Goal: Communication & Community: Answer question/provide support

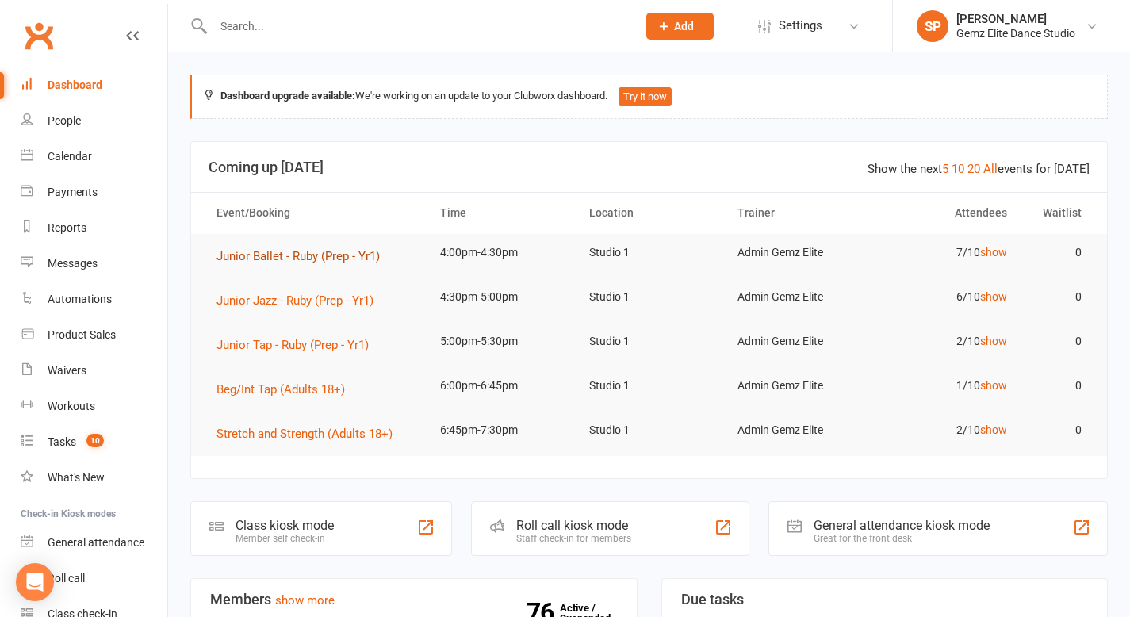
click at [240, 254] on span "Junior Ballet - Ruby (Prep - Yr1)" at bounding box center [297, 256] width 163 height 14
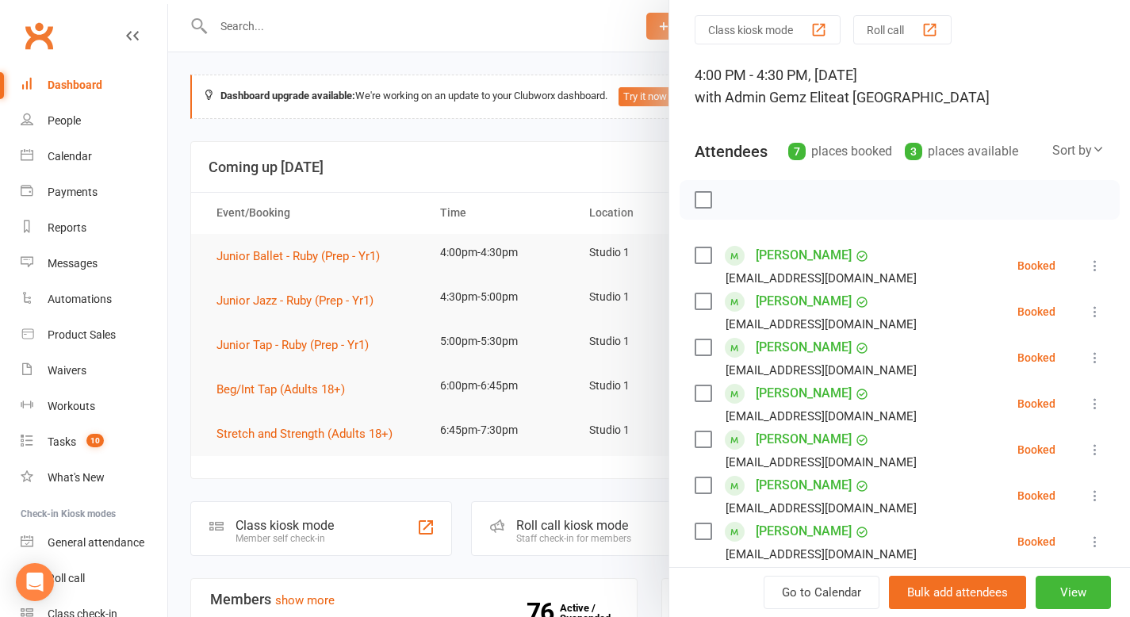
scroll to position [67, 0]
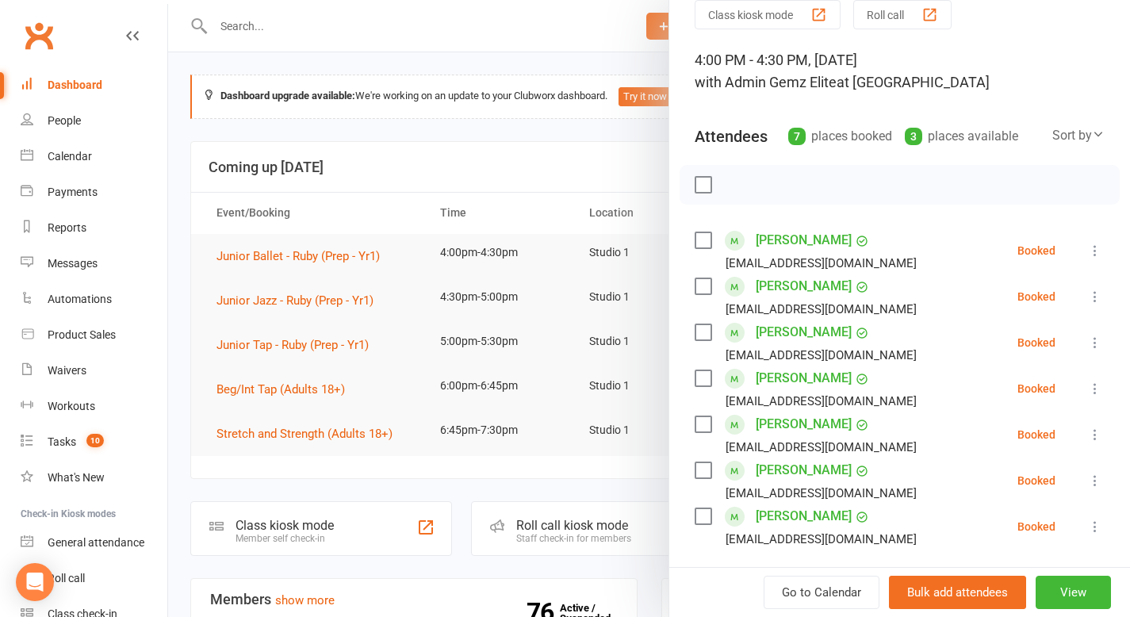
click at [1087, 298] on icon at bounding box center [1095, 297] width 16 height 16
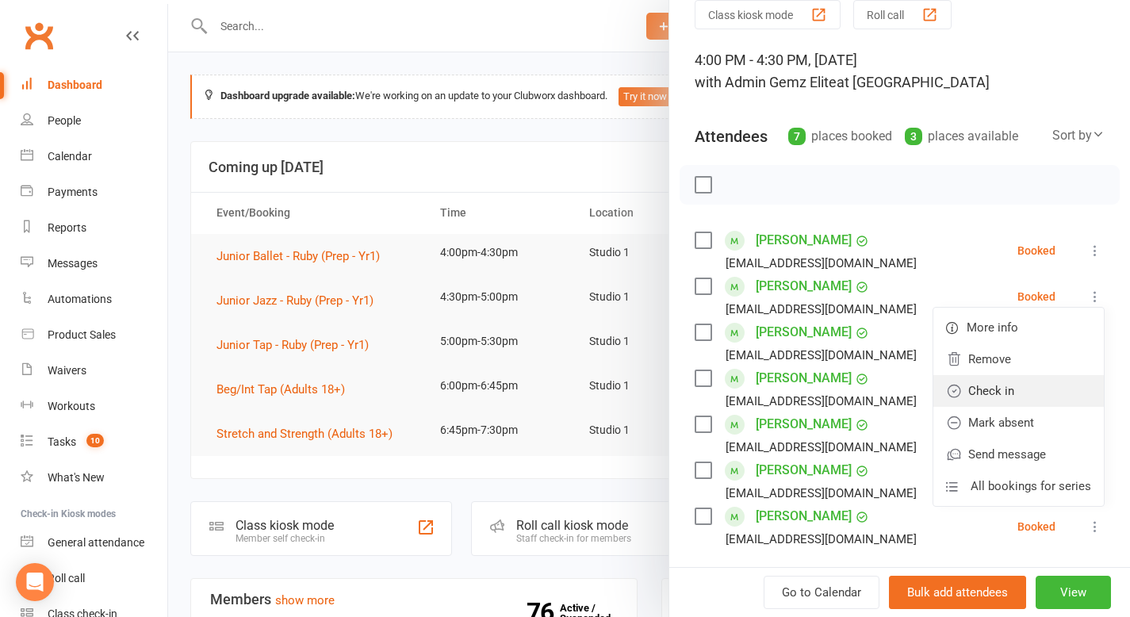
click at [1016, 400] on link "Check in" at bounding box center [1018, 391] width 170 height 32
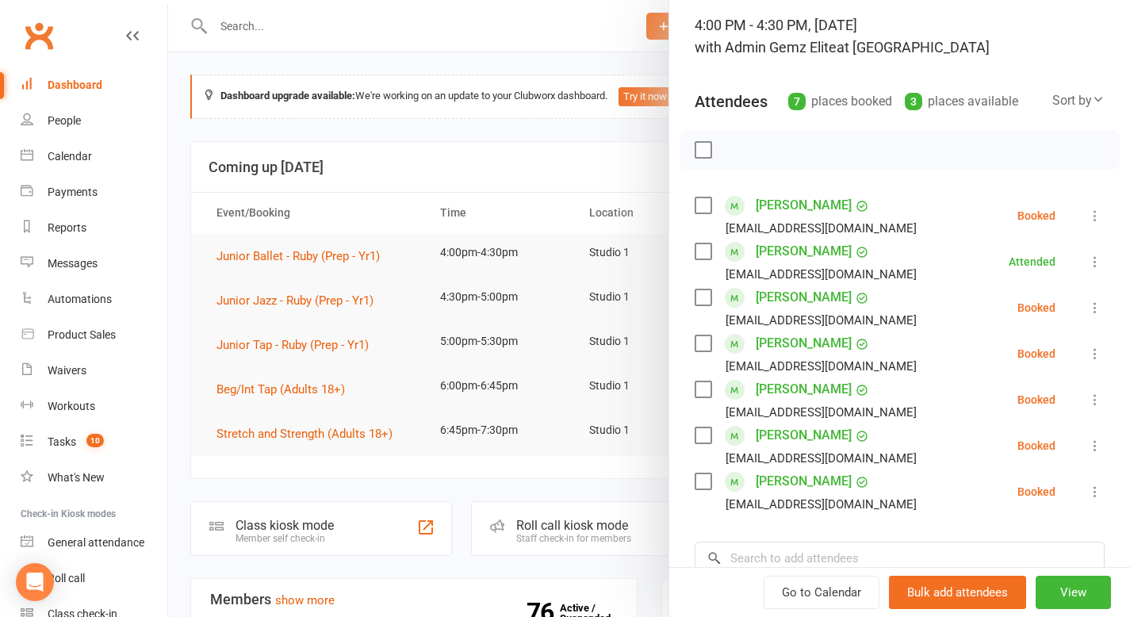
scroll to position [107, 0]
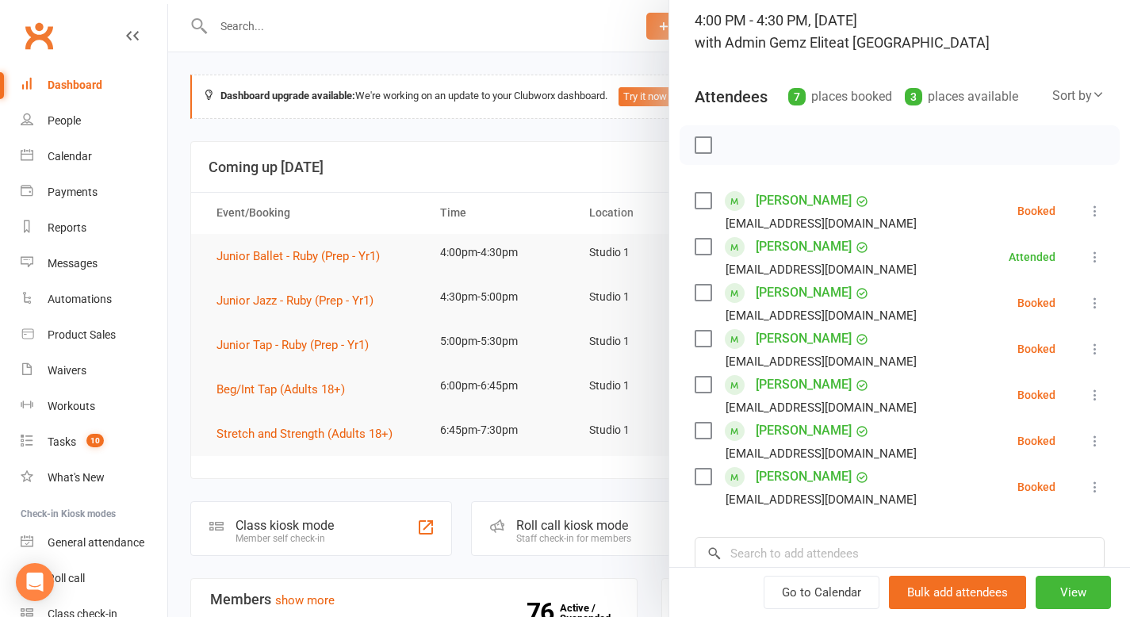
click at [1087, 441] on icon at bounding box center [1095, 441] width 16 height 16
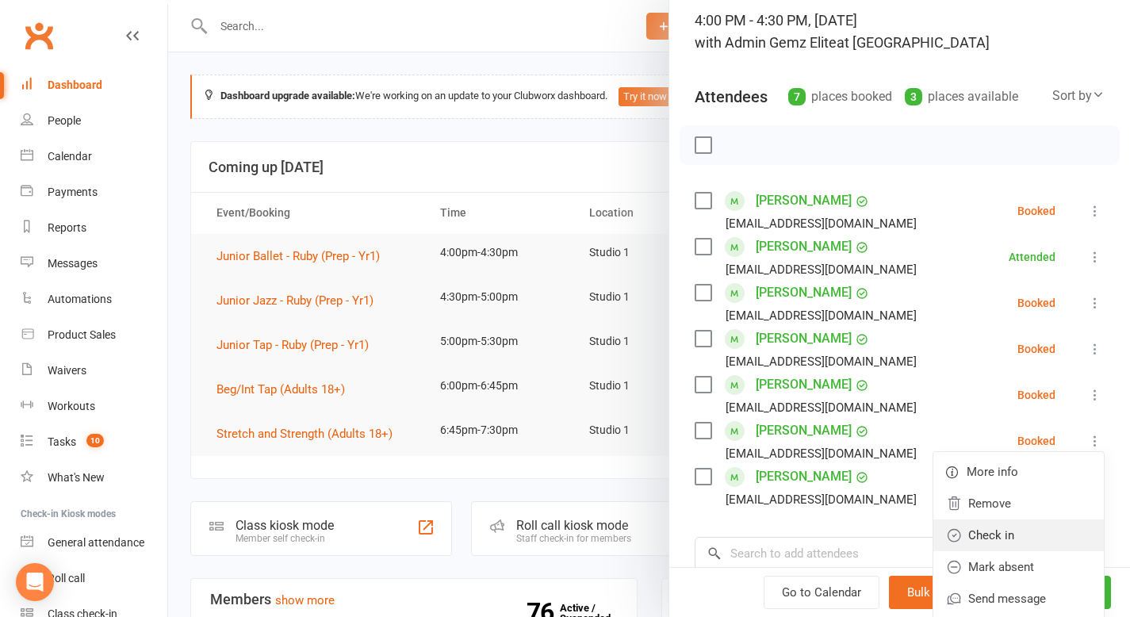
click at [1030, 531] on link "Check in" at bounding box center [1018, 535] width 170 height 32
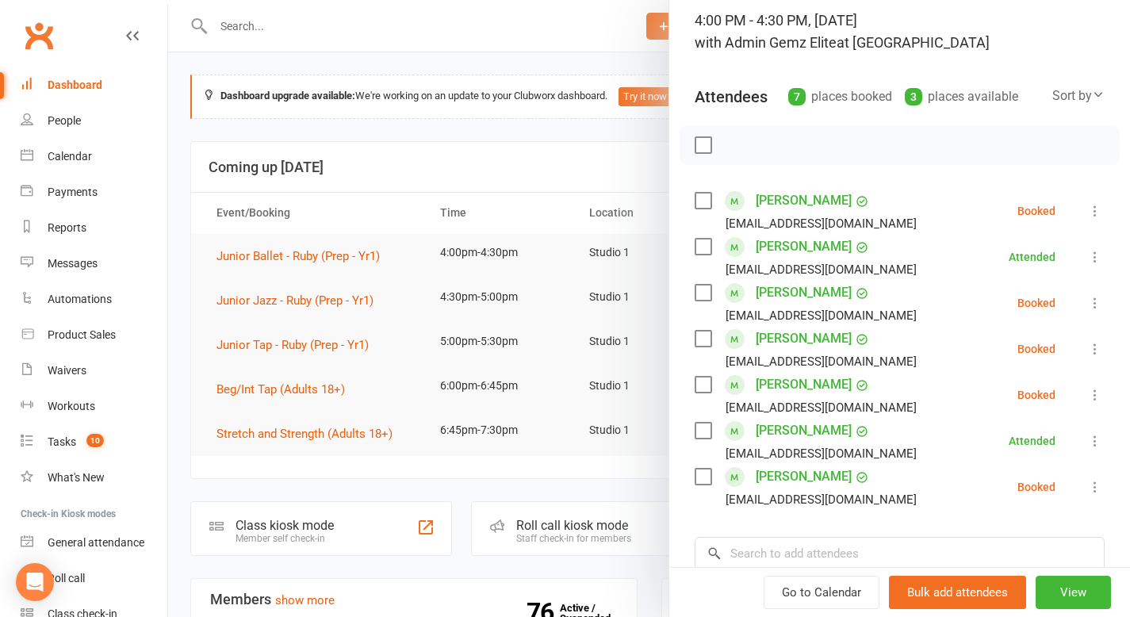
click at [541, 209] on div at bounding box center [649, 308] width 962 height 617
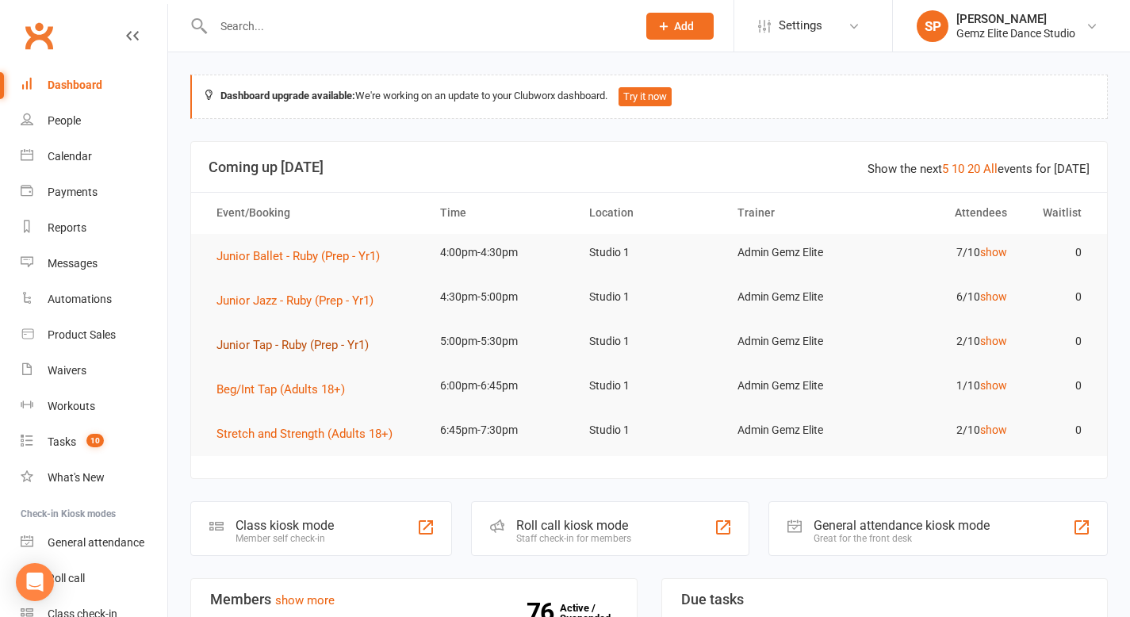
click at [314, 342] on span "Junior Tap - Ruby (Prep - Yr1)" at bounding box center [292, 345] width 152 height 14
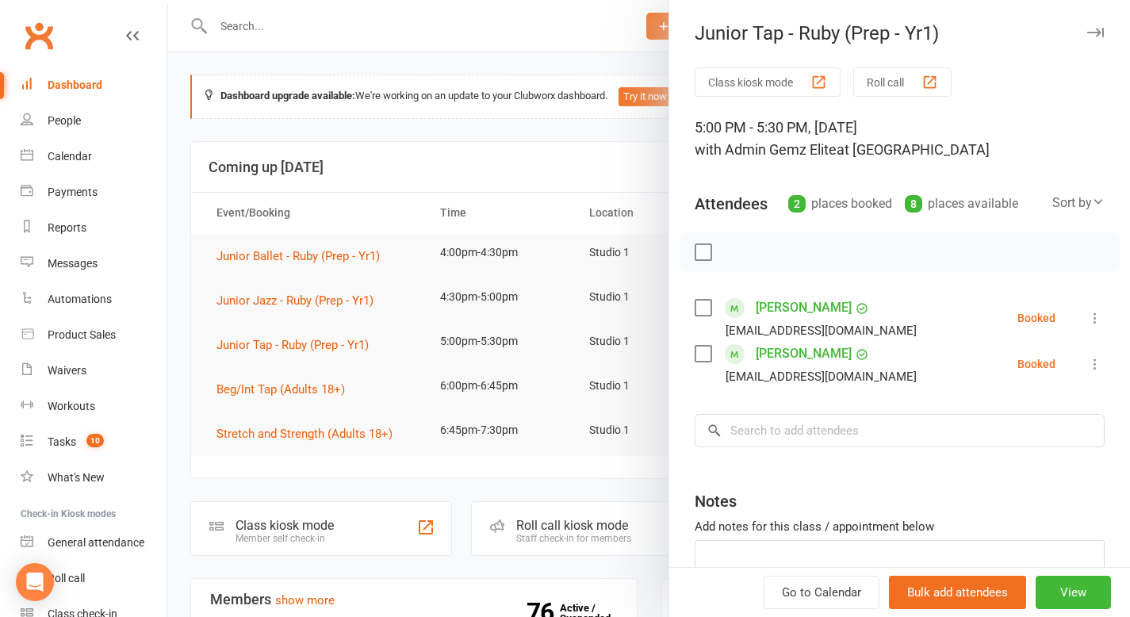
click at [422, 181] on div at bounding box center [649, 308] width 962 height 617
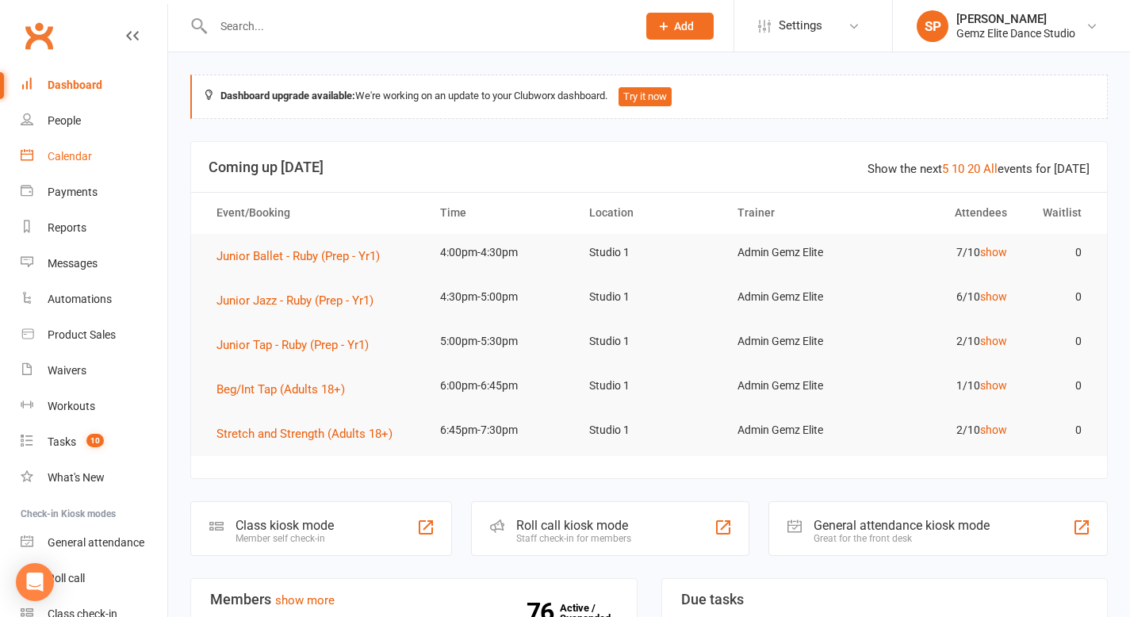
click at [83, 163] on div "Calendar" at bounding box center [70, 156] width 44 height 13
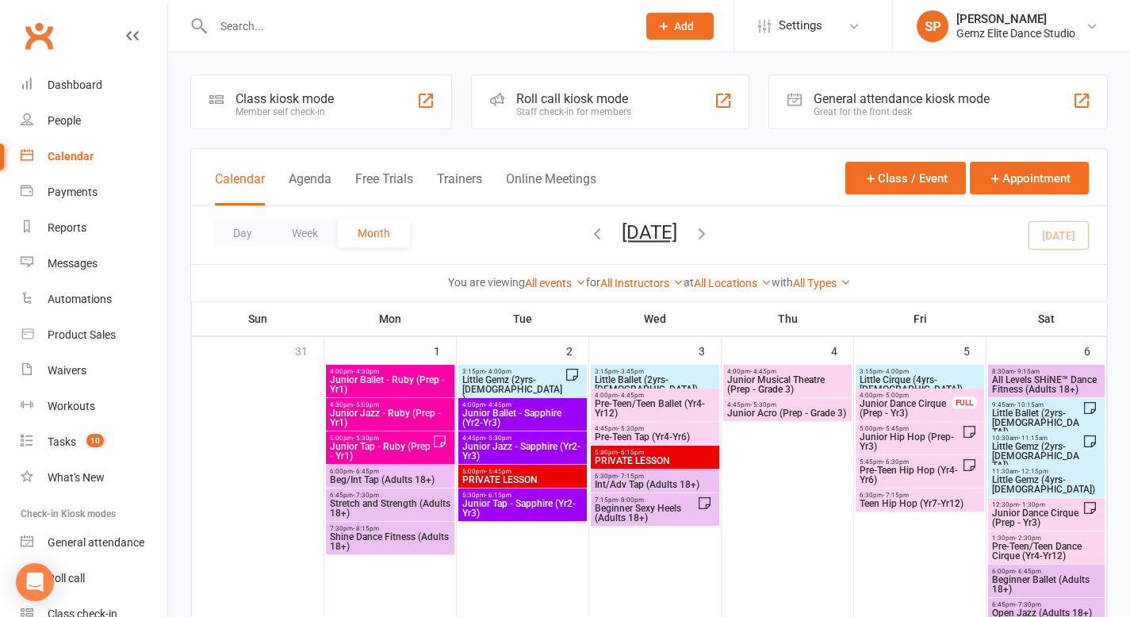
click at [504, 380] on span "Little Gemz (2yrs-[DEMOGRAPHIC_DATA])" at bounding box center [512, 389] width 103 height 29
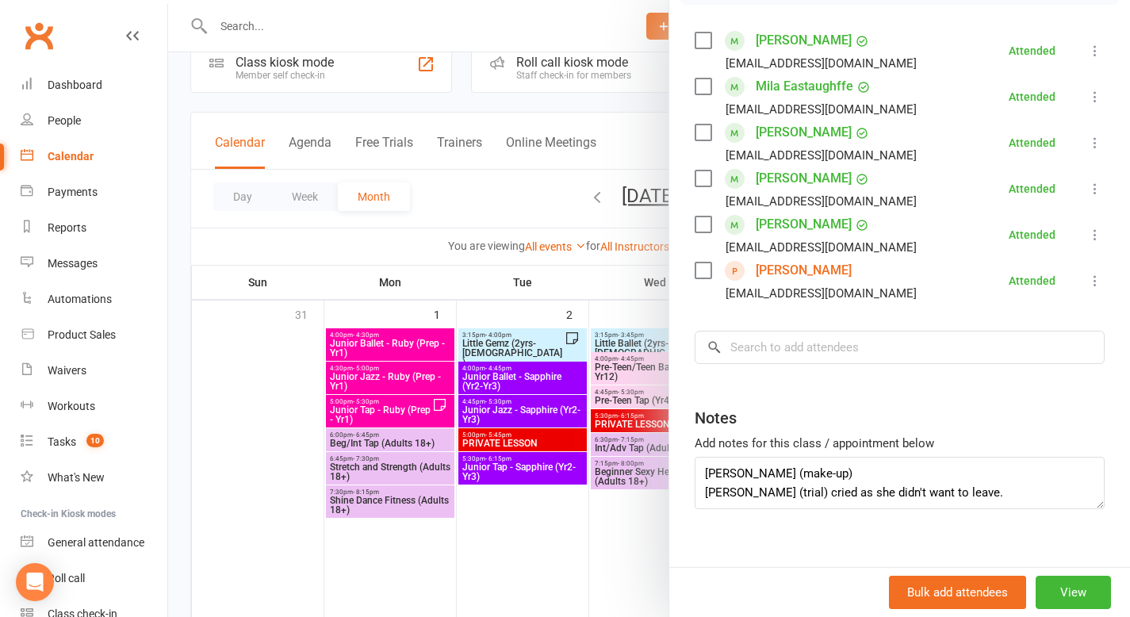
scroll to position [268, 0]
click at [377, 347] on div at bounding box center [649, 308] width 962 height 617
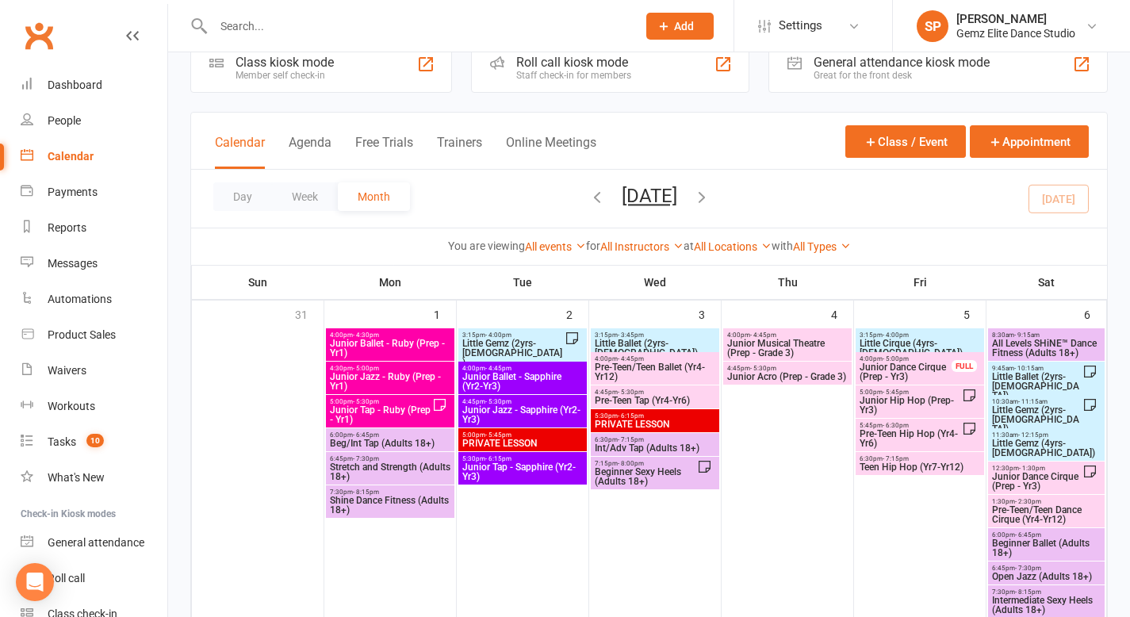
click at [377, 347] on span "Junior Ballet - Ruby (Prep - Yr1)" at bounding box center [390, 348] width 122 height 19
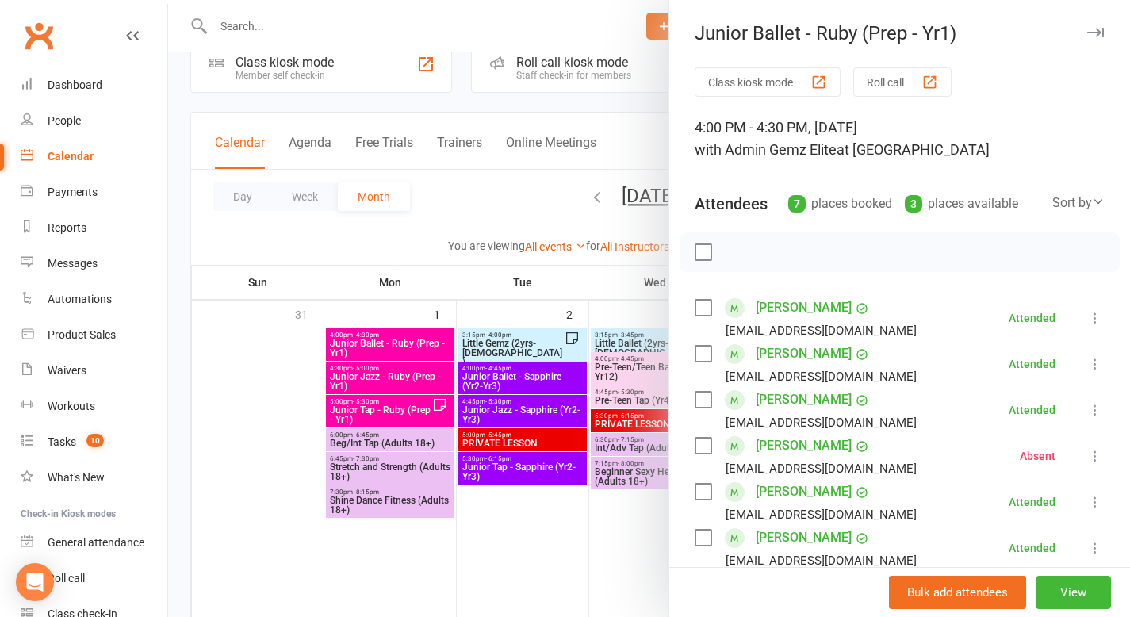
click at [1087, 321] on icon at bounding box center [1095, 318] width 16 height 16
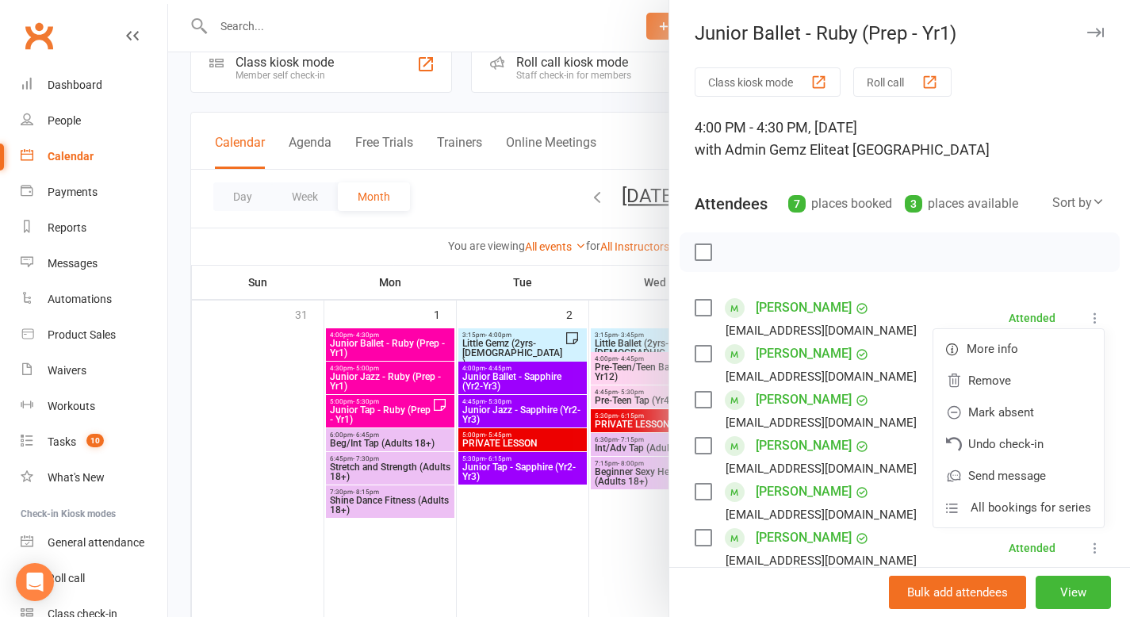
click at [1015, 279] on div "Class kiosk mode Roll call 4:00 PM - 4:30 PM, [DATE] with Admin Gemz Elite at S…" at bounding box center [899, 484] width 461 height 834
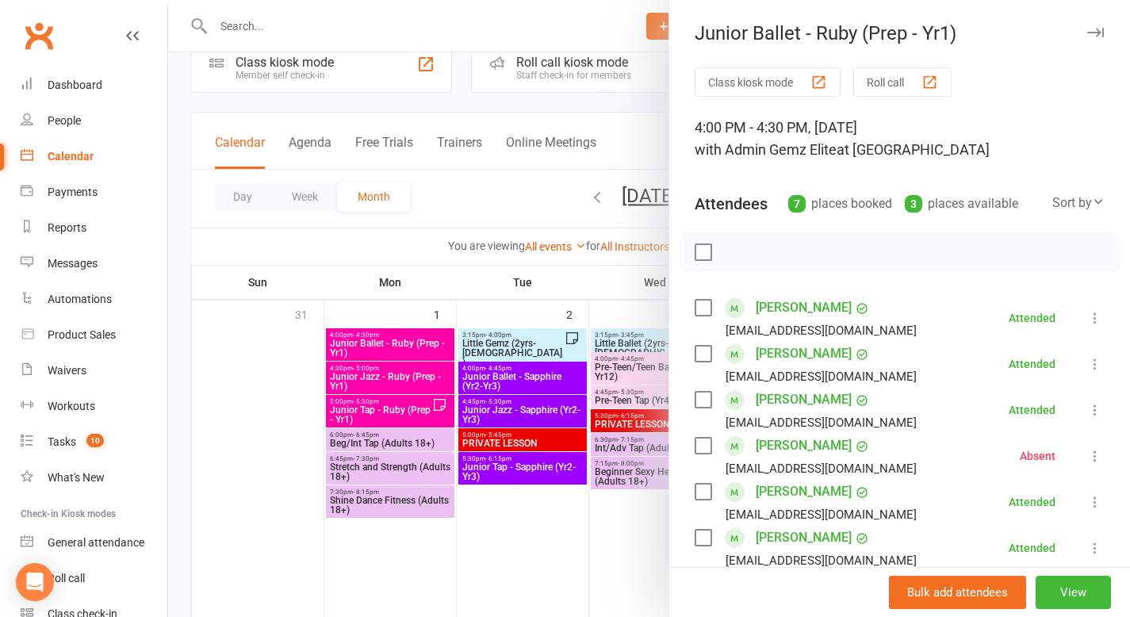
click at [443, 253] on div at bounding box center [649, 308] width 962 height 617
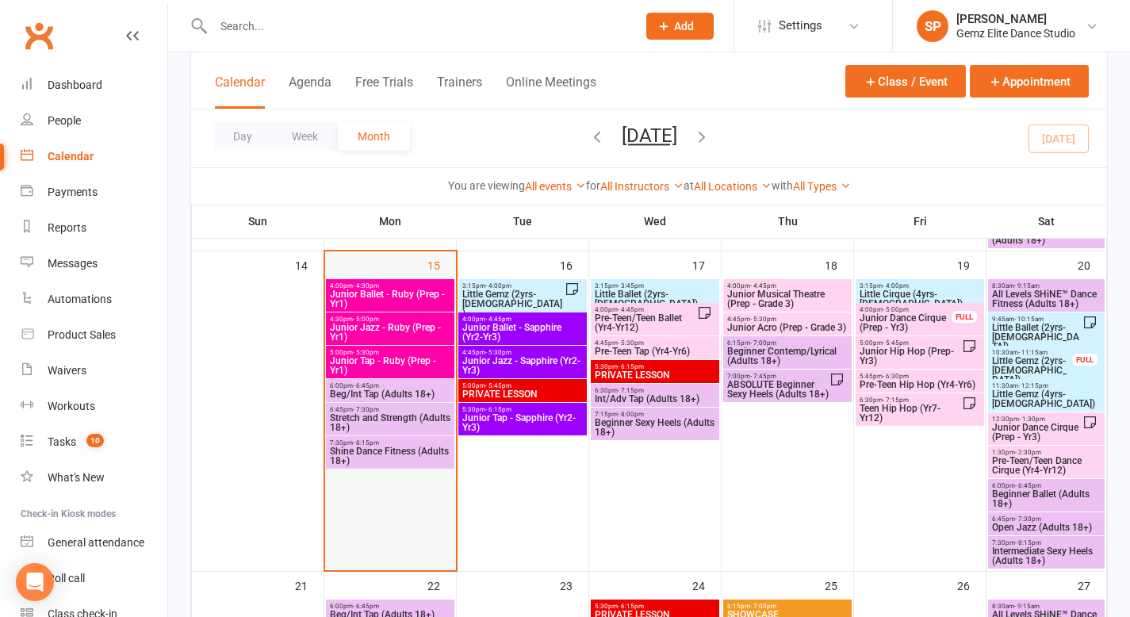
scroll to position [725, 0]
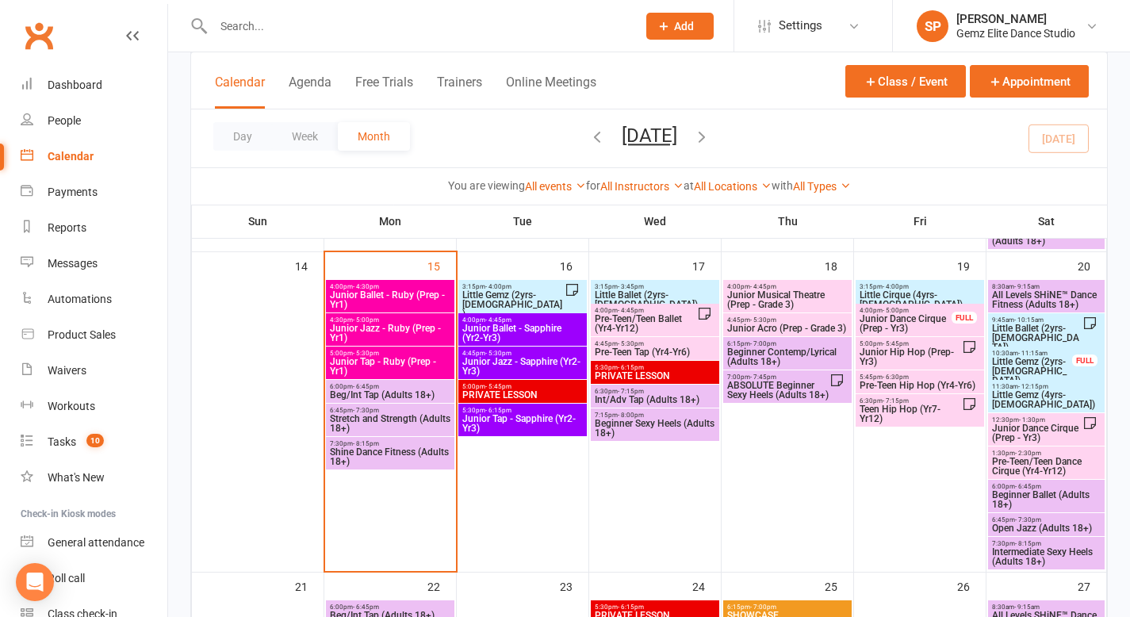
click at [422, 296] on span "Junior Ballet - Ruby (Prep - Yr1)" at bounding box center [390, 299] width 122 height 19
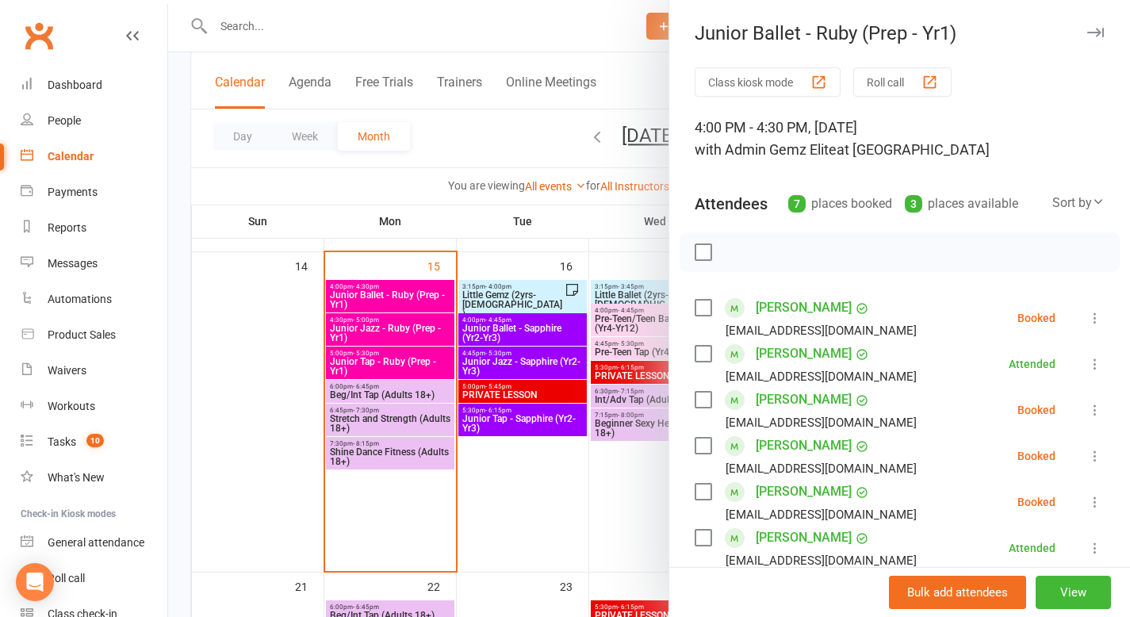
click at [1087, 320] on icon at bounding box center [1095, 318] width 16 height 16
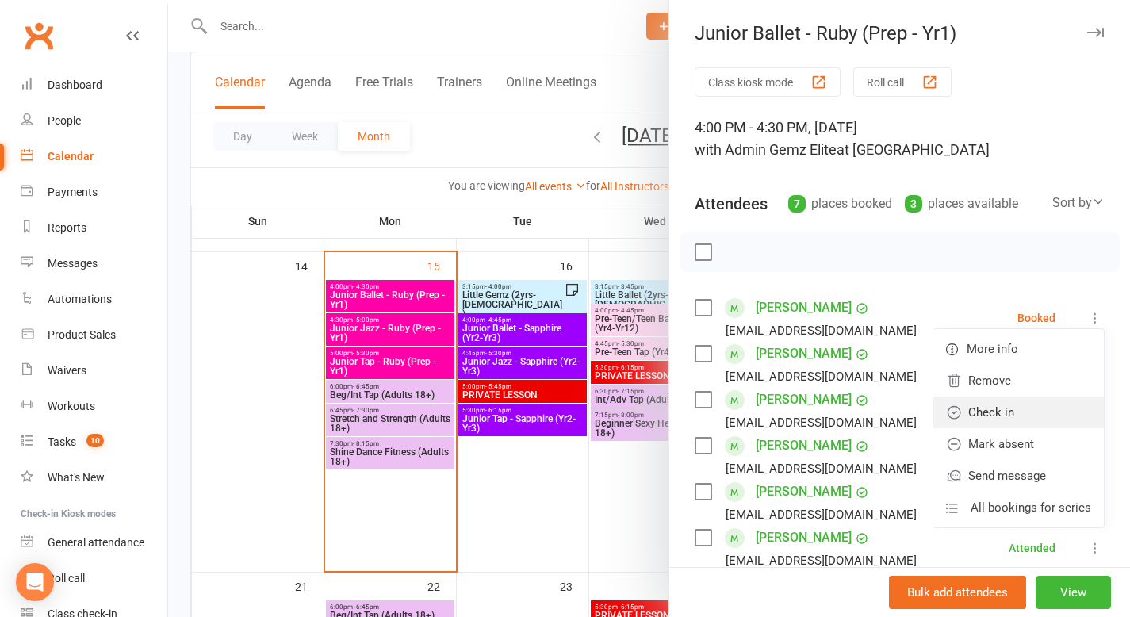
click at [1020, 408] on link "Check in" at bounding box center [1018, 412] width 170 height 32
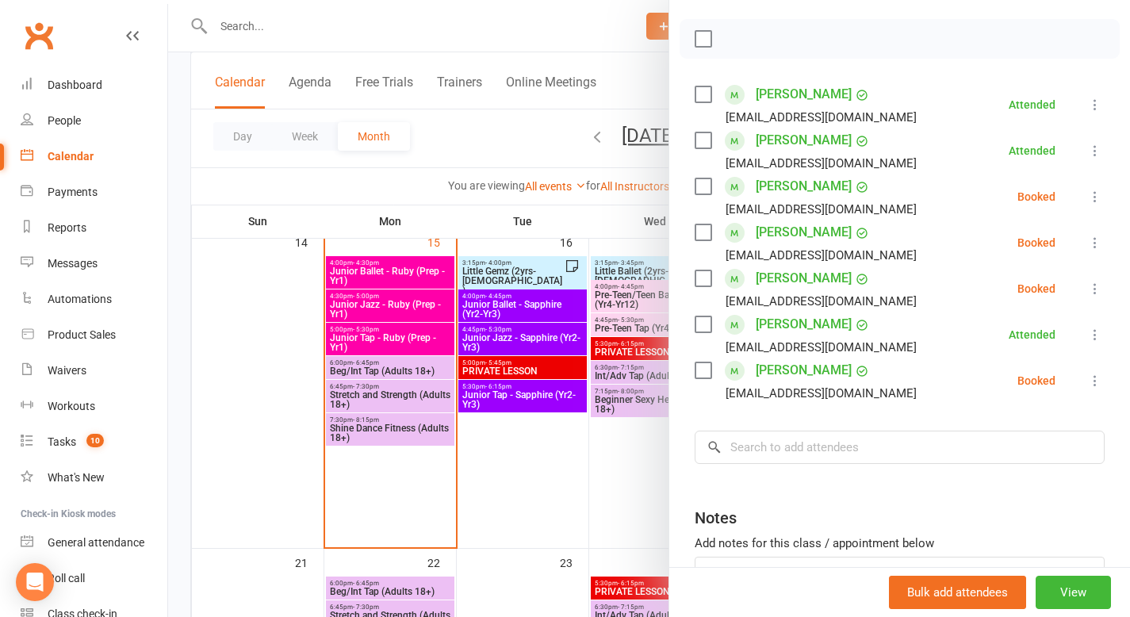
scroll to position [274, 0]
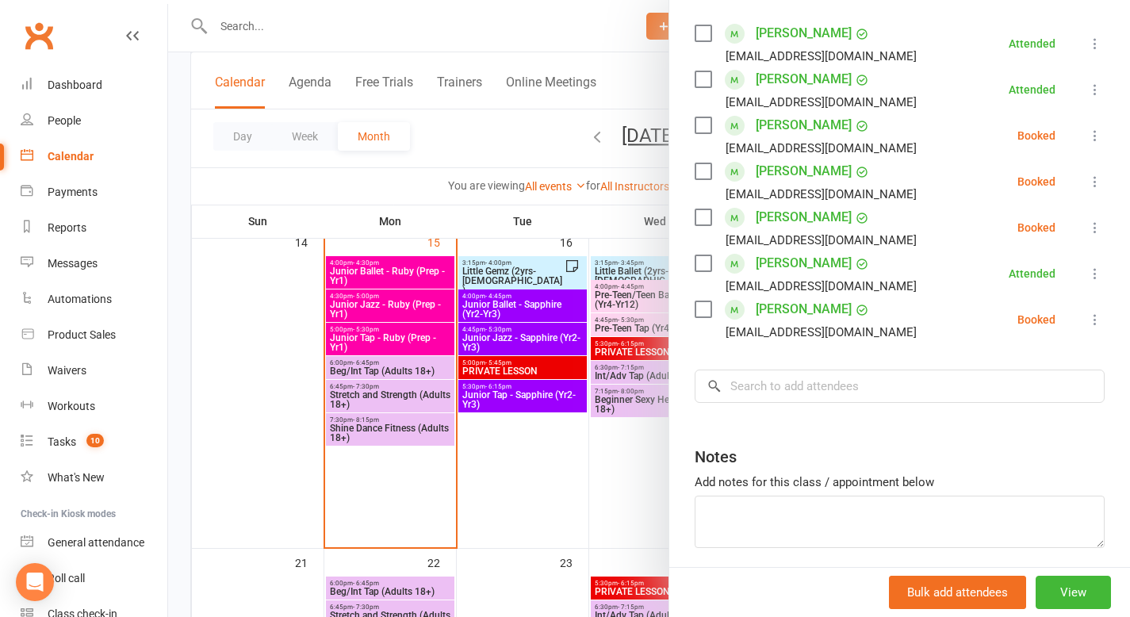
click at [412, 311] on div at bounding box center [649, 308] width 962 height 617
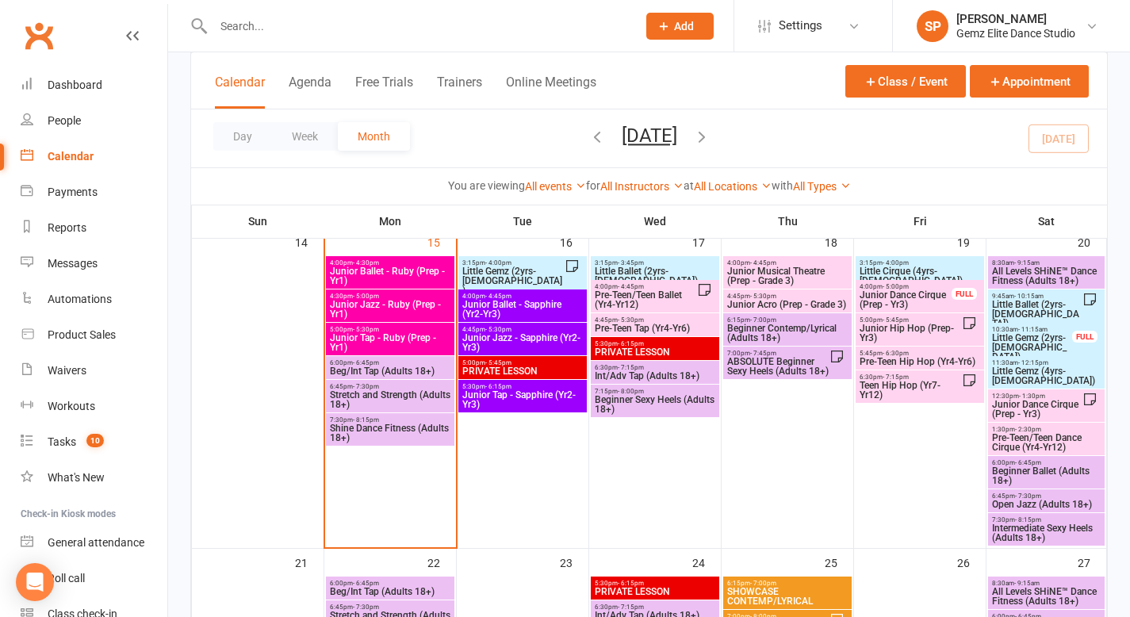
click at [407, 309] on span "Junior Jazz - Ruby (Prep - Yr1)" at bounding box center [390, 309] width 122 height 19
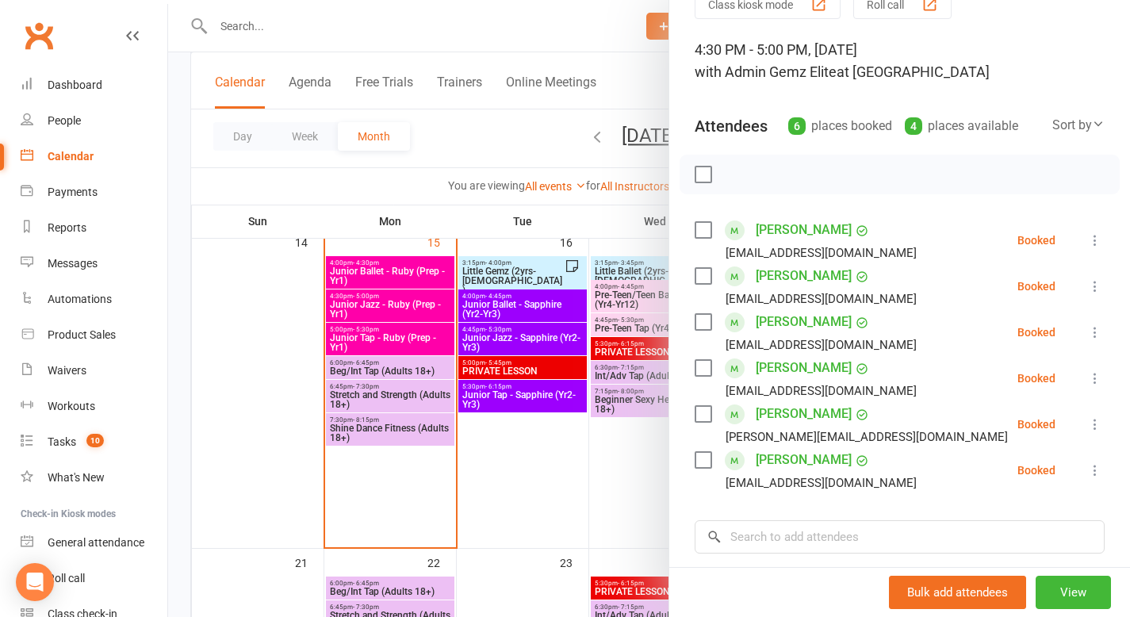
scroll to position [103, 0]
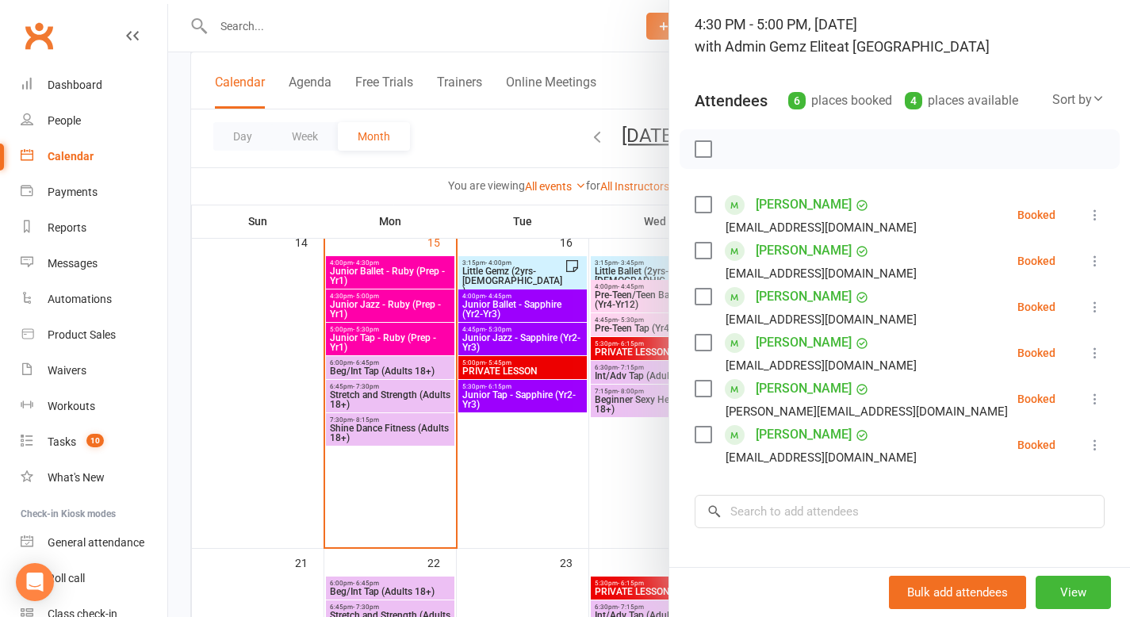
click at [1087, 354] on icon at bounding box center [1095, 353] width 16 height 16
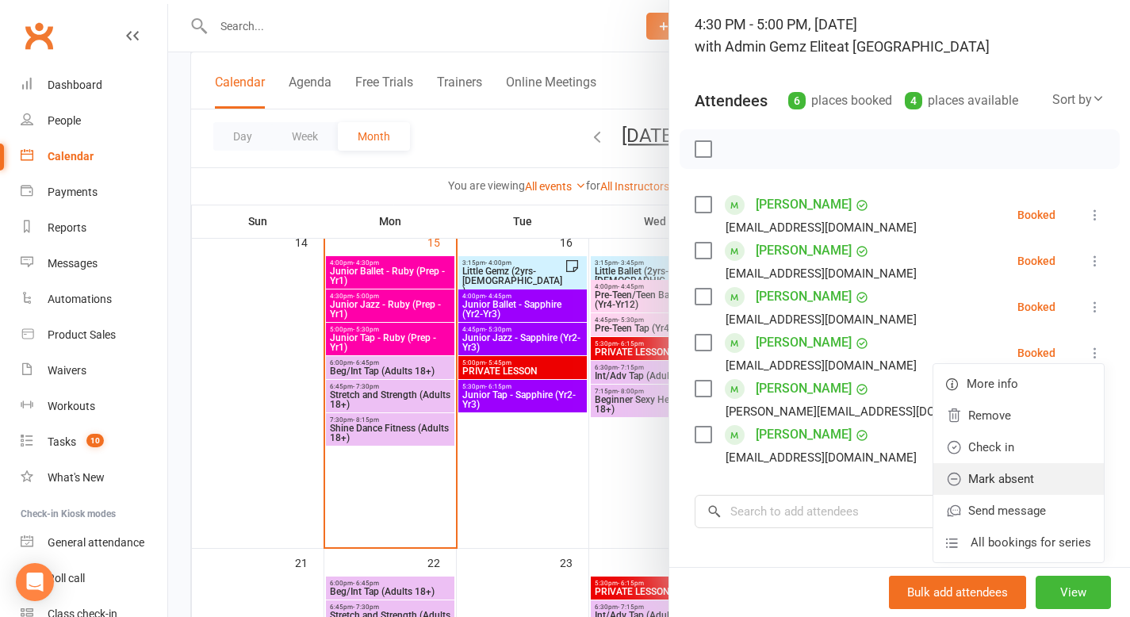
click at [996, 477] on link "Mark absent" at bounding box center [1018, 479] width 170 height 32
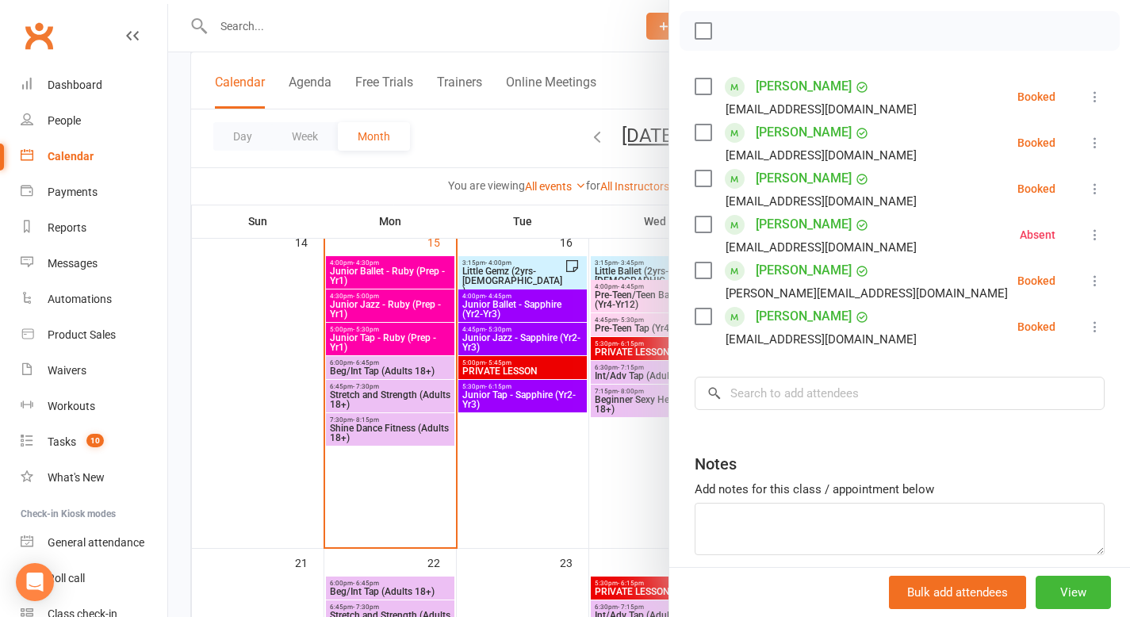
scroll to position [269, 0]
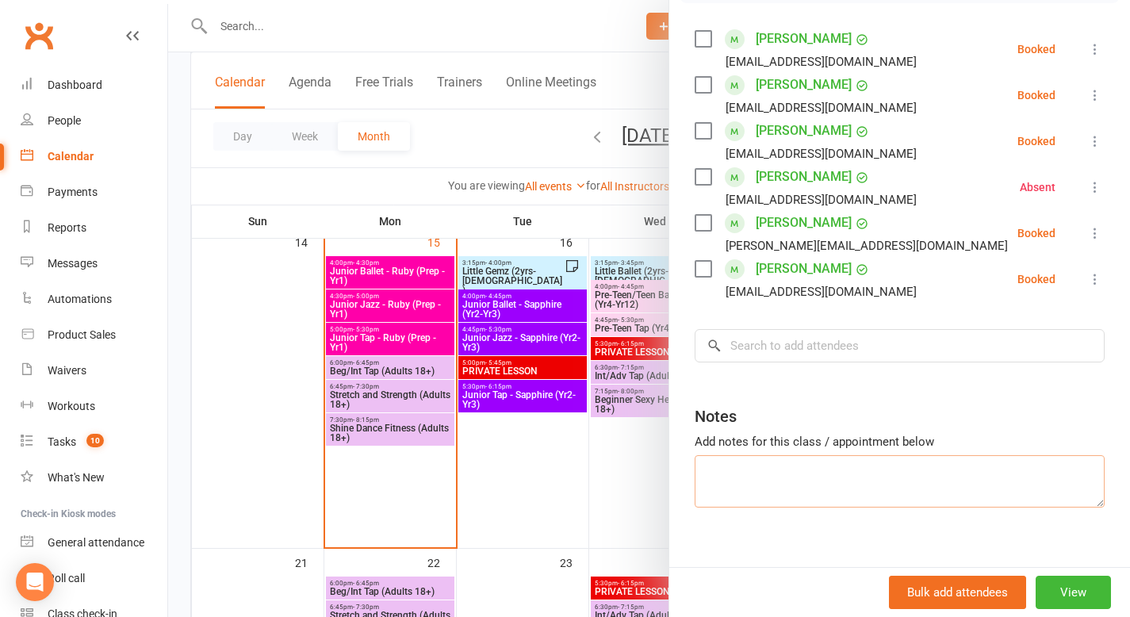
click at [798, 473] on textarea at bounding box center [899, 481] width 410 height 52
click at [875, 503] on textarea "Lily Absent (email received)" at bounding box center [899, 481] width 410 height 52
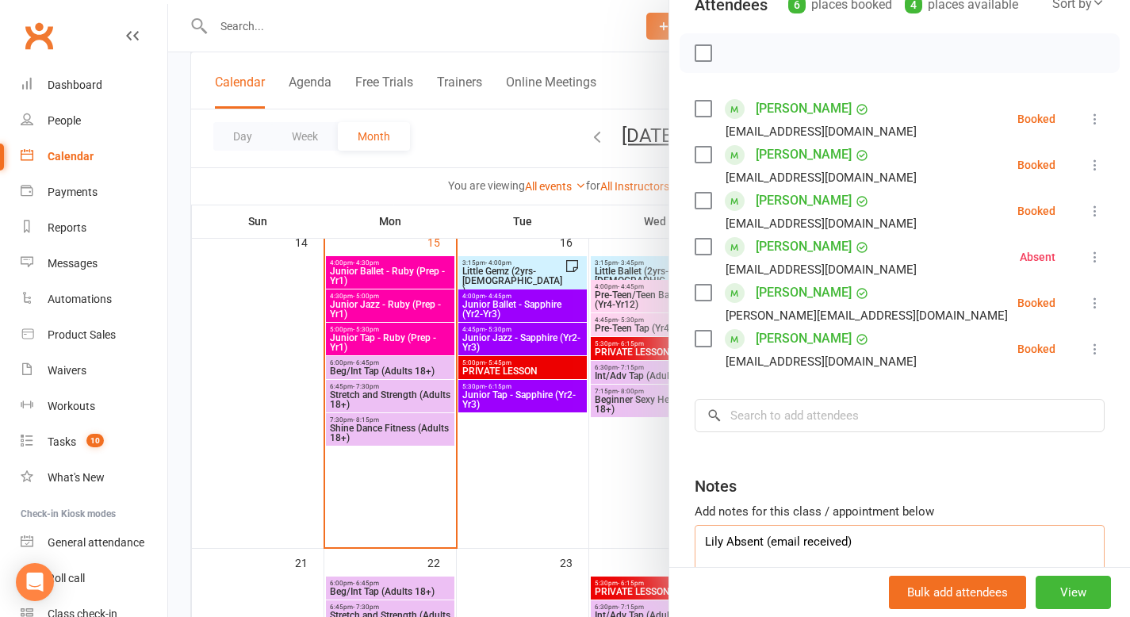
scroll to position [197, 0]
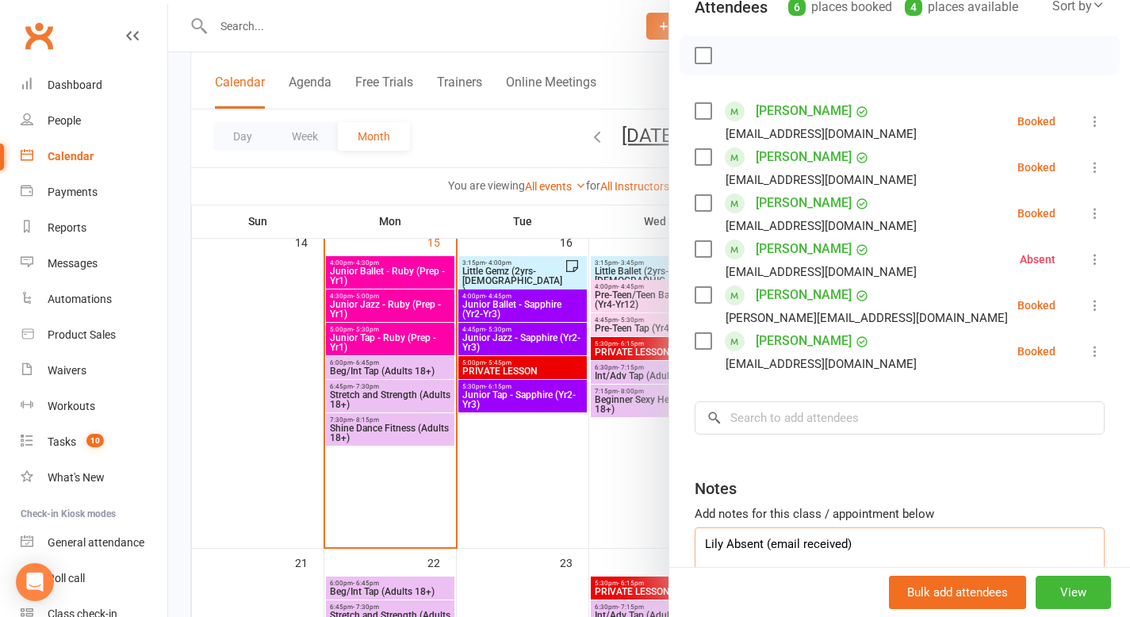
type textarea "Lily Absent (email received)"
click at [446, 221] on div at bounding box center [649, 308] width 962 height 617
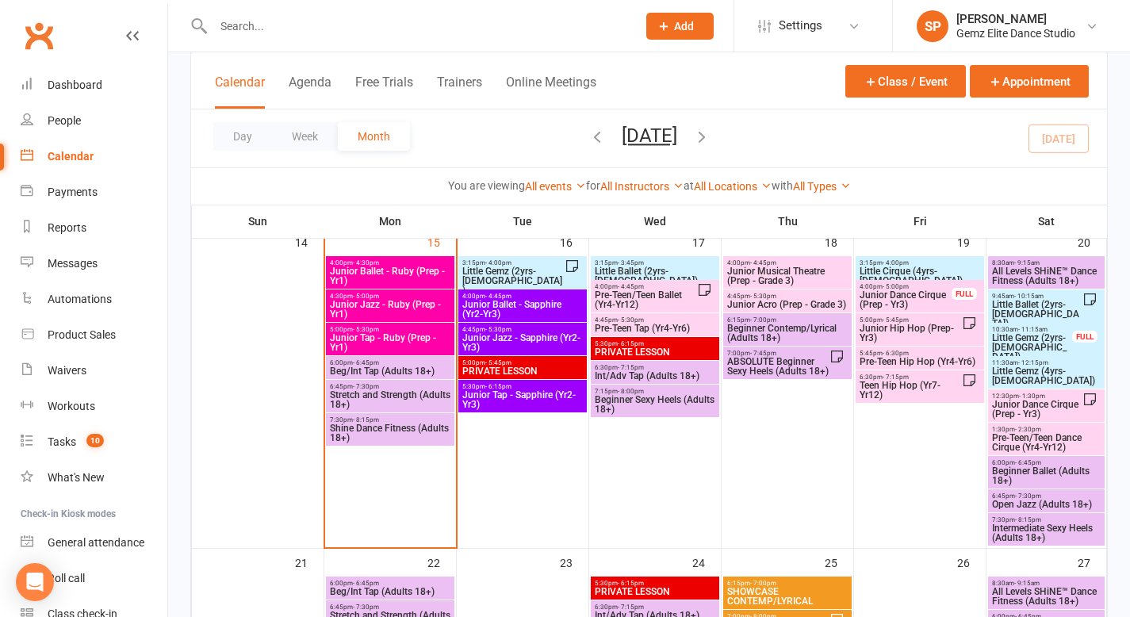
click at [394, 273] on span "Junior Ballet - Ruby (Prep - Yr1)" at bounding box center [390, 275] width 122 height 19
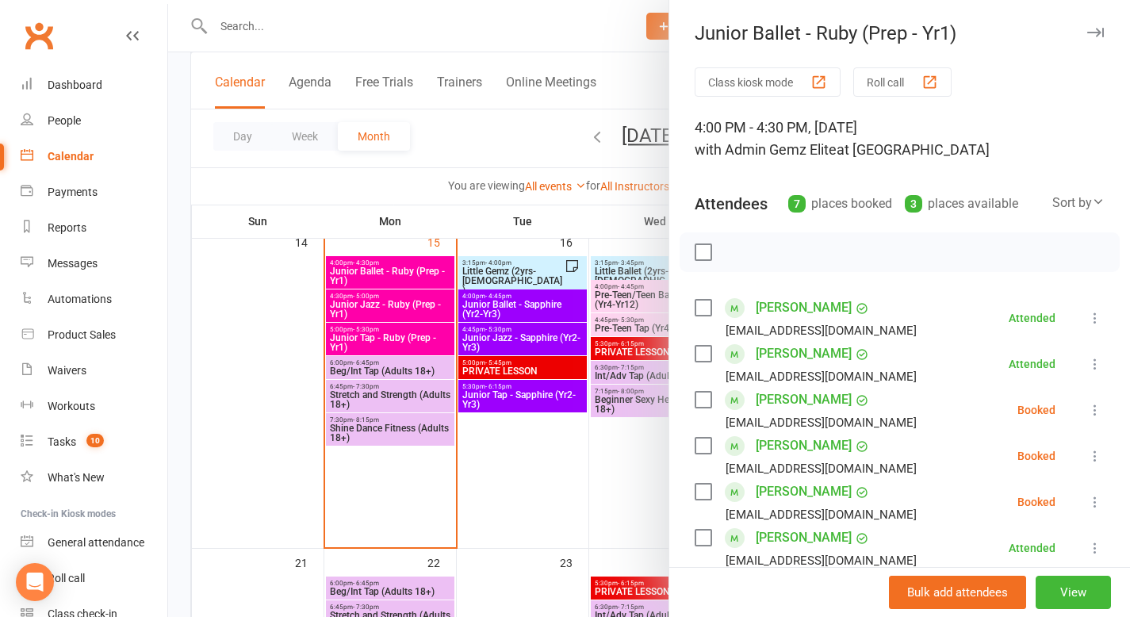
click at [1087, 499] on icon at bounding box center [1095, 502] width 16 height 16
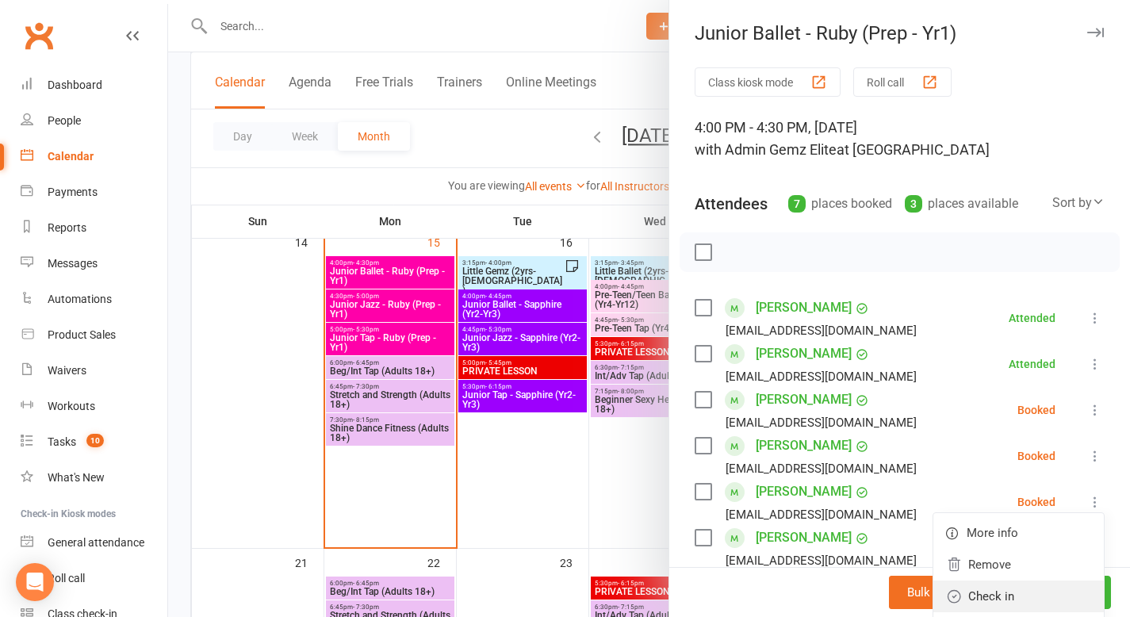
click at [1013, 595] on link "Check in" at bounding box center [1018, 596] width 170 height 32
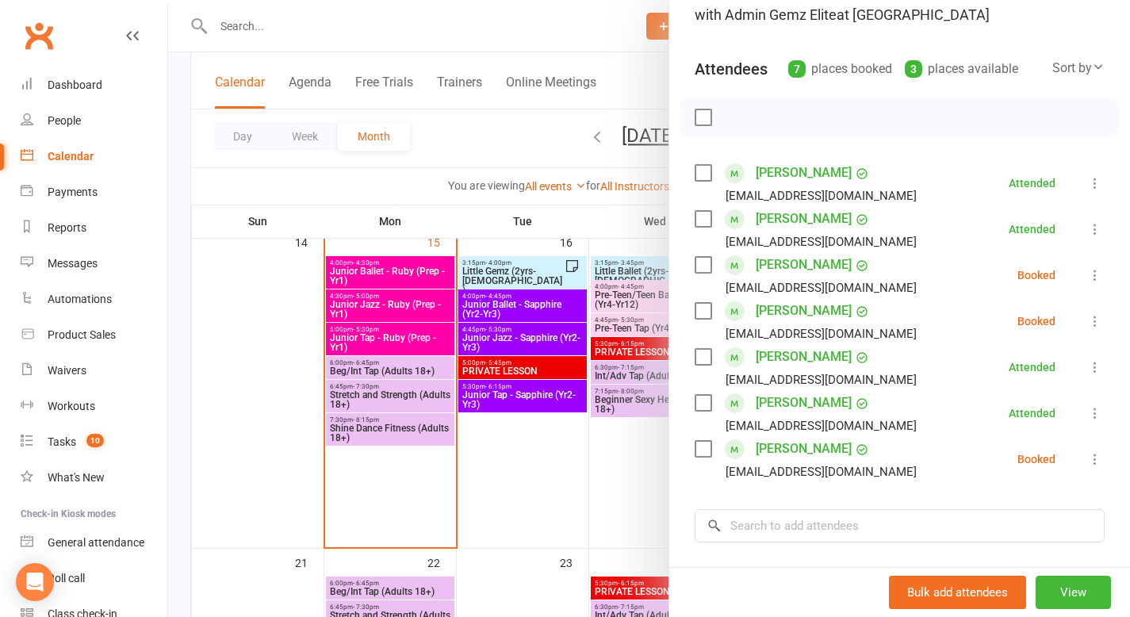
scroll to position [136, 0]
click at [268, 401] on div at bounding box center [649, 308] width 962 height 617
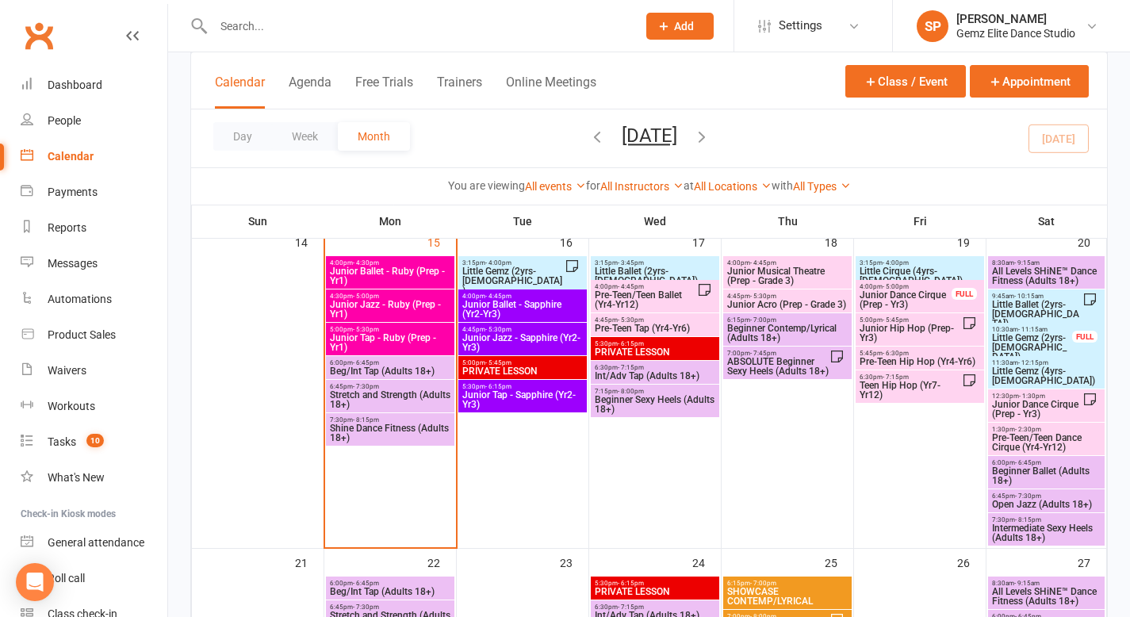
click at [369, 274] on span "Junior Ballet - Ruby (Prep - Yr1)" at bounding box center [390, 275] width 122 height 19
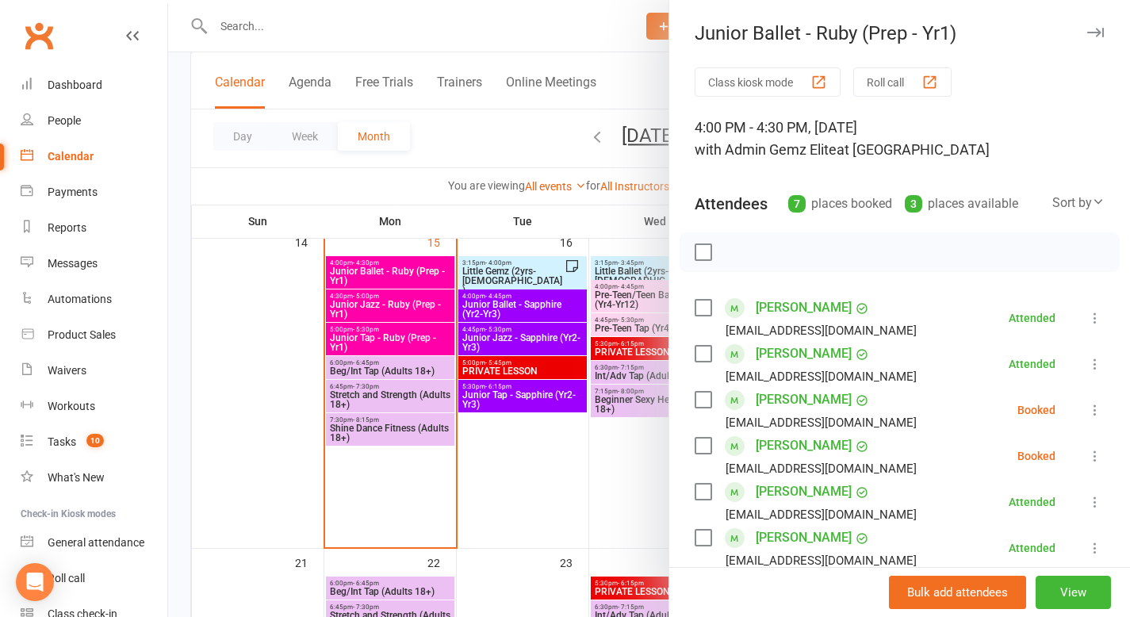
click at [323, 22] on div at bounding box center [649, 308] width 962 height 617
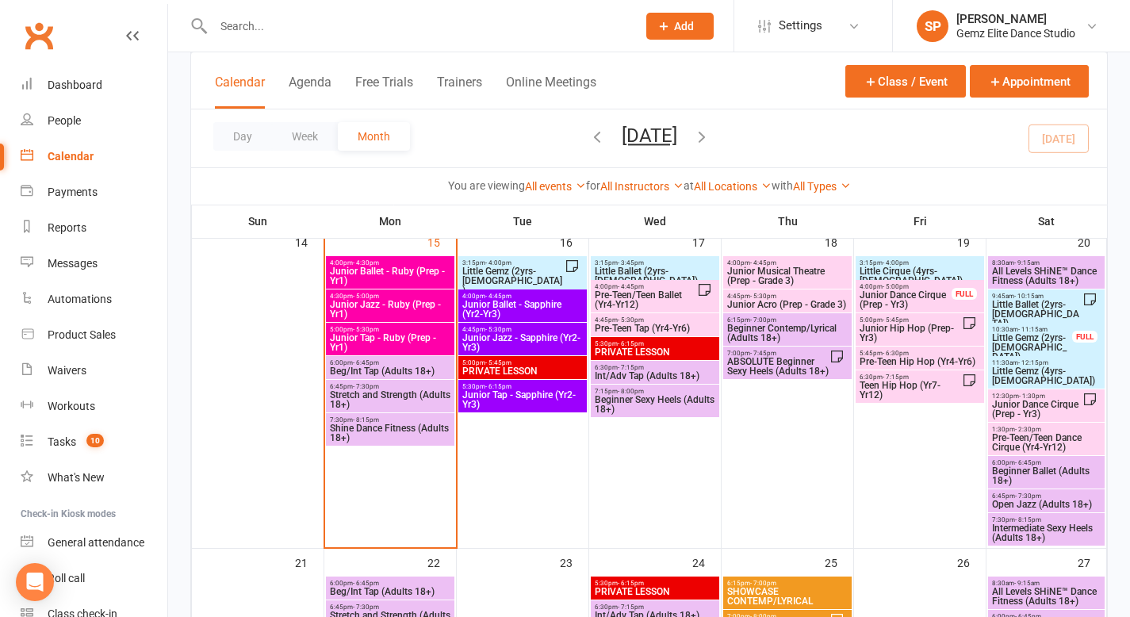
click at [306, 24] on input "text" at bounding box center [417, 26] width 417 height 22
paste input "[PERSON_NAME][EMAIL_ADDRESS][DOMAIN_NAME]"
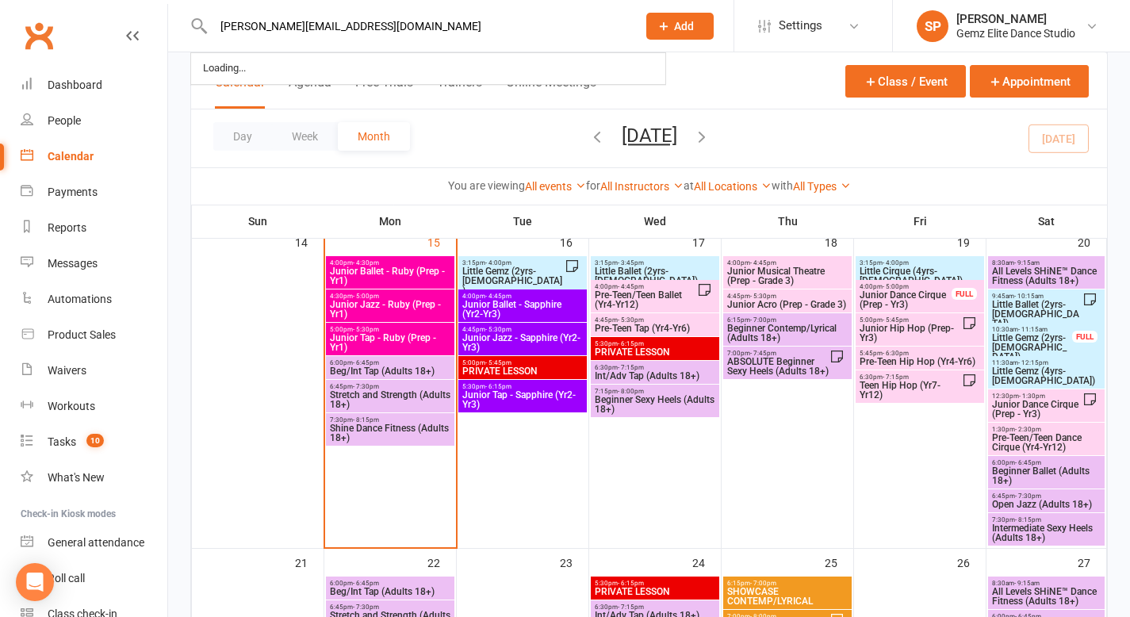
type input "[PERSON_NAME][EMAIL_ADDRESS][DOMAIN_NAME]"
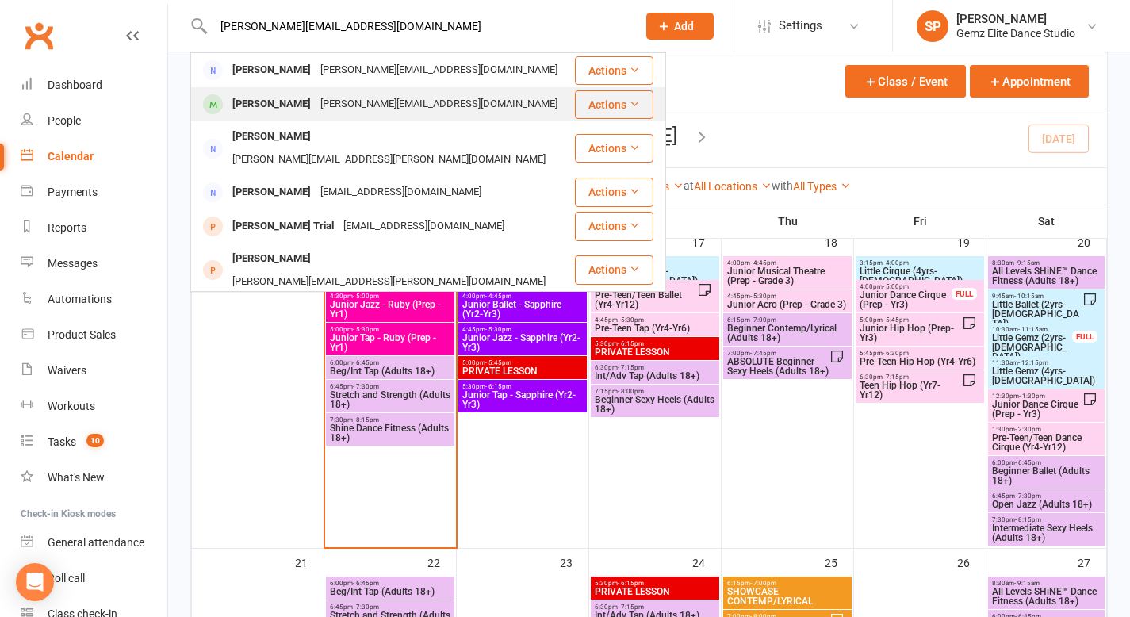
click at [293, 104] on div "[PERSON_NAME]" at bounding box center [272, 104] width 88 height 23
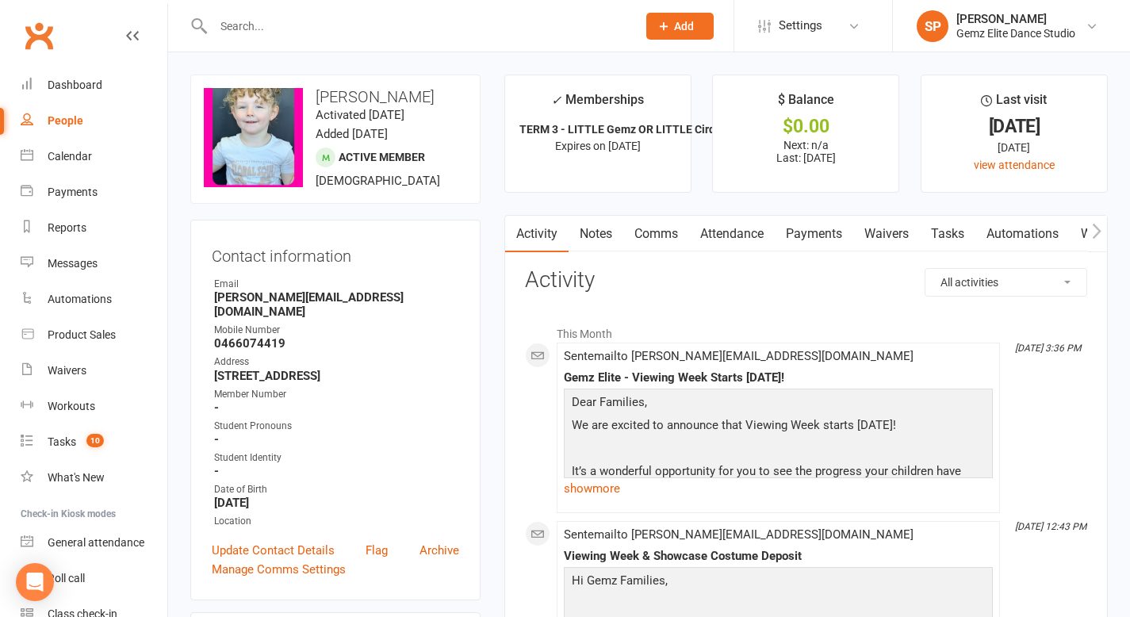
click at [601, 237] on link "Notes" at bounding box center [595, 234] width 55 height 36
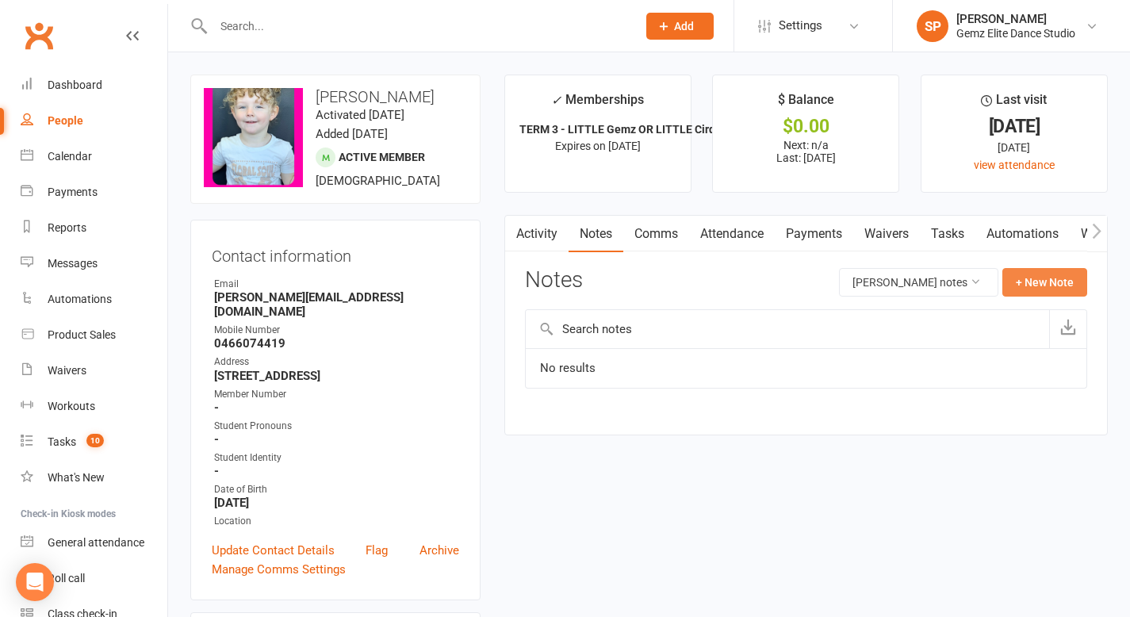
click at [1026, 281] on button "+ New Note" at bounding box center [1044, 282] width 85 height 29
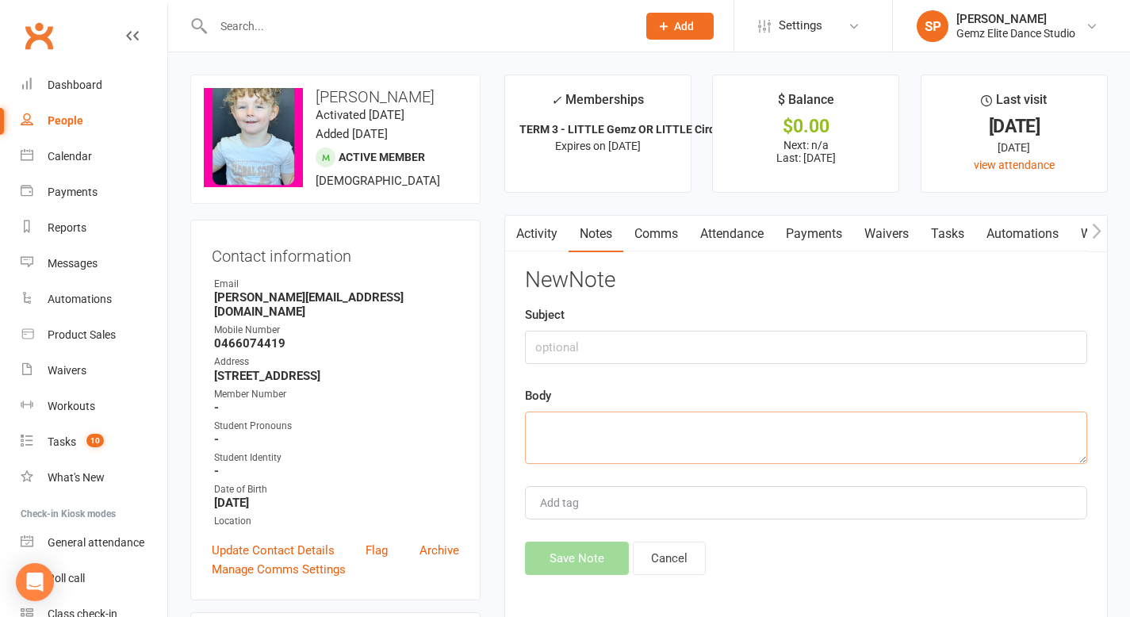
click at [700, 427] on textarea at bounding box center [806, 437] width 562 height 52
paste textarea "Thank you so much for term 3. [PERSON_NAME] has enjoyed learning with Miss [PER…"
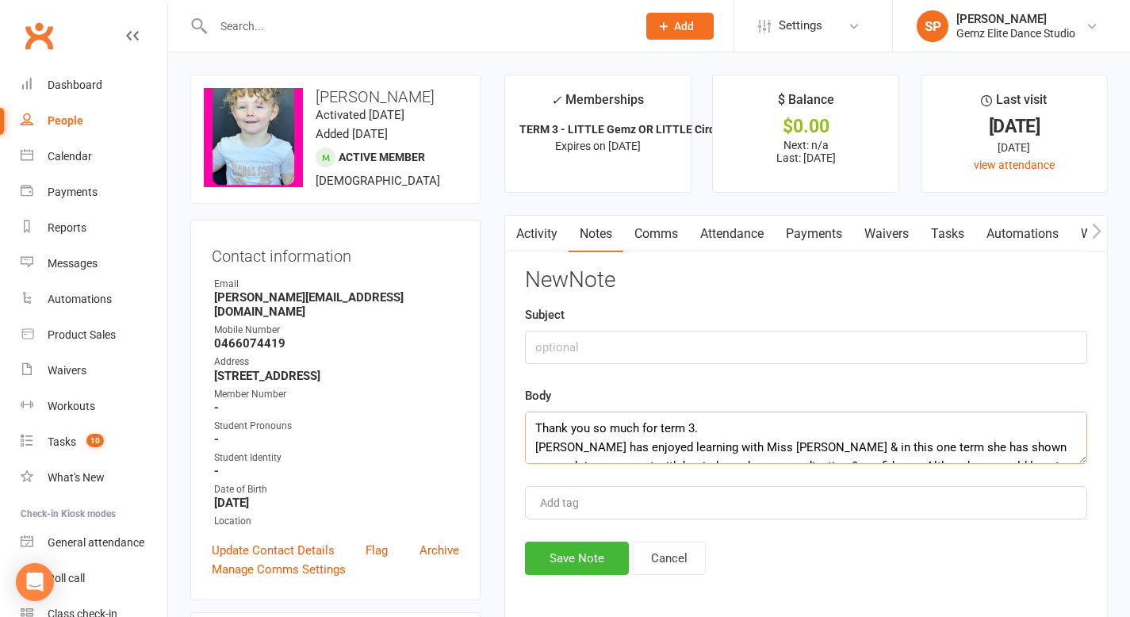
scroll to position [143, 0]
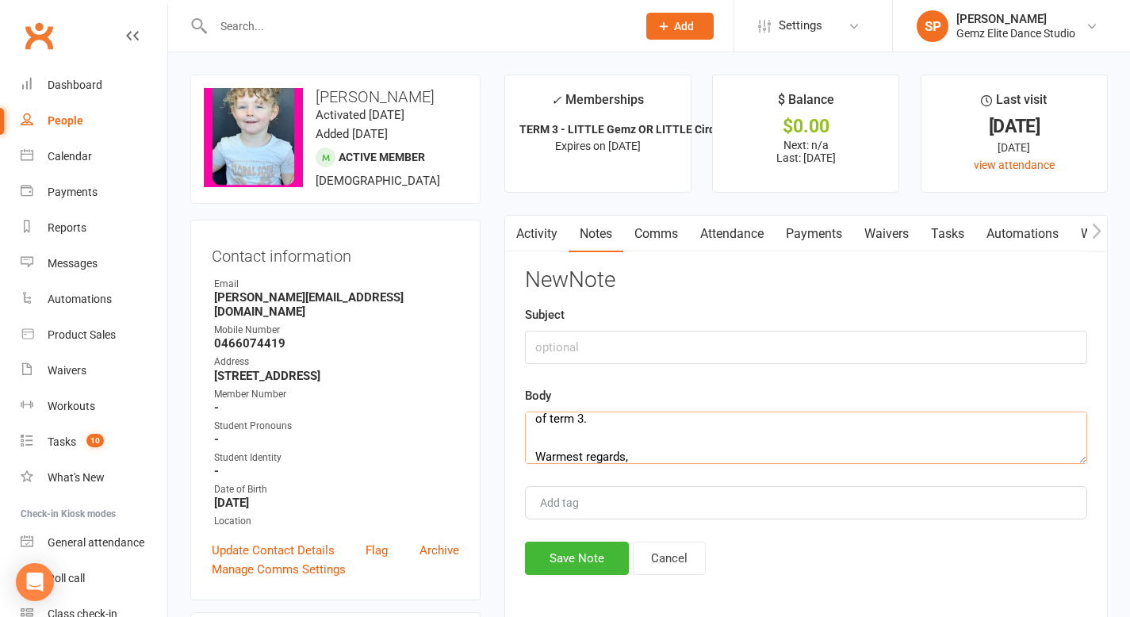
type textarea "Thank you so much for term 3. [PERSON_NAME] has enjoyed learning with Miss [PER…"
click at [600, 339] on input "text" at bounding box center [806, 347] width 562 height 33
type input "Email received [DATE]"
click at [606, 559] on button "Save Note" at bounding box center [577, 557] width 104 height 33
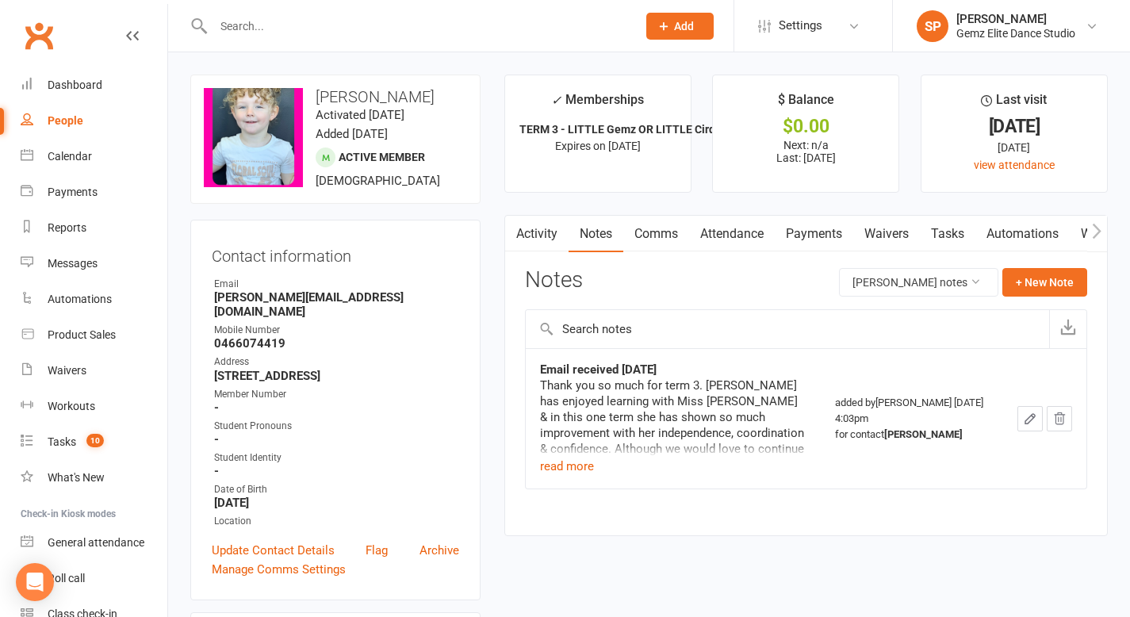
click at [663, 234] on link "Comms" at bounding box center [656, 234] width 66 height 36
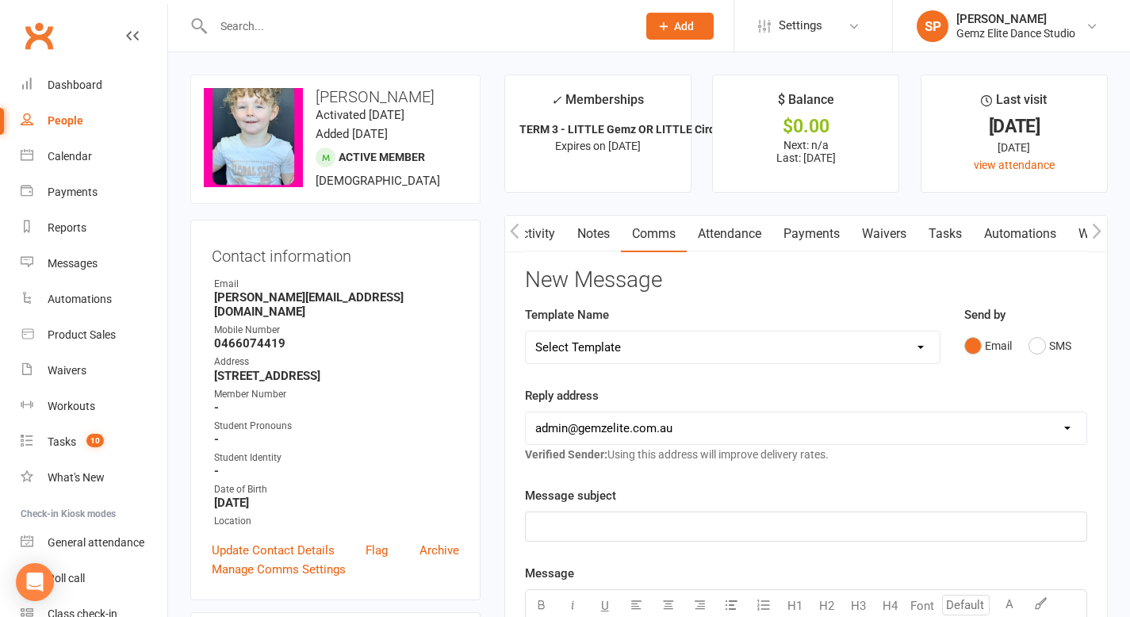
click at [547, 527] on p "﻿" at bounding box center [805, 526] width 541 height 19
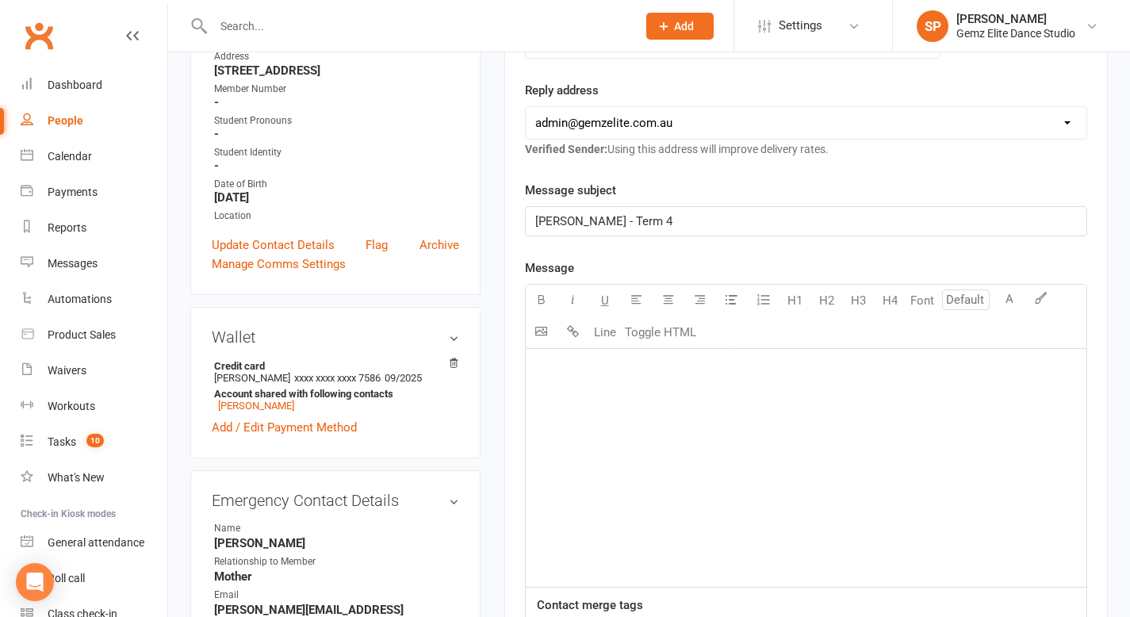
scroll to position [304, 0]
click at [568, 374] on p "﻿" at bounding box center [805, 369] width 541 height 19
click at [539, 398] on span "thank you for your message" at bounding box center [608, 395] width 147 height 14
click at [715, 401] on p "Thank you for your message" at bounding box center [805, 394] width 541 height 19
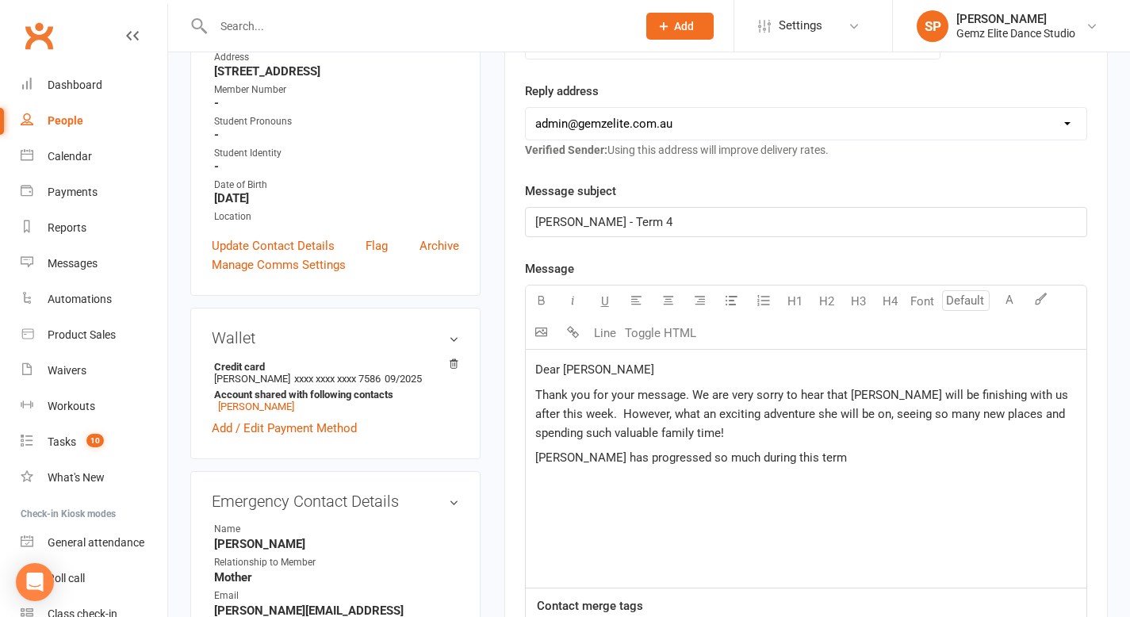
click at [598, 419] on span "Thank you for your message. We are very sorry to hear that [PERSON_NAME] will b…" at bounding box center [803, 414] width 536 height 52
click at [620, 419] on span "Thank you for your message. We are very sorry to hear that [PERSON_NAME] will b…" at bounding box center [803, 414] width 536 height 52
click at [798, 465] on p "[PERSON_NAME] has progressed so much during this term" at bounding box center [805, 457] width 541 height 19
click at [823, 461] on p "[PERSON_NAME] has progressed so much during this term" at bounding box center [805, 457] width 541 height 19
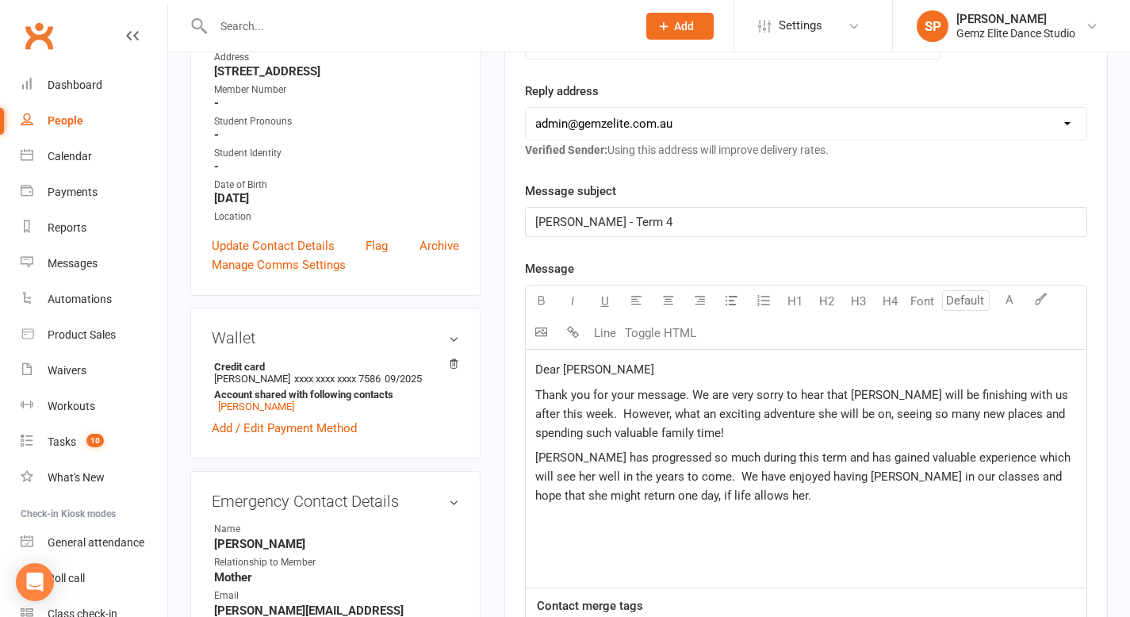
click at [737, 499] on p "[PERSON_NAME] has progressed so much during this term and has gained valuable e…" at bounding box center [805, 476] width 541 height 57
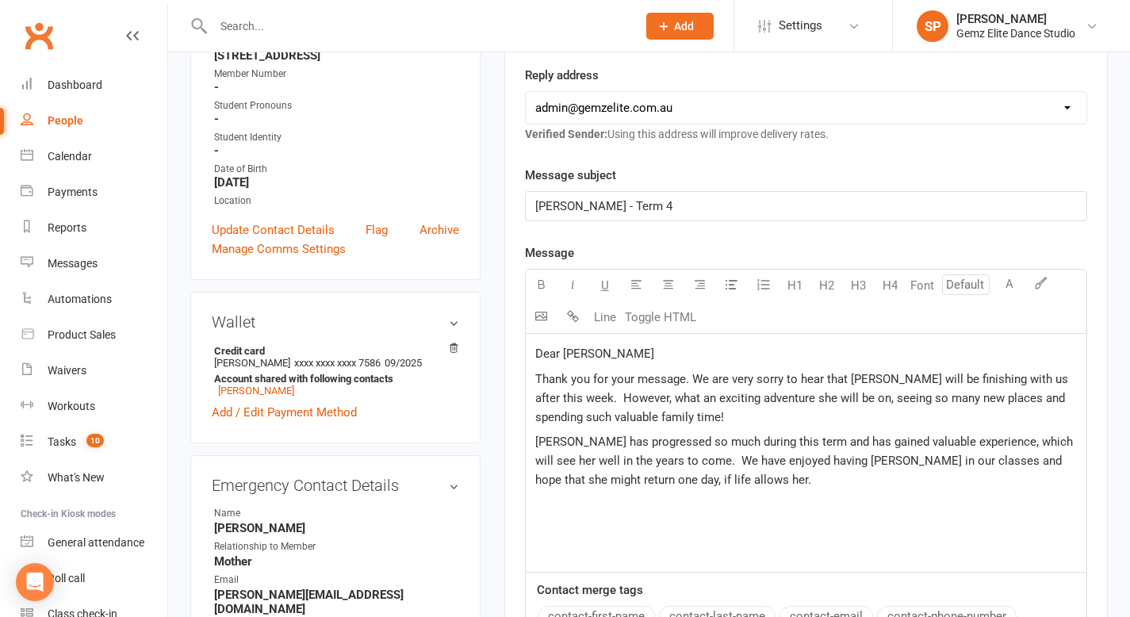
scroll to position [323, 0]
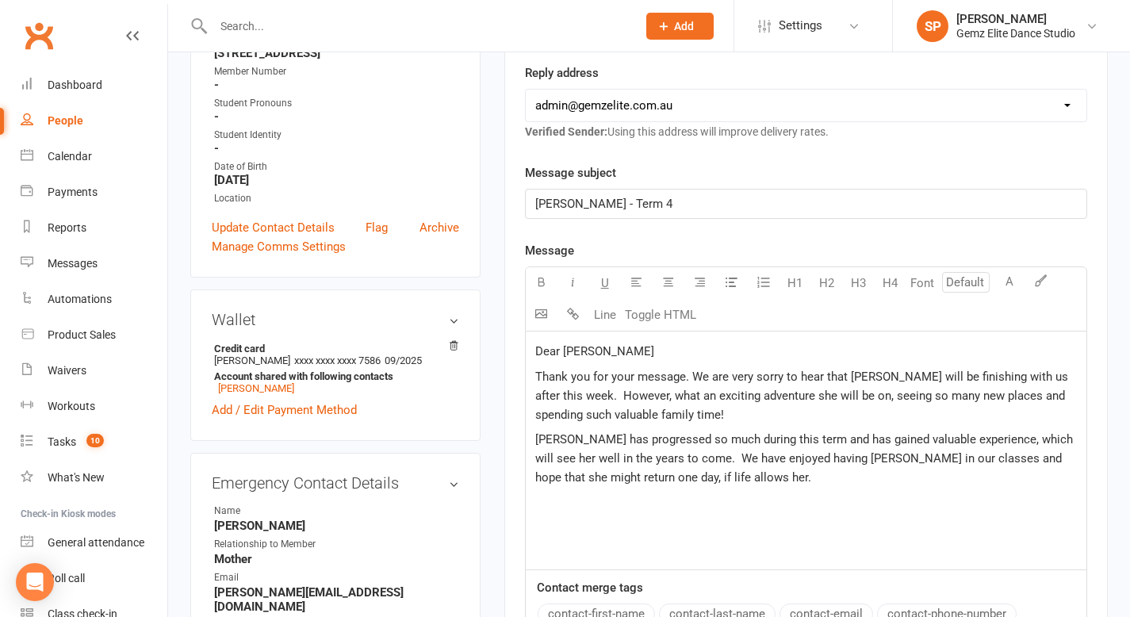
drag, startPoint x: 687, startPoint y: 461, endPoint x: 687, endPoint y: 483, distance: 22.2
click at [687, 461] on span "[PERSON_NAME] has progressed so much during this term and has gained valuable e…" at bounding box center [805, 458] width 541 height 52
click at [752, 482] on p "[PERSON_NAME] has progressed so much during this term and has gained valuable e…" at bounding box center [805, 458] width 541 height 57
click at [903, 493] on p "If you ever wish to return, please do not hesitate to drop us a line." at bounding box center [805, 502] width 541 height 19
click at [535, 505] on span "If you ever wish to return, please do not hesitate to drop us a line." at bounding box center [708, 503] width 346 height 14
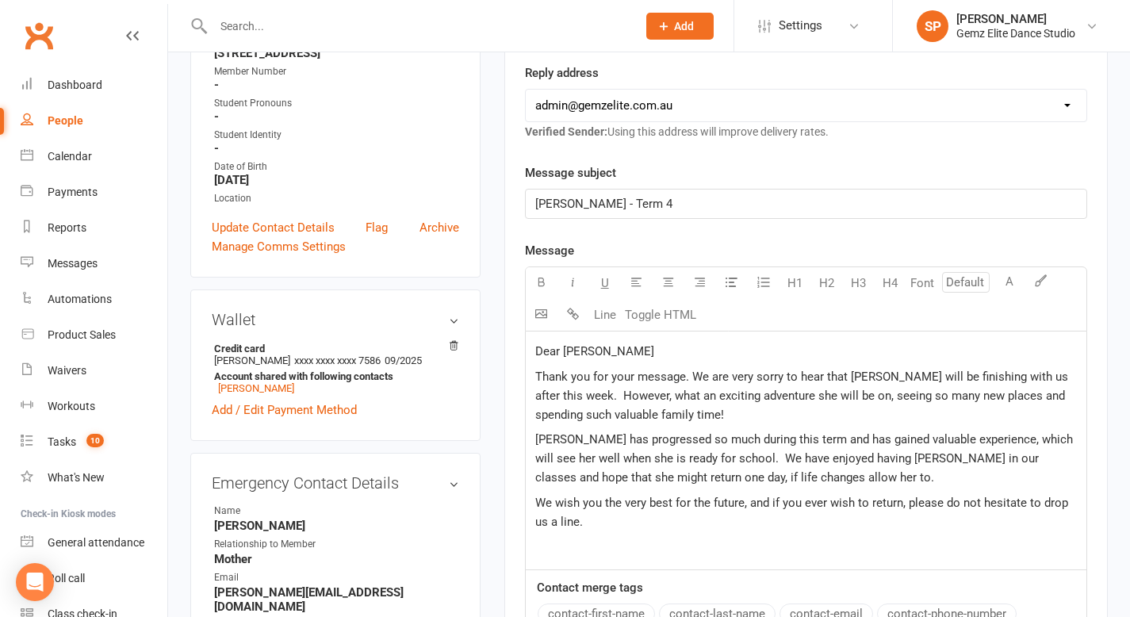
click at [620, 522] on p "We wish you the very best for the future, and if you ever wish to return, pleas…" at bounding box center [805, 512] width 541 height 38
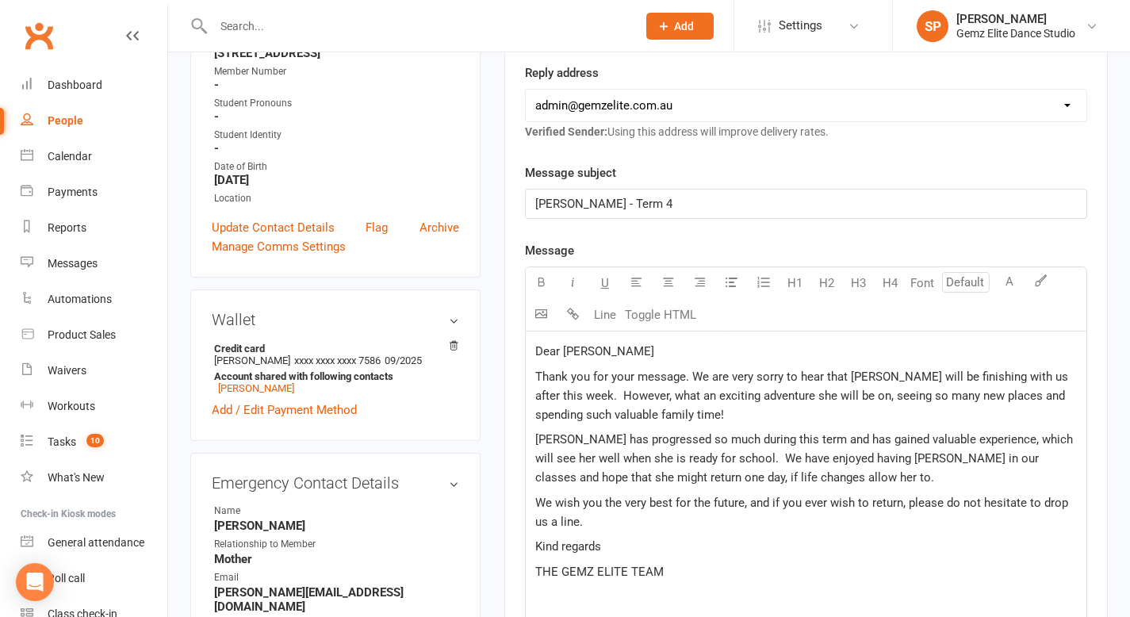
drag, startPoint x: 900, startPoint y: 506, endPoint x: 900, endPoint y: 534, distance: 28.5
click at [900, 507] on span "We wish you the very best for the future, and if you ever wish to return, pleas…" at bounding box center [803, 512] width 536 height 33
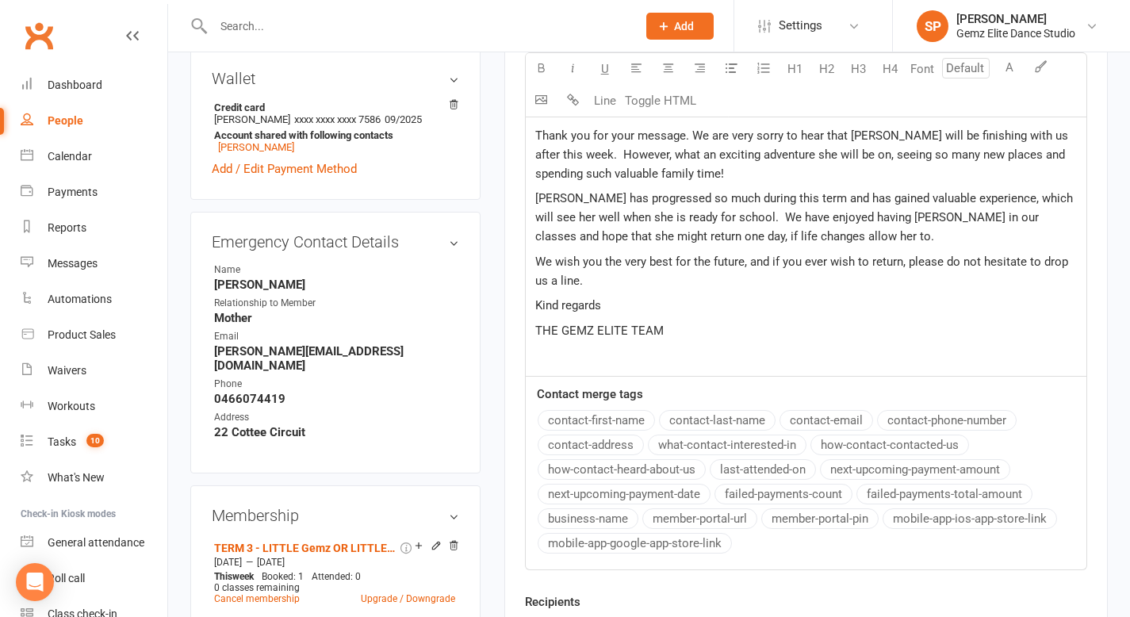
scroll to position [566, 0]
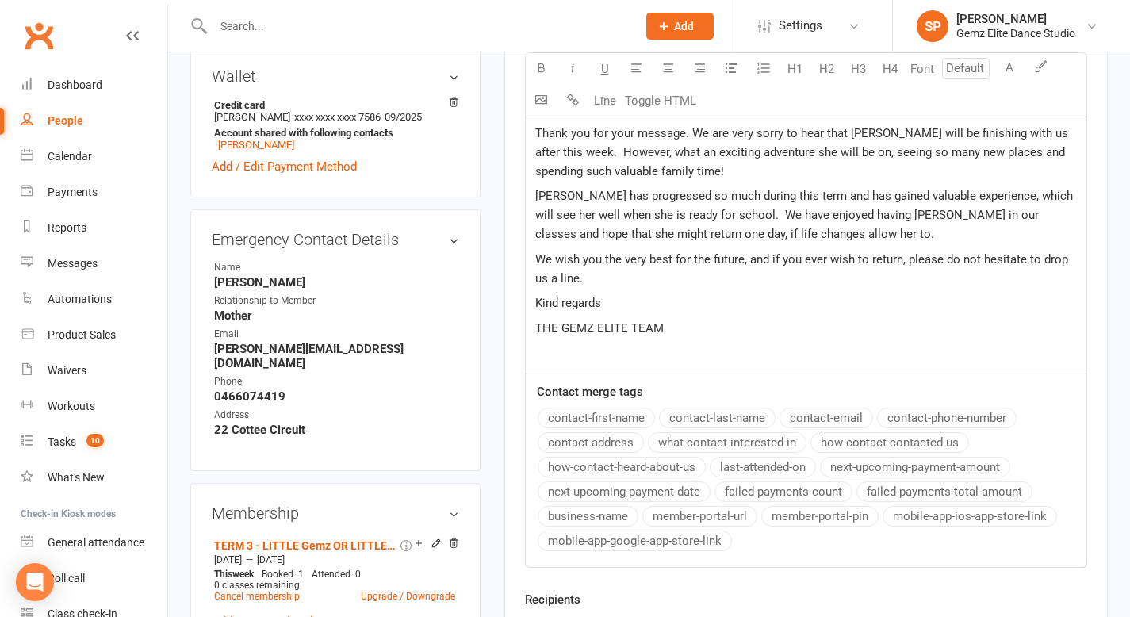
click at [636, 132] on span "Thank you for your message. We are very sorry to hear that [PERSON_NAME] will b…" at bounding box center [803, 152] width 536 height 52
click at [645, 458] on button "how-contact-heard-about-us" at bounding box center [622, 467] width 168 height 21
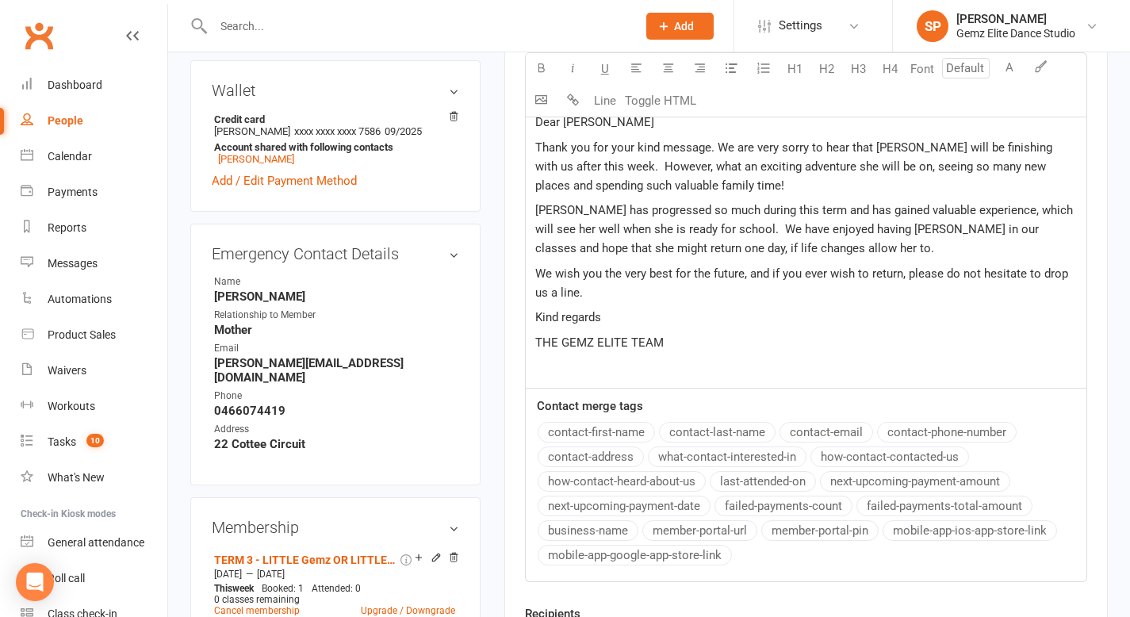
scroll to position [621, 0]
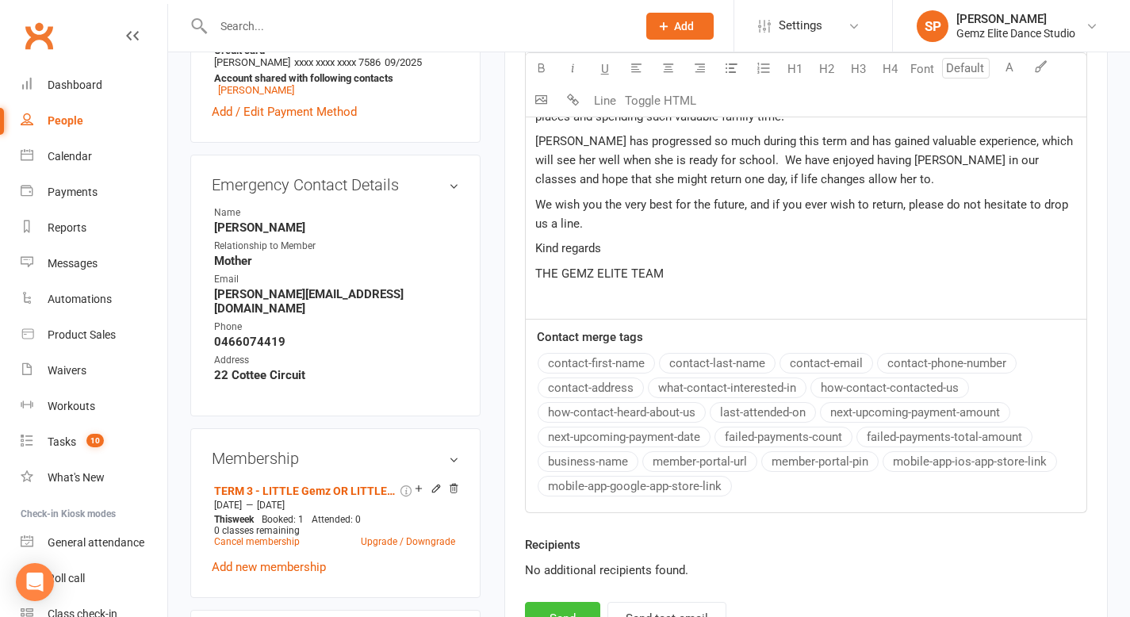
click at [580, 610] on button "Send" at bounding box center [562, 618] width 75 height 33
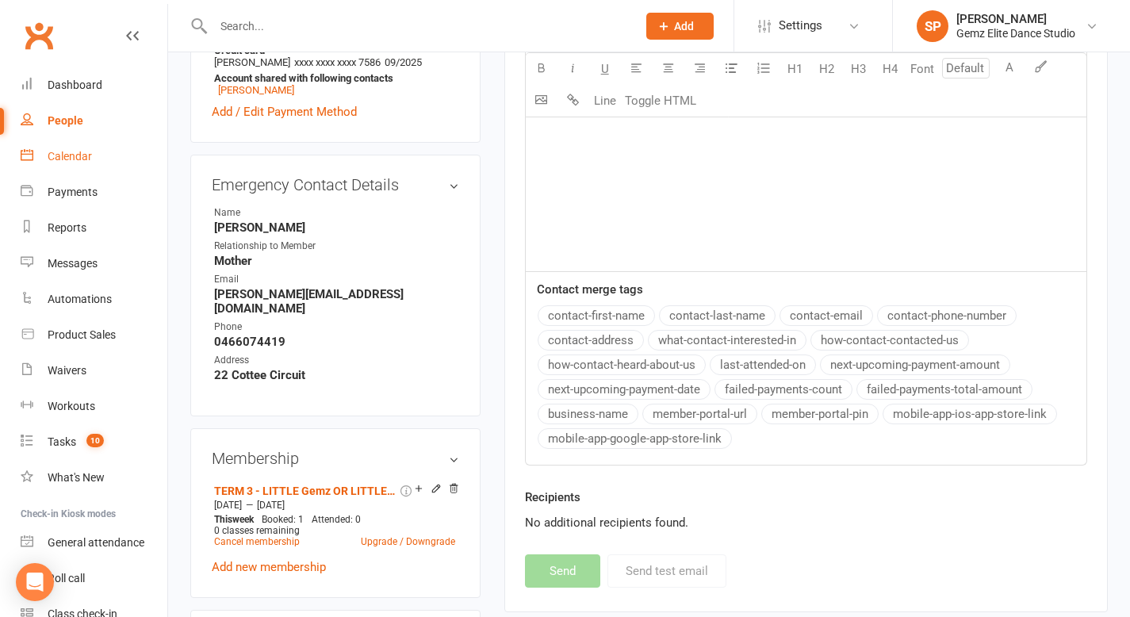
click at [74, 153] on div "Calendar" at bounding box center [70, 156] width 44 height 13
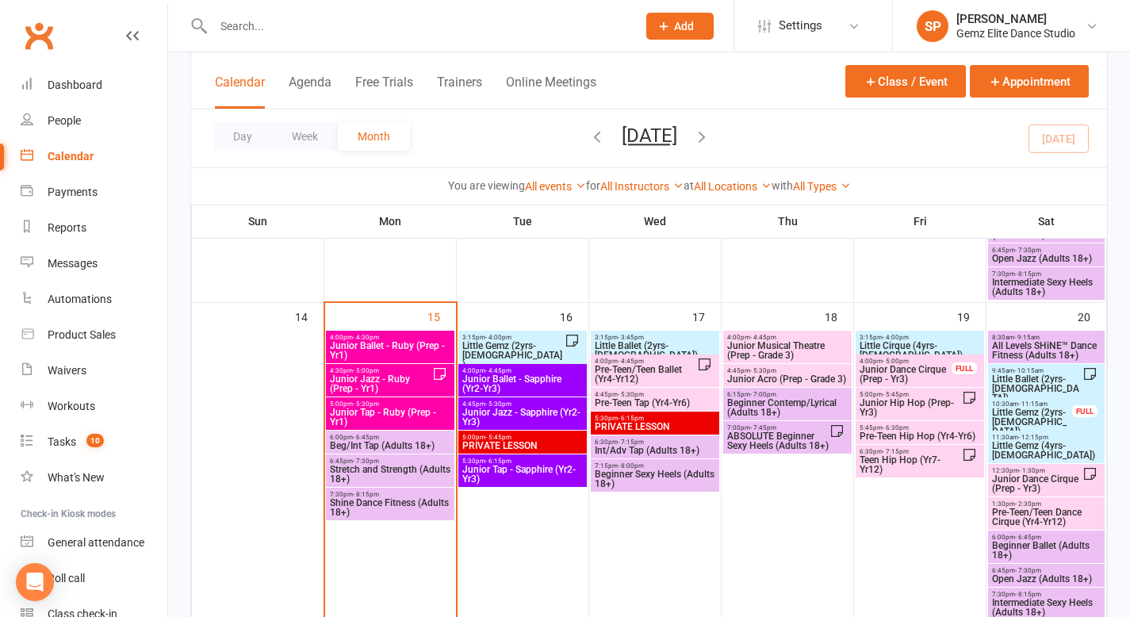
scroll to position [705, 0]
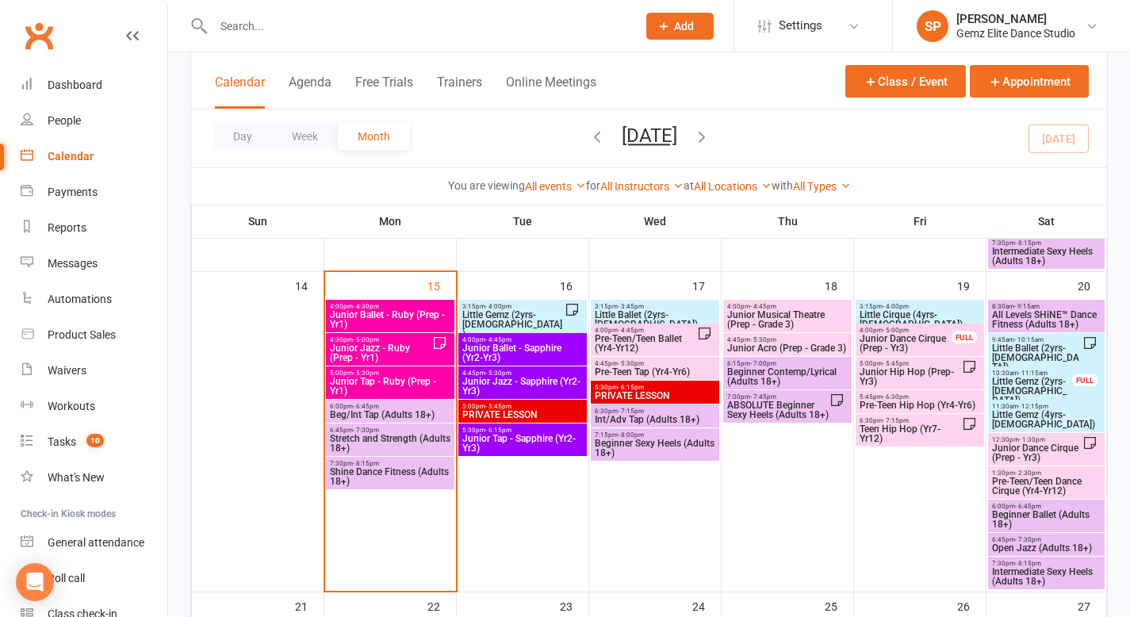
click at [1023, 346] on span "Little Ballet (2yrs-[DEMOGRAPHIC_DATA])" at bounding box center [1036, 357] width 91 height 29
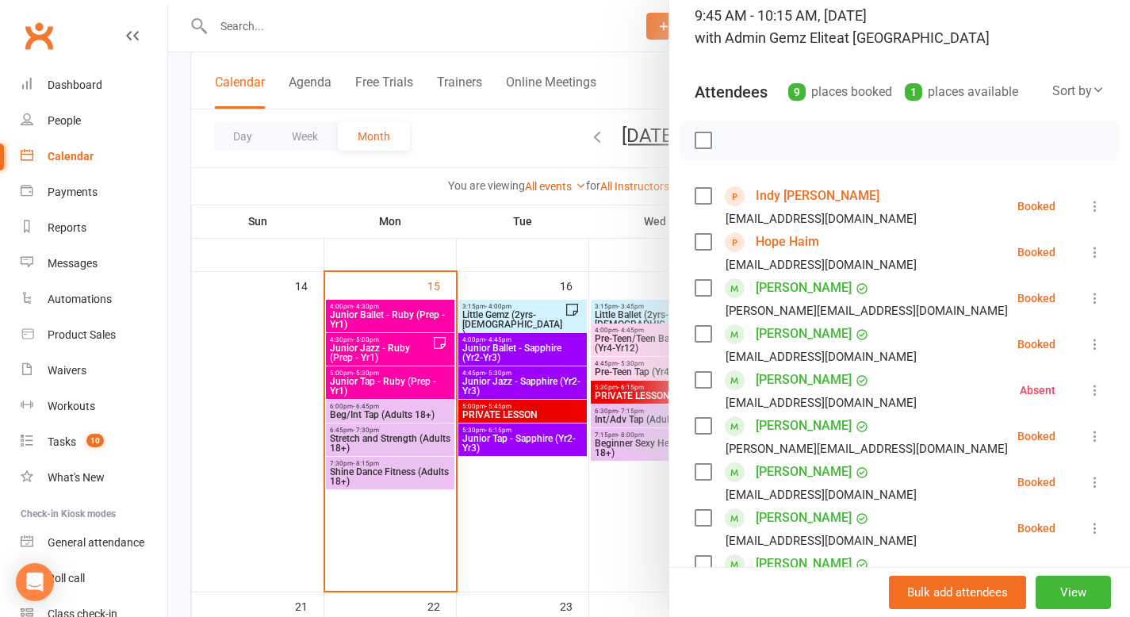
scroll to position [121, 0]
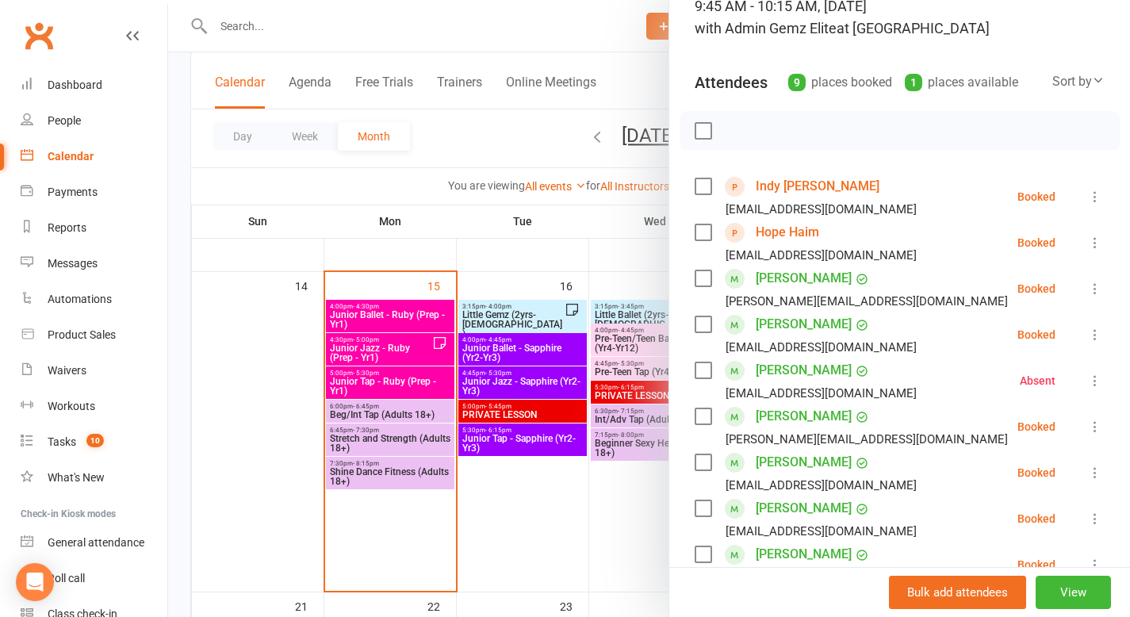
click at [1087, 427] on icon at bounding box center [1095, 427] width 16 height 16
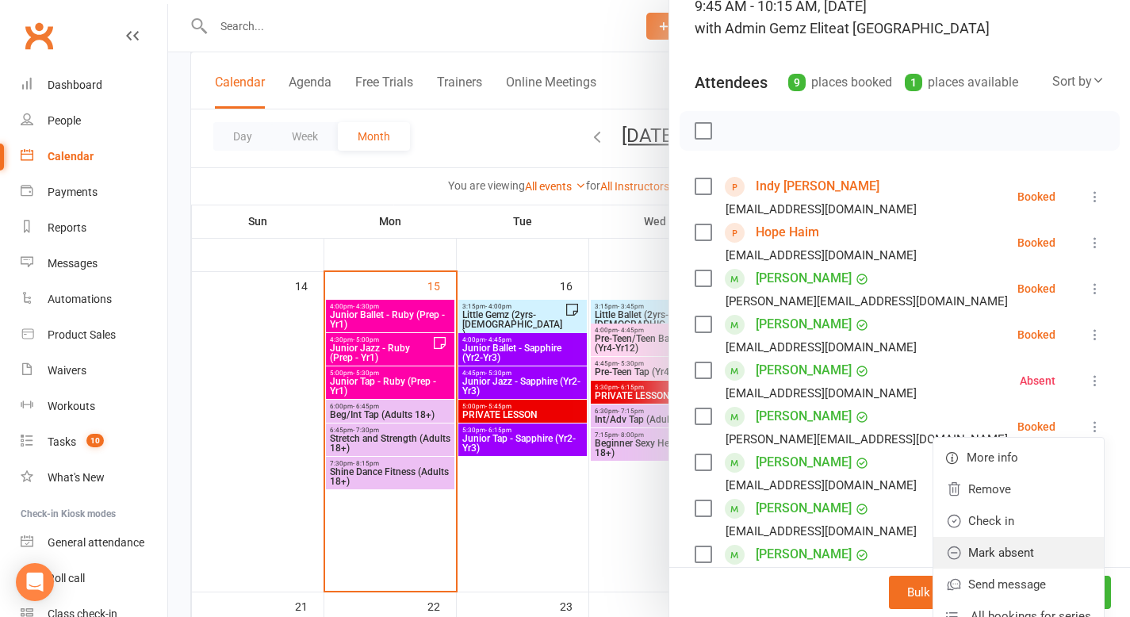
click at [1008, 551] on link "Mark absent" at bounding box center [1018, 553] width 170 height 32
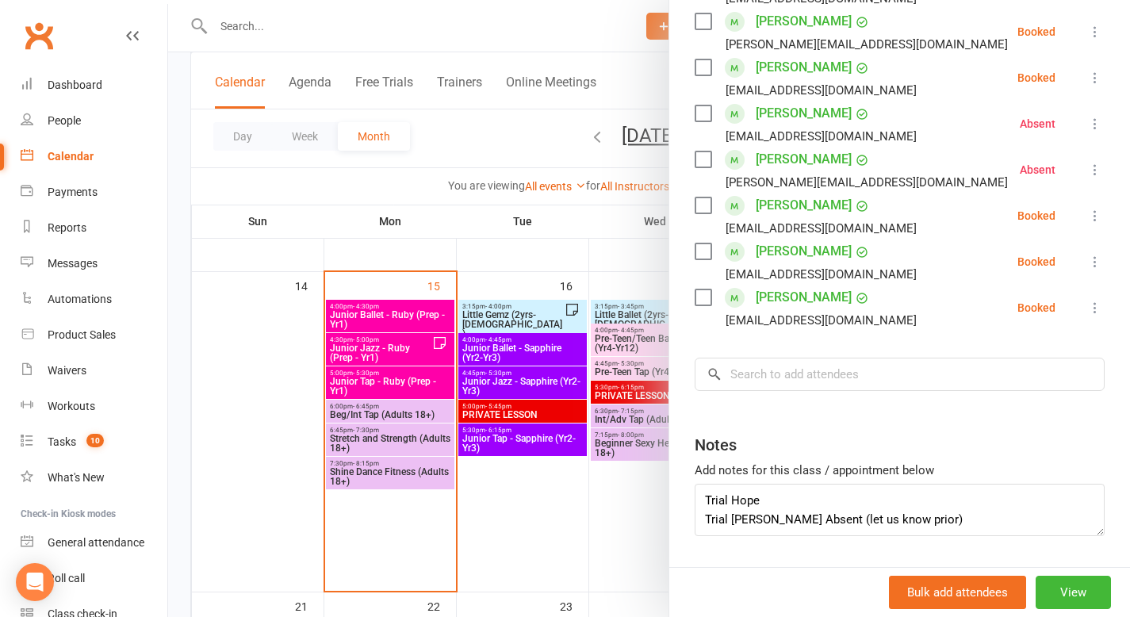
scroll to position [404, 0]
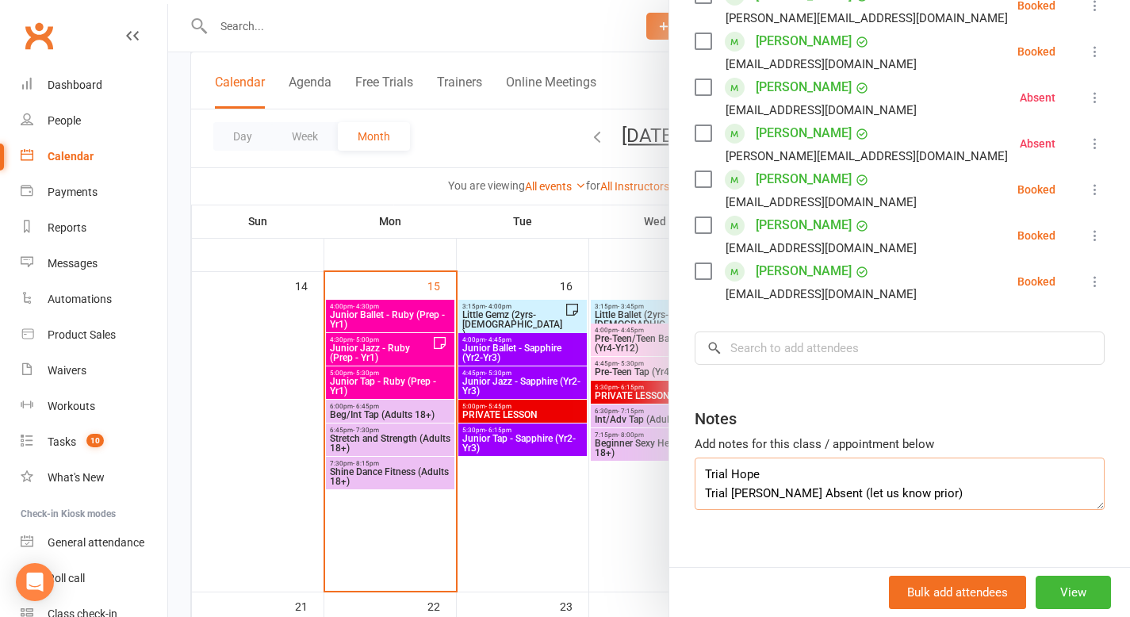
click at [889, 496] on textarea "Trial Hope Trial [PERSON_NAME] Absent (let us know prior)" at bounding box center [899, 483] width 410 height 52
click at [876, 500] on textarea "Trial Hope Trial [PERSON_NAME] Absent (let us know prior)" at bounding box center [899, 483] width 410 height 52
click at [907, 500] on textarea "Trial Hope Trial [PERSON_NAME] Absent (let us know prior) [PERSON_NAME] (absent…" at bounding box center [899, 483] width 410 height 52
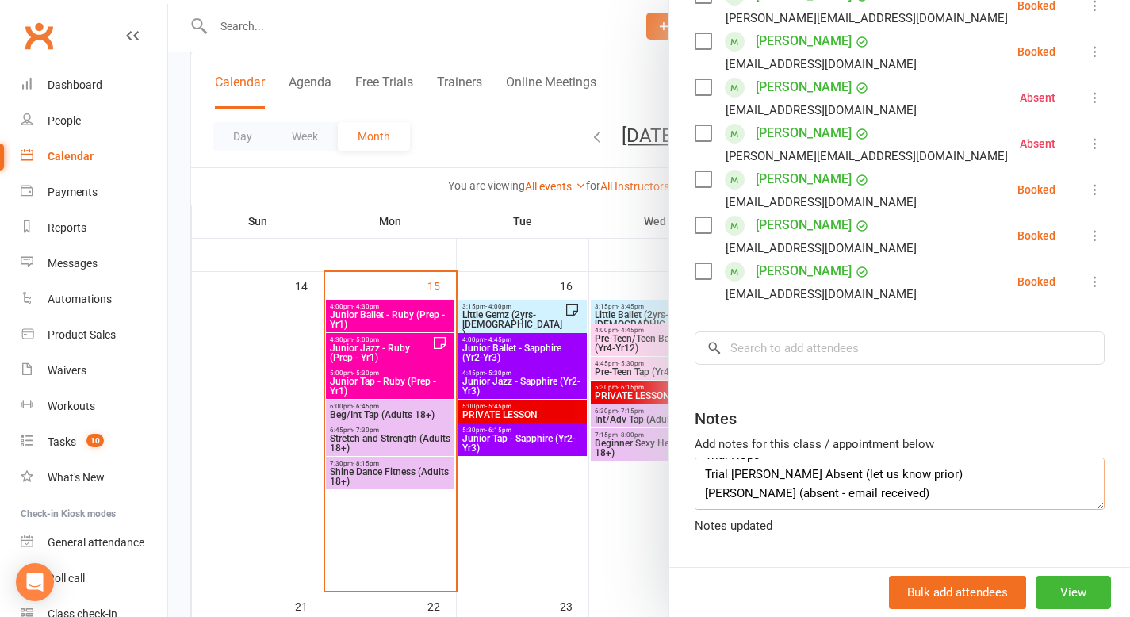
type textarea "Trial Hope Trial [PERSON_NAME] Absent (let us know prior) [PERSON_NAME] (absent…"
click at [641, 572] on div at bounding box center [649, 308] width 962 height 617
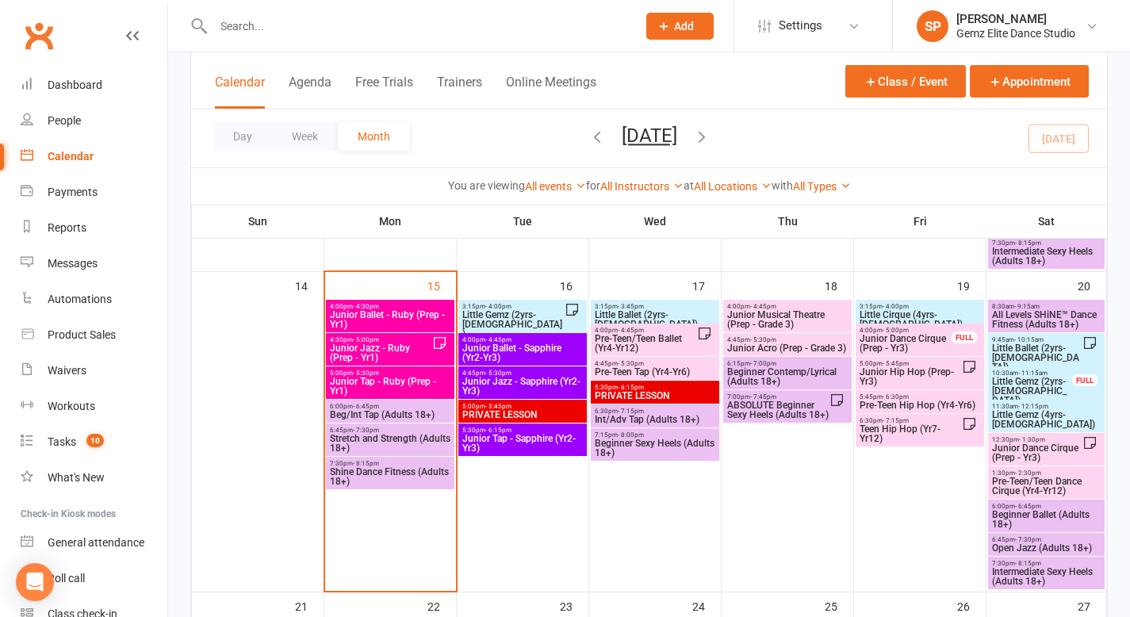
click at [1020, 356] on span "Little Ballet (2yrs-[DEMOGRAPHIC_DATA])" at bounding box center [1036, 357] width 91 height 29
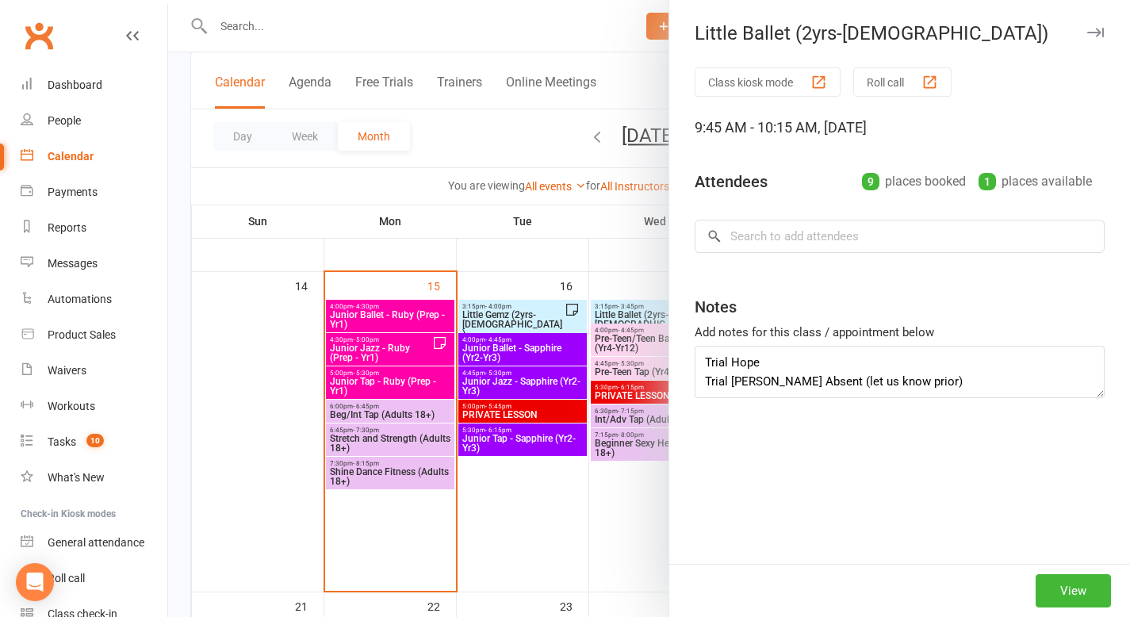
type textarea "Trial Hope Trial [PERSON_NAME] Absent (let us know prior) [PERSON_NAME] (absent…"
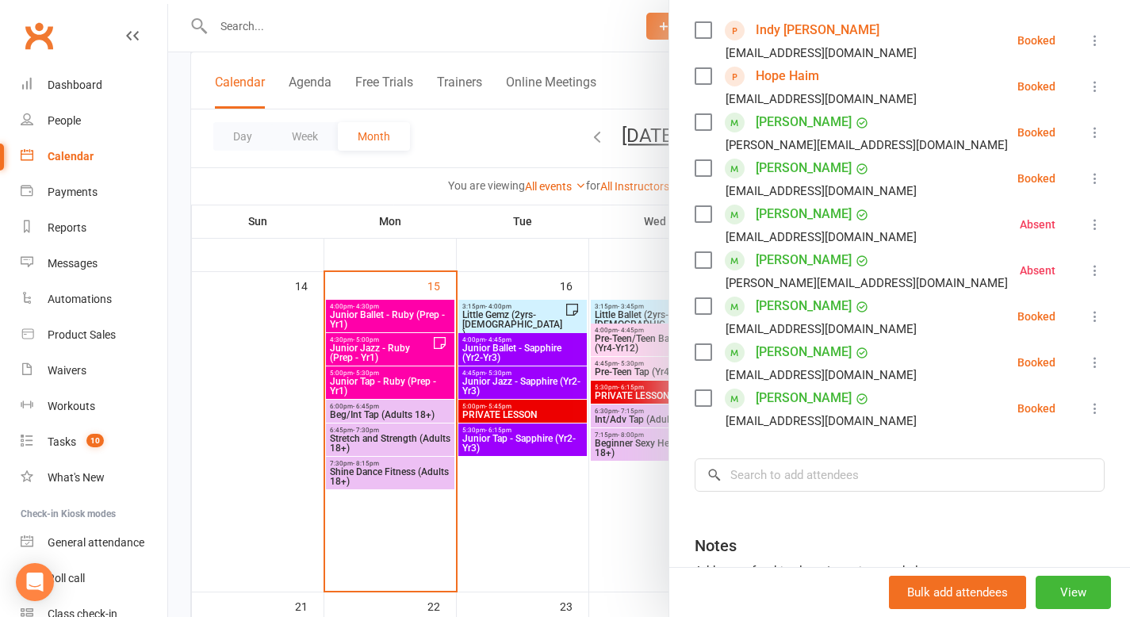
scroll to position [317, 0]
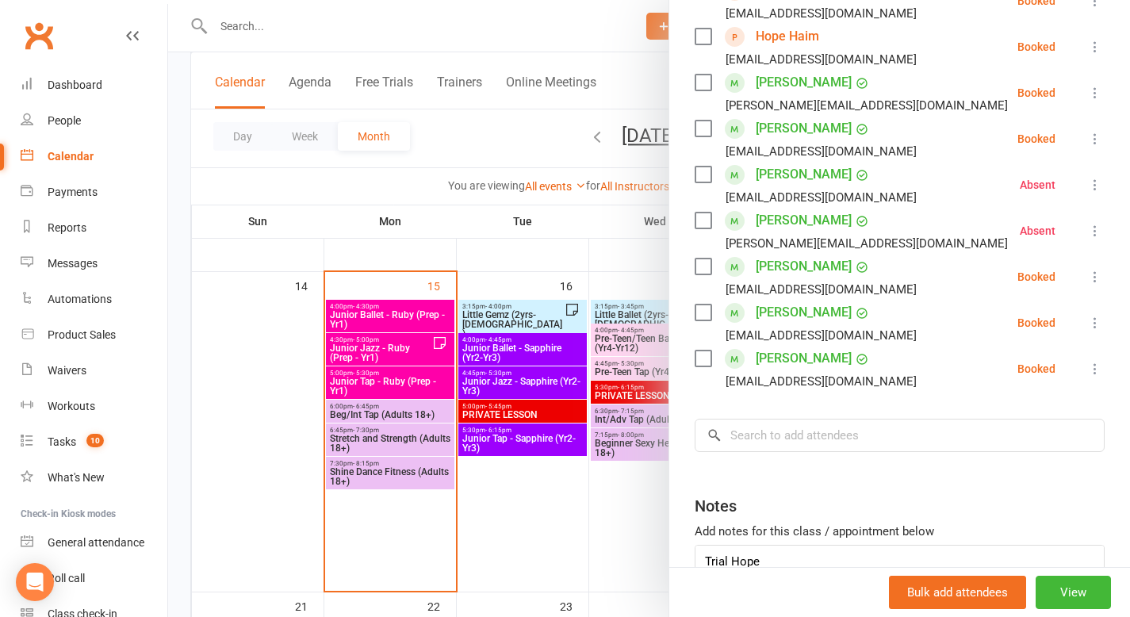
click at [623, 551] on div at bounding box center [649, 308] width 962 height 617
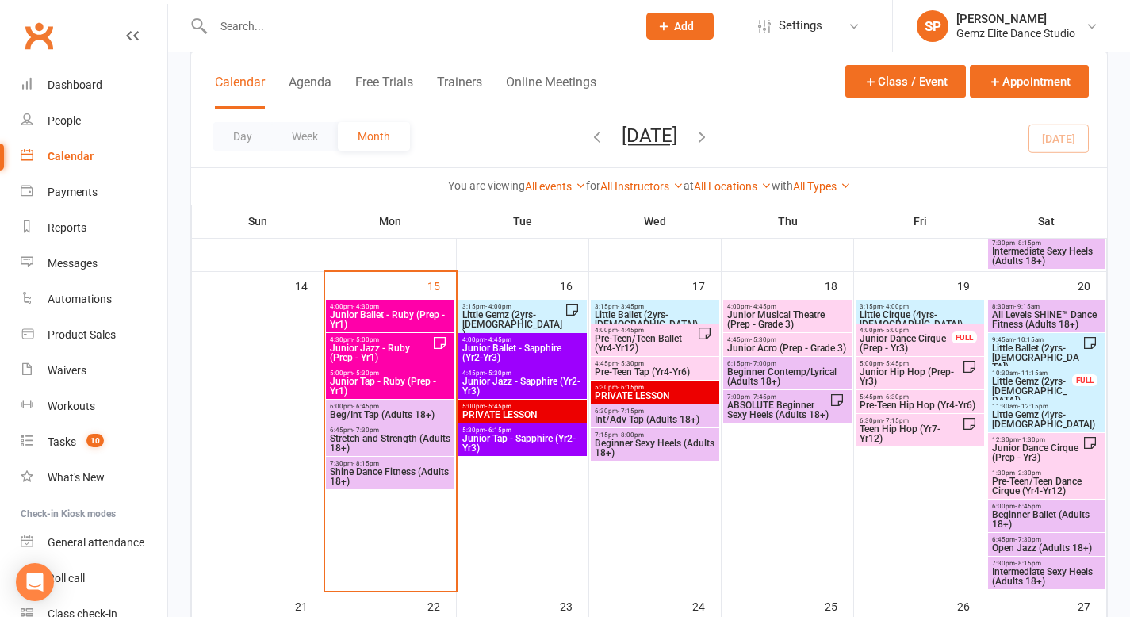
click at [448, 37] on div at bounding box center [407, 26] width 435 height 52
click at [431, 24] on input "text" at bounding box center [417, 26] width 417 height 22
paste input "[PERSON_NAME][EMAIL_ADDRESS][DOMAIN_NAME]"
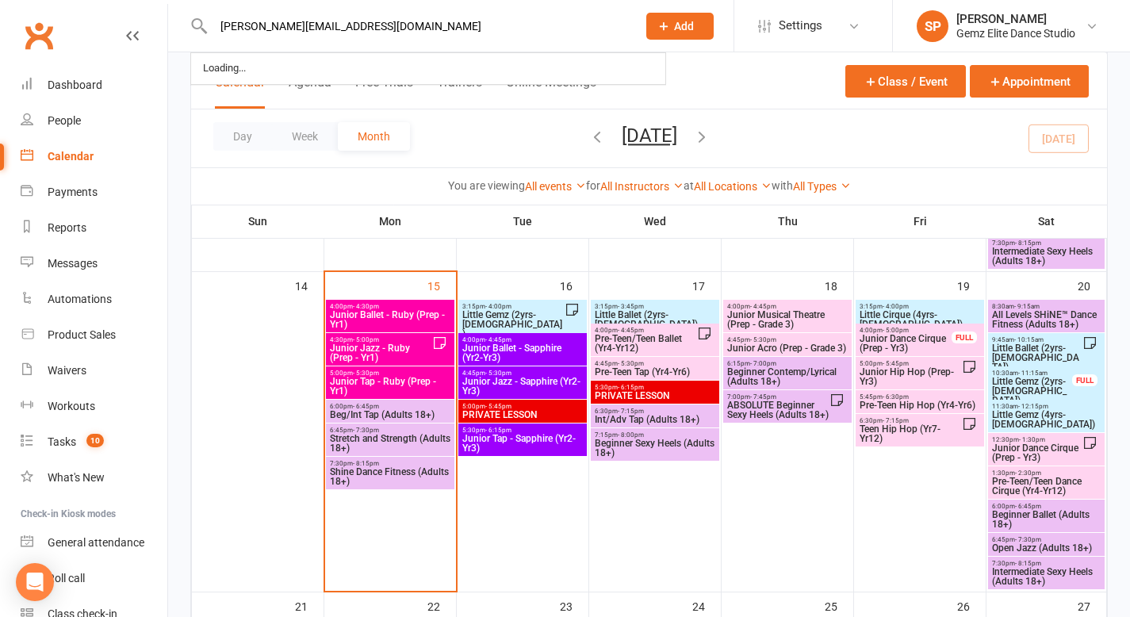
type input "[PERSON_NAME][EMAIL_ADDRESS][DOMAIN_NAME]"
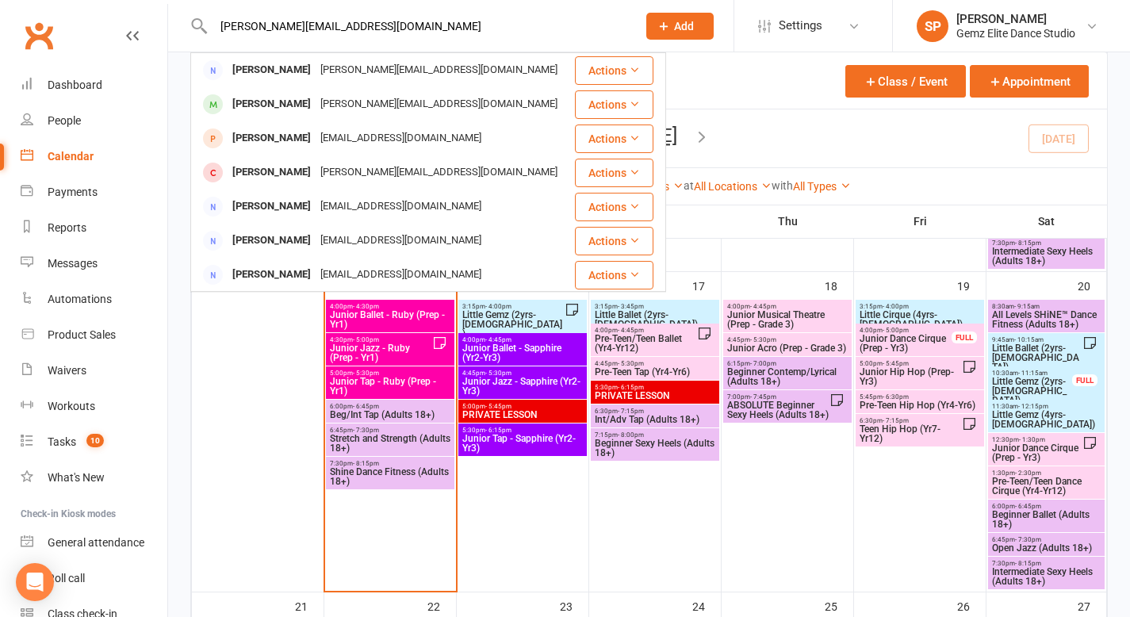
click at [365, 344] on span "Junior Jazz - Ruby (Prep - Yr1)" at bounding box center [380, 352] width 103 height 19
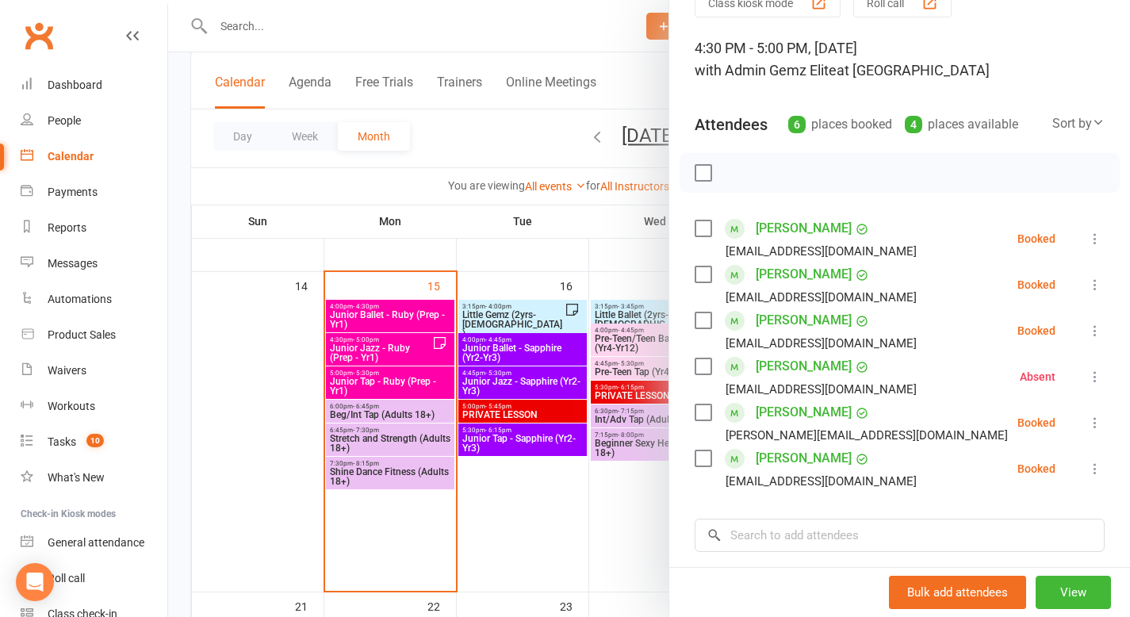
scroll to position [86, 0]
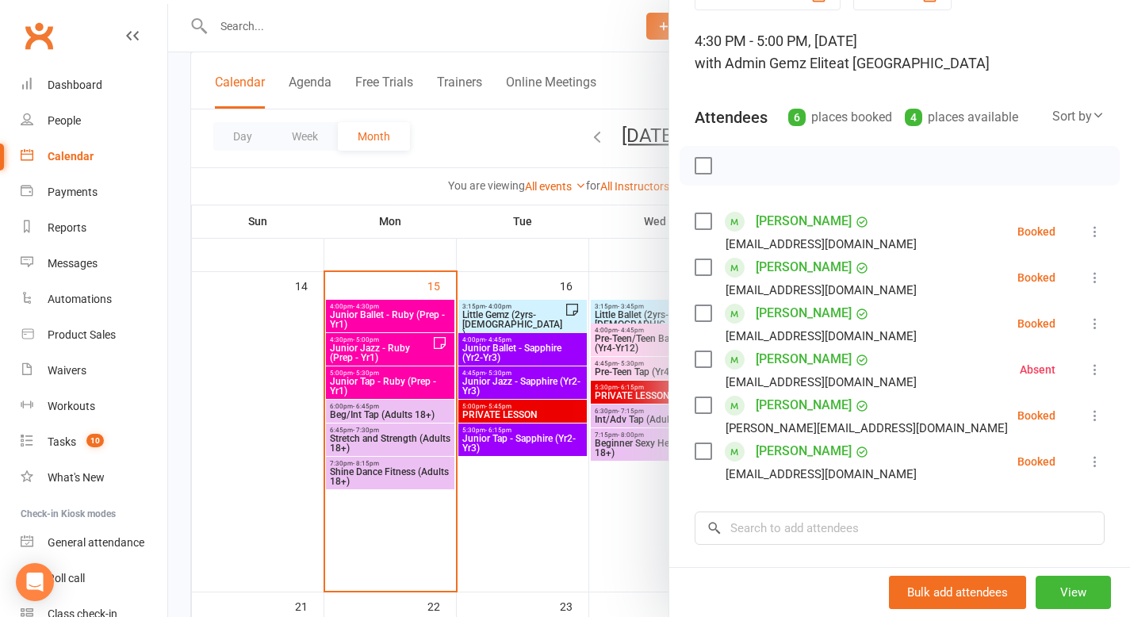
click at [1087, 415] on icon at bounding box center [1095, 416] width 16 height 16
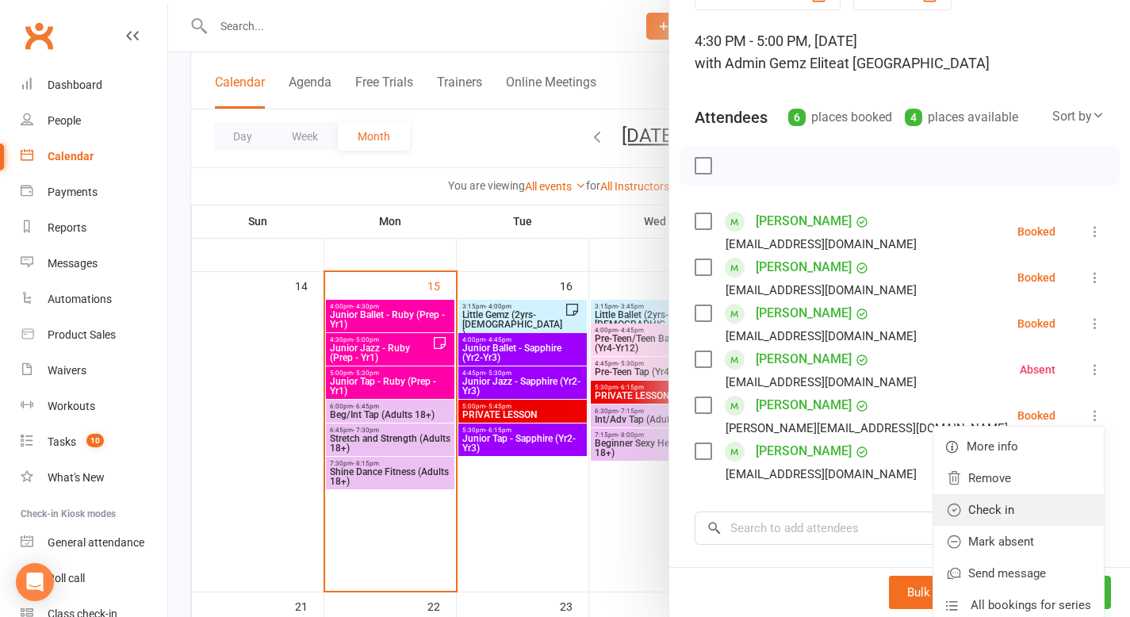
click at [1032, 512] on link "Check in" at bounding box center [1018, 510] width 170 height 32
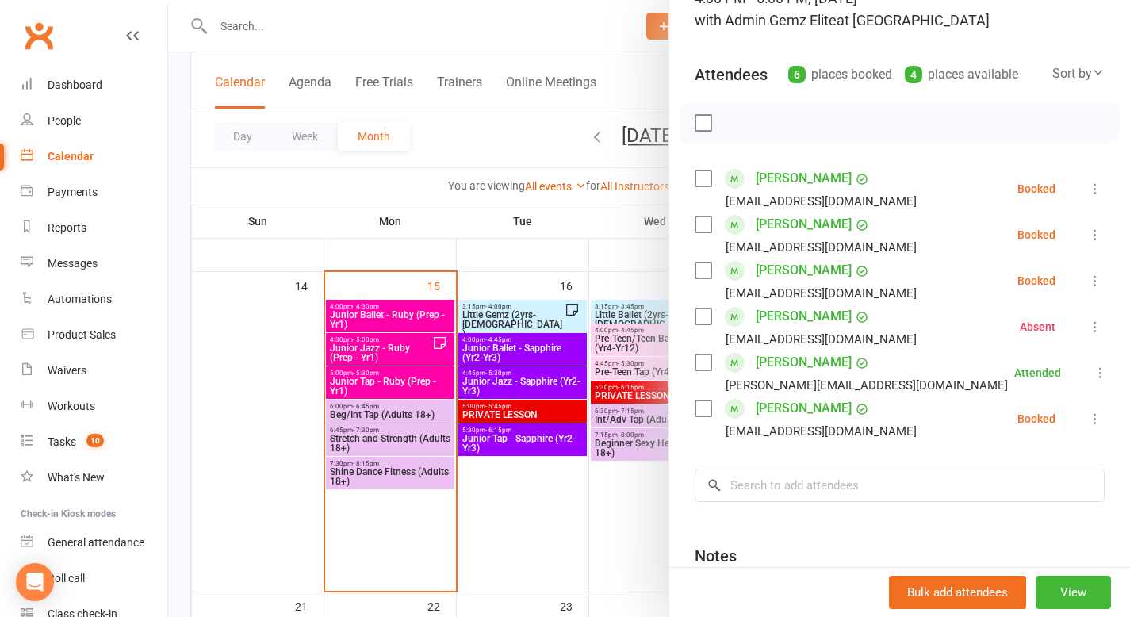
scroll to position [124, 0]
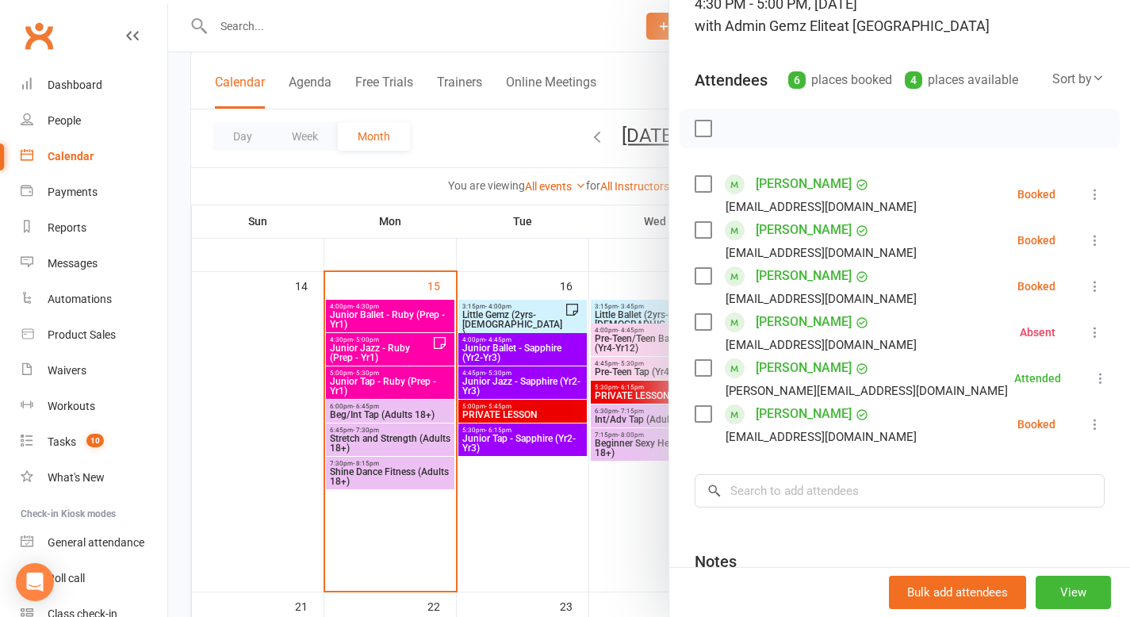
click at [538, 499] on div at bounding box center [649, 308] width 962 height 617
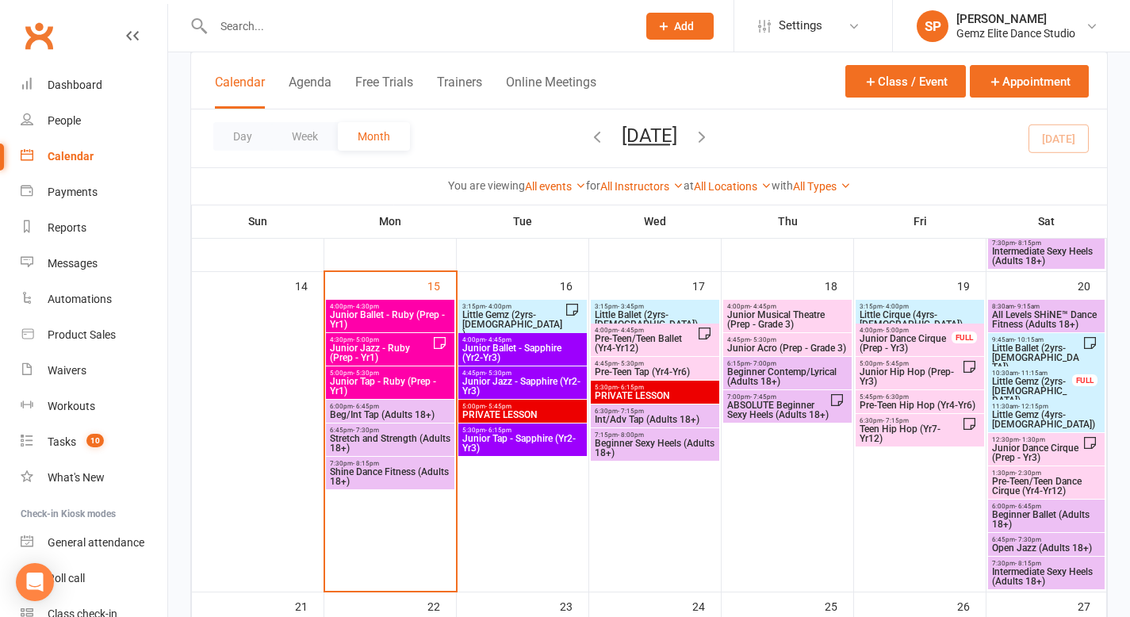
click at [1050, 354] on span "Little Ballet (2yrs-[DEMOGRAPHIC_DATA])" at bounding box center [1036, 357] width 91 height 29
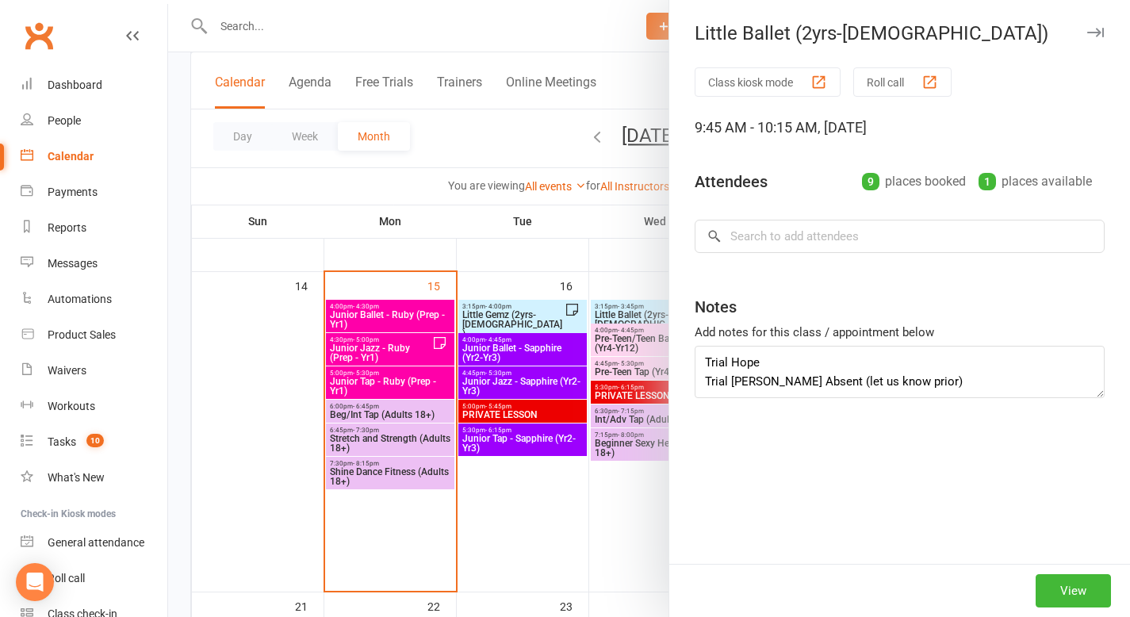
type textarea "Trial Hope Trial [PERSON_NAME] Absent (let us know prior) [PERSON_NAME] (absent…"
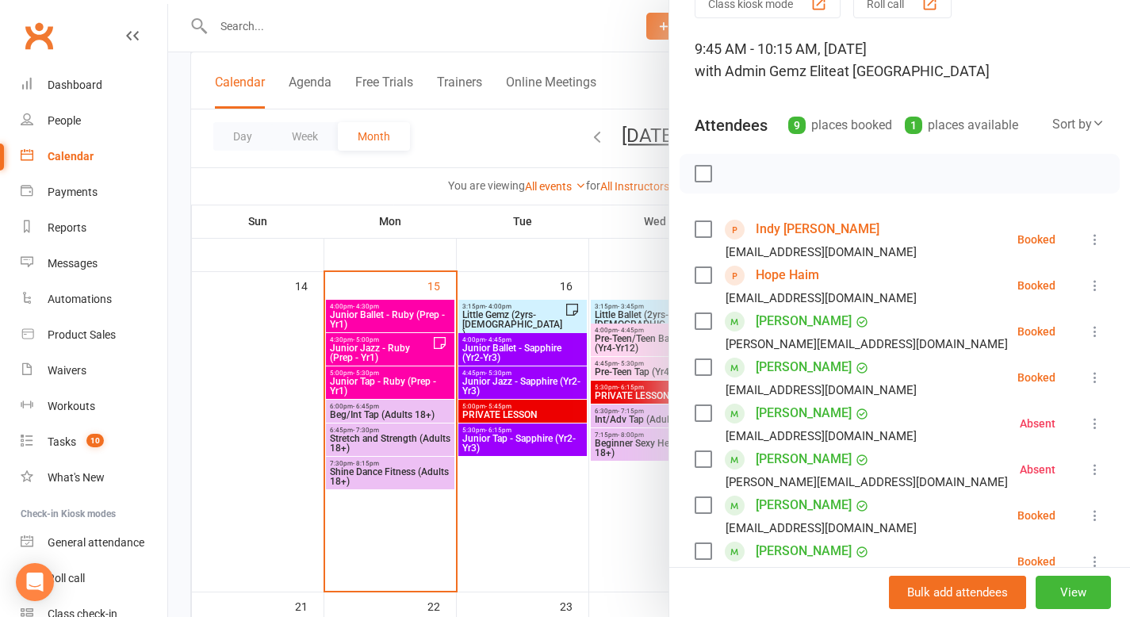
scroll to position [85, 0]
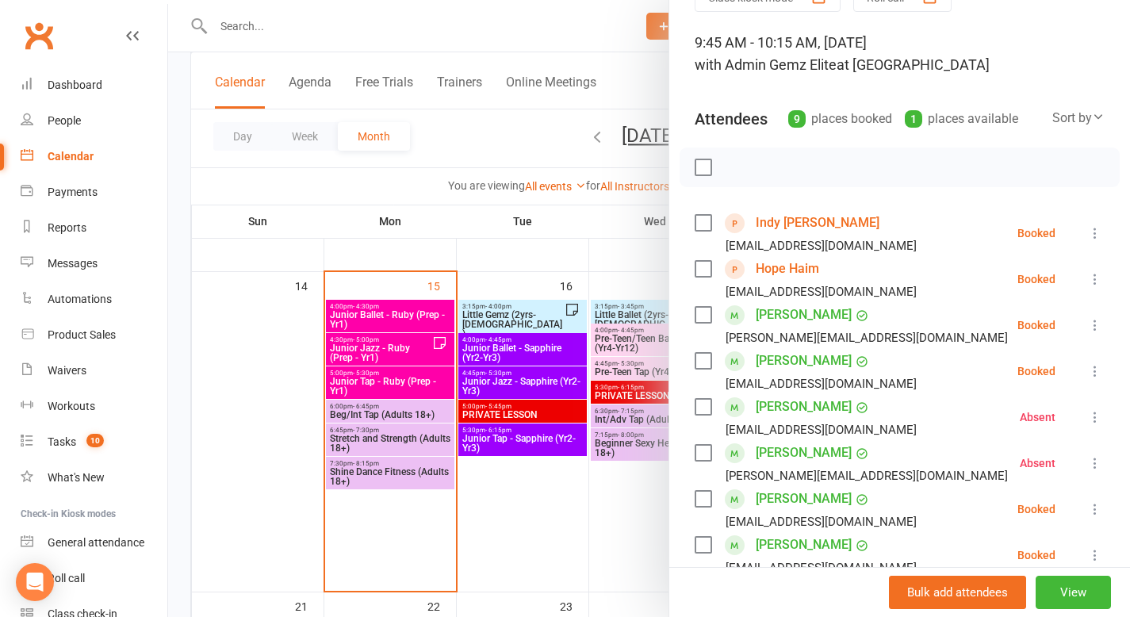
click at [790, 455] on link "[PERSON_NAME]" at bounding box center [804, 452] width 96 height 25
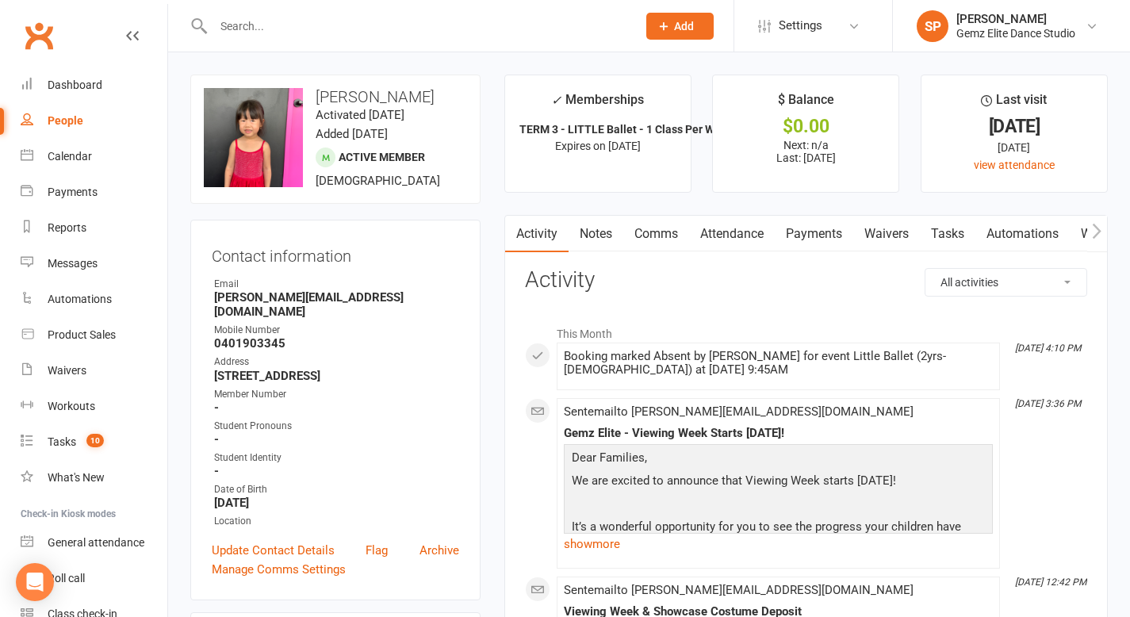
click at [606, 236] on link "Notes" at bounding box center [595, 234] width 55 height 36
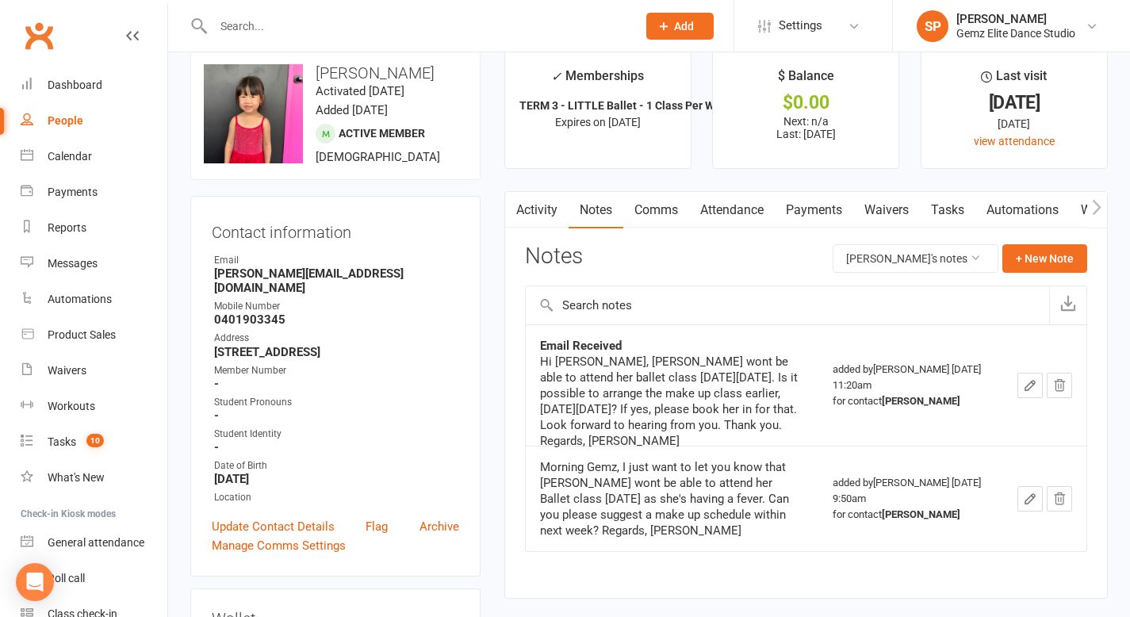
scroll to position [38, 0]
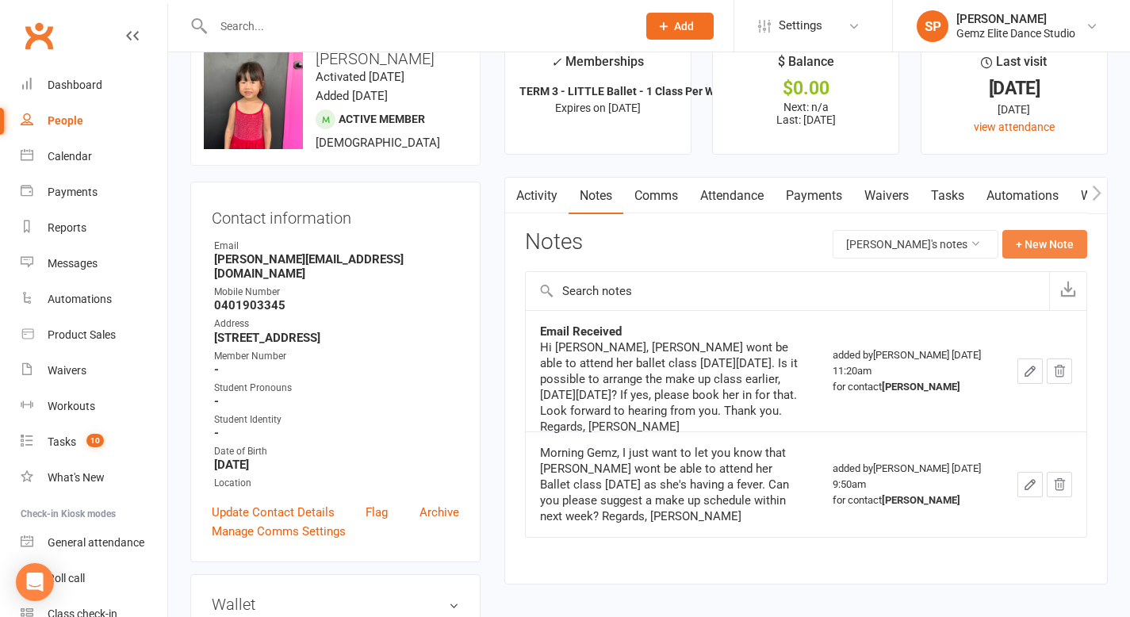
click at [1039, 243] on button "+ New Note" at bounding box center [1044, 244] width 85 height 29
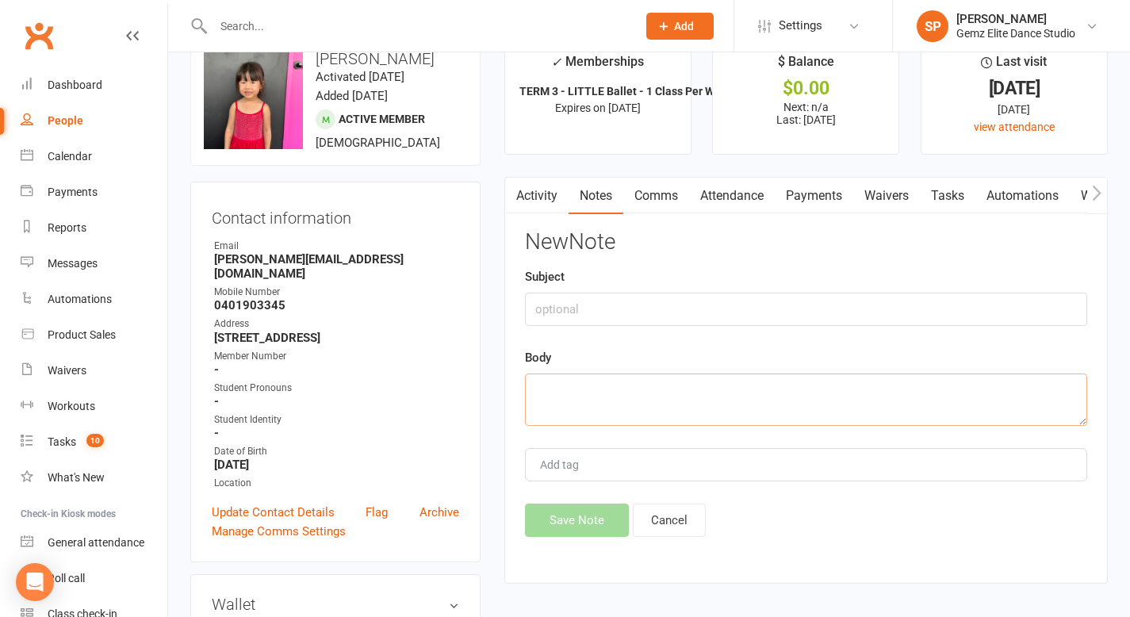
click at [610, 387] on textarea at bounding box center [806, 399] width 562 height 52
paste textarea "Hi [PERSON_NAME], [PERSON_NAME] wont be able to attend her ballet class [DATE][…"
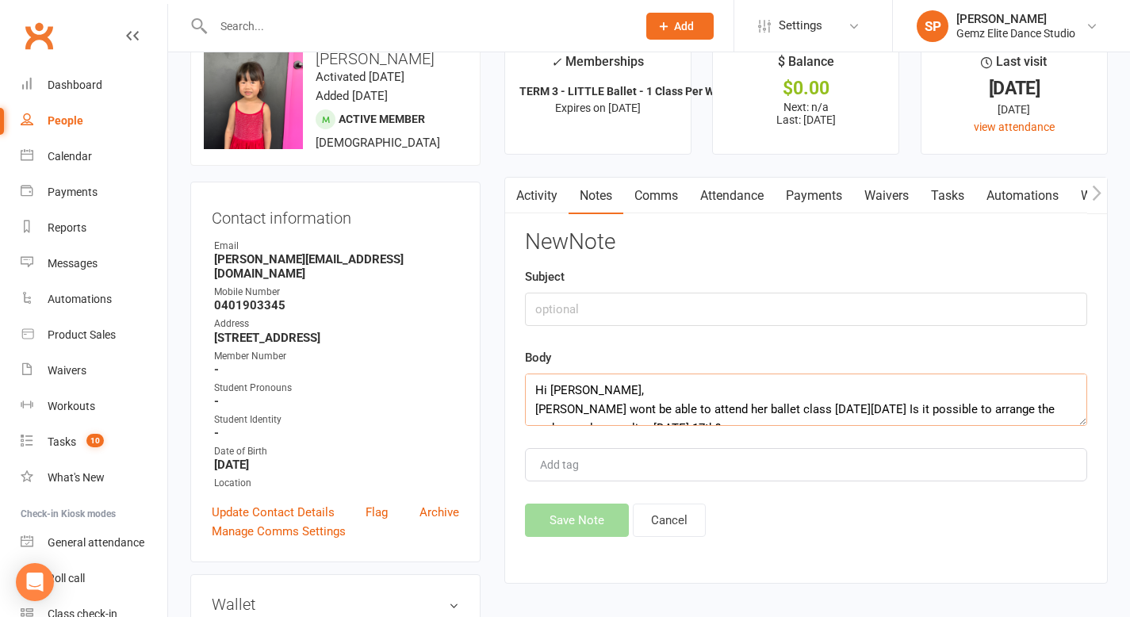
scroll to position [124, 0]
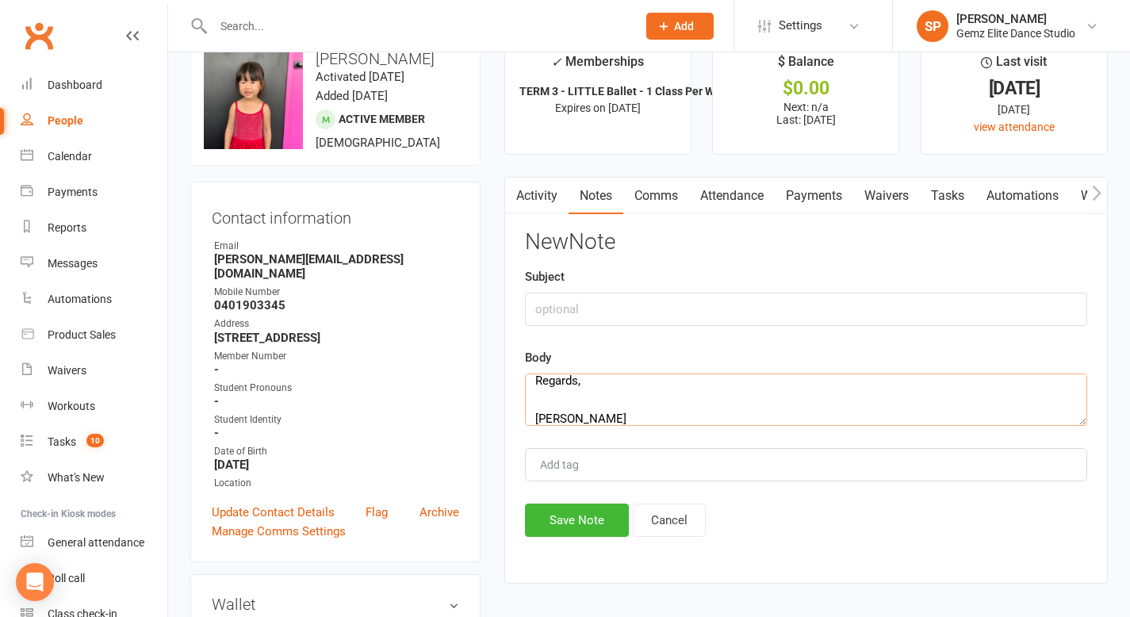
type textarea "Hi [PERSON_NAME], [PERSON_NAME] wont be able to attend her ballet class [DATE][…"
click at [561, 303] on input "text" at bounding box center [806, 309] width 562 height 33
type input "e"
type input "Email received [DATE]"
click at [596, 520] on button "Save Note" at bounding box center [577, 519] width 104 height 33
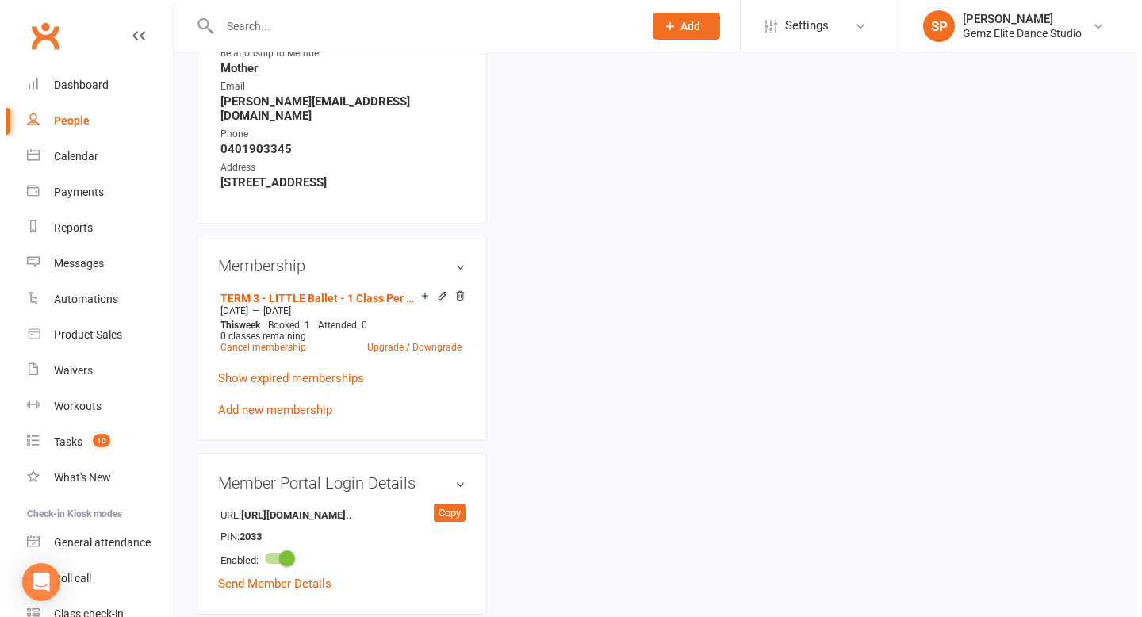
scroll to position [817, 0]
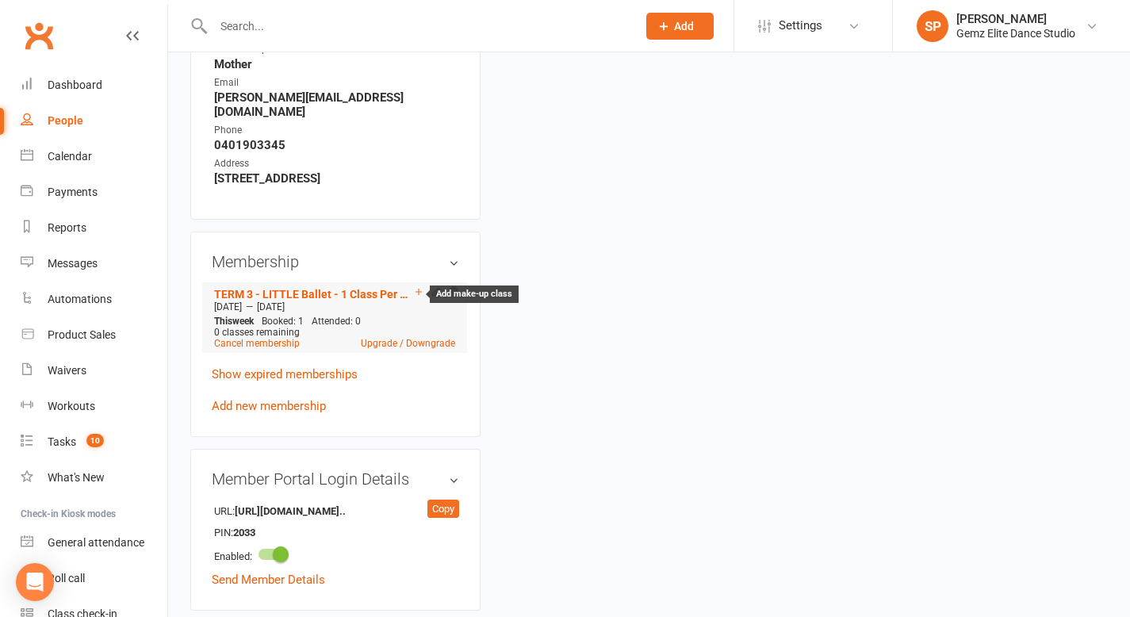
click at [417, 286] on icon at bounding box center [418, 291] width 11 height 11
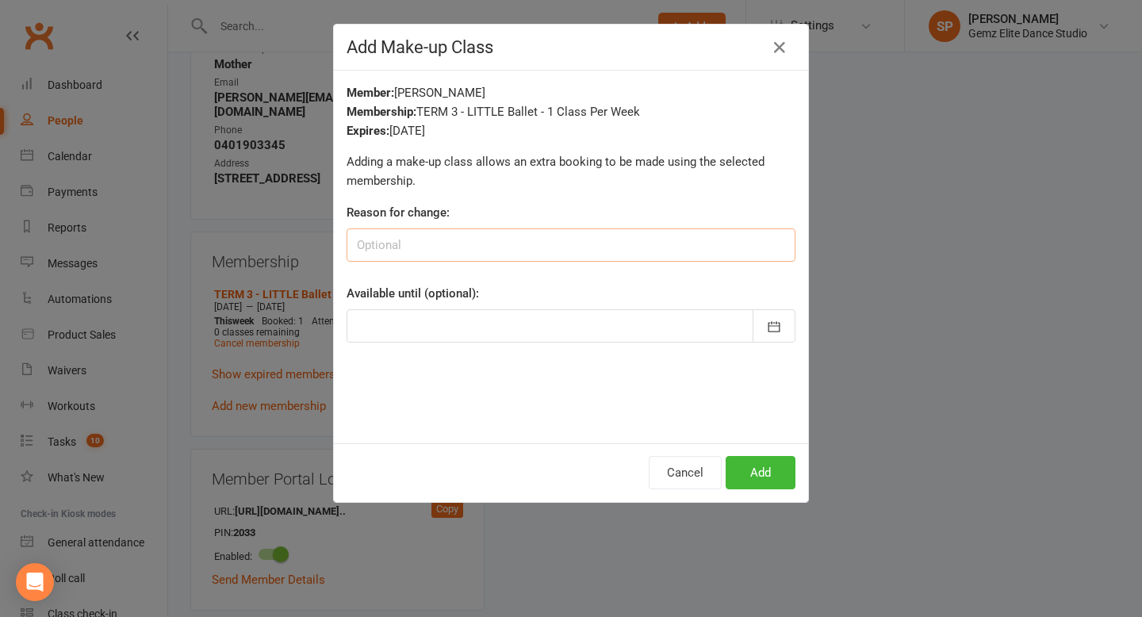
click at [415, 250] on input at bounding box center [570, 244] width 449 height 33
type input "[PERSON_NAME] Absent [DATE]"
click at [775, 330] on icon "button" at bounding box center [774, 327] width 16 height 16
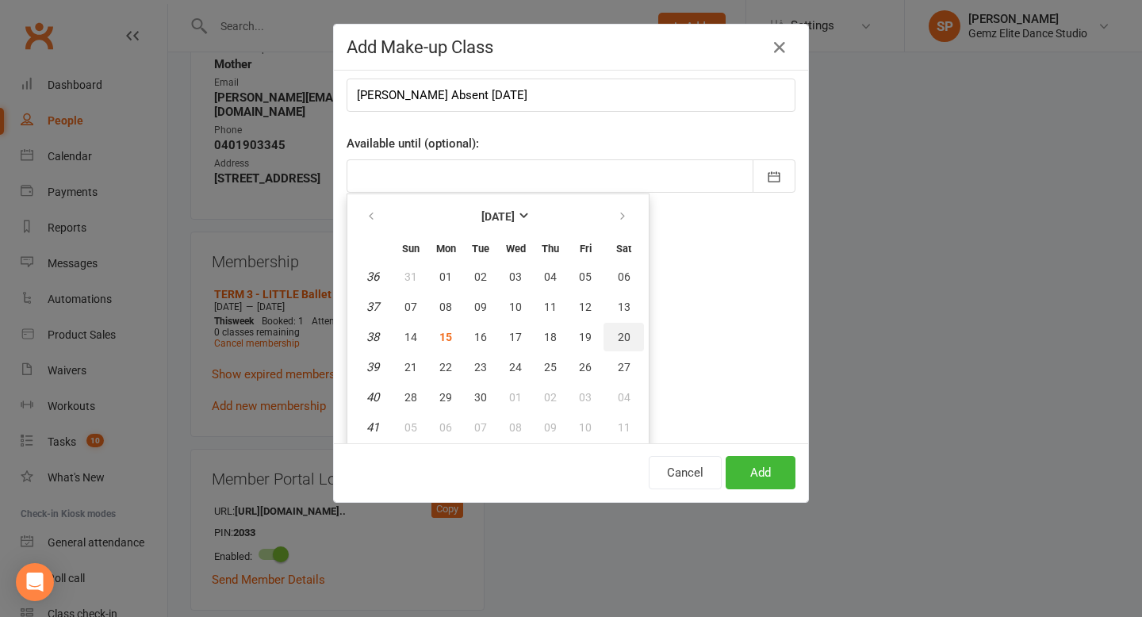
click at [626, 335] on button "20" at bounding box center [623, 337] width 40 height 29
type input "[DATE]"
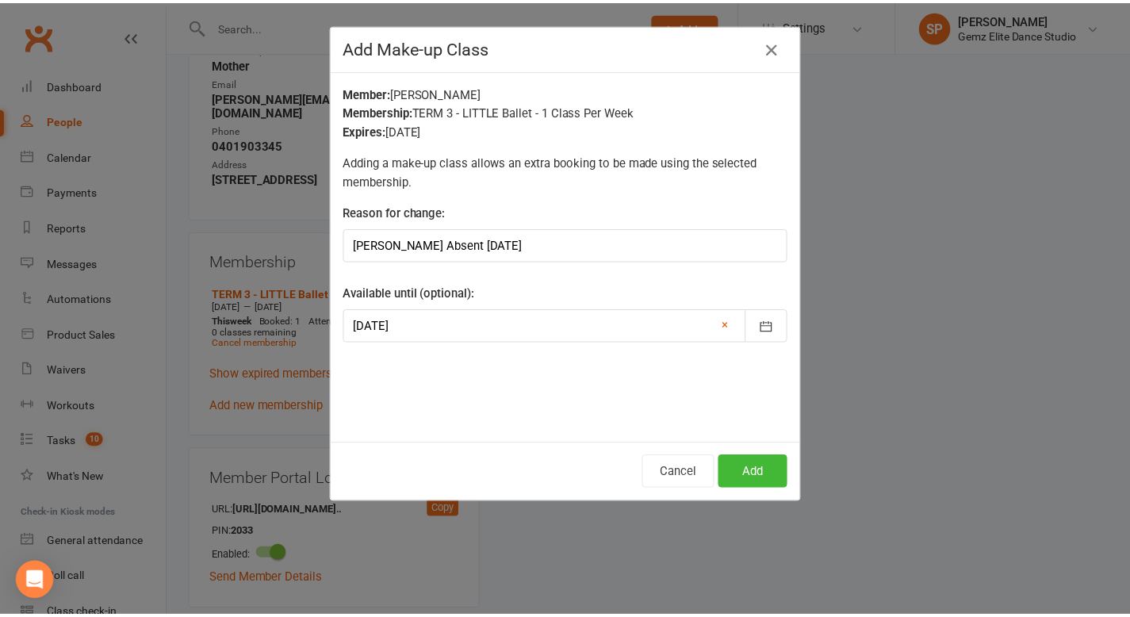
scroll to position [0, 0]
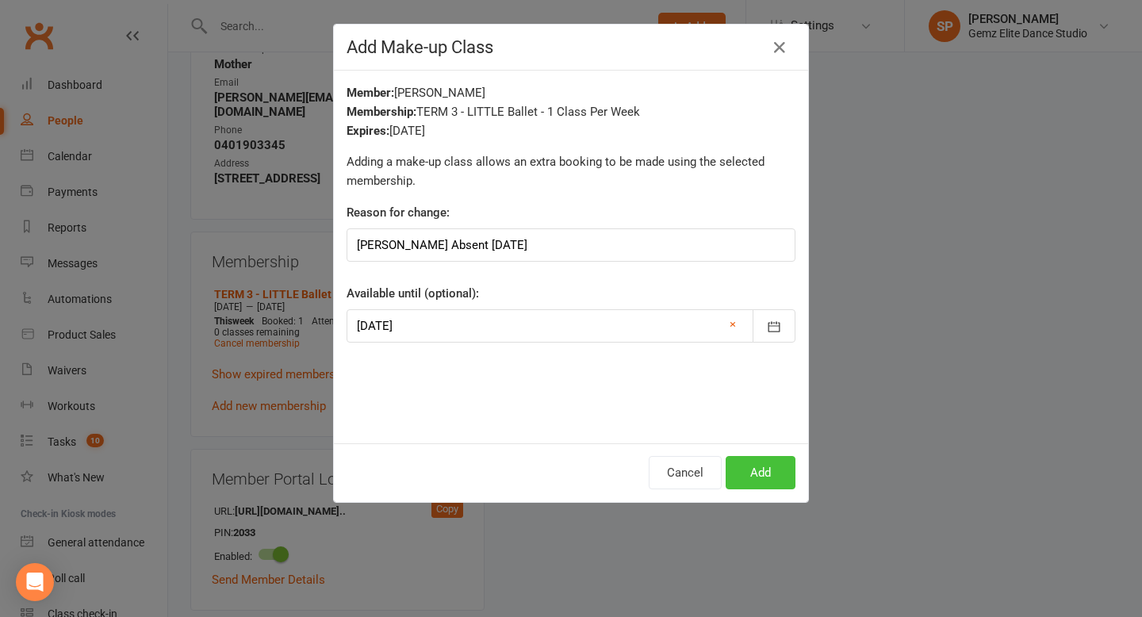
click at [760, 487] on button "Add" at bounding box center [760, 472] width 70 height 33
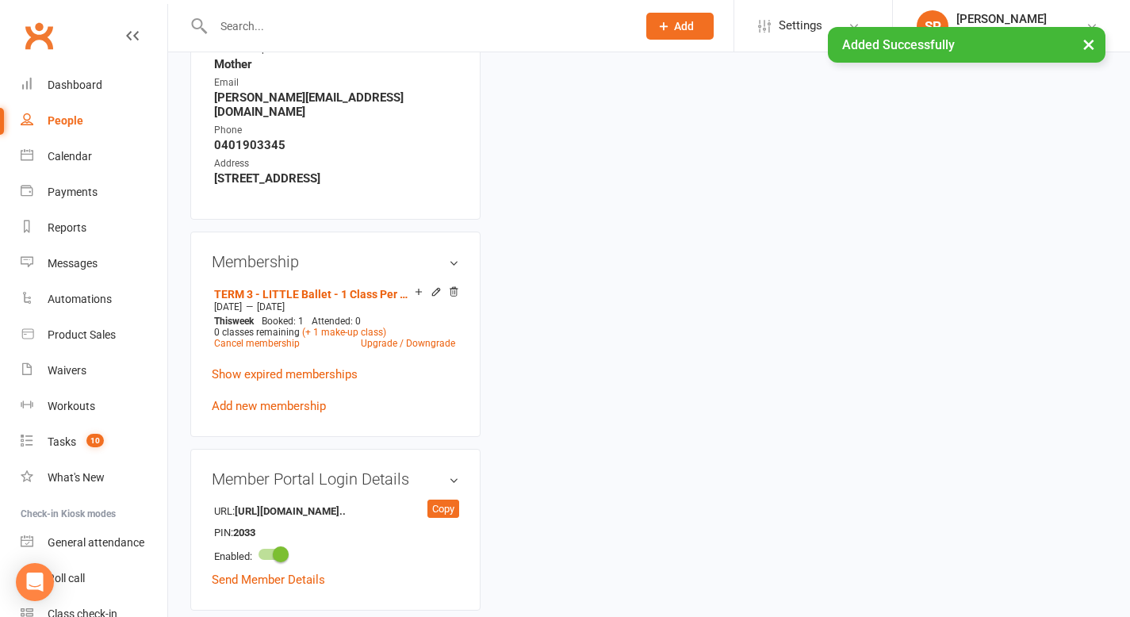
click at [710, 405] on div "upload photo change photo [PERSON_NAME] Activated [DATE] Added [DATE] Active me…" at bounding box center [648, 170] width 941 height 1827
click at [82, 158] on div "Calendar" at bounding box center [70, 156] width 44 height 13
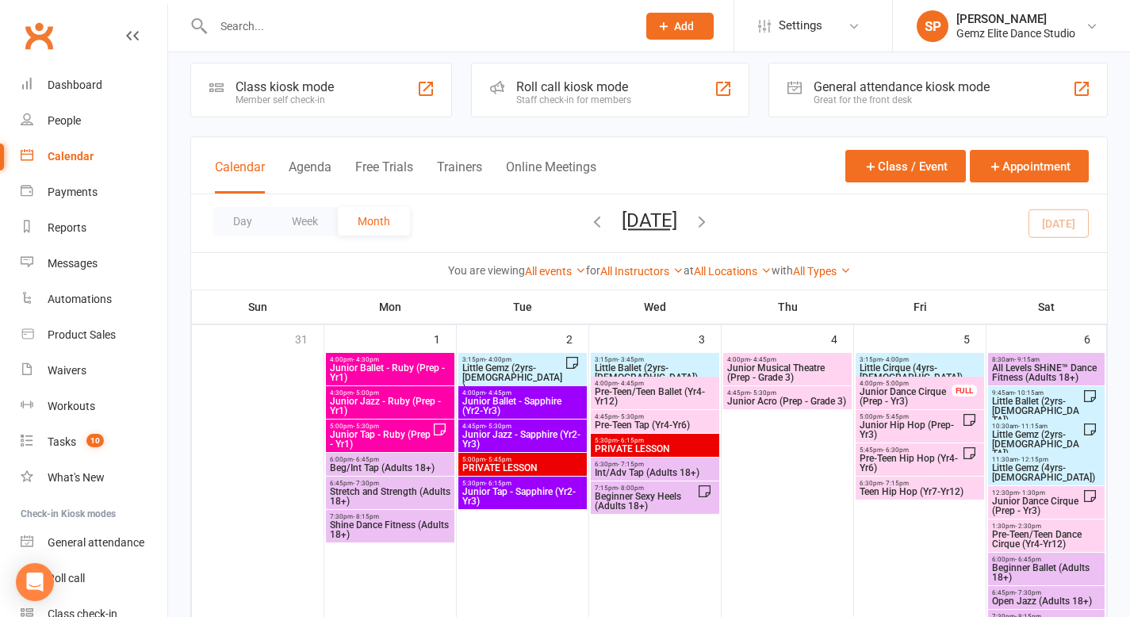
scroll to position [17, 0]
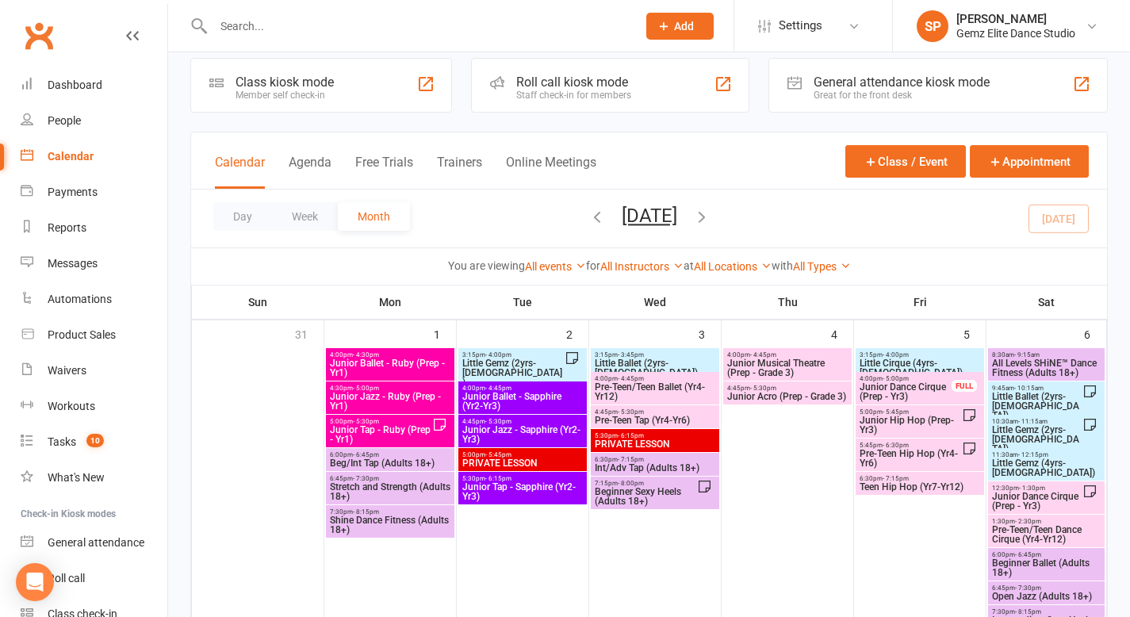
click at [669, 362] on span "Little Ballet (2yrs-[DEMOGRAPHIC_DATA])" at bounding box center [655, 367] width 122 height 19
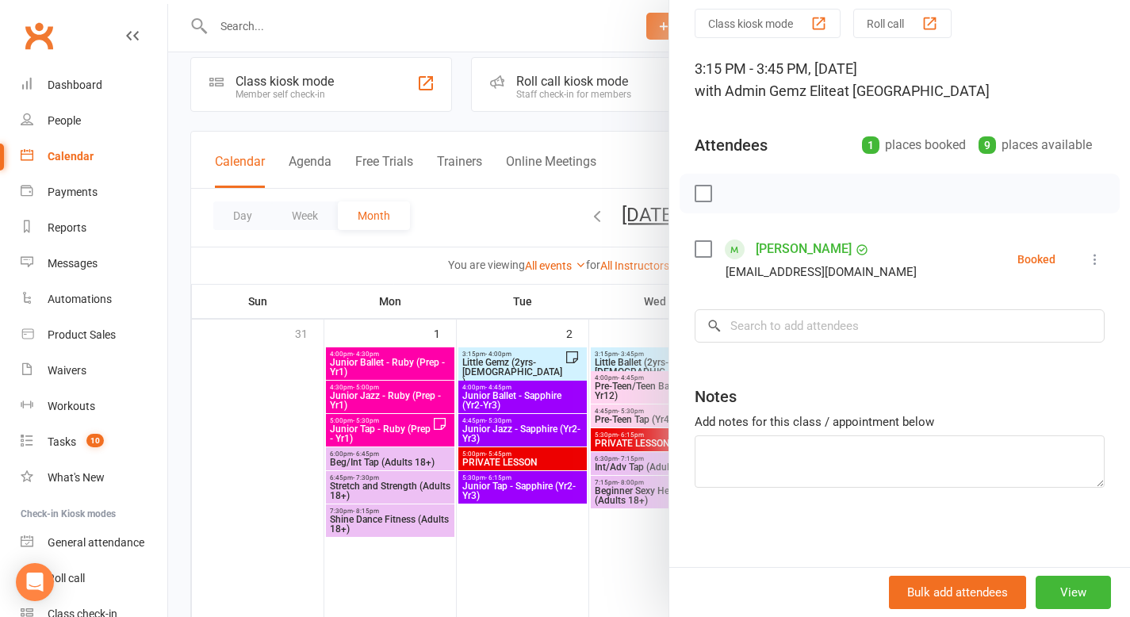
scroll to position [13, 0]
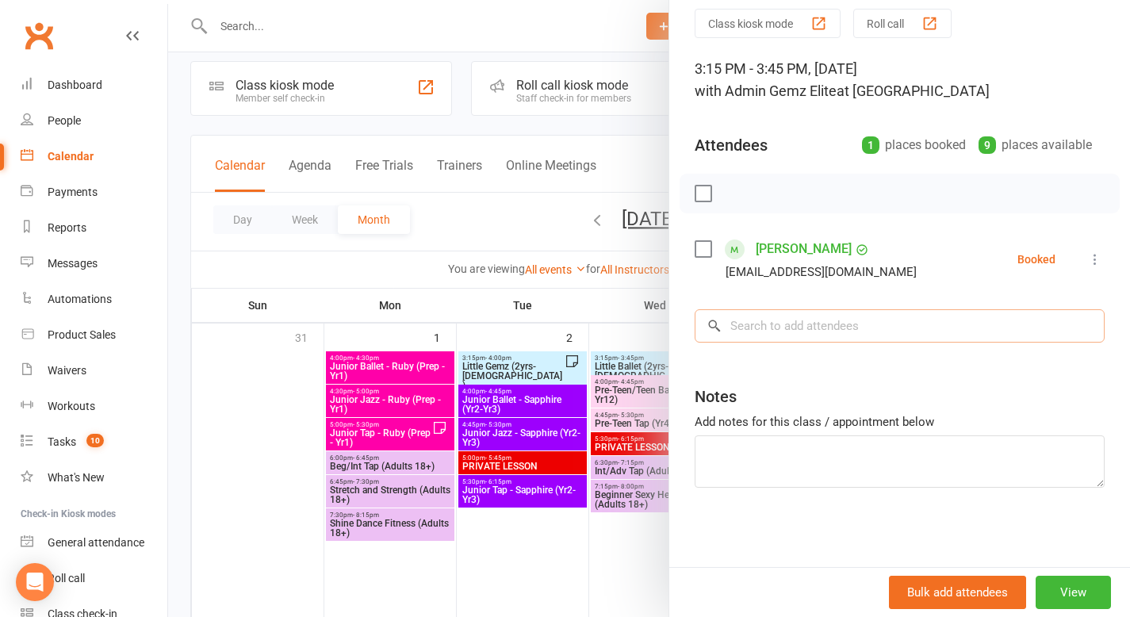
click at [736, 326] on input "search" at bounding box center [899, 325] width 410 height 33
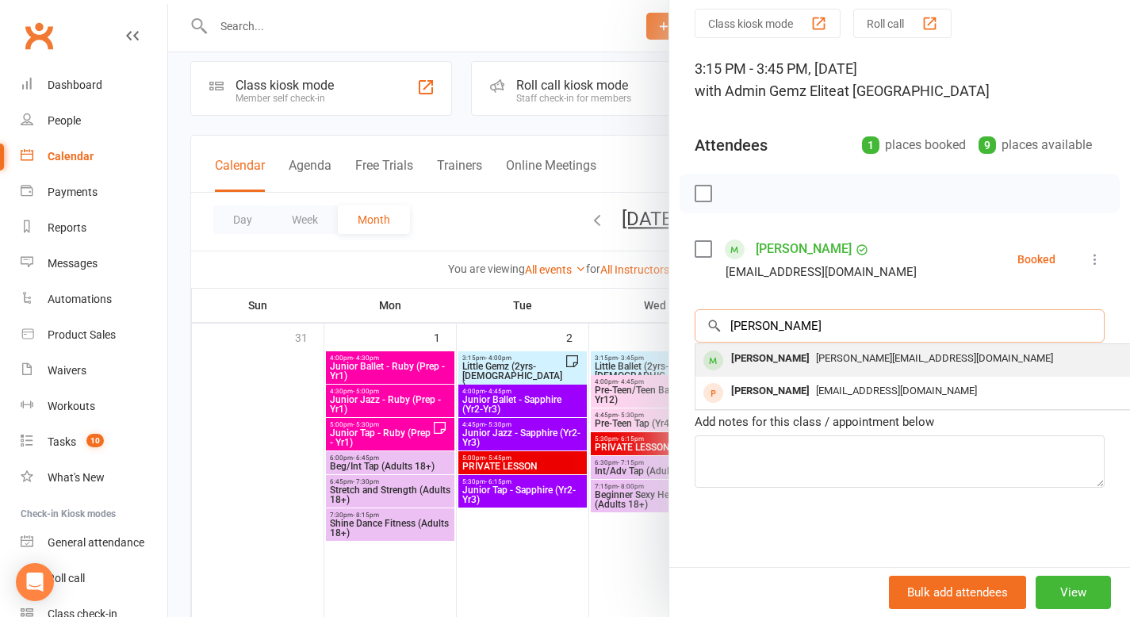
type input "[PERSON_NAME]"
click at [775, 368] on div "[PERSON_NAME]" at bounding box center [770, 358] width 91 height 23
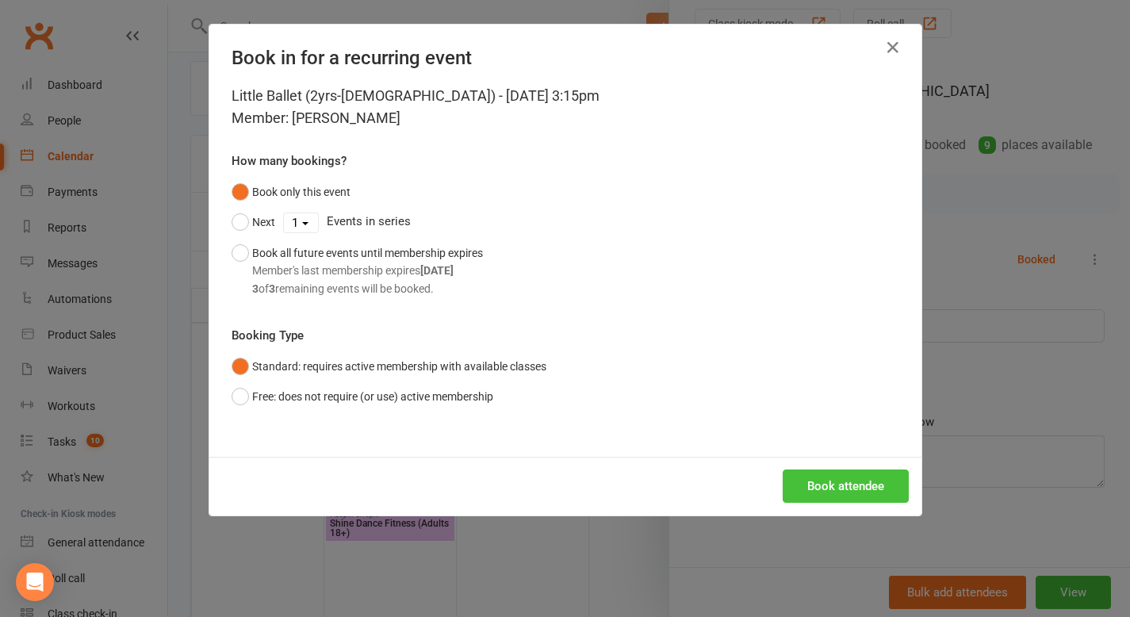
click at [834, 491] on button "Book attendee" at bounding box center [846, 485] width 126 height 33
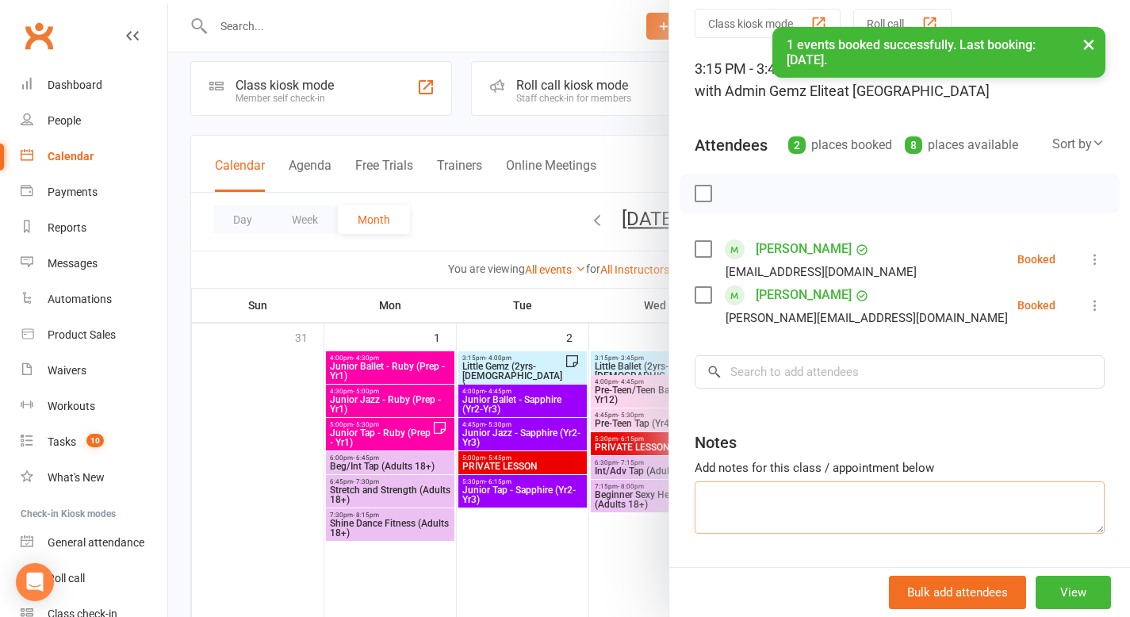
click at [802, 493] on textarea at bounding box center [899, 507] width 410 height 52
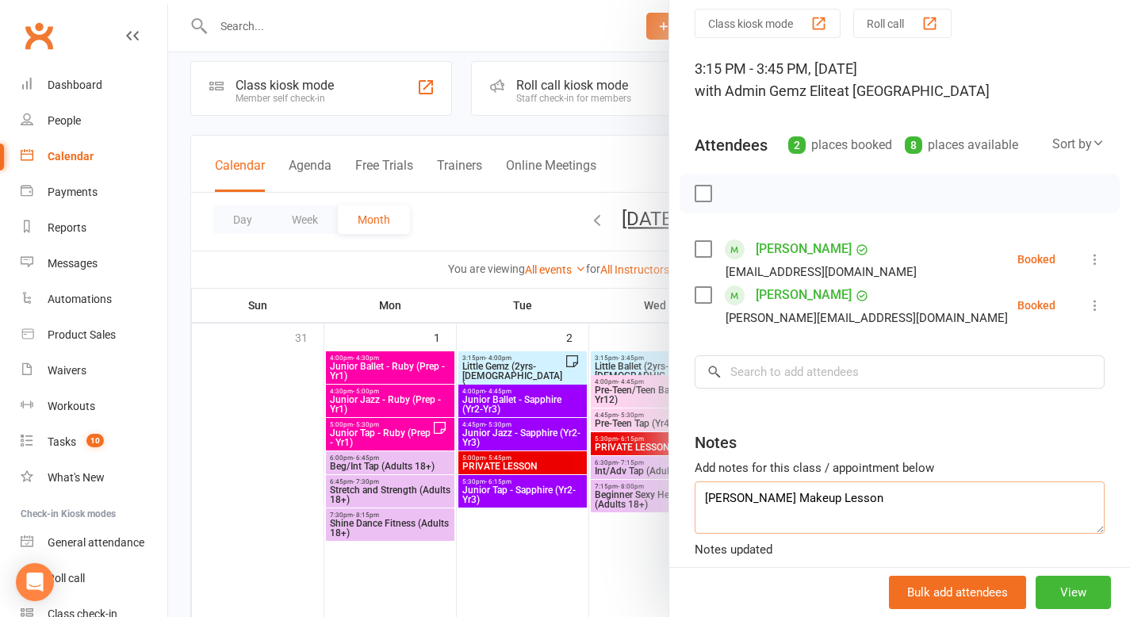
click at [815, 517] on textarea "[PERSON_NAME] Makeup Lesson" at bounding box center [899, 507] width 410 height 52
type textarea "[PERSON_NAME] Makeup Lesson"
click at [644, 566] on div at bounding box center [649, 308] width 962 height 617
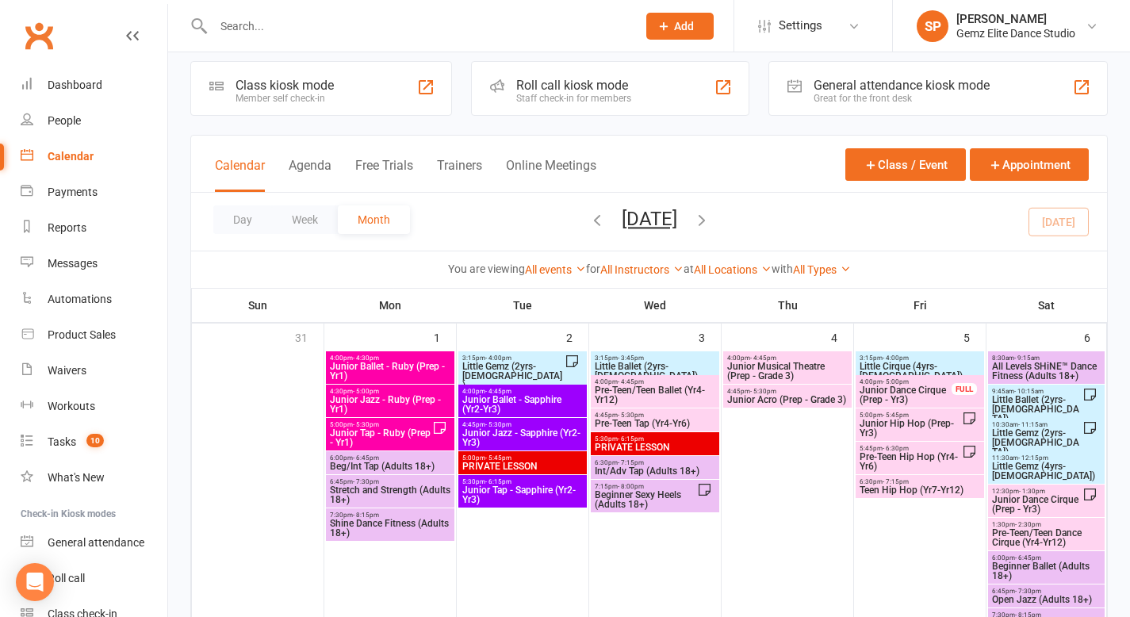
click at [394, 37] on div at bounding box center [407, 26] width 435 height 52
click at [343, 28] on input "text" at bounding box center [417, 26] width 417 height 22
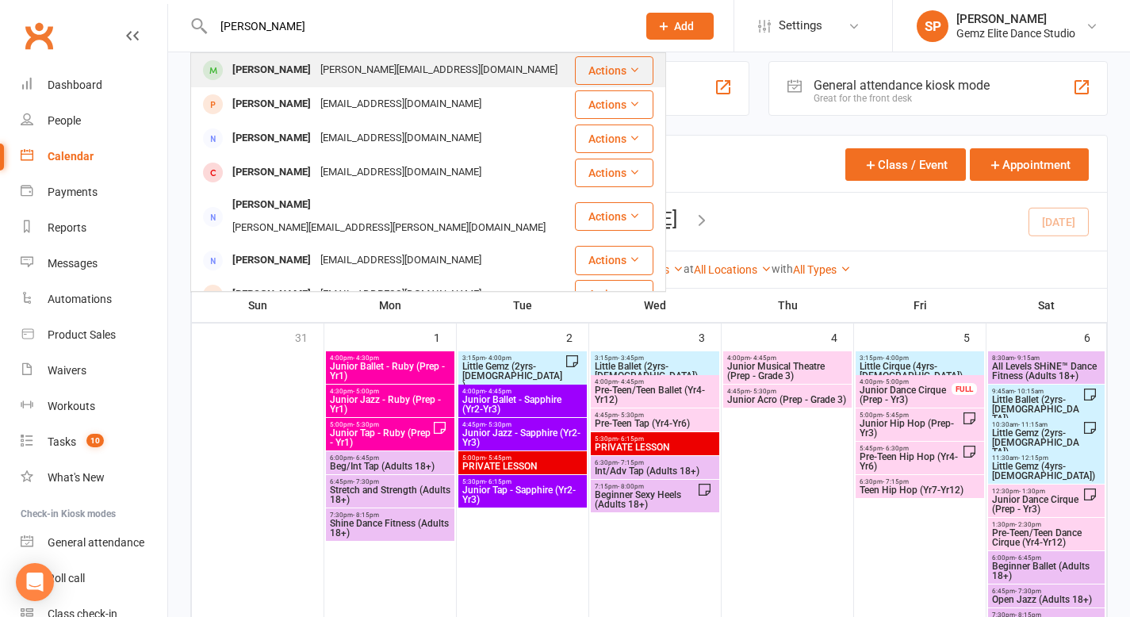
type input "[PERSON_NAME]"
click at [301, 74] on div "[PERSON_NAME]" at bounding box center [272, 70] width 88 height 23
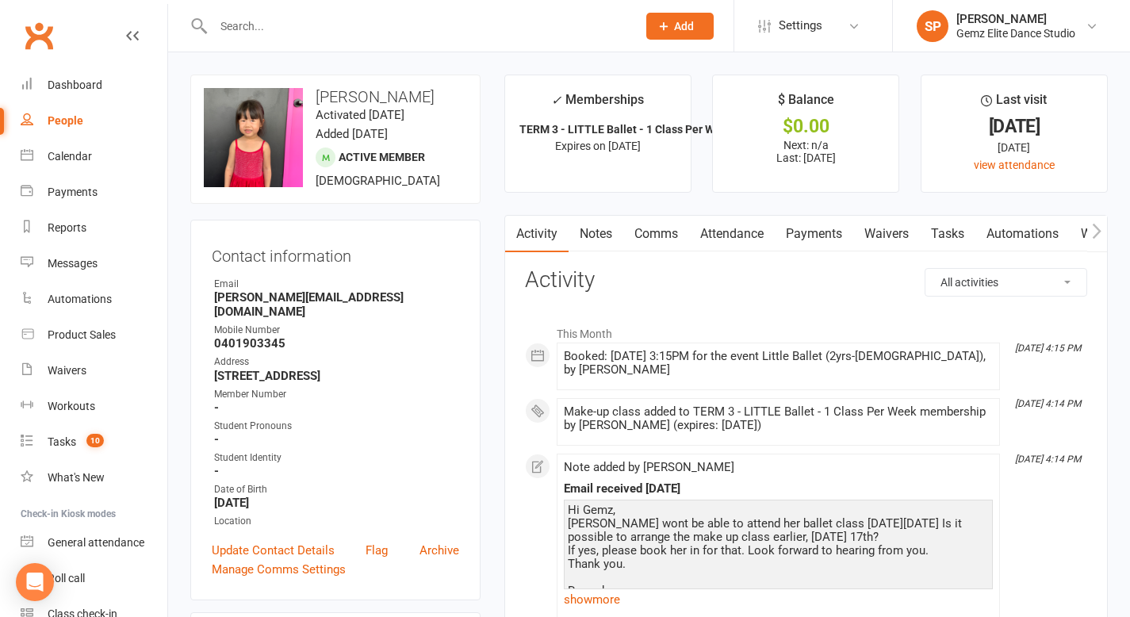
click at [669, 231] on link "Comms" at bounding box center [656, 234] width 66 height 36
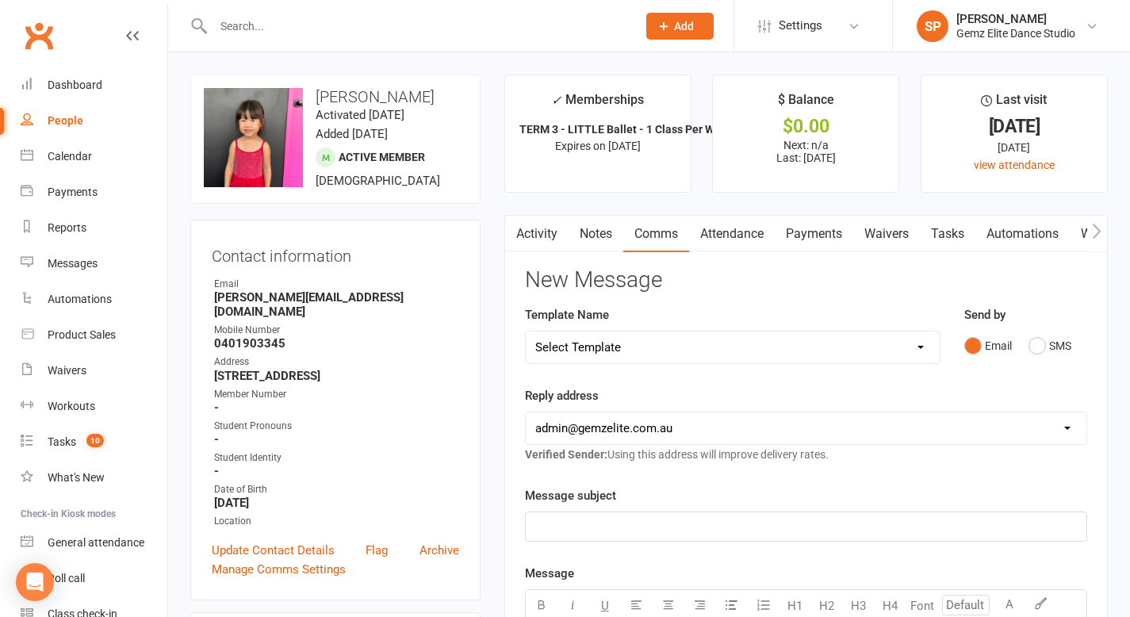
click at [576, 530] on p "﻿" at bounding box center [805, 526] width 541 height 19
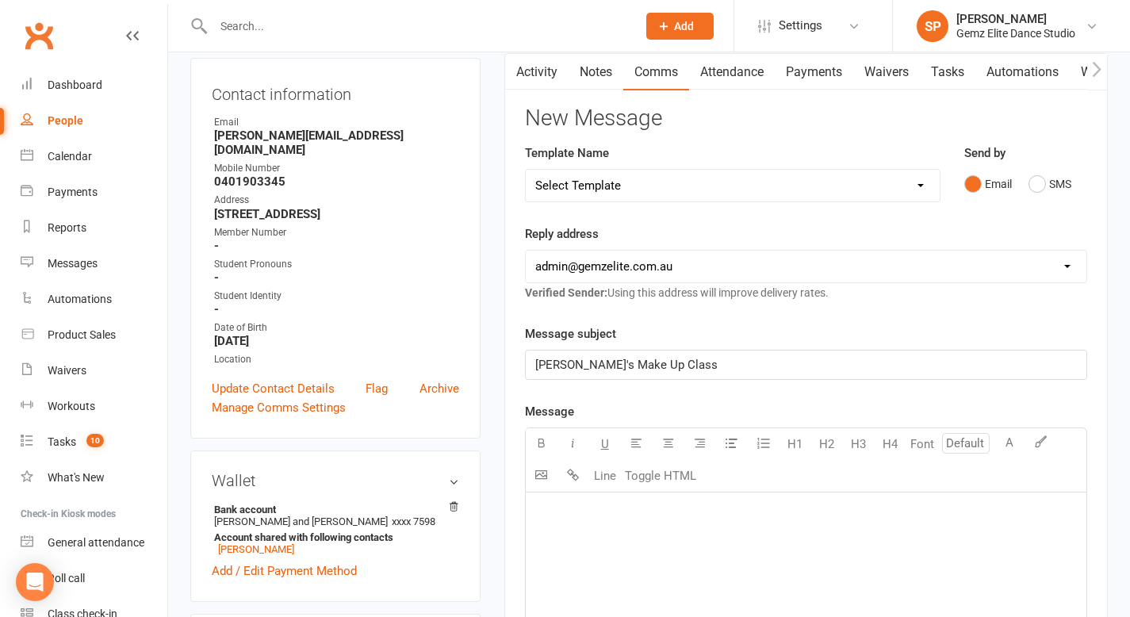
scroll to position [174, 0]
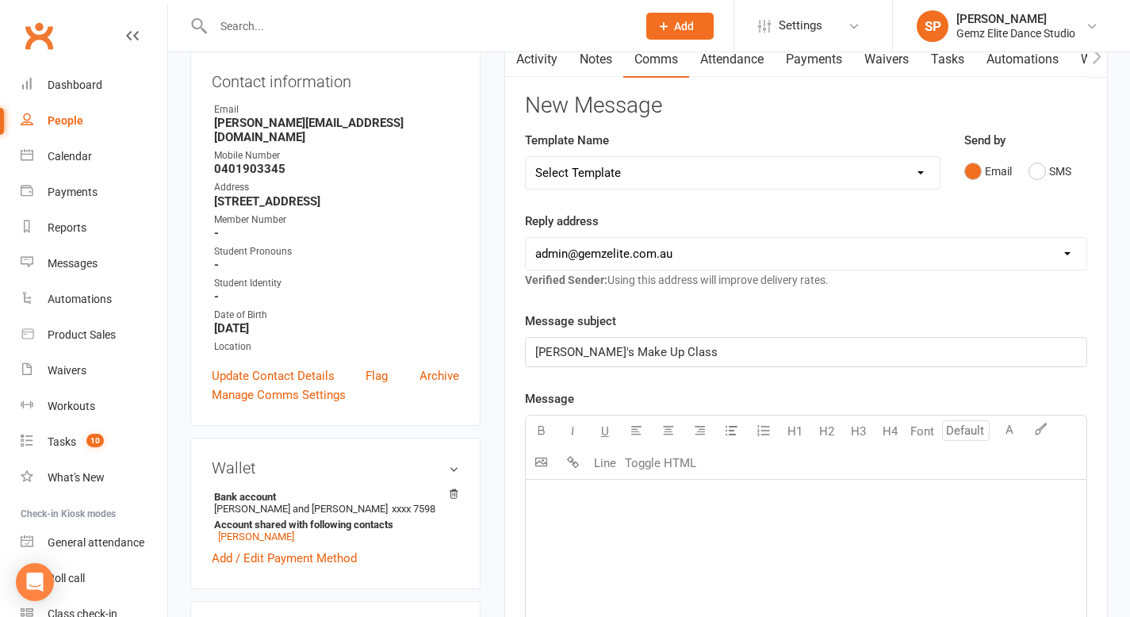
click at [568, 498] on p "﻿" at bounding box center [805, 499] width 541 height 19
click at [539, 531] on span "thank you for your message." at bounding box center [610, 525] width 151 height 14
click at [710, 532] on p "Thank you for your message." at bounding box center [805, 524] width 541 height 19
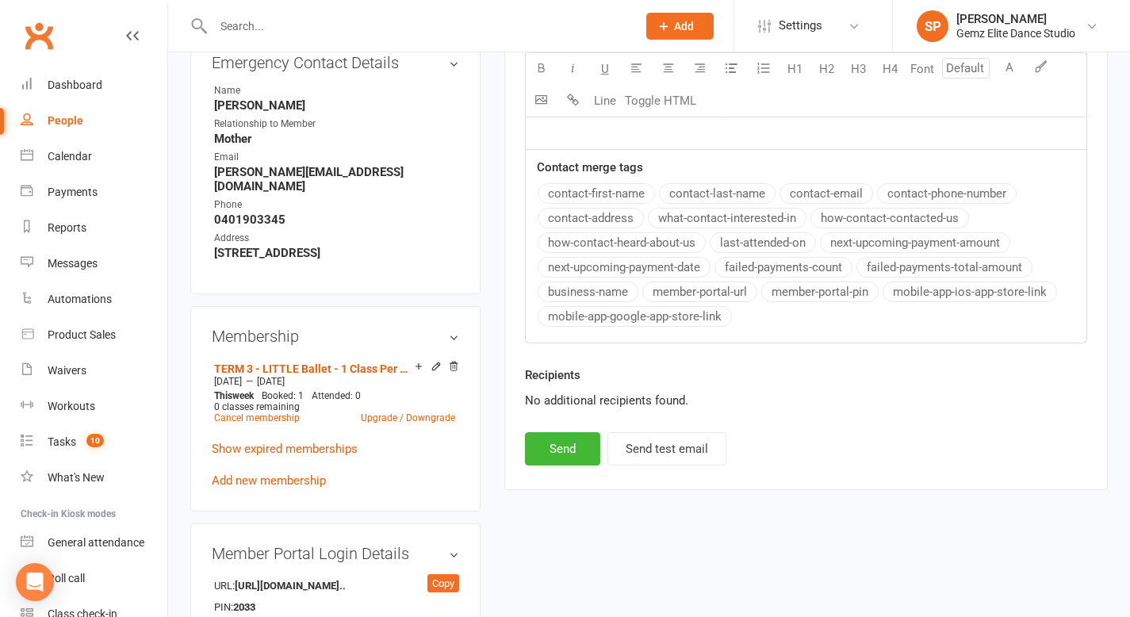
scroll to position [808, 0]
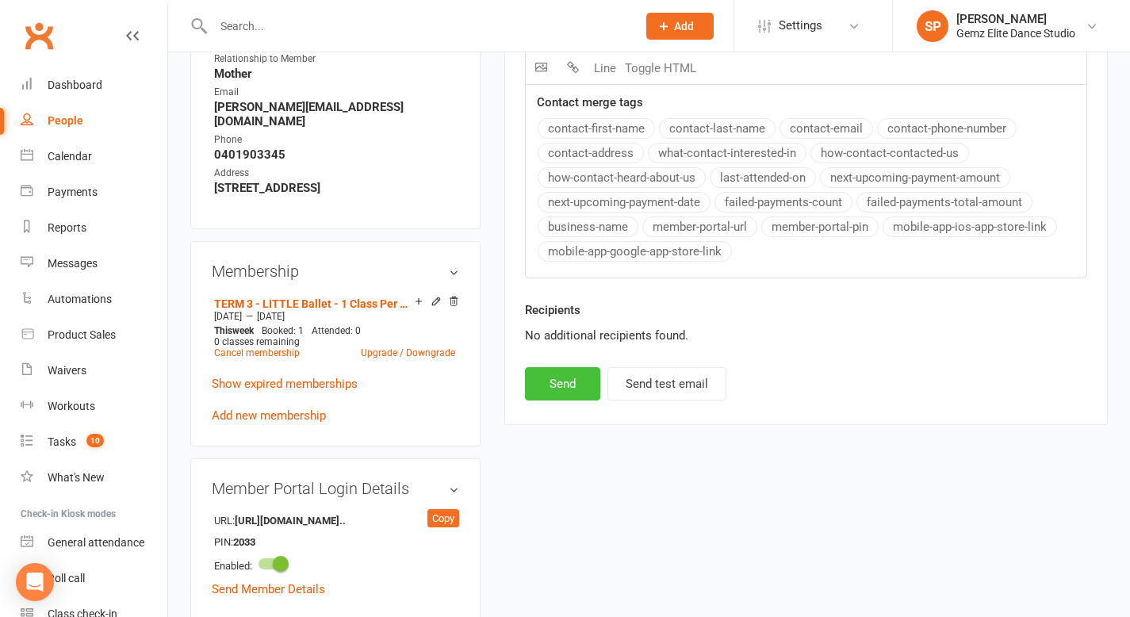
click at [572, 392] on button "Send" at bounding box center [562, 383] width 75 height 33
click at [76, 158] on div "Calendar" at bounding box center [70, 156] width 44 height 13
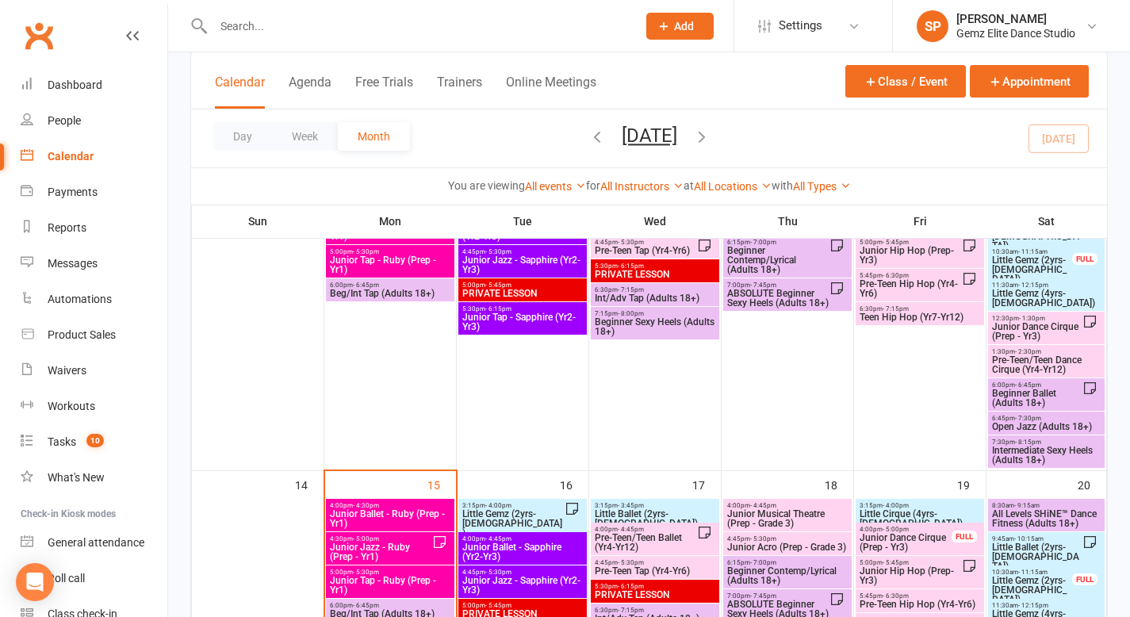
scroll to position [494, 0]
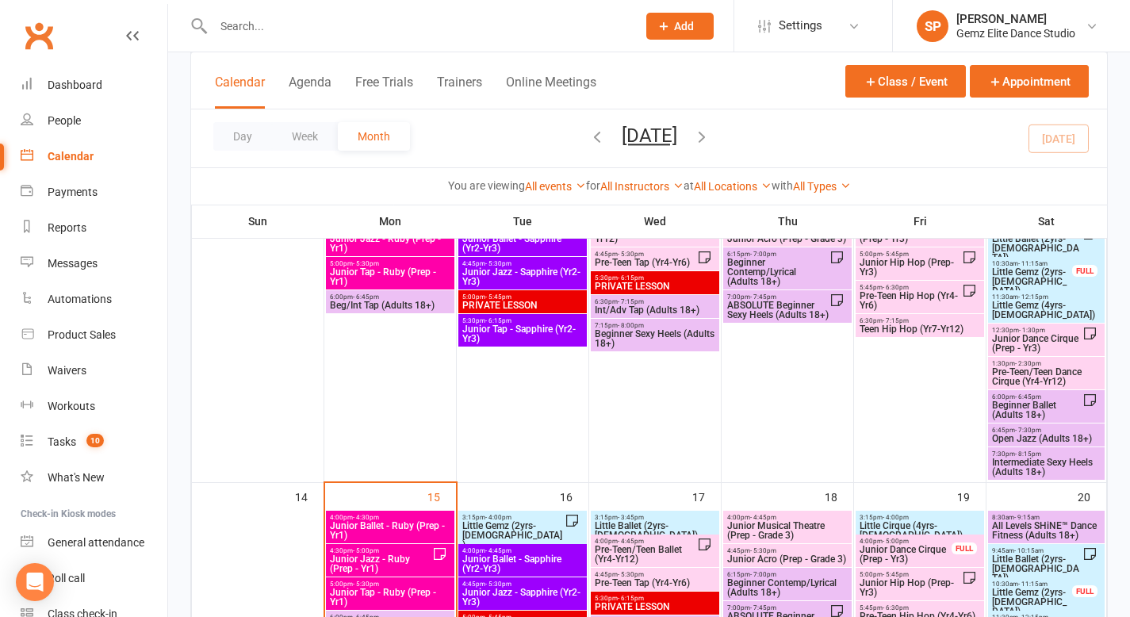
click at [1023, 345] on span "Junior Dance Cirque (Prep - Yr3)" at bounding box center [1036, 343] width 91 height 19
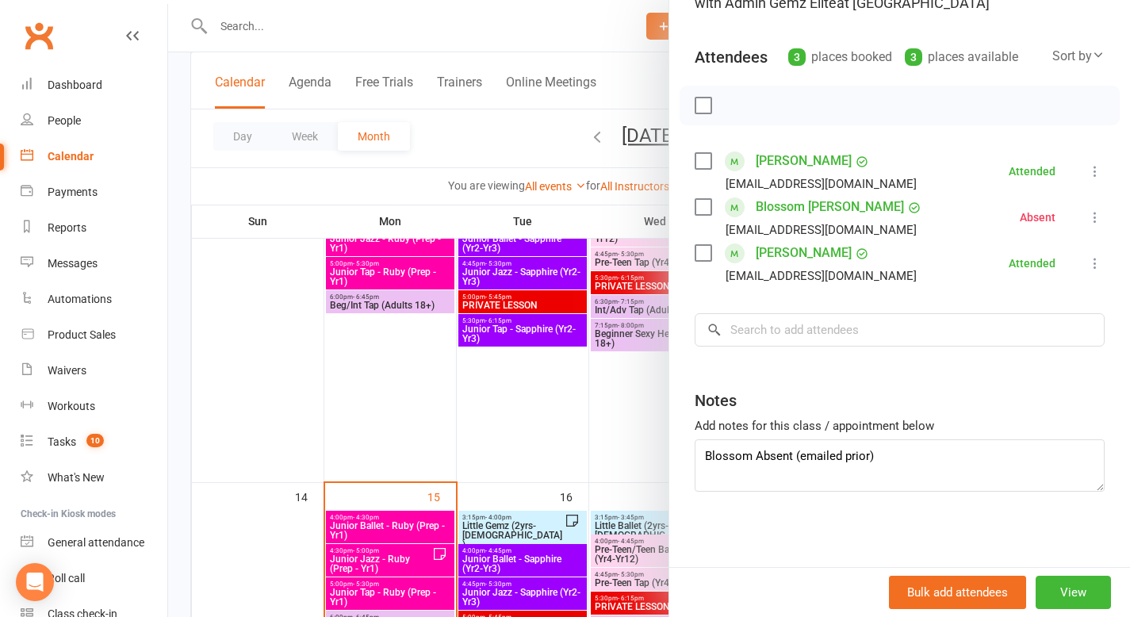
scroll to position [146, 0]
click at [822, 205] on link "Blossom [PERSON_NAME]" at bounding box center [830, 207] width 148 height 25
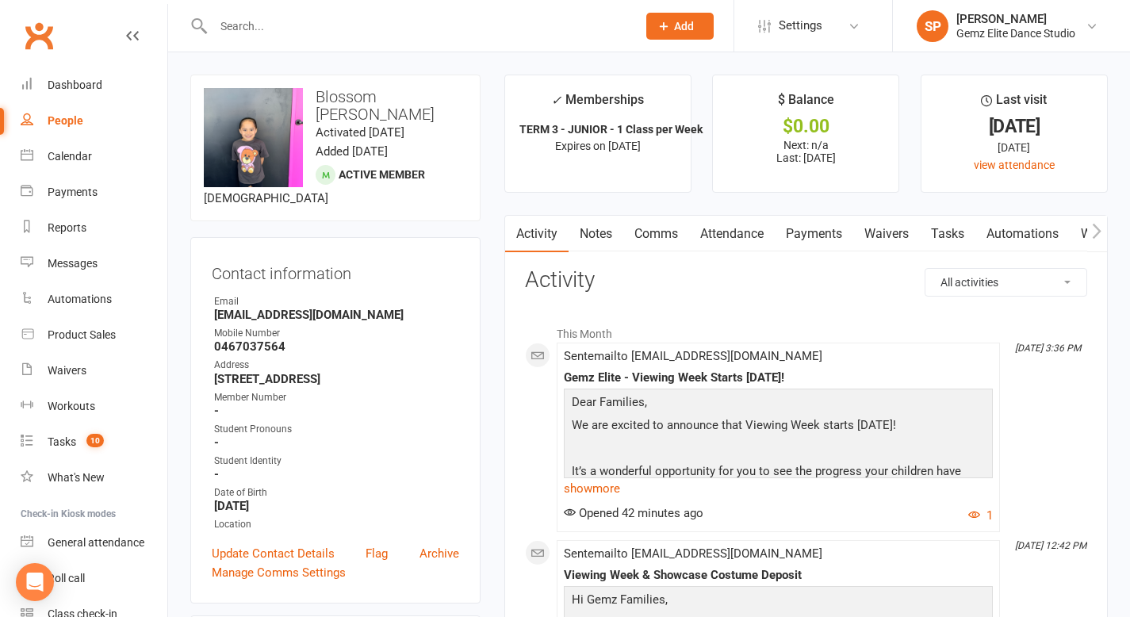
click at [606, 233] on link "Notes" at bounding box center [595, 234] width 55 height 36
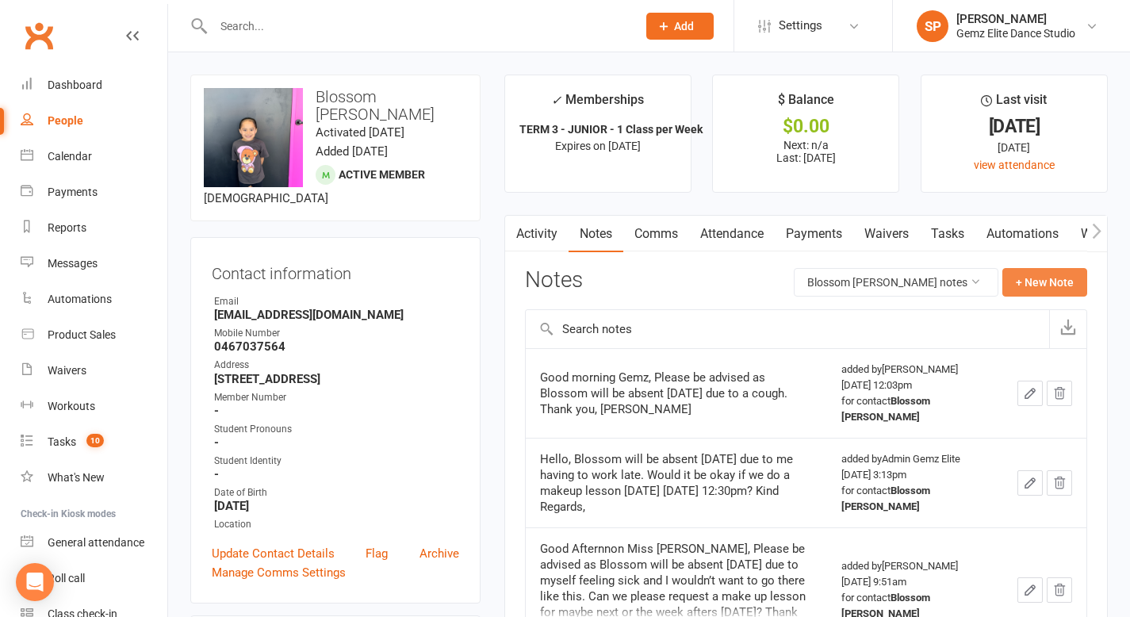
click at [1016, 277] on button "+ New Note" at bounding box center [1044, 282] width 85 height 29
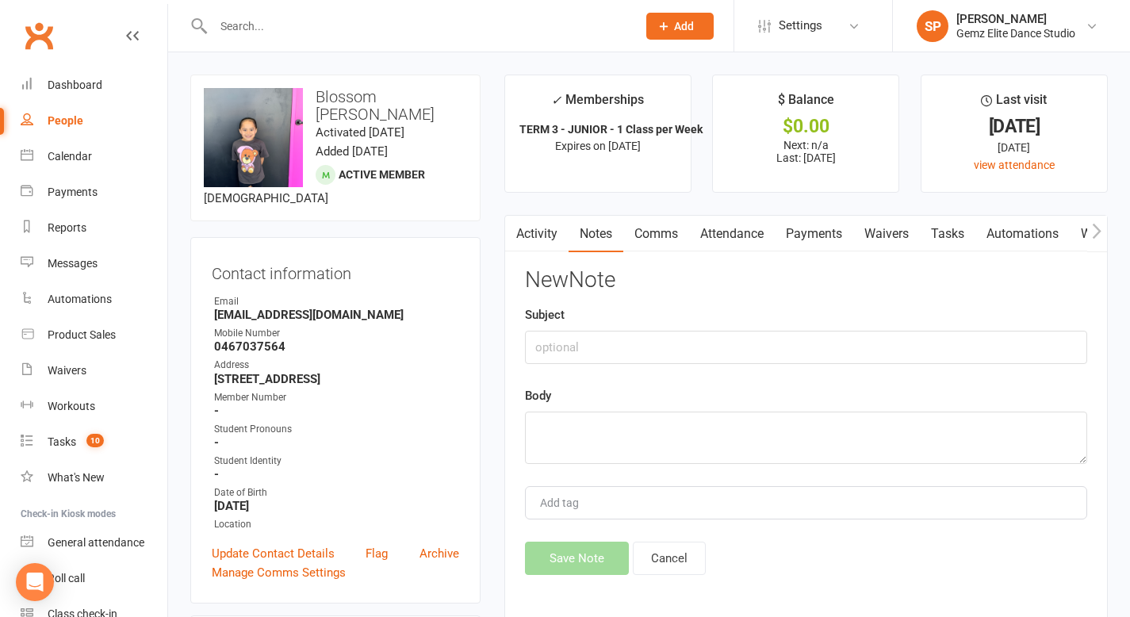
click at [553, 233] on link "Activity" at bounding box center [536, 234] width 63 height 36
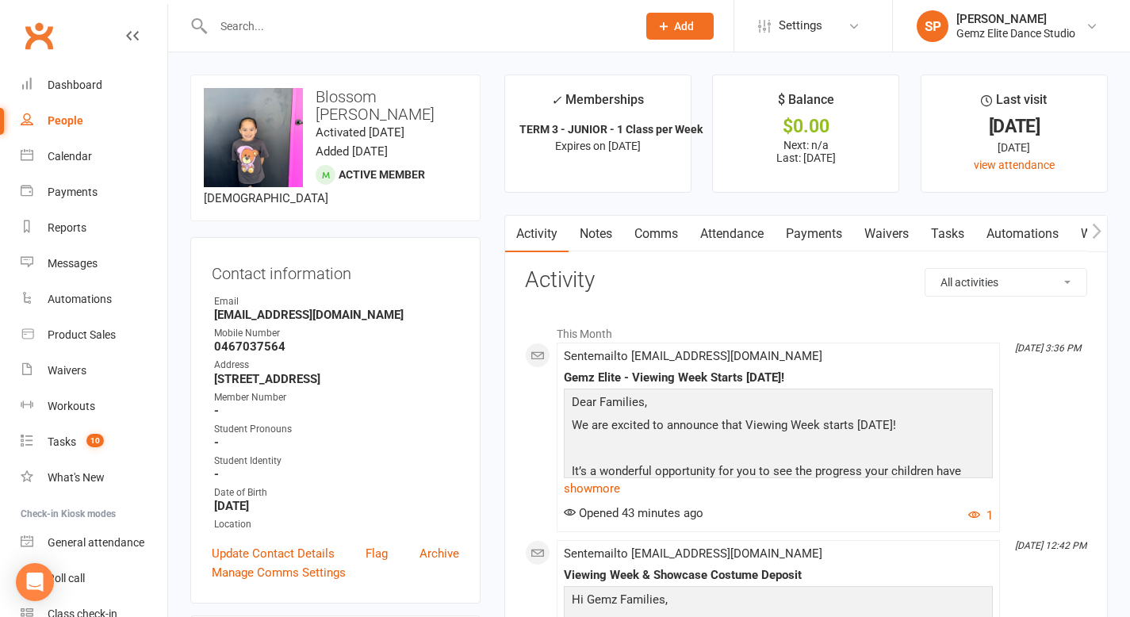
click at [596, 236] on link "Notes" at bounding box center [595, 234] width 55 height 36
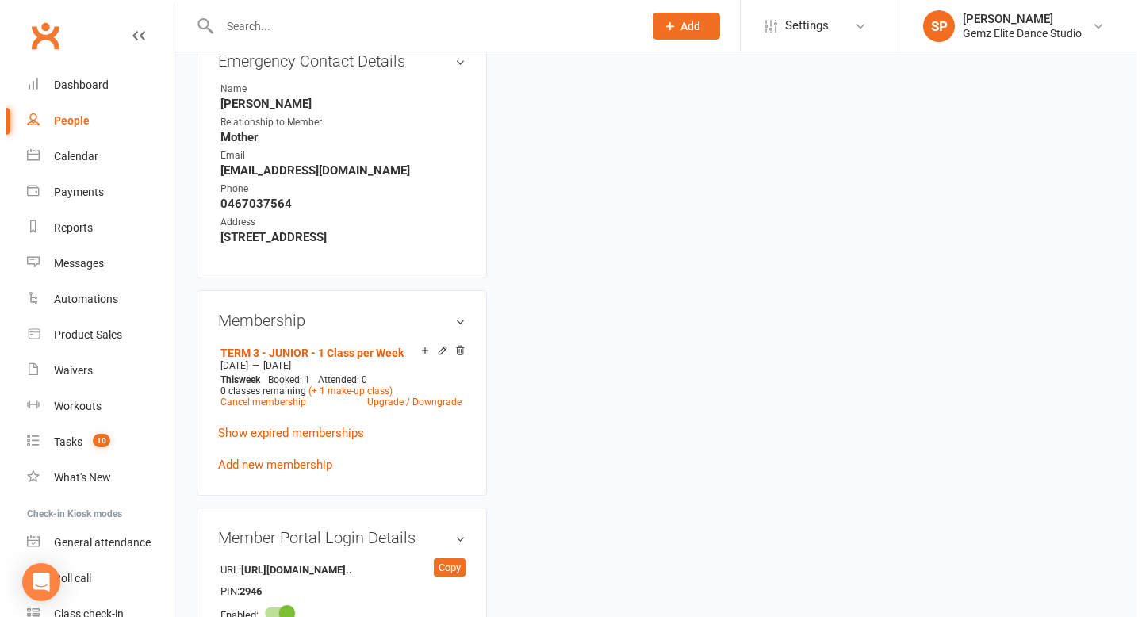
scroll to position [749, 0]
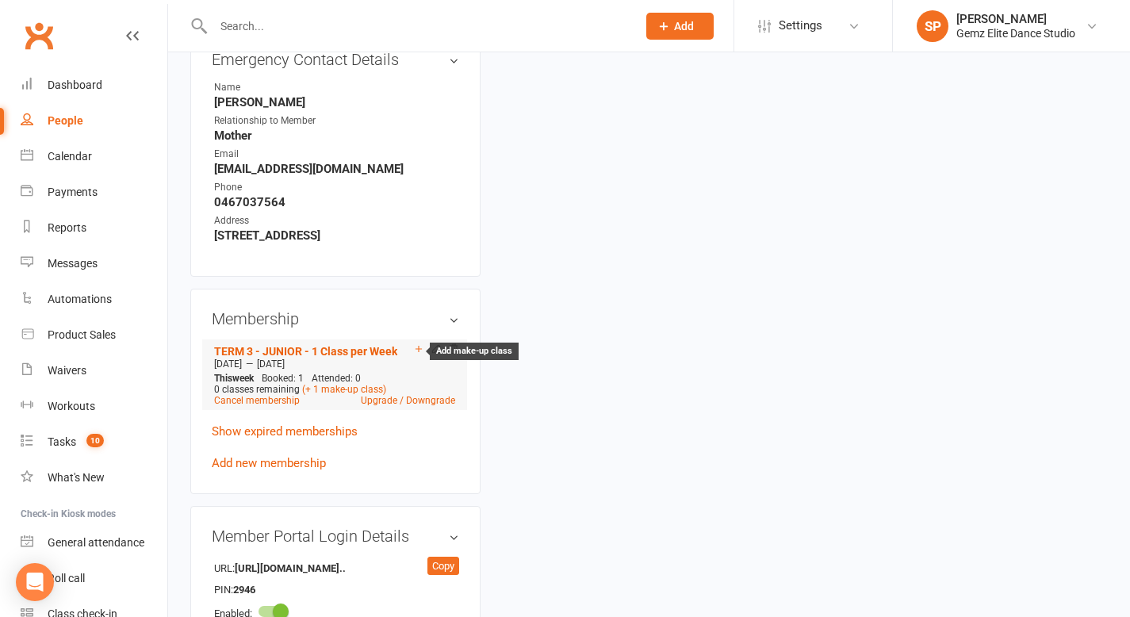
click at [416, 343] on icon at bounding box center [418, 348] width 11 height 11
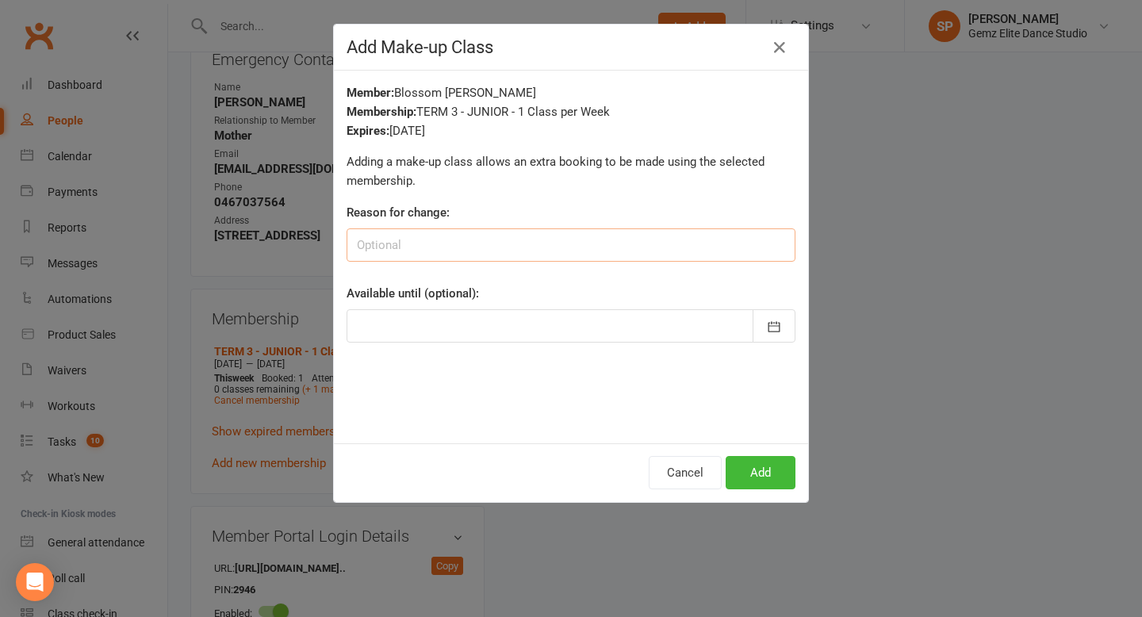
click at [618, 251] on input at bounding box center [570, 244] width 449 height 33
type input "Blossom absent [DATE] - email received"
click at [773, 326] on icon "button" at bounding box center [774, 326] width 12 height 10
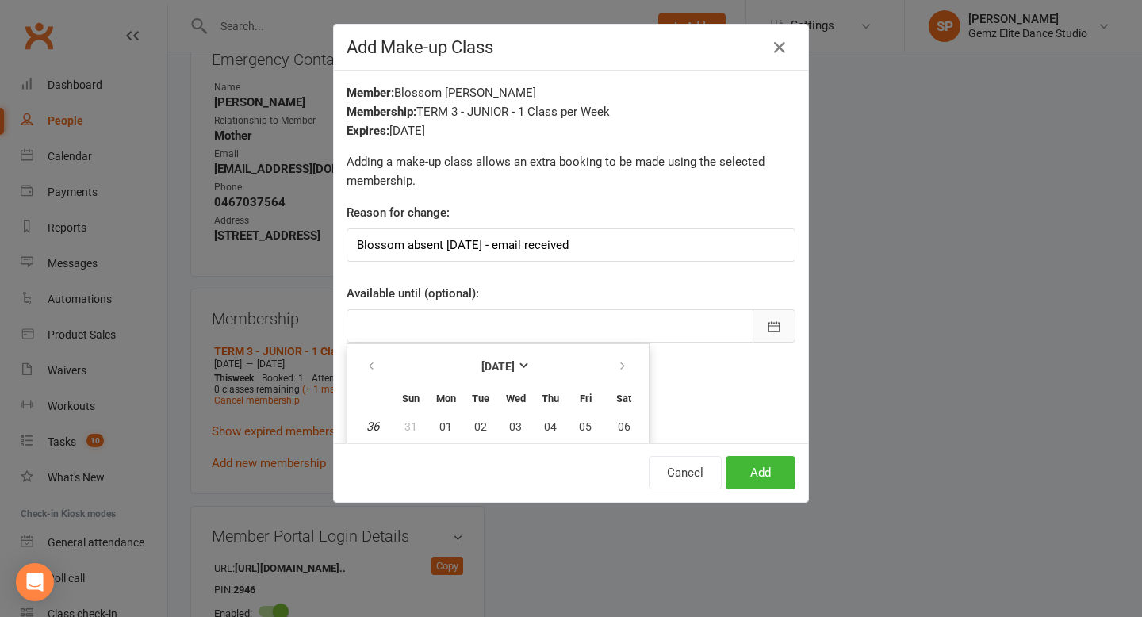
scroll to position [150, 0]
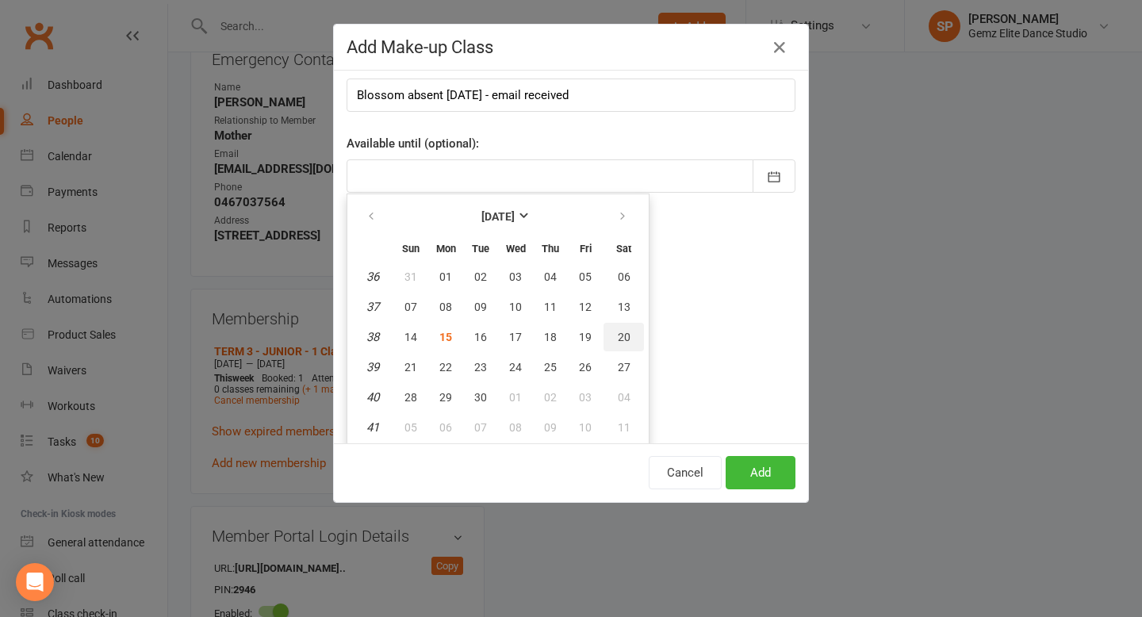
click at [620, 341] on span "20" at bounding box center [624, 337] width 13 height 13
type input "[DATE]"
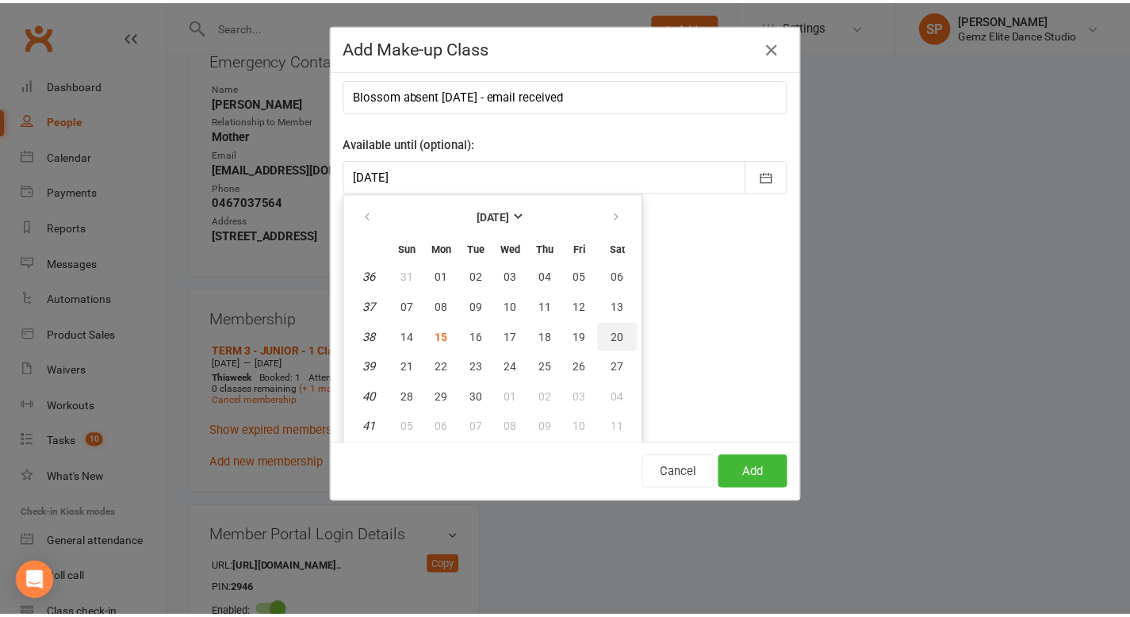
scroll to position [0, 0]
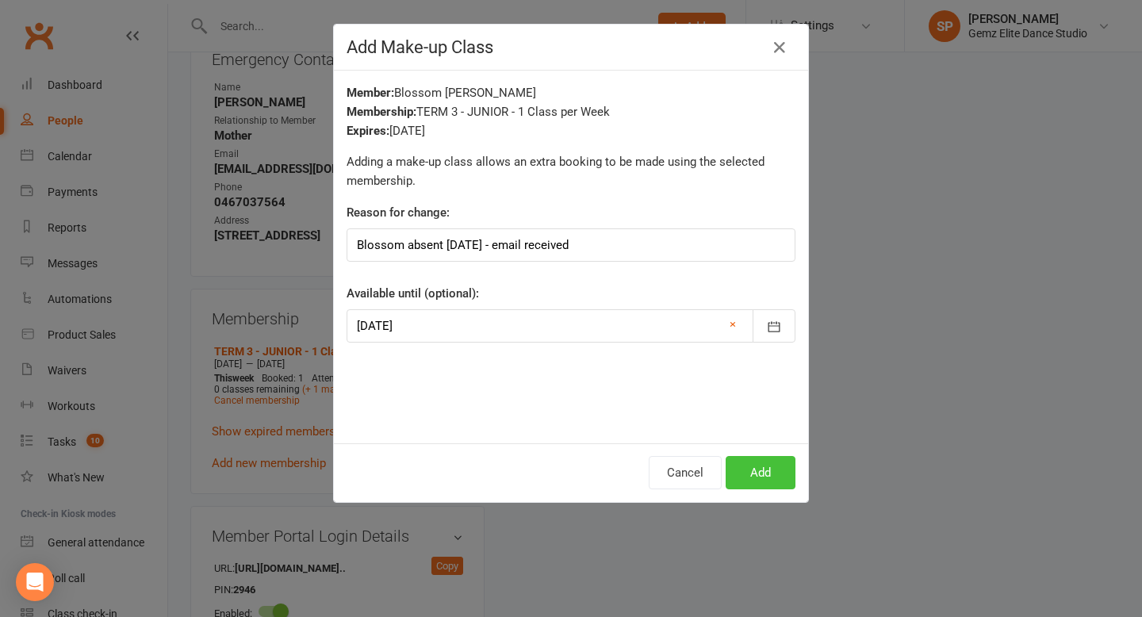
click at [740, 474] on button "Add" at bounding box center [760, 472] width 70 height 33
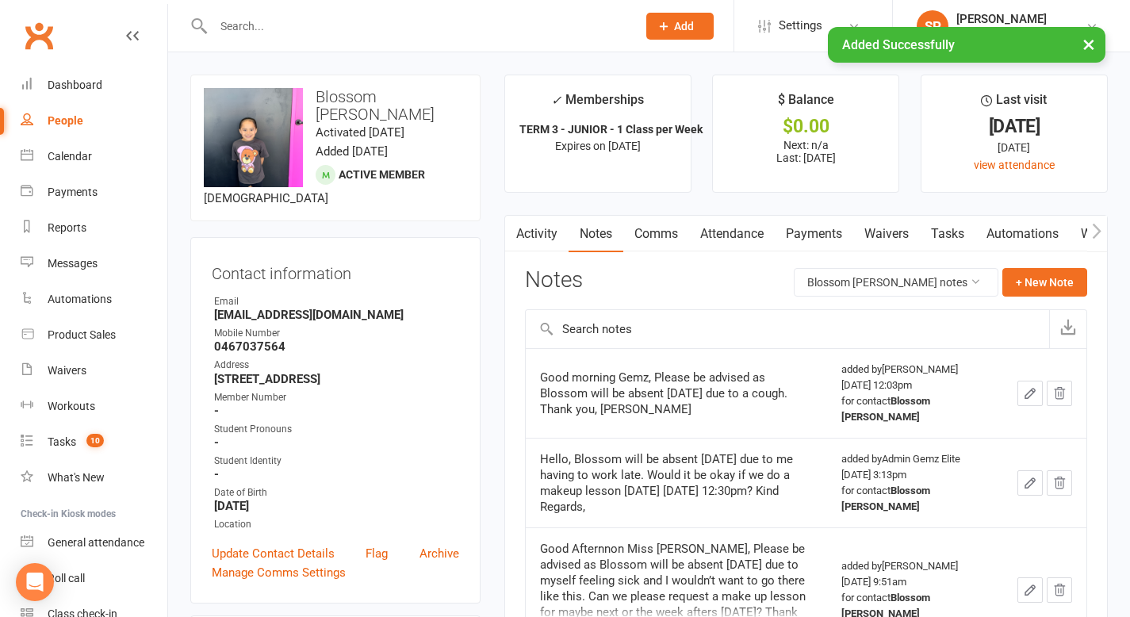
click at [652, 235] on link "Comms" at bounding box center [656, 234] width 66 height 36
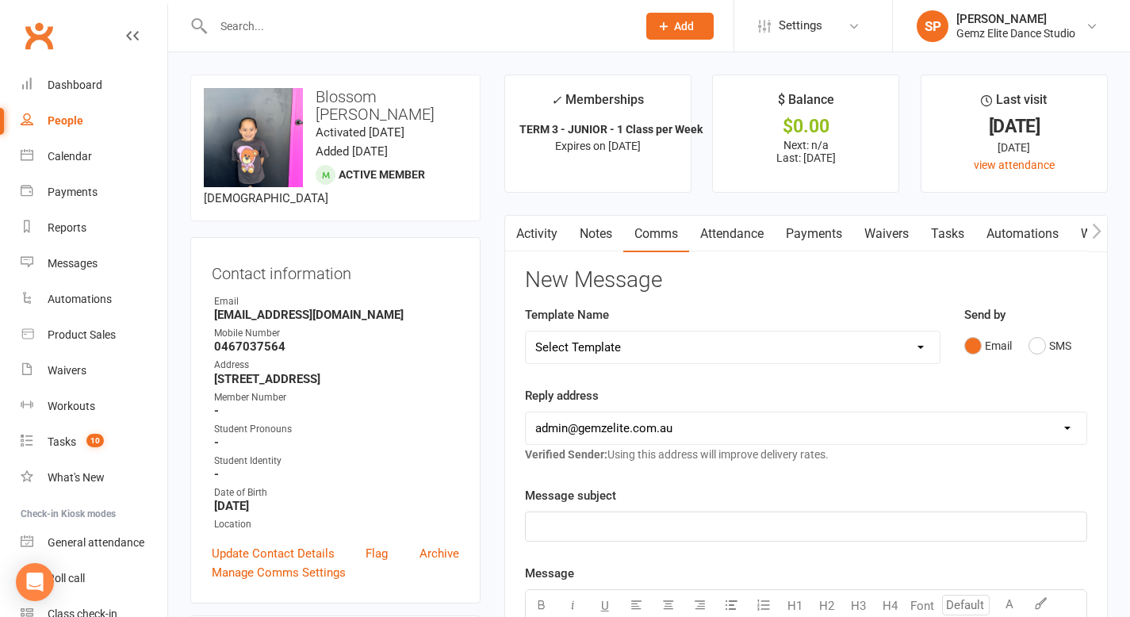
scroll to position [0, 1]
click at [544, 234] on link "Activity" at bounding box center [535, 234] width 63 height 36
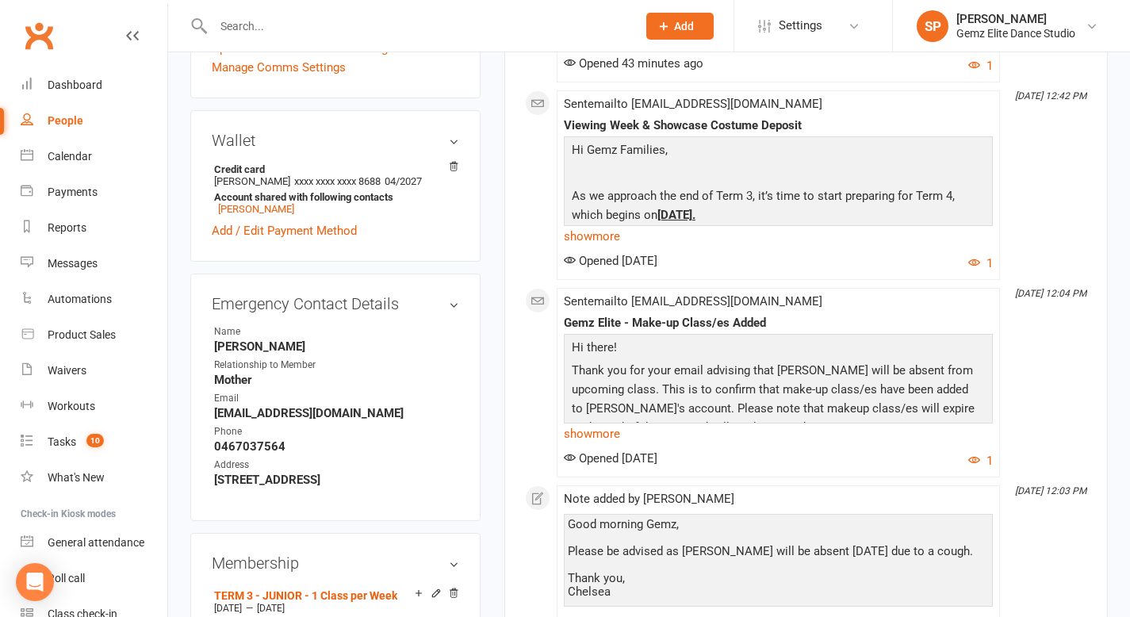
scroll to position [507, 0]
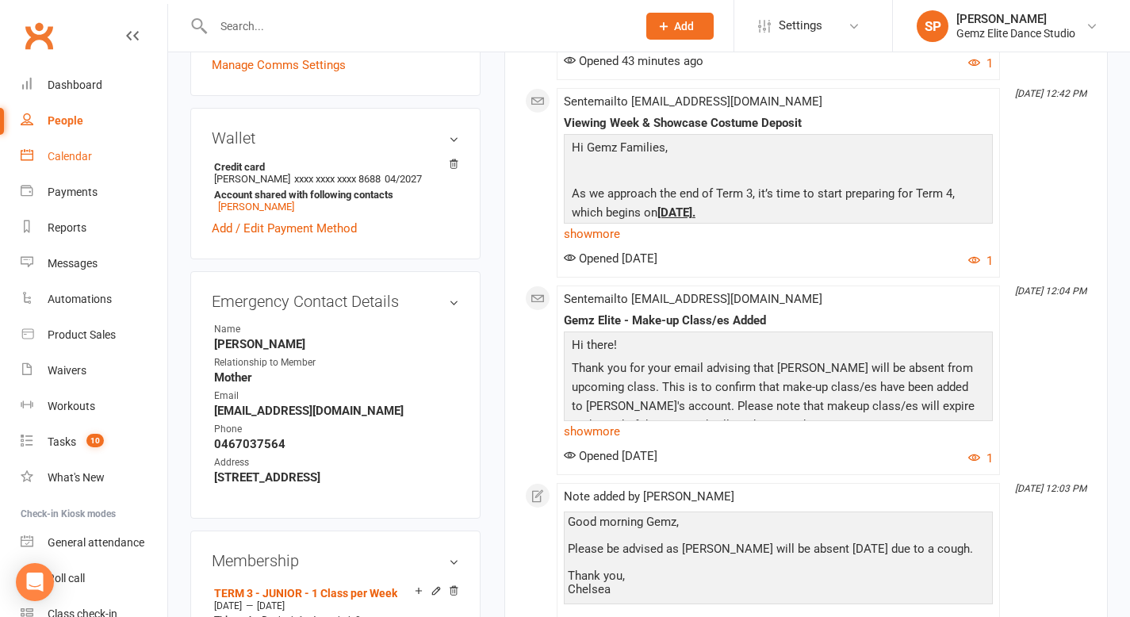
click at [67, 158] on div "Calendar" at bounding box center [70, 156] width 44 height 13
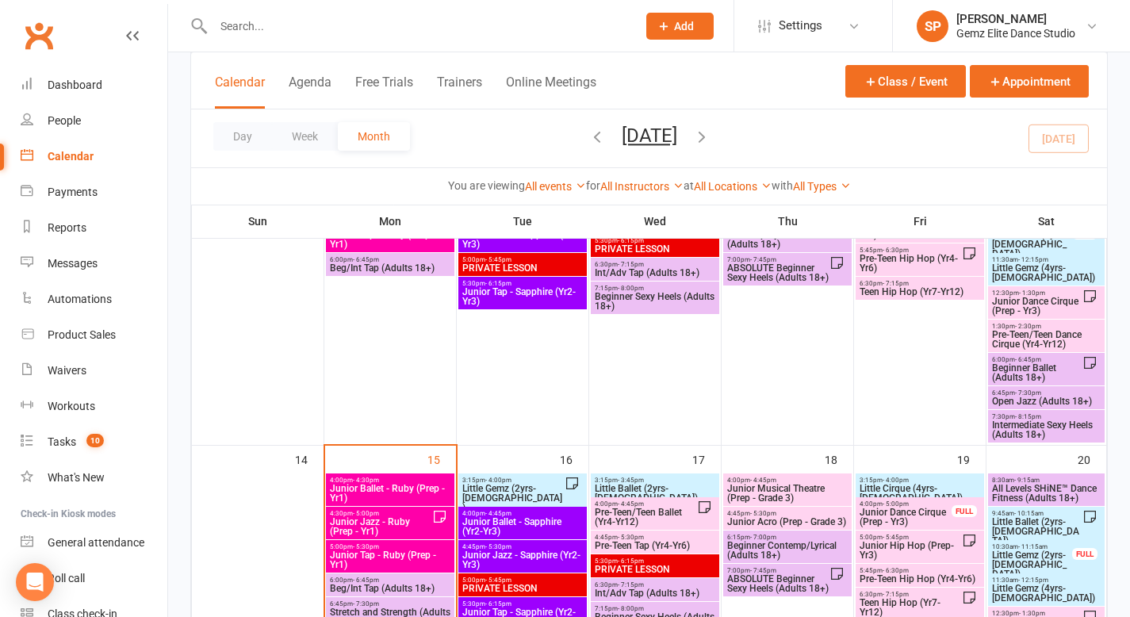
scroll to position [549, 0]
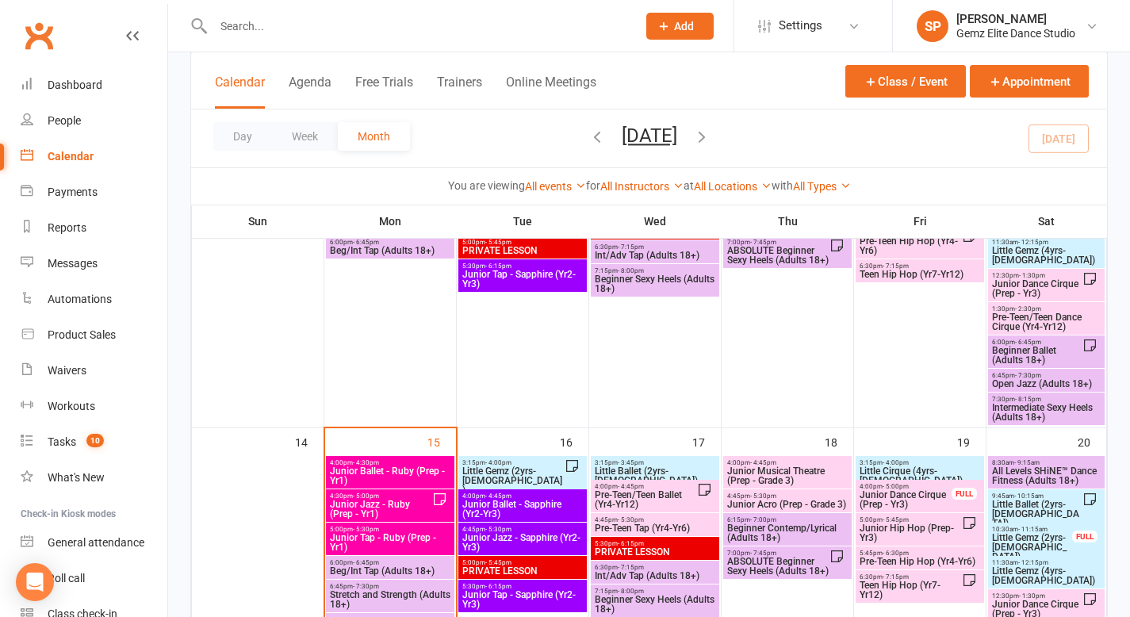
click at [431, 506] on span "Junior Jazz - Ruby (Prep - Yr1)" at bounding box center [380, 508] width 103 height 19
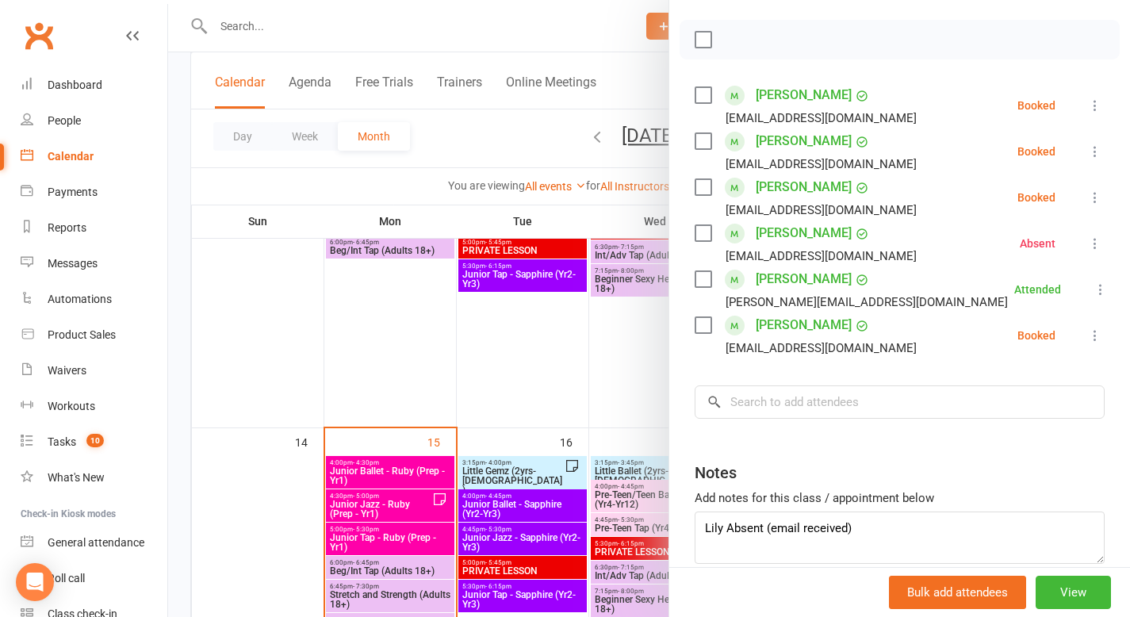
scroll to position [153, 0]
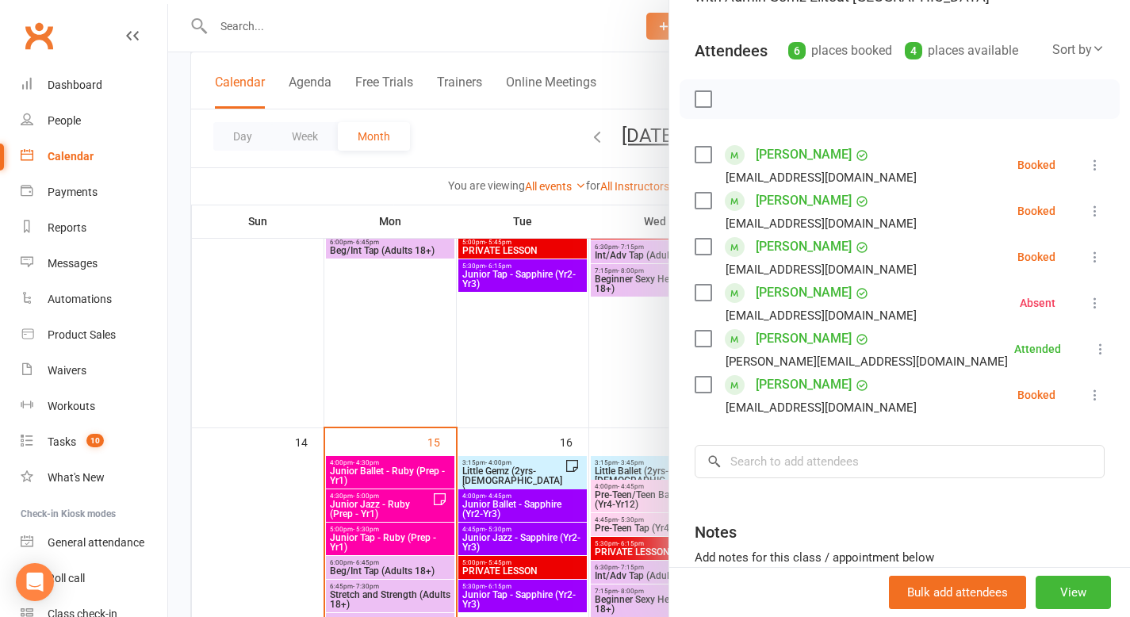
click at [800, 293] on link "[PERSON_NAME]" at bounding box center [804, 292] width 96 height 25
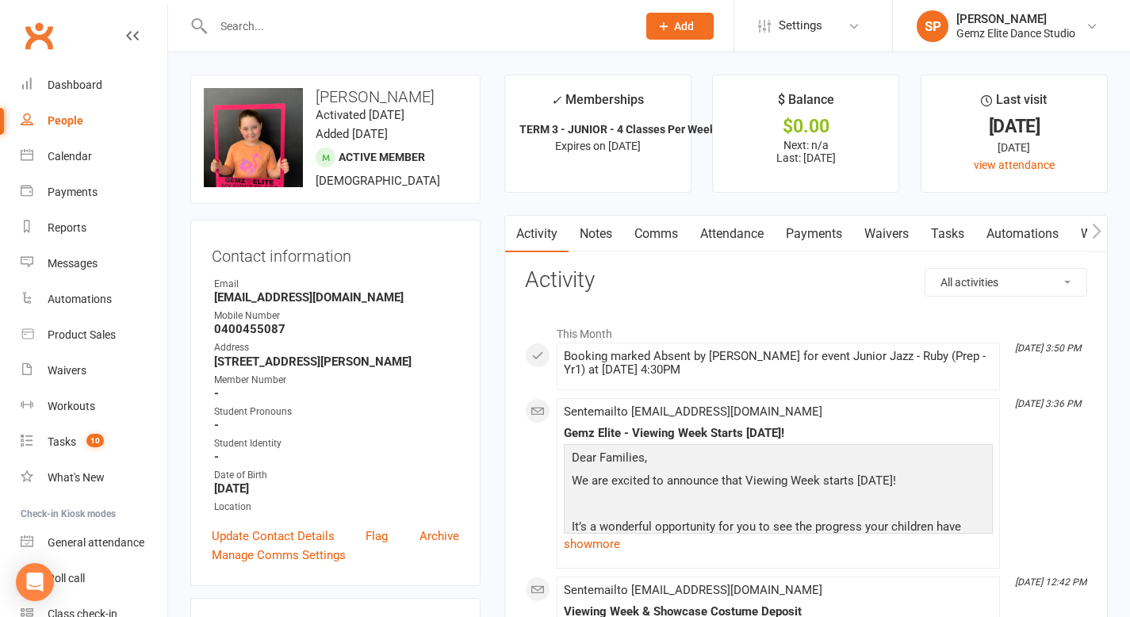
click at [591, 233] on link "Notes" at bounding box center [595, 234] width 55 height 36
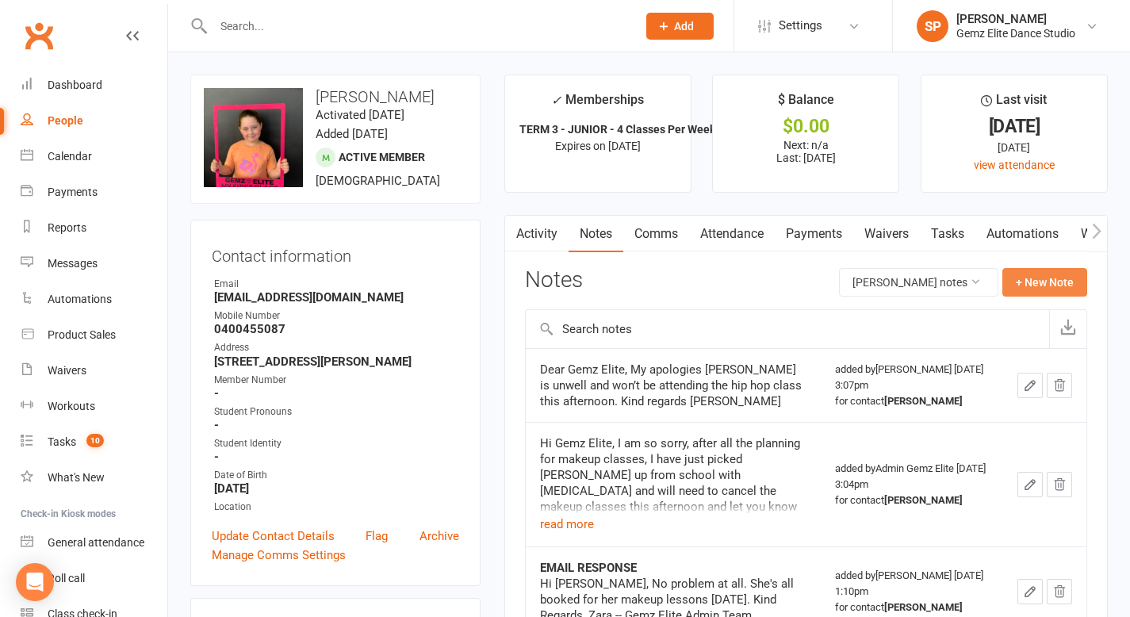
click at [1050, 282] on button "+ New Note" at bounding box center [1044, 282] width 85 height 29
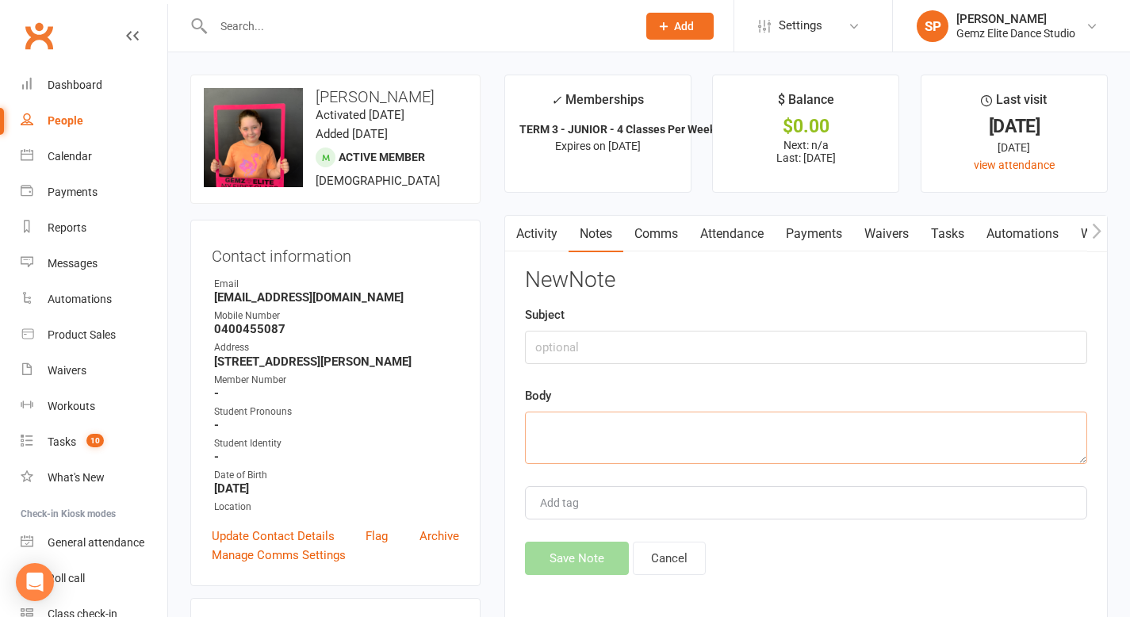
click at [573, 428] on textarea at bounding box center [806, 437] width 562 height 52
paste textarea "Dear Admin, Just a quick note to let you know that [PERSON_NAME] remains unwell…"
type textarea "Dear Admin, Just a quick note to let you know that [PERSON_NAME] remains unwell…"
click at [586, 342] on input "text" at bounding box center [806, 347] width 562 height 33
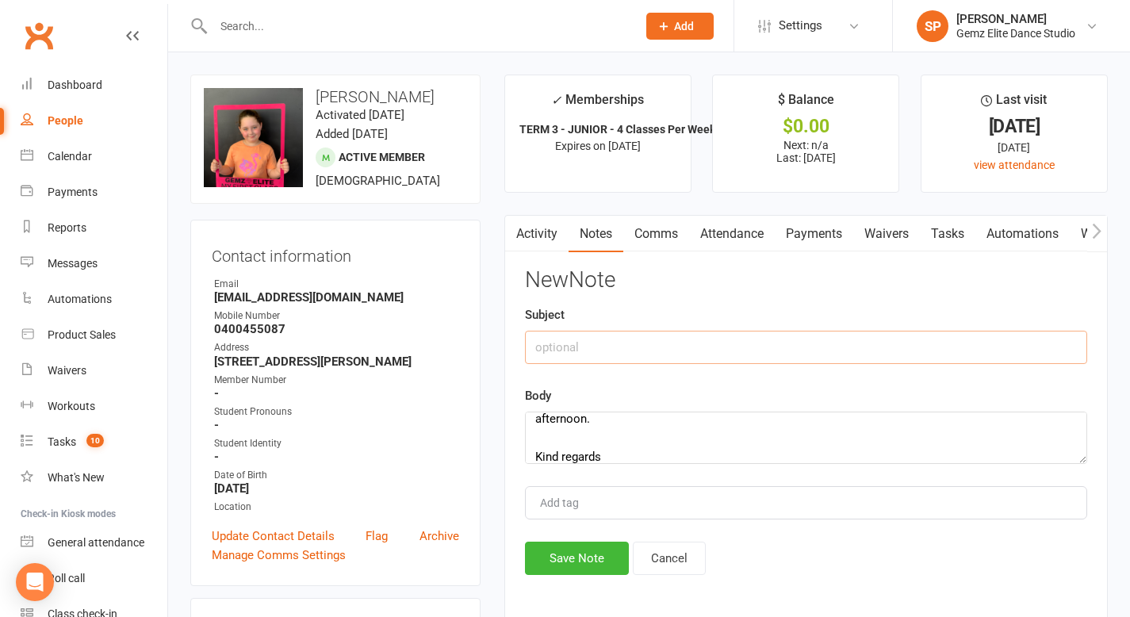
paste input "[PERSON_NAME] absence Jazz class this afternoon"
type input "L"
type input "Email received [DATE]"
click at [568, 555] on button "Save Note" at bounding box center [577, 557] width 104 height 33
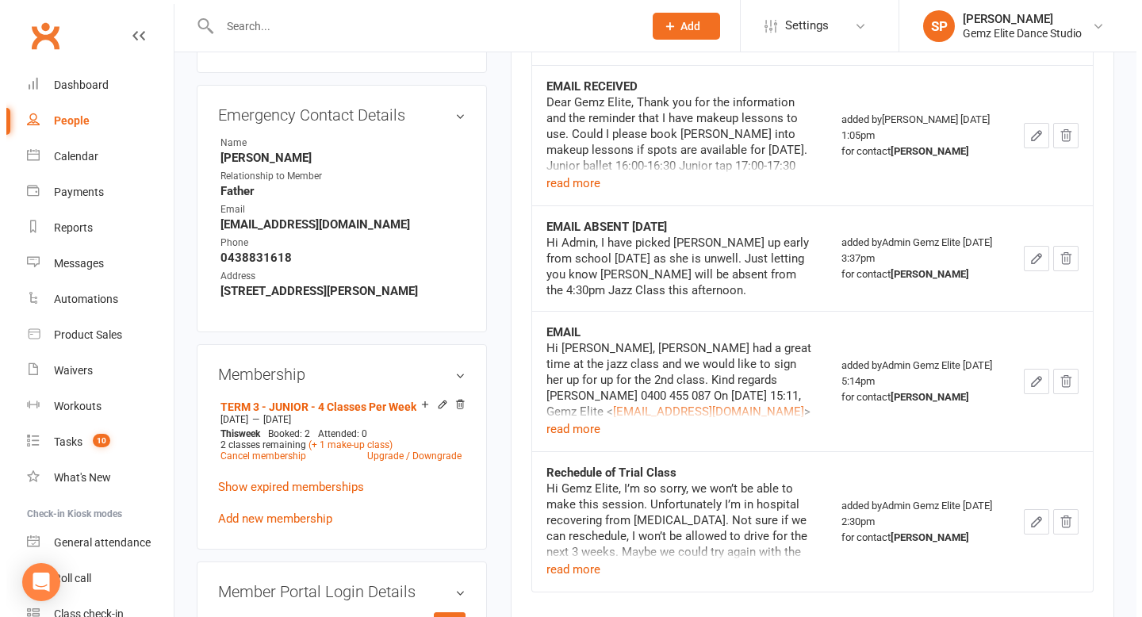
scroll to position [683, 0]
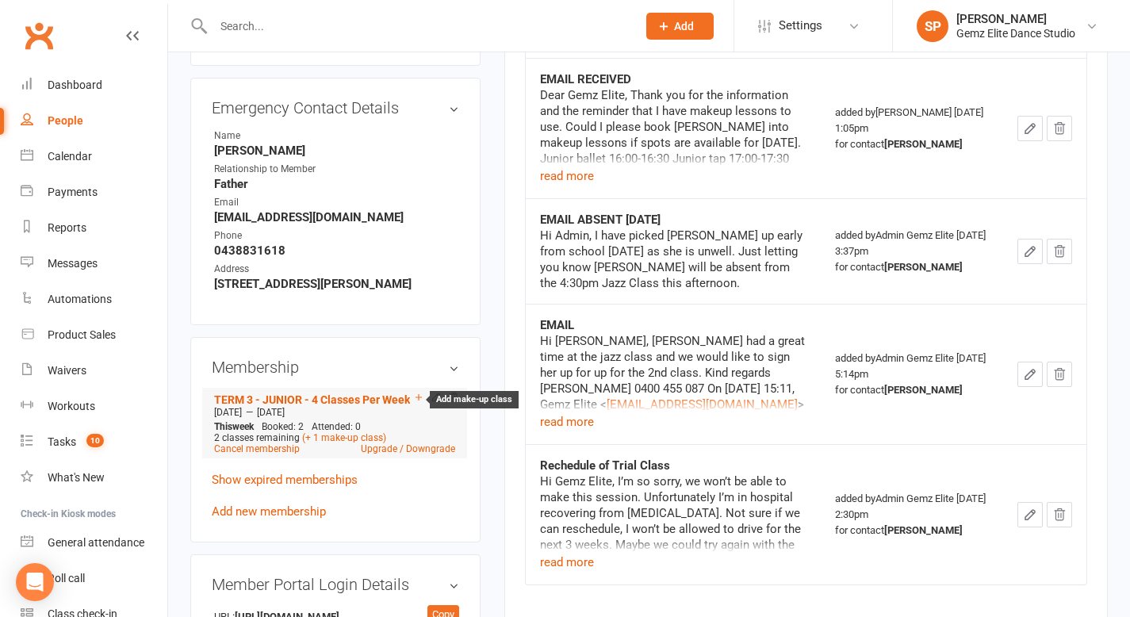
click at [417, 400] on icon at bounding box center [418, 397] width 6 height 6
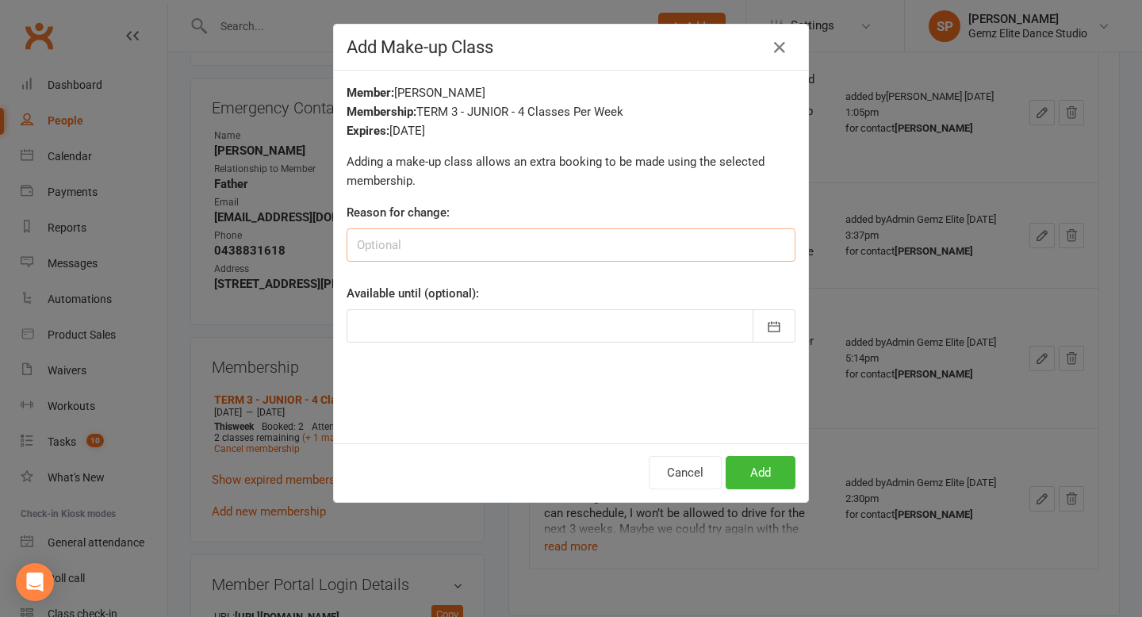
click at [458, 254] on input at bounding box center [570, 244] width 449 height 33
type input "Lily Absent [DATE] - Email Received"
click at [768, 325] on icon "button" at bounding box center [774, 326] width 12 height 10
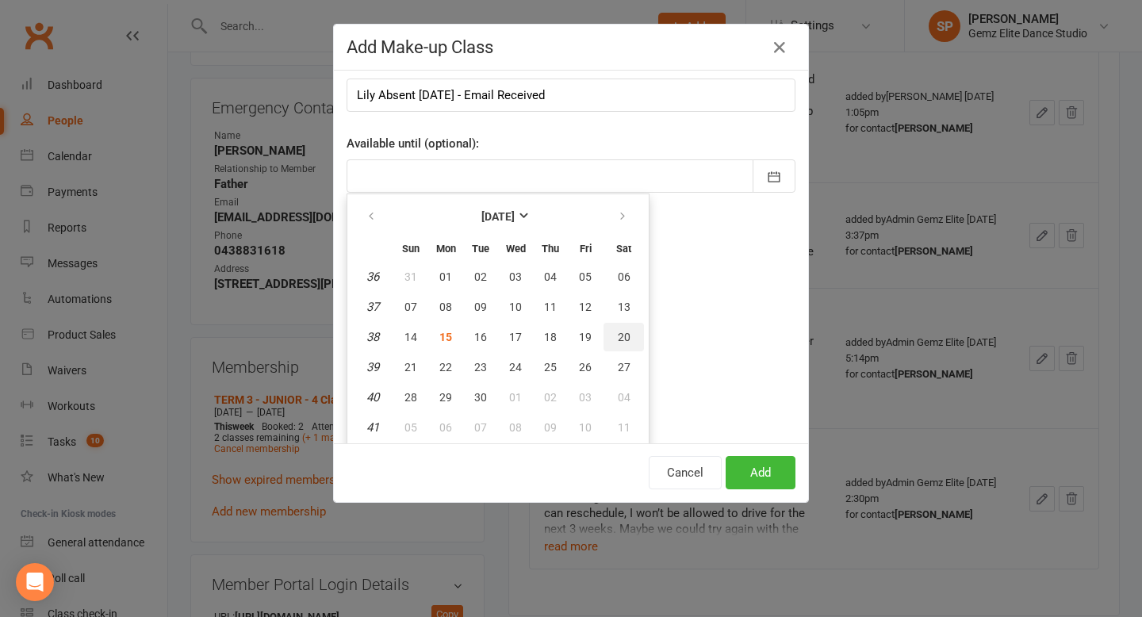
click at [618, 336] on span "20" at bounding box center [624, 337] width 13 height 13
type input "[DATE]"
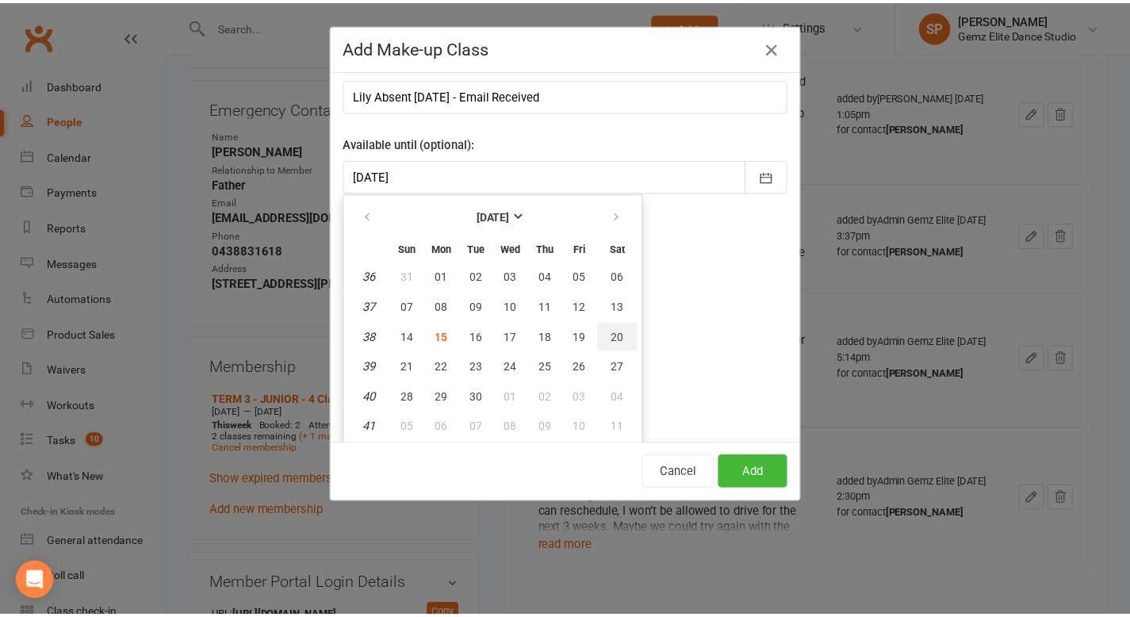
scroll to position [0, 0]
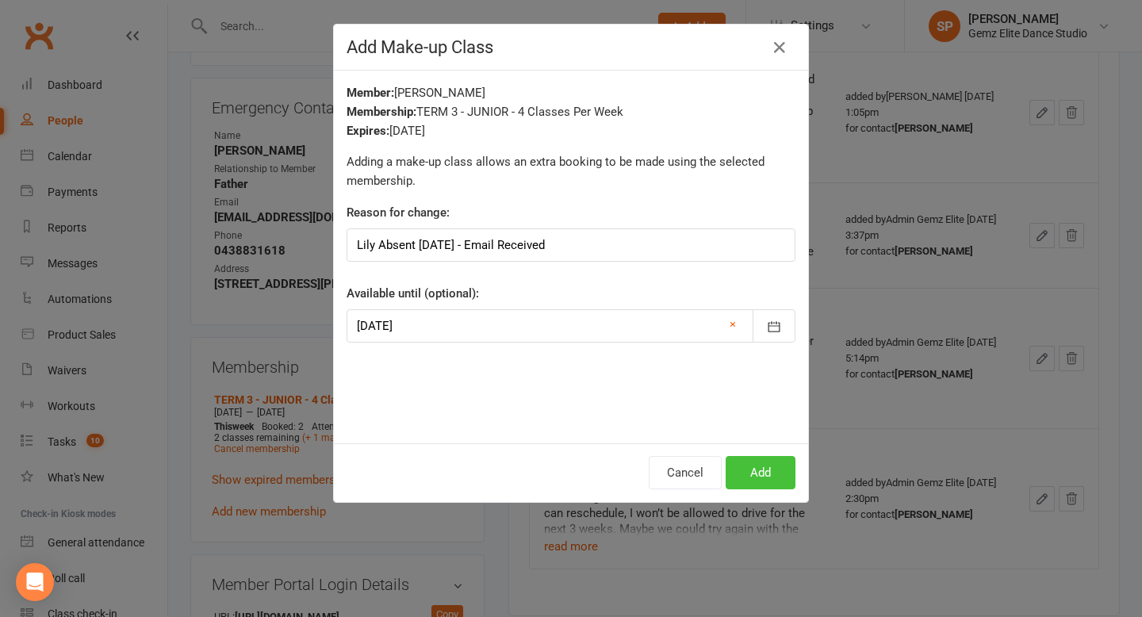
click at [754, 479] on button "Add" at bounding box center [760, 472] width 70 height 33
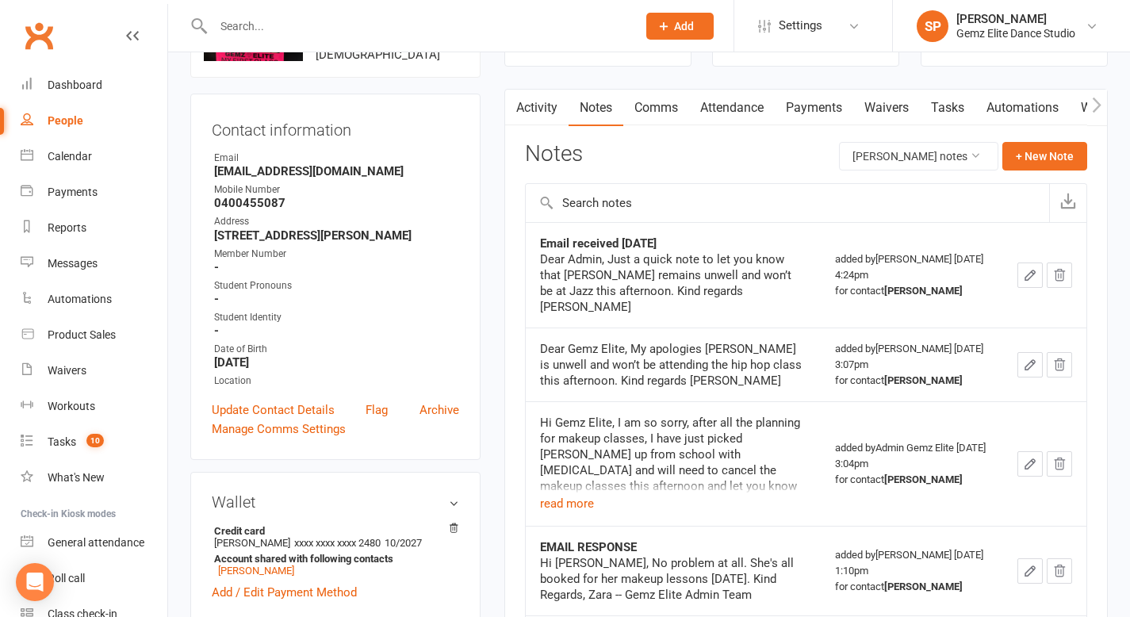
scroll to position [114, 0]
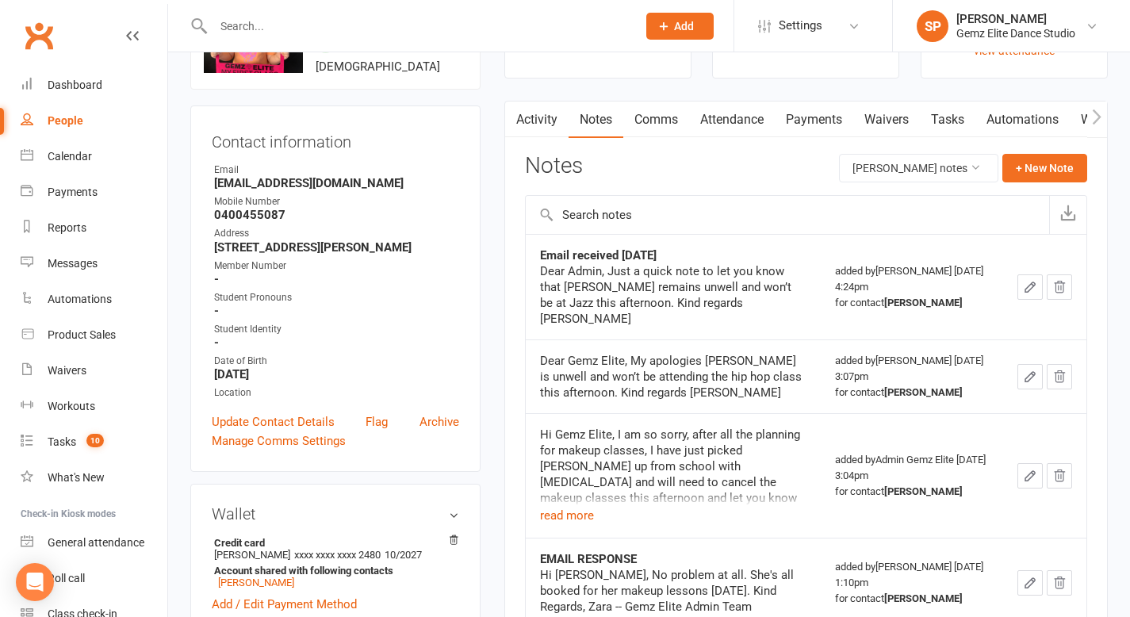
click at [530, 123] on link "Activity" at bounding box center [536, 119] width 63 height 36
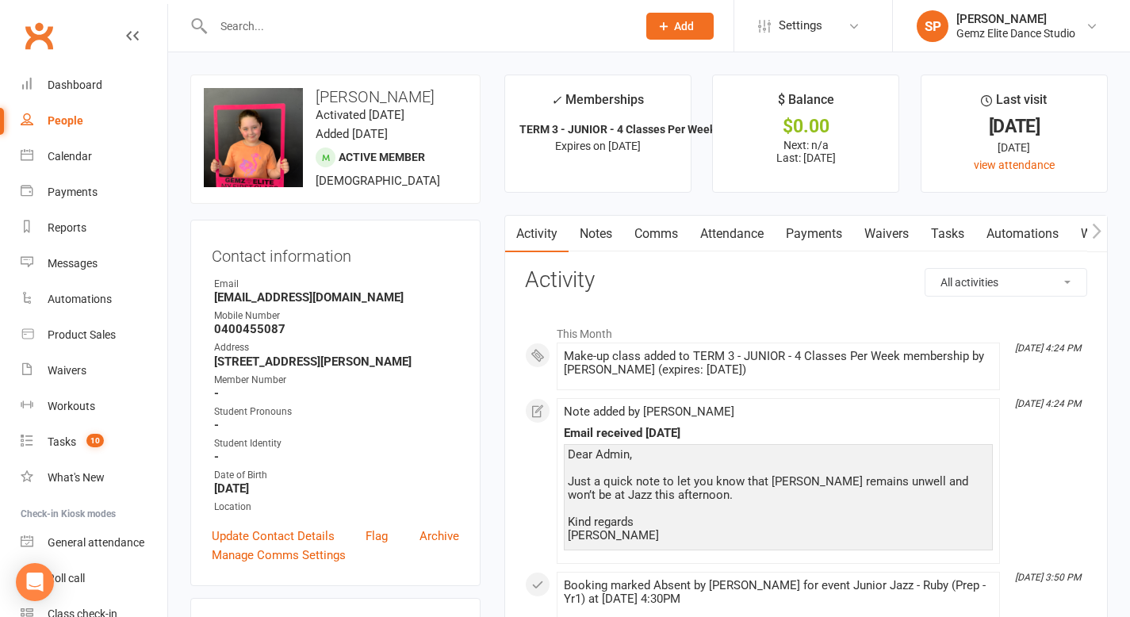
click at [656, 234] on link "Comms" at bounding box center [656, 234] width 66 height 36
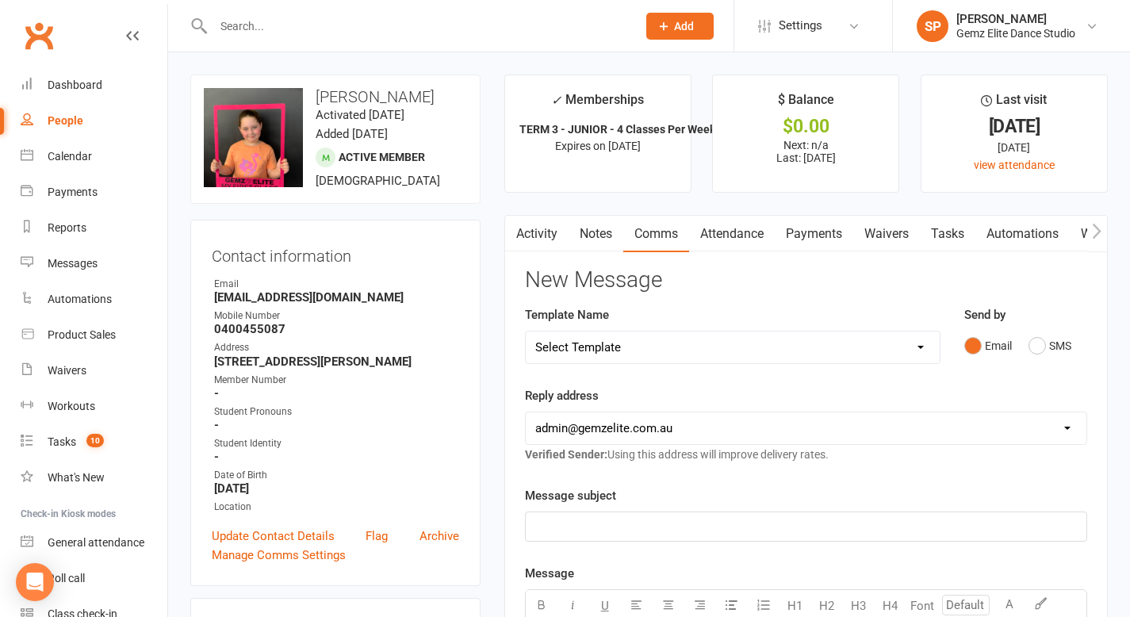
click at [922, 343] on select "Select Template [Email] STUDENT - Absent - Makeup Class Added [Email] ADULTS - …" at bounding box center [733, 347] width 414 height 32
select select "0"
click at [526, 331] on select "Select Template [Email] STUDENT - Absent - Makeup Class Added [Email] ADULTS - …" at bounding box center [733, 347] width 414 height 32
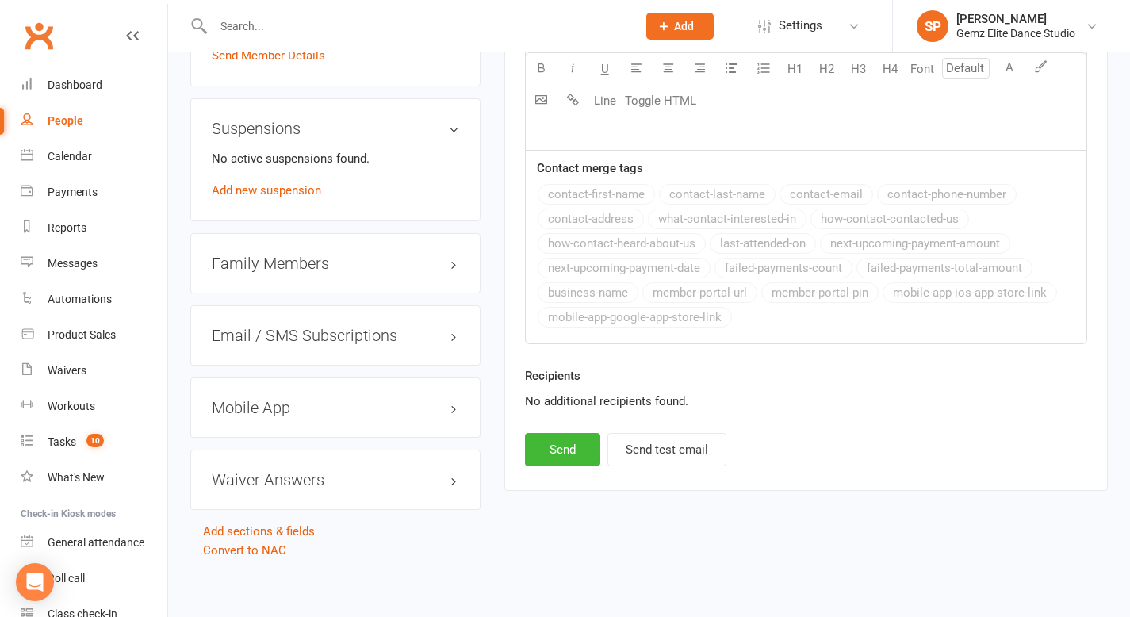
scroll to position [1323, 0]
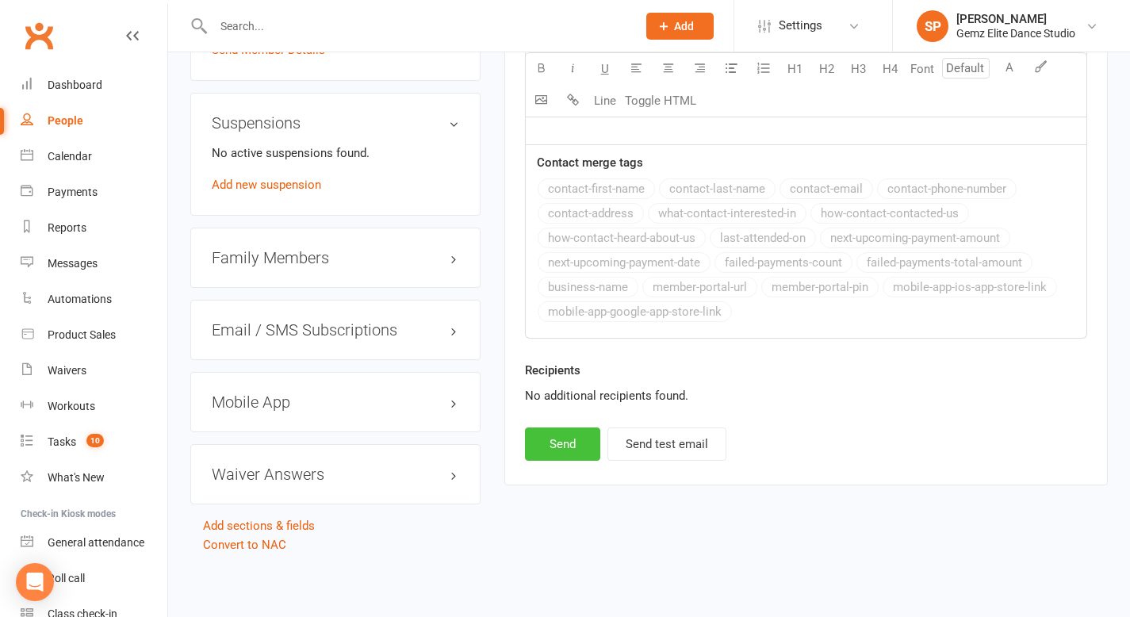
click at [575, 444] on button "Send" at bounding box center [562, 443] width 75 height 33
select select
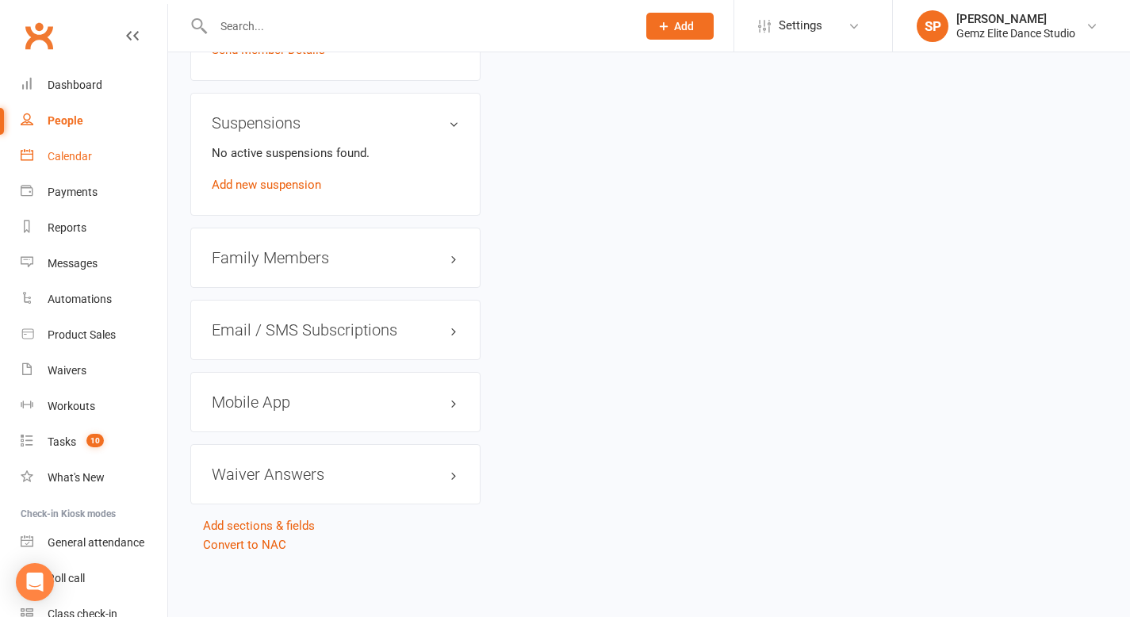
click at [82, 152] on div "Calendar" at bounding box center [70, 156] width 44 height 13
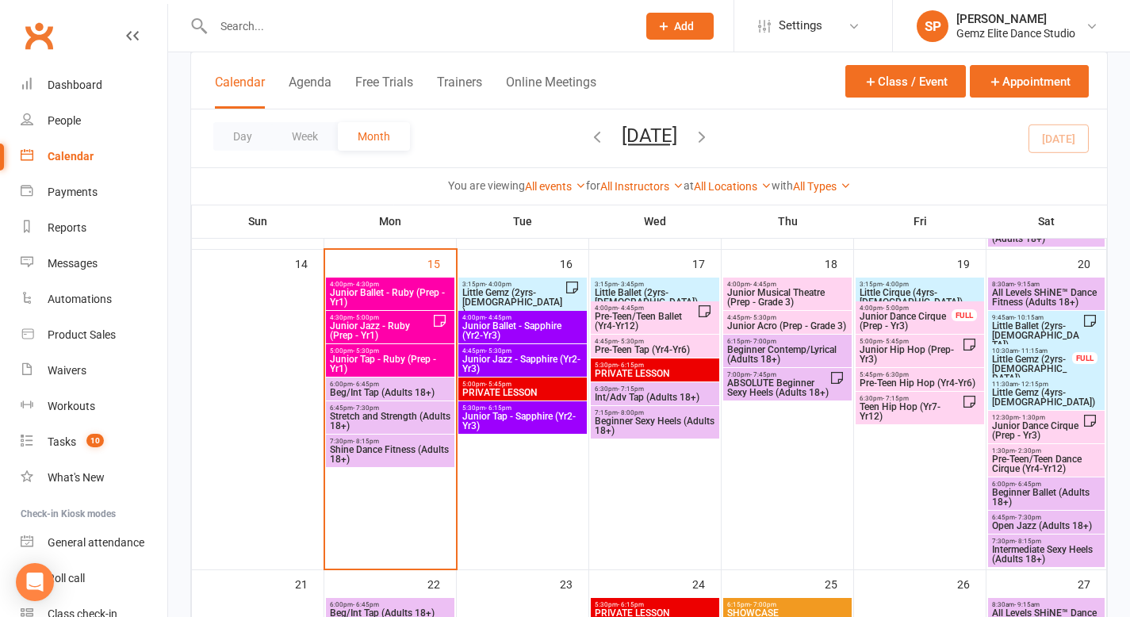
scroll to position [725, 0]
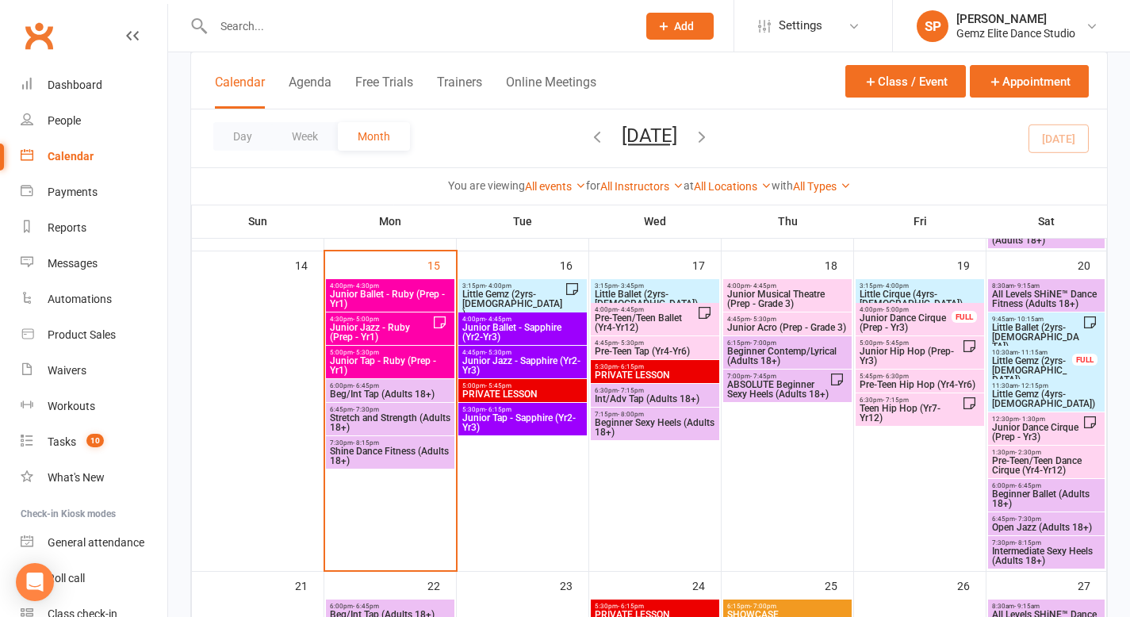
click at [411, 331] on span "Junior Jazz - Ruby (Prep - Yr1)" at bounding box center [380, 332] width 103 height 19
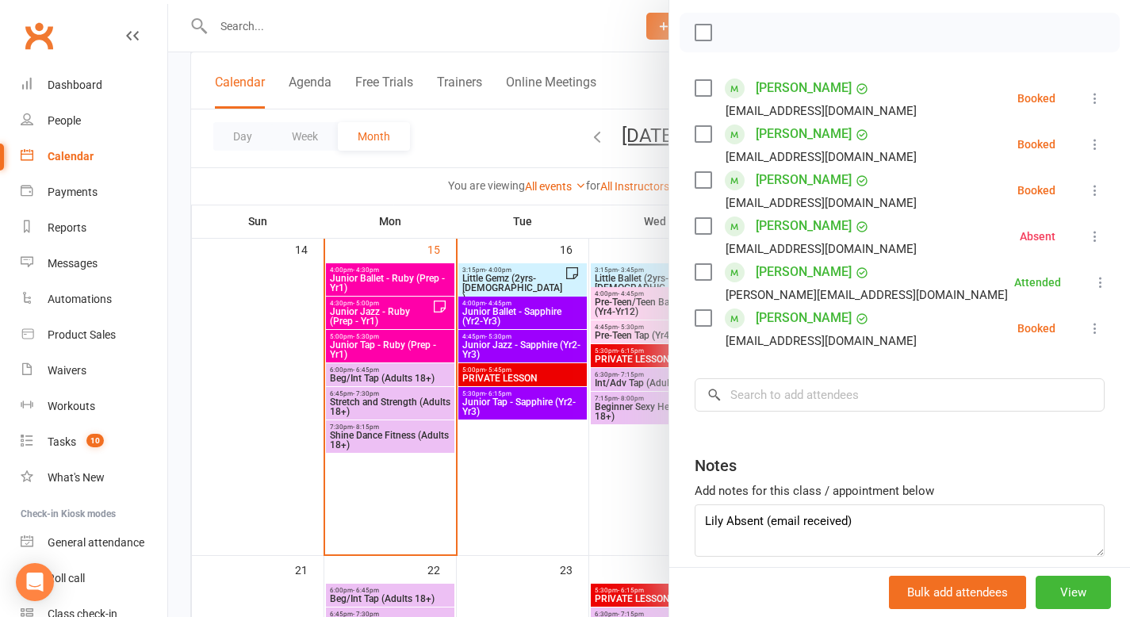
scroll to position [219, 0]
click at [1087, 193] on icon at bounding box center [1095, 191] width 16 height 16
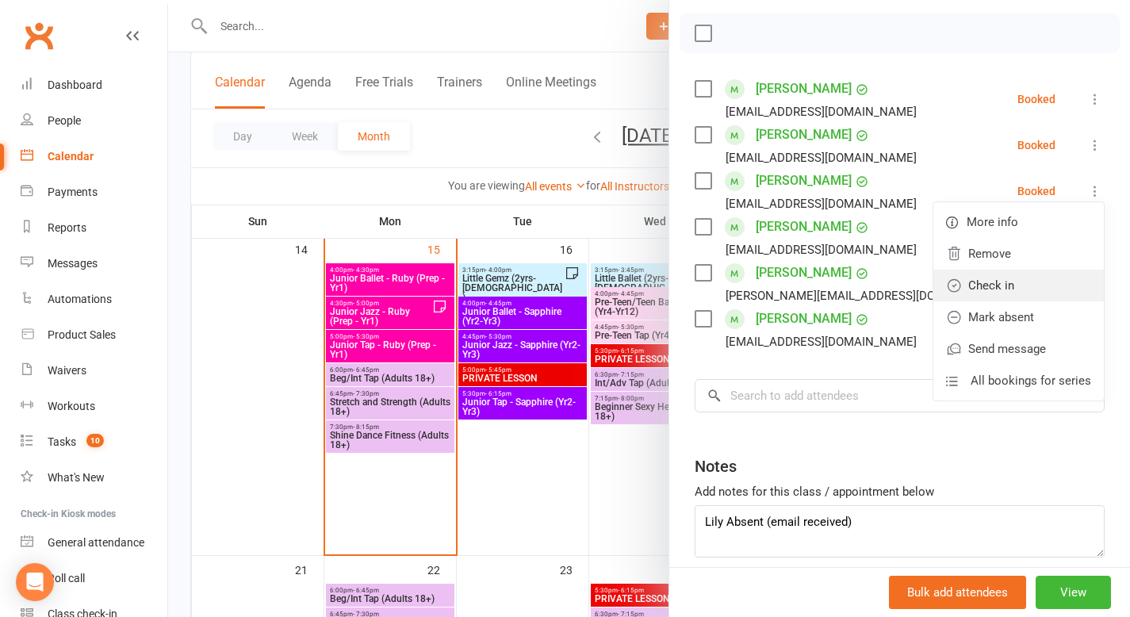
click at [1028, 287] on link "Check in" at bounding box center [1018, 286] width 170 height 32
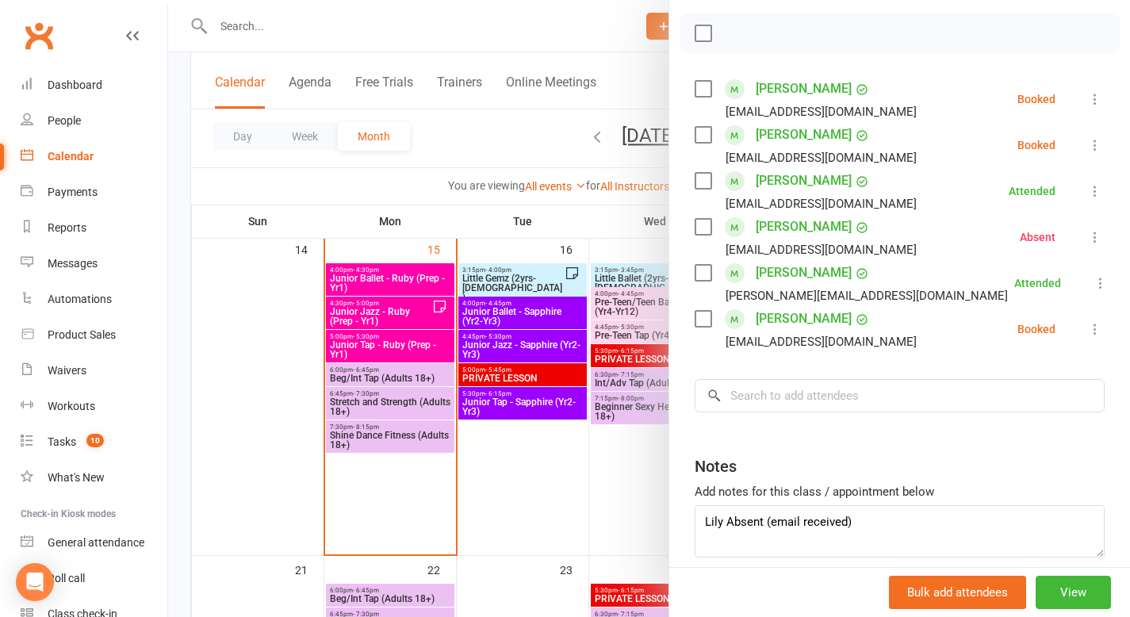
click at [1087, 330] on icon at bounding box center [1095, 329] width 16 height 16
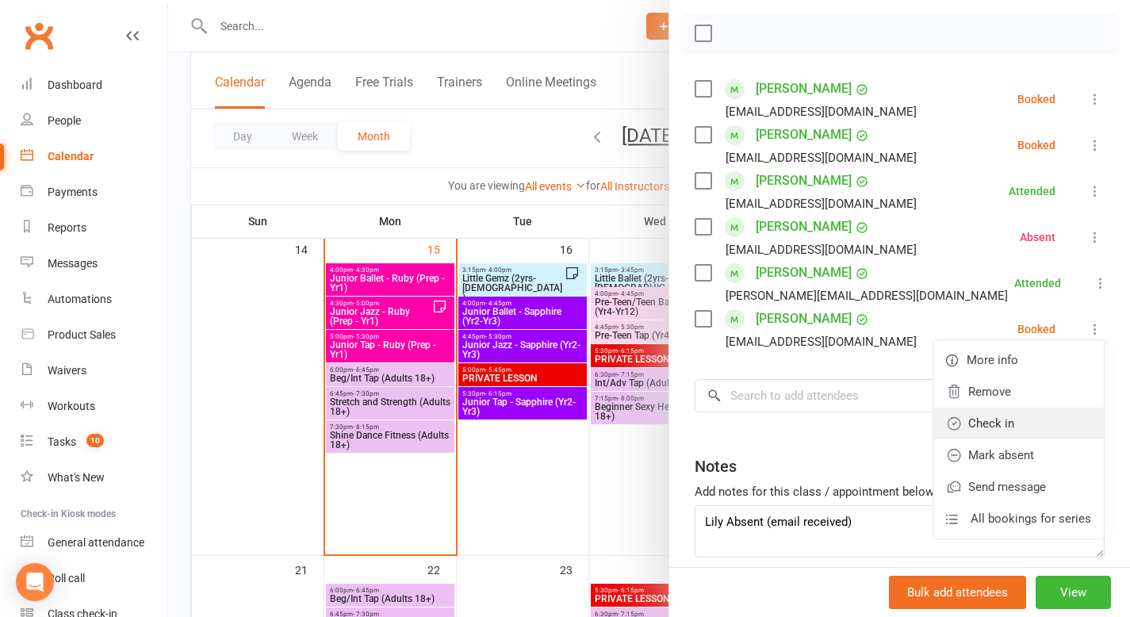
click at [1032, 428] on link "Check in" at bounding box center [1018, 424] width 170 height 32
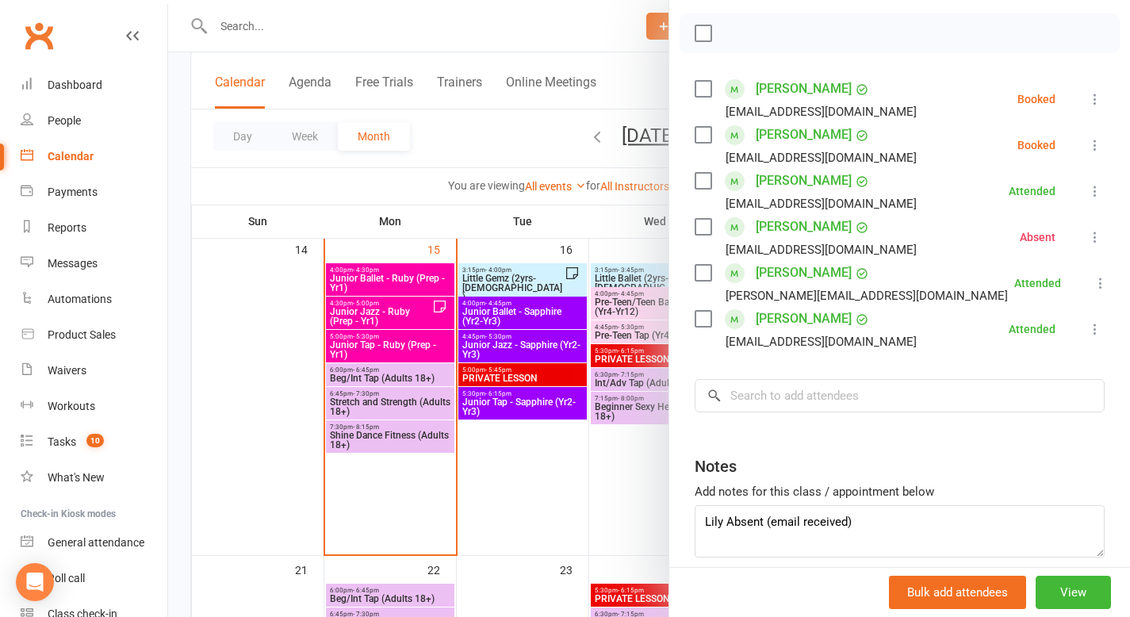
click at [400, 265] on div at bounding box center [649, 308] width 962 height 617
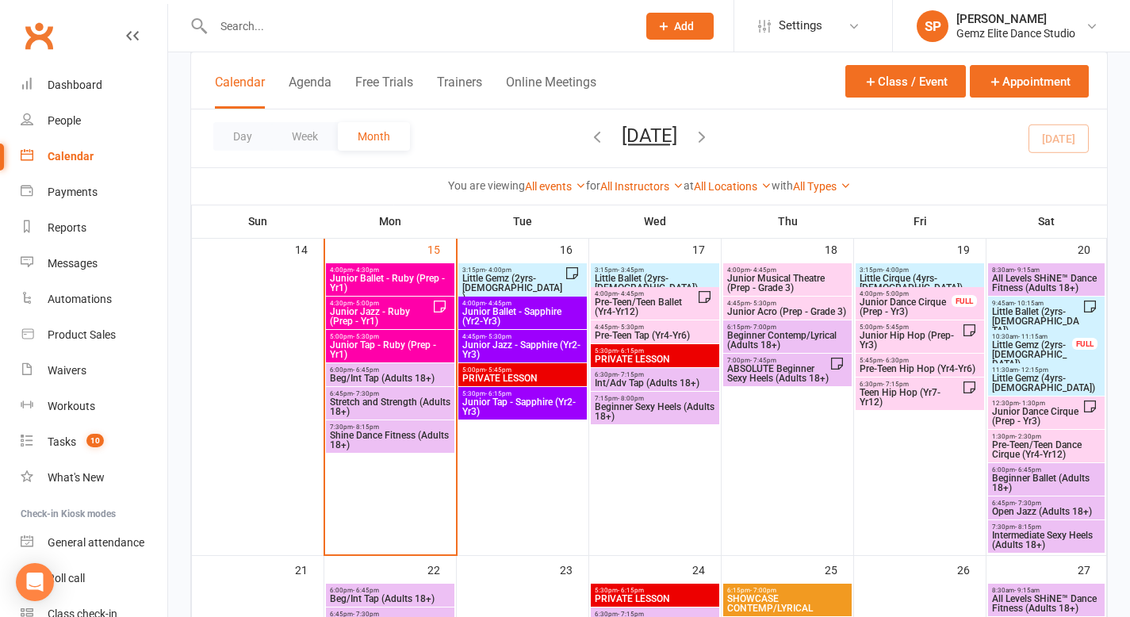
click at [398, 281] on span "Junior Ballet - Ruby (Prep - Yr1)" at bounding box center [390, 283] width 122 height 19
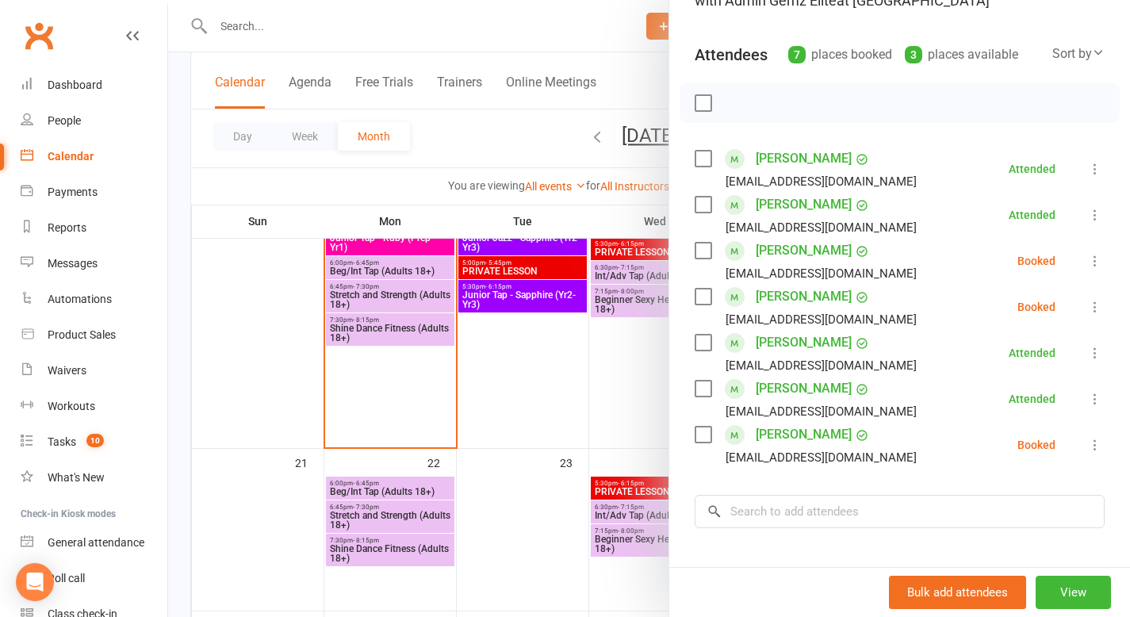
scroll to position [152, 0]
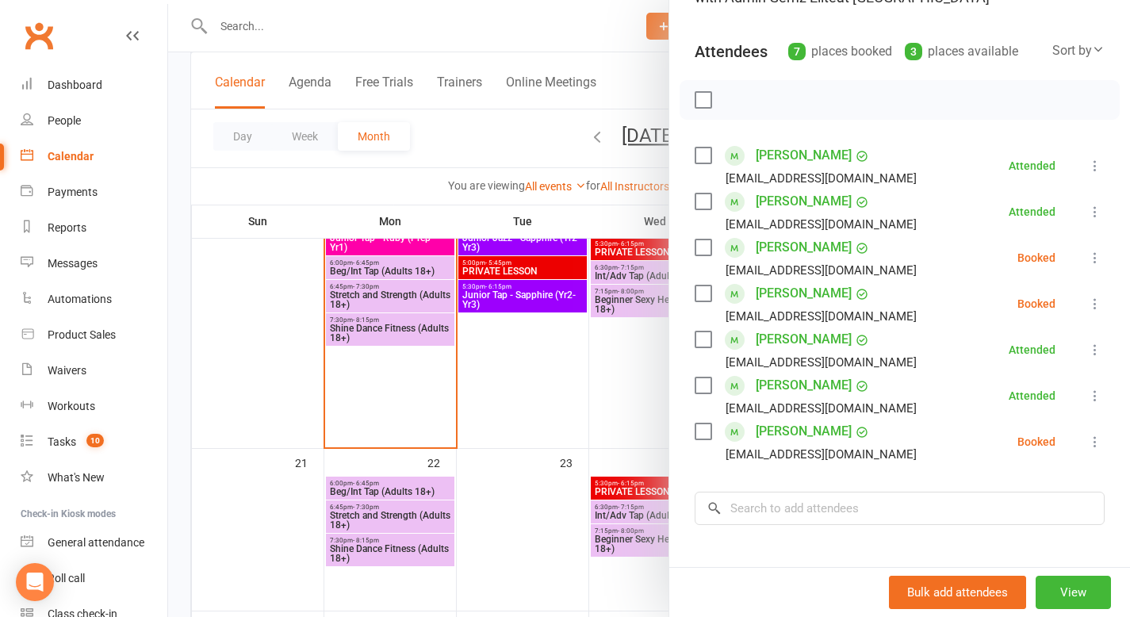
click at [591, 354] on div at bounding box center [649, 308] width 962 height 617
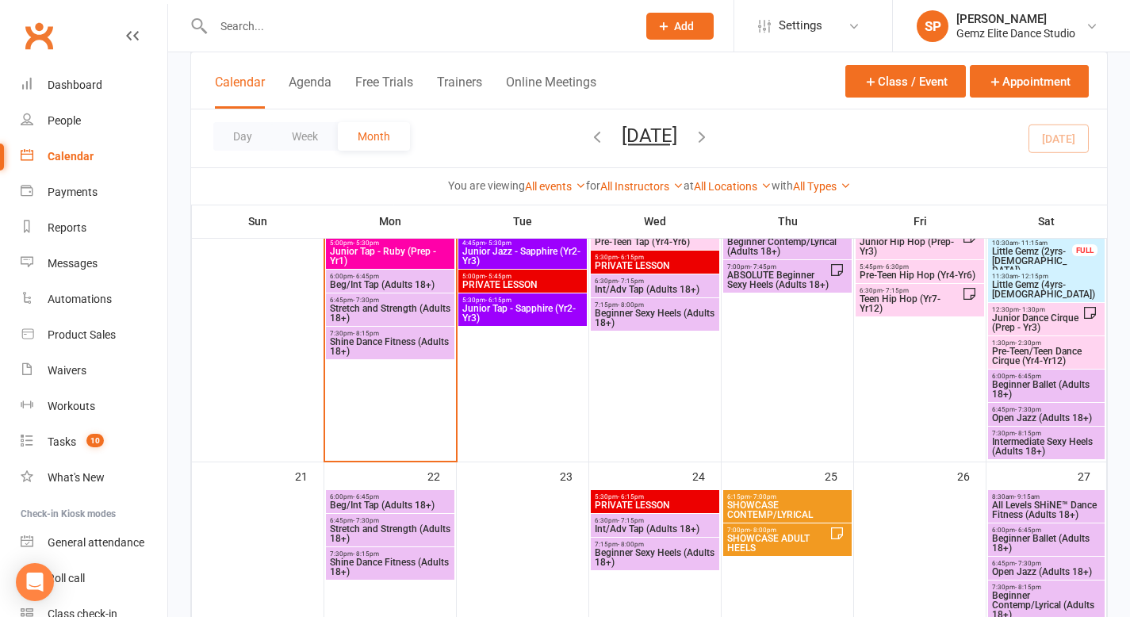
scroll to position [833, 0]
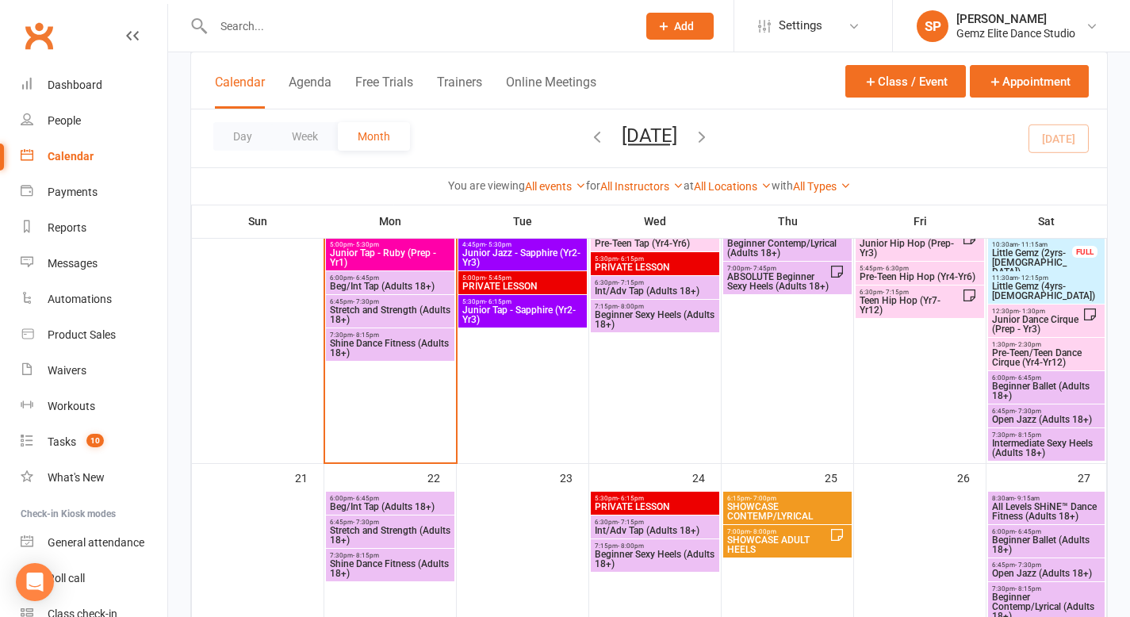
click at [1039, 324] on span "Junior Dance Cirque (Prep - Yr3)" at bounding box center [1036, 324] width 91 height 19
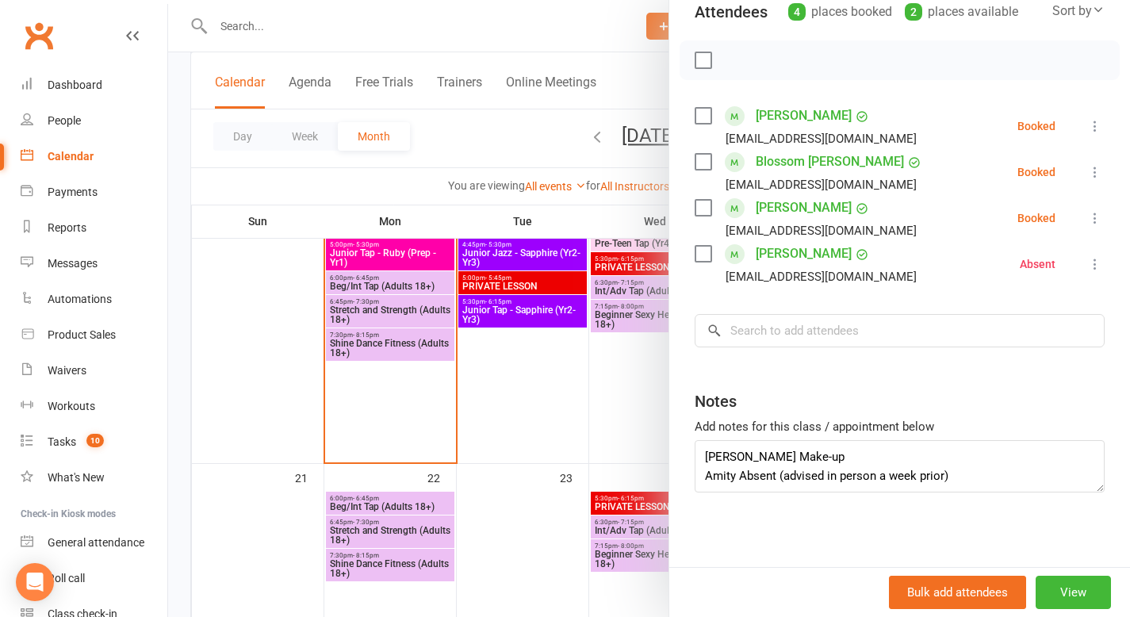
scroll to position [193, 0]
click at [387, 288] on div at bounding box center [649, 308] width 962 height 617
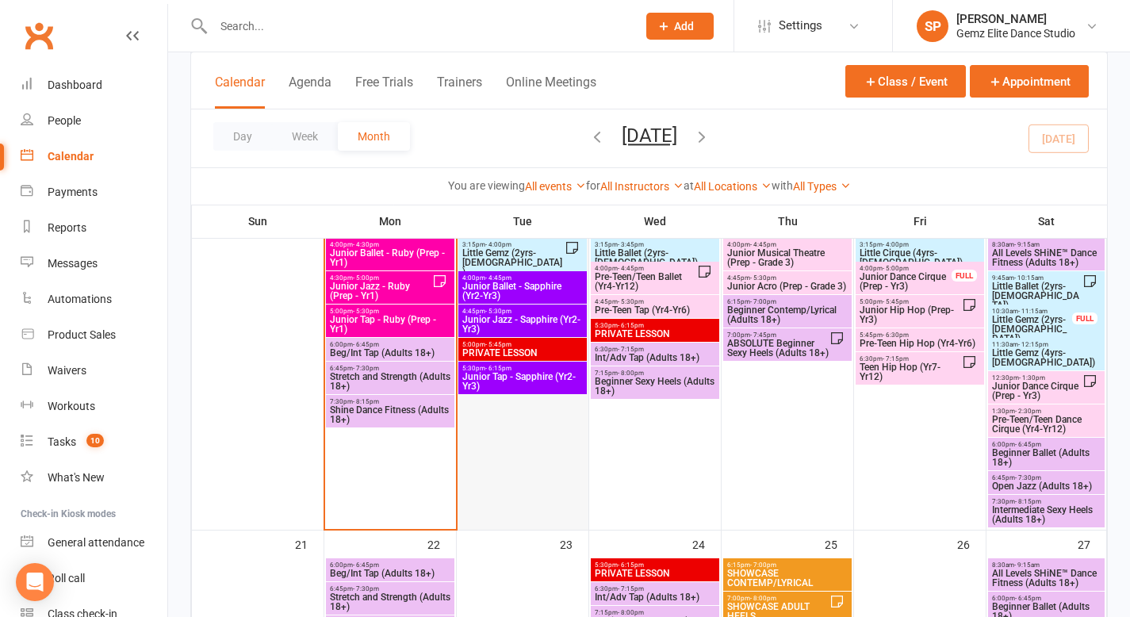
scroll to position [763, 0]
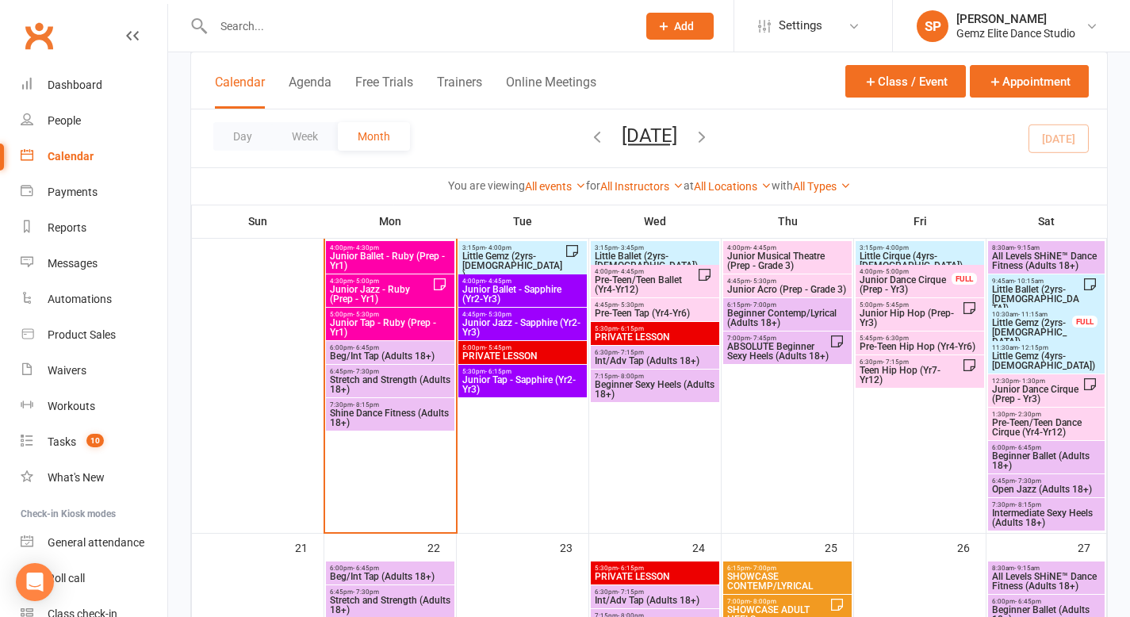
click at [421, 292] on span "Junior Jazz - Ruby (Prep - Yr1)" at bounding box center [380, 294] width 103 height 19
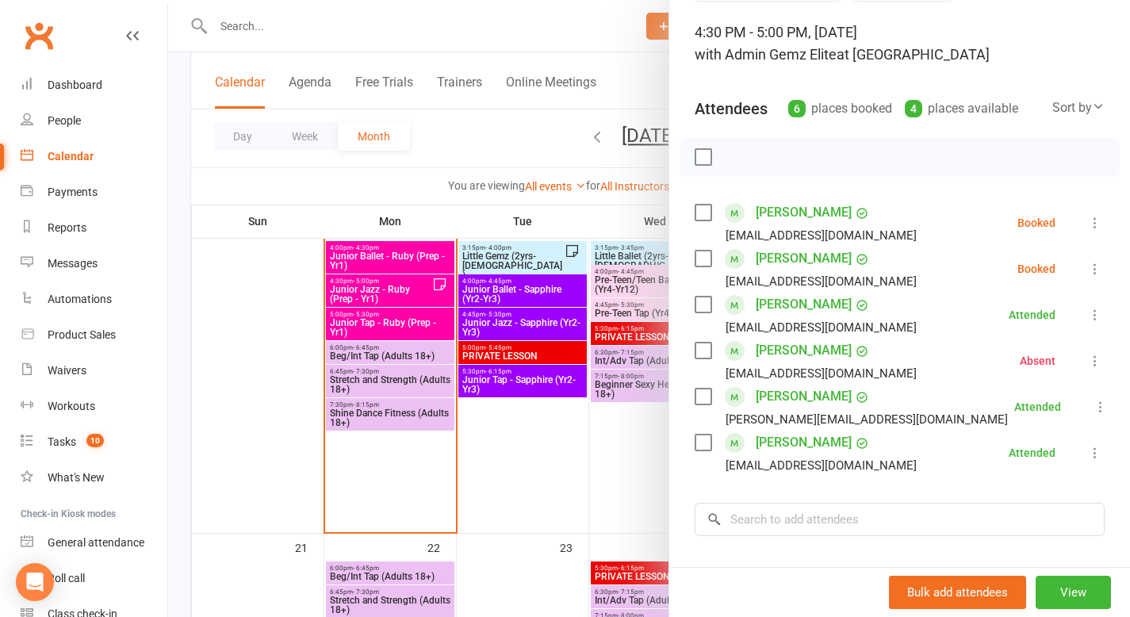
scroll to position [101, 0]
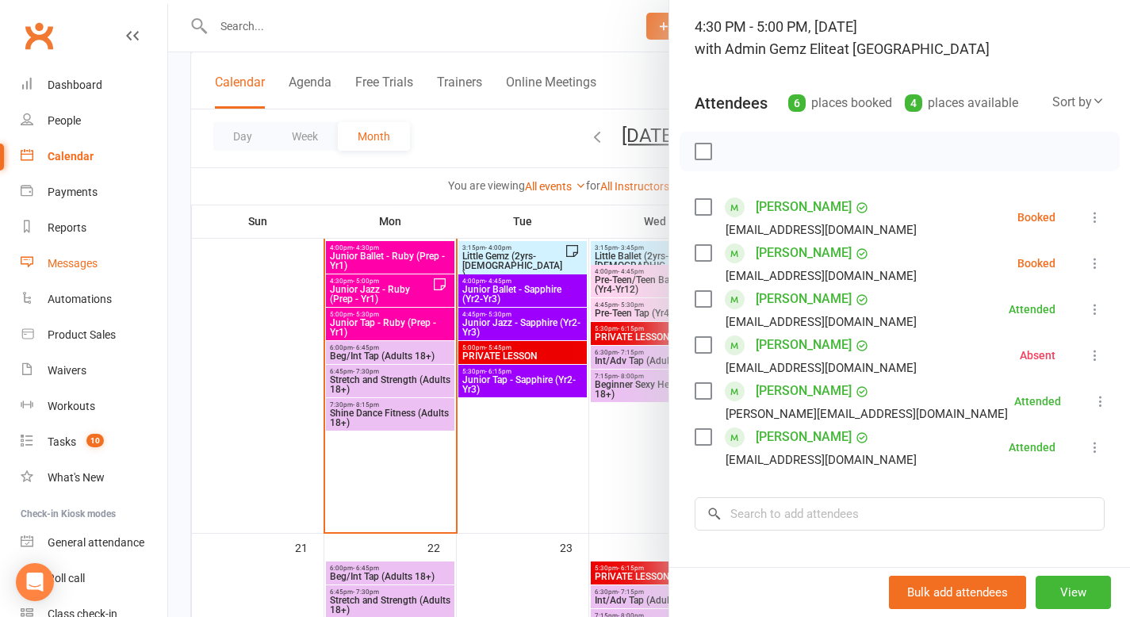
click at [71, 258] on div "Messages" at bounding box center [73, 263] width 50 height 13
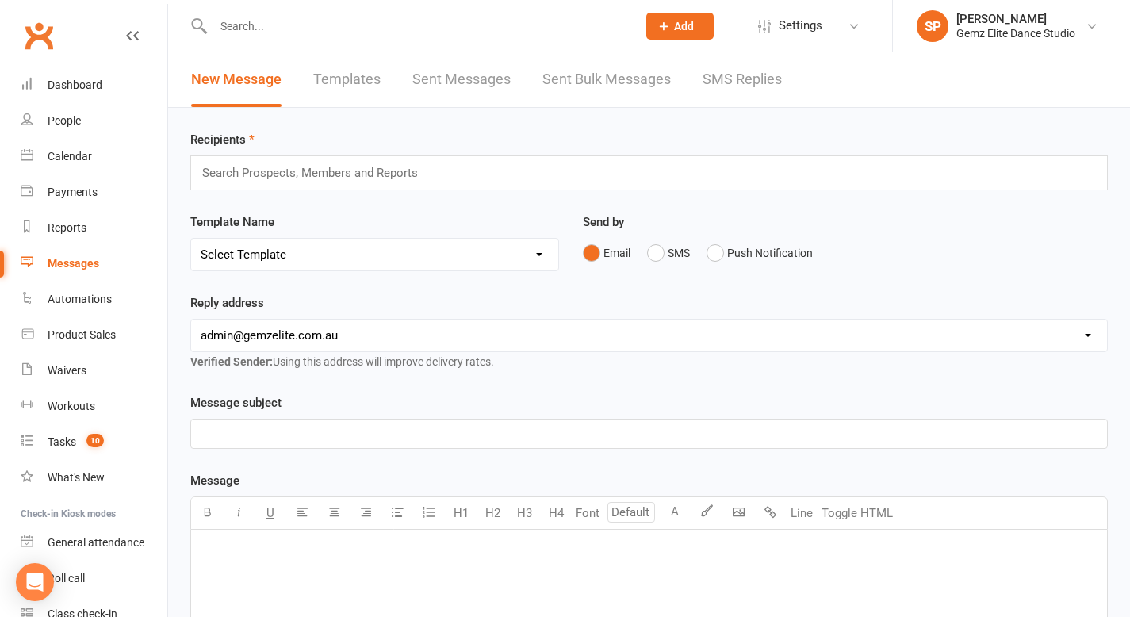
click at [358, 82] on link "Templates" at bounding box center [346, 79] width 67 height 55
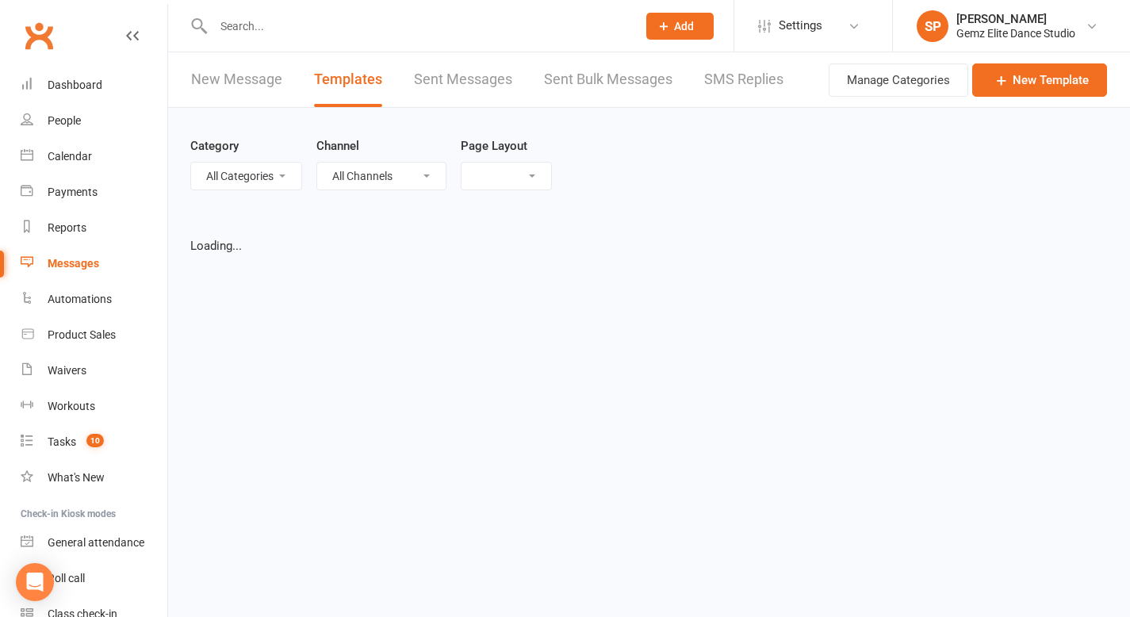
select select "list"
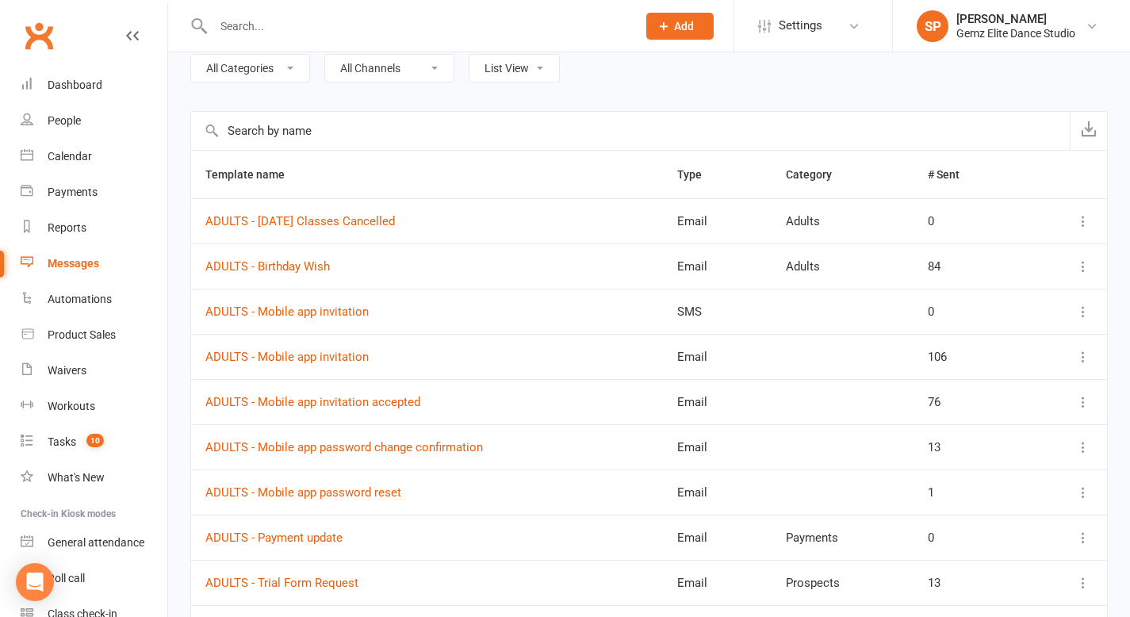
scroll to position [263, 0]
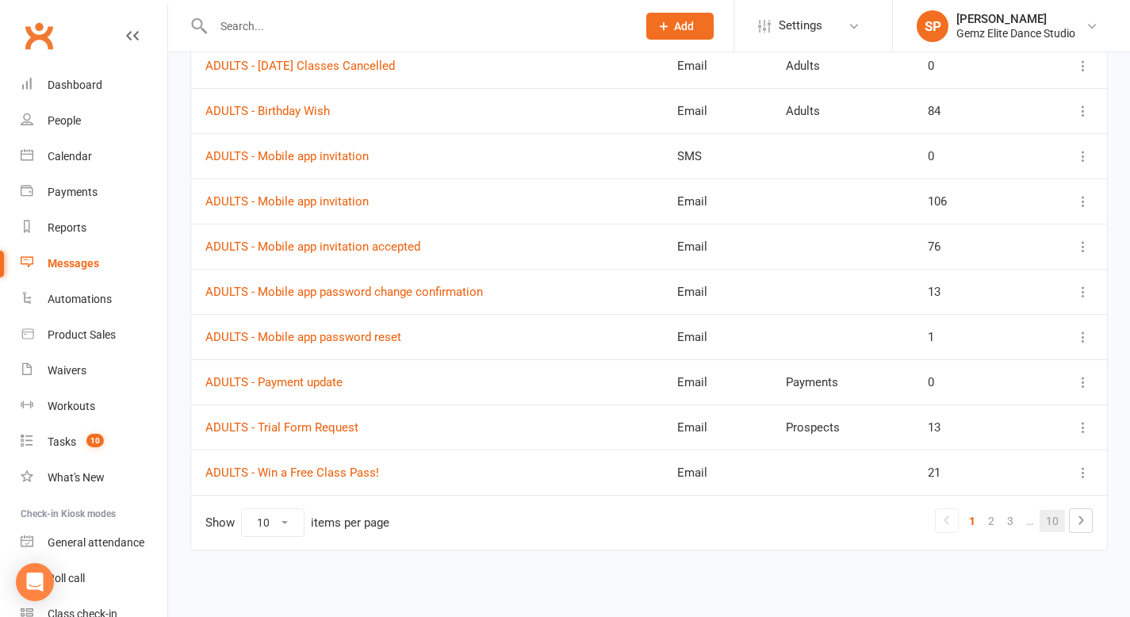
click at [1054, 518] on link "10" at bounding box center [1051, 521] width 25 height 22
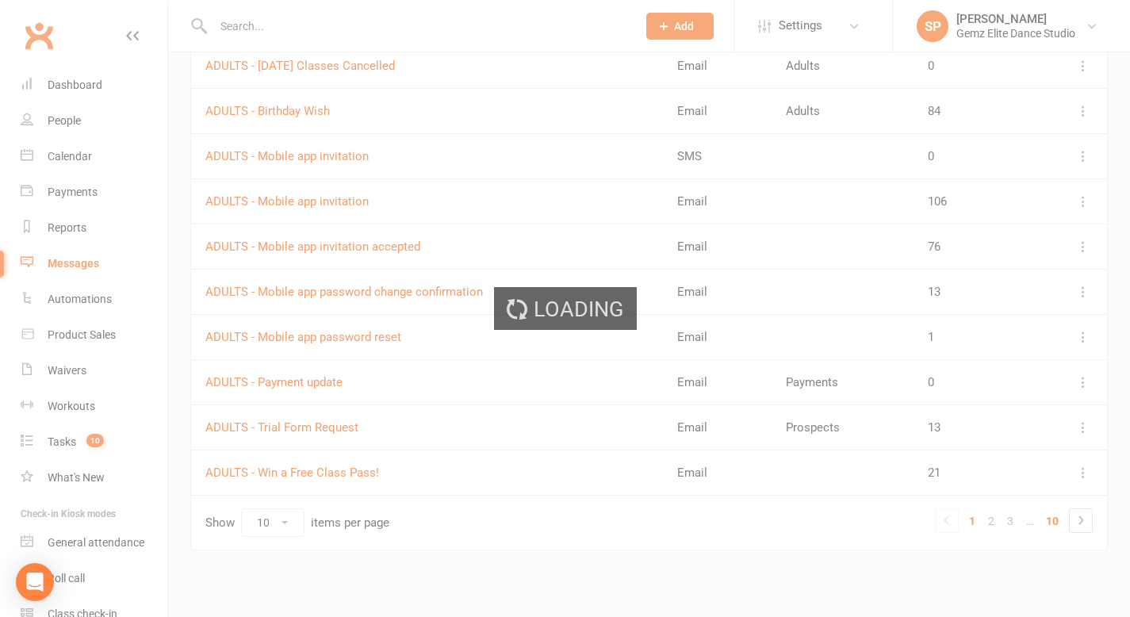
scroll to position [0, 0]
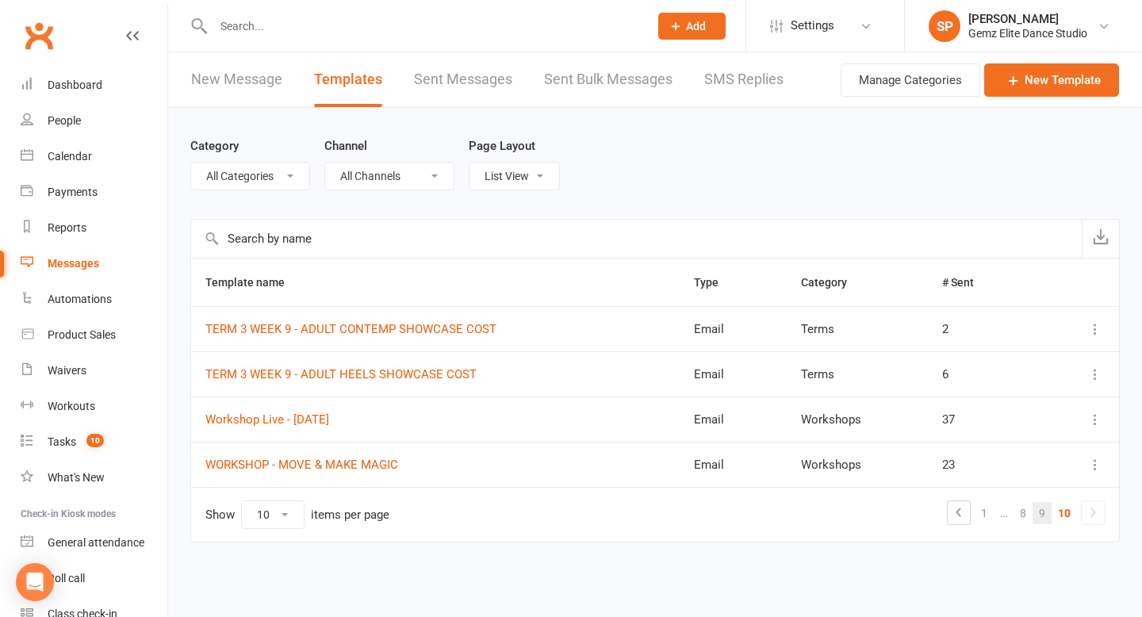
click at [1043, 515] on link "9" at bounding box center [1041, 513] width 19 height 22
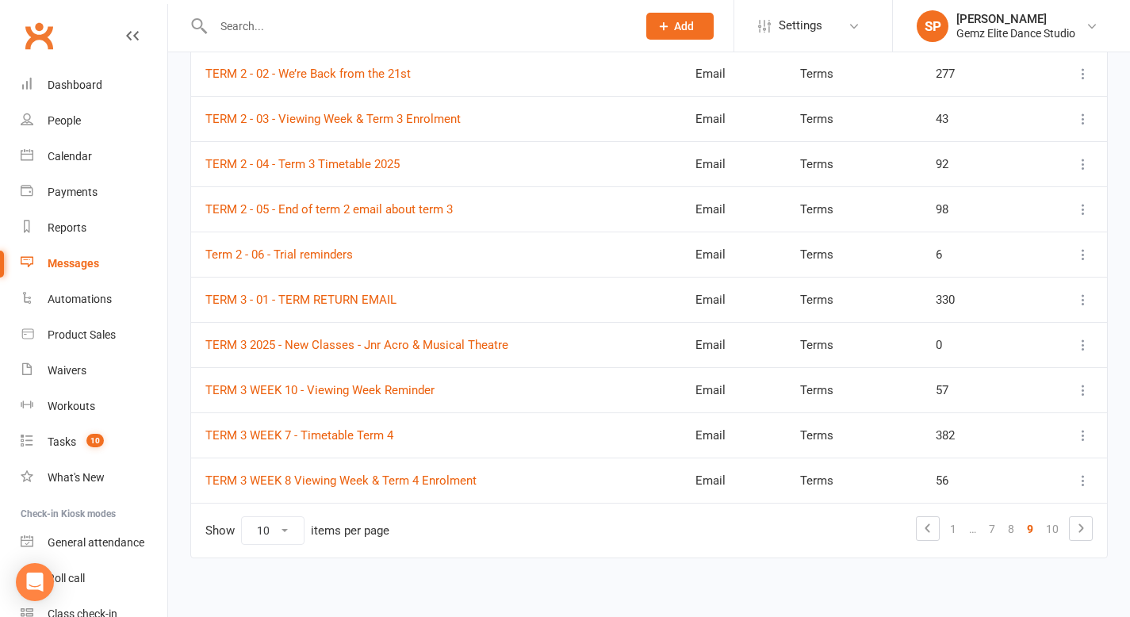
scroll to position [260, 0]
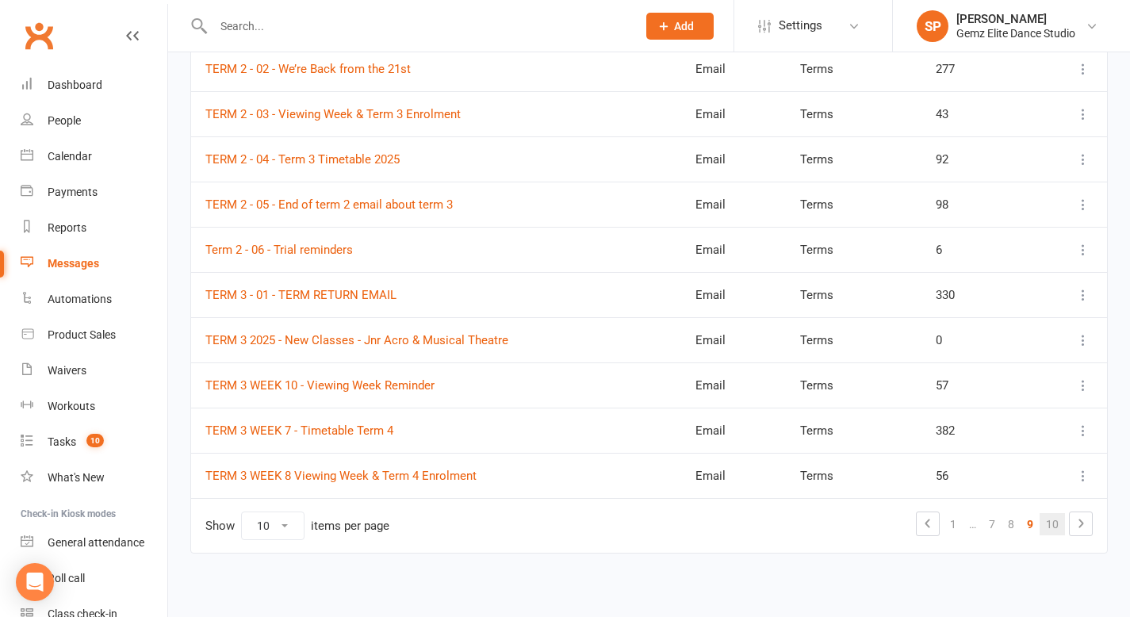
click at [1054, 523] on link "10" at bounding box center [1051, 524] width 25 height 22
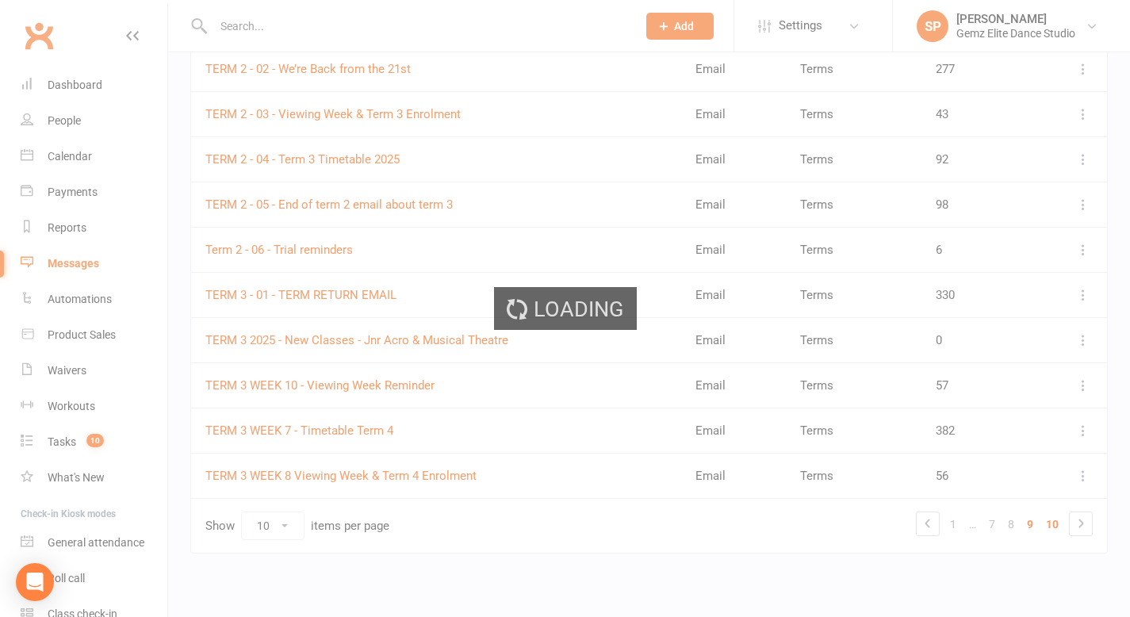
scroll to position [0, 0]
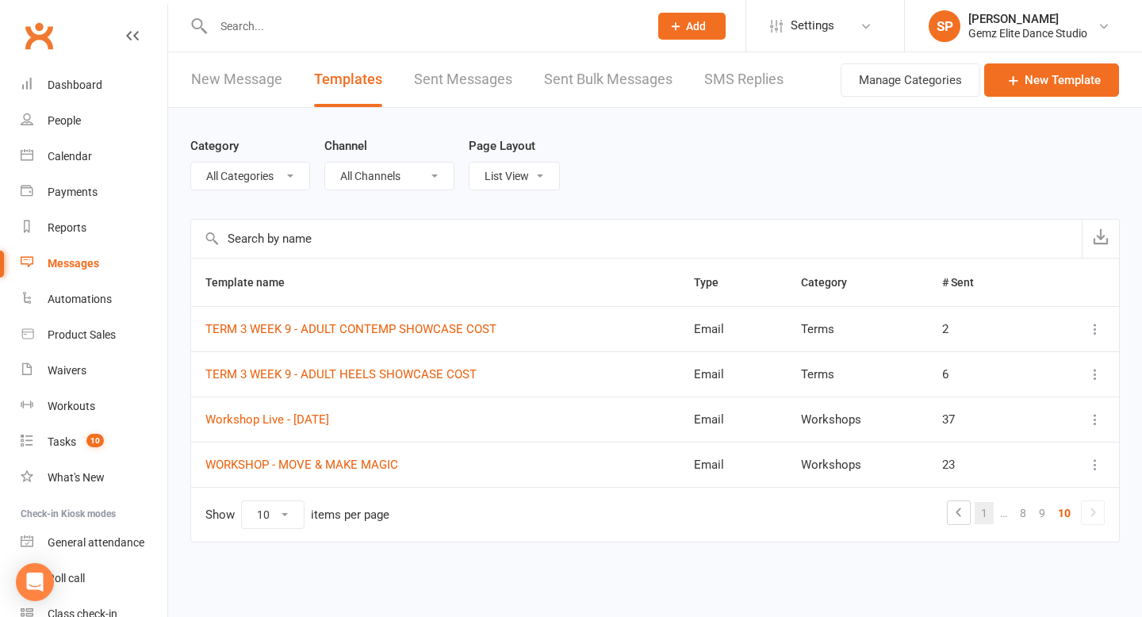
click at [981, 515] on link "1" at bounding box center [983, 513] width 19 height 22
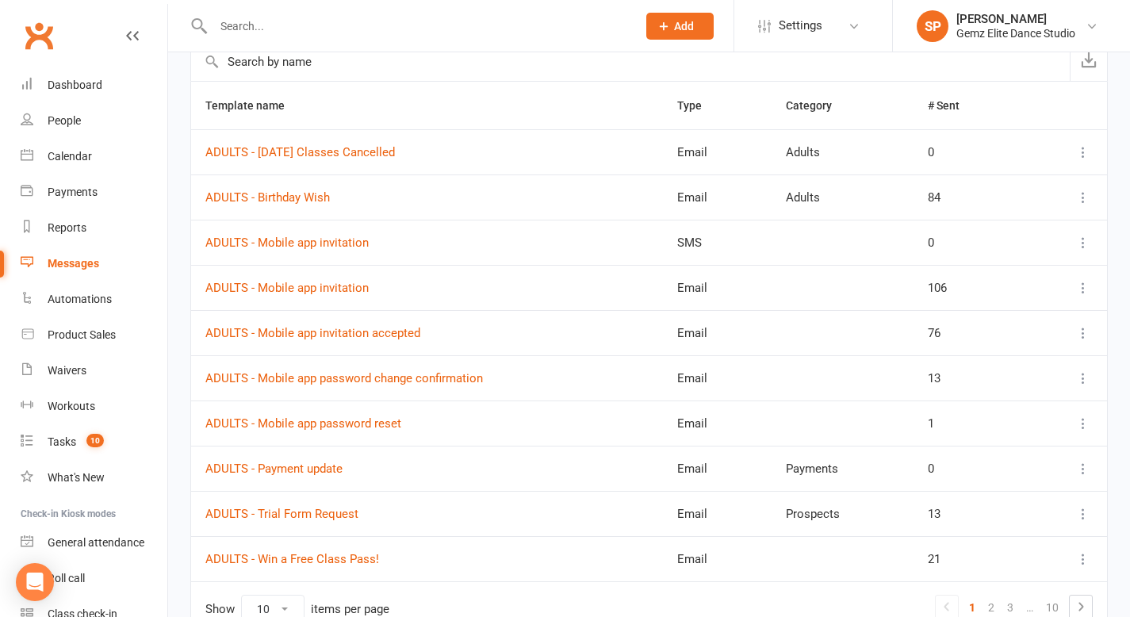
scroll to position [263, 0]
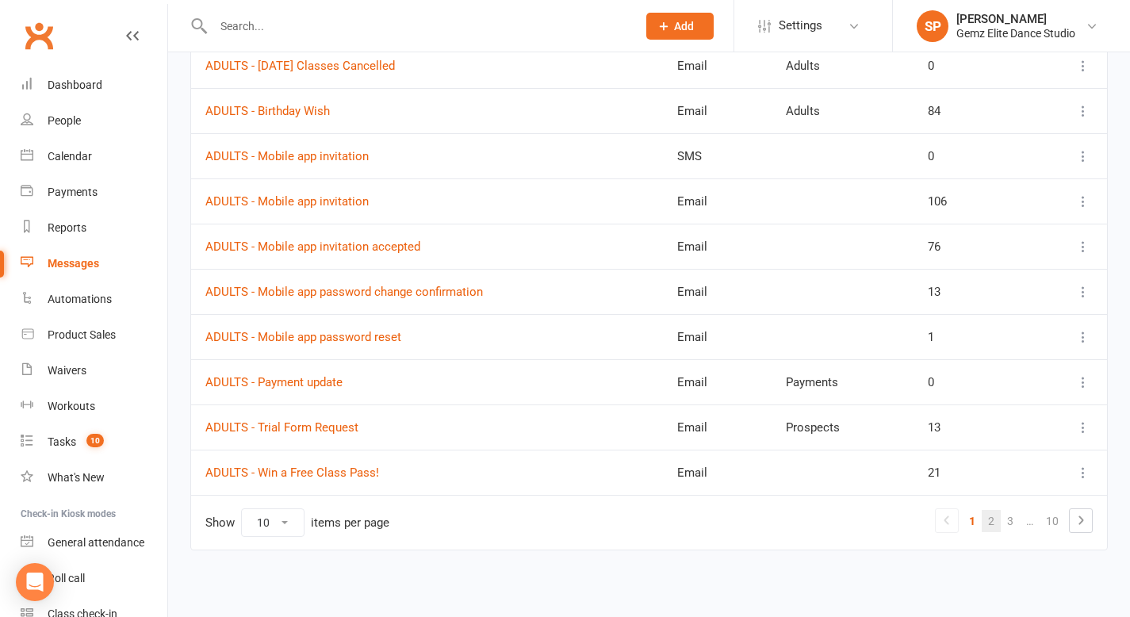
click at [989, 515] on link "2" at bounding box center [990, 521] width 19 height 22
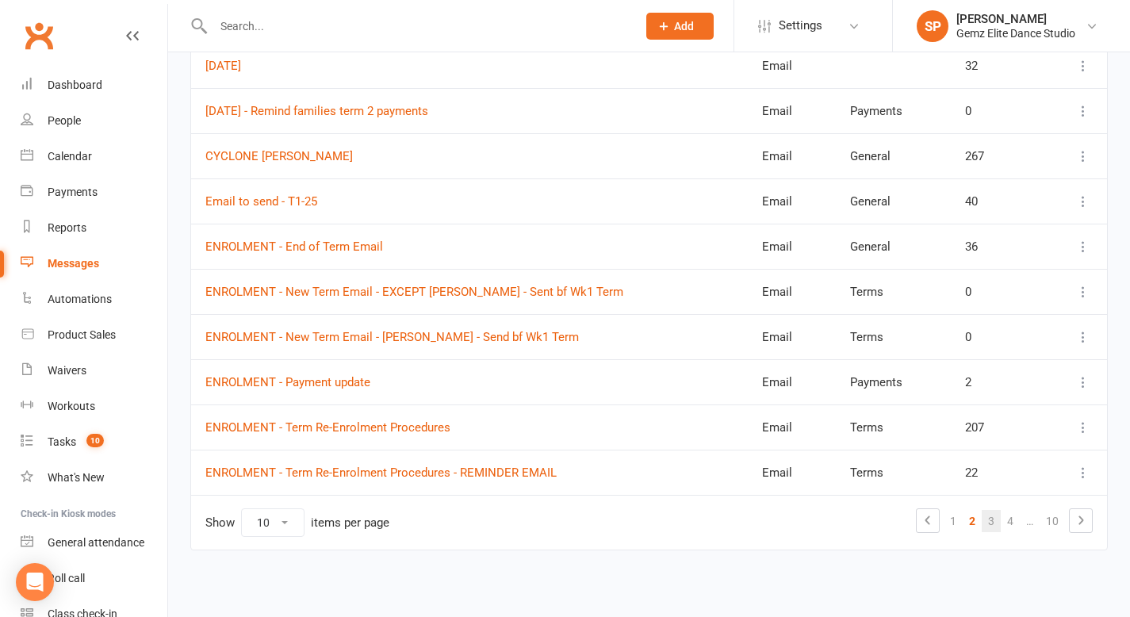
click at [991, 518] on link "3" at bounding box center [990, 521] width 19 height 22
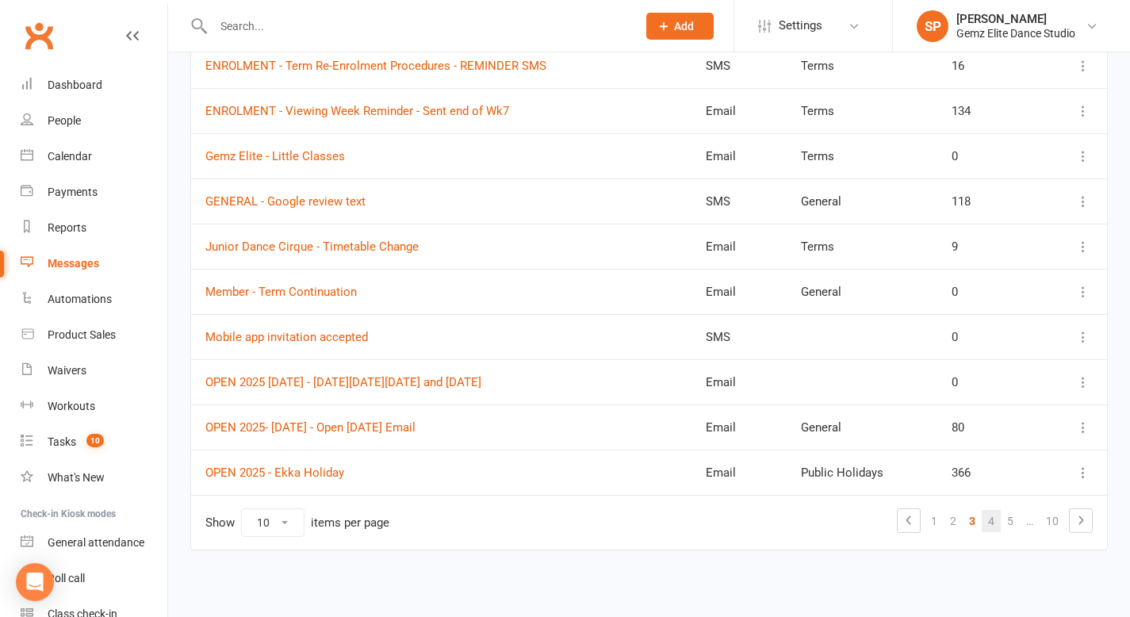
click at [997, 522] on link "4" at bounding box center [990, 521] width 19 height 22
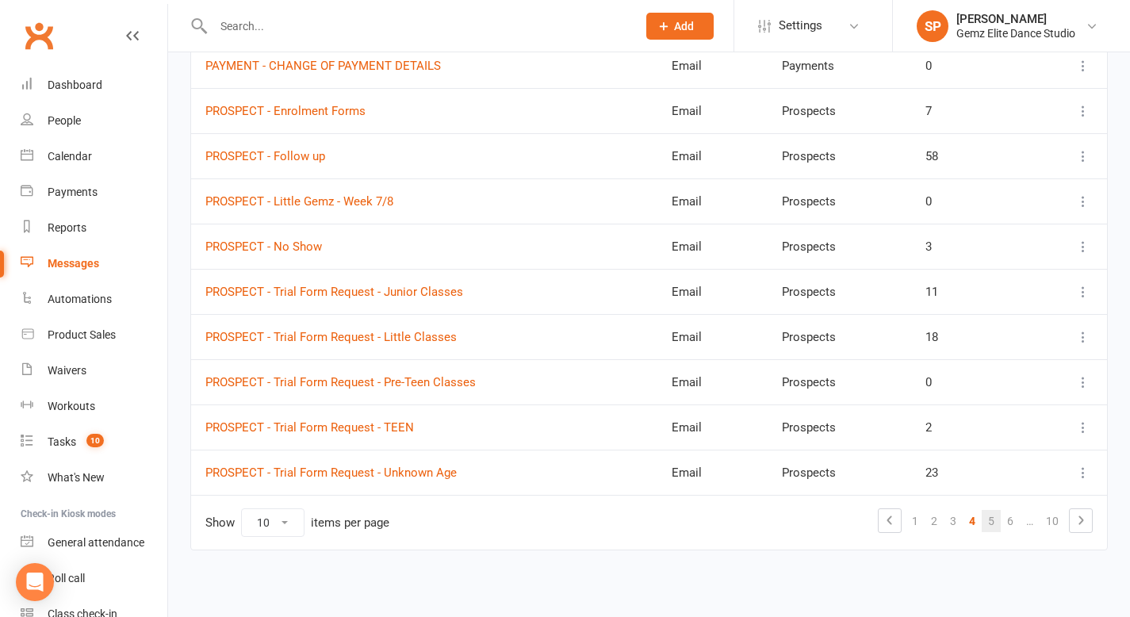
click at [997, 522] on link "5" at bounding box center [990, 521] width 19 height 22
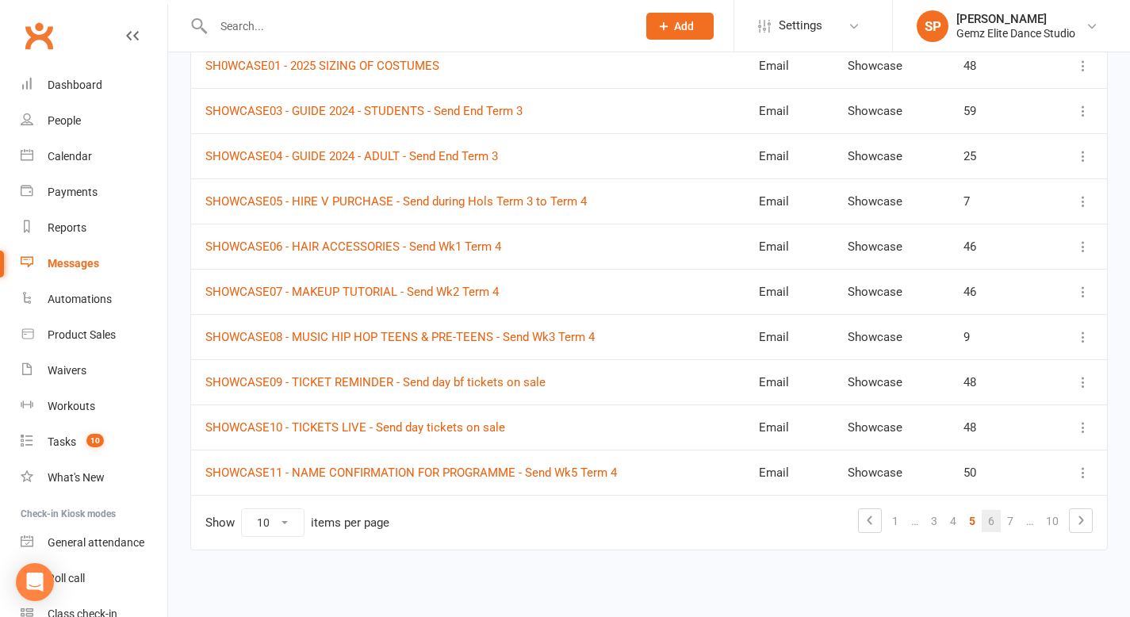
click at [993, 523] on link "6" at bounding box center [990, 521] width 19 height 22
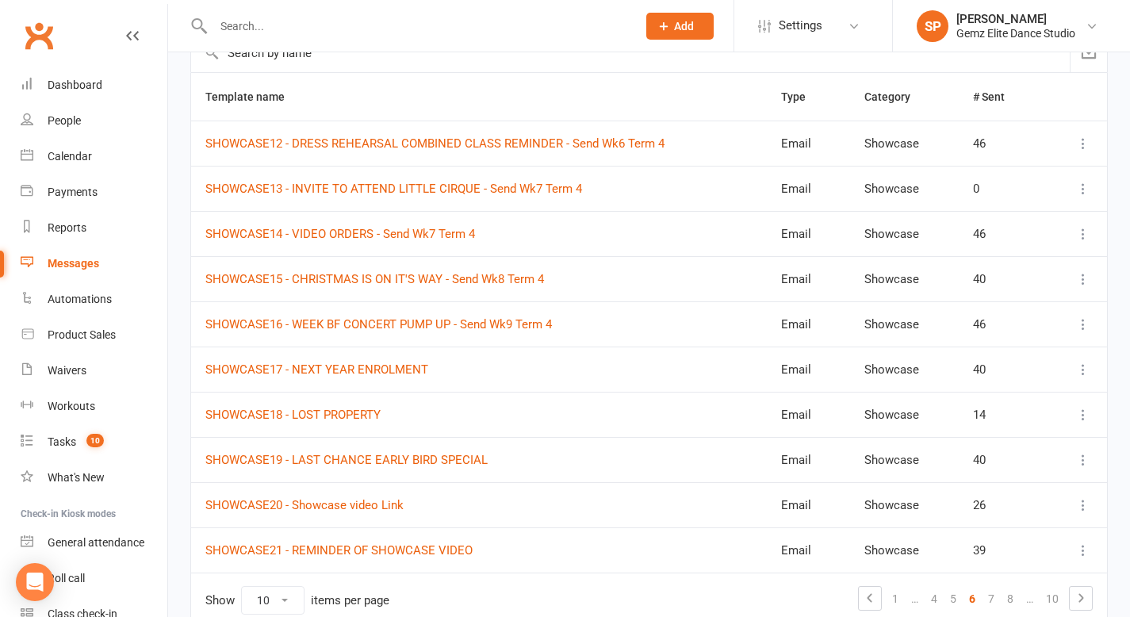
scroll to position [178, 0]
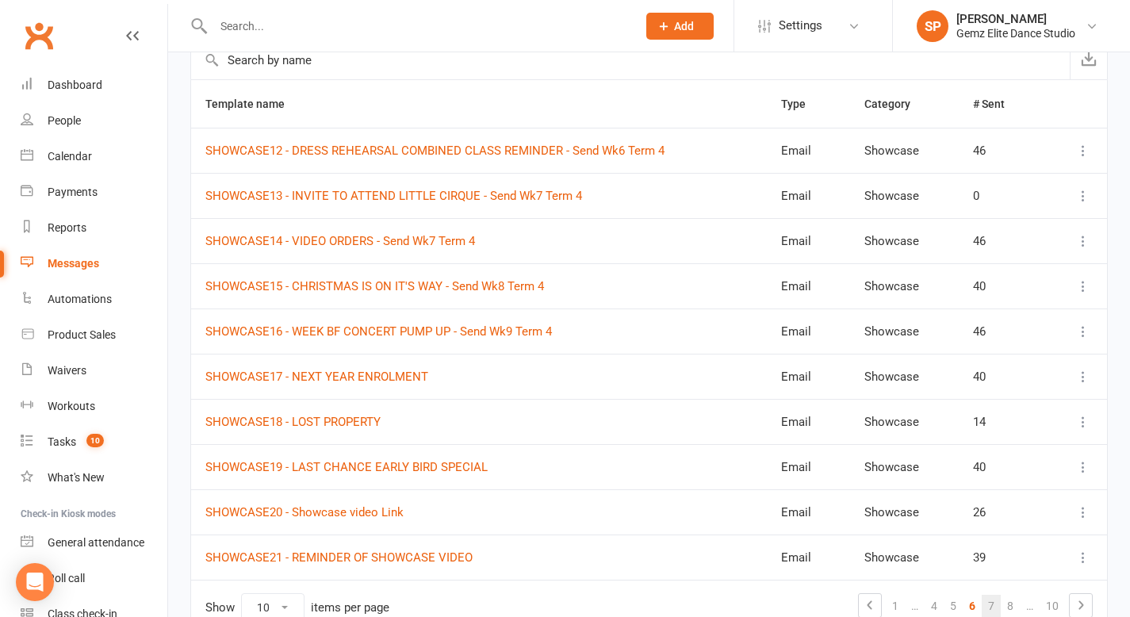
click at [990, 607] on link "7" at bounding box center [990, 606] width 19 height 22
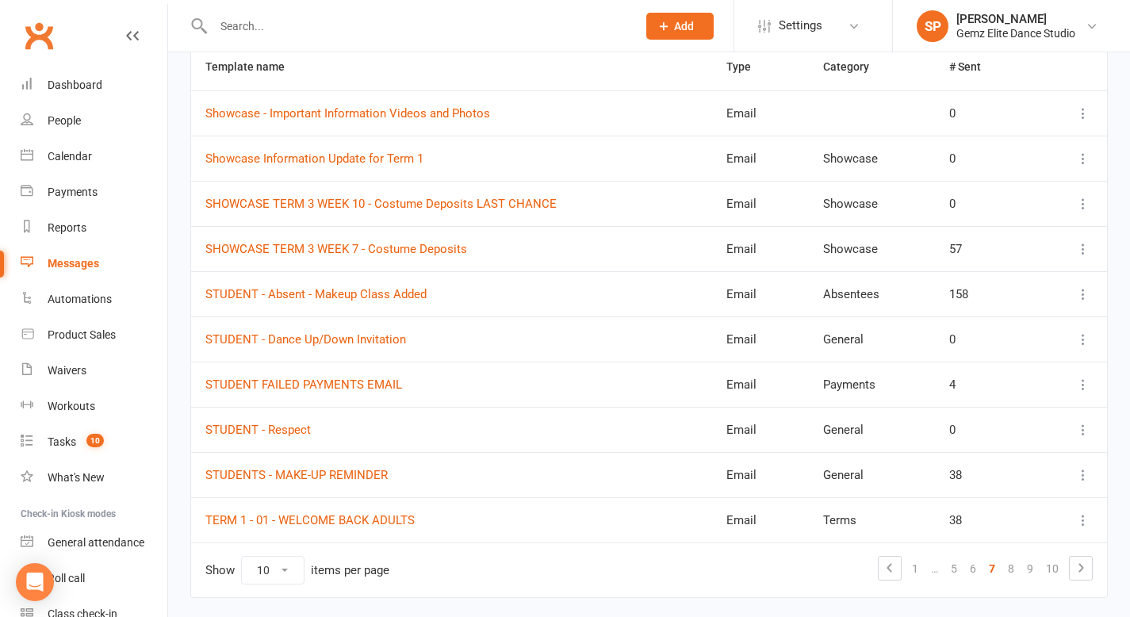
scroll to position [222, 0]
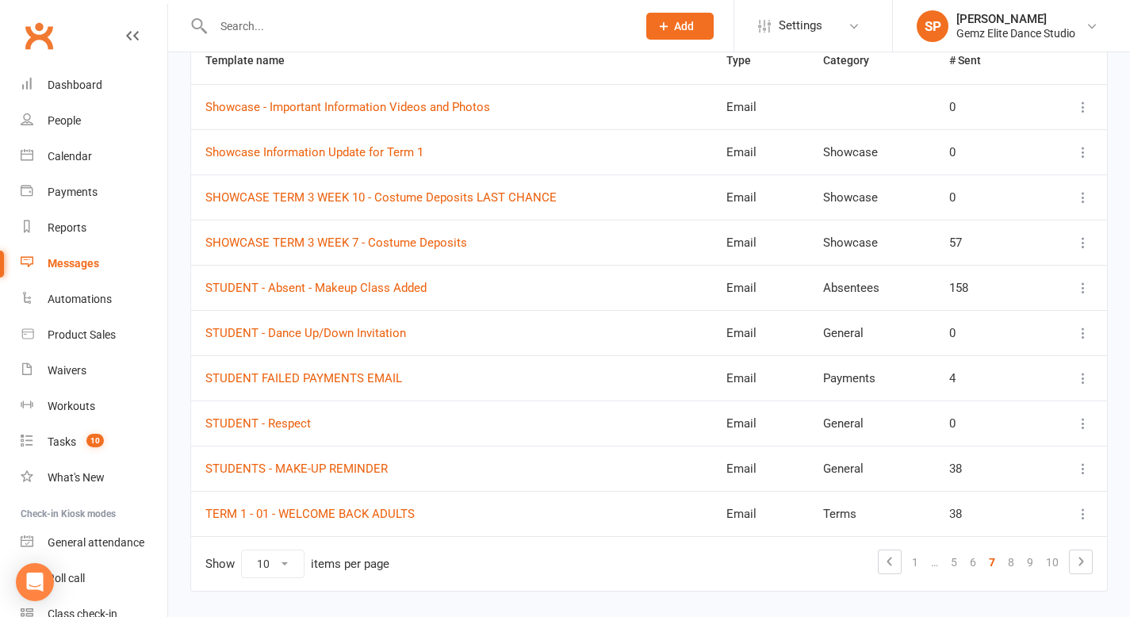
click at [1081, 197] on icon at bounding box center [1083, 197] width 16 height 16
click at [1016, 256] on link "Edit" at bounding box center [1001, 260] width 157 height 32
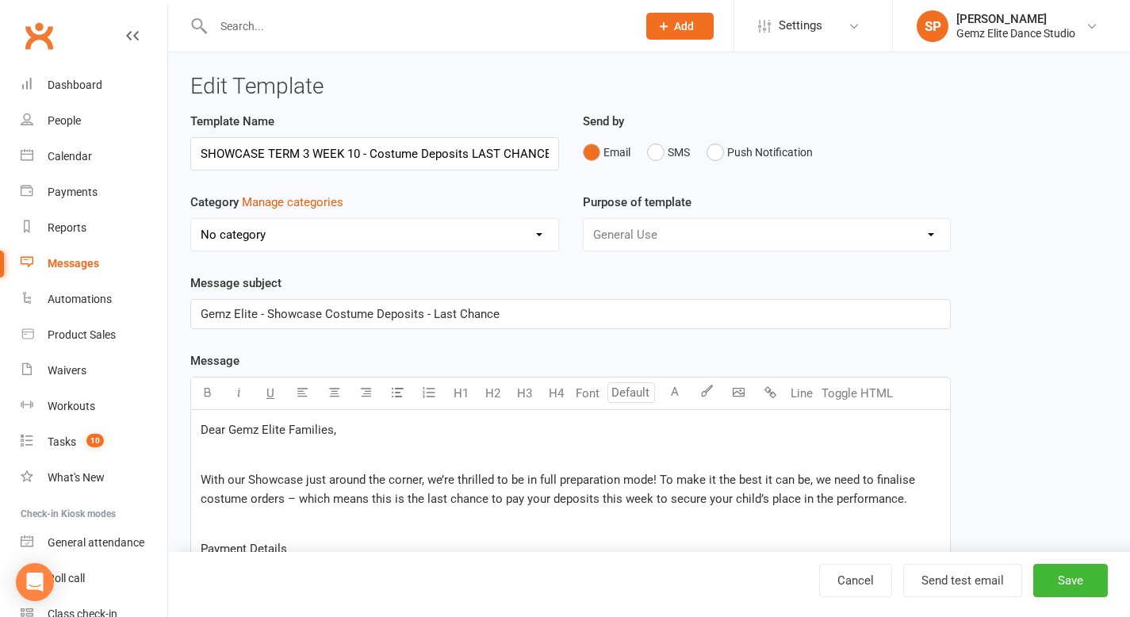
select select "11685"
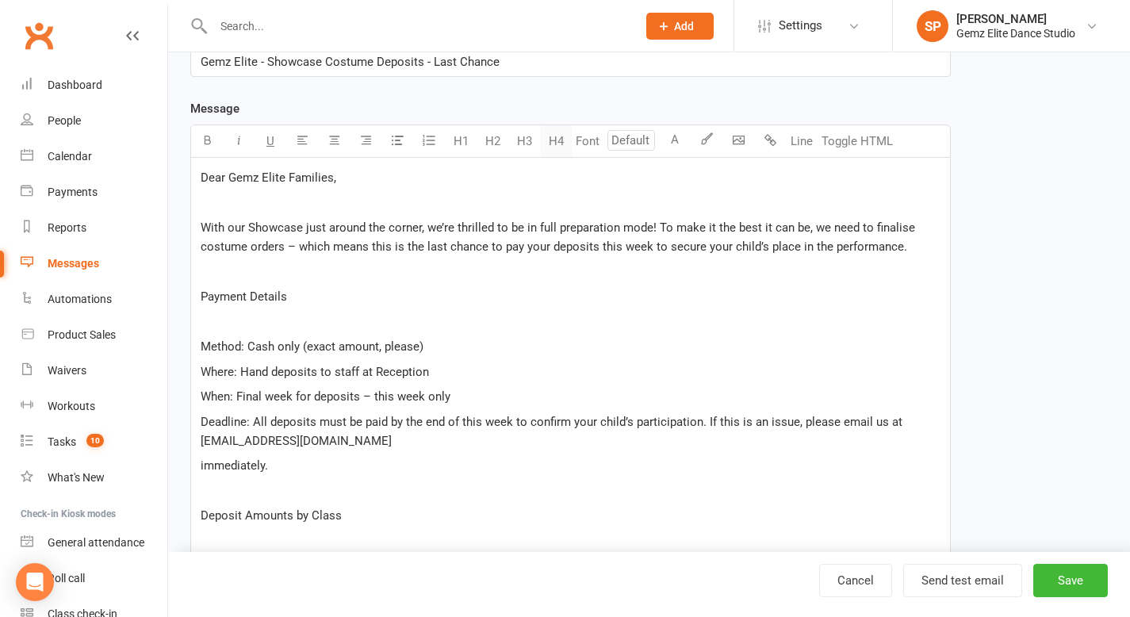
scroll to position [259, 0]
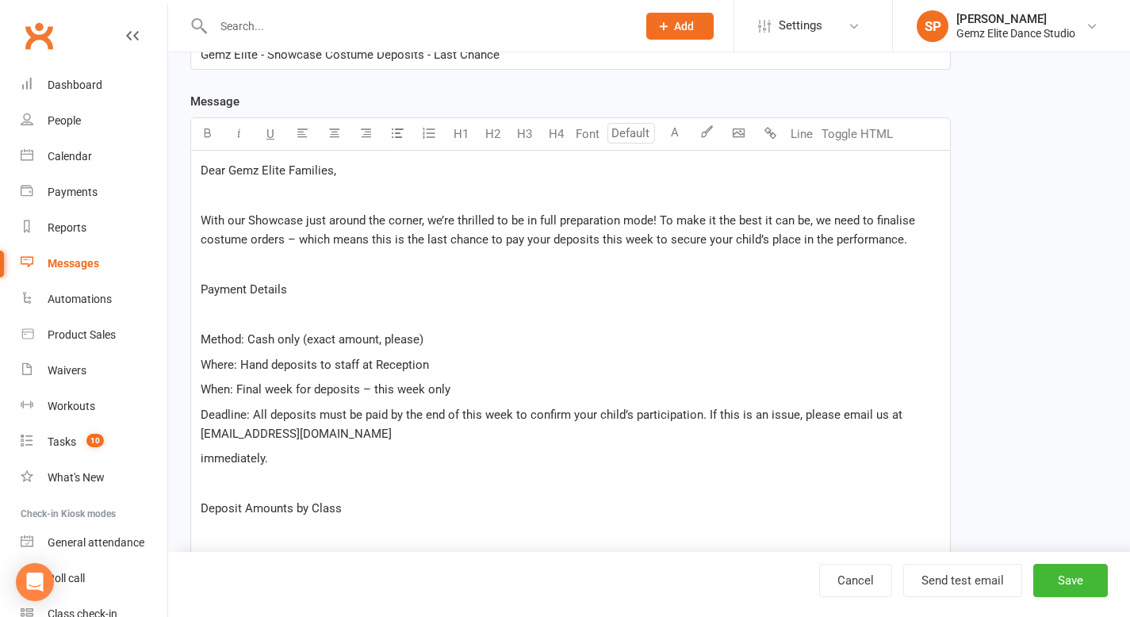
click at [237, 308] on p at bounding box center [571, 314] width 740 height 19
drag, startPoint x: 291, startPoint y: 290, endPoint x: 201, endPoint y: 289, distance: 90.4
click at [201, 289] on p "Payment Details" at bounding box center [571, 289] width 740 height 19
click at [206, 121] on button "button" at bounding box center [207, 134] width 32 height 32
click at [244, 195] on p at bounding box center [571, 195] width 740 height 19
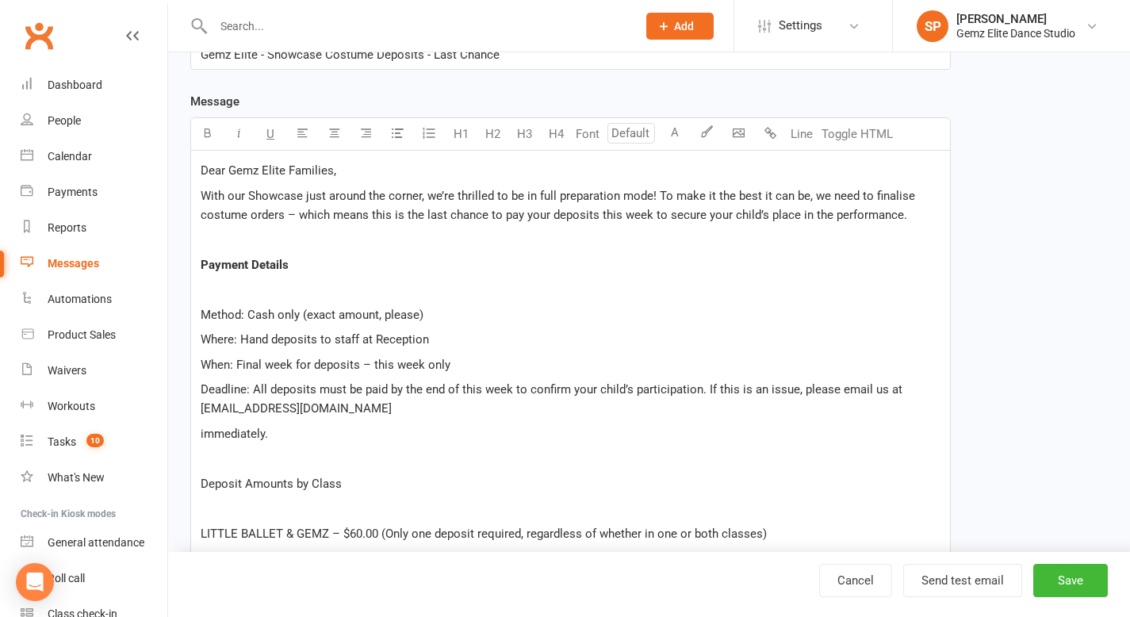
click at [239, 241] on p at bounding box center [571, 239] width 740 height 19
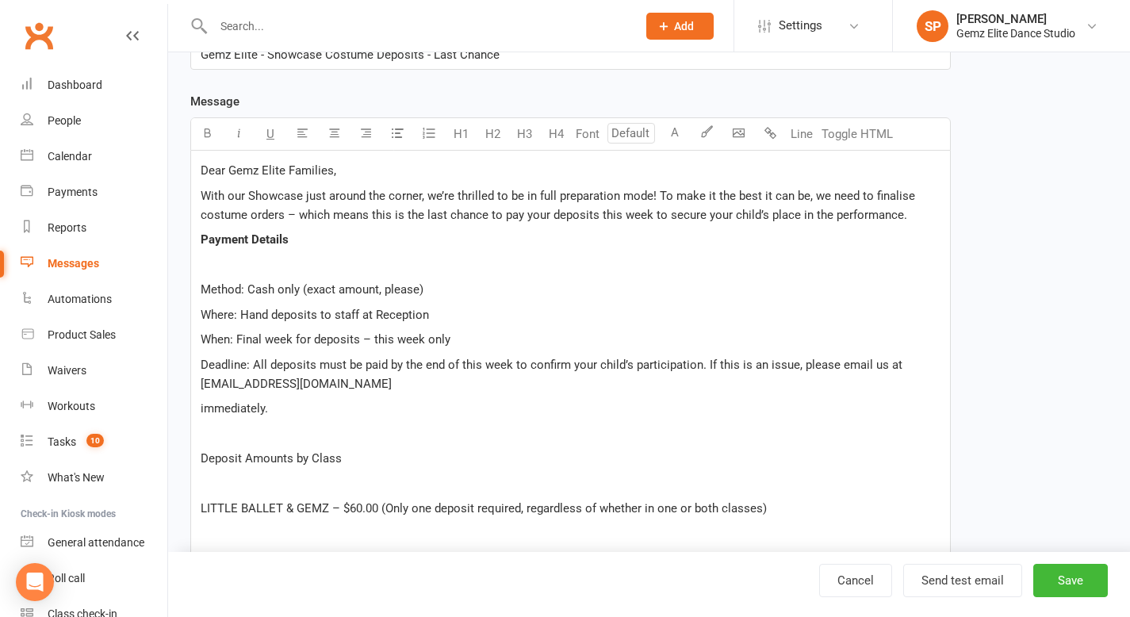
click at [236, 270] on p at bounding box center [571, 264] width 740 height 19
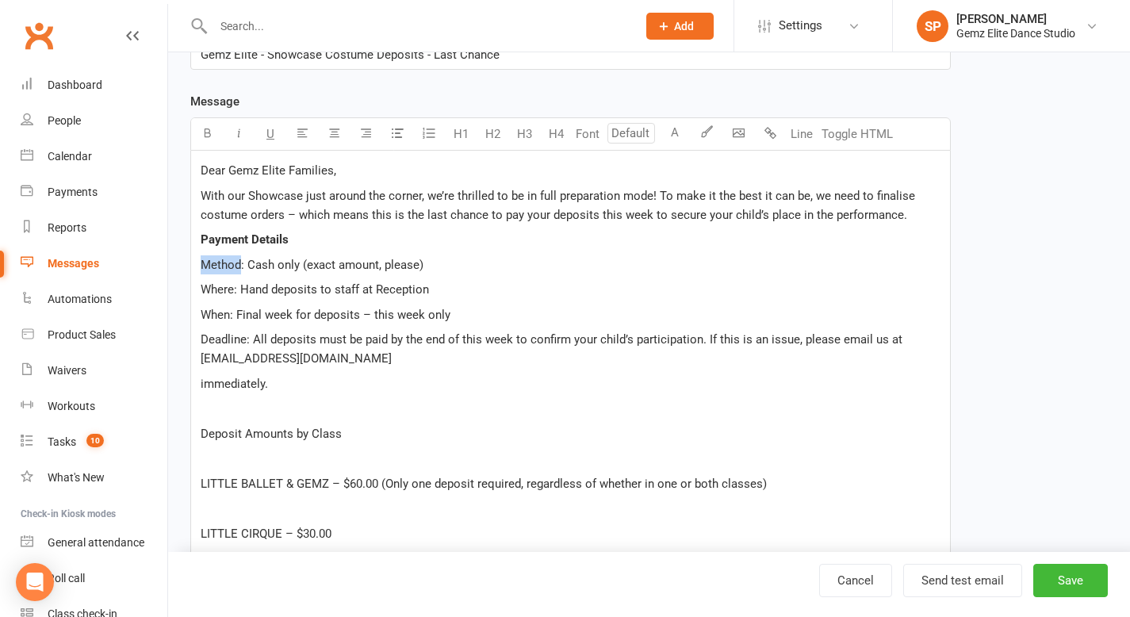
drag, startPoint x: 242, startPoint y: 266, endPoint x: 193, endPoint y: 267, distance: 48.4
click at [204, 132] on icon "button" at bounding box center [207, 133] width 12 height 12
drag, startPoint x: 239, startPoint y: 291, endPoint x: 193, endPoint y: 289, distance: 46.0
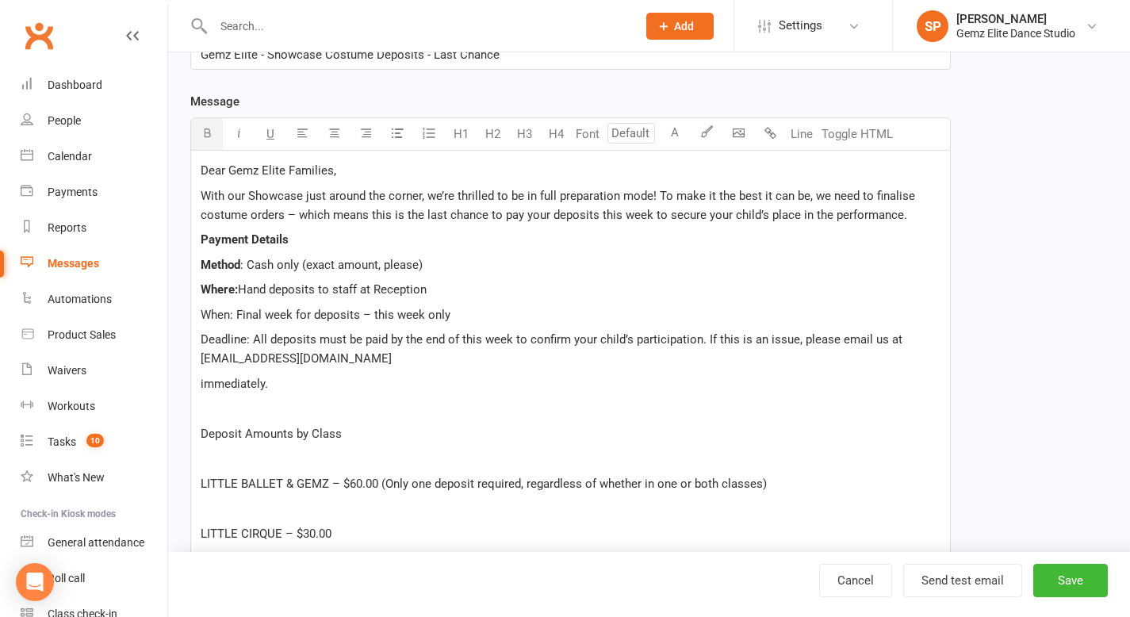
click at [205, 131] on icon "button" at bounding box center [207, 133] width 12 height 12
drag, startPoint x: 232, startPoint y: 318, endPoint x: 198, endPoint y: 316, distance: 34.2
click at [208, 130] on icon "button" at bounding box center [207, 133] width 12 height 12
drag, startPoint x: 248, startPoint y: 342, endPoint x: 196, endPoint y: 339, distance: 52.4
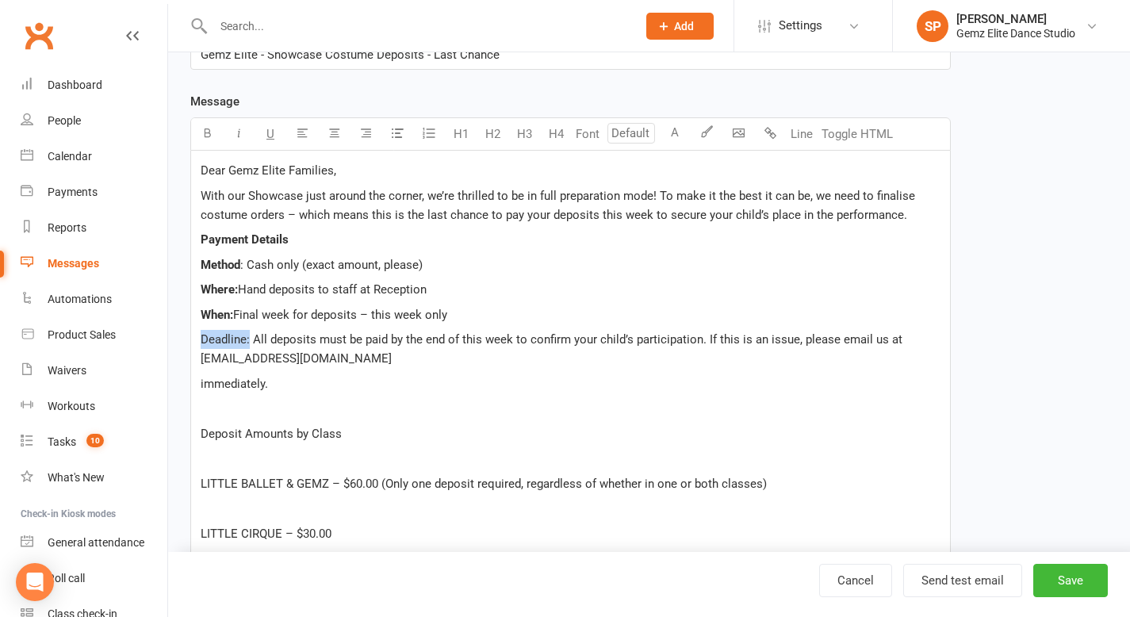
click at [202, 129] on icon "button" at bounding box center [207, 133] width 12 height 12
click at [422, 404] on p at bounding box center [571, 408] width 740 height 19
click at [357, 362] on p "Deadline: All deposits must be paid by the end of this week to confirm your chi…" at bounding box center [571, 349] width 740 height 38
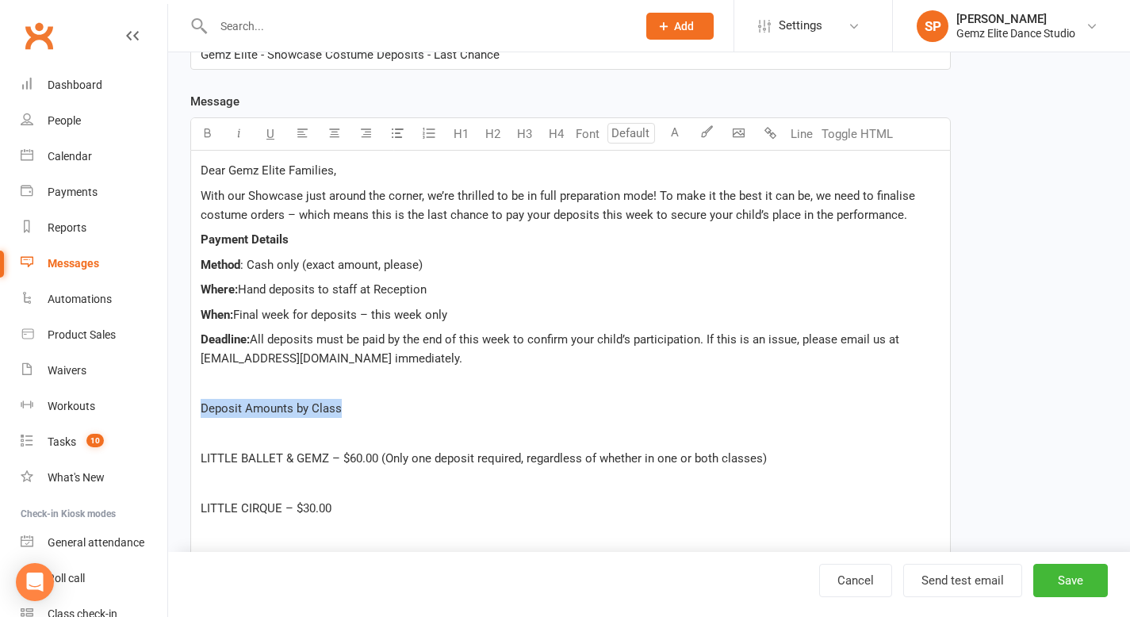
drag, startPoint x: 345, startPoint y: 412, endPoint x: 188, endPoint y: 406, distance: 157.1
click at [202, 141] on button "button" at bounding box center [207, 134] width 32 height 32
click at [220, 381] on p at bounding box center [571, 383] width 740 height 19
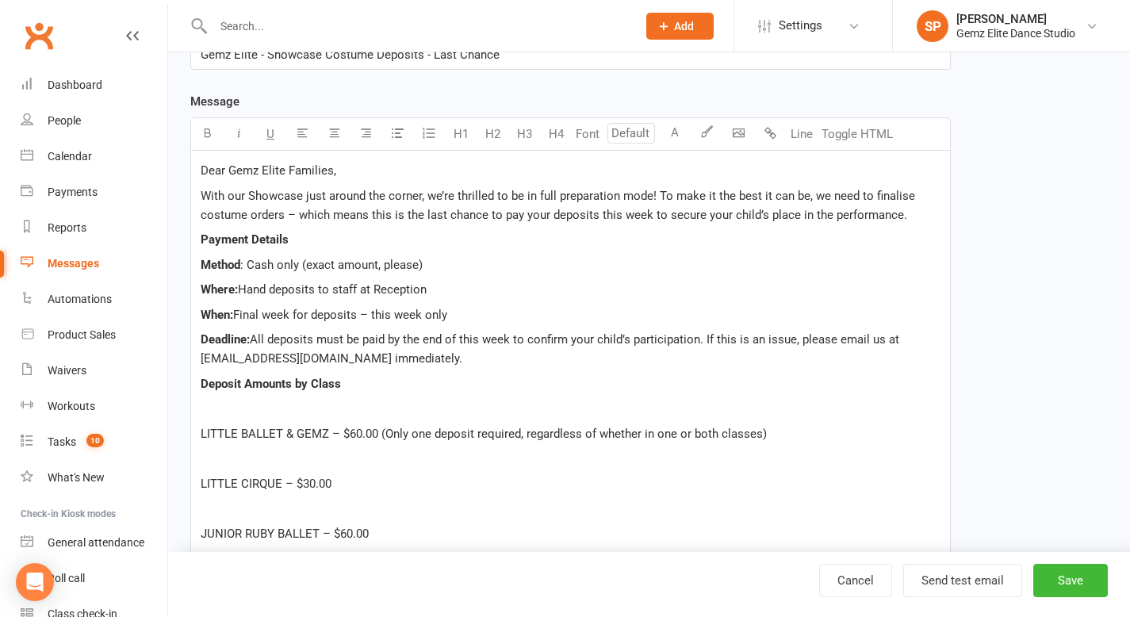
click at [204, 411] on p at bounding box center [571, 408] width 740 height 19
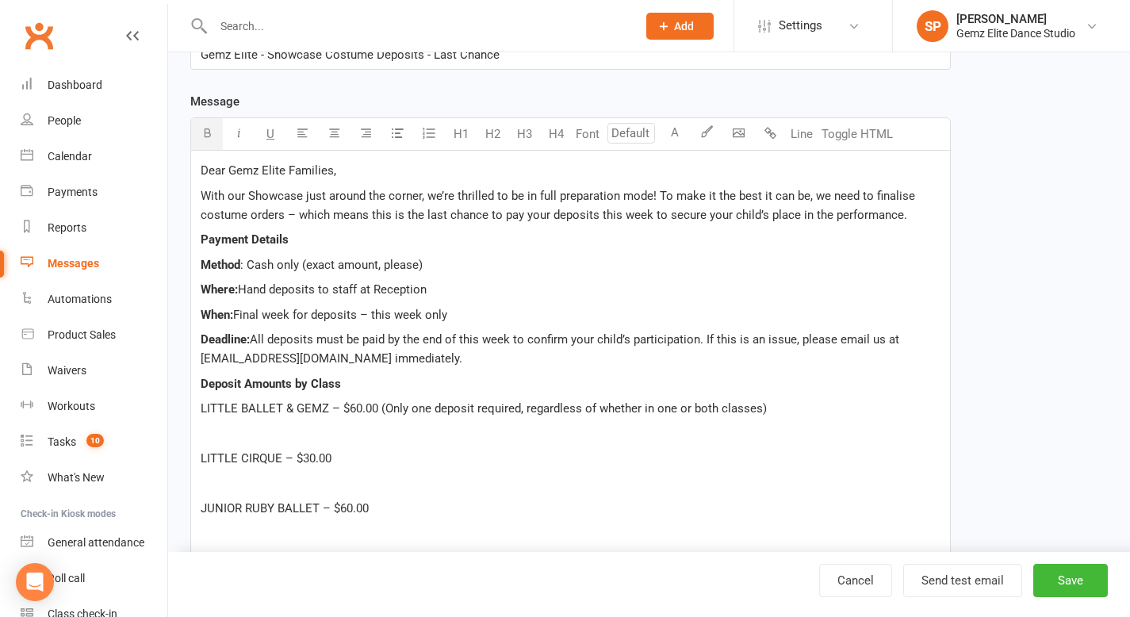
click at [201, 409] on span "LITTLE BALLET & GEMZ – $60.00 (Only one deposit required, regardless of whether…" at bounding box center [484, 408] width 566 height 14
click at [290, 434] on p at bounding box center [571, 433] width 740 height 19
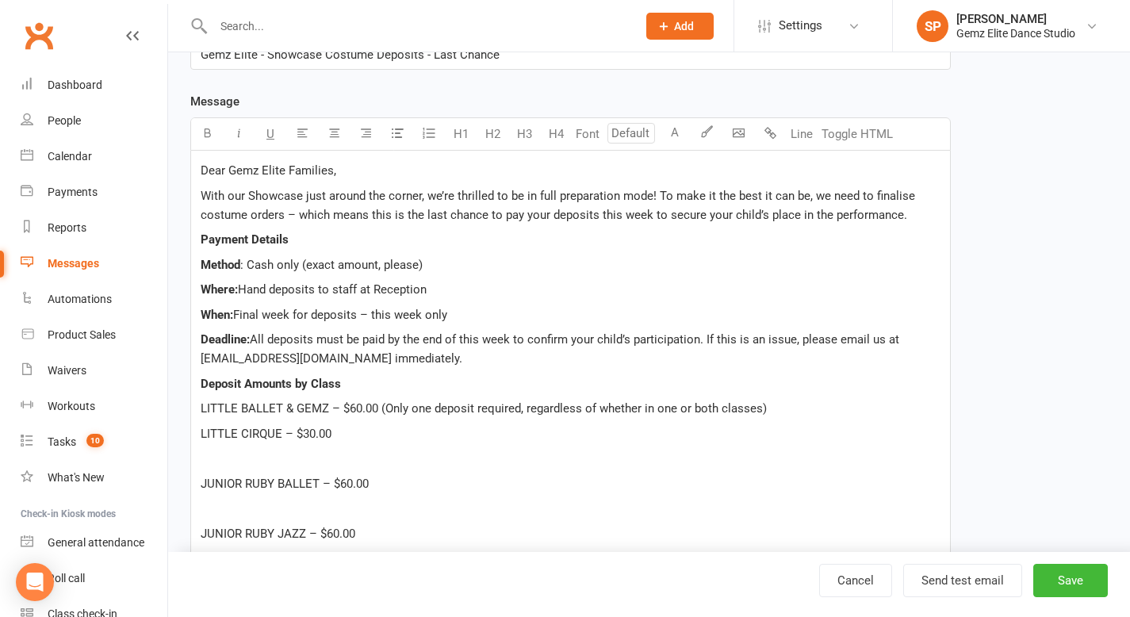
click at [223, 457] on p at bounding box center [571, 458] width 740 height 19
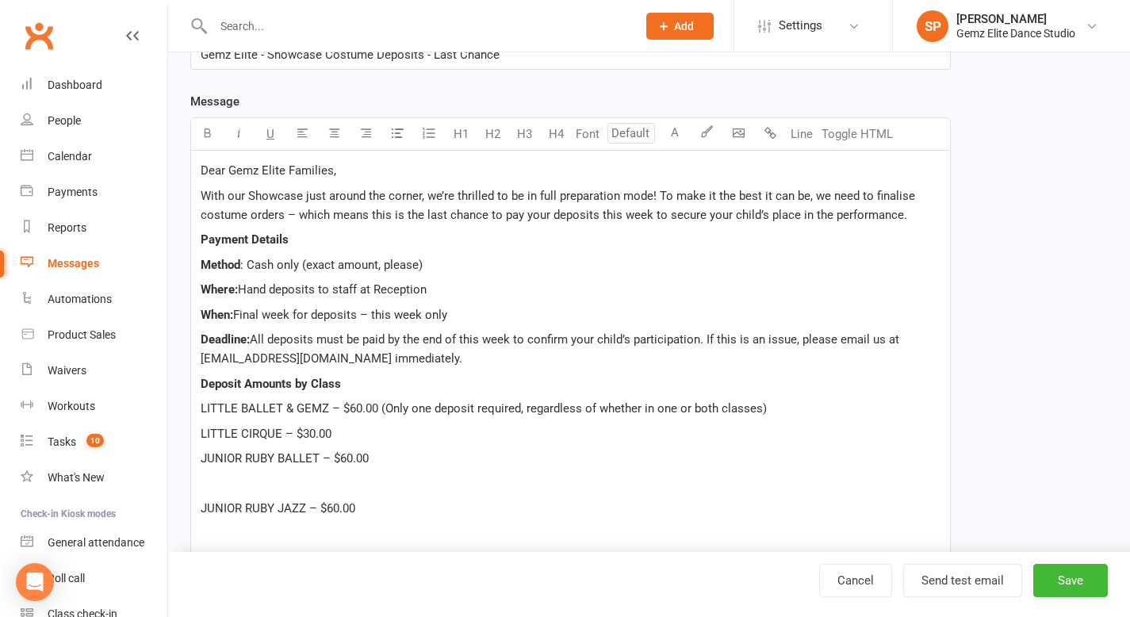
click at [222, 480] on p at bounding box center [571, 483] width 740 height 19
click at [219, 505] on p at bounding box center [571, 508] width 740 height 19
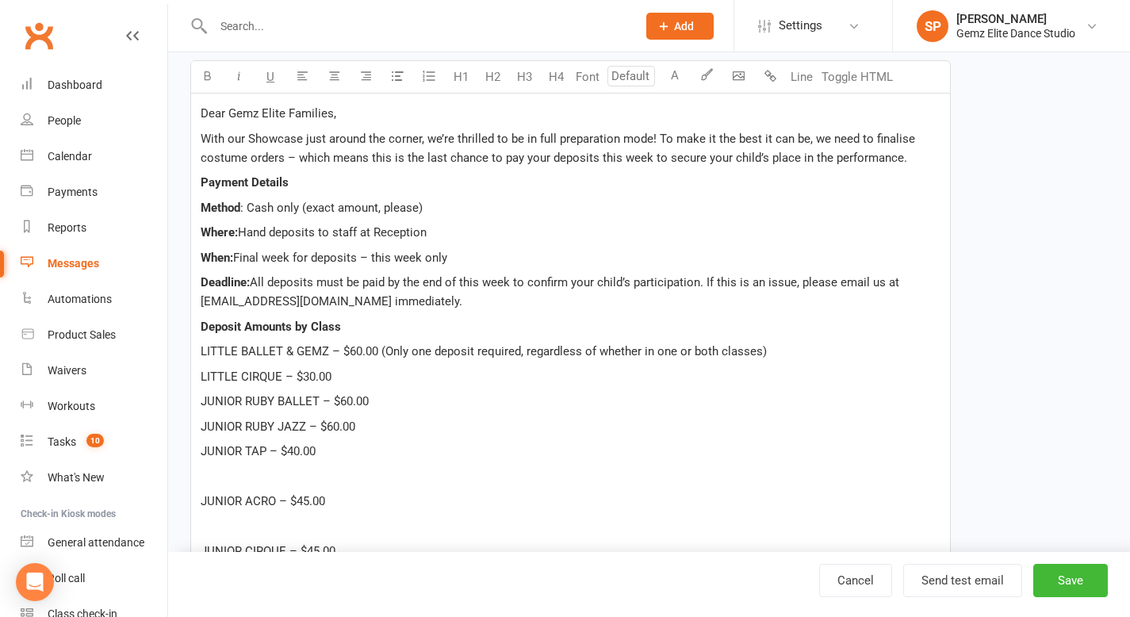
scroll to position [327, 0]
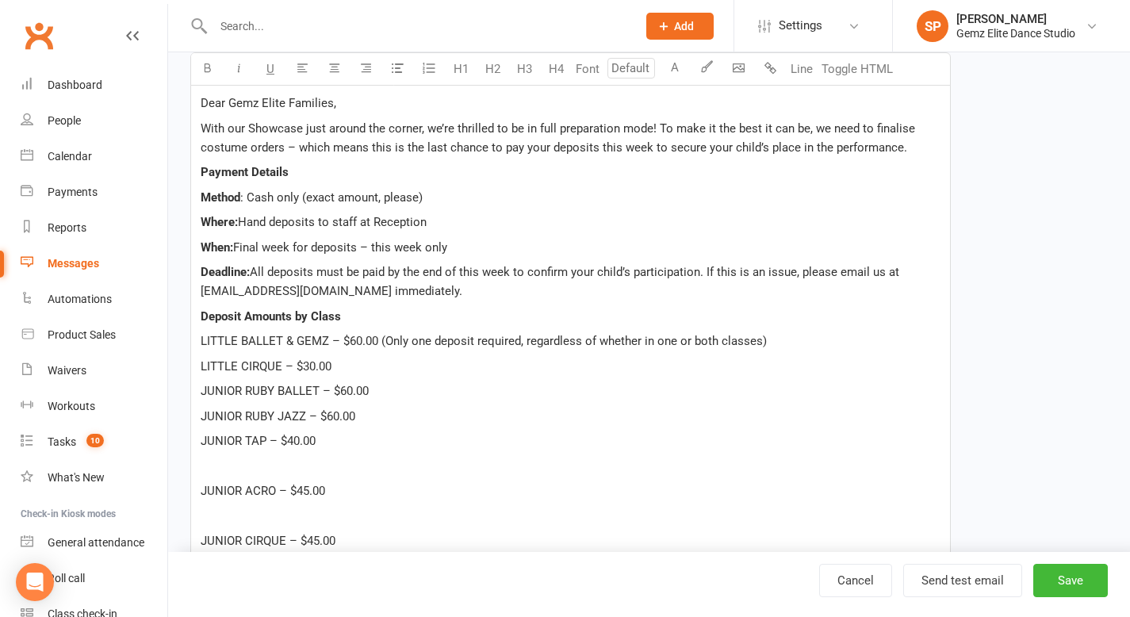
click at [251, 461] on p at bounding box center [571, 466] width 740 height 19
click at [216, 490] on p at bounding box center [571, 490] width 740 height 19
click at [212, 522] on p at bounding box center [571, 516] width 740 height 19
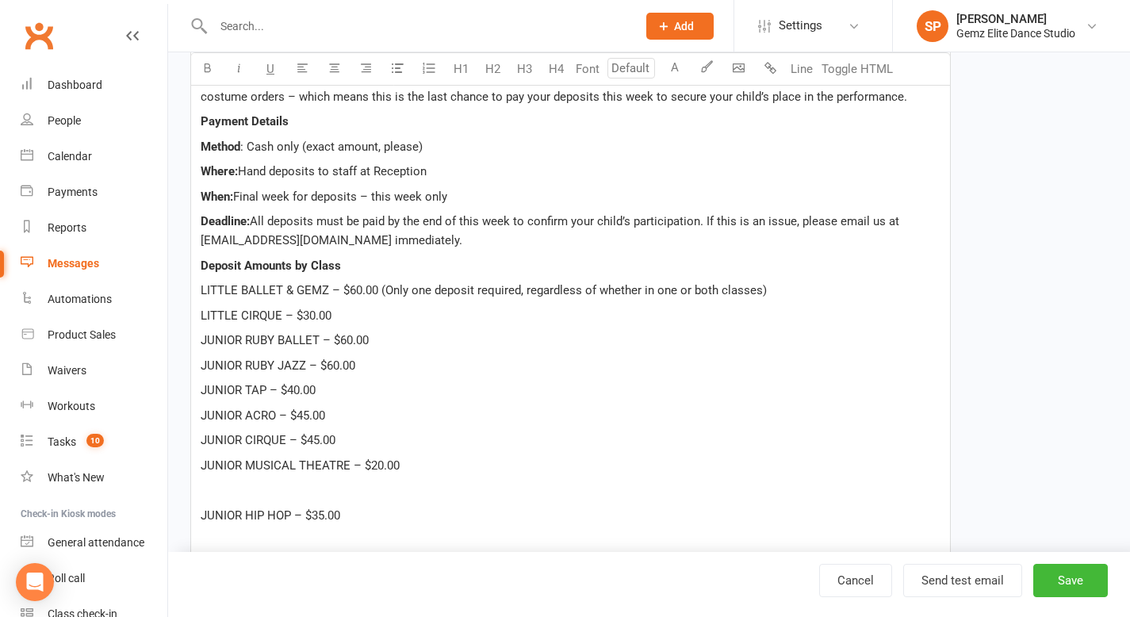
scroll to position [411, 0]
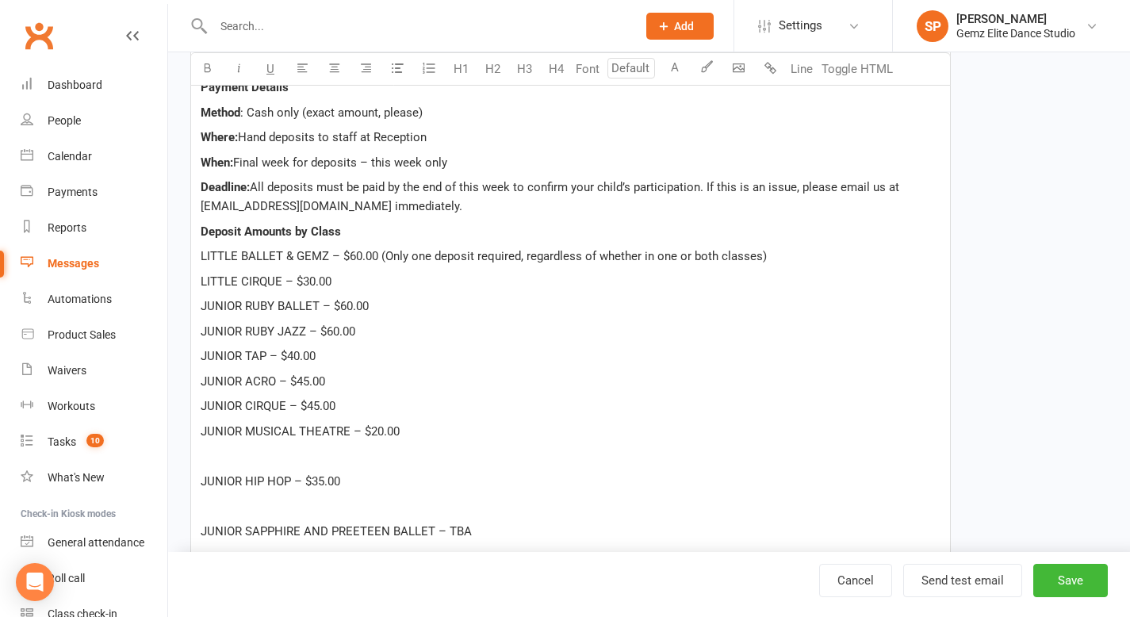
click at [211, 455] on p at bounding box center [571, 455] width 740 height 19
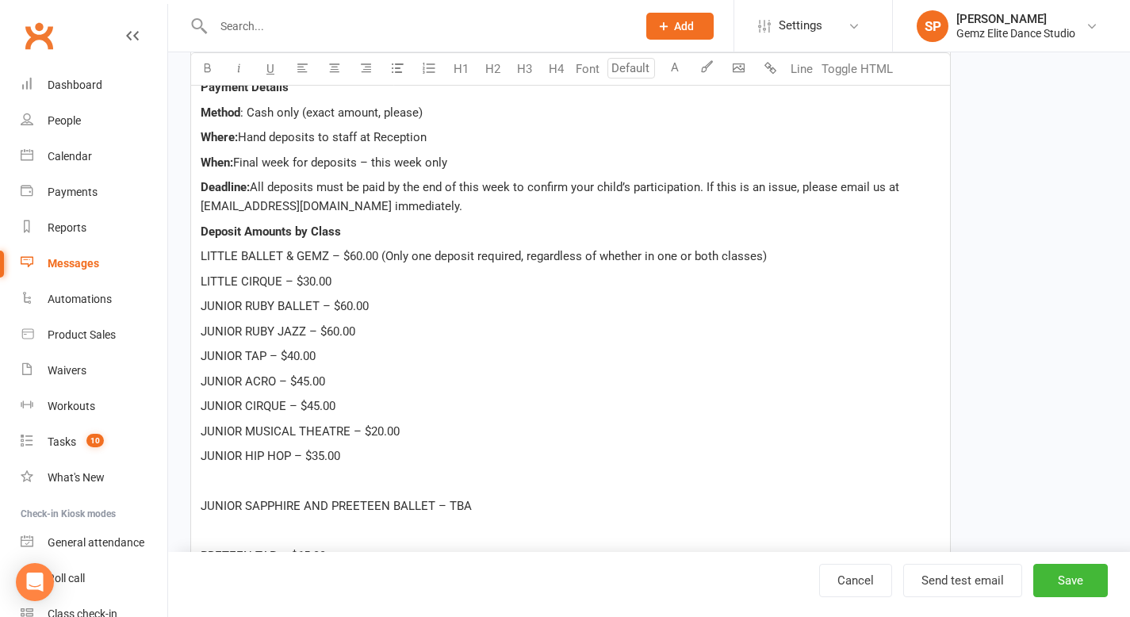
click at [216, 487] on p at bounding box center [571, 481] width 740 height 19
click at [227, 499] on p at bounding box center [571, 505] width 740 height 19
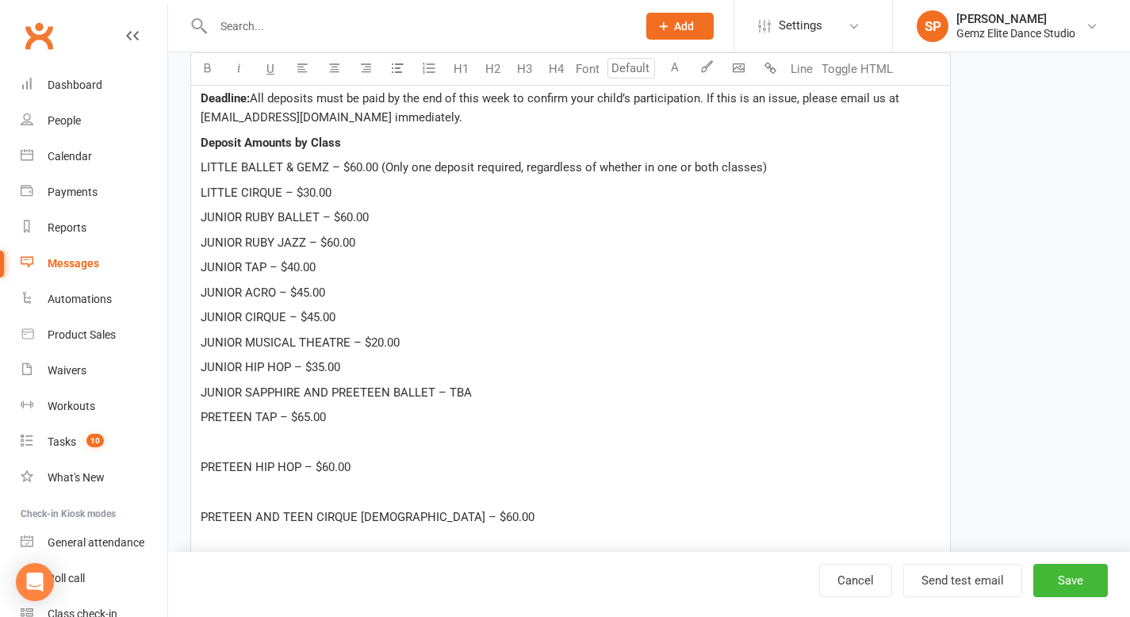
scroll to position [515, 0]
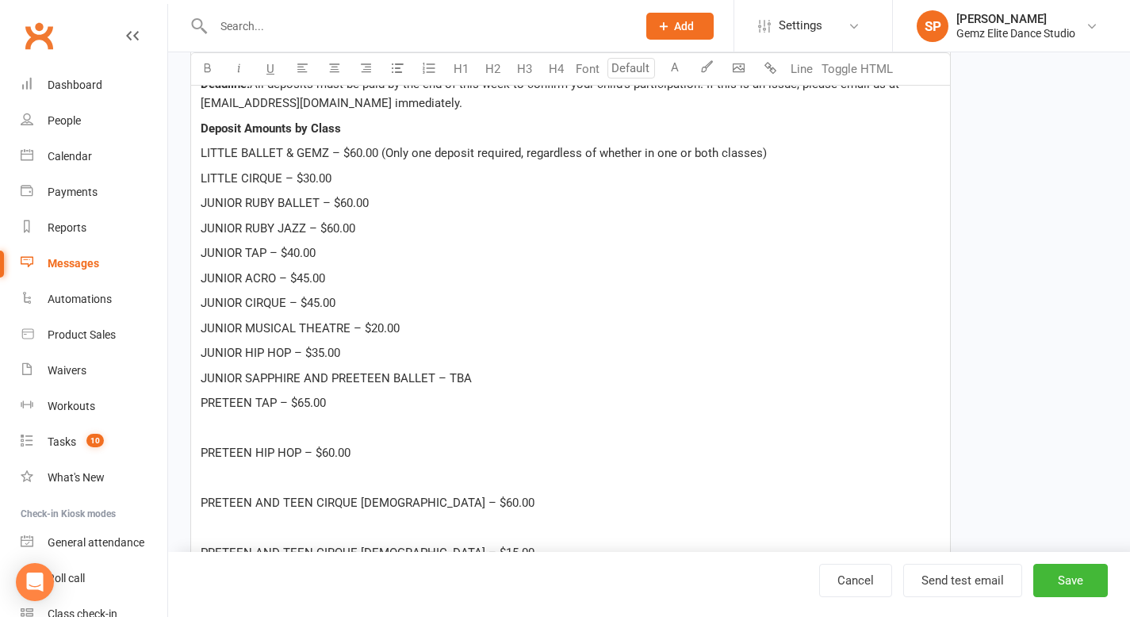
click at [216, 430] on p at bounding box center [571, 428] width 740 height 19
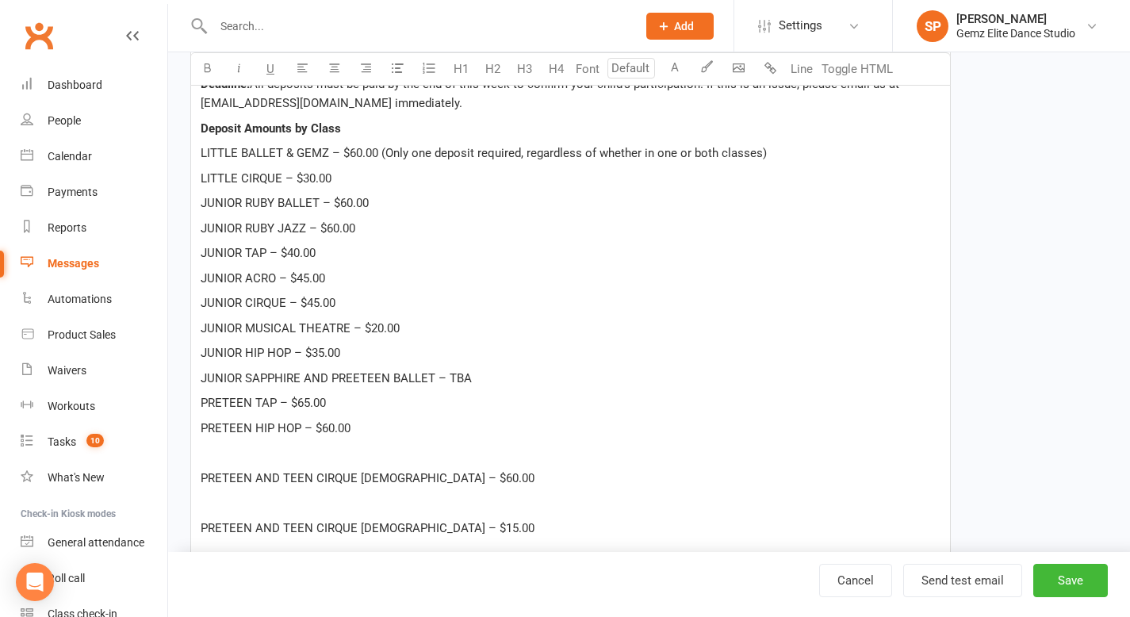
click at [216, 454] on p at bounding box center [571, 452] width 740 height 19
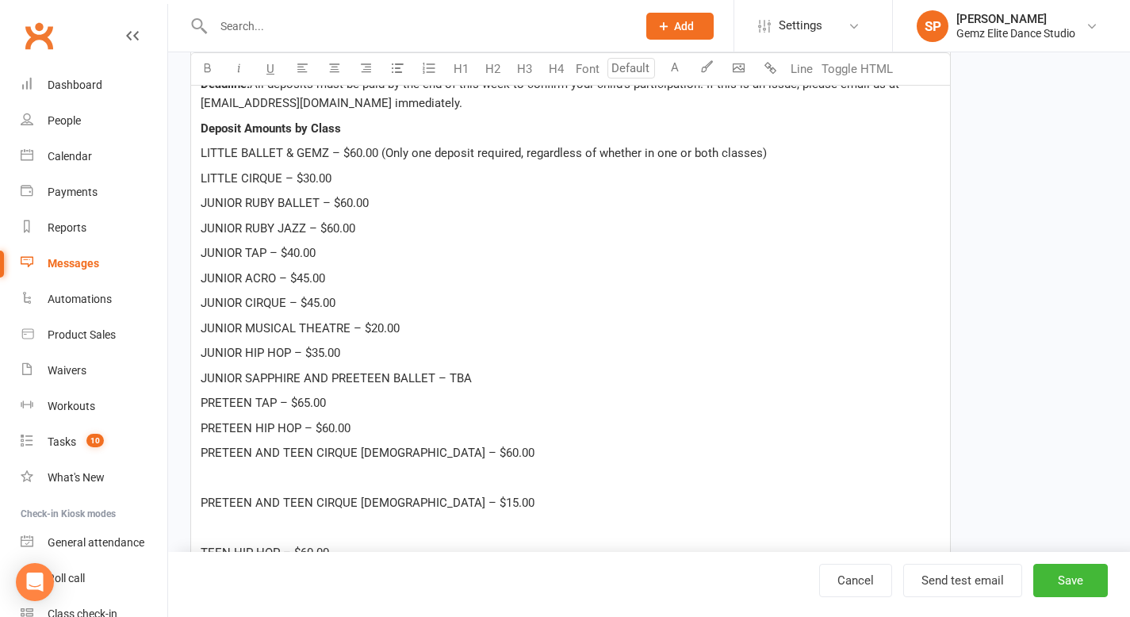
click at [230, 473] on p at bounding box center [571, 478] width 740 height 19
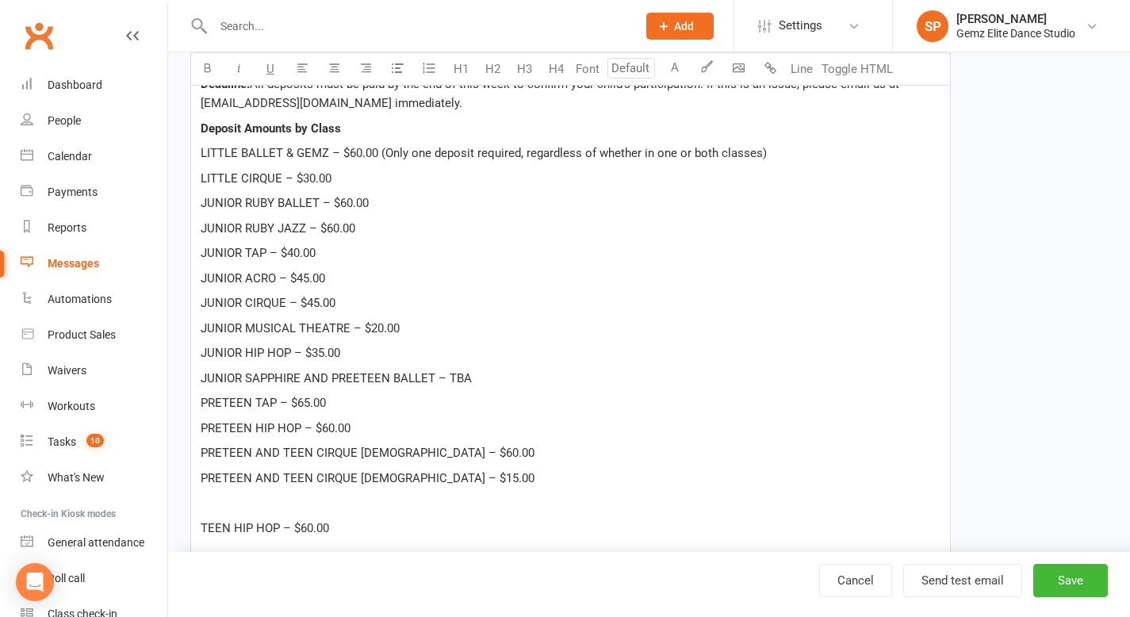
click at [243, 503] on p at bounding box center [571, 502] width 740 height 19
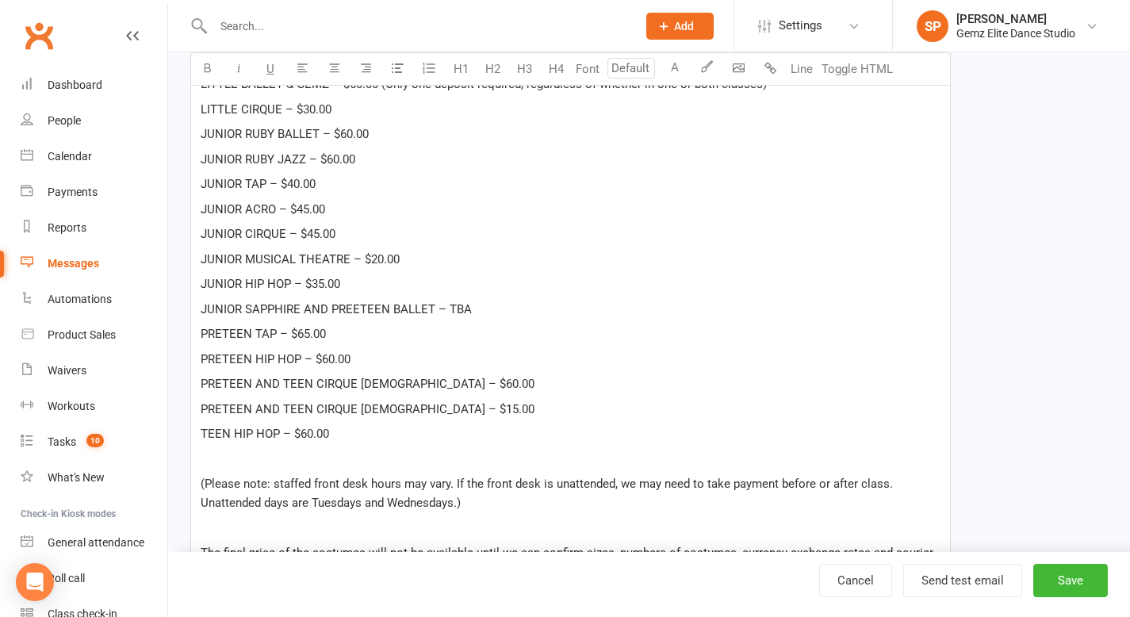
scroll to position [617, 0]
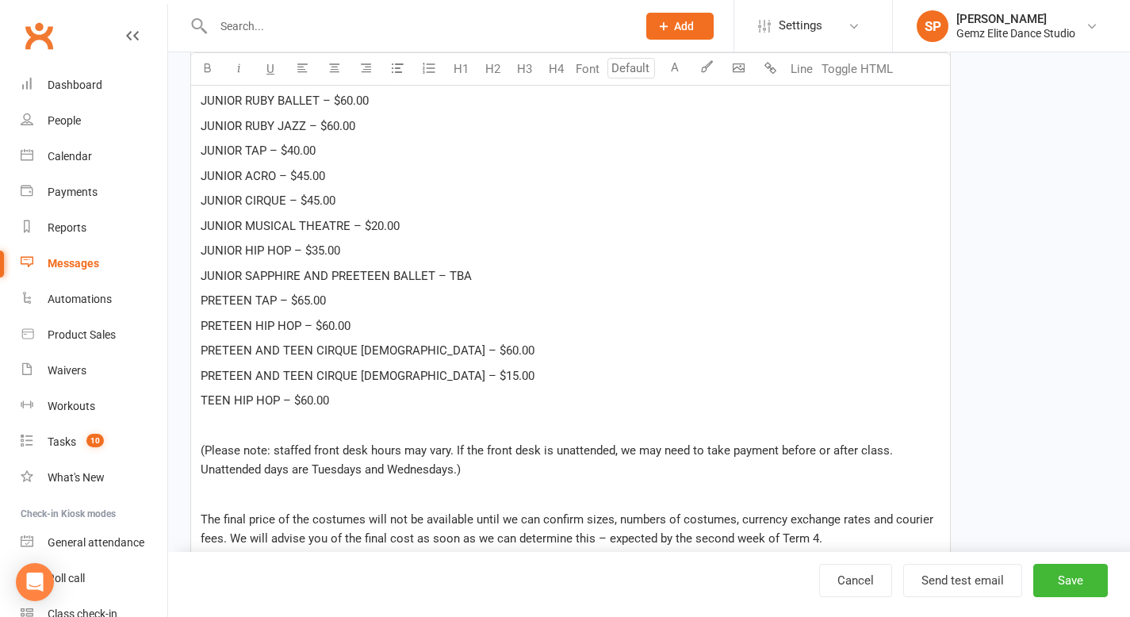
click at [239, 428] on p at bounding box center [571, 425] width 740 height 19
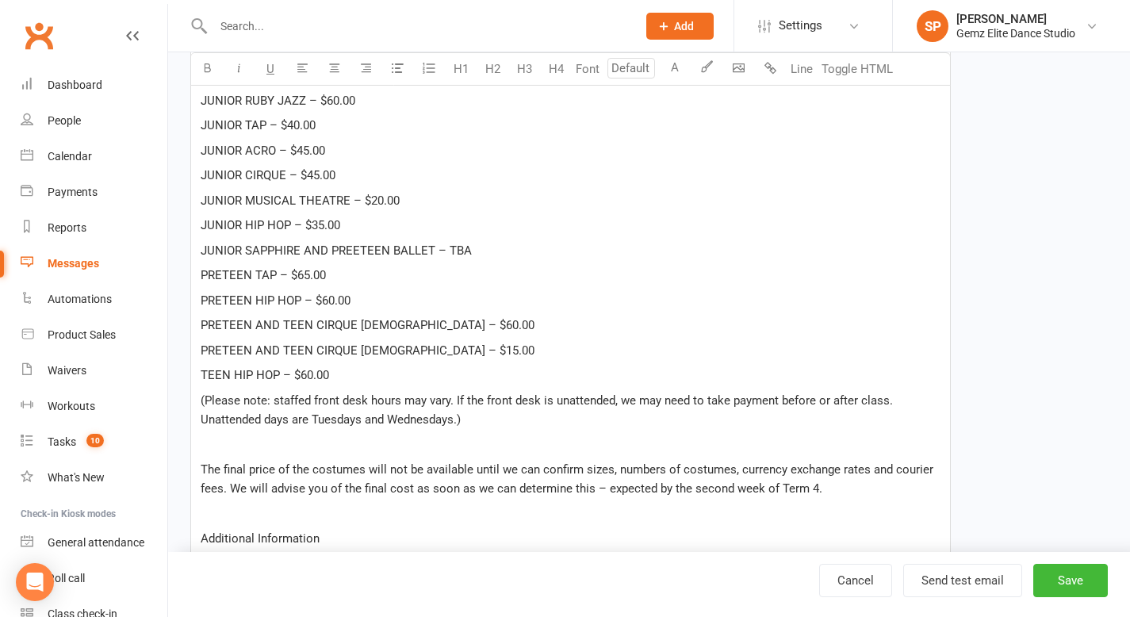
scroll to position [647, 0]
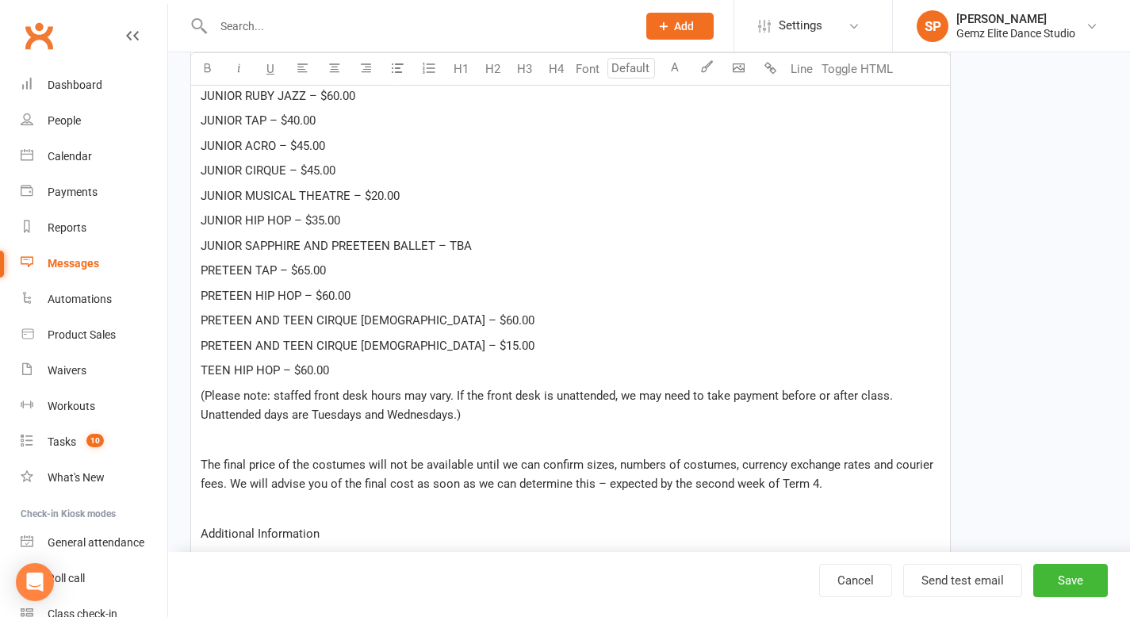
click at [459, 418] on span "(Please note: staffed front desk hours may vary. If the front desk is unattende…" at bounding box center [548, 404] width 695 height 33
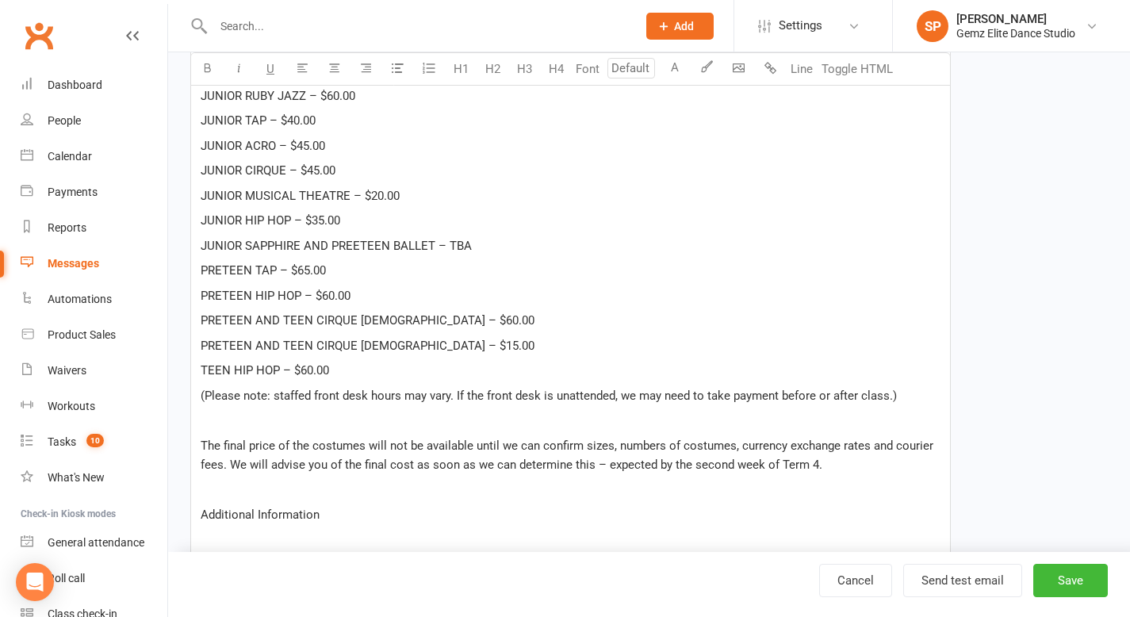
click at [310, 424] on p at bounding box center [571, 420] width 740 height 19
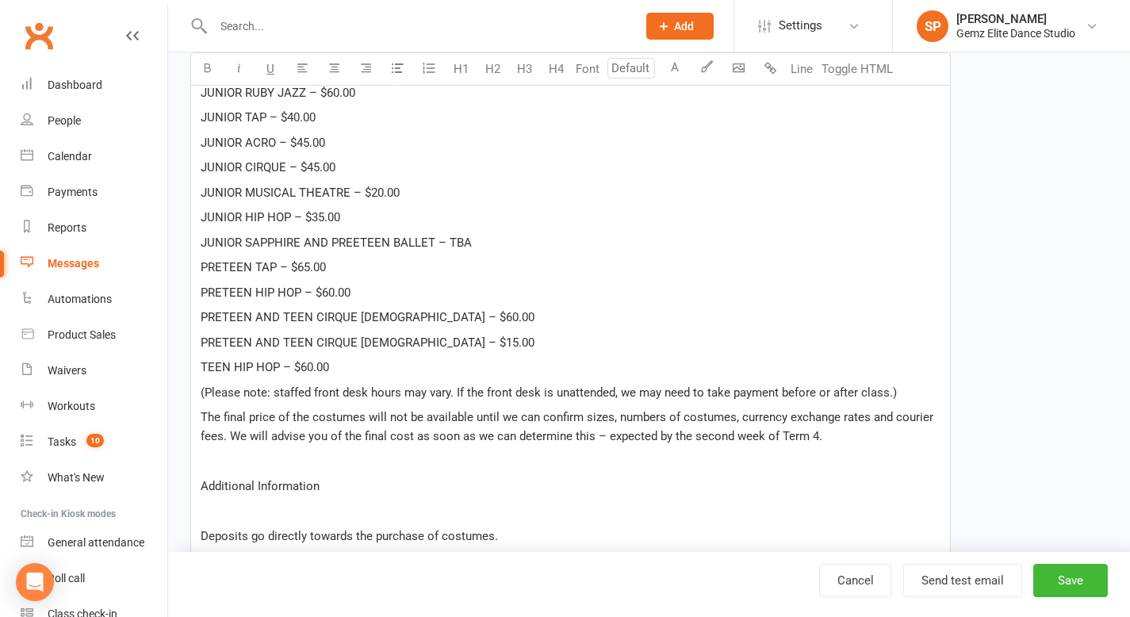
scroll to position [828, 0]
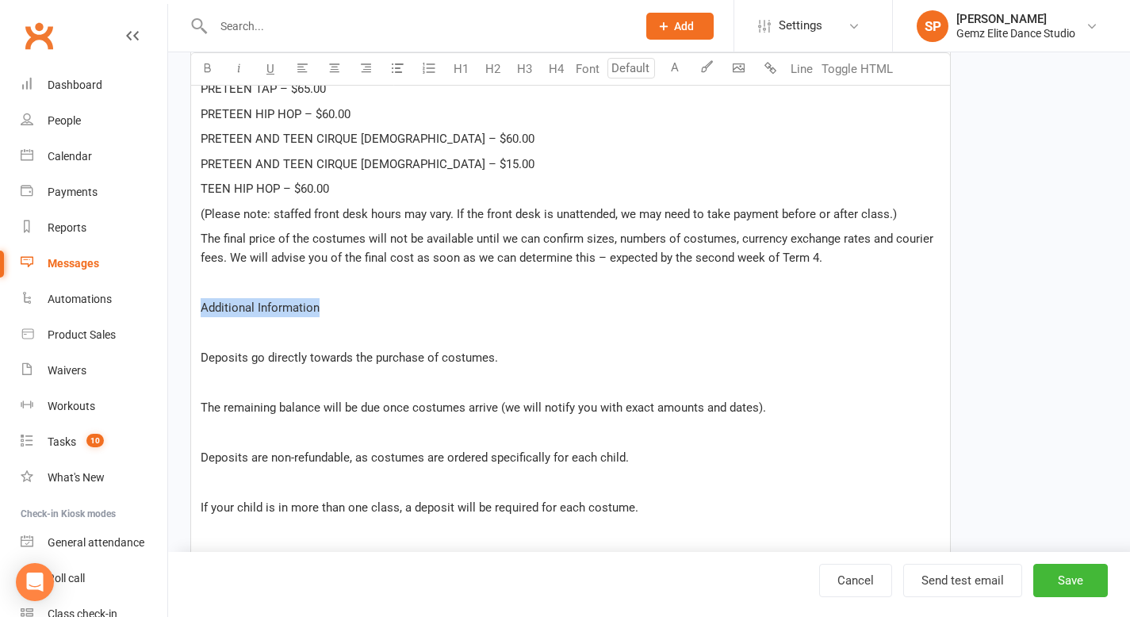
drag, startPoint x: 334, startPoint y: 300, endPoint x: 189, endPoint y: 300, distance: 144.3
click at [189, 300] on div "Template Name SHOWCASE TERM 3 WEEK 10 - Costume Deposits LAST CHANCE Send by Em…" at bounding box center [570, 195] width 784 height 1825
click at [205, 71] on icon "button" at bounding box center [207, 68] width 12 height 12
click at [224, 335] on p at bounding box center [571, 332] width 740 height 19
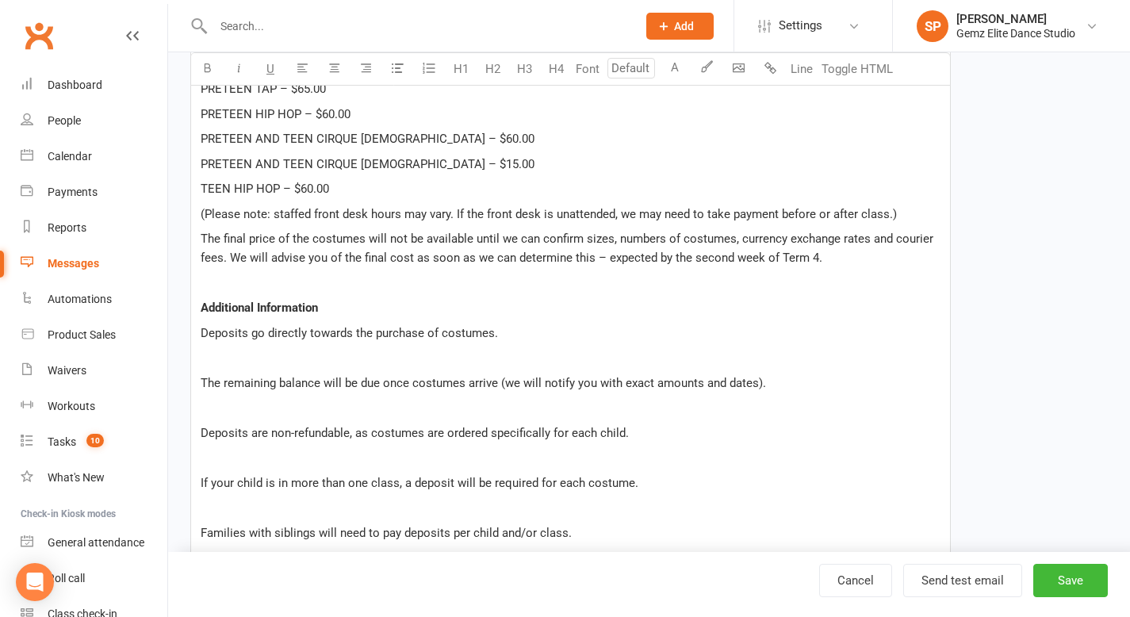
click at [406, 358] on p at bounding box center [571, 357] width 740 height 19
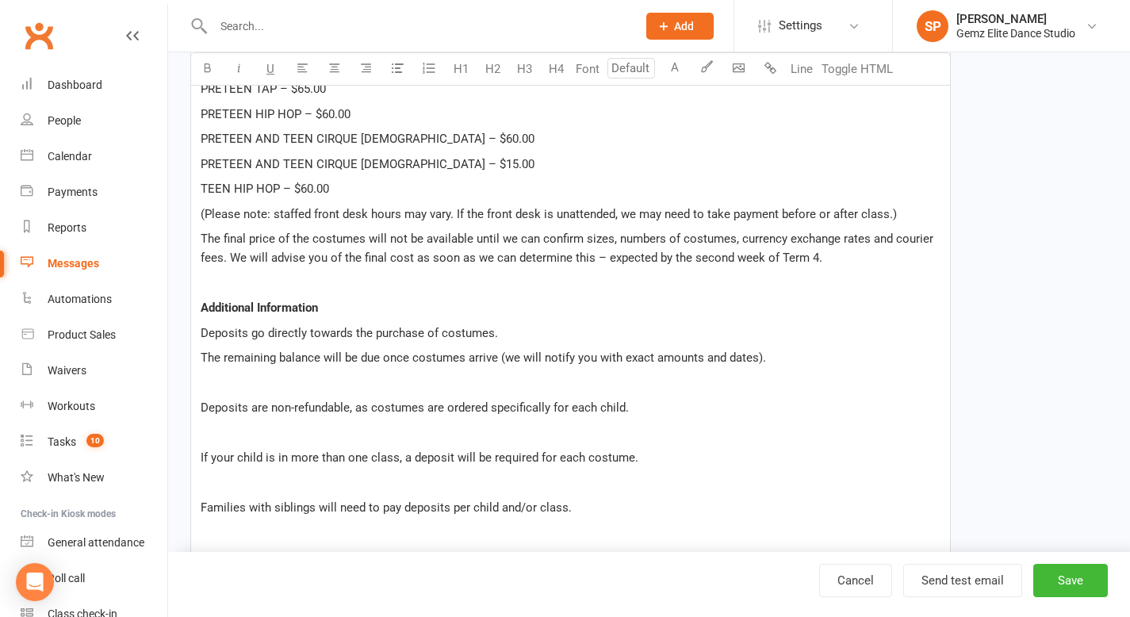
click at [202, 358] on span "The remaining balance will be due once costumes arrive (we will notify you with…" at bounding box center [483, 357] width 565 height 14
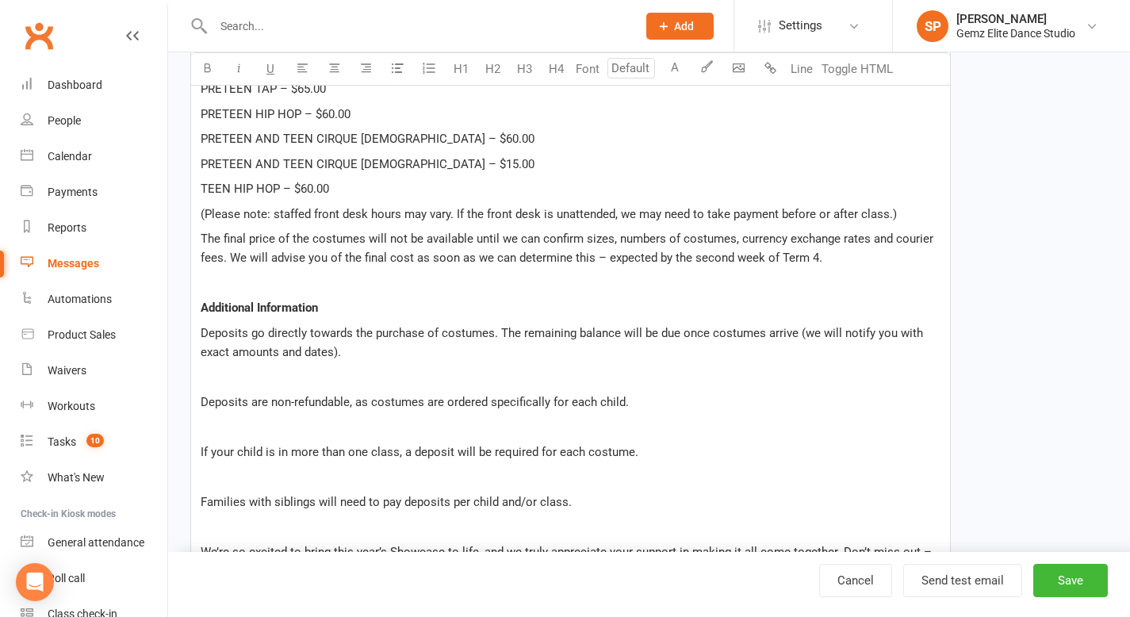
click at [248, 370] on p at bounding box center [571, 376] width 740 height 19
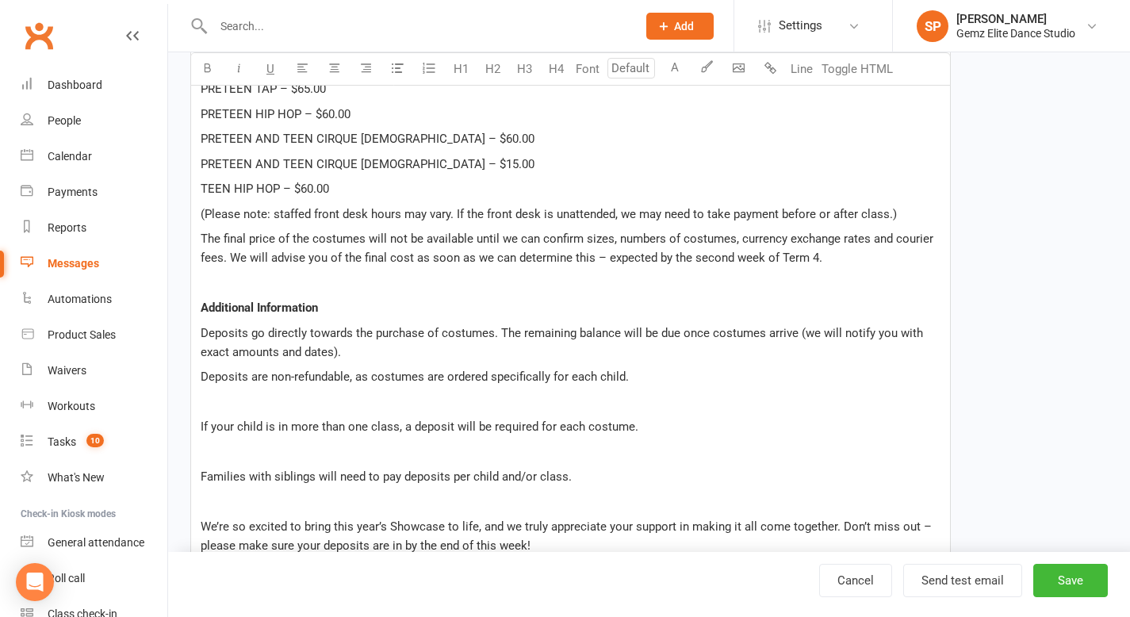
click at [247, 406] on p at bounding box center [571, 401] width 740 height 19
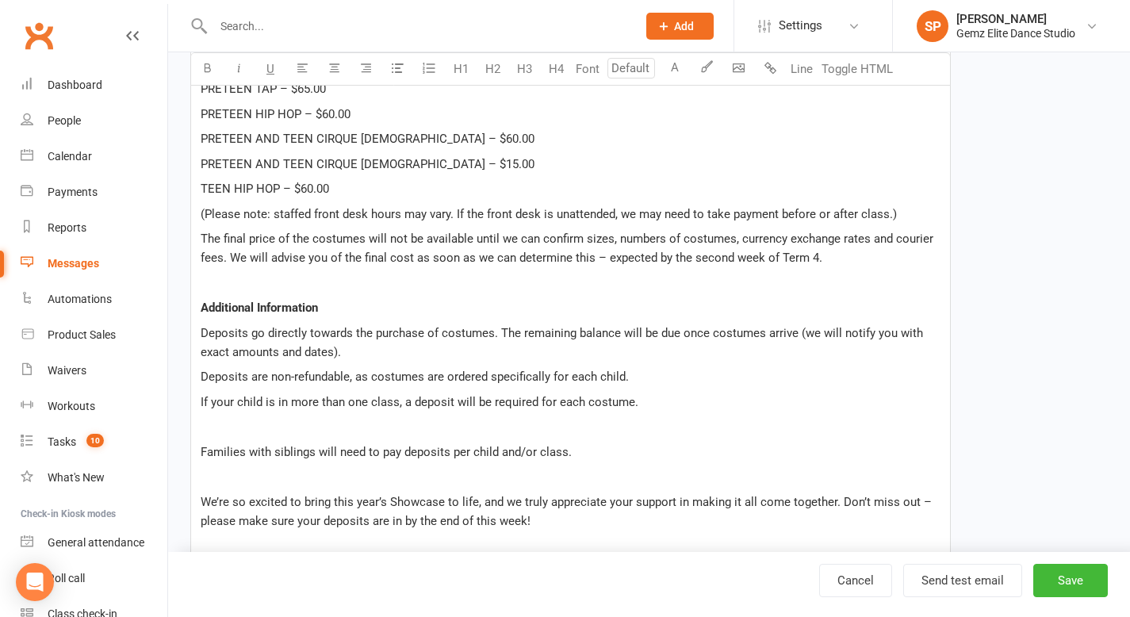
click at [267, 425] on p at bounding box center [571, 426] width 740 height 19
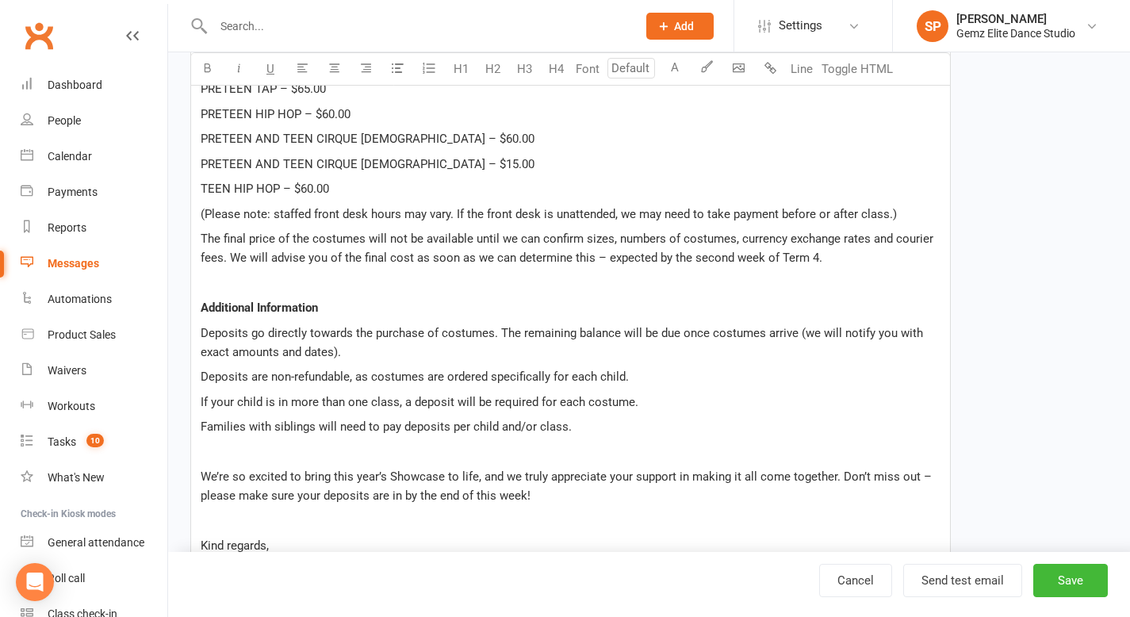
click at [281, 450] on p at bounding box center [571, 451] width 740 height 19
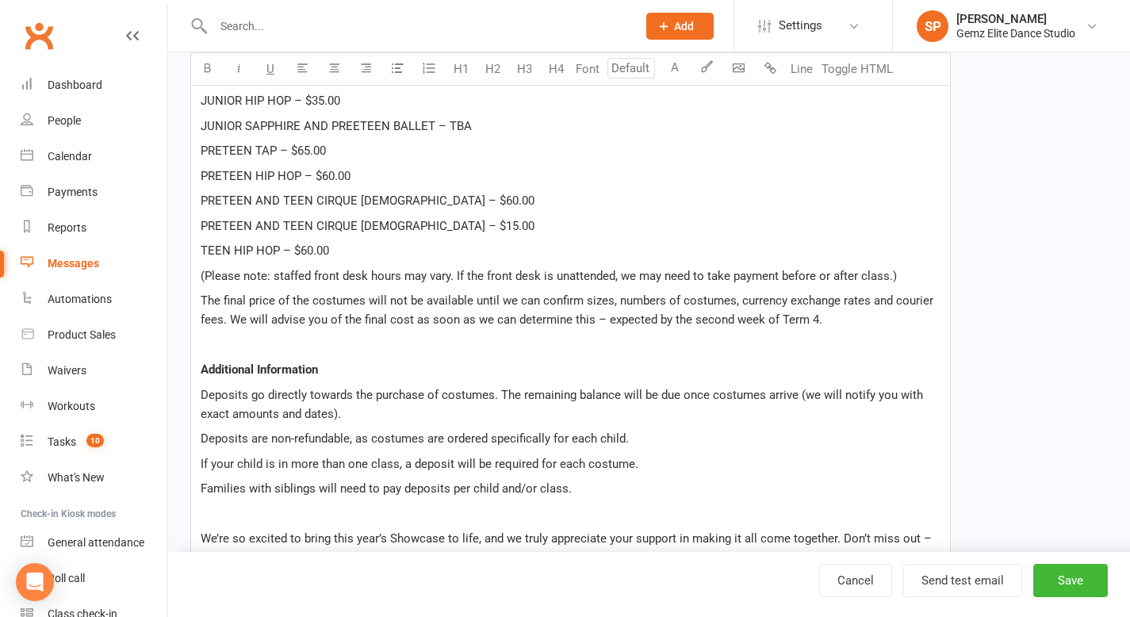
scroll to position [864, 0]
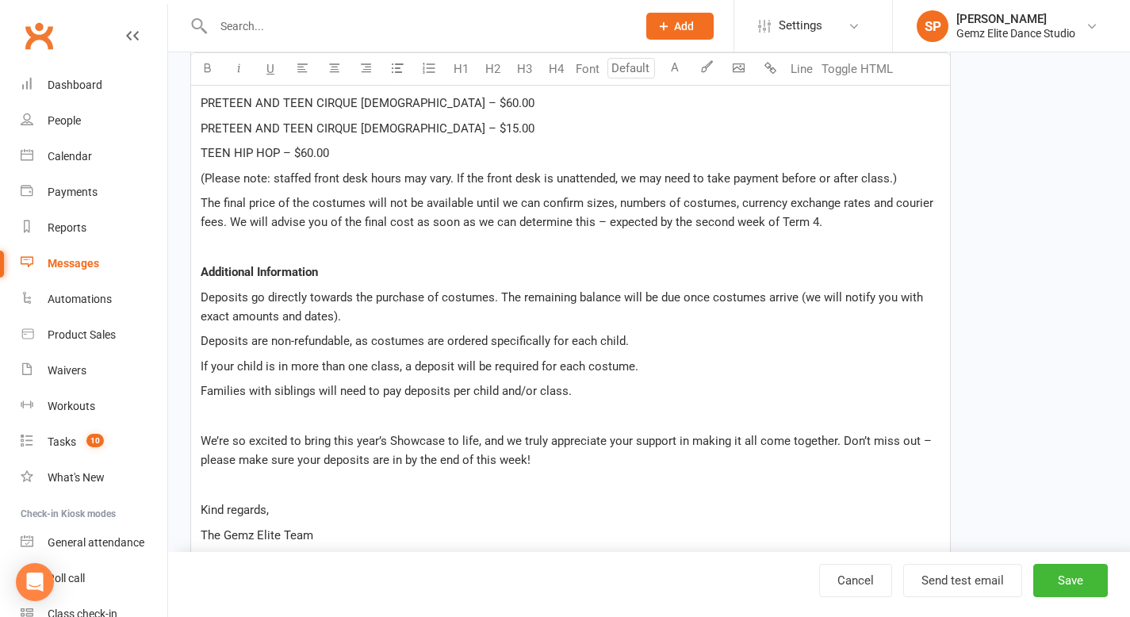
click at [262, 255] on p at bounding box center [571, 247] width 740 height 19
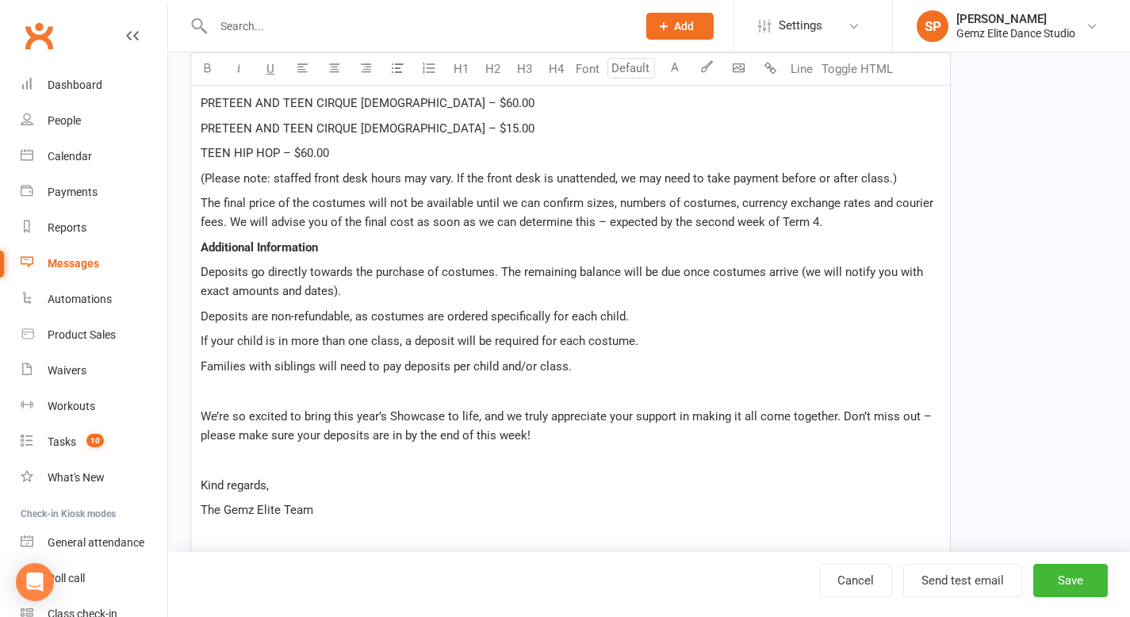
click at [233, 392] on p "﻿" at bounding box center [571, 390] width 740 height 19
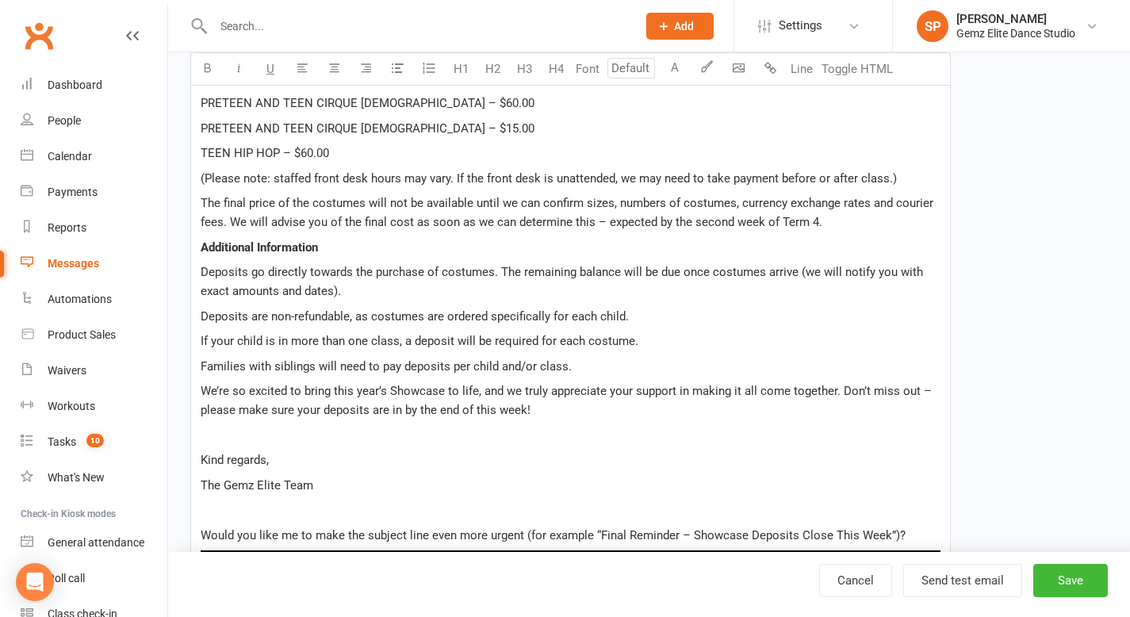
click at [373, 480] on p "The Gemz Elite Team" at bounding box center [571, 485] width 740 height 19
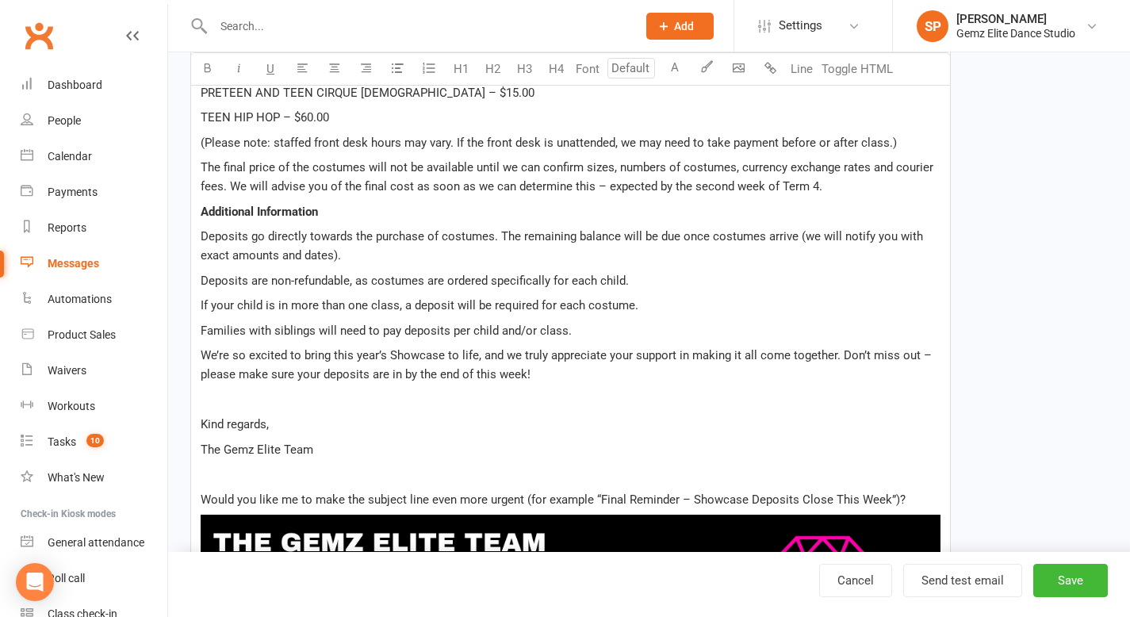
scroll to position [907, 0]
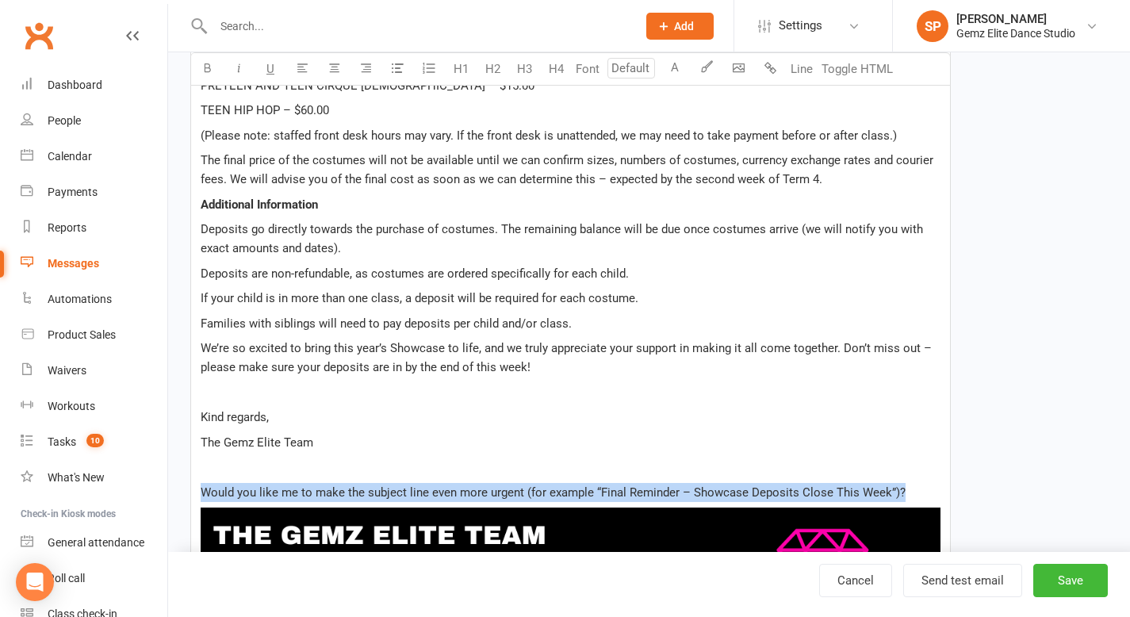
drag, startPoint x: 922, startPoint y: 493, endPoint x: 197, endPoint y: 489, distance: 725.4
click at [197, 489] on div "Dear Gemz Elite Families, With our Showcase just around the corner, we’re thril…" at bounding box center [570, 75] width 759 height 1145
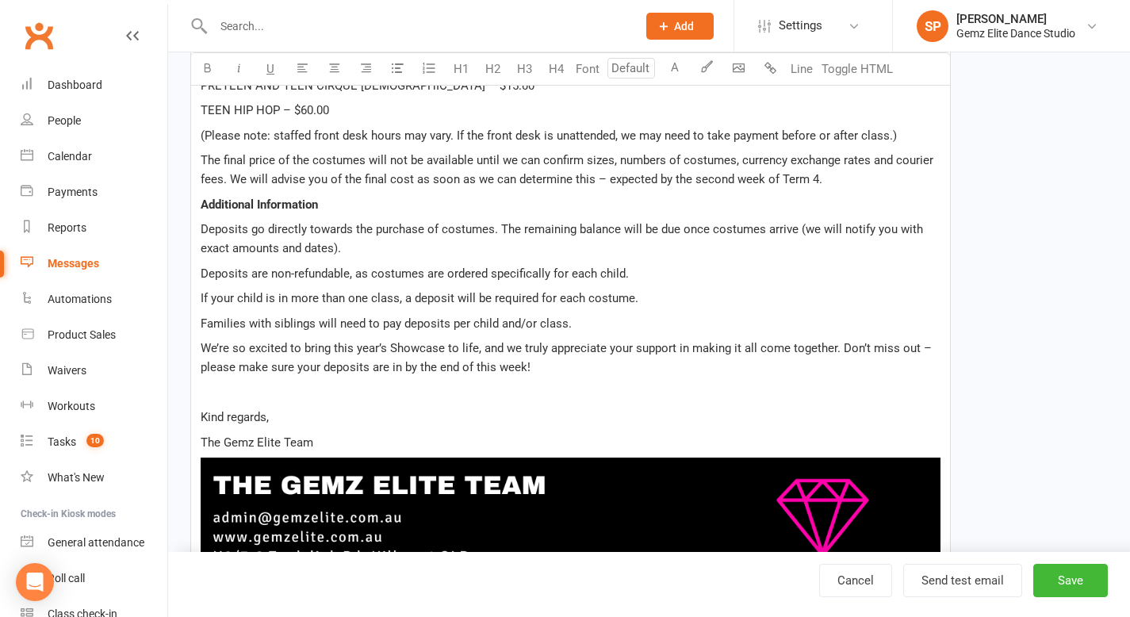
drag, startPoint x: 318, startPoint y: 442, endPoint x: 159, endPoint y: 452, distance: 159.7
drag, startPoint x: 346, startPoint y: 442, endPoint x: 203, endPoint y: 446, distance: 143.6
click at [202, 446] on p "THE GEMZ ELITE TEAM" at bounding box center [571, 442] width 740 height 19
click at [412, 399] on p at bounding box center [571, 392] width 740 height 19
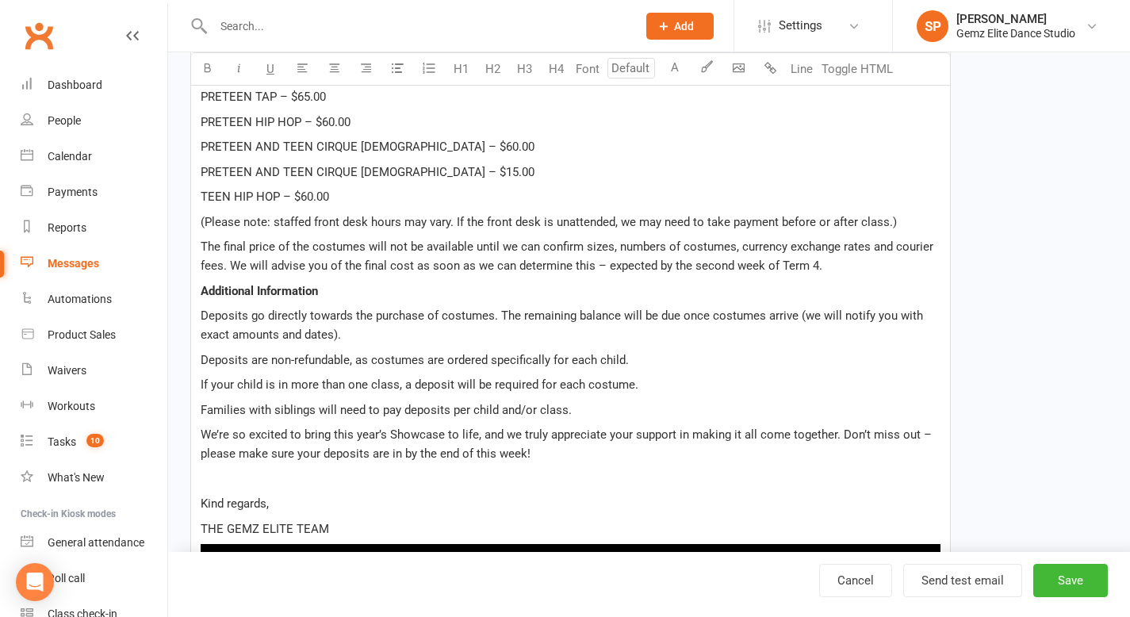
scroll to position [850, 0]
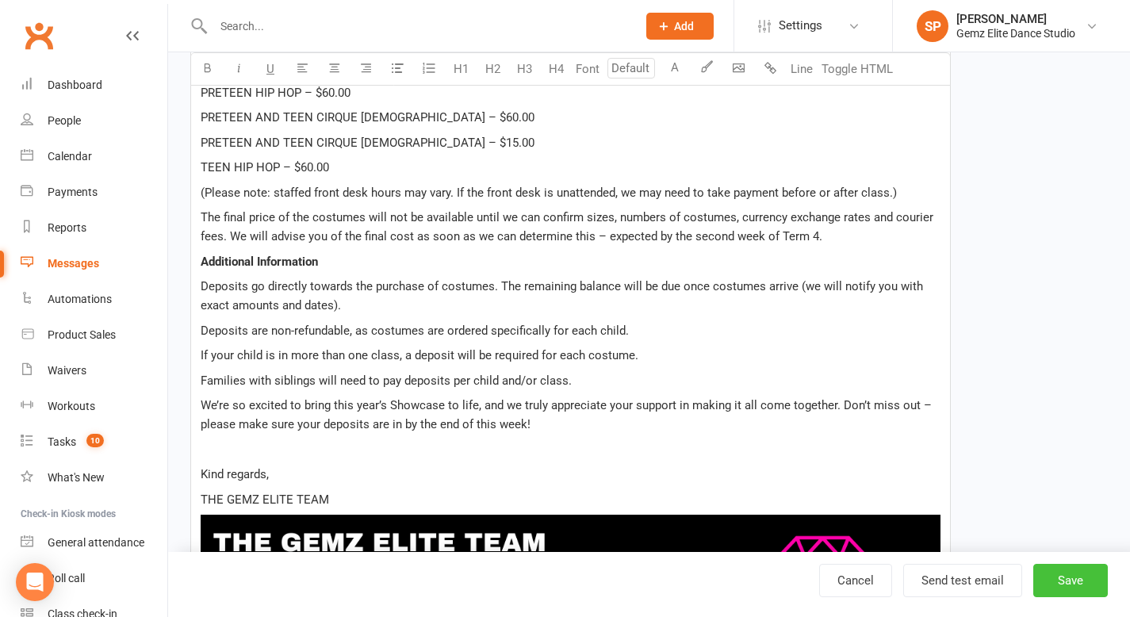
click at [1070, 580] on button "Save" at bounding box center [1070, 580] width 75 height 33
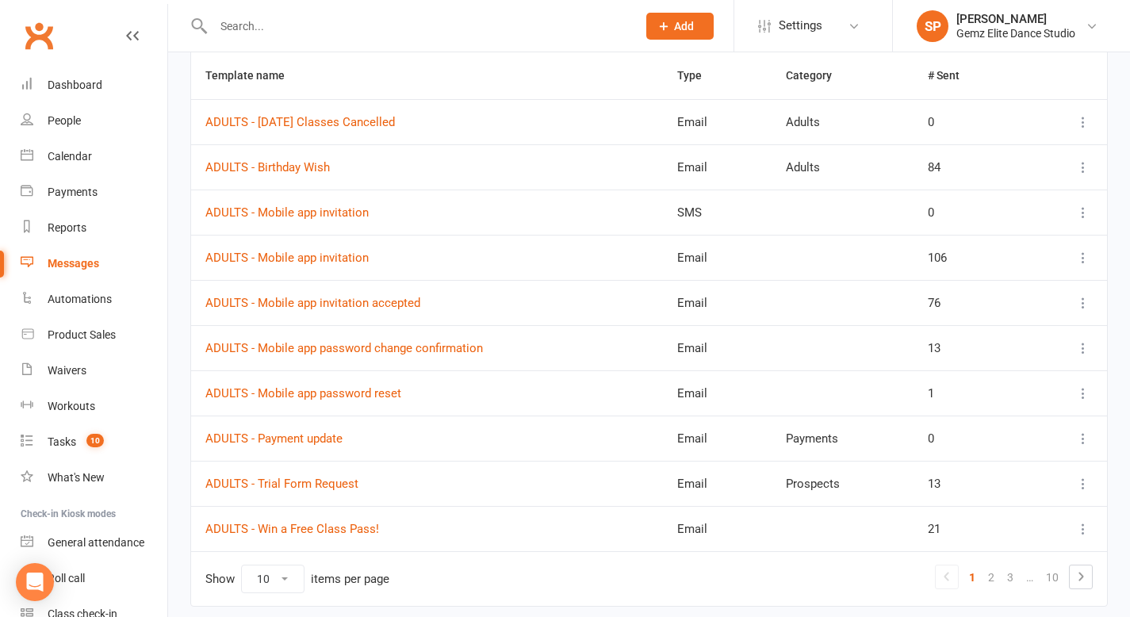
scroll to position [263, 0]
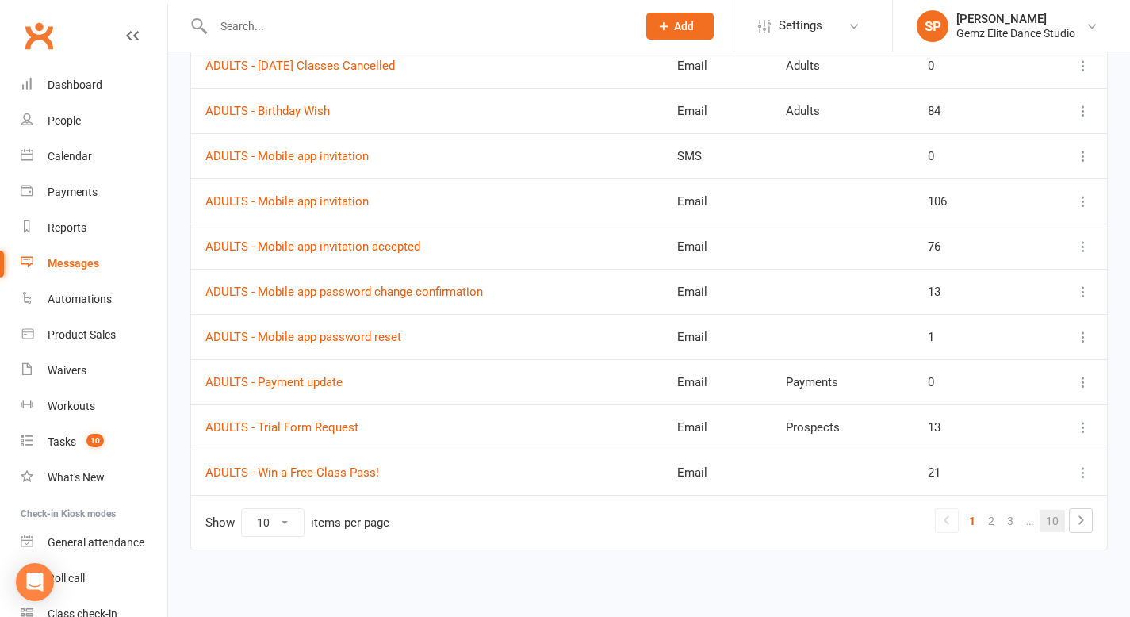
click at [1059, 523] on link "10" at bounding box center [1051, 521] width 25 height 22
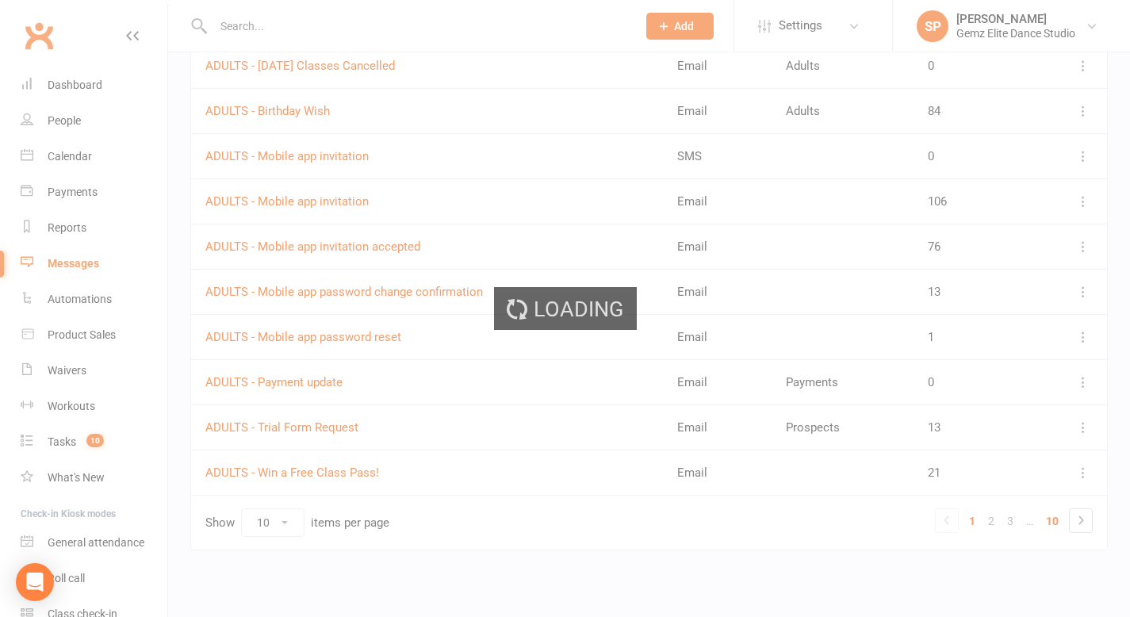
scroll to position [0, 0]
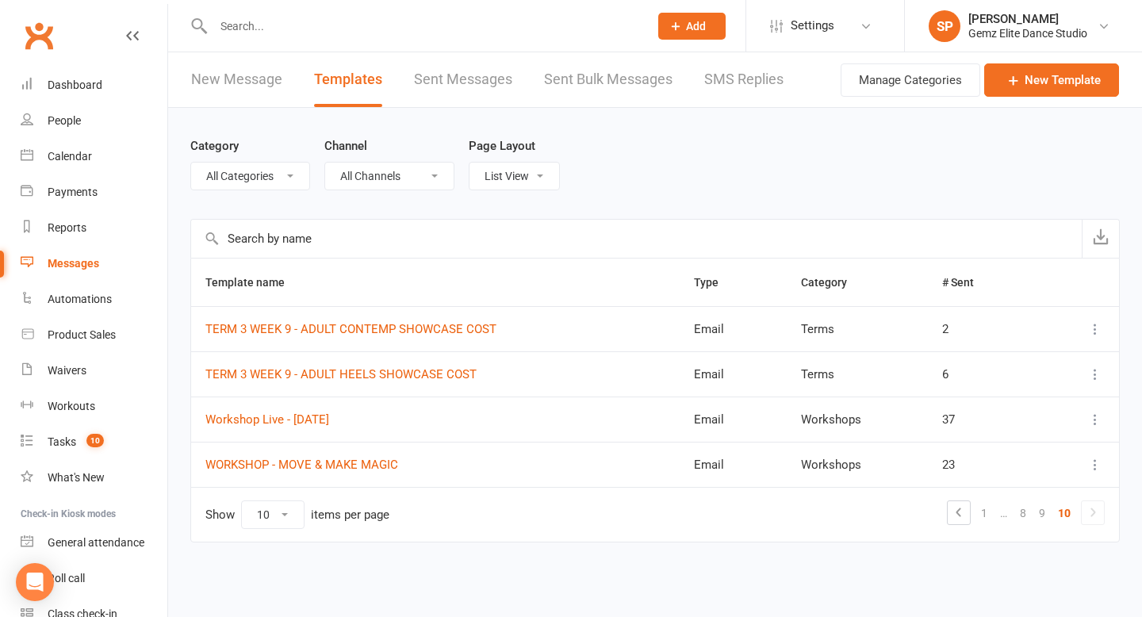
click at [291, 174] on select "All Categories (No category) Absentees Adults General Payments Prospects Public…" at bounding box center [250, 176] width 118 height 27
select select "11685"
click at [191, 163] on select "All Categories (No category) Absentees Adults General Payments Prospects Public…" at bounding box center [250, 176] width 118 height 27
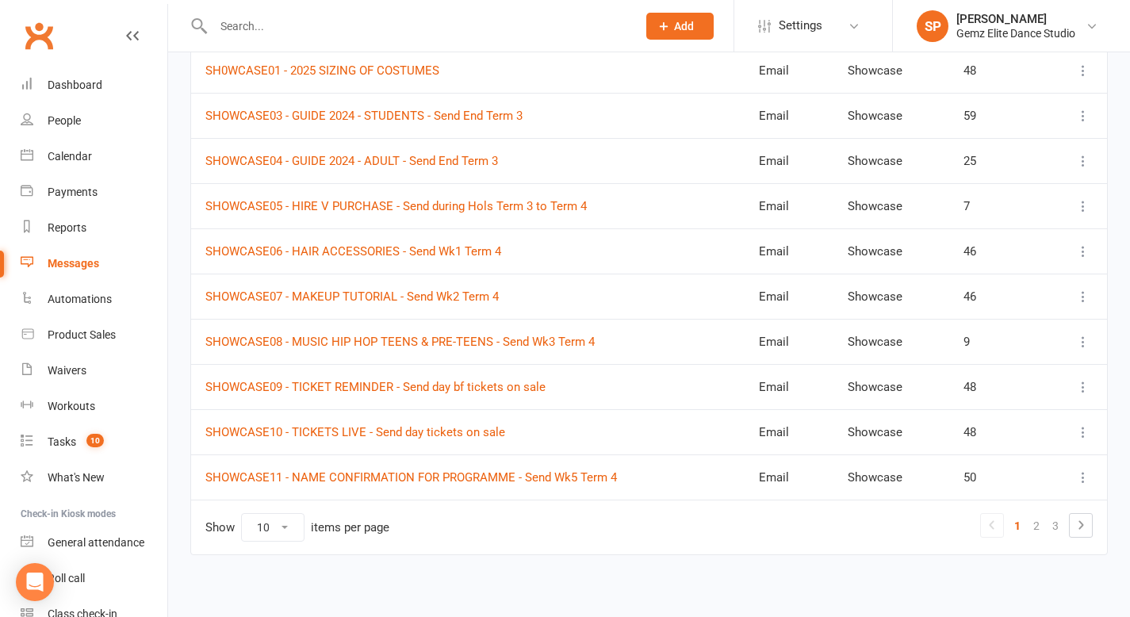
scroll to position [261, 0]
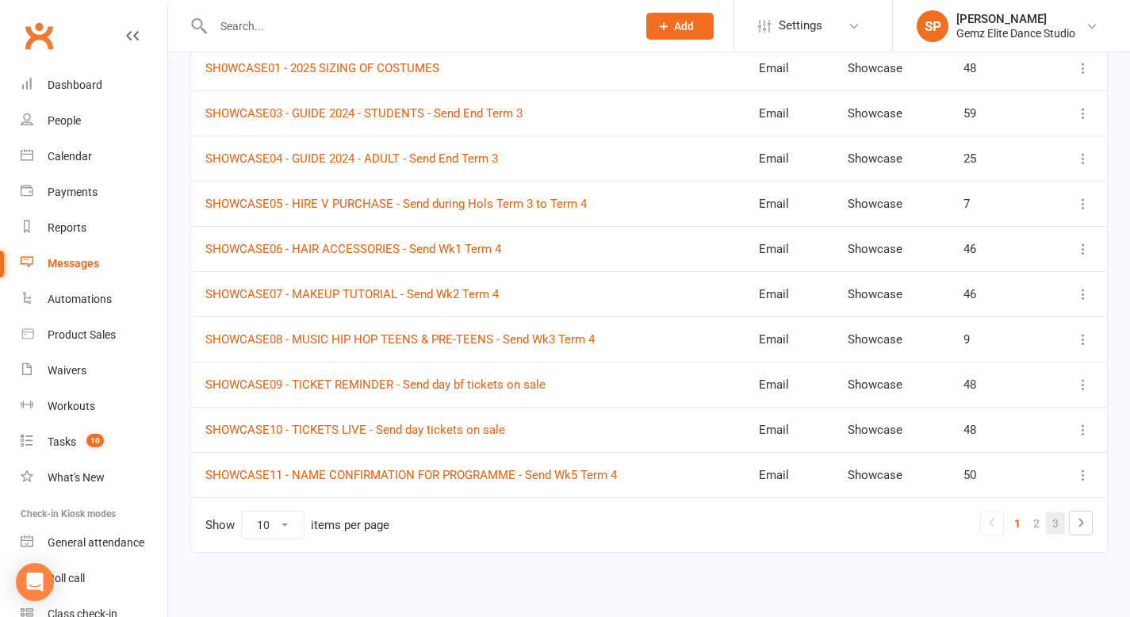
click at [1056, 524] on link "3" at bounding box center [1055, 523] width 19 height 22
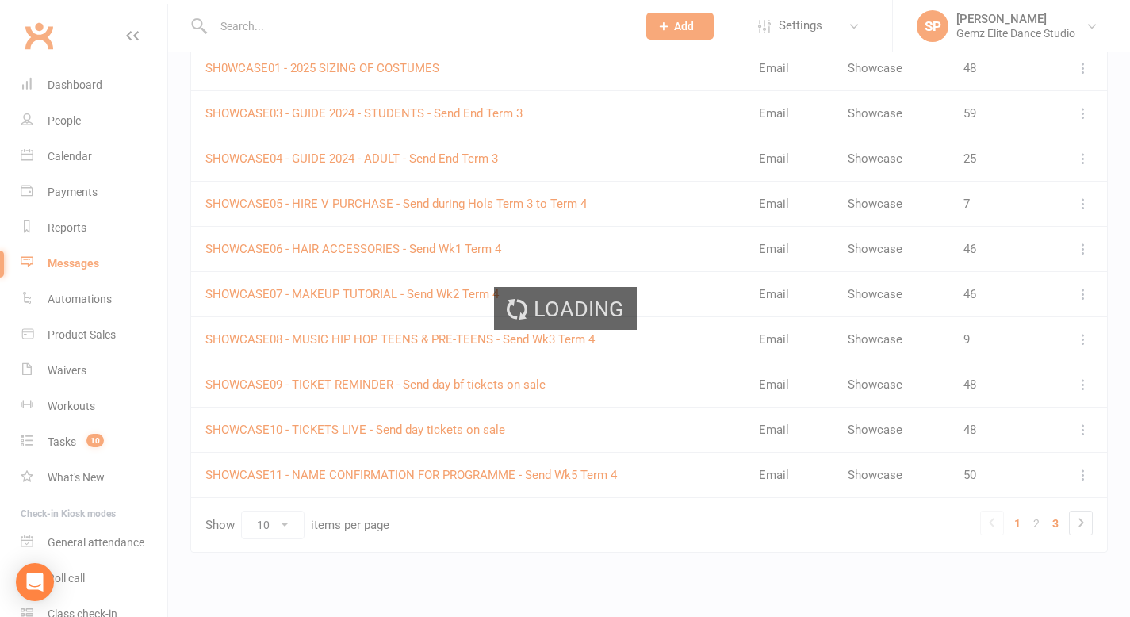
scroll to position [0, 0]
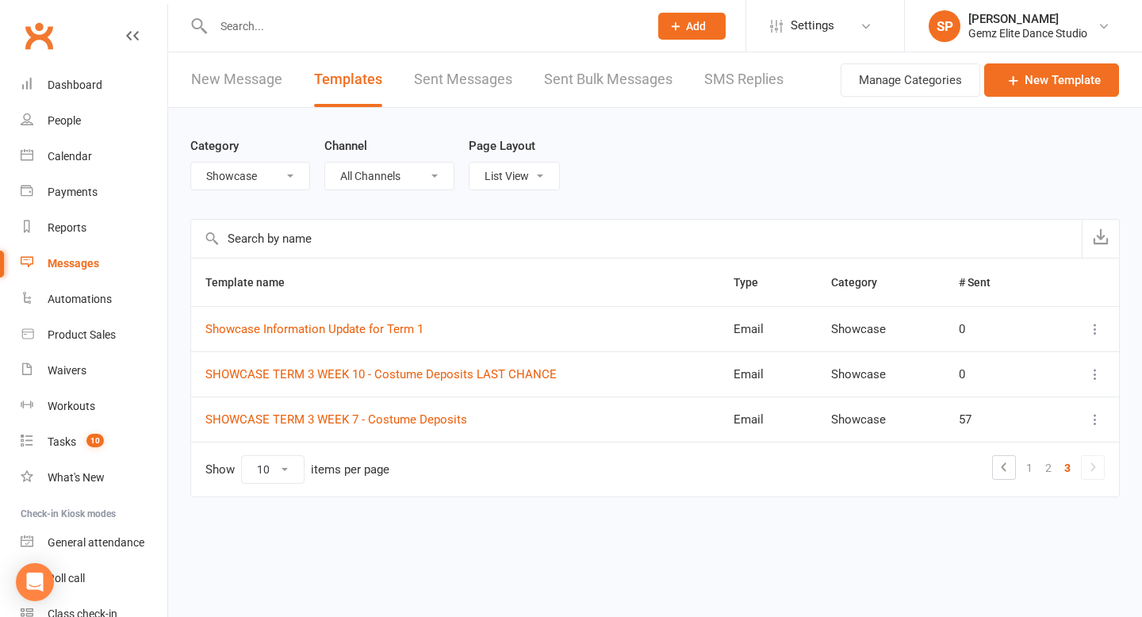
click at [1097, 325] on icon at bounding box center [1095, 329] width 16 height 16
click at [1016, 419] on link "Duplicate" at bounding box center [1025, 424] width 157 height 32
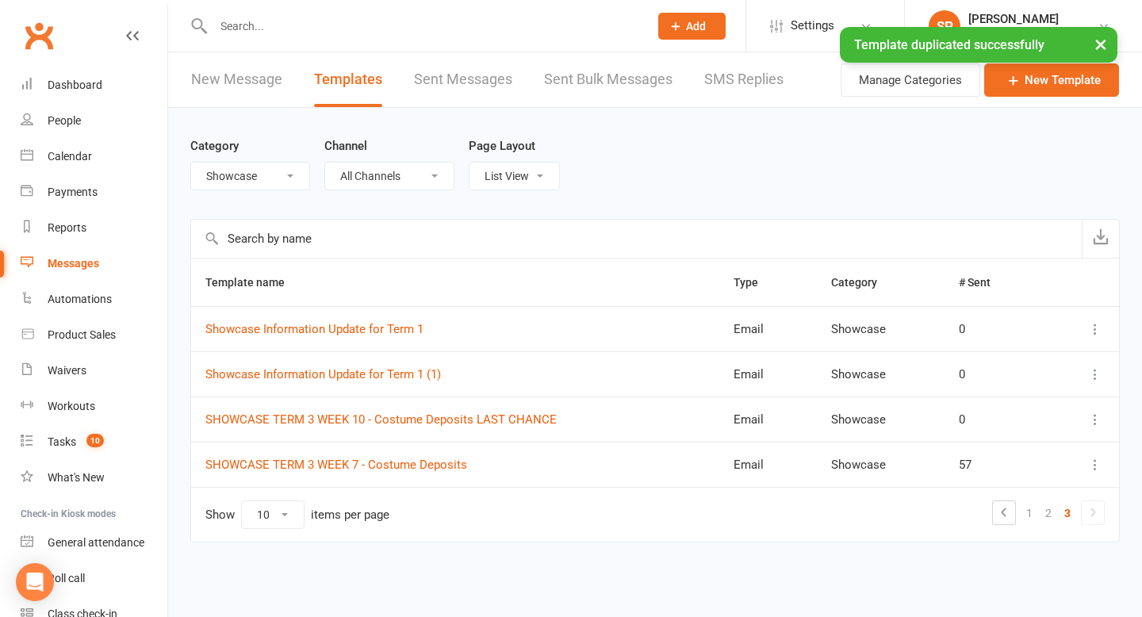
click at [1097, 377] on icon at bounding box center [1095, 374] width 16 height 16
click at [1056, 441] on link "Edit" at bounding box center [1025, 437] width 157 height 32
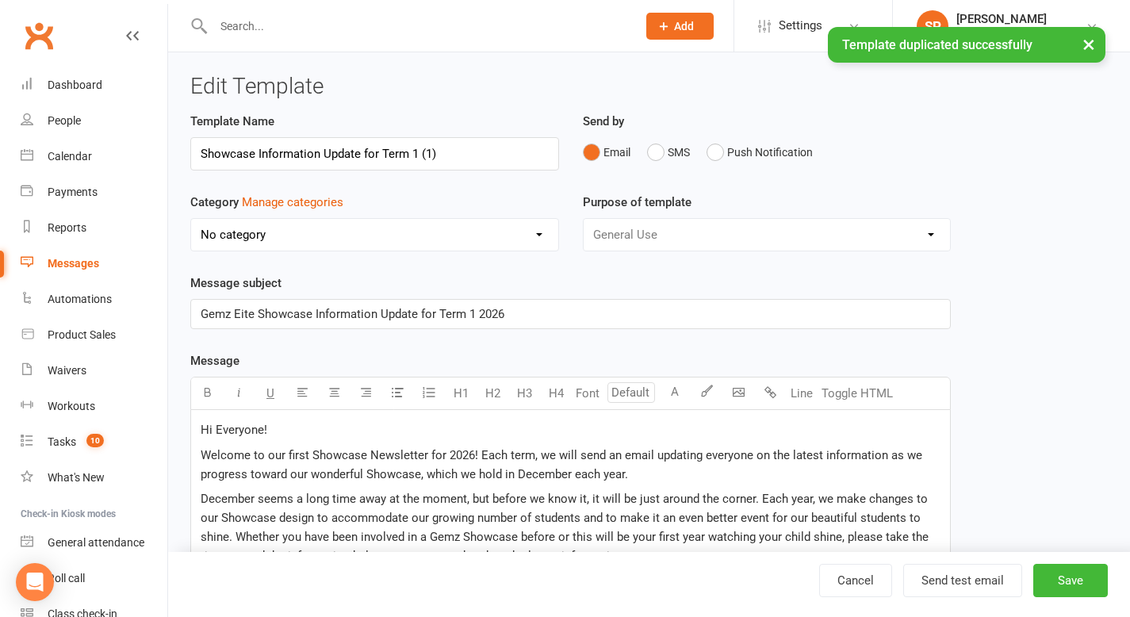
select select "11685"
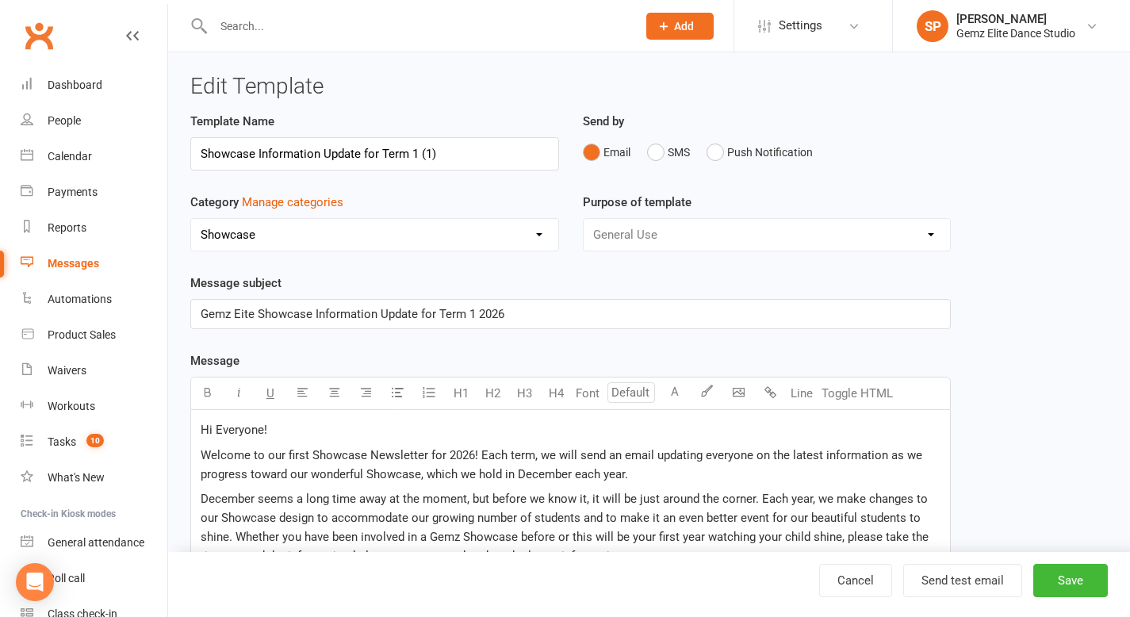
click at [519, 318] on p "Gemz Eite Showcase Information Update for Term 1 2026" at bounding box center [571, 313] width 740 height 19
click at [475, 456] on span "Welcome to our first Showcase Newsletter for 2026! Each term, we will send an e…" at bounding box center [563, 464] width 725 height 33
click at [308, 455] on span "Welcome to our first Showcase Newsletter for 2025! Each term, we will send an e…" at bounding box center [563, 464] width 725 height 33
drag, startPoint x: 304, startPoint y: 453, endPoint x: 287, endPoint y: 453, distance: 17.5
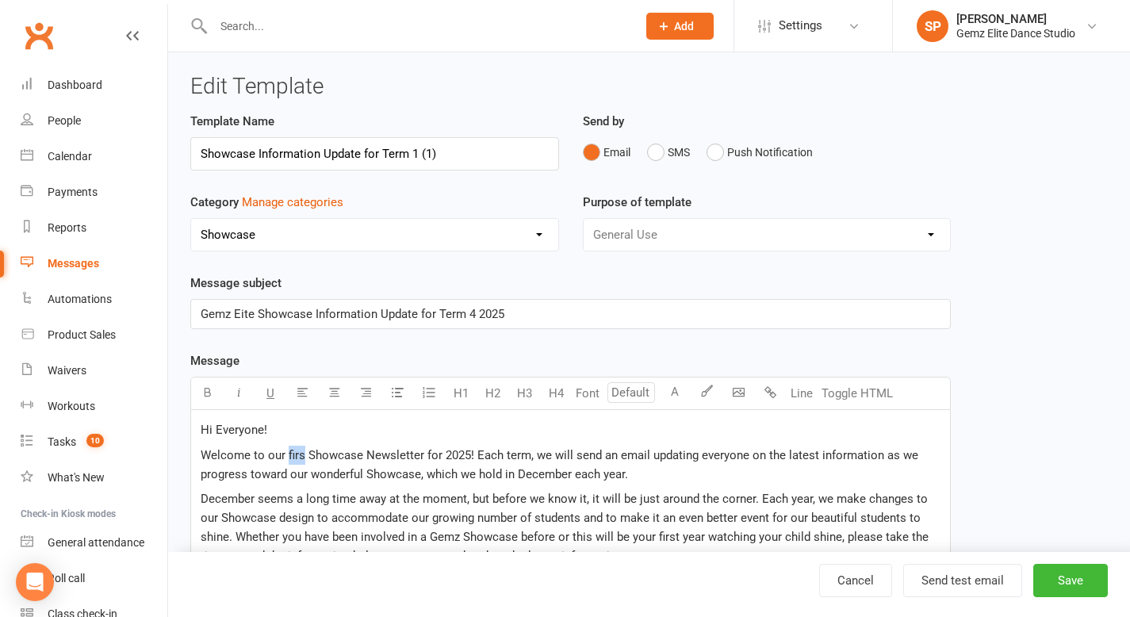
click at [287, 453] on span "Welcome to our firs Showcase Newsletter for 2025! Each term, we will send an em…" at bounding box center [561, 464] width 721 height 33
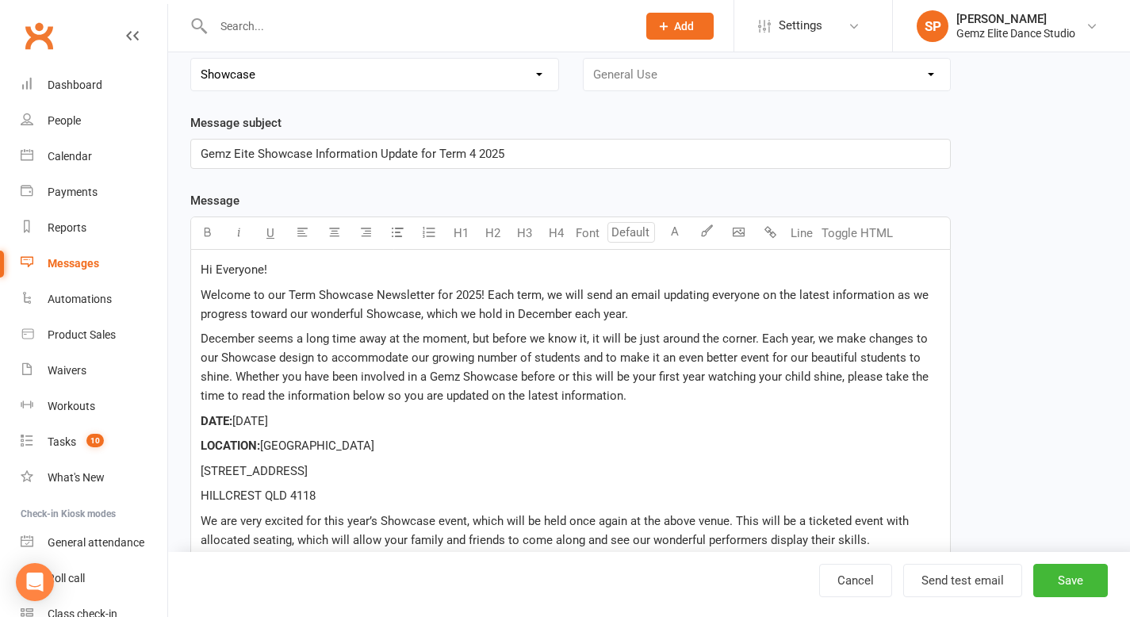
scroll to position [163, 0]
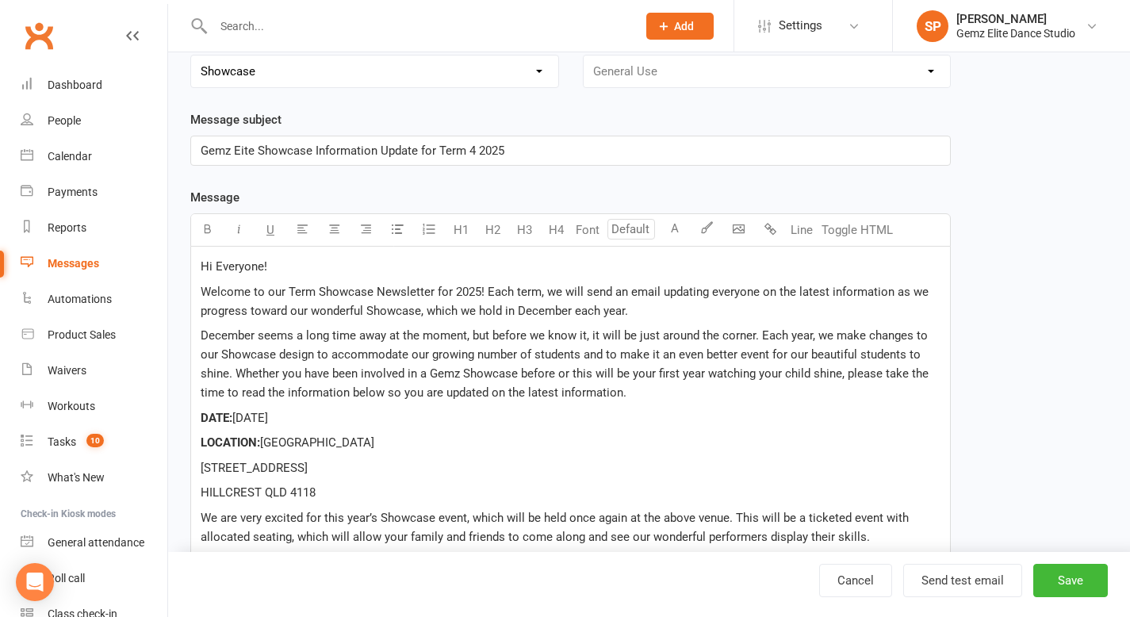
click at [261, 340] on span "December seems a long time away at the moment, but before we know it, it will b…" at bounding box center [566, 363] width 731 height 71
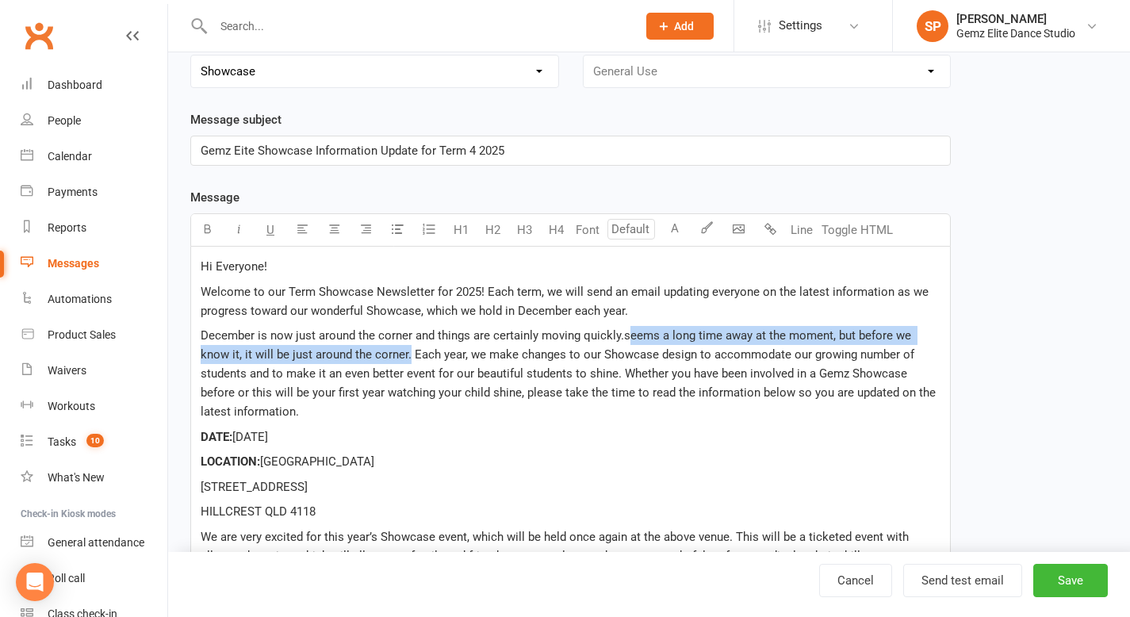
drag, startPoint x: 626, startPoint y: 335, endPoint x: 379, endPoint y: 354, distance: 247.3
click at [379, 354] on span "December is now just around the corner and things are certainly moving quickly.…" at bounding box center [570, 373] width 738 height 90
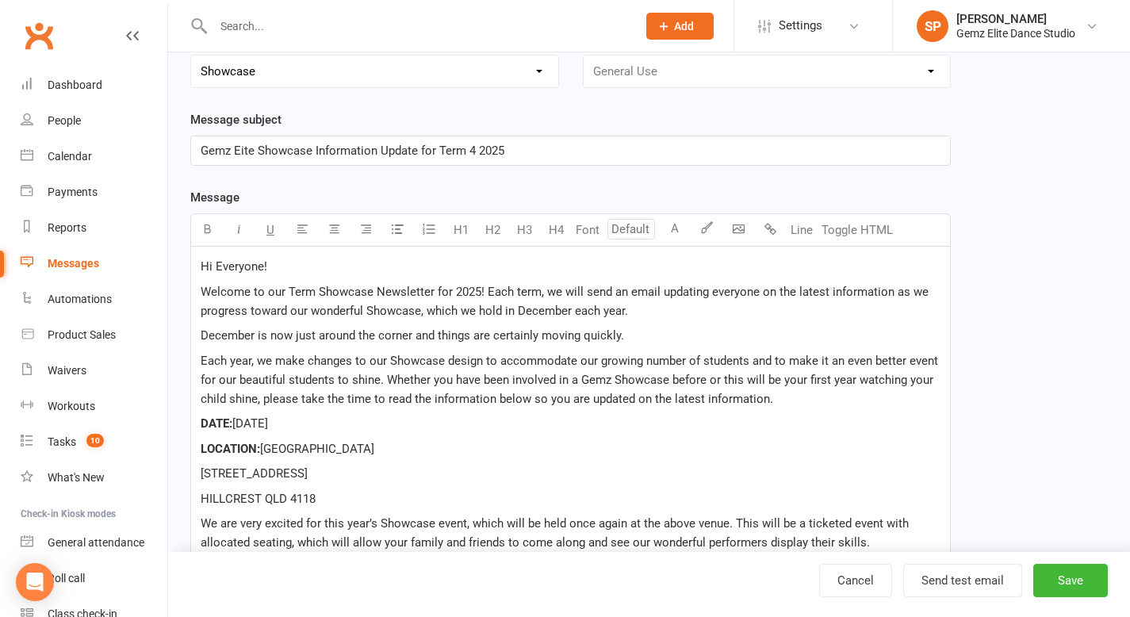
click at [676, 336] on p "December is now just around the corner and things are certainly moving quickly." at bounding box center [571, 335] width 740 height 19
click at [692, 312] on p "Welcome to our Term Showcase Newsletter for 2025! Each term, we will send an em…" at bounding box center [571, 301] width 740 height 38
click at [487, 291] on span "Welcome to our Term Showcase Newsletter for 2025! Each term, we will send an em…" at bounding box center [566, 301] width 731 height 33
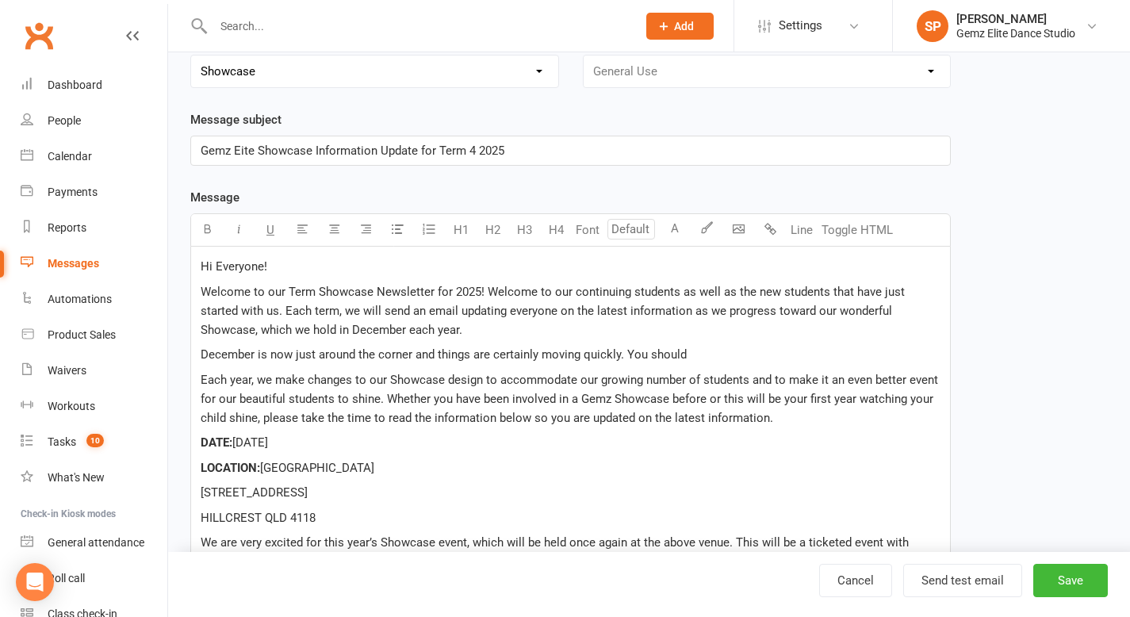
click at [710, 360] on p "December is now just around the corner and things are certainly moving quickly.…" at bounding box center [571, 354] width 740 height 19
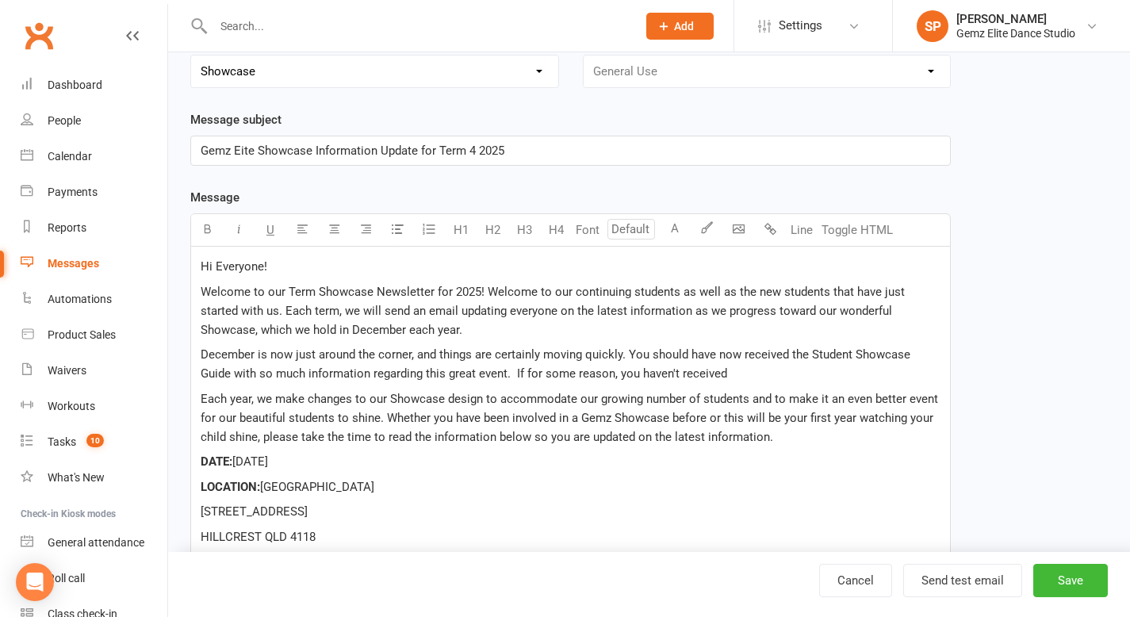
click at [719, 369] on p "December is now just around the corner, and things are certainly moving quickly…" at bounding box center [571, 364] width 740 height 38
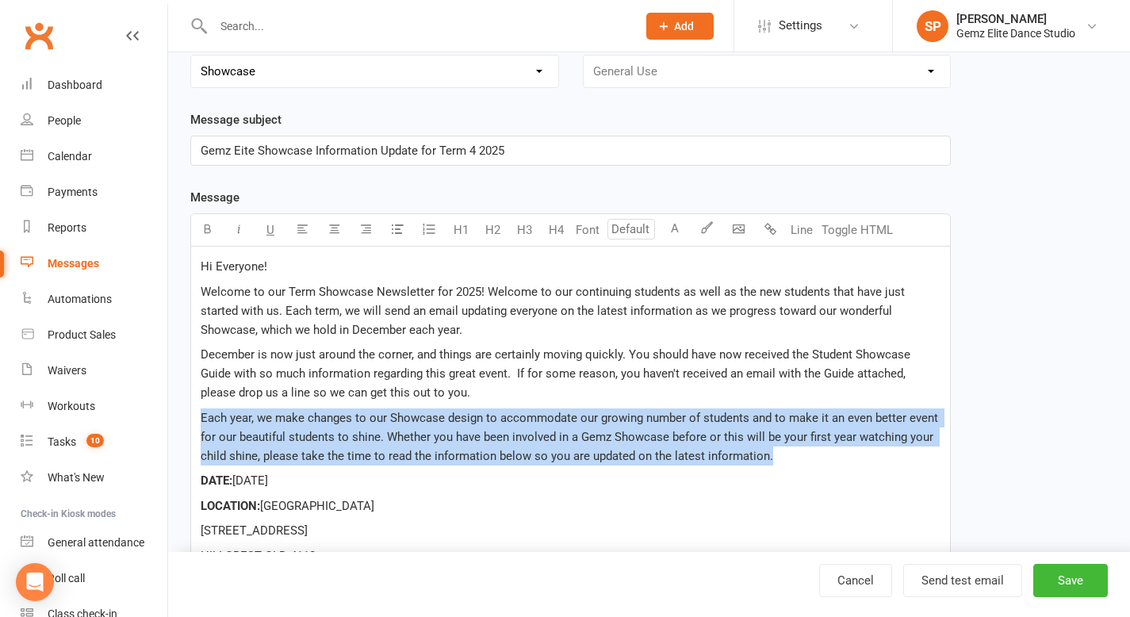
drag, startPoint x: 779, startPoint y: 457, endPoint x: 196, endPoint y: 421, distance: 584.6
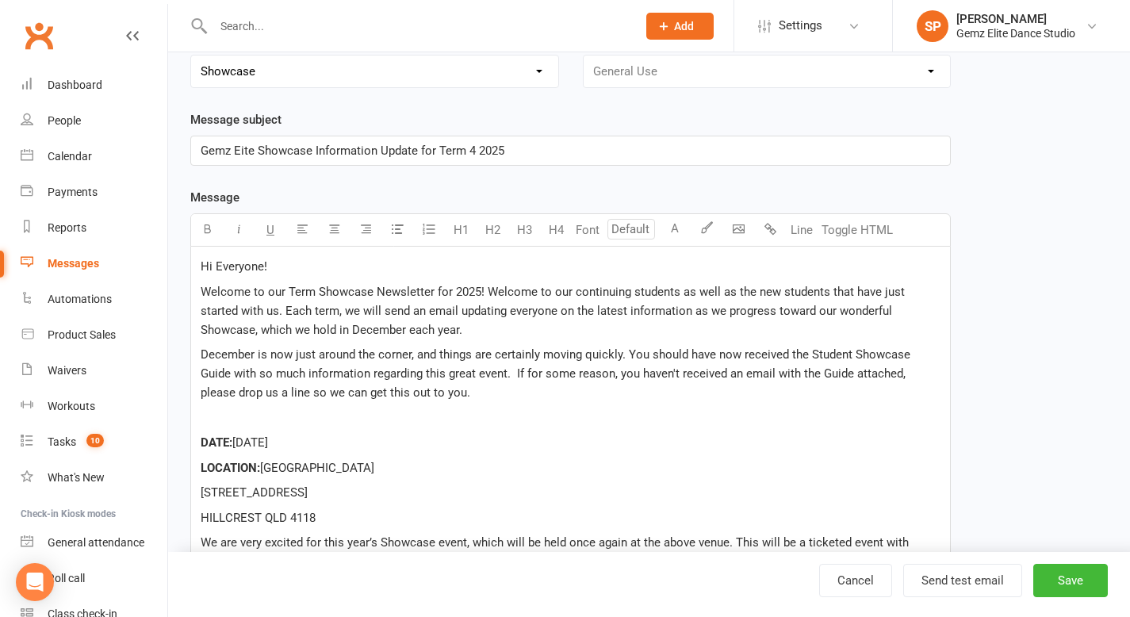
click at [406, 396] on p "December is now just around the corner, and things are certainly moving quickly…" at bounding box center [571, 373] width 740 height 57
click at [411, 331] on p "Welcome to our Term Showcase Newsletter for 2025! Welcome to our continuing stu…" at bounding box center [571, 310] width 740 height 57
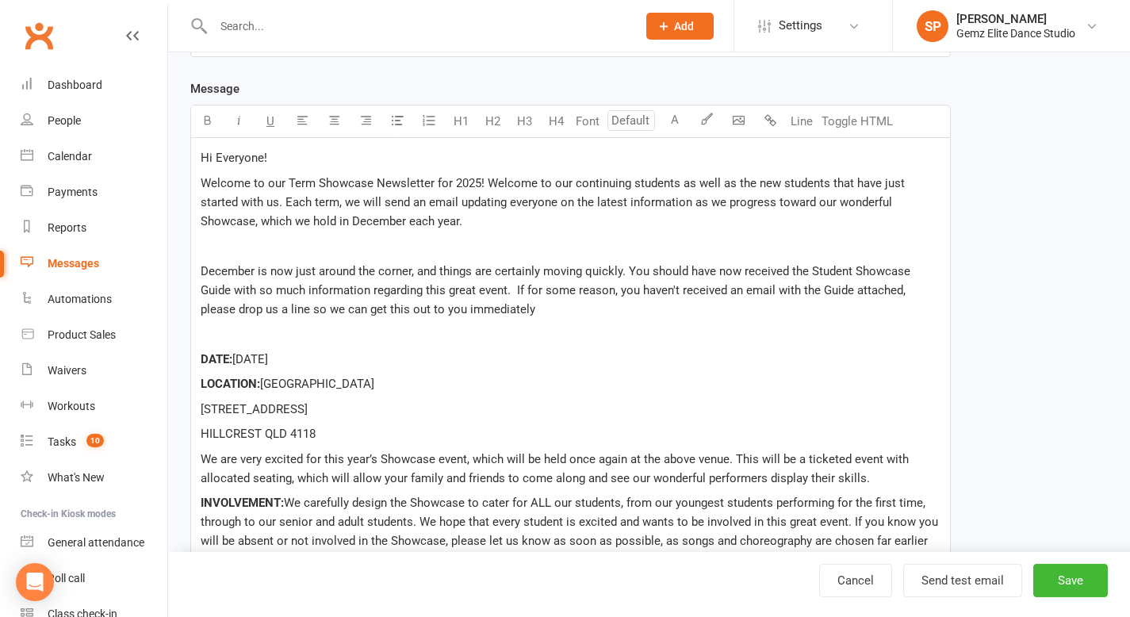
scroll to position [282, 0]
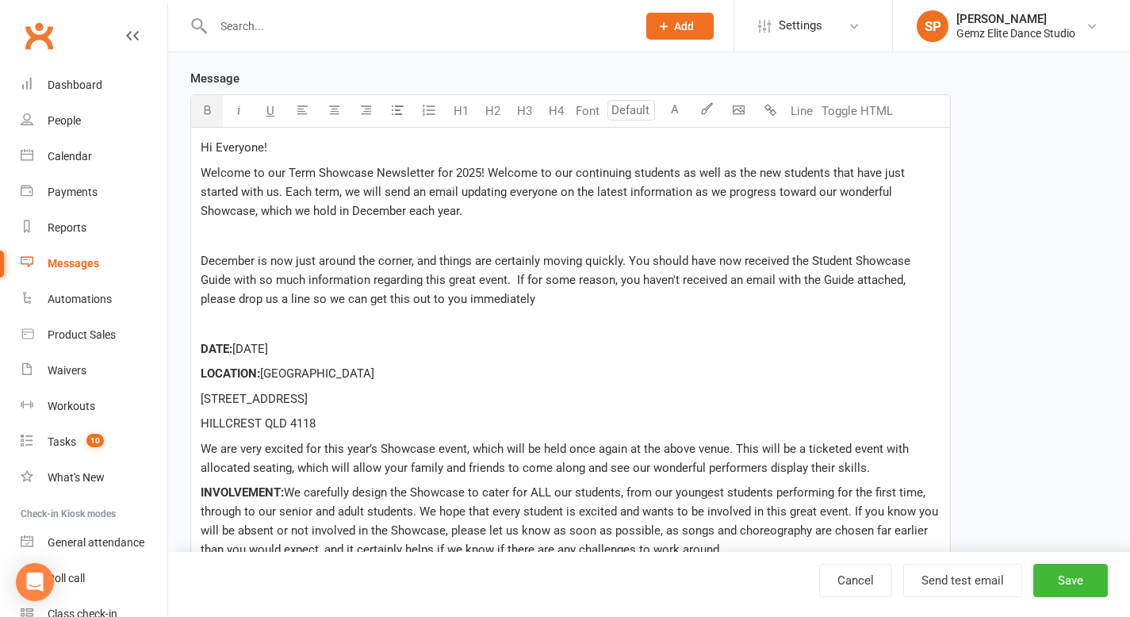
drag, startPoint x: 396, startPoint y: 430, endPoint x: 178, endPoint y: 347, distance: 233.4
click at [178, 347] on div "Edit Template Template Name Showcase Information Update for Term 1 (1) Send by …" at bounding box center [649, 478] width 962 height 1417
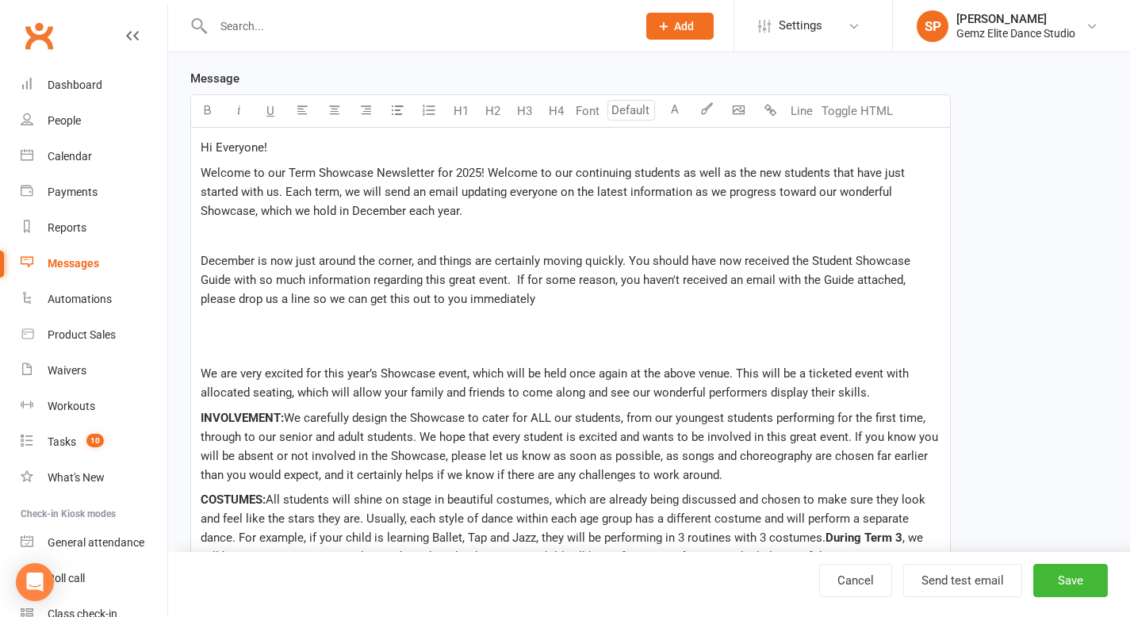
click at [224, 235] on p "﻿" at bounding box center [571, 235] width 740 height 19
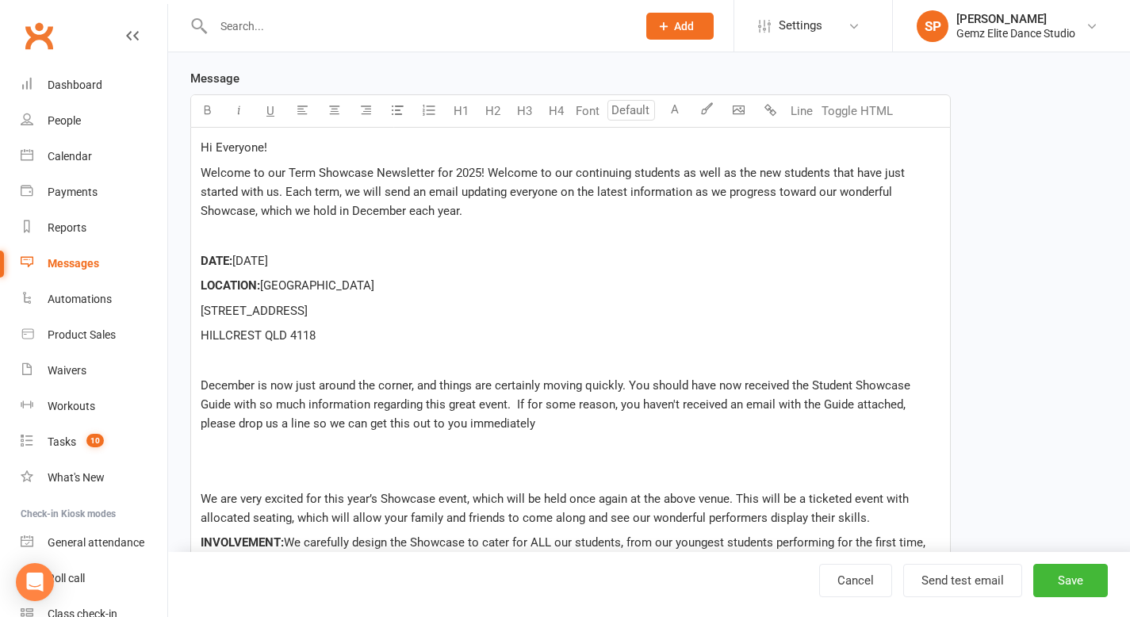
click at [350, 370] on div "Hi Everyone! Welcome to our Term Showcase Newsletter for 2025! Welcome to our c…" at bounding box center [570, 576] width 759 height 896
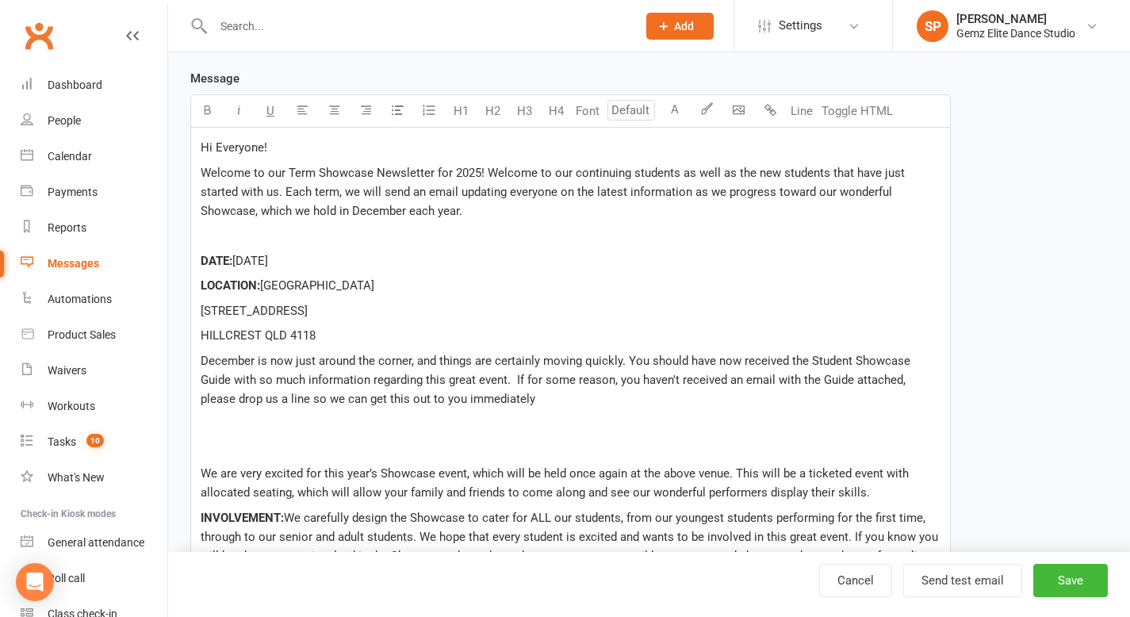
click at [270, 236] on p "﻿" at bounding box center [571, 235] width 740 height 19
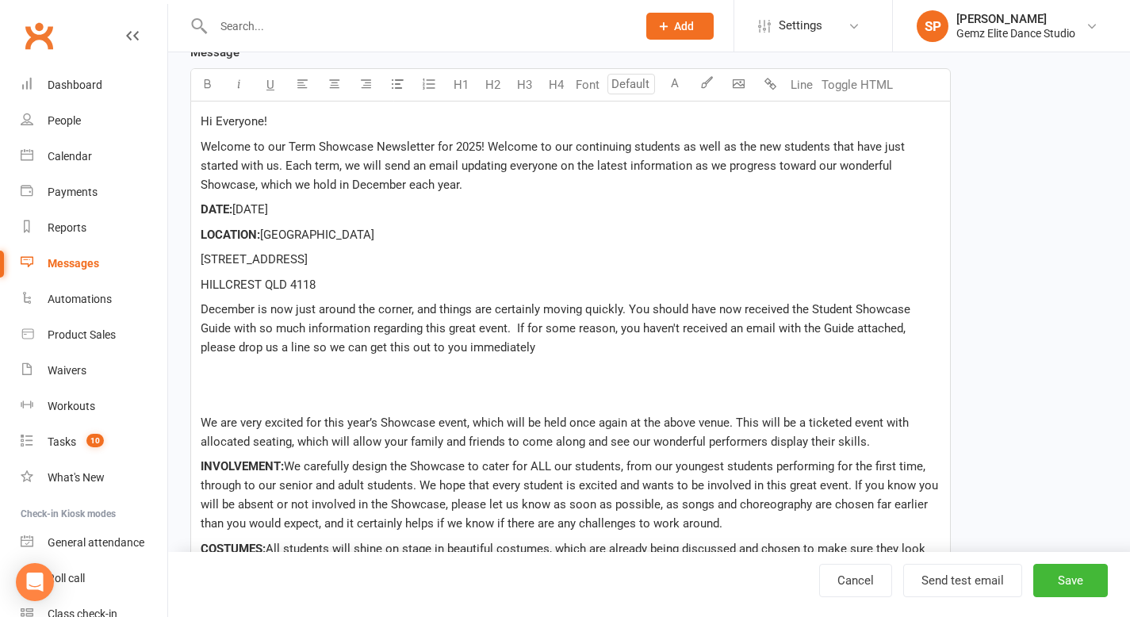
scroll to position [310, 0]
click at [491, 329] on span "December is now just around the corner, and things are certainly moving quickly…" at bounding box center [557, 326] width 713 height 52
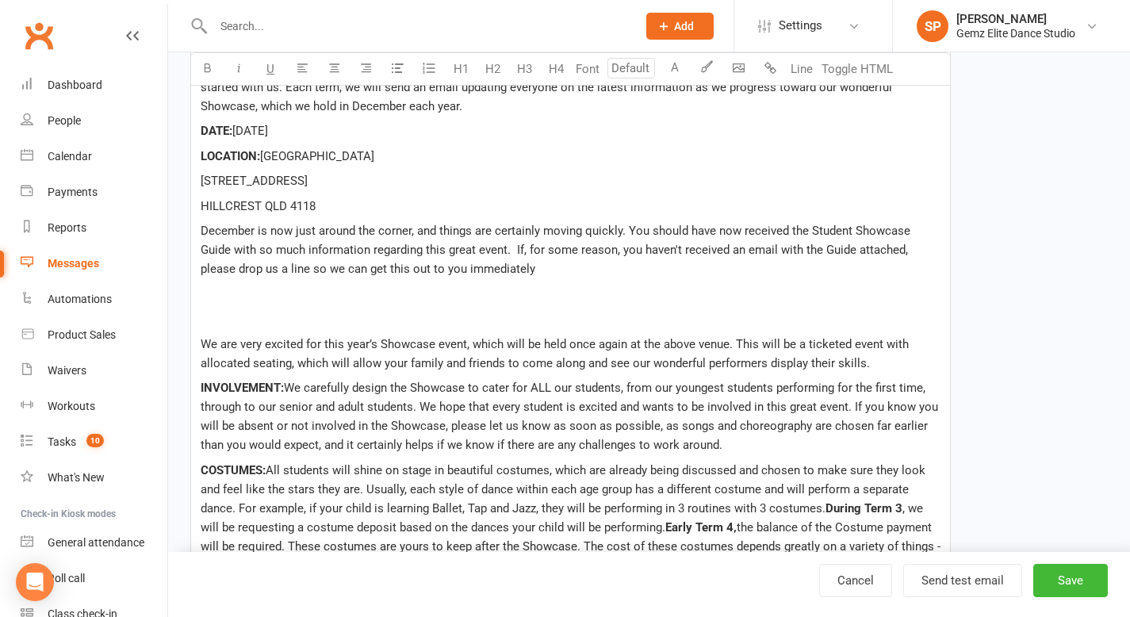
scroll to position [389, 0]
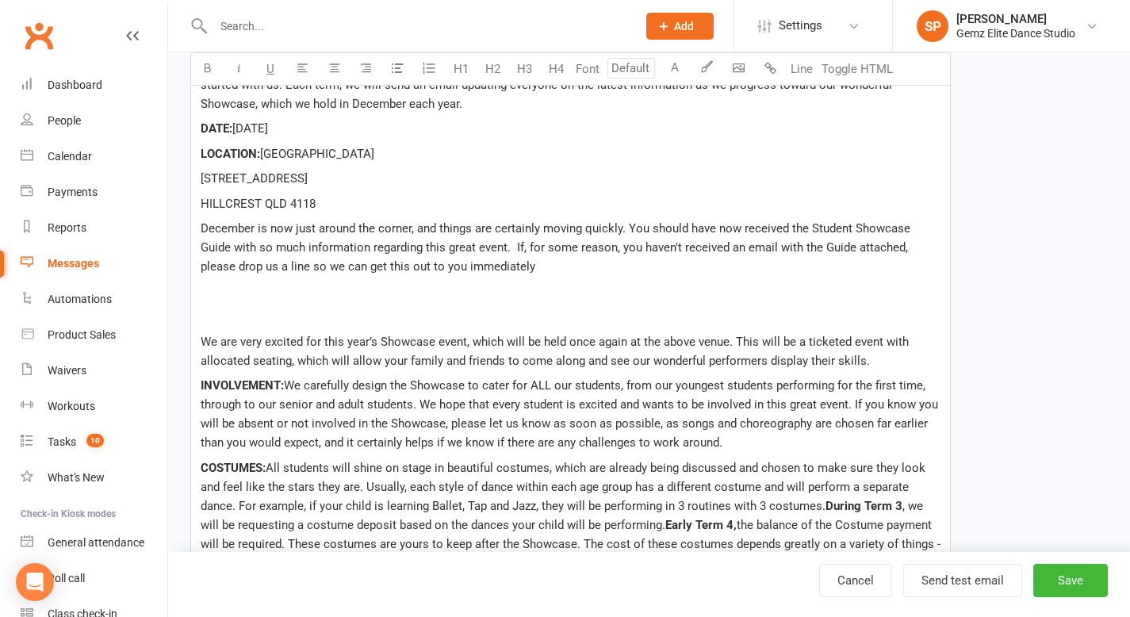
click at [873, 362] on p "We are very excited for this year’s Showcase event, which will be held once aga…" at bounding box center [571, 351] width 740 height 38
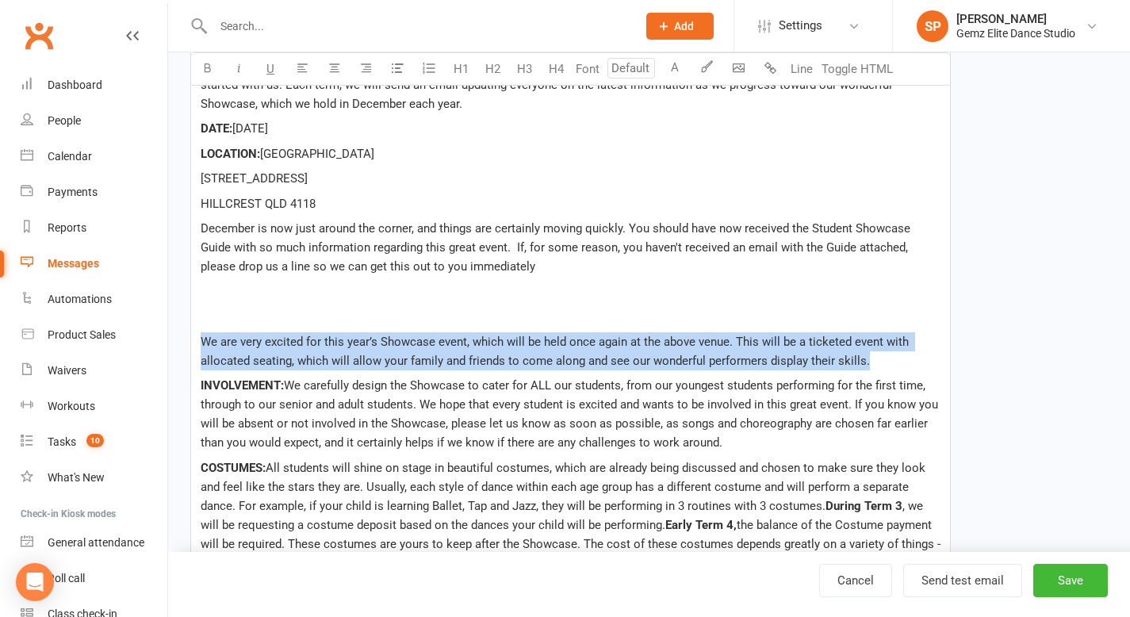
drag, startPoint x: 873, startPoint y: 358, endPoint x: 194, endPoint y: 346, distance: 678.7
click at [194, 346] on div "Hi Everyone! Welcome to our Term Showcase Newsletter for 2025! Welcome to our c…" at bounding box center [570, 444] width 759 height 846
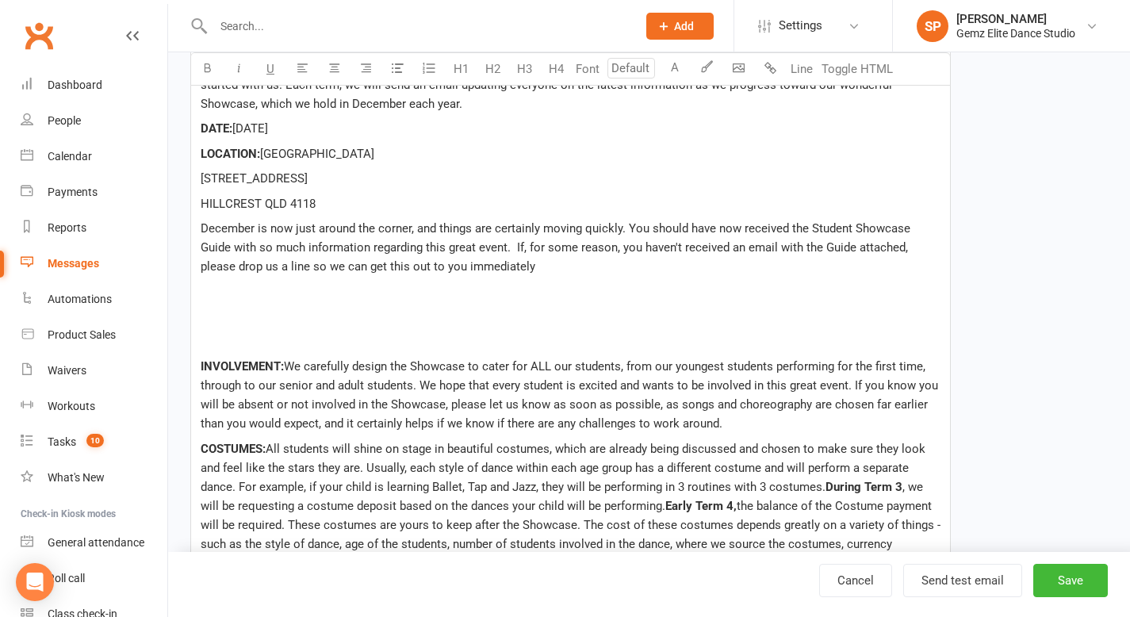
click at [499, 266] on p "December is now just around the corner, and things are certainly moving quickly…" at bounding box center [571, 247] width 740 height 57
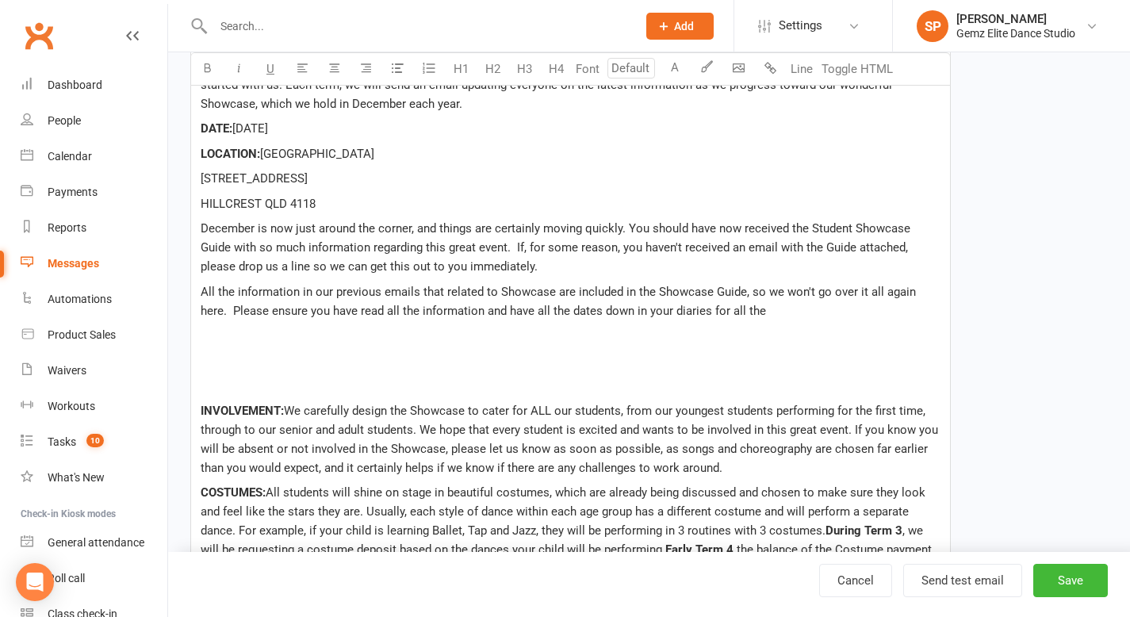
click at [564, 297] on span "All the information in our previous emails that related to Showcase are include…" at bounding box center [560, 301] width 718 height 33
click at [587, 362] on p "﻿" at bounding box center [571, 360] width 740 height 19
click at [571, 295] on span "All the information in our previous emails that related to Showcase are include…" at bounding box center [560, 301] width 718 height 33
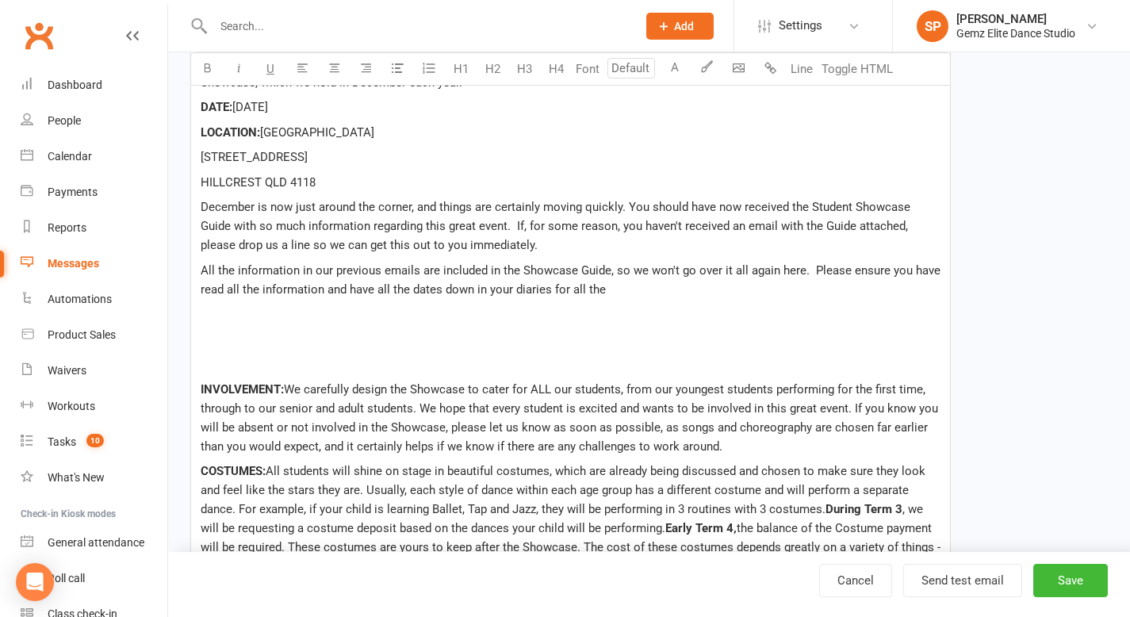
scroll to position [412, 0]
click at [676, 287] on p "All the information in our previous emails are included in the Showcase Guide, …" at bounding box center [571, 278] width 740 height 38
click at [757, 308] on p "﻿" at bounding box center [571, 312] width 740 height 19
click at [412, 286] on span "All the information in our previous emails are included in the Showcase Guide, …" at bounding box center [572, 278] width 743 height 33
click at [664, 293] on p "All the information in our previous emails are included in the Showcase Guide, …" at bounding box center [571, 278] width 740 height 38
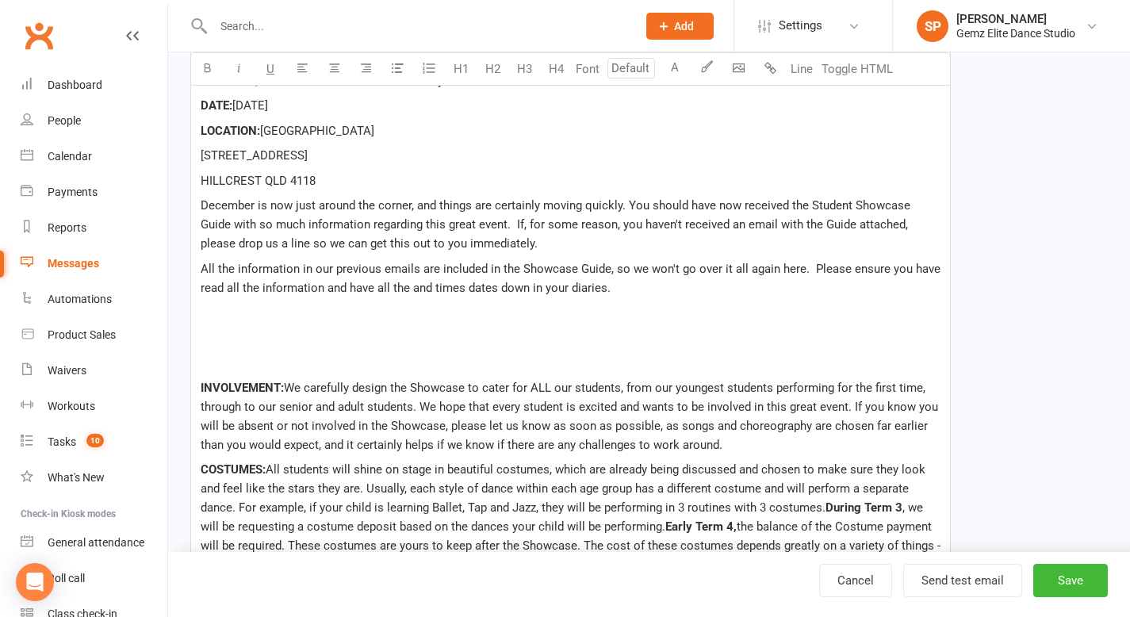
click at [783, 334] on p "﻿" at bounding box center [571, 337] width 740 height 19
drag, startPoint x: 720, startPoint y: 445, endPoint x: 182, endPoint y: 381, distance: 542.1
click at [182, 381] on div "Template Name Showcase Information Update for Term 1 (1) Send by Email SMS Push…" at bounding box center [570, 385] width 784 height 1370
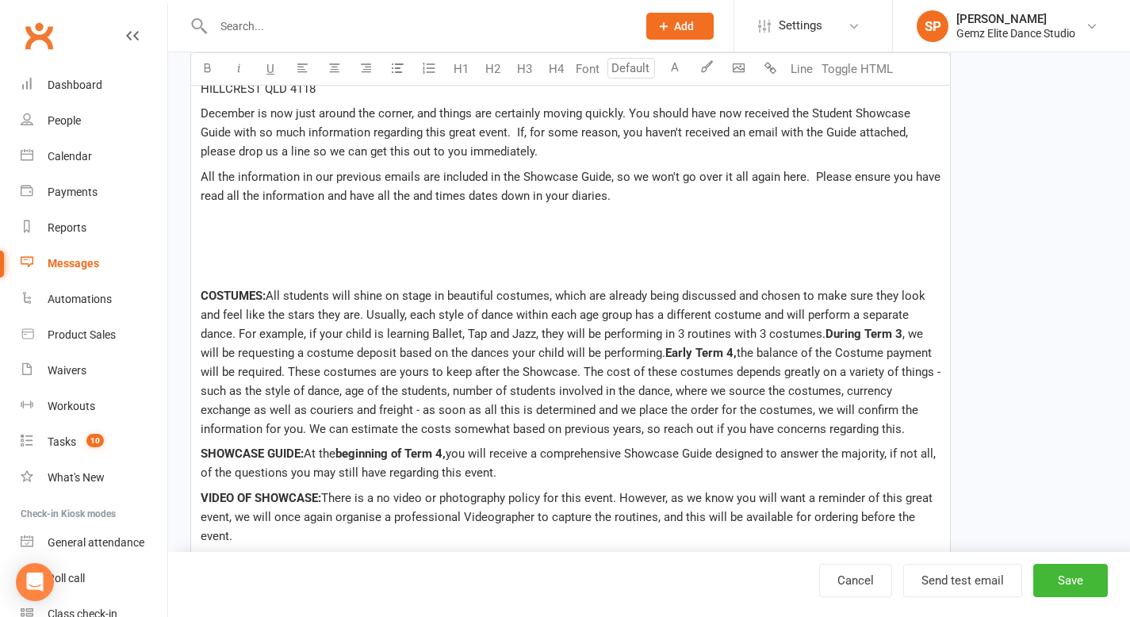
scroll to position [529, 0]
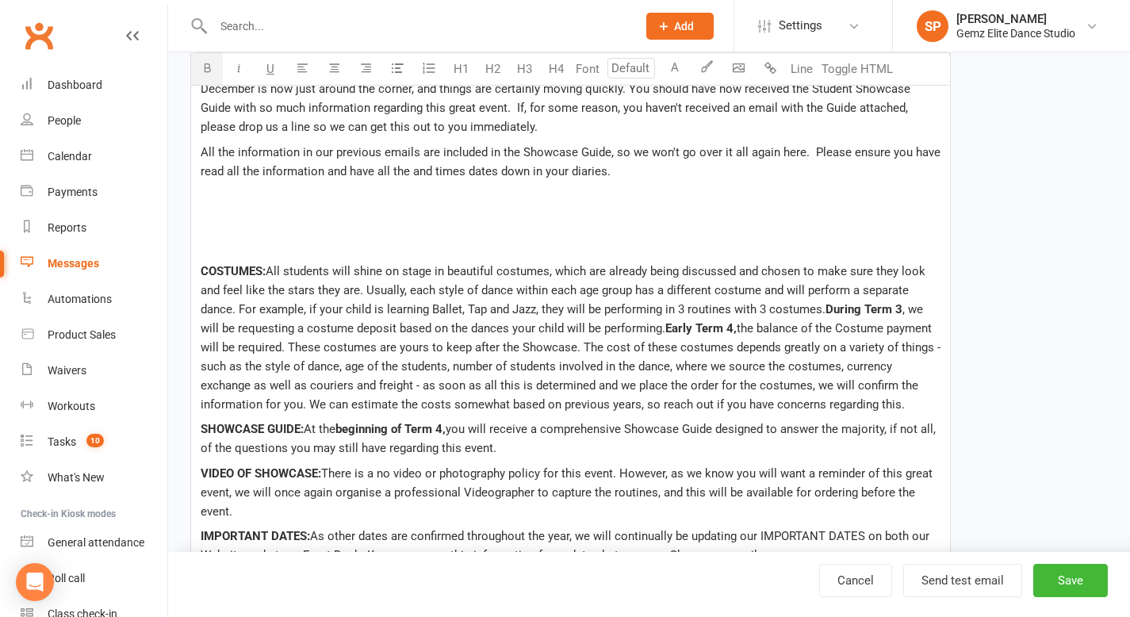
drag, startPoint x: 518, startPoint y: 450, endPoint x: 211, endPoint y: 257, distance: 363.0
click at [211, 257] on div "Hi Everyone! Welcome to our Term Showcase Newsletter for 2025! Welcome to our c…" at bounding box center [570, 275] width 759 height 789
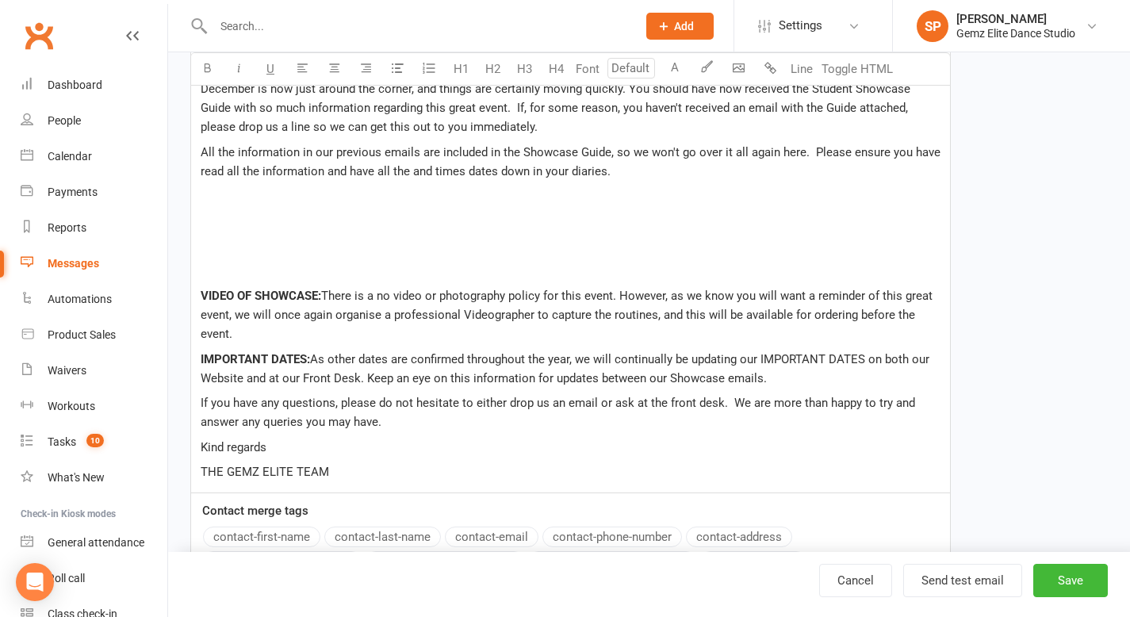
click at [456, 247] on p "﻿" at bounding box center [571, 245] width 740 height 19
drag, startPoint x: 771, startPoint y: 377, endPoint x: 140, endPoint y: 287, distance: 637.5
click at [140, 287] on ui-view "Prospect Member Non-attending contact Class / event Appointment Task Membership…" at bounding box center [565, 90] width 1130 height 1231
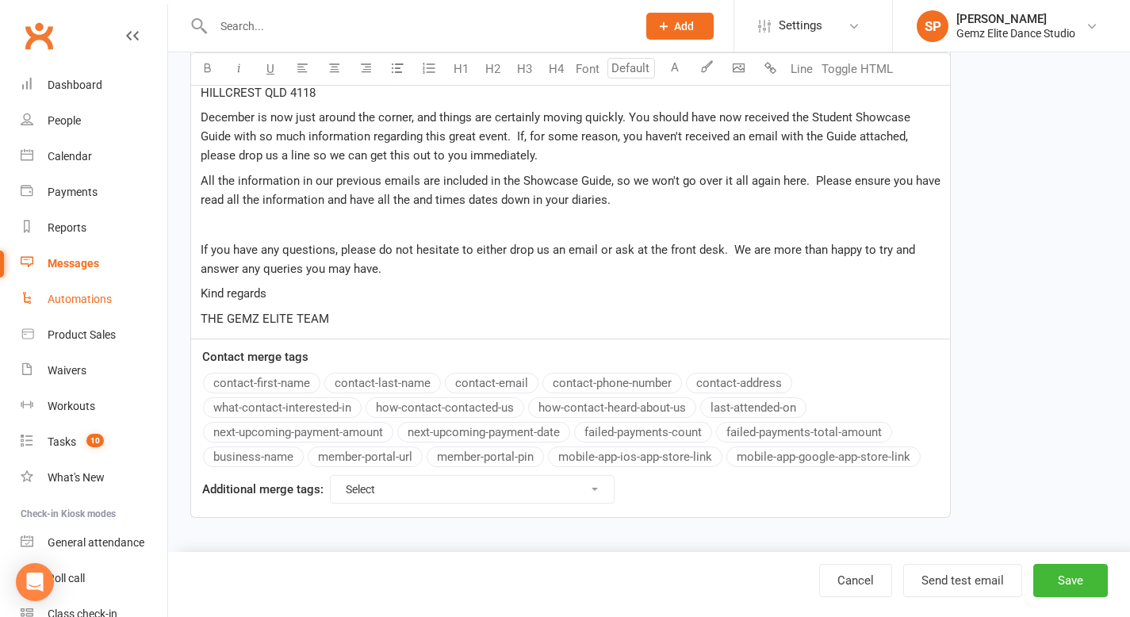
scroll to position [500, 0]
click at [235, 224] on p "﻿" at bounding box center [571, 224] width 740 height 19
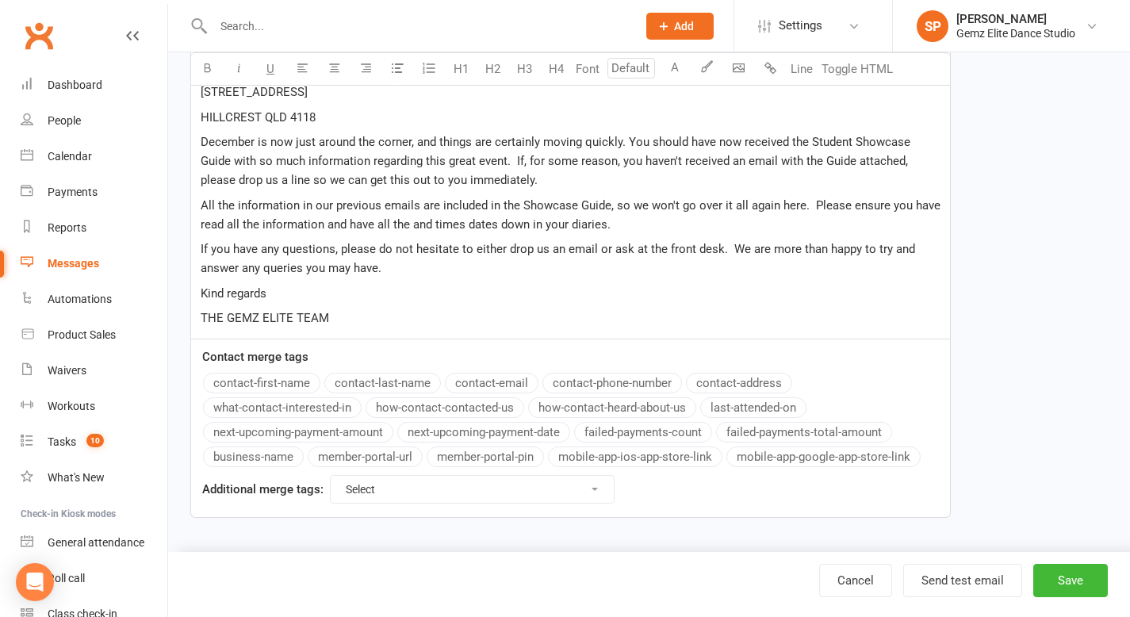
scroll to position [475, 0]
click at [332, 251] on span "If you have any questions, please do not hesitate to either drop us an email or…" at bounding box center [559, 259] width 717 height 33
click at [441, 304] on div "Hi Everyone! Welcome to our Term Showcase Newsletter for 2025! Welcome to our c…" at bounding box center [570, 137] width 759 height 404
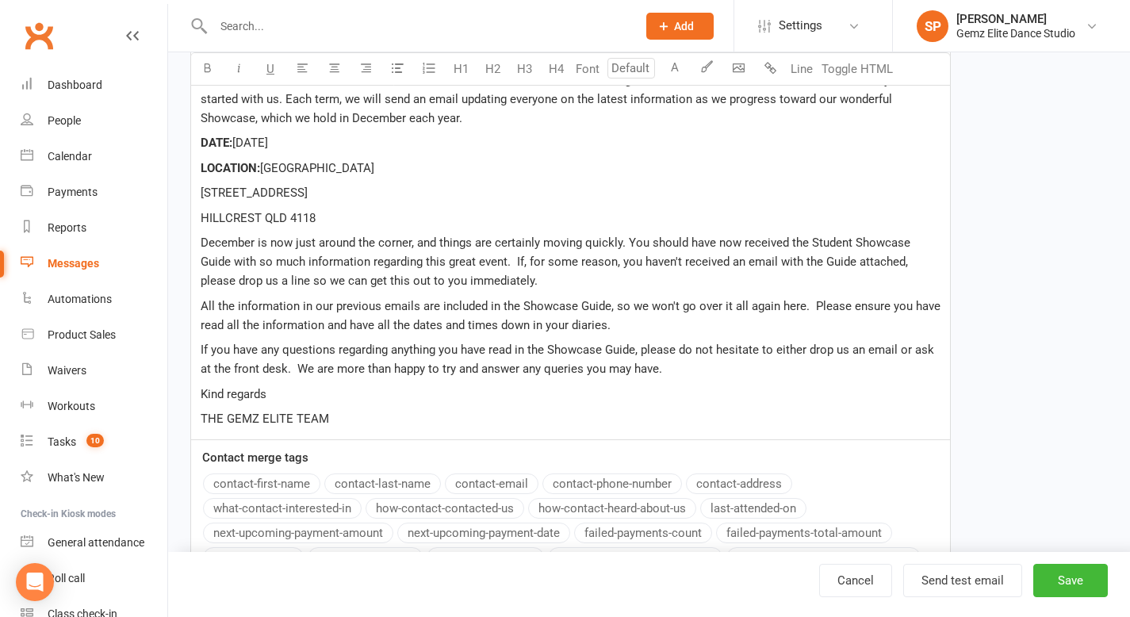
scroll to position [350, 0]
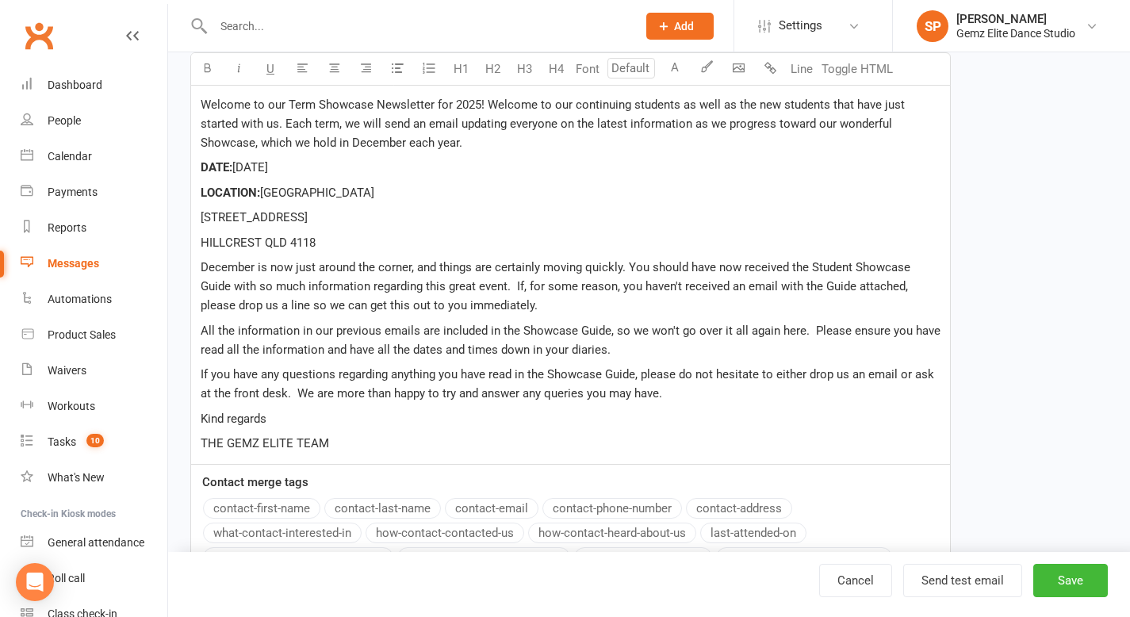
click at [364, 305] on span "December is now just around the corner, and things are certainly moving quickly…" at bounding box center [557, 286] width 713 height 52
click at [427, 306] on span "December is now just around the corner, and things are certainly moving quickly…" at bounding box center [557, 286] width 713 height 52
click at [522, 304] on span "December is now just around the corner, and things are certainly moving quickly…" at bounding box center [557, 286] width 713 height 52
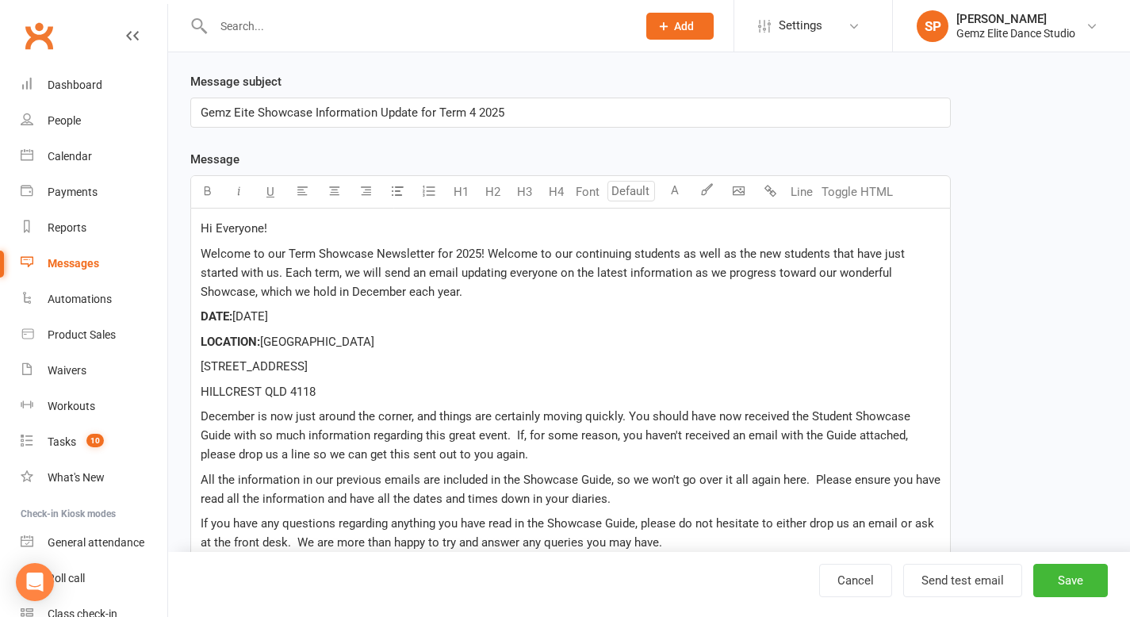
scroll to position [0, 0]
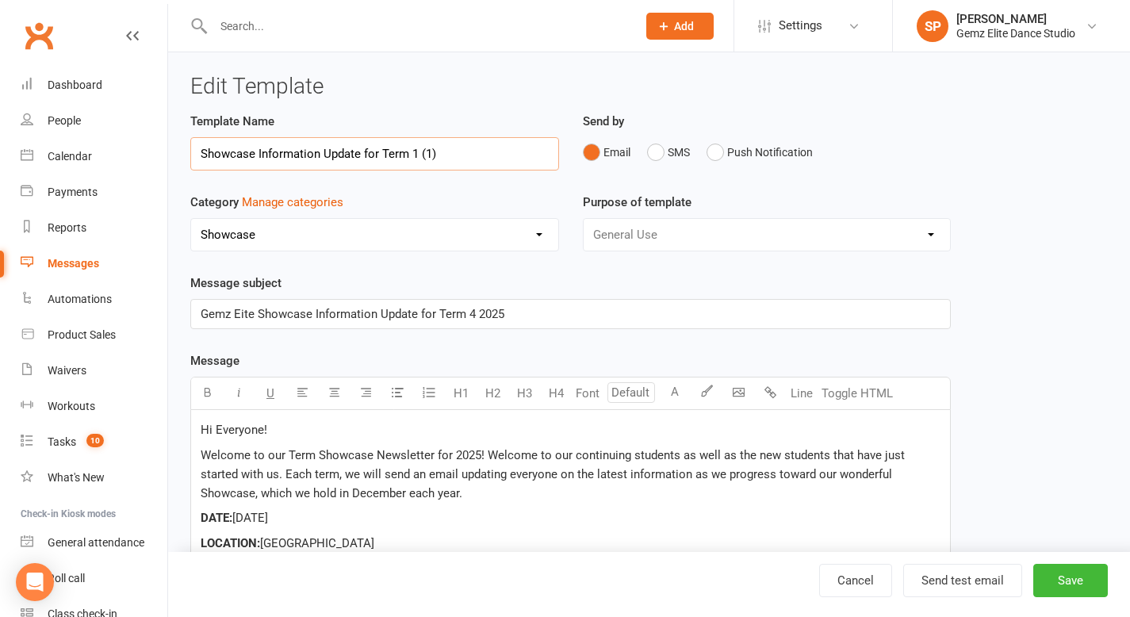
click at [447, 150] on input "Showcase Information Update for Term 1 (1)" at bounding box center [374, 153] width 369 height 33
type input "Showcase Information Update for Term 4"
click at [1075, 583] on button "Save" at bounding box center [1070, 580] width 75 height 33
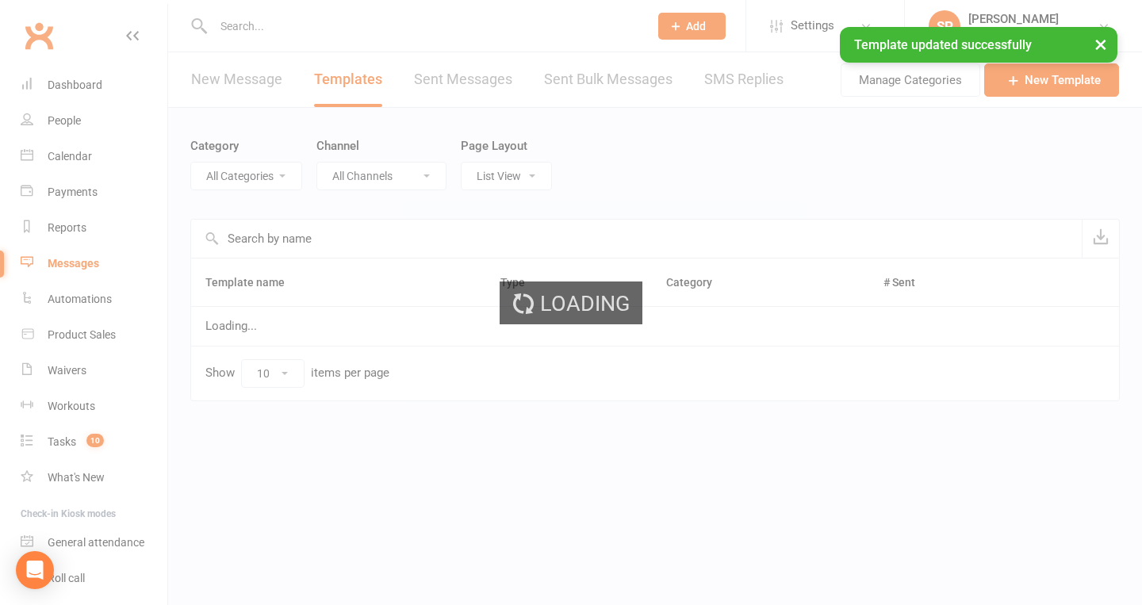
select select "11685"
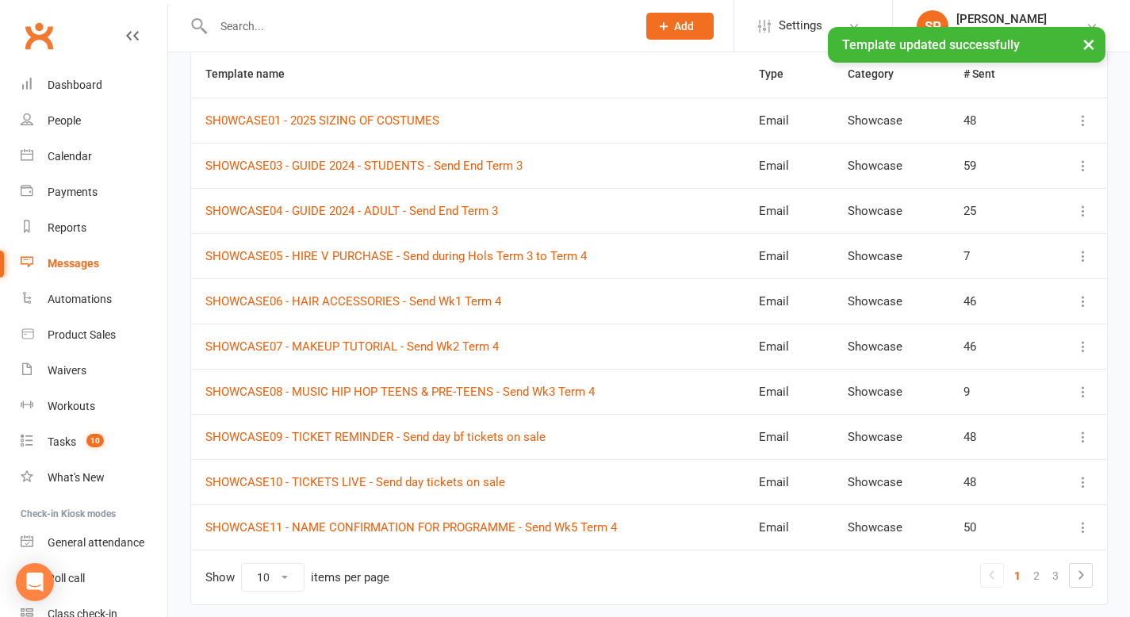
scroll to position [263, 0]
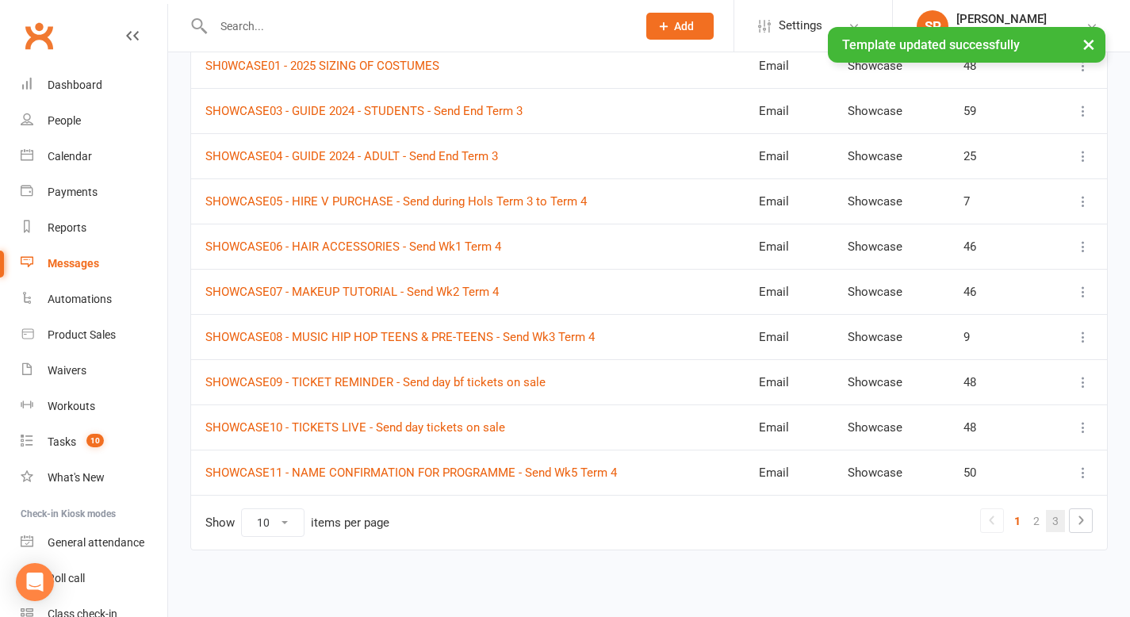
click at [1057, 522] on link "3" at bounding box center [1055, 521] width 19 height 22
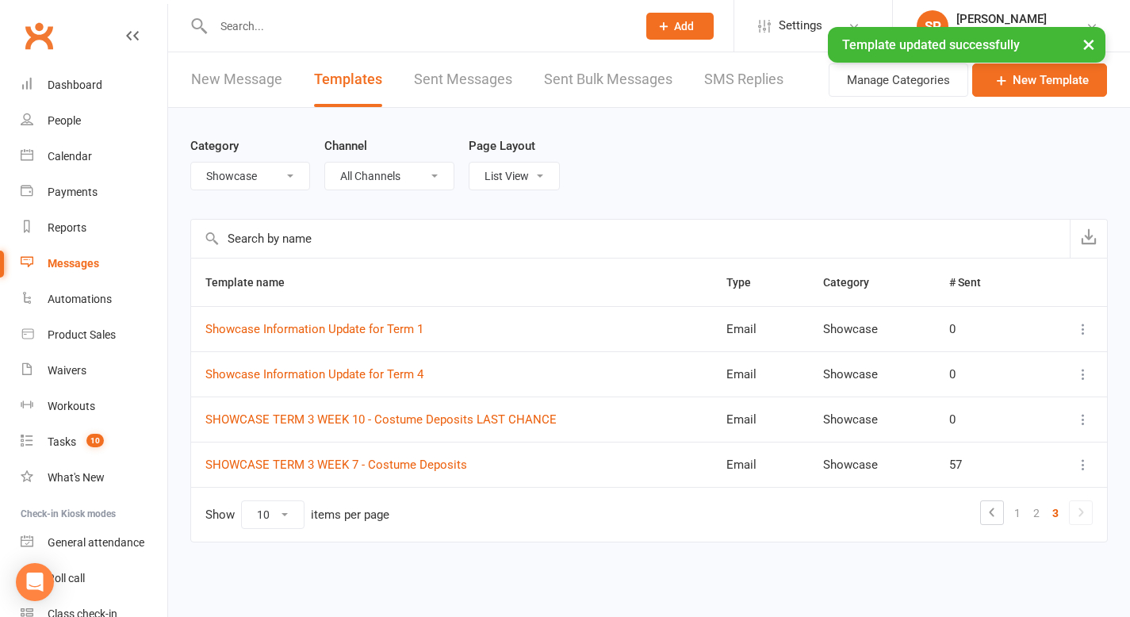
scroll to position [0, 0]
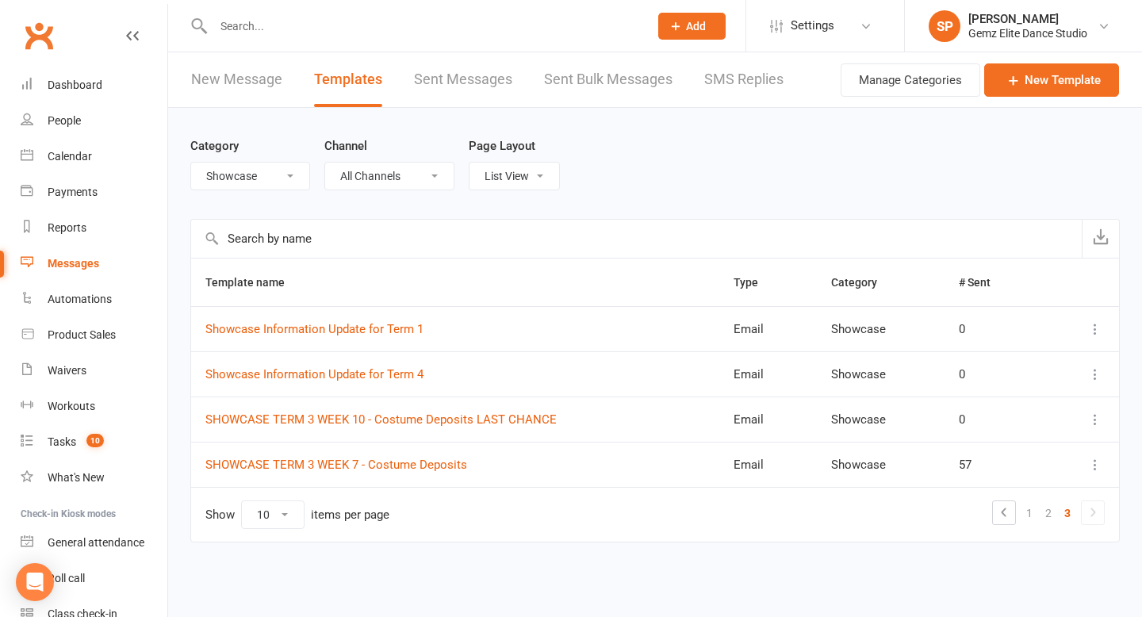
click at [1095, 372] on icon at bounding box center [1095, 374] width 16 height 16
click at [1045, 434] on link "Edit" at bounding box center [1025, 437] width 157 height 32
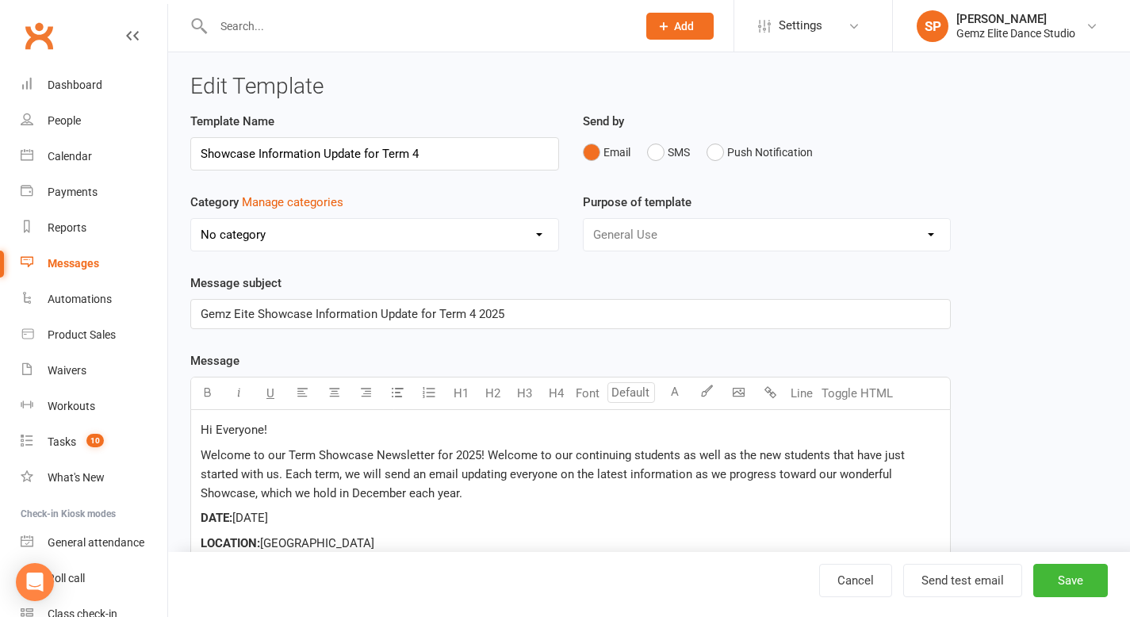
select select "11685"
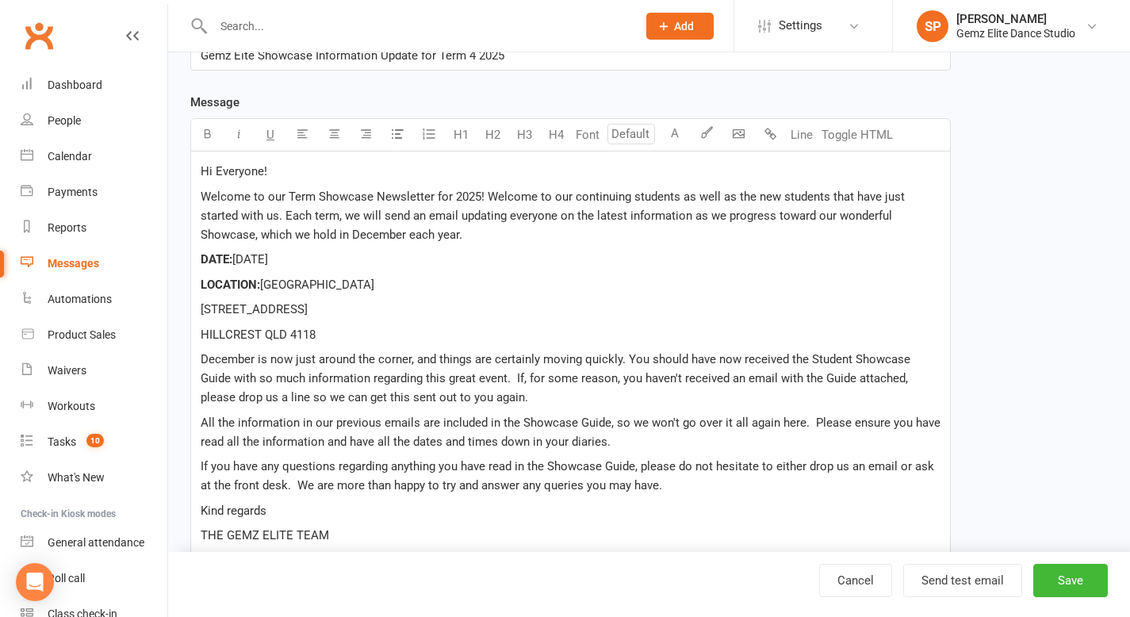
scroll to position [255, 0]
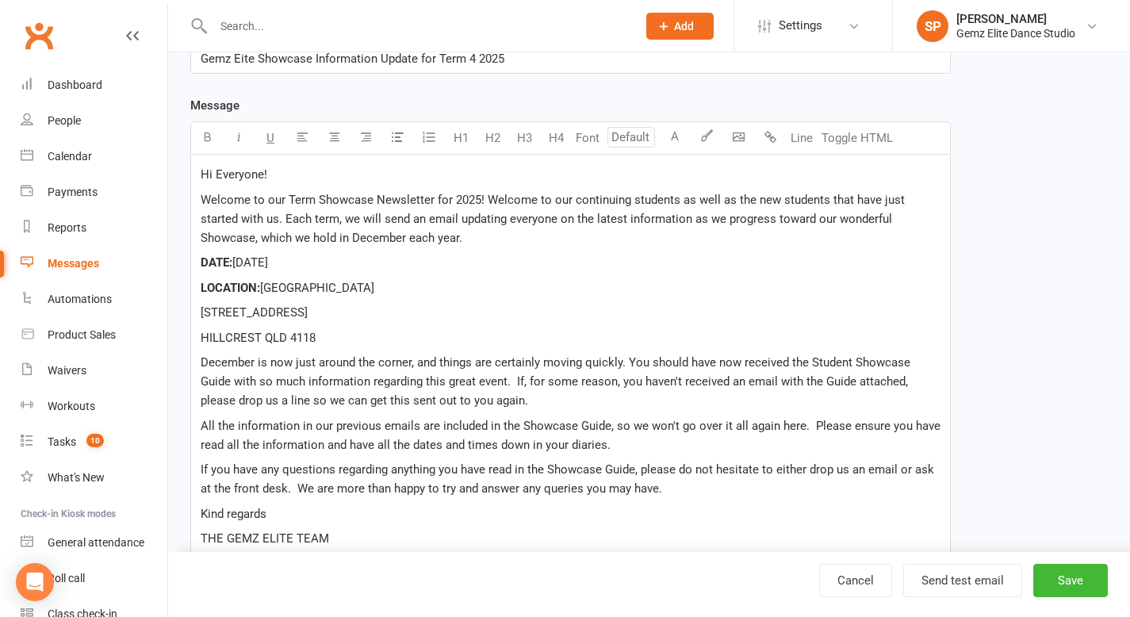
click at [273, 386] on span "December is now just around the corner, and things are certainly moving quickly…" at bounding box center [557, 381] width 713 height 52
click at [771, 299] on div "Hi Everyone! Welcome to our Term Showcase Newsletter for 2025! Welcome to our c…" at bounding box center [570, 357] width 759 height 404
click at [1077, 574] on button "Save" at bounding box center [1070, 580] width 75 height 33
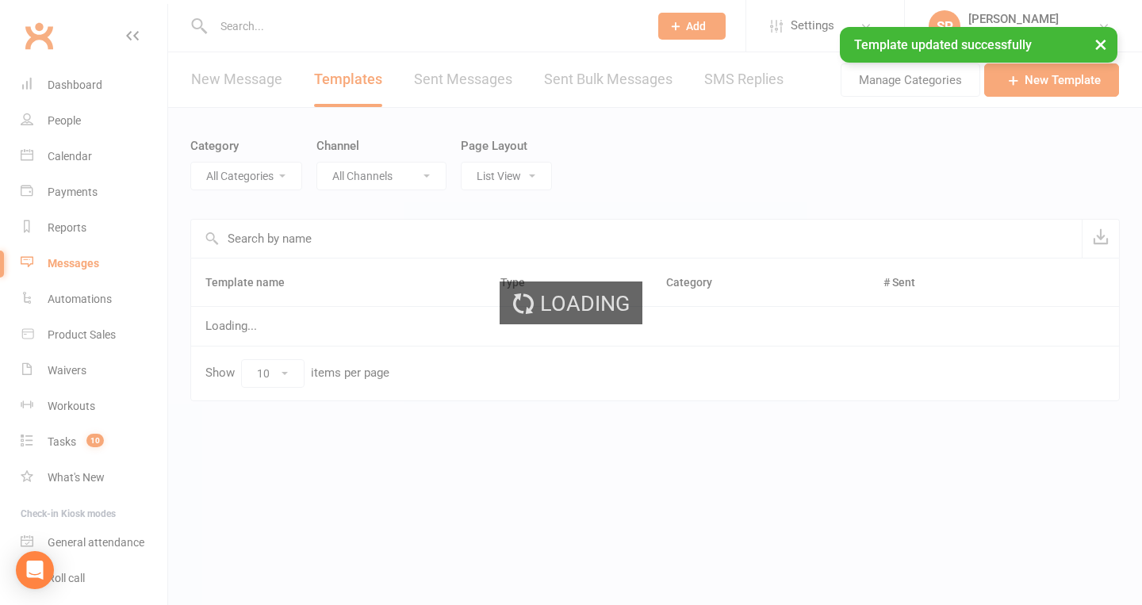
select select "11685"
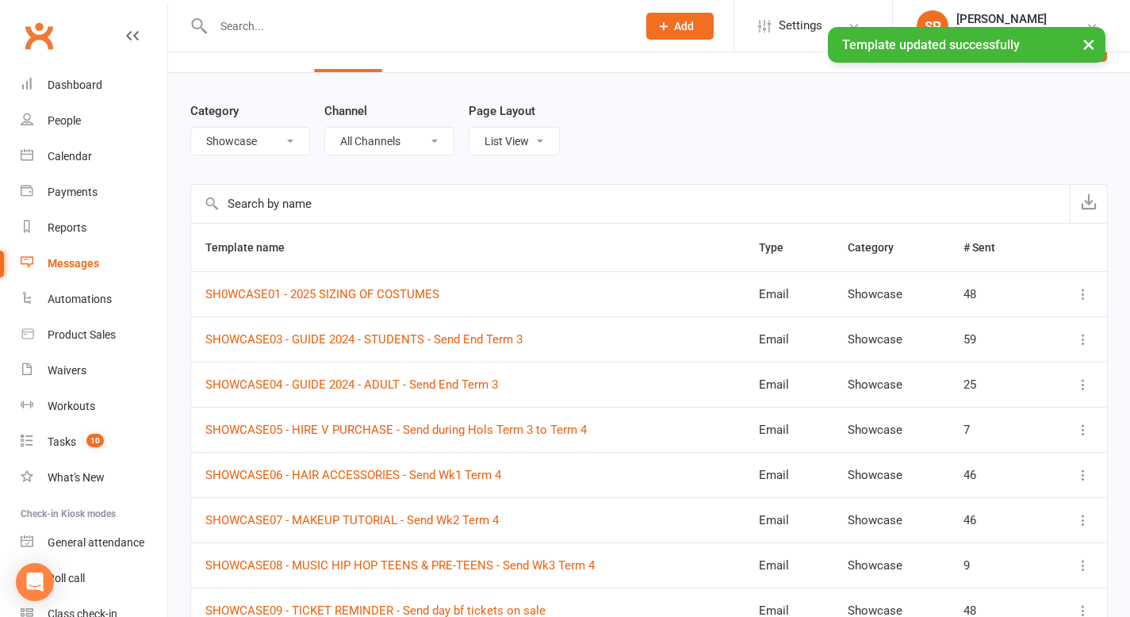
scroll to position [37, 0]
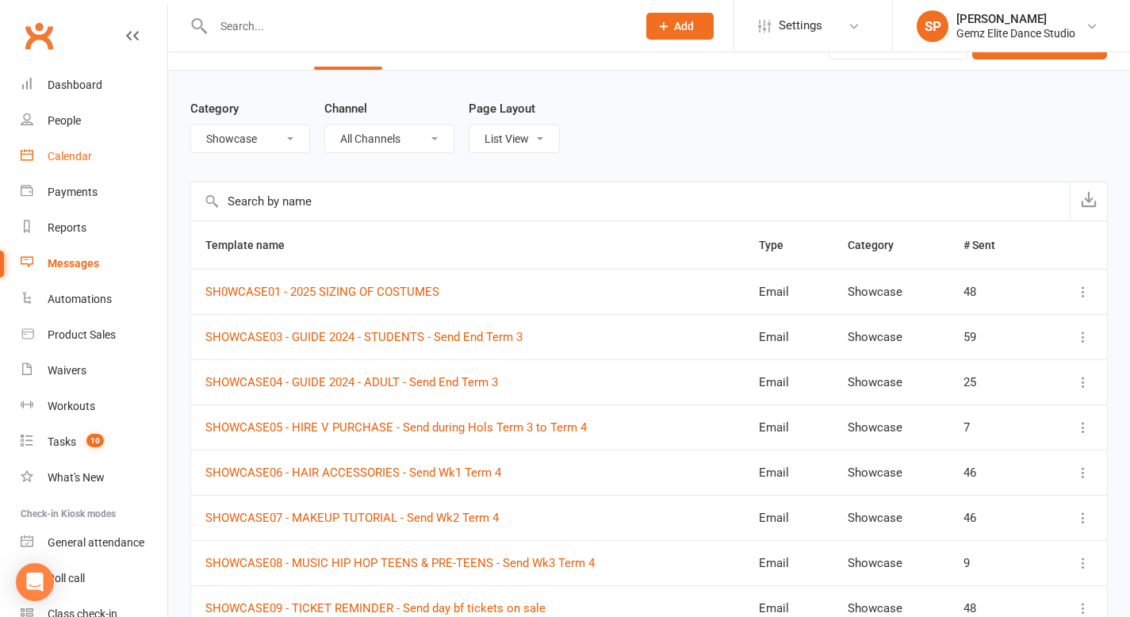
click at [82, 155] on div "Calendar" at bounding box center [70, 156] width 44 height 13
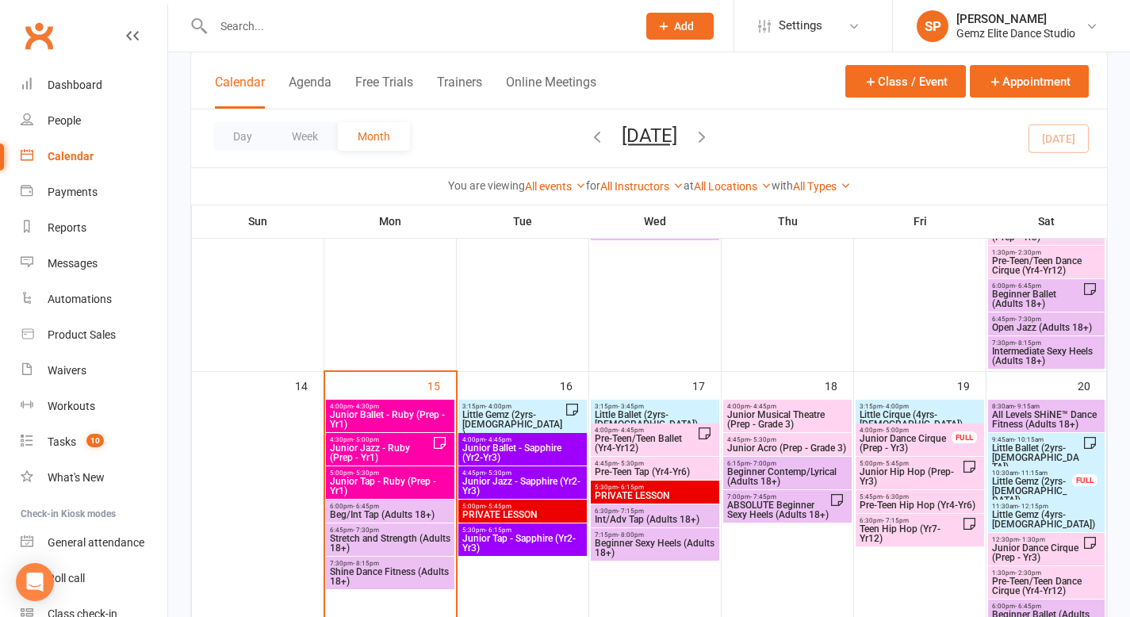
scroll to position [641, 0]
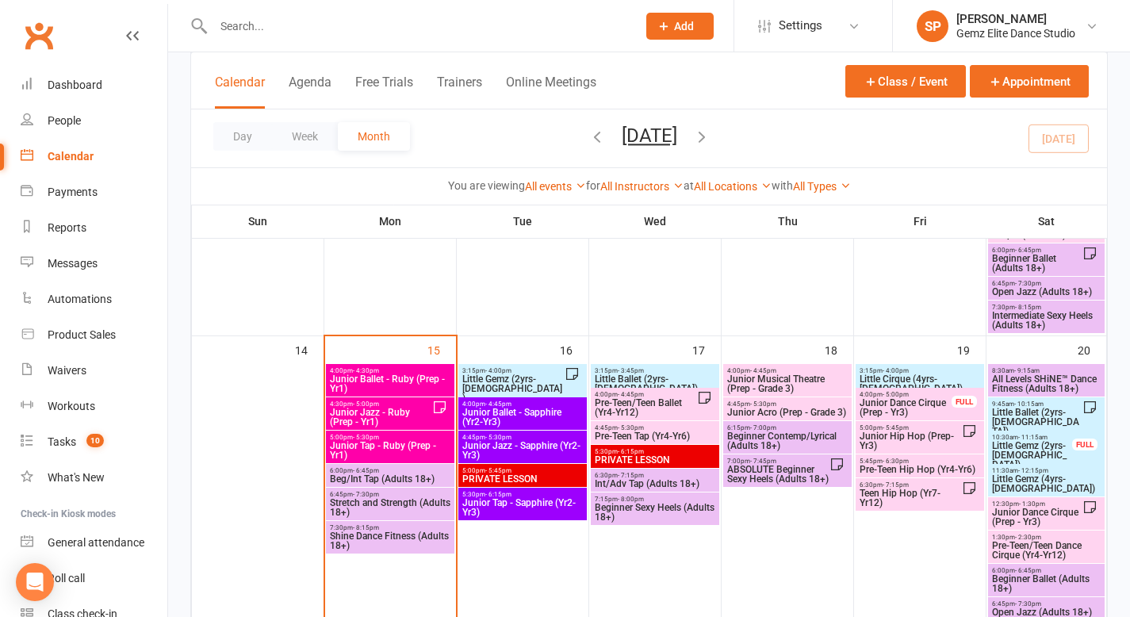
click at [784, 378] on span "Junior Musical Theatre (Prep - Grade 3)" at bounding box center [787, 383] width 122 height 19
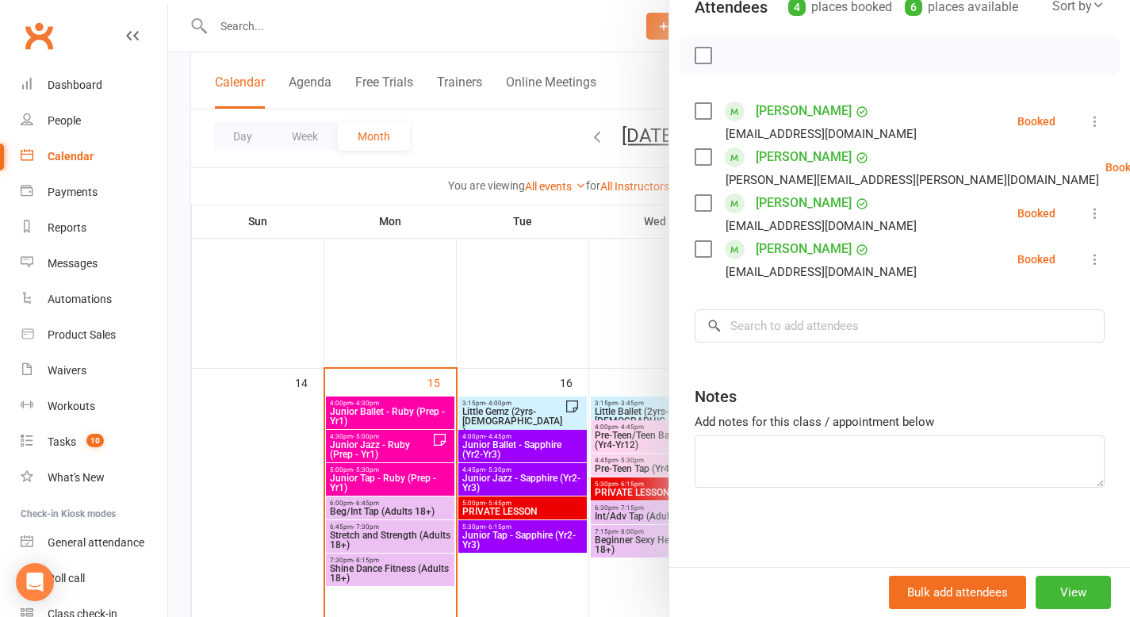
scroll to position [595, 0]
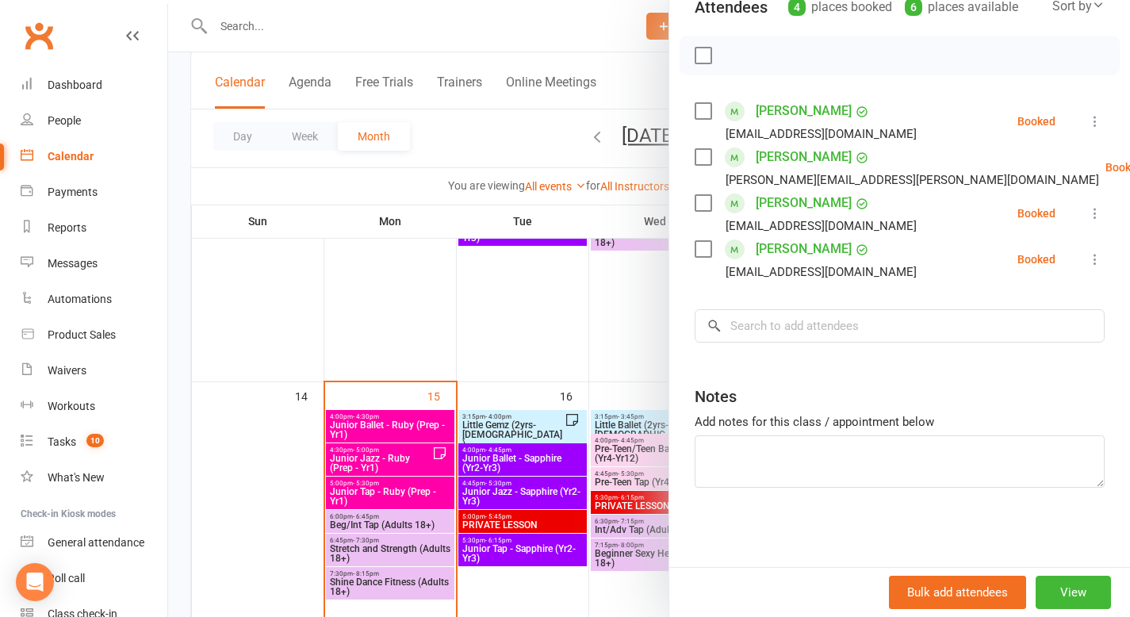
click at [642, 314] on div at bounding box center [649, 308] width 962 height 617
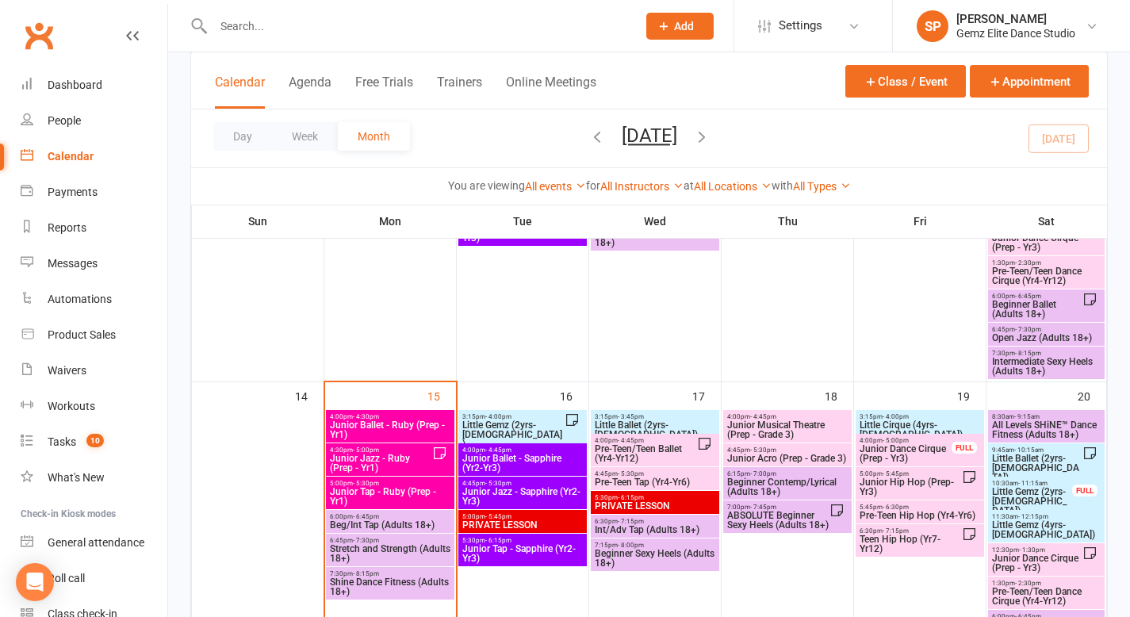
click at [807, 457] on span "Junior Acro (Prep - Grade 3)" at bounding box center [787, 458] width 122 height 10
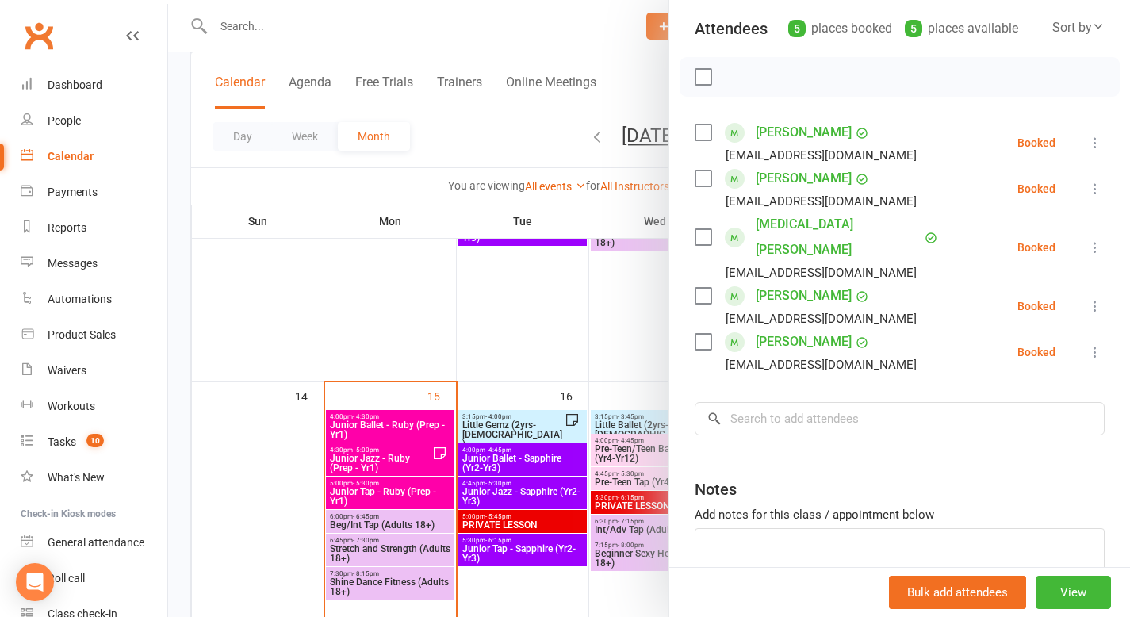
scroll to position [148, 0]
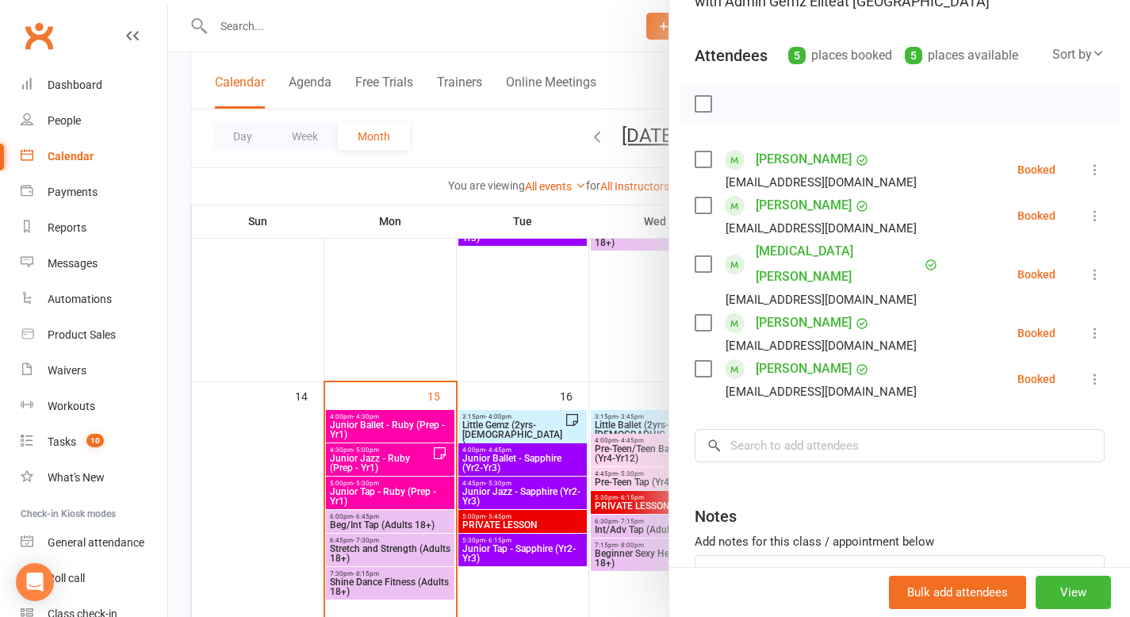
click at [637, 334] on div at bounding box center [649, 308] width 962 height 617
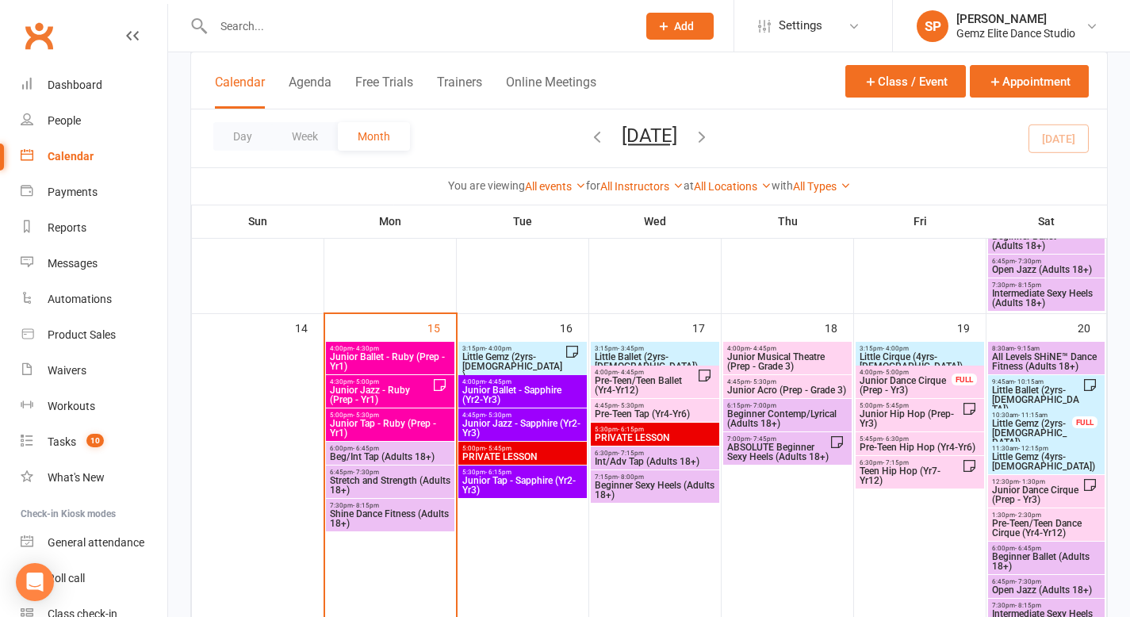
scroll to position [664, 0]
click at [1032, 507] on div "1:30pm - 2:30pm Pre-Teen/Teen Dance Cirque (Yr4-Yr12)" at bounding box center [1046, 523] width 117 height 33
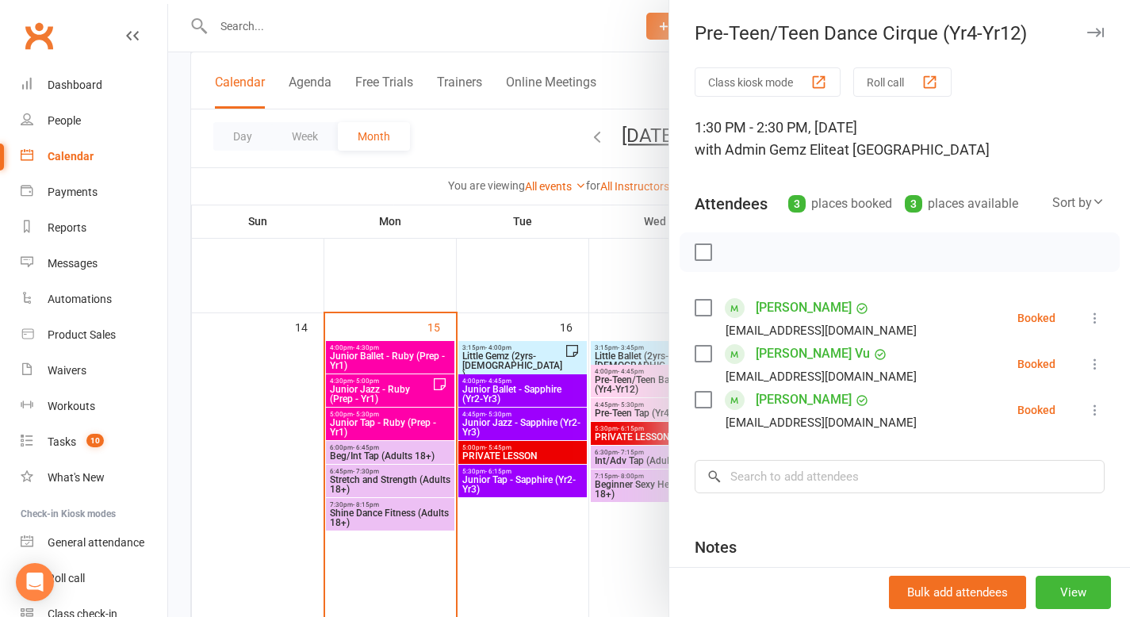
click at [611, 293] on div at bounding box center [649, 308] width 962 height 617
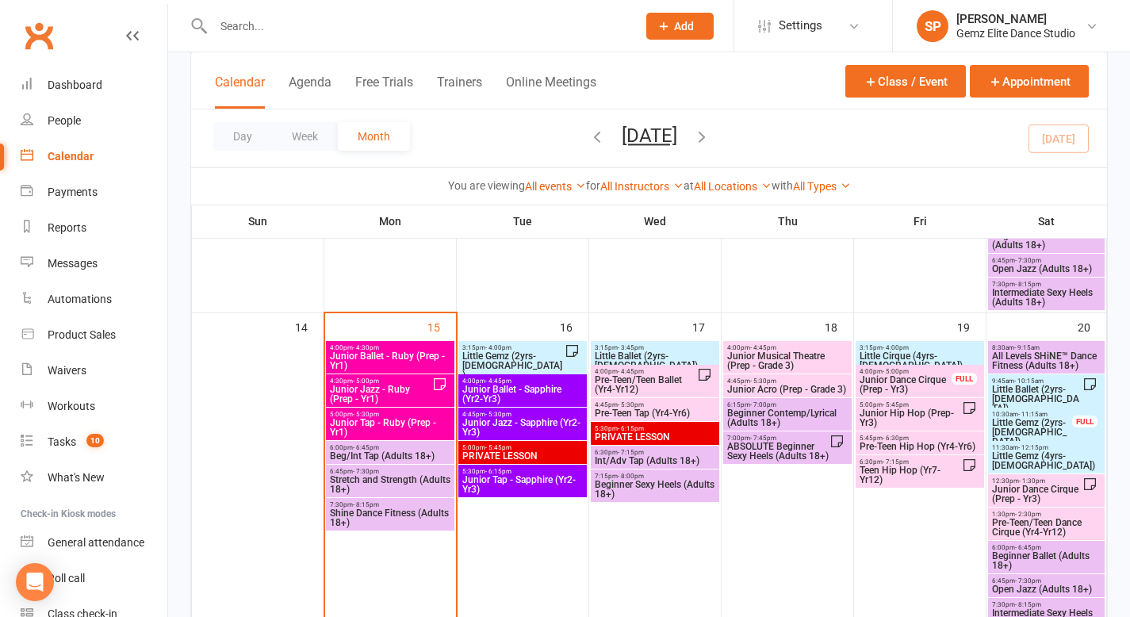
click at [749, 358] on span "Junior Musical Theatre (Prep - Grade 3)" at bounding box center [787, 360] width 122 height 19
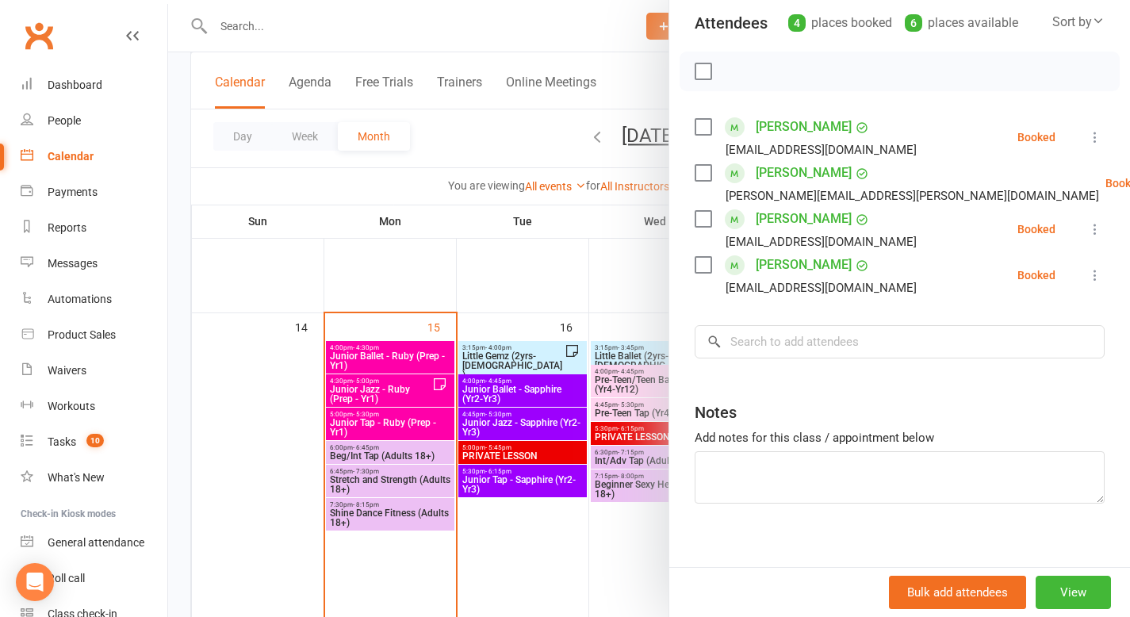
scroll to position [197, 0]
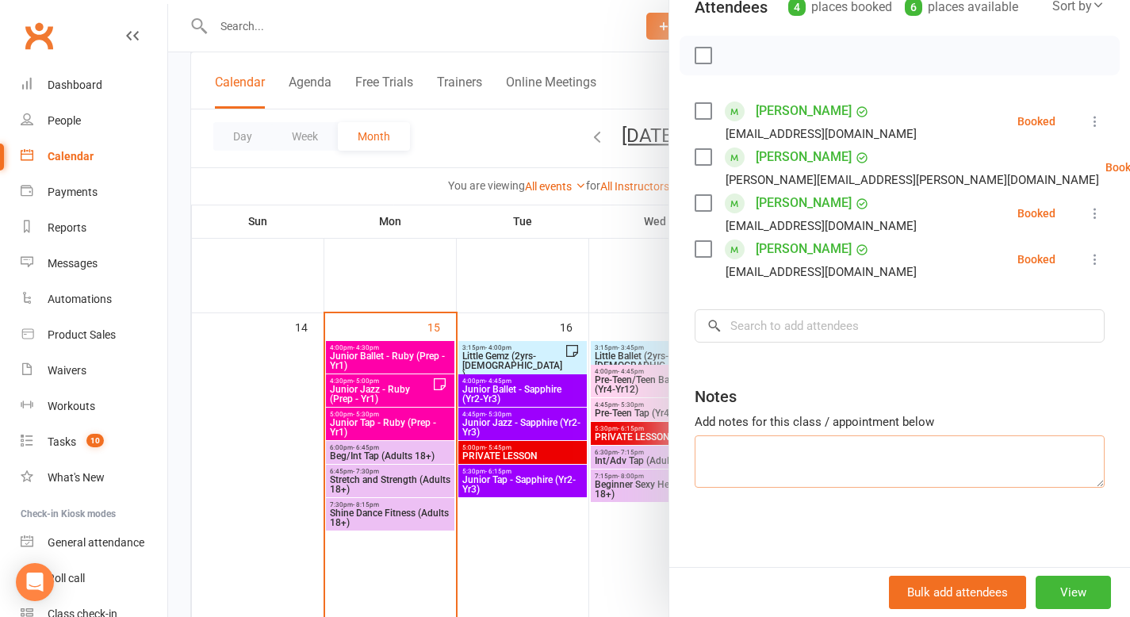
click at [719, 455] on textarea at bounding box center [899, 461] width 410 height 52
click at [832, 473] on textarea "[PERSON_NAME] Birthday [DEMOGRAPHIC_DATA]" at bounding box center [899, 461] width 410 height 52
type textarea "[PERSON_NAME] Birthday [DEMOGRAPHIC_DATA]"
click at [622, 564] on div at bounding box center [649, 308] width 962 height 617
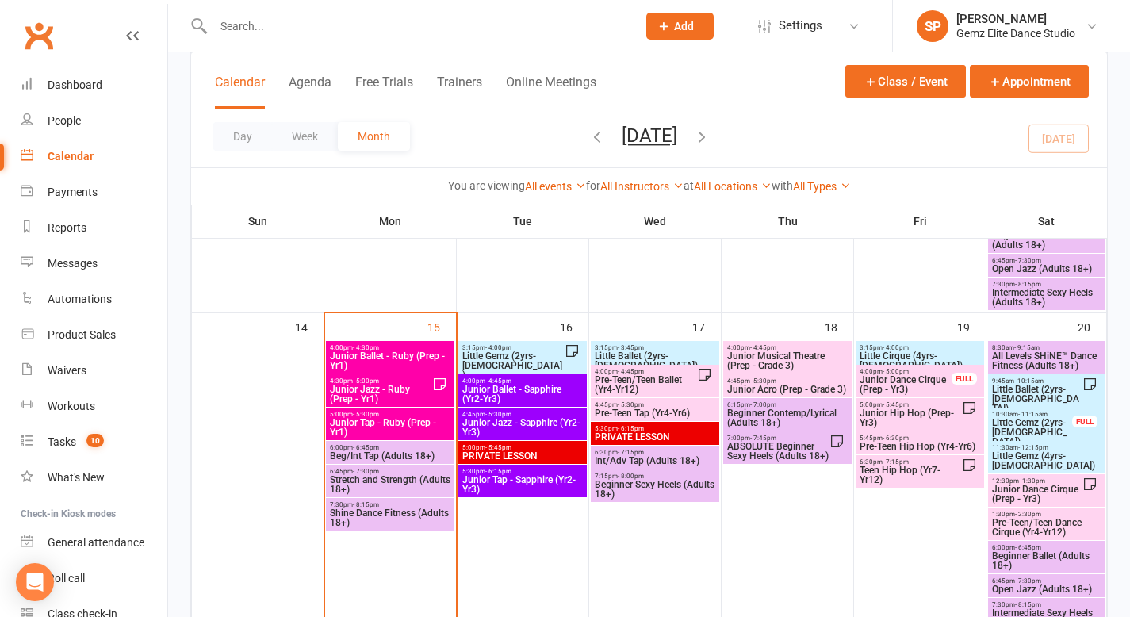
click at [885, 380] on span "Junior Dance Cirque (Prep - Yr3)" at bounding box center [906, 384] width 94 height 19
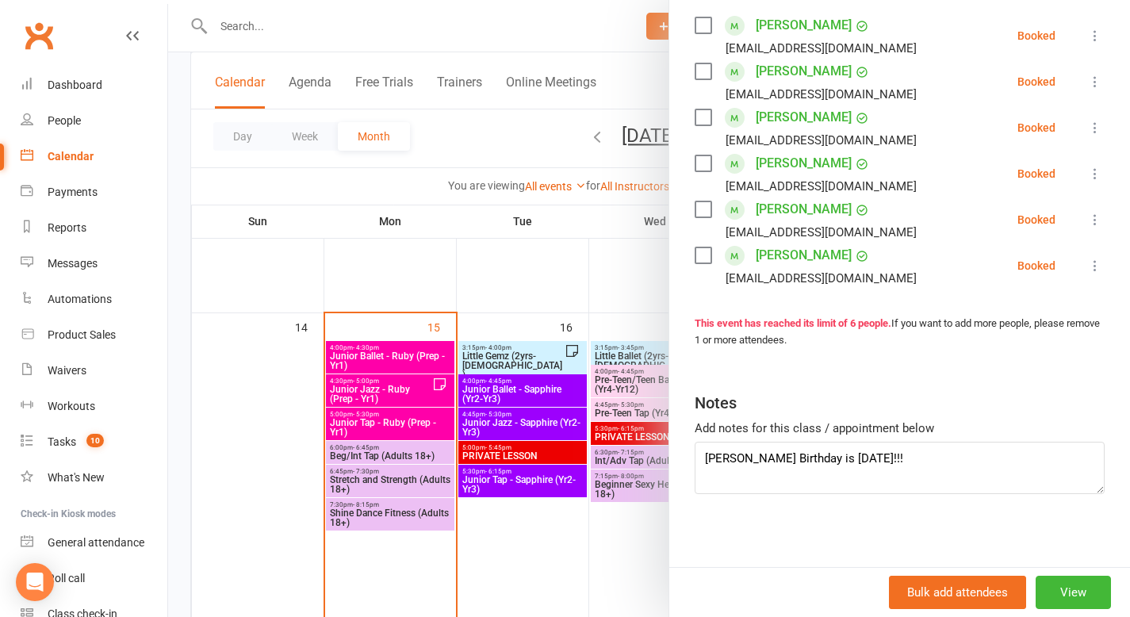
scroll to position [279, 0]
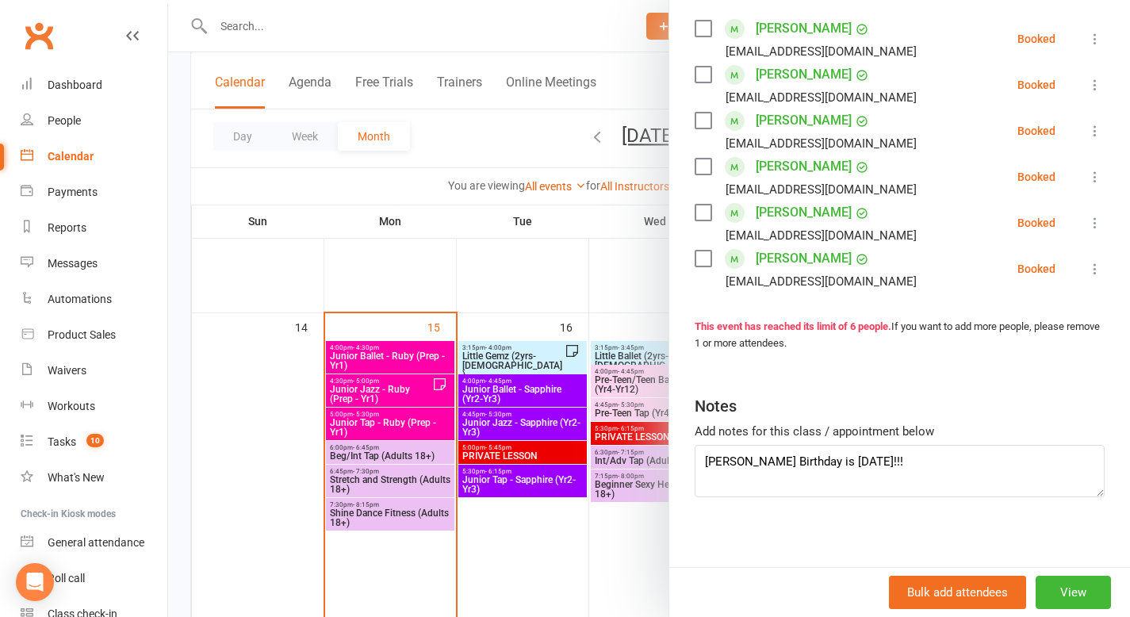
click at [632, 273] on div at bounding box center [649, 308] width 962 height 617
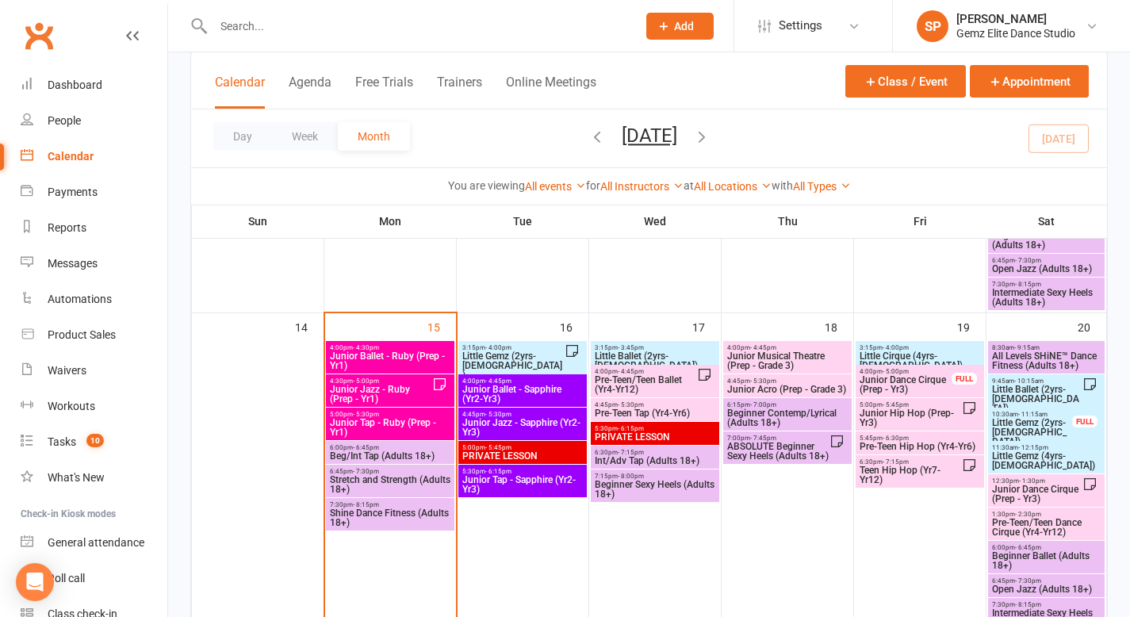
click at [1012, 526] on span "Pre-Teen/Teen Dance Cirque (Yr4-Yr12)" at bounding box center [1046, 527] width 110 height 19
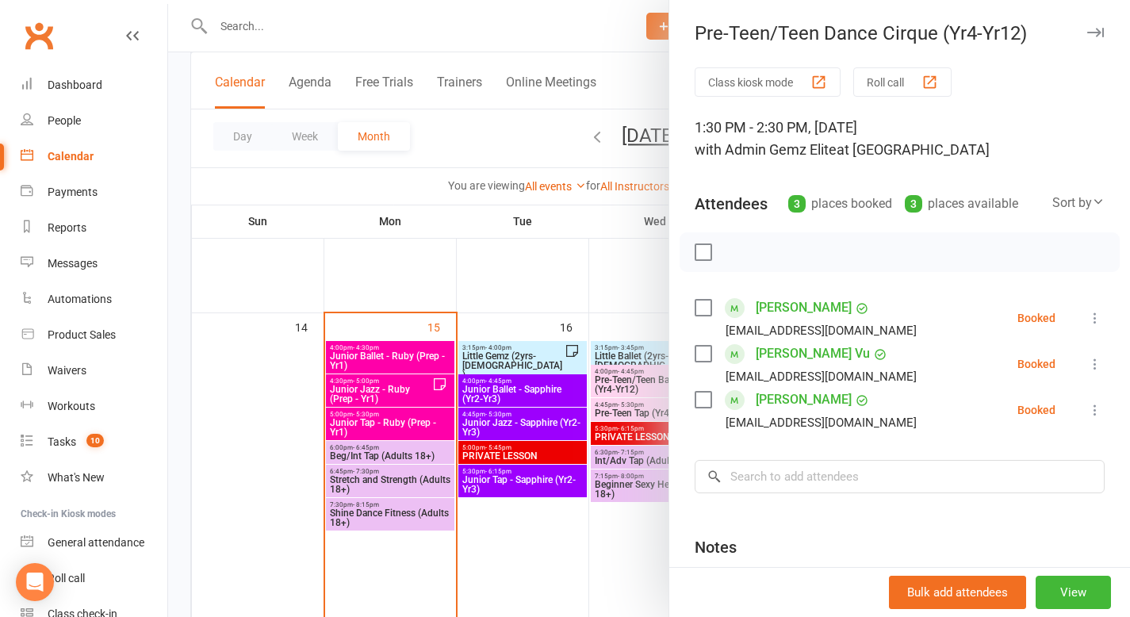
click at [647, 541] on div at bounding box center [649, 308] width 962 height 617
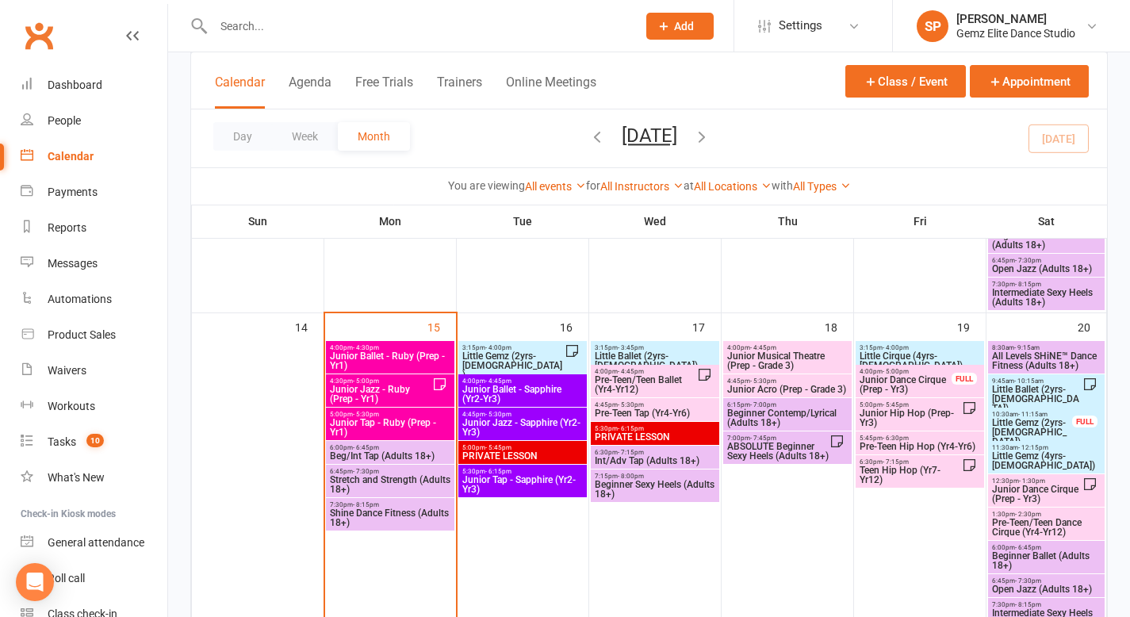
click at [919, 474] on span "Teen Hip Hop (Yr7-Yr12)" at bounding box center [910, 474] width 103 height 19
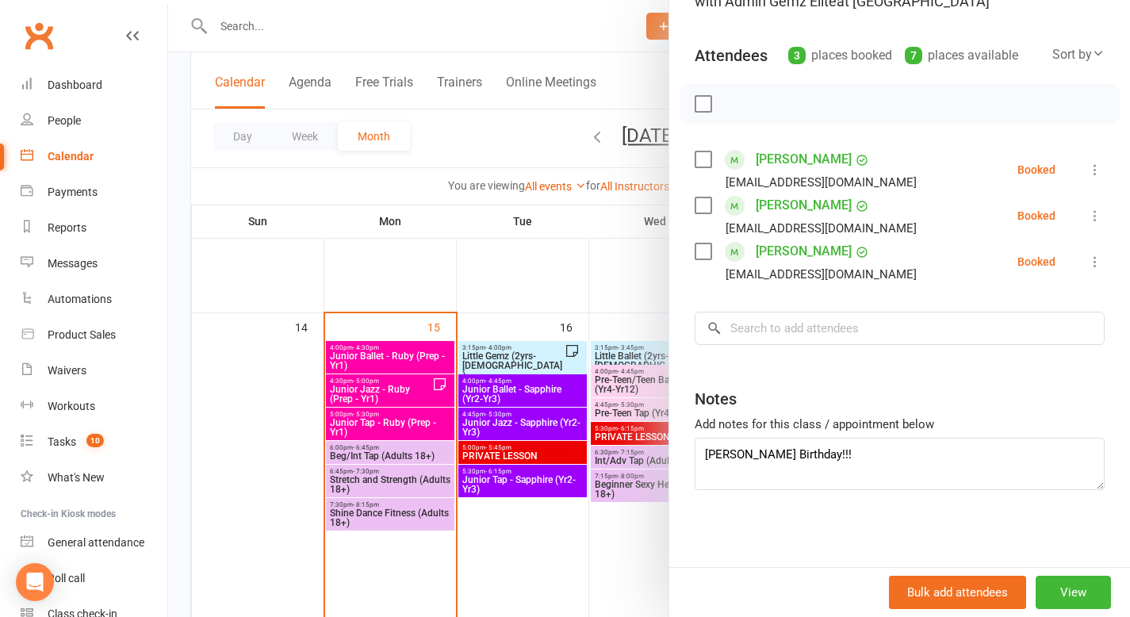
scroll to position [151, 0]
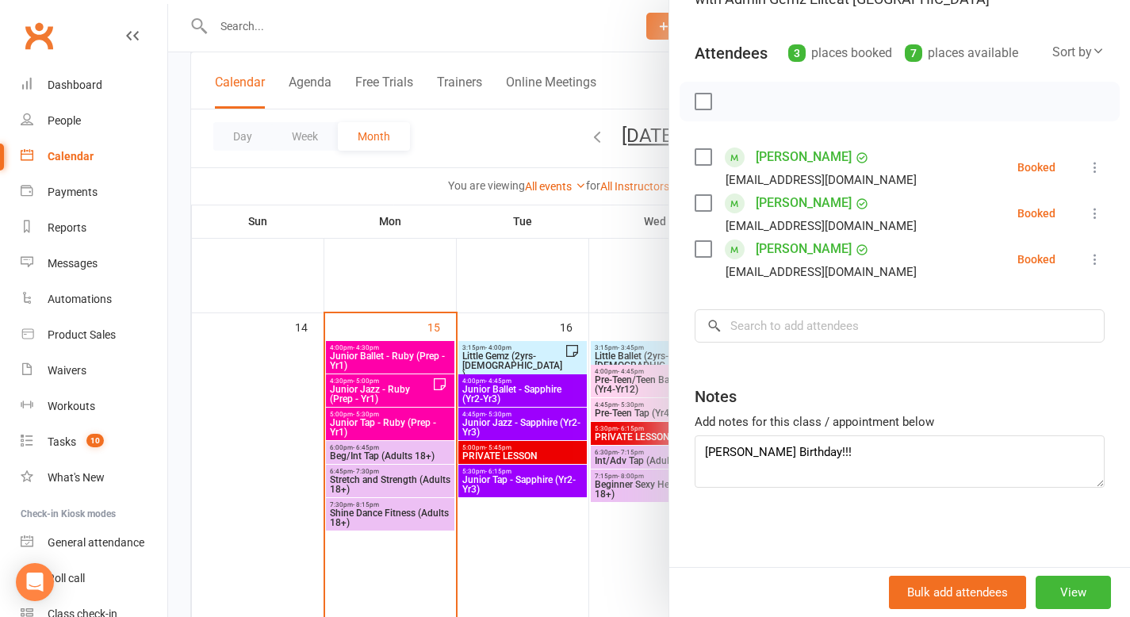
click at [507, 350] on div at bounding box center [649, 308] width 962 height 617
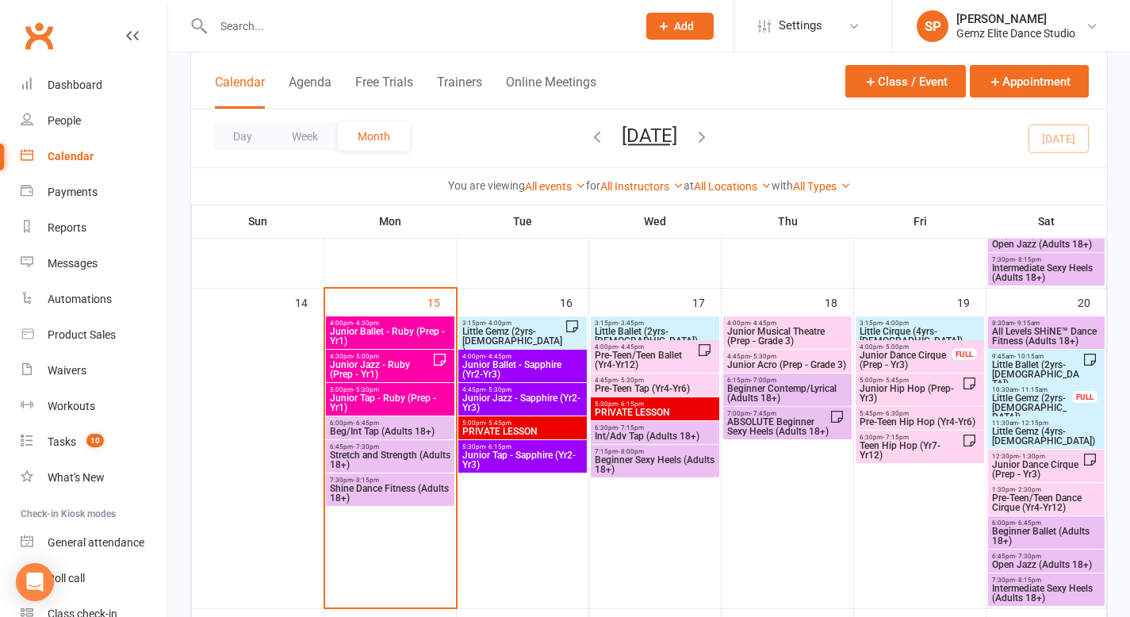
scroll to position [683, 0]
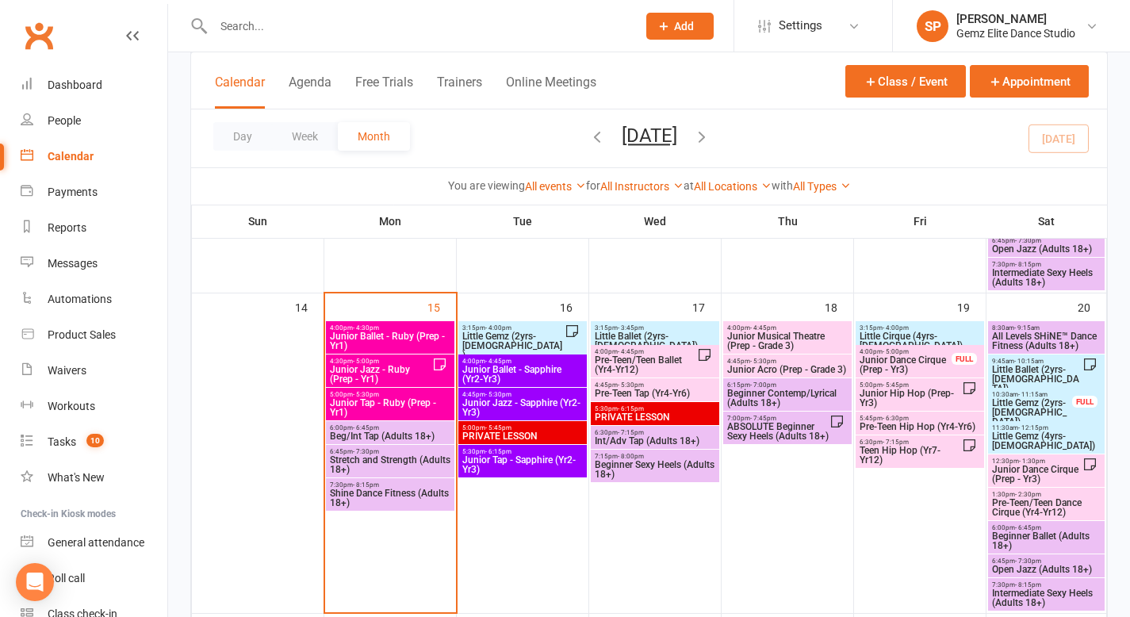
click at [511, 340] on span "Little Gemz (2yrs-[DEMOGRAPHIC_DATA])" at bounding box center [512, 345] width 103 height 29
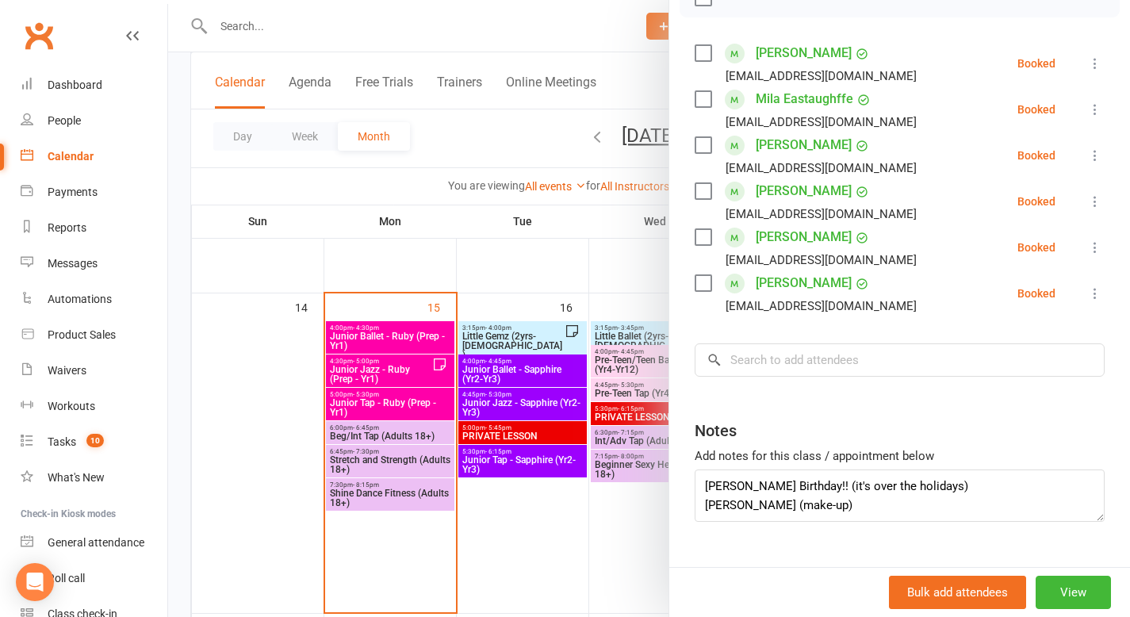
scroll to position [289, 0]
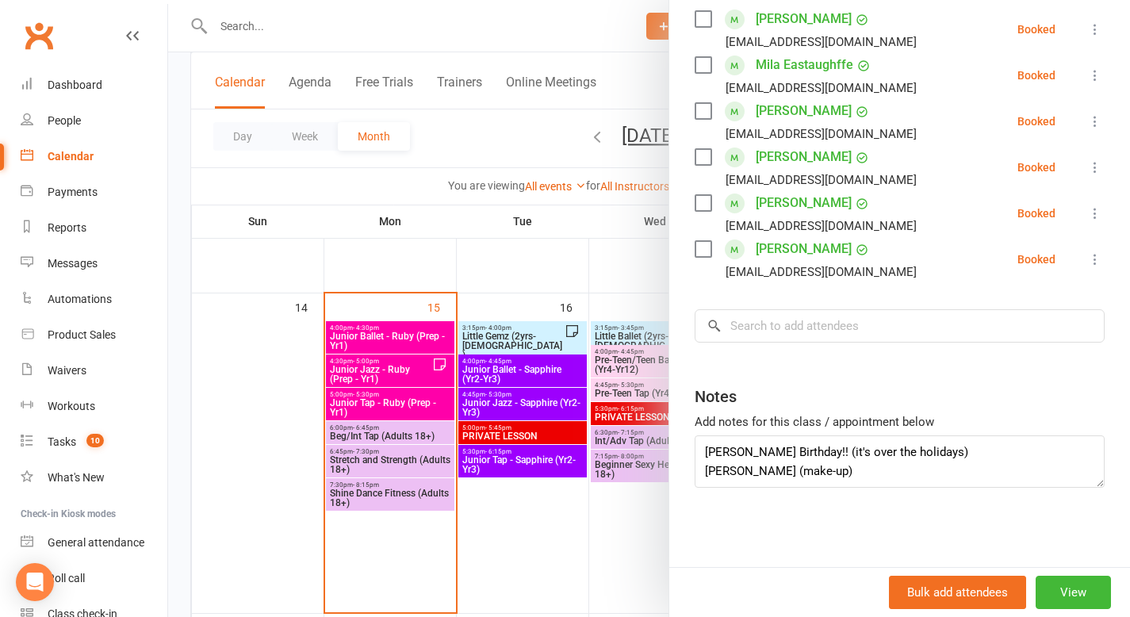
click at [561, 332] on div at bounding box center [649, 308] width 962 height 617
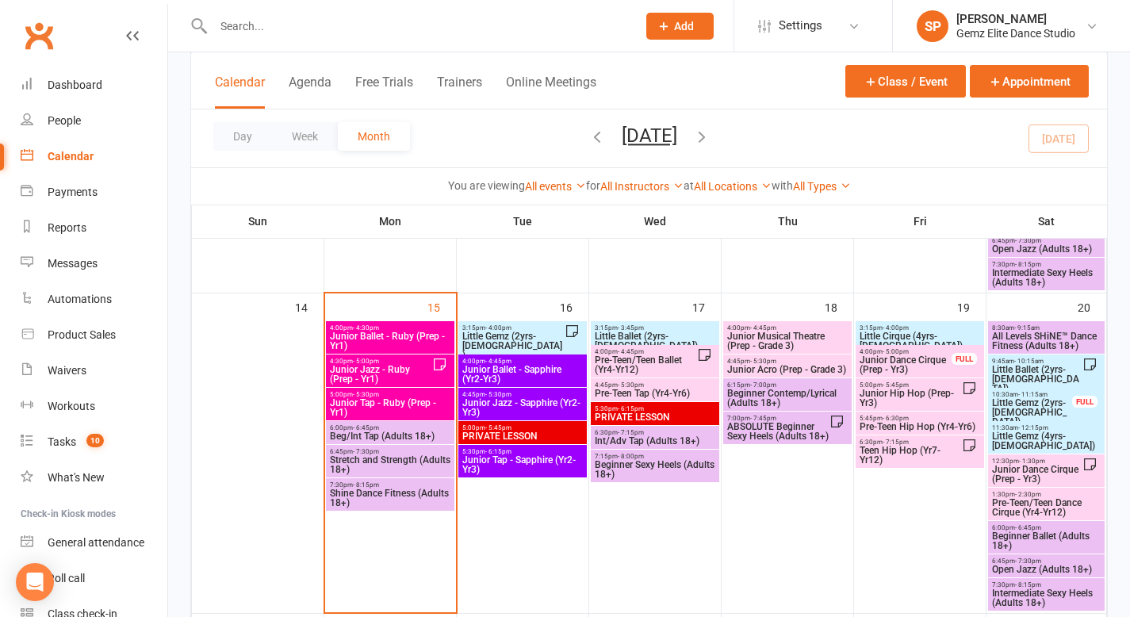
click at [561, 332] on span "Little Gemz (2yrs-[DEMOGRAPHIC_DATA])" at bounding box center [512, 345] width 103 height 29
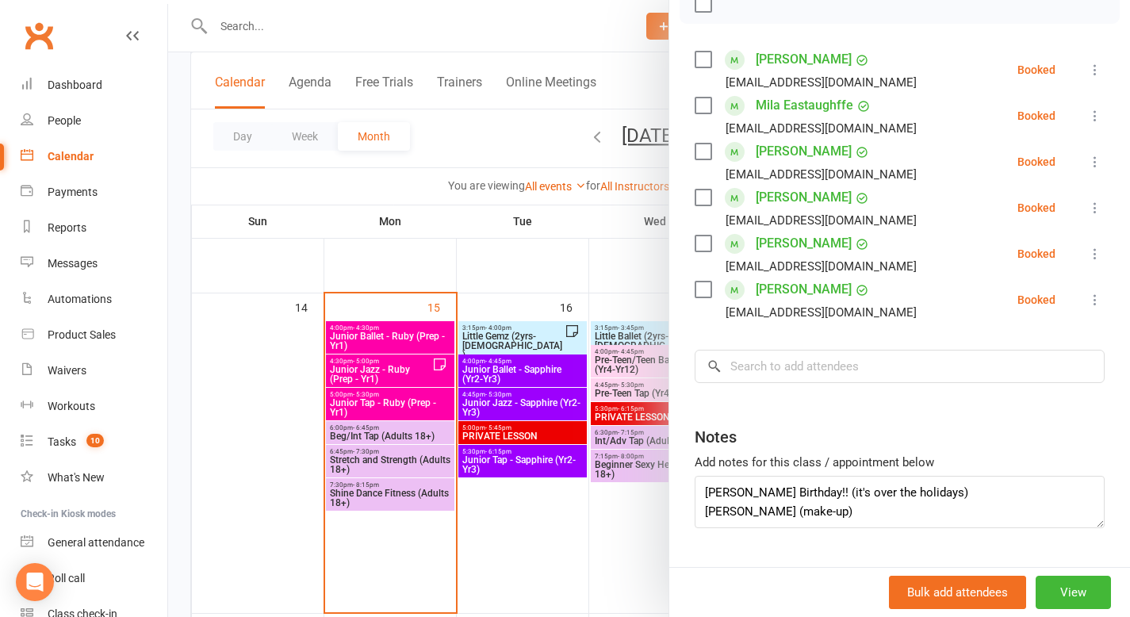
scroll to position [253, 0]
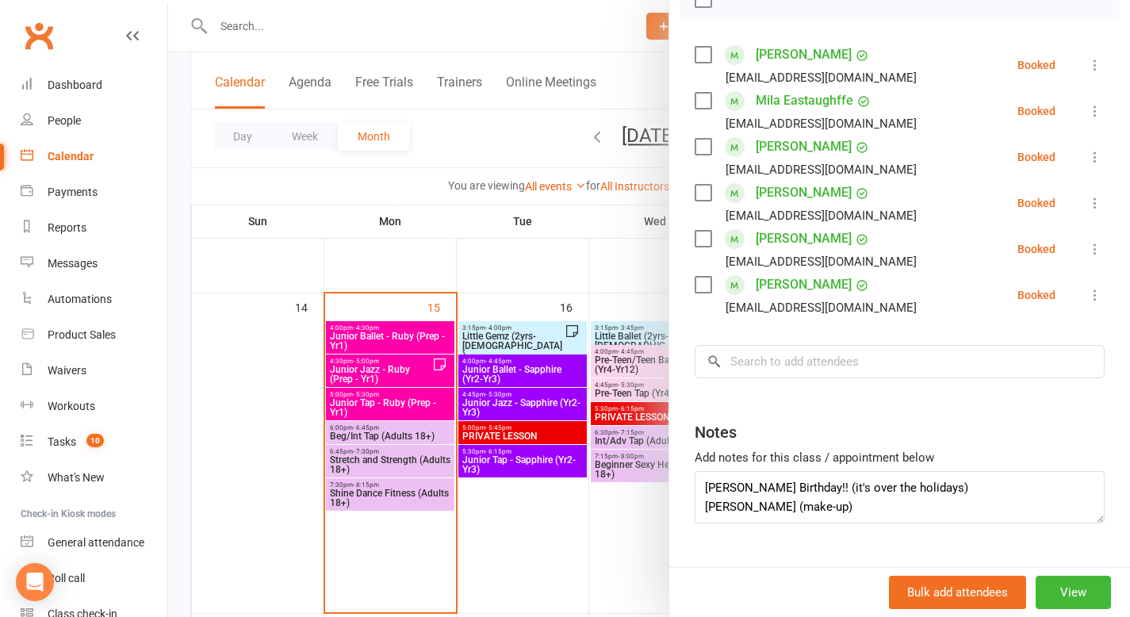
click at [573, 273] on div at bounding box center [649, 308] width 962 height 617
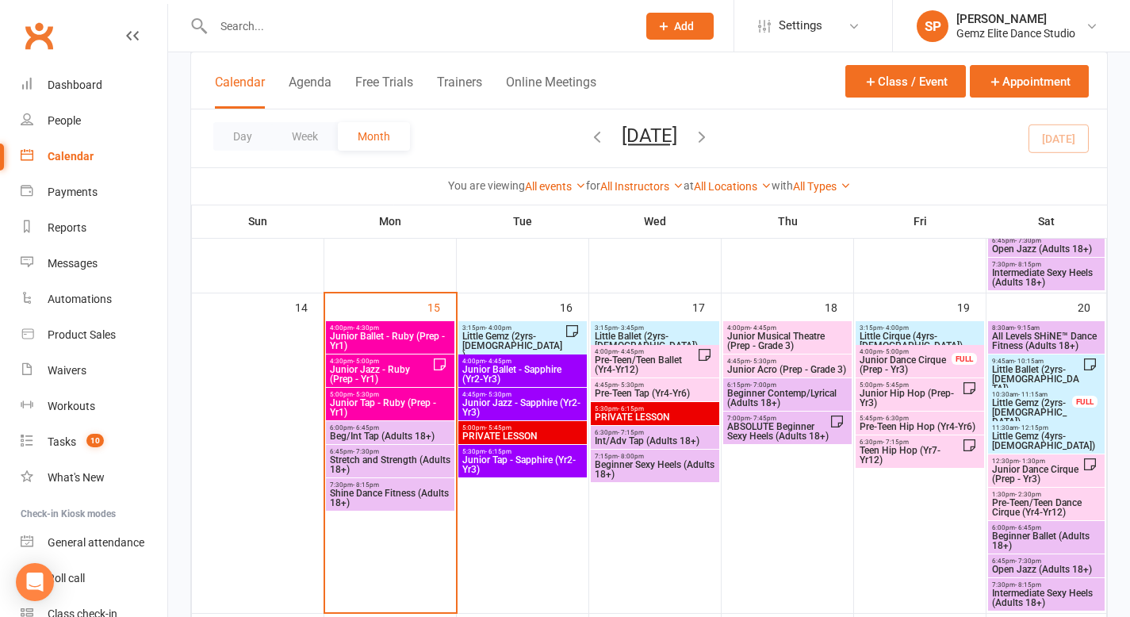
click at [399, 365] on span "Junior Jazz - Ruby (Prep - Yr1)" at bounding box center [380, 374] width 103 height 19
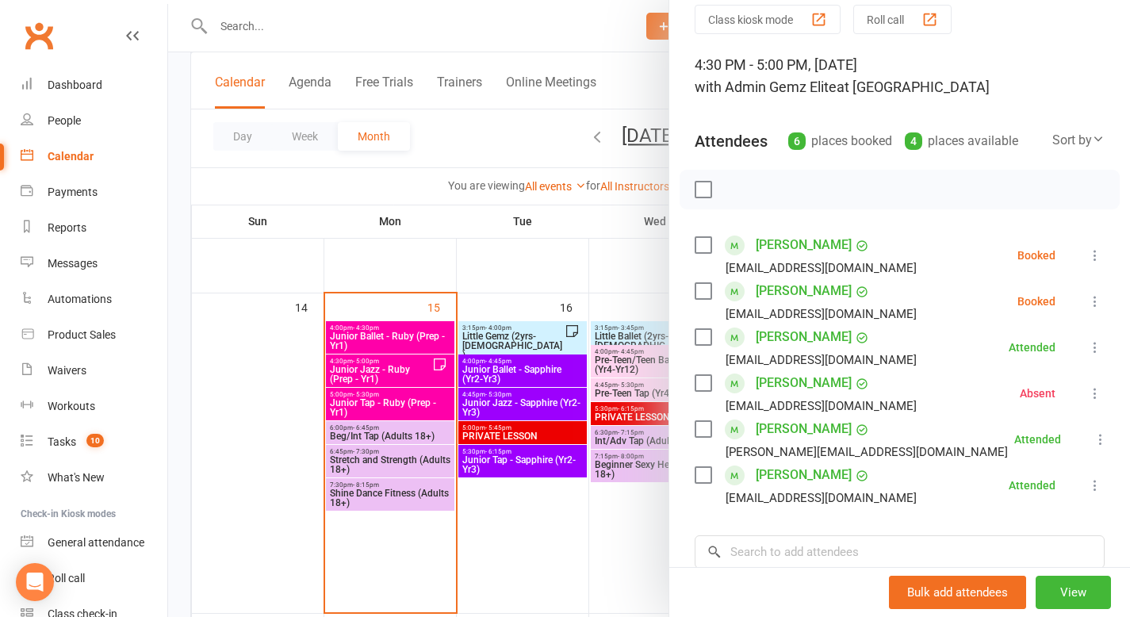
scroll to position [94, 0]
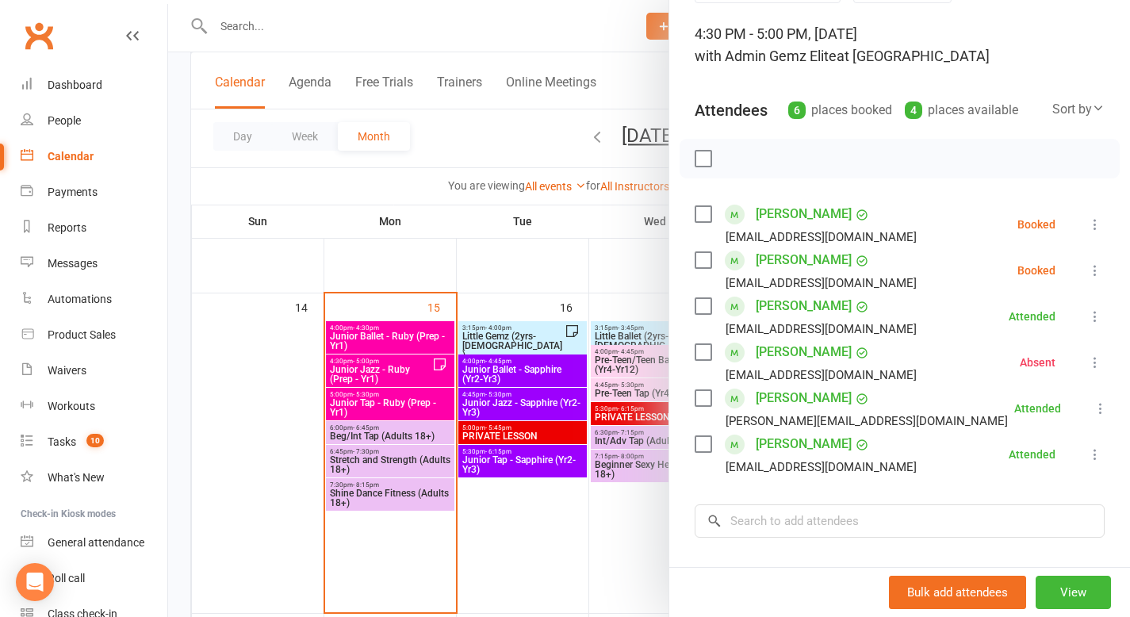
click at [1087, 223] on icon at bounding box center [1095, 224] width 16 height 16
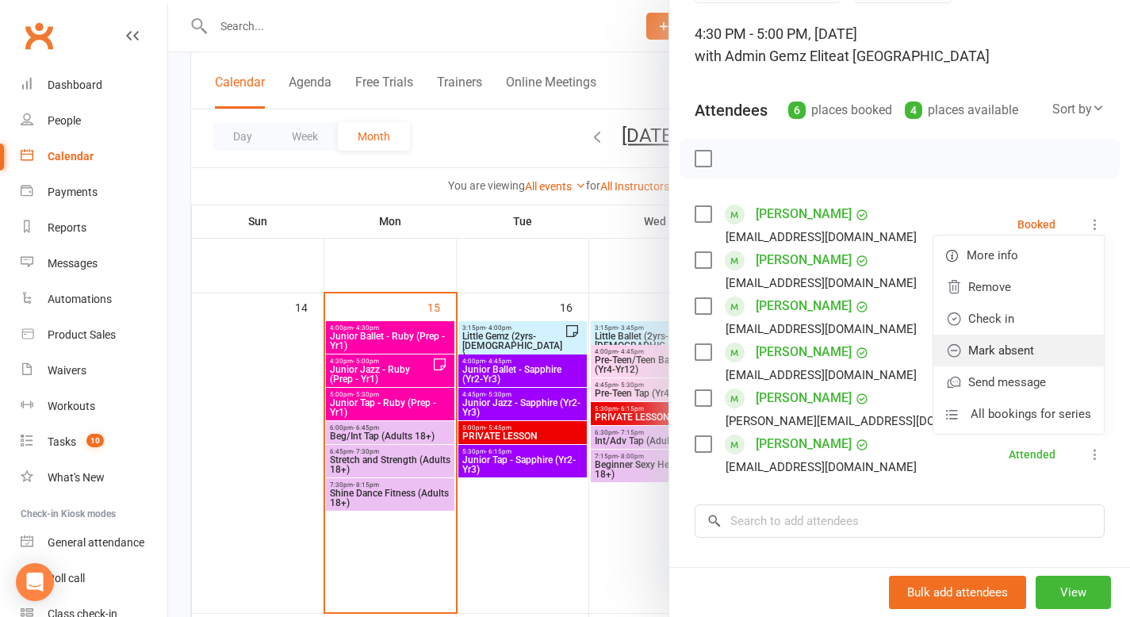
click at [1016, 345] on link "Mark absent" at bounding box center [1018, 351] width 170 height 32
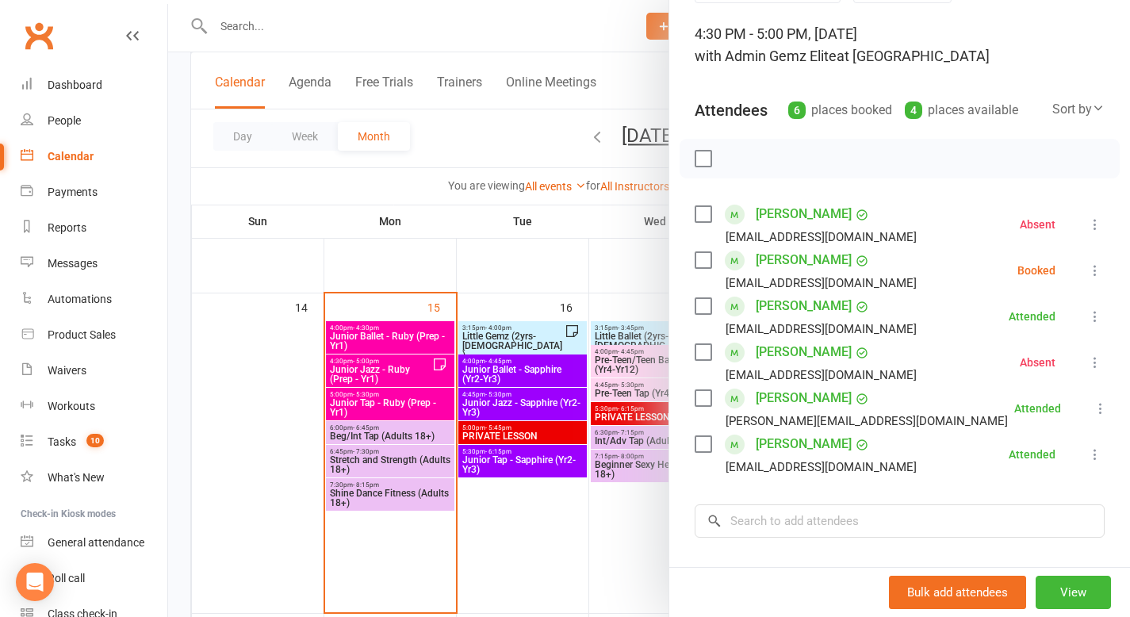
click at [1087, 272] on icon at bounding box center [1095, 270] width 16 height 16
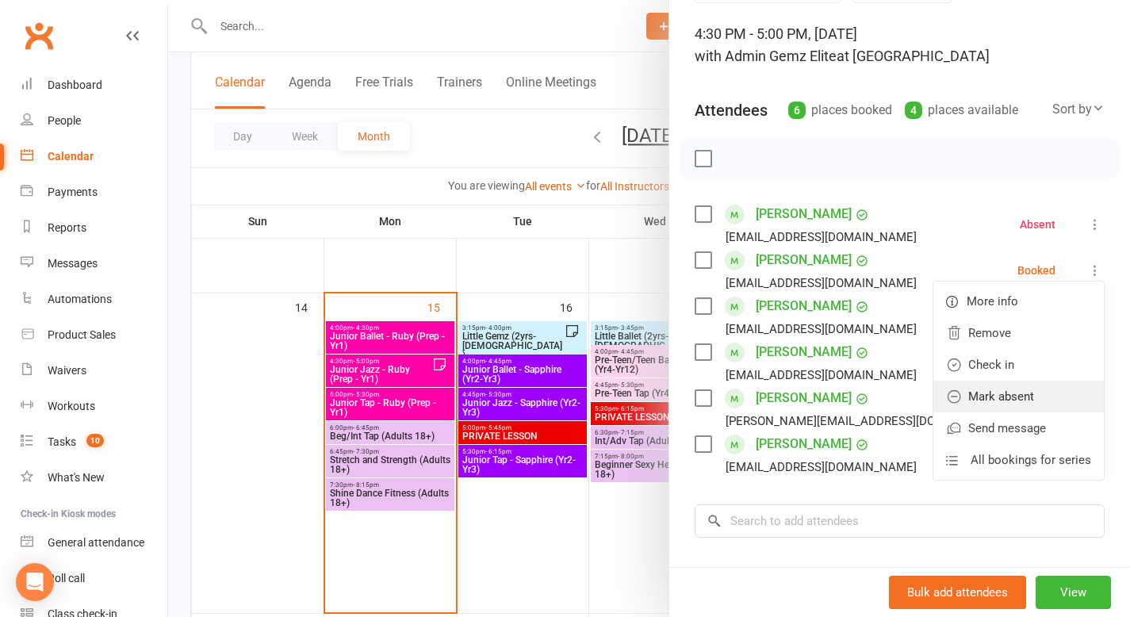
click at [1024, 398] on link "Mark absent" at bounding box center [1018, 397] width 170 height 32
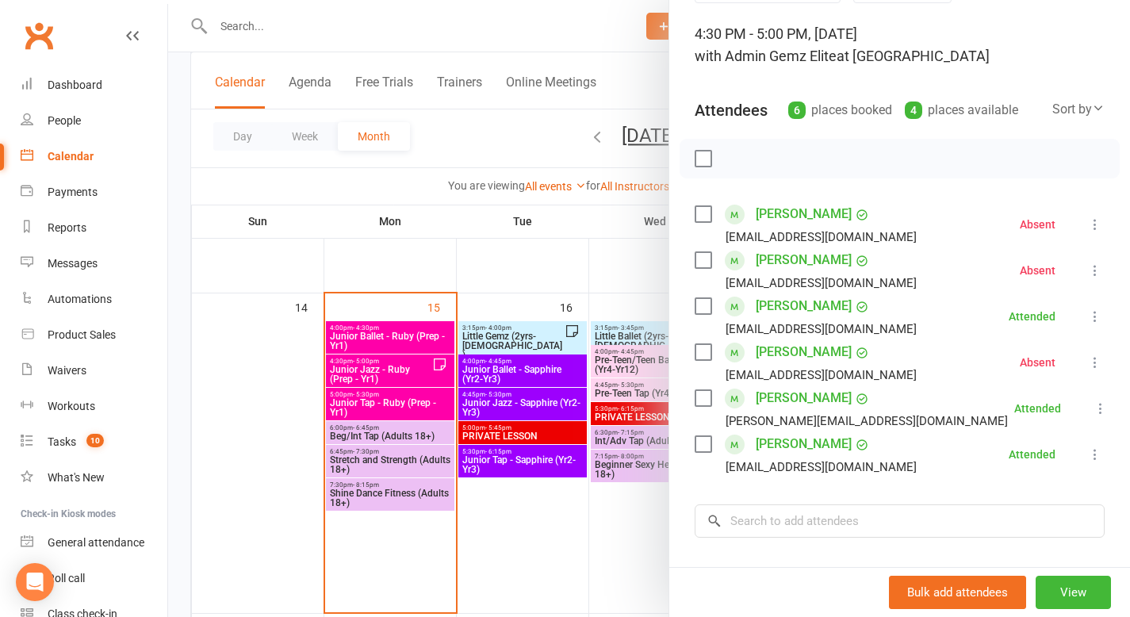
click at [549, 334] on div at bounding box center [649, 308] width 962 height 617
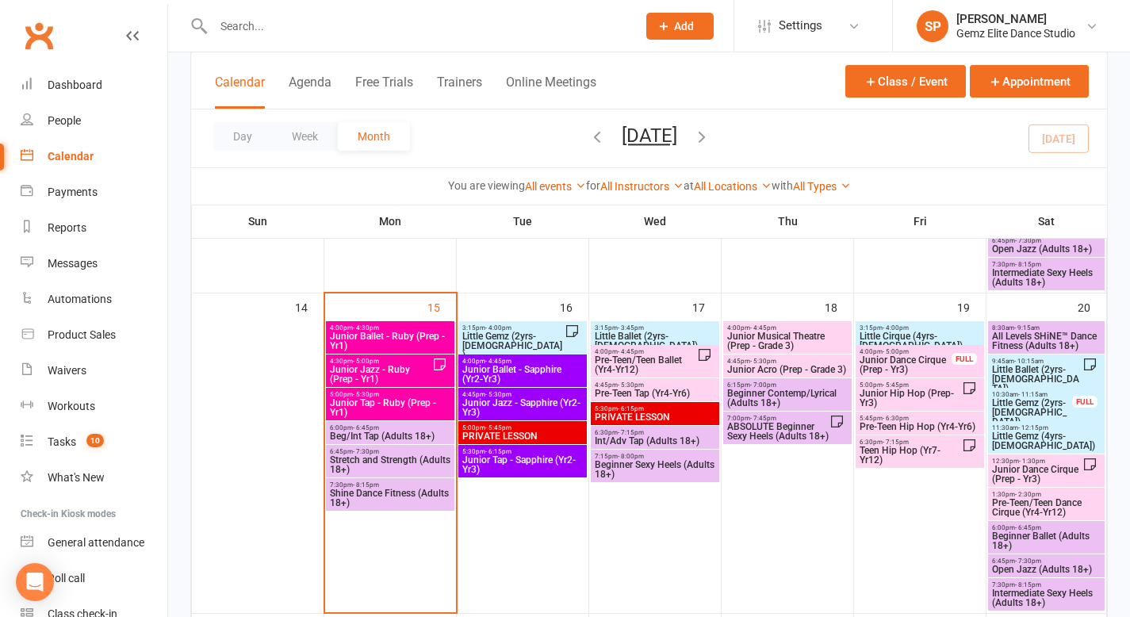
click at [549, 334] on span "Little Gemz (2yrs-[DEMOGRAPHIC_DATA])" at bounding box center [512, 345] width 103 height 29
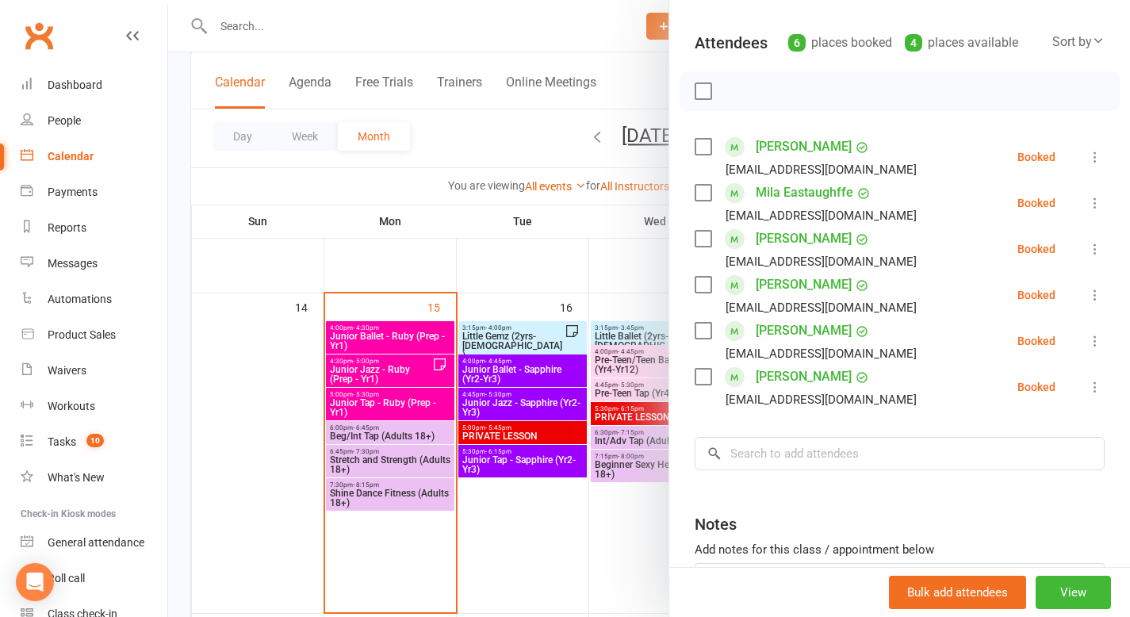
scroll to position [169, 0]
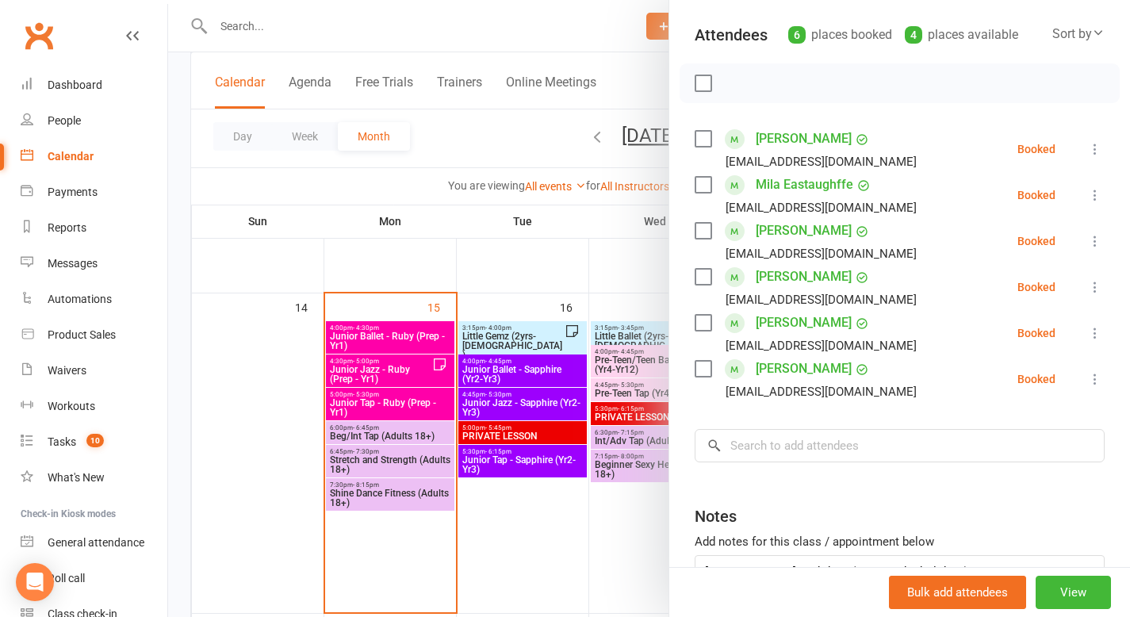
click at [532, 342] on div at bounding box center [649, 308] width 962 height 617
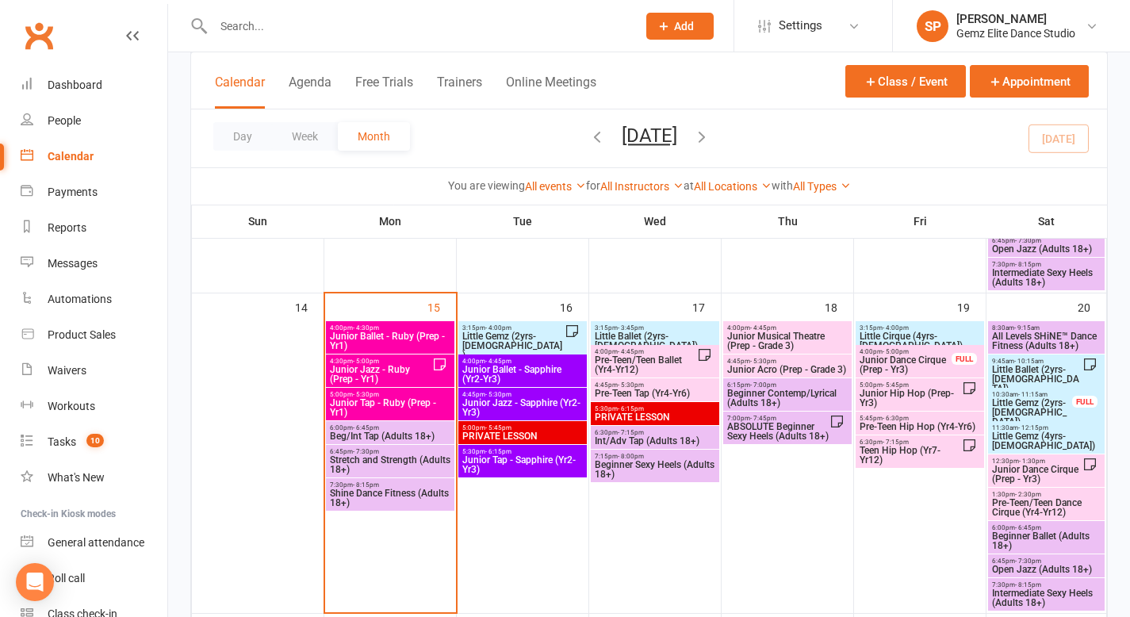
click at [531, 341] on span "Little Gemz (2yrs-[DEMOGRAPHIC_DATA])" at bounding box center [512, 345] width 103 height 29
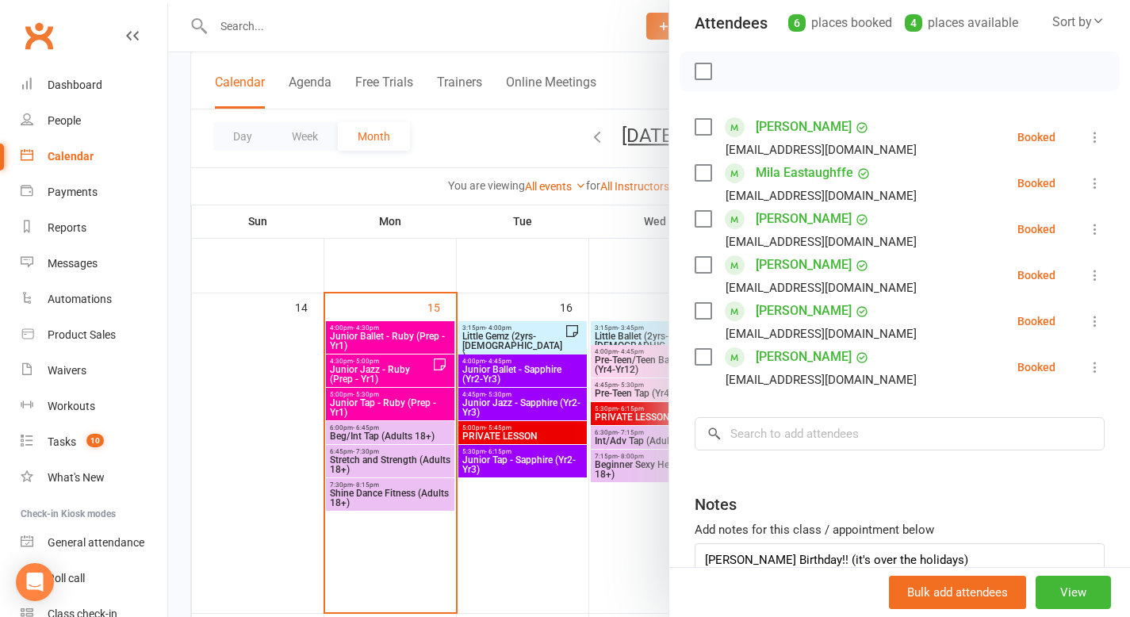
scroll to position [289, 0]
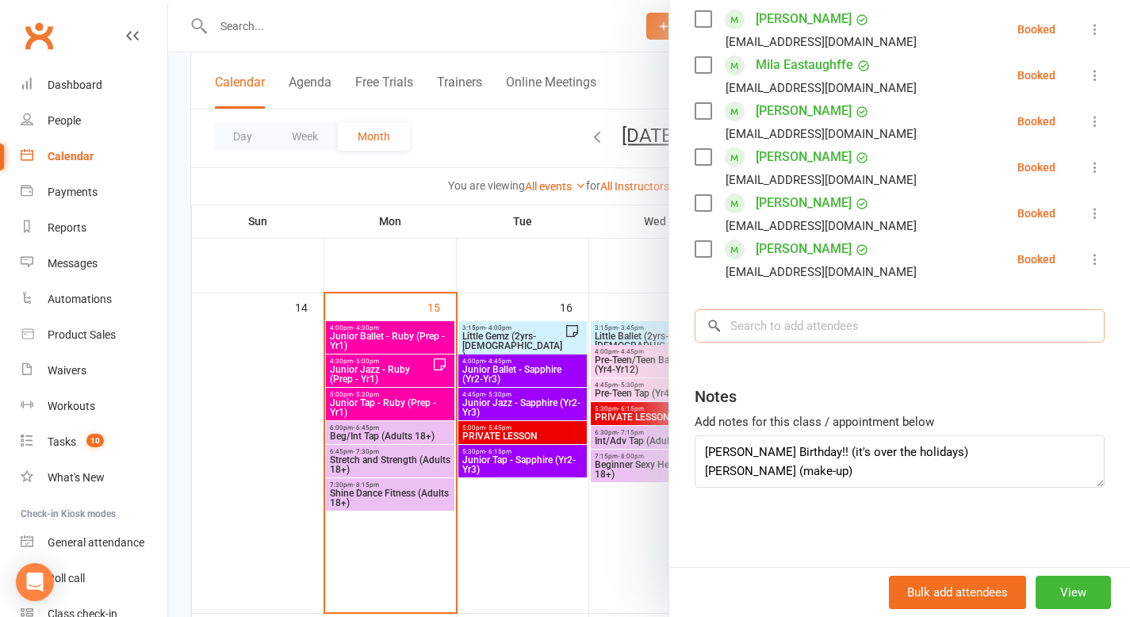
click at [775, 327] on input "search" at bounding box center [899, 325] width 410 height 33
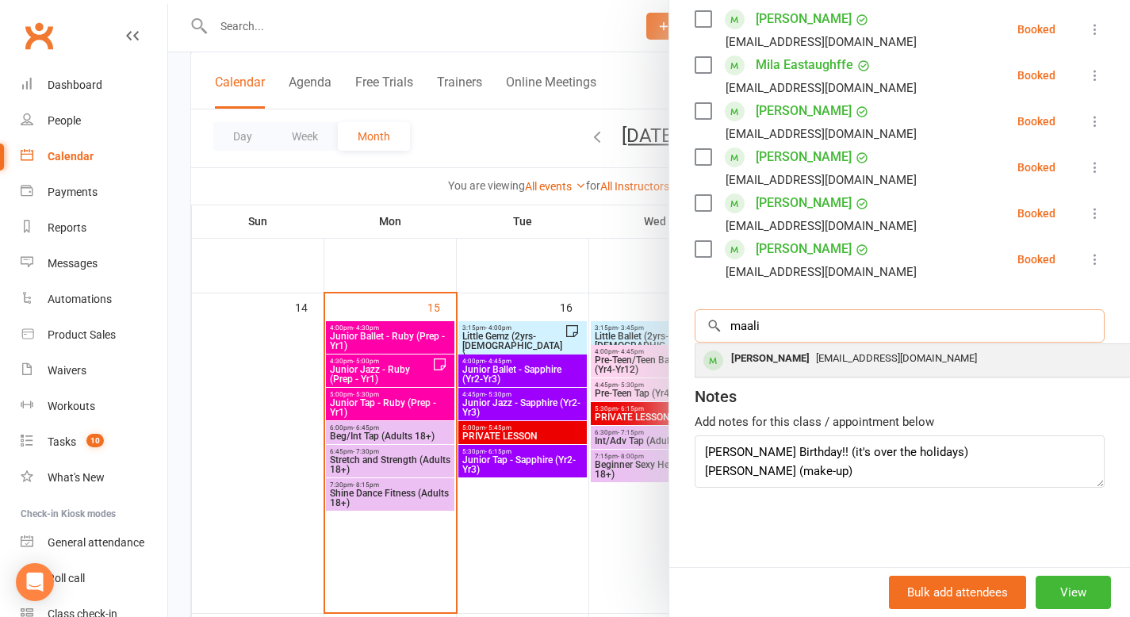
type input "maali"
click at [794, 361] on div "[PERSON_NAME]" at bounding box center [770, 358] width 91 height 23
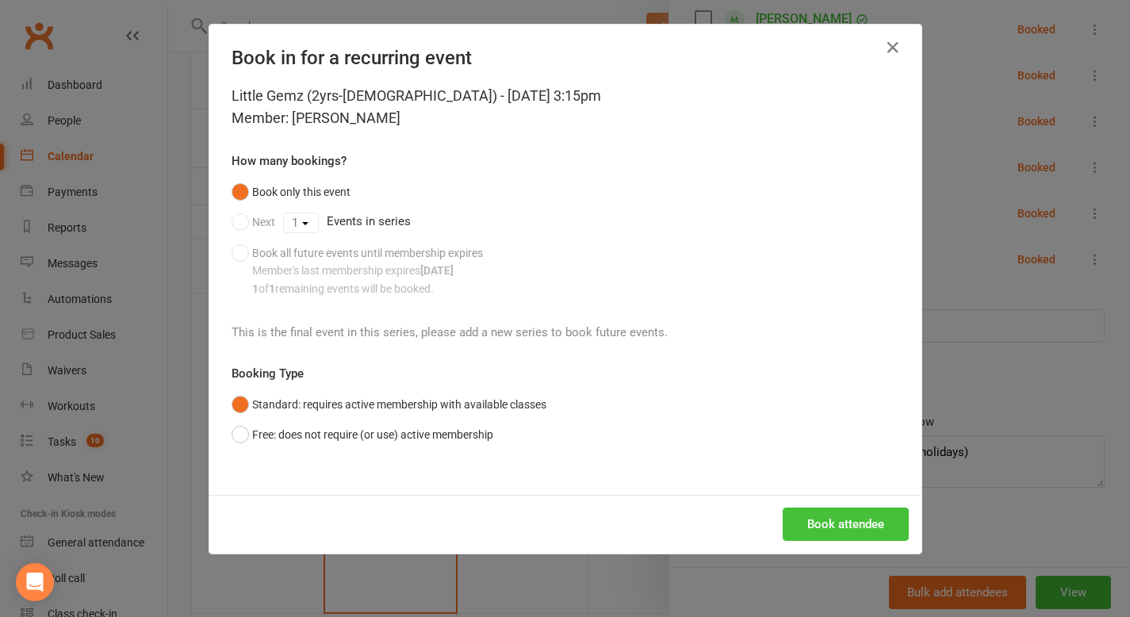
click at [829, 522] on button "Book attendee" at bounding box center [846, 523] width 126 height 33
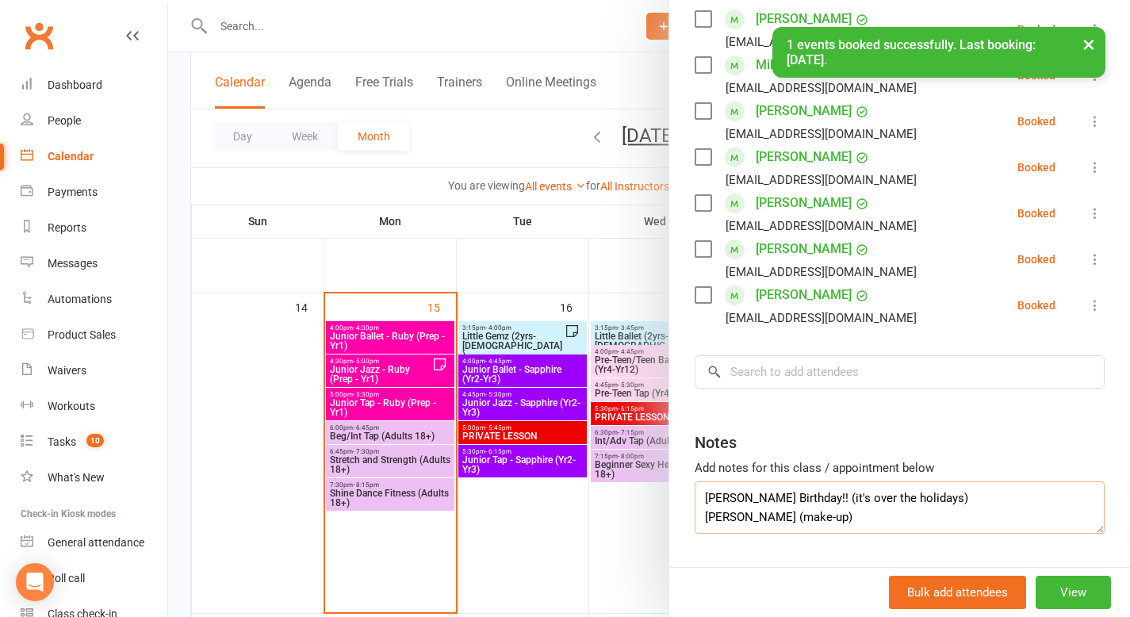
click at [798, 520] on textarea "[PERSON_NAME] Birthday!! (it's over the holidays) [PERSON_NAME] (make-up)" at bounding box center [899, 507] width 410 height 52
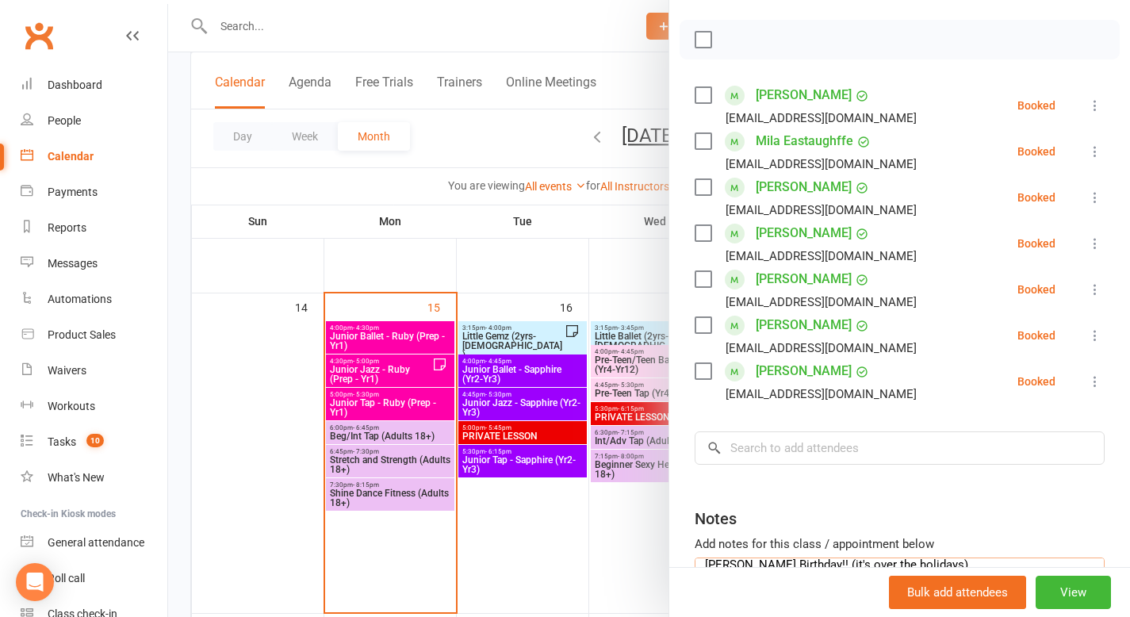
scroll to position [208, 0]
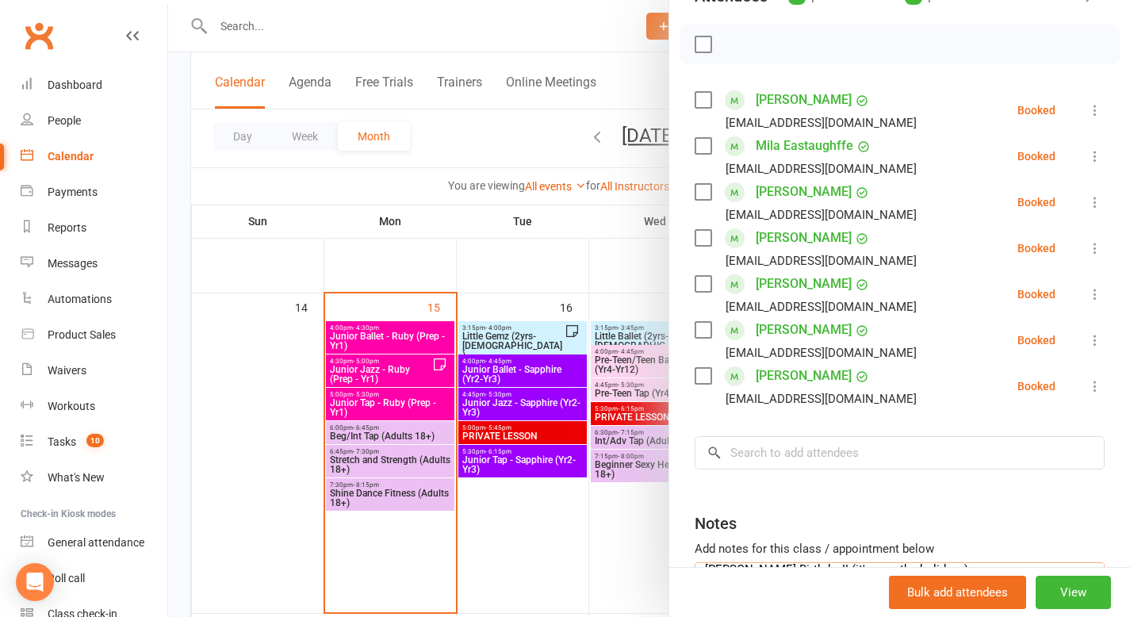
type textarea "[PERSON_NAME] Birthday!! (it's over the holidays) Amina (make-up) Maali makeup …"
click at [607, 262] on div at bounding box center [649, 308] width 962 height 617
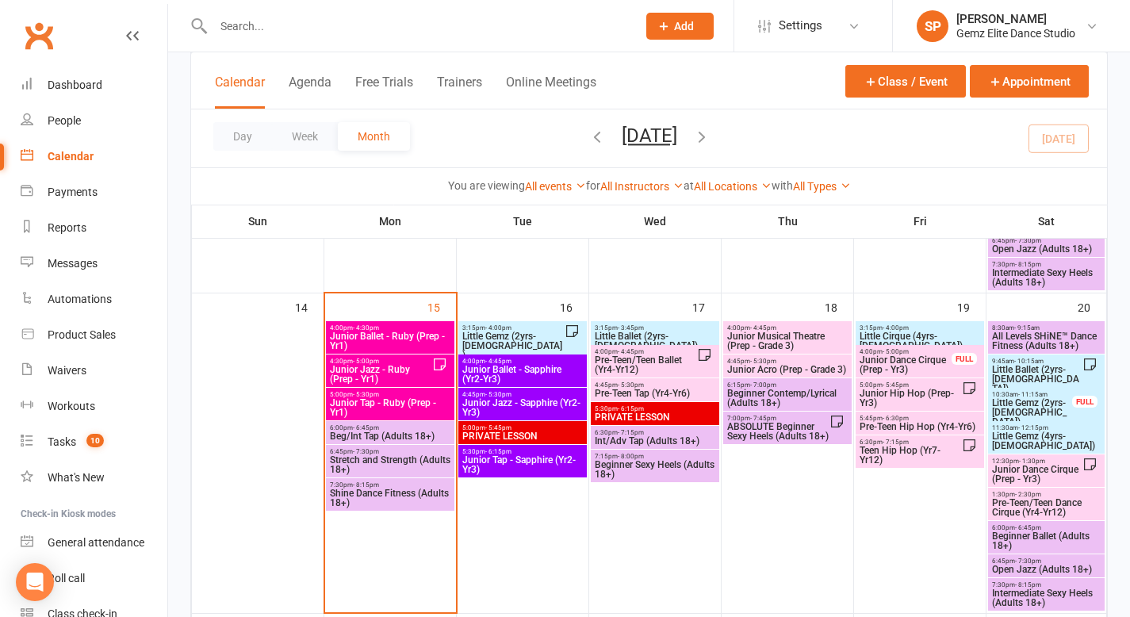
click at [512, 331] on span "Little Gemz (2yrs-[DEMOGRAPHIC_DATA])" at bounding box center [512, 345] width 103 height 29
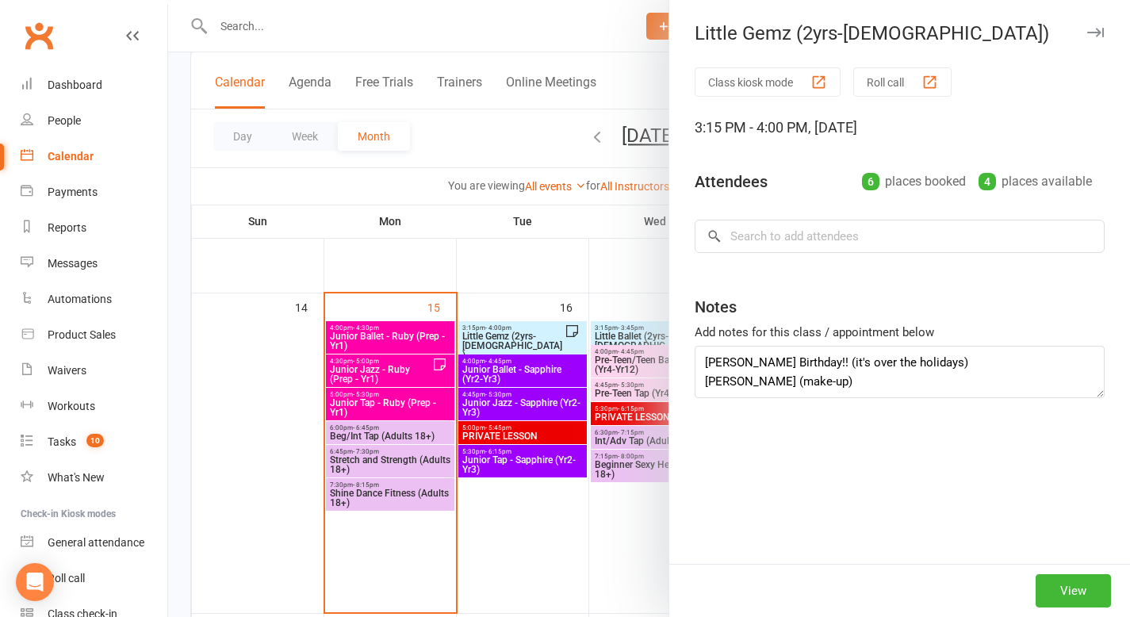
type textarea "[PERSON_NAME] Birthday!! (it's over the holidays) Amina (make-up) Maali makeup …"
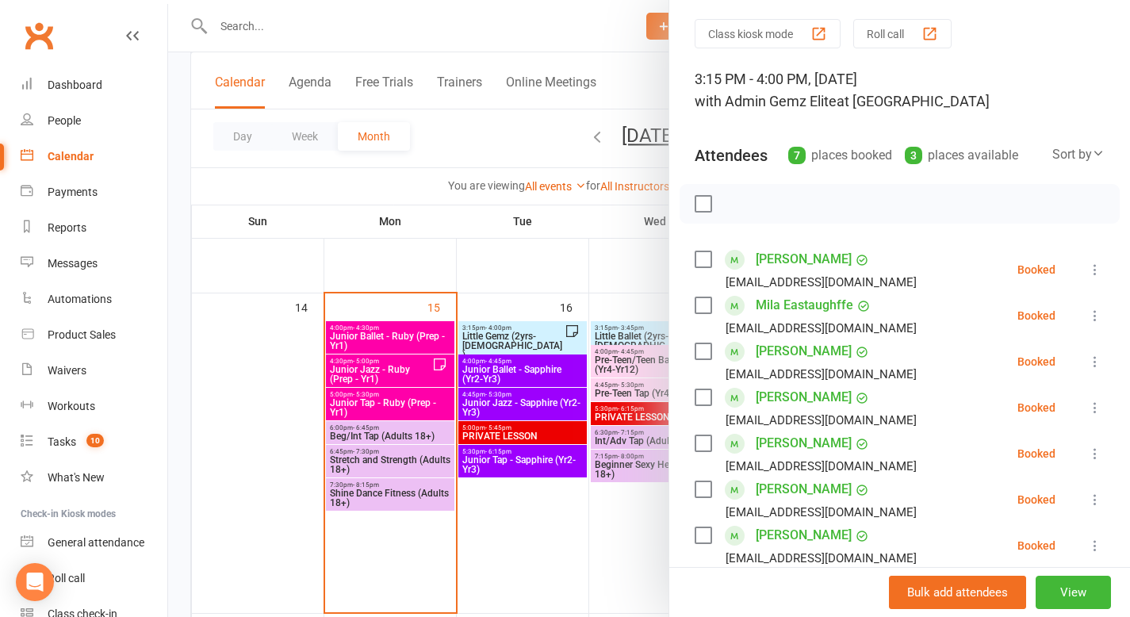
scroll to position [65, 0]
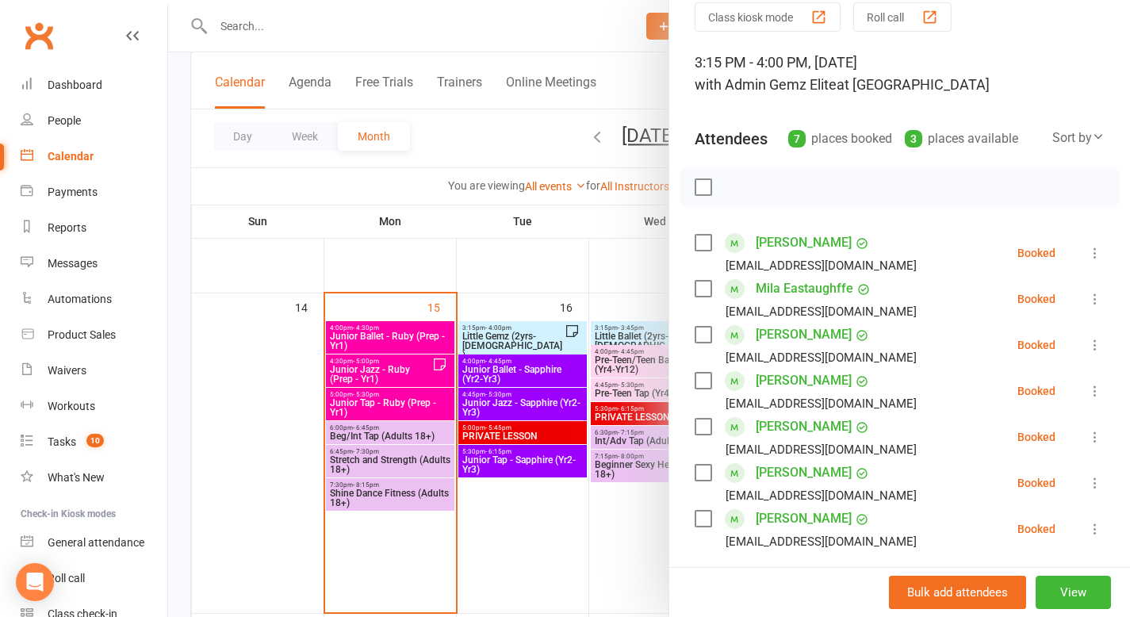
click at [802, 473] on link "[PERSON_NAME]" at bounding box center [804, 472] width 96 height 25
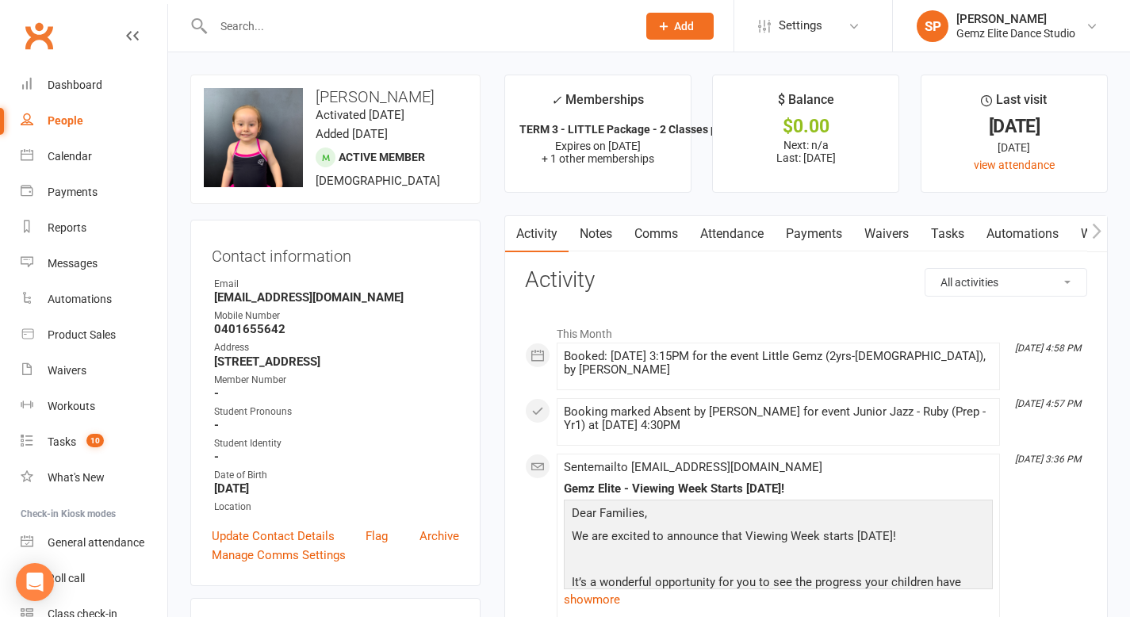
click at [592, 235] on link "Notes" at bounding box center [595, 234] width 55 height 36
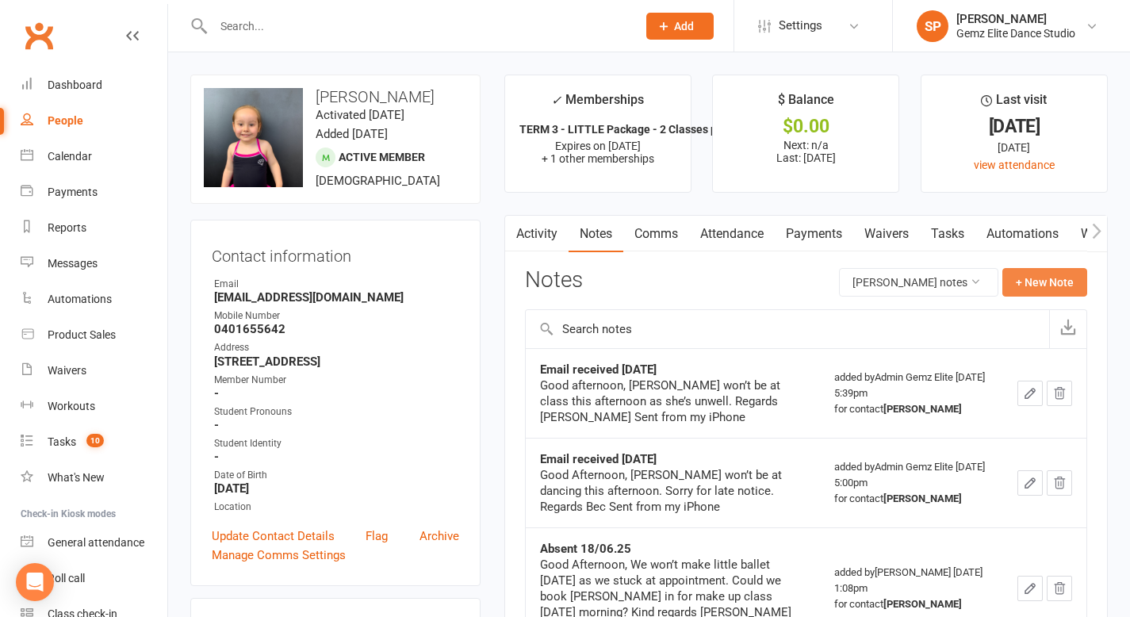
click at [1035, 282] on button "+ New Note" at bounding box center [1044, 282] width 85 height 29
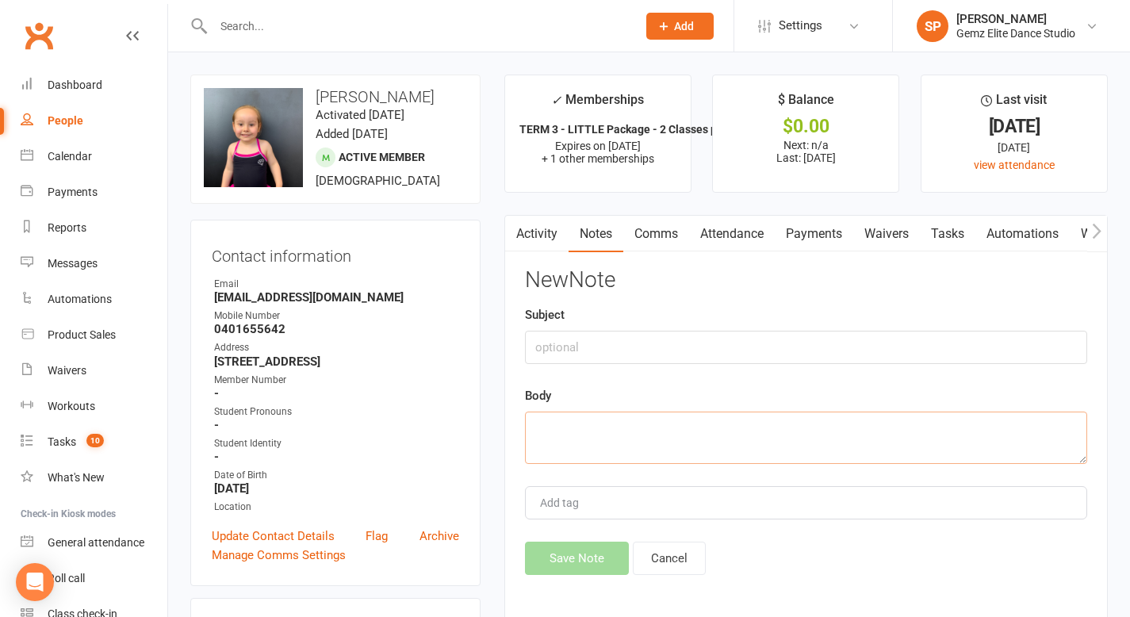
click at [611, 419] on textarea at bounding box center [806, 437] width 562 height 52
paste textarea "Hi [PERSON_NAME], We might bring her to [DATE] class I think that we be better …"
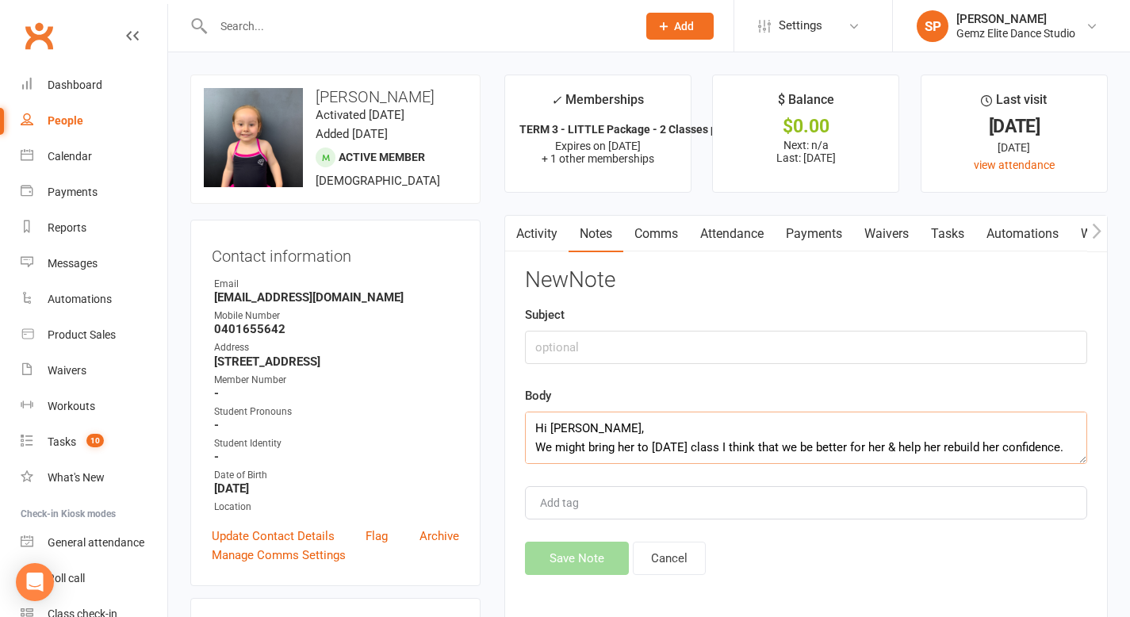
scroll to position [86, 0]
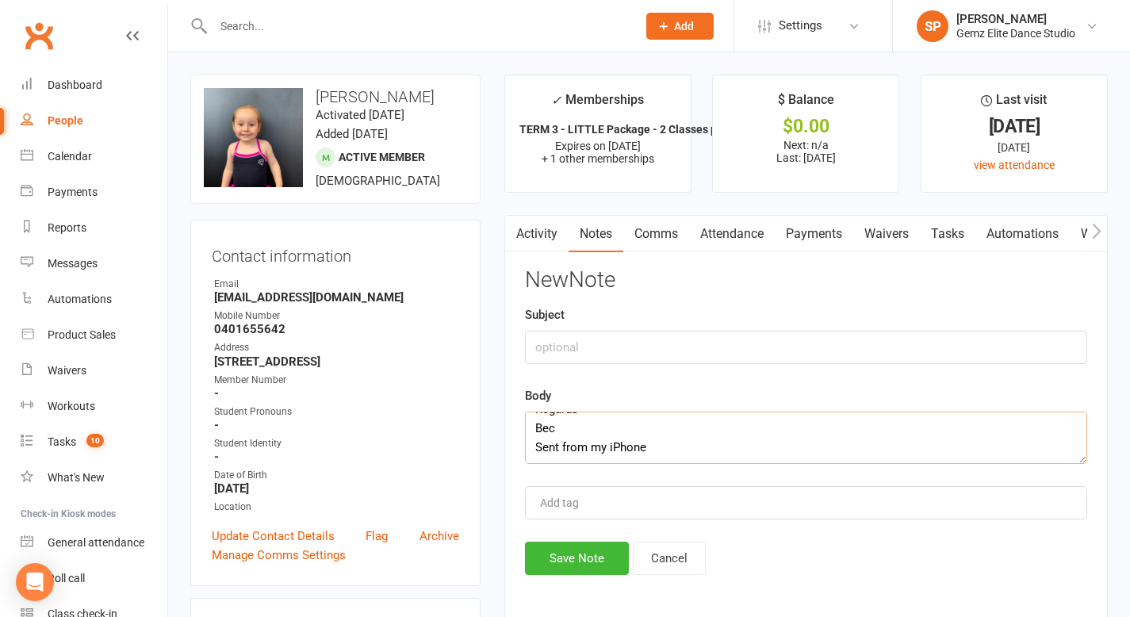
type textarea "Hi [PERSON_NAME], We might bring her to [DATE] class I think that we be better …"
click at [600, 349] on input "text" at bounding box center [806, 347] width 562 height 33
click at [629, 346] on input "Email Received 1`[DATE]" at bounding box center [806, 347] width 562 height 33
type input "Email Received [DATE]"
click at [584, 563] on button "Save Note" at bounding box center [577, 557] width 104 height 33
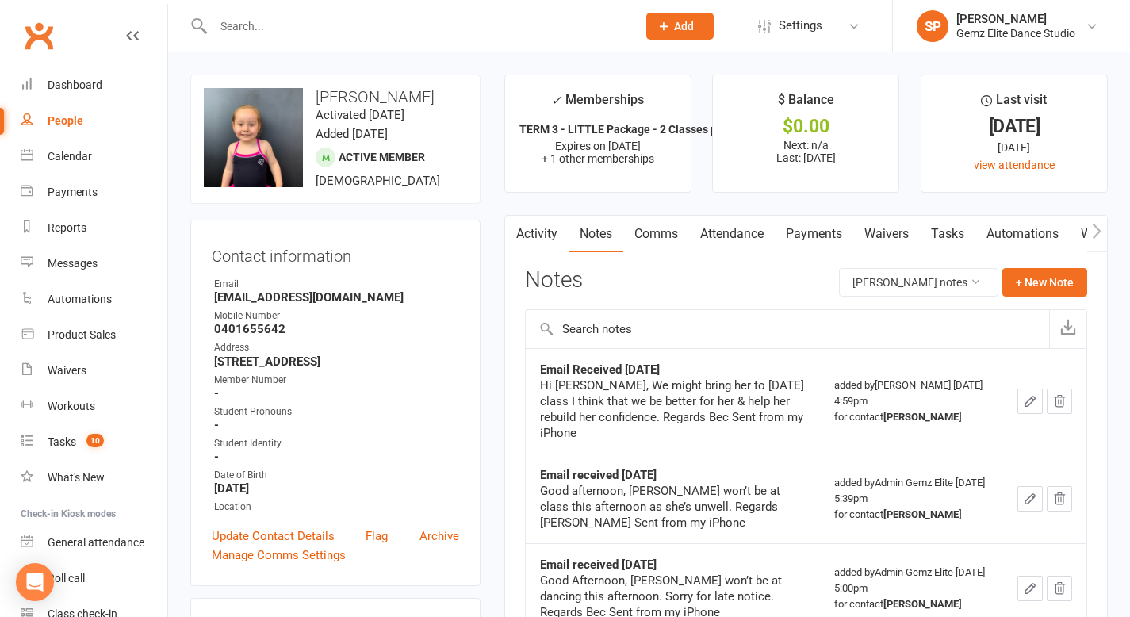
click at [665, 235] on link "Comms" at bounding box center [656, 234] width 66 height 36
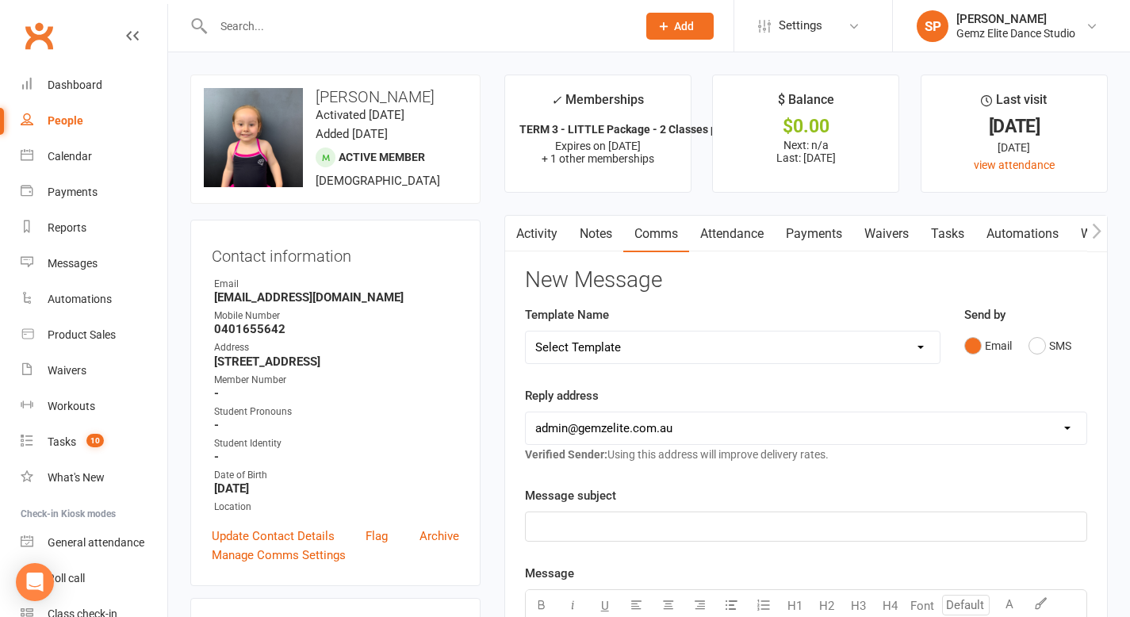
click at [576, 521] on p "﻿" at bounding box center [805, 526] width 541 height 19
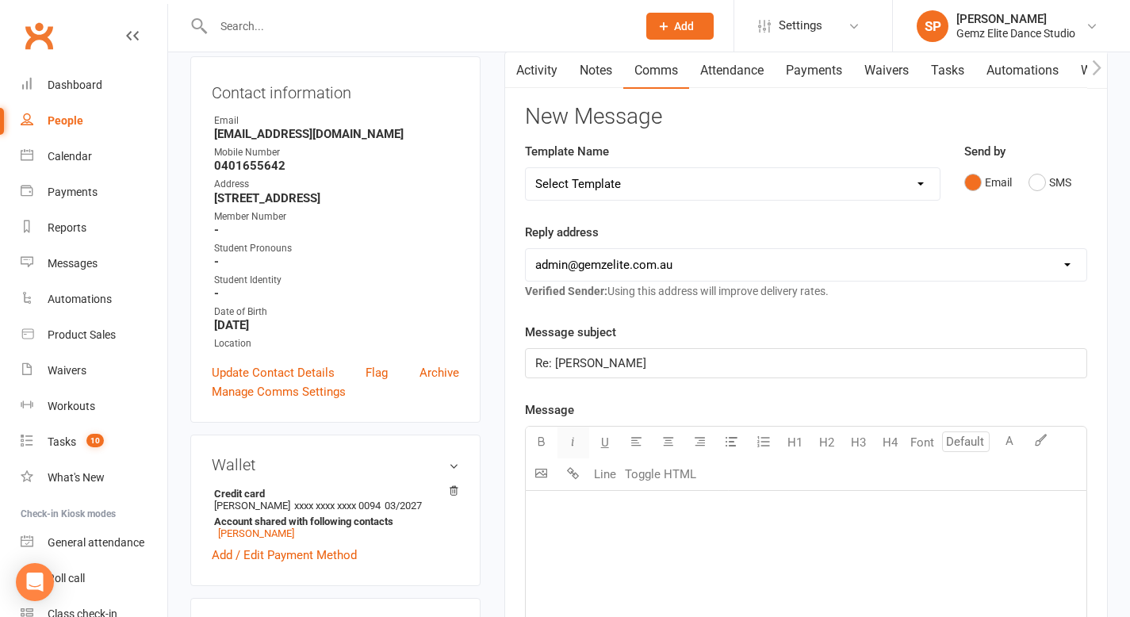
scroll to position [168, 0]
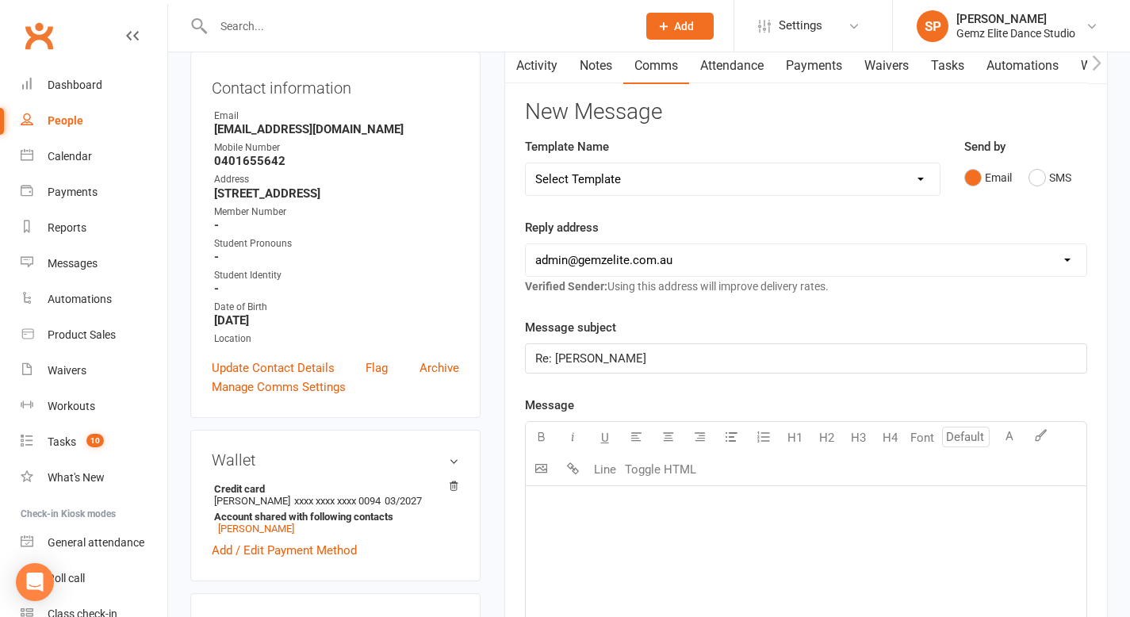
click at [568, 496] on p "﻿" at bounding box center [805, 505] width 541 height 19
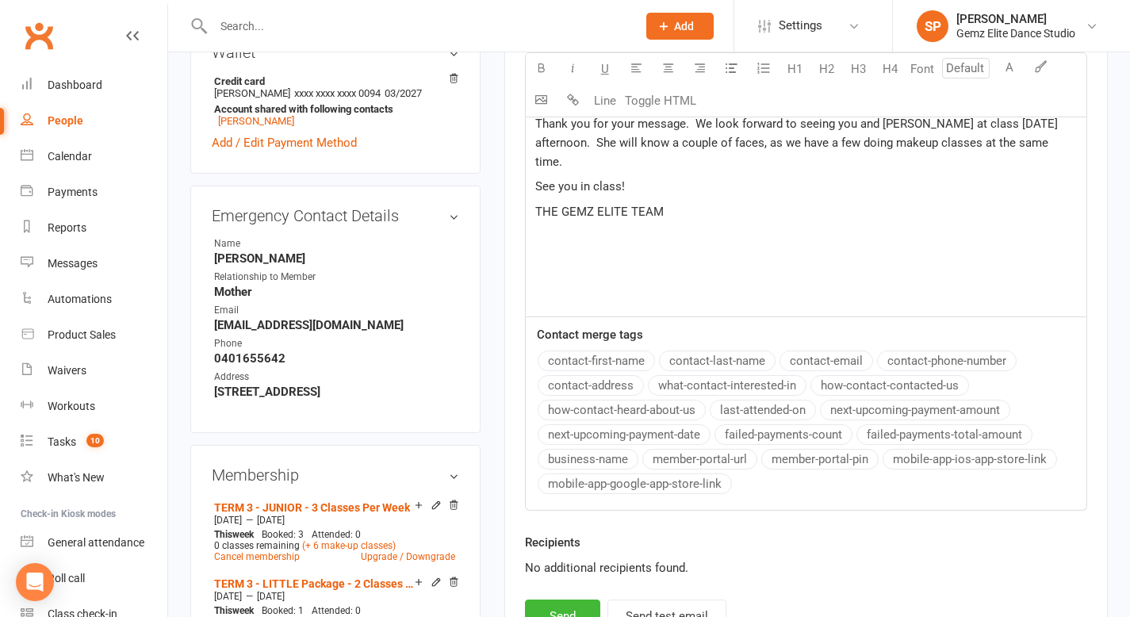
scroll to position [581, 0]
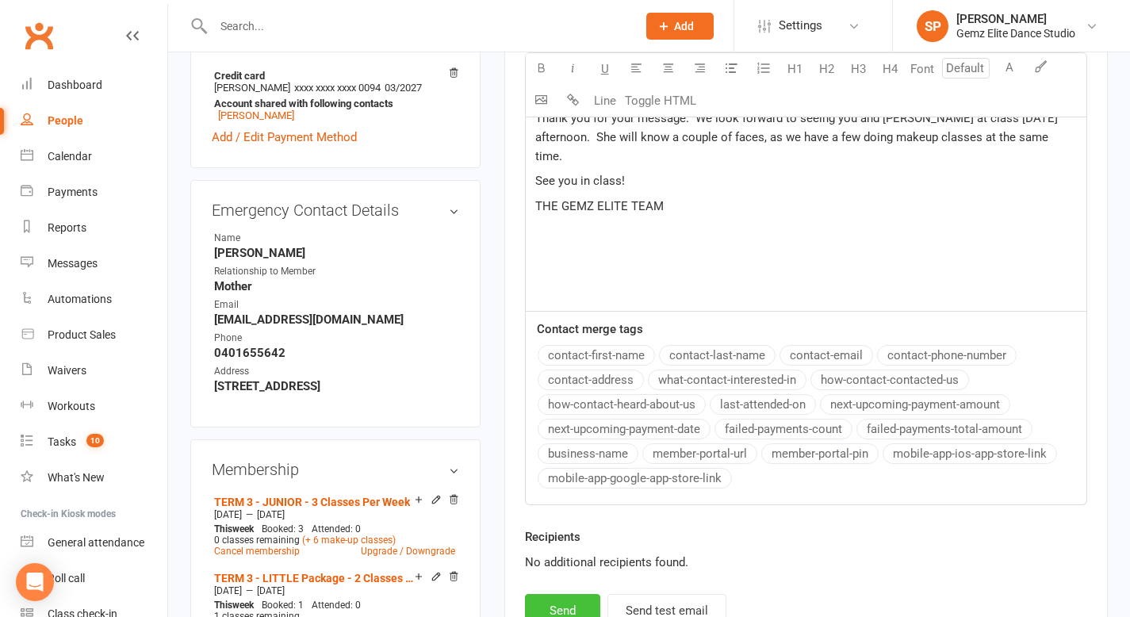
click at [584, 606] on button "Send" at bounding box center [562, 610] width 75 height 33
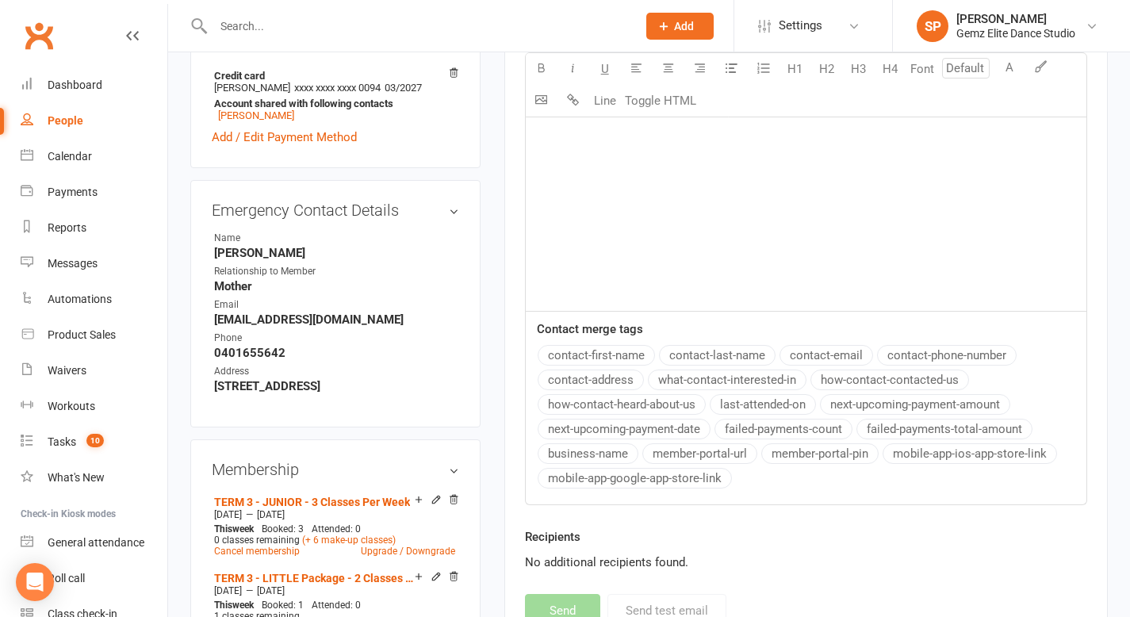
click at [666, 24] on icon at bounding box center [663, 26] width 14 height 14
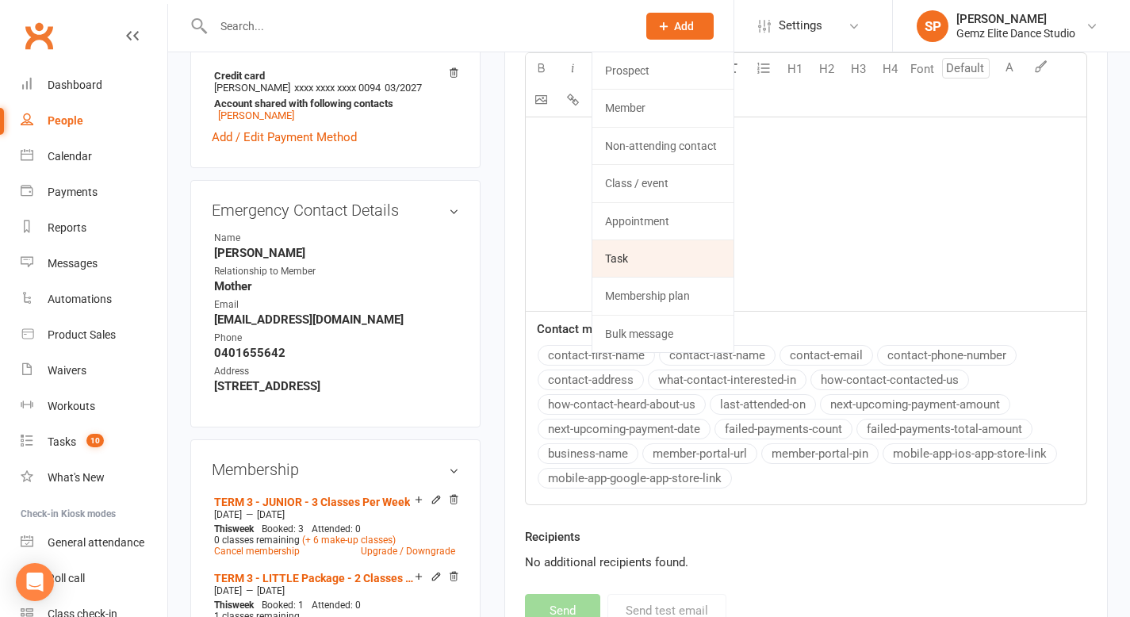
click at [662, 264] on link "Task" at bounding box center [662, 258] width 141 height 36
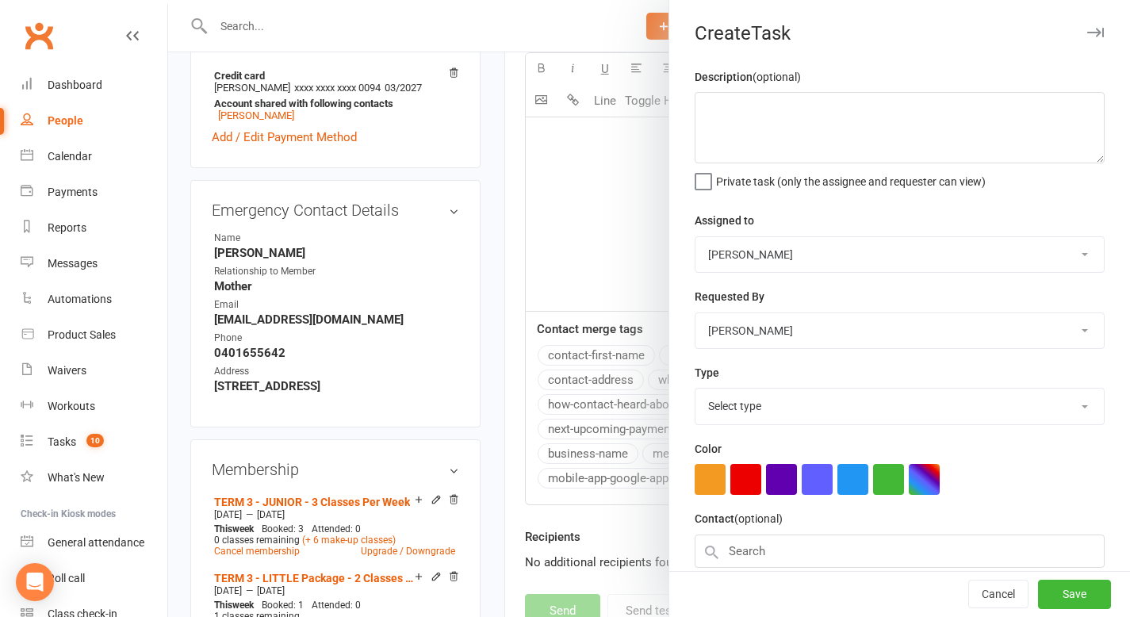
click at [802, 247] on select "[PERSON_NAME] [PERSON_NAME] Admin Gemz Elite [PERSON_NAME]" at bounding box center [899, 254] width 408 height 35
select select "52032"
click at [695, 237] on select "[PERSON_NAME] [PERSON_NAME] Admin Gemz Elite [PERSON_NAME]" at bounding box center [899, 254] width 408 height 35
click at [763, 397] on select "Select type Booking E-mail Enrolment First class Insta Make-up Measurements Mee…" at bounding box center [899, 405] width 408 height 35
select select "33171"
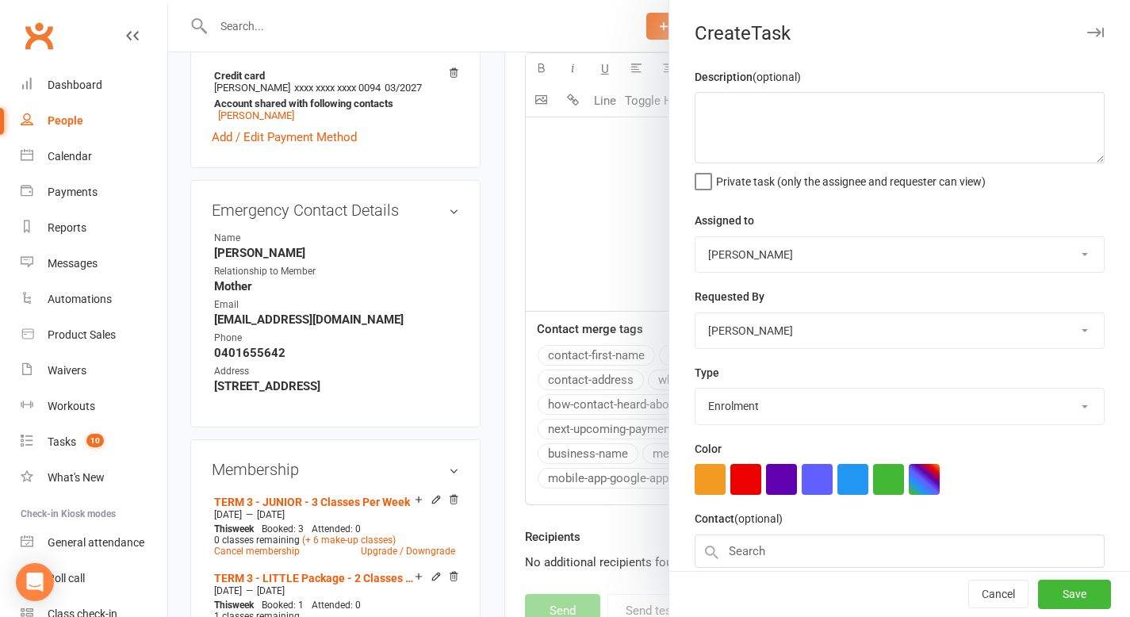
click at [695, 390] on select "Select type Booking E-mail Enrolment First class Insta Make-up Measurements Mee…" at bounding box center [899, 405] width 408 height 35
click at [710, 143] on textarea at bounding box center [899, 127] width 410 height 71
click at [751, 109] on textarea "TERM 4 - WILLOW" at bounding box center [899, 127] width 410 height 71
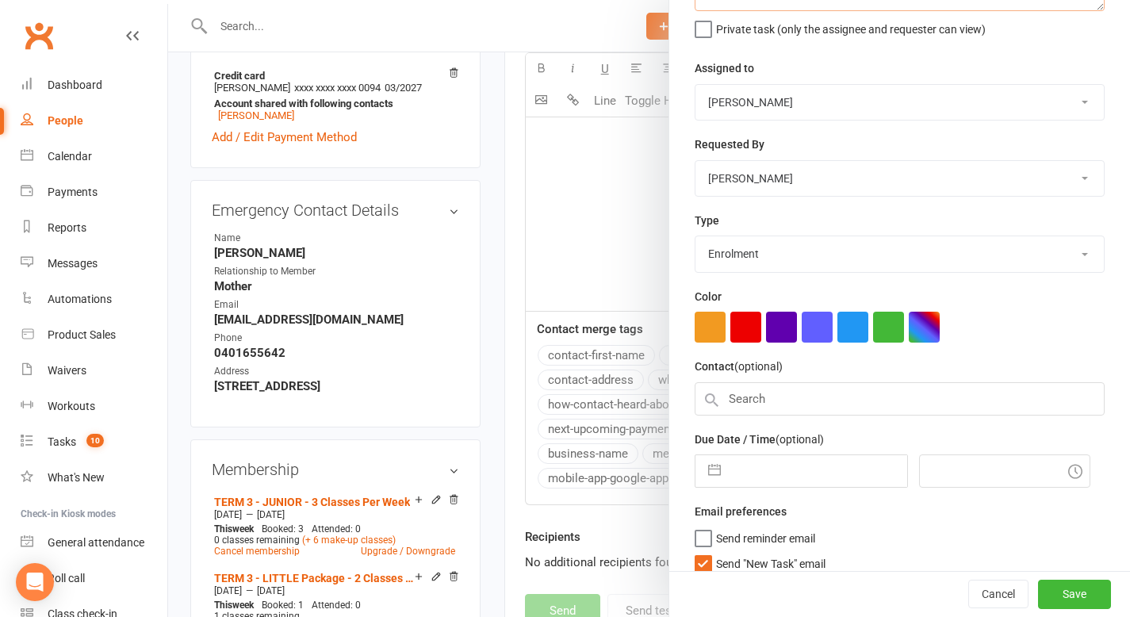
scroll to position [167, 0]
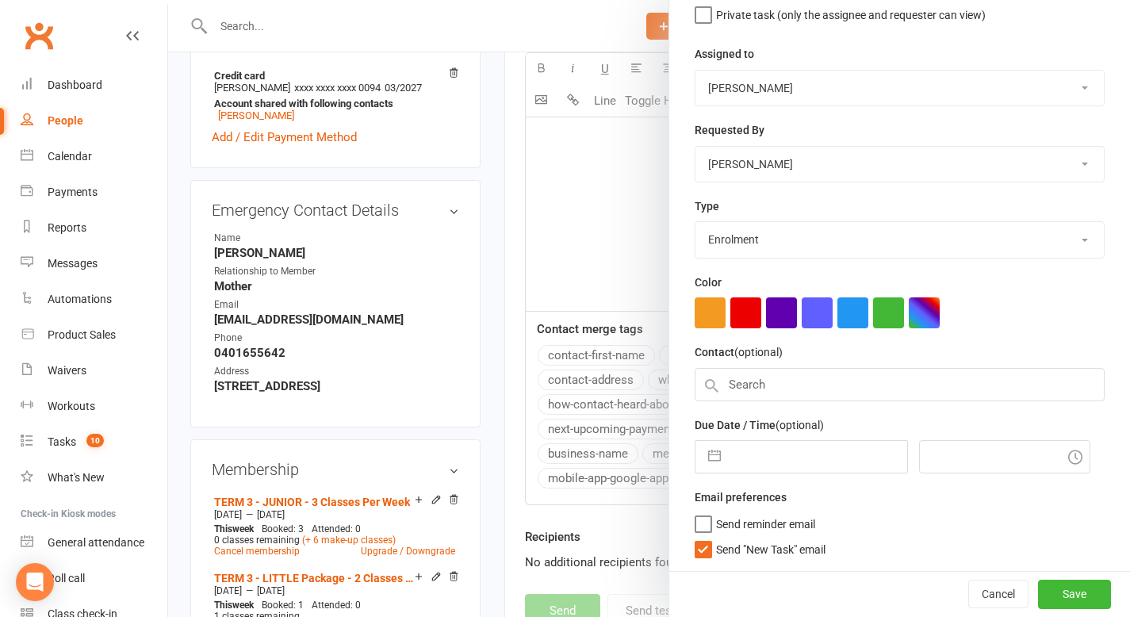
type textarea "TERM 4 - ENROLMENT CANCELATION WILLOW"
click at [843, 384] on input "text" at bounding box center [899, 384] width 410 height 33
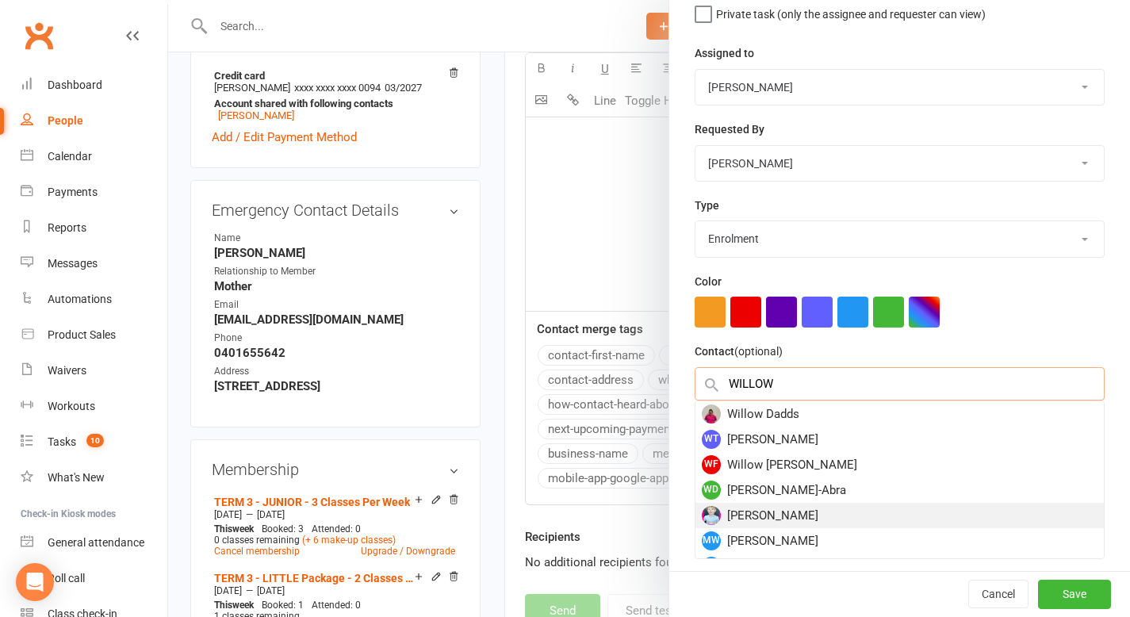
type input "WILLOW"
click at [816, 514] on div "[PERSON_NAME]" at bounding box center [899, 515] width 408 height 25
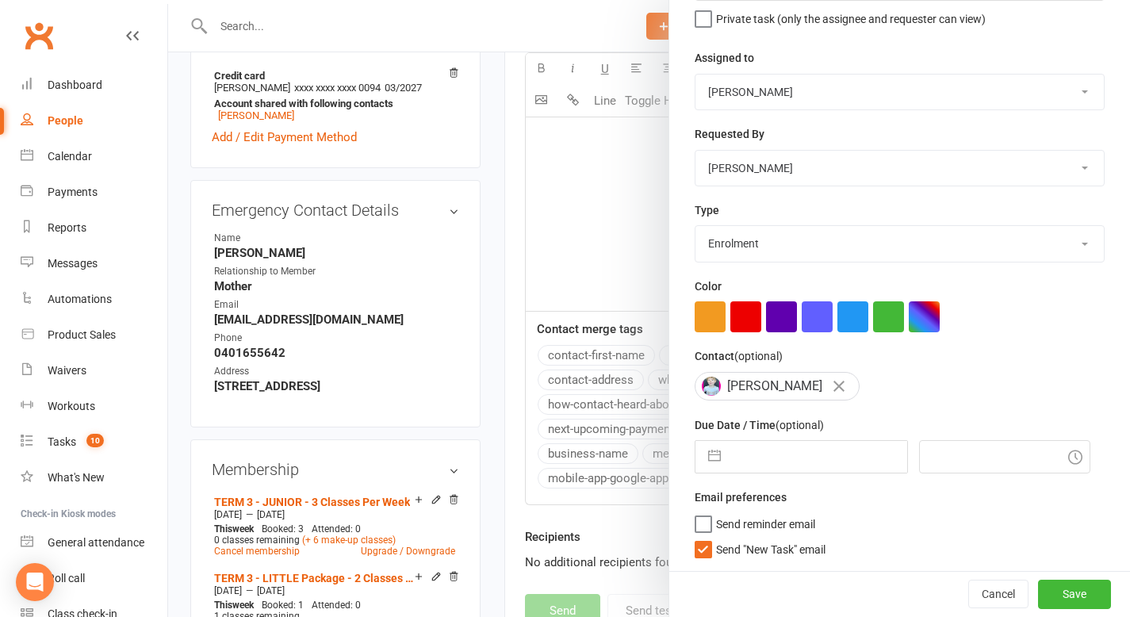
scroll to position [166, 0]
click at [717, 549] on span "Send "New Task" email" at bounding box center [770, 547] width 109 height 18
click at [717, 538] on input "Send "New Task" email" at bounding box center [759, 538] width 131 height 0
click at [713, 450] on button "button" at bounding box center [714, 457] width 29 height 32
select select "7"
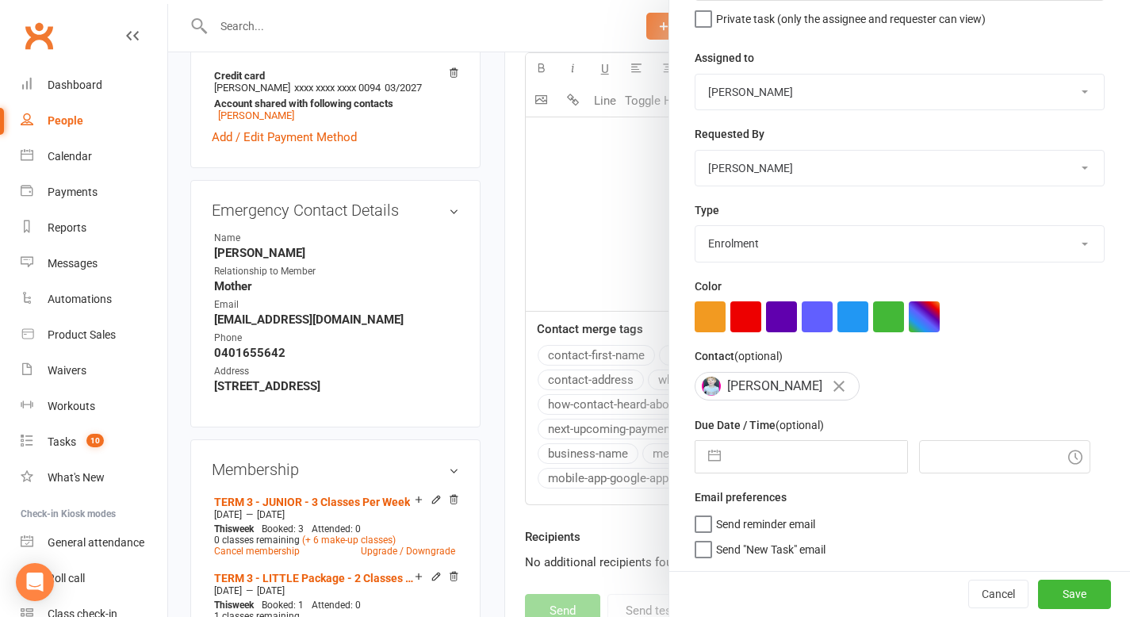
select select "2025"
select select "8"
select select "2025"
select select "9"
select select "2025"
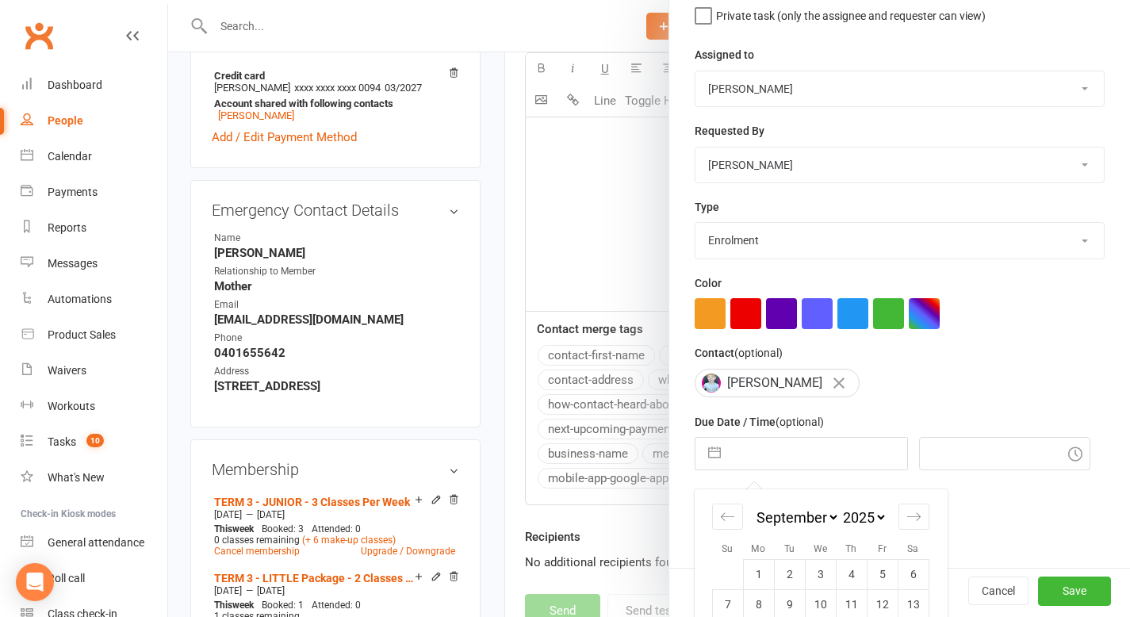
scroll to position [280, 0]
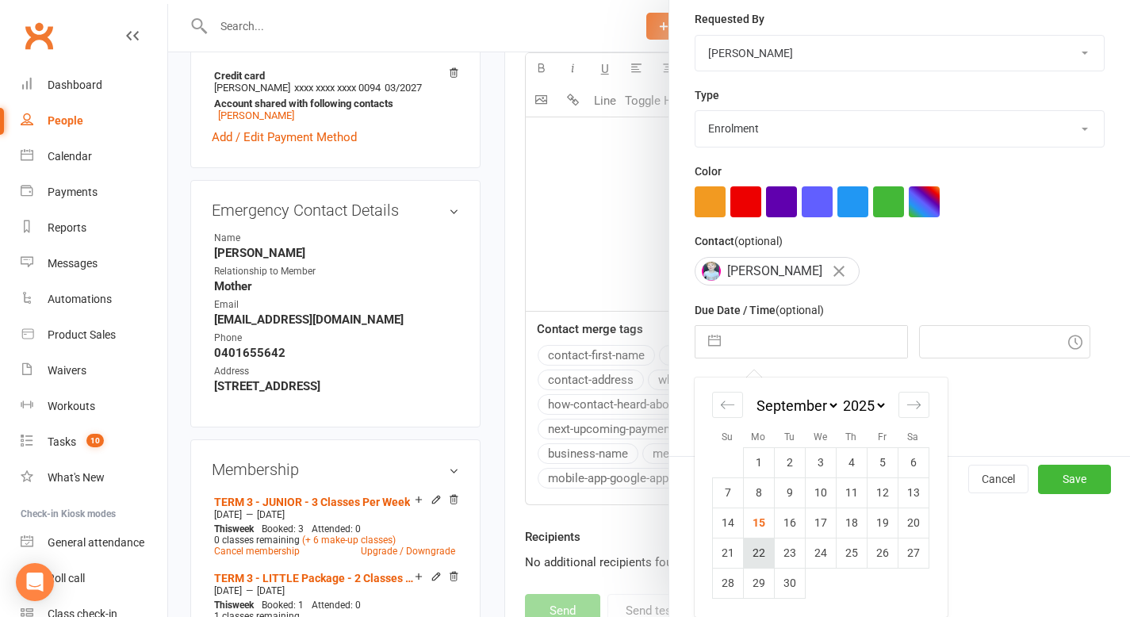
click at [755, 552] on td "22" at bounding box center [758, 553] width 31 height 30
type input "[DATE]"
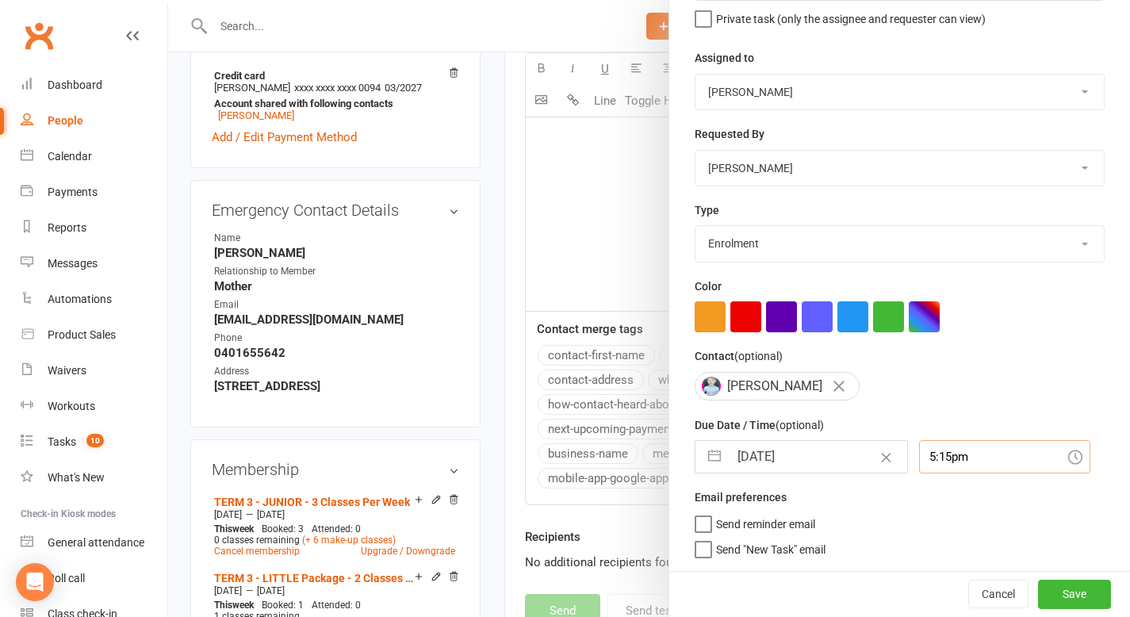
click at [1005, 453] on input "5:15pm" at bounding box center [1004, 456] width 171 height 33
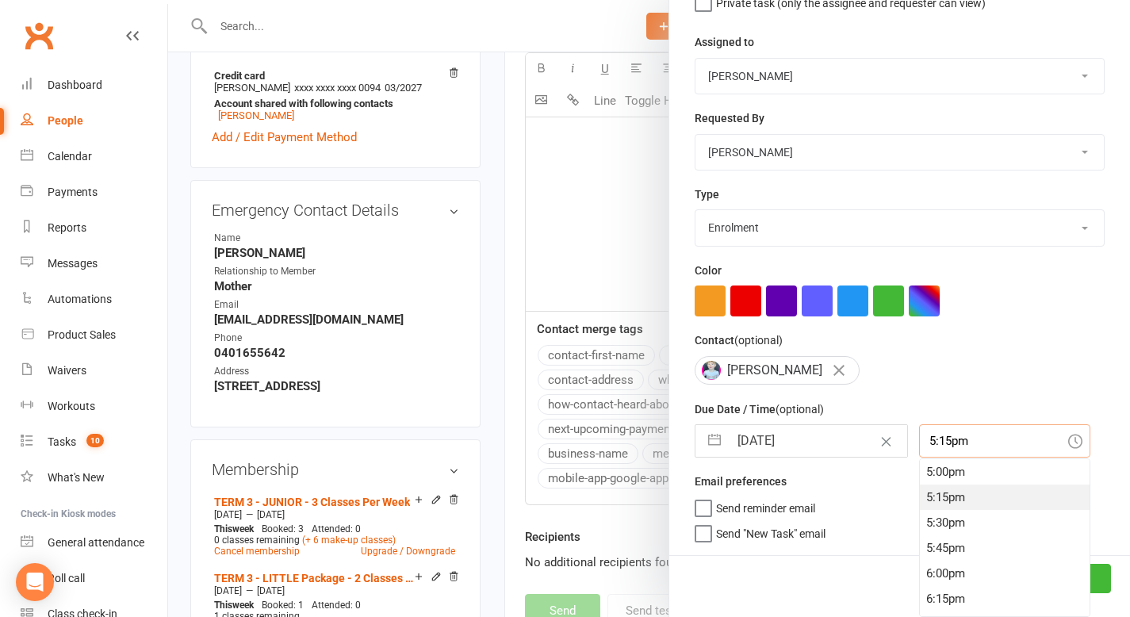
scroll to position [2279, 0]
click at [989, 599] on div "11:45pm" at bounding box center [1005, 603] width 170 height 25
type input "11:45pm"
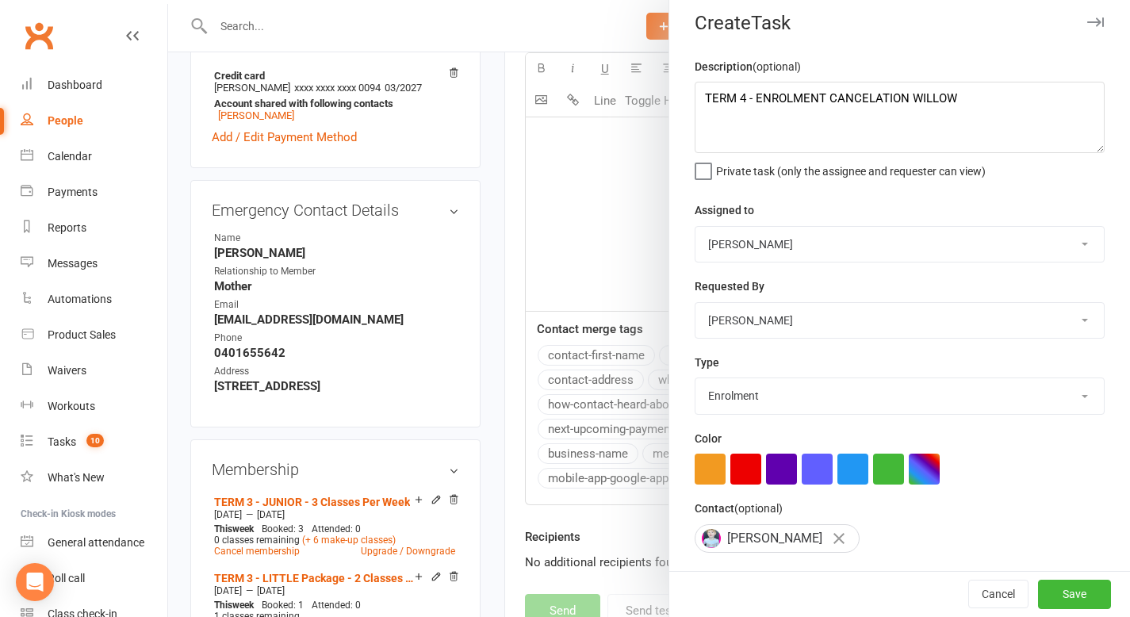
scroll to position [8, 0]
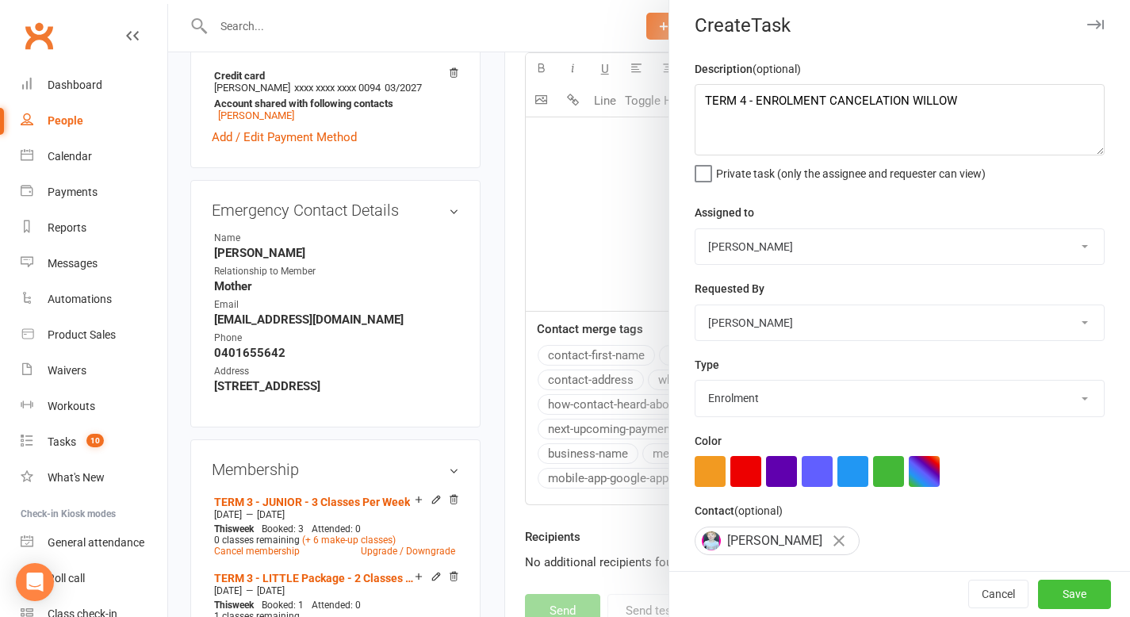
click at [1066, 591] on button "Save" at bounding box center [1074, 594] width 73 height 29
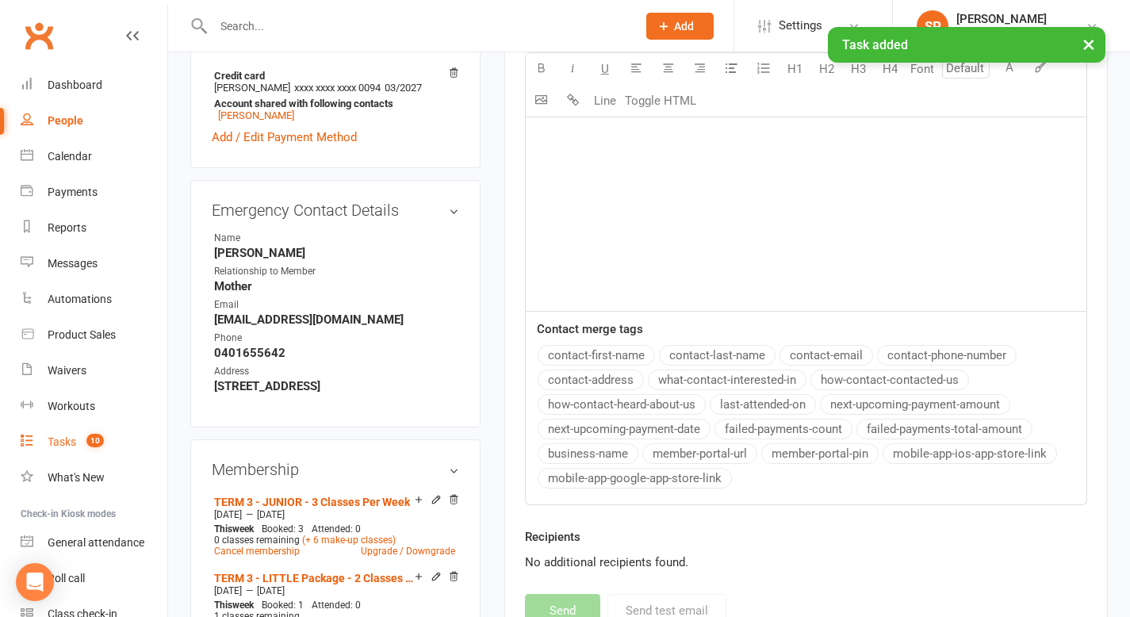
click at [94, 434] on span "10" at bounding box center [94, 440] width 17 height 13
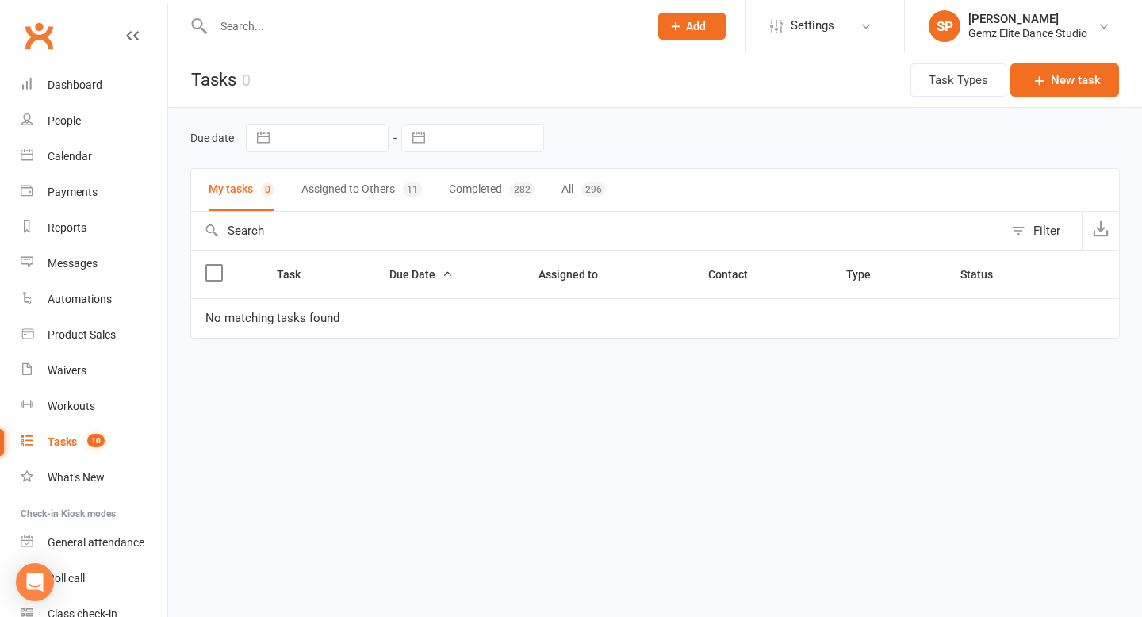
click at [398, 191] on button "Assigned to Others 11" at bounding box center [361, 190] width 121 height 42
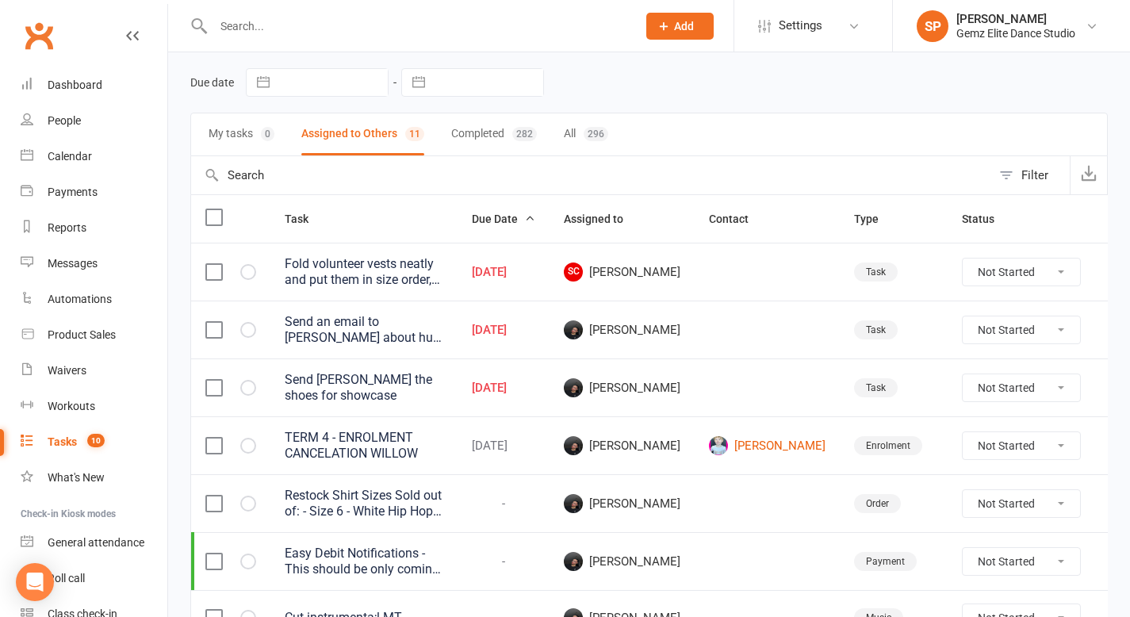
scroll to position [63, 0]
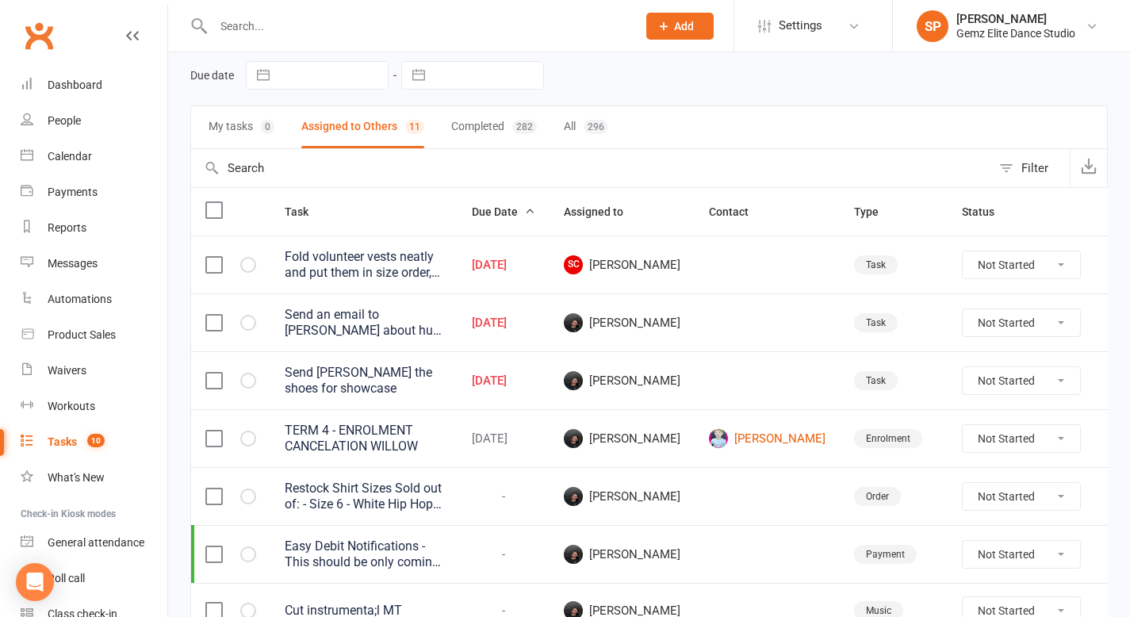
click at [289, 29] on input "text" at bounding box center [417, 26] width 417 height 22
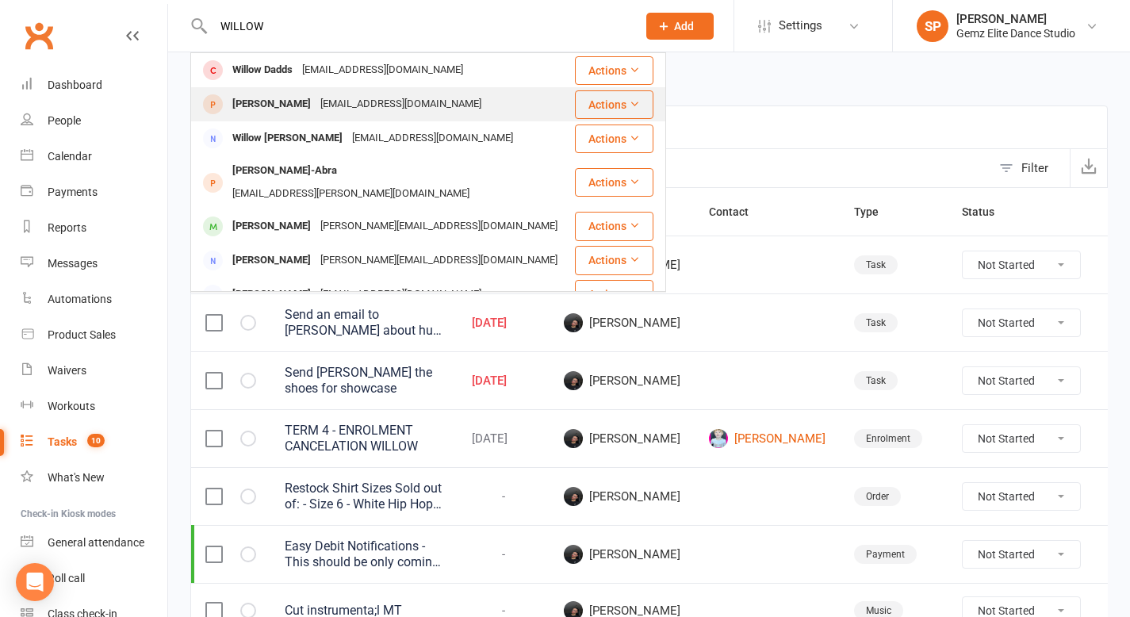
type input "WILLOW"
click at [350, 104] on div "[EMAIL_ADDRESS][DOMAIN_NAME]" at bounding box center [401, 104] width 170 height 23
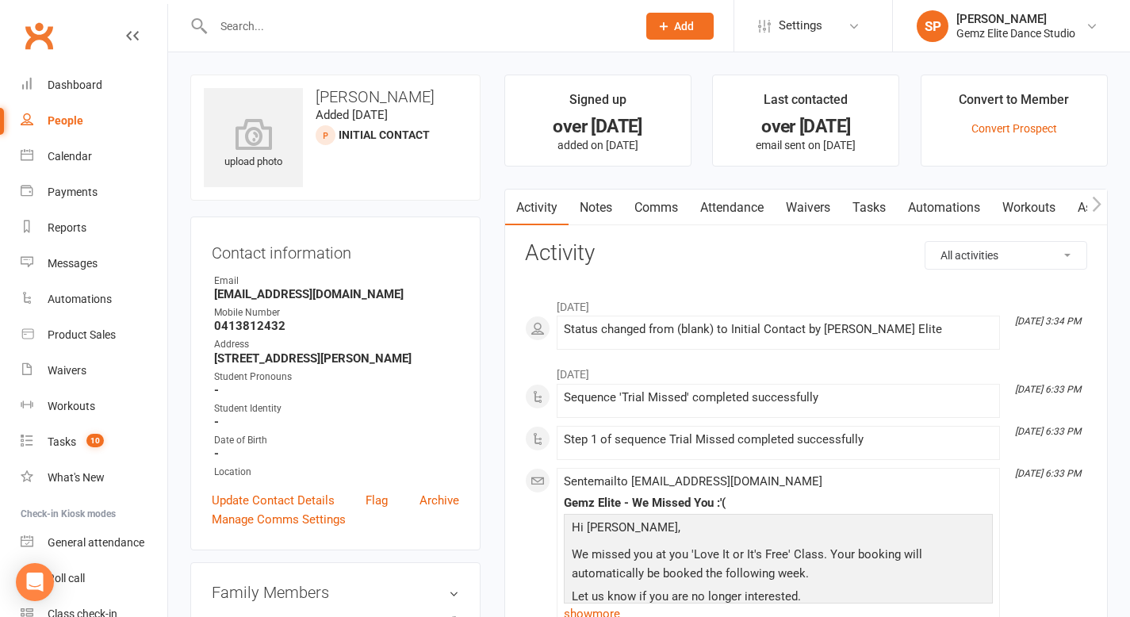
click at [284, 25] on input "text" at bounding box center [417, 26] width 417 height 22
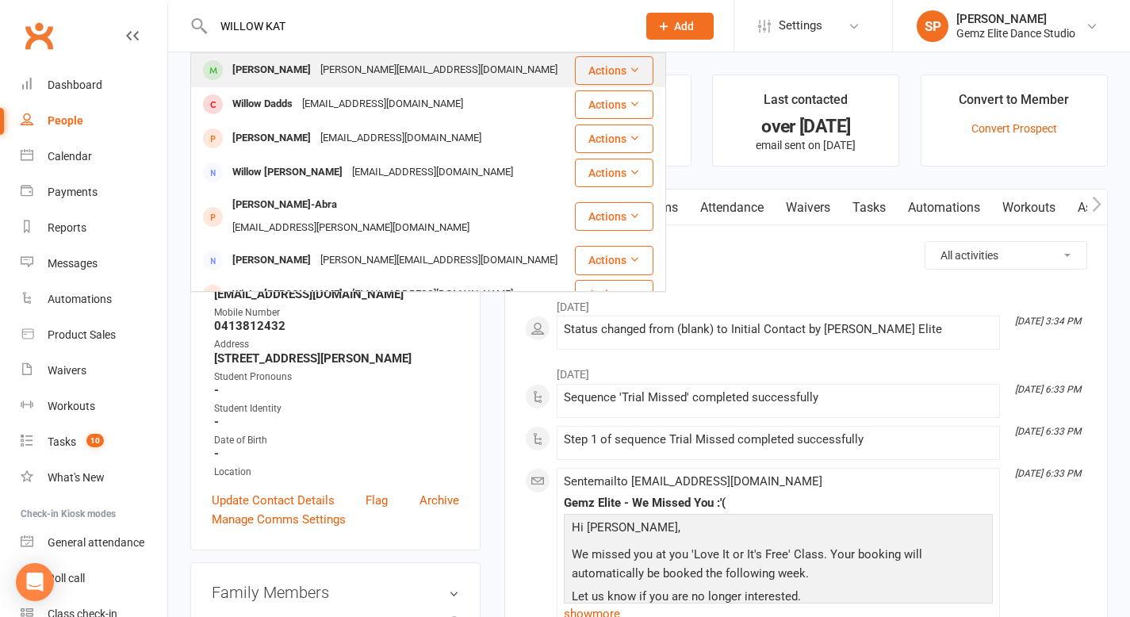
type input "WILLOW KAT"
click at [286, 66] on div "[PERSON_NAME]" at bounding box center [272, 70] width 88 height 23
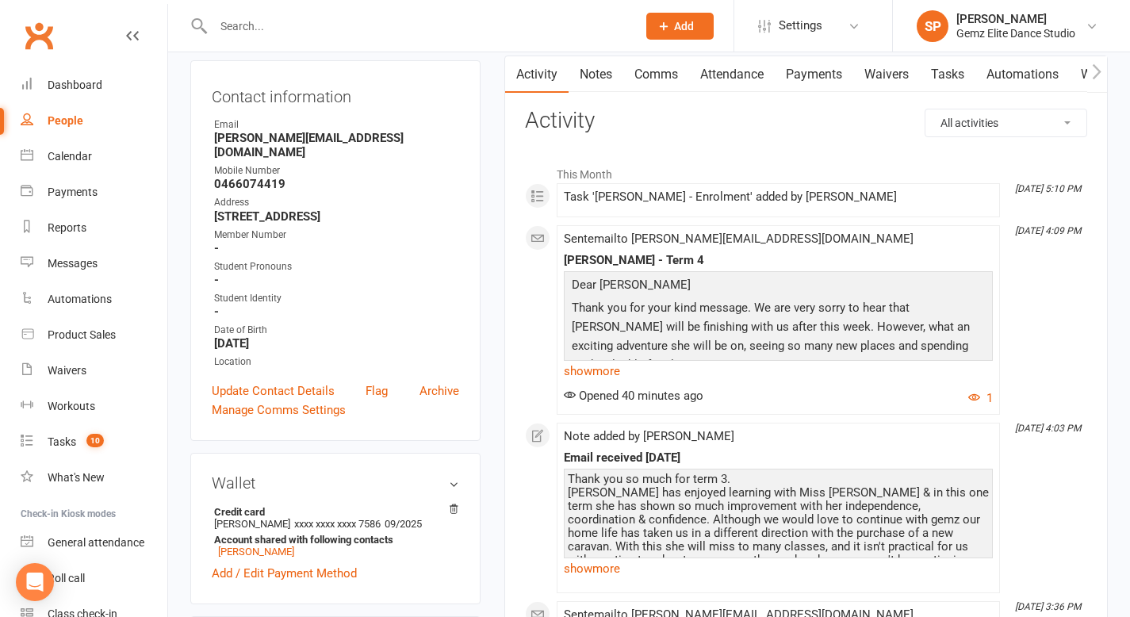
scroll to position [164, 0]
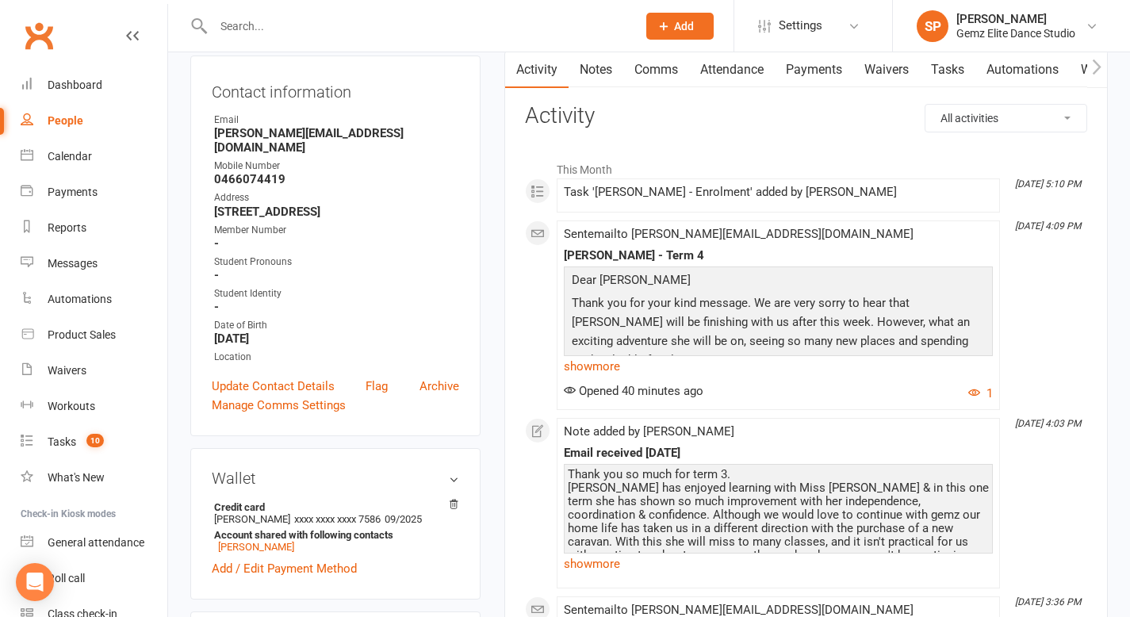
click at [303, 29] on input "text" at bounding box center [417, 26] width 417 height 22
click at [303, 28] on input "text" at bounding box center [417, 26] width 417 height 22
paste input "[EMAIL_ADDRESS][DOMAIN_NAME]"
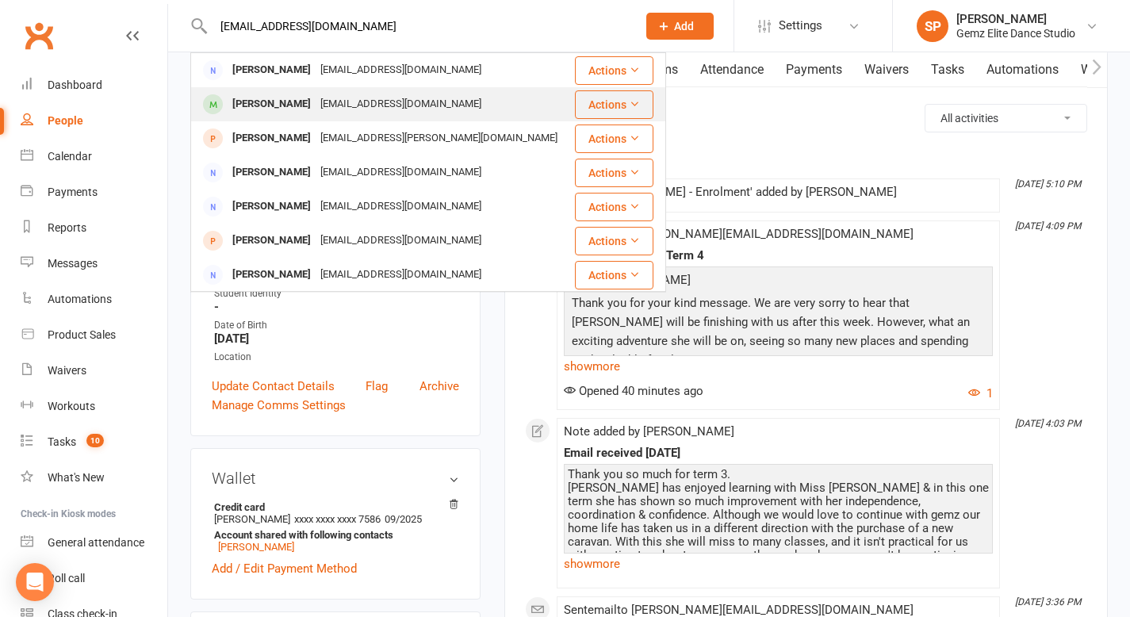
type input "[EMAIL_ADDRESS][DOMAIN_NAME]"
click at [275, 107] on div "[PERSON_NAME]" at bounding box center [272, 104] width 88 height 23
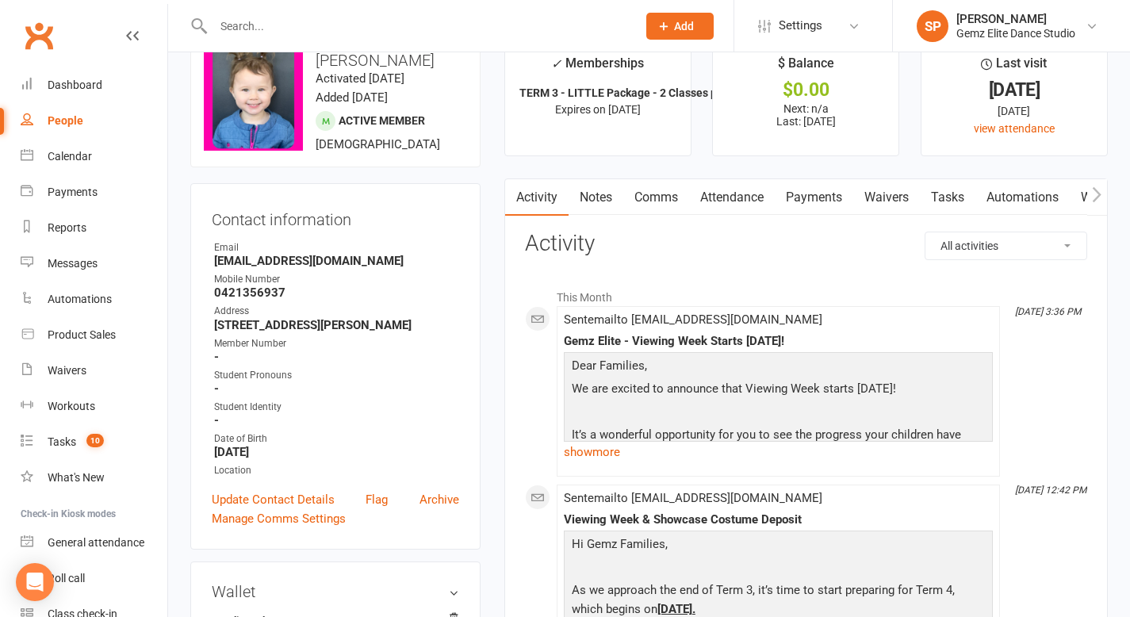
scroll to position [38, 0]
click at [602, 189] on link "Notes" at bounding box center [595, 196] width 55 height 36
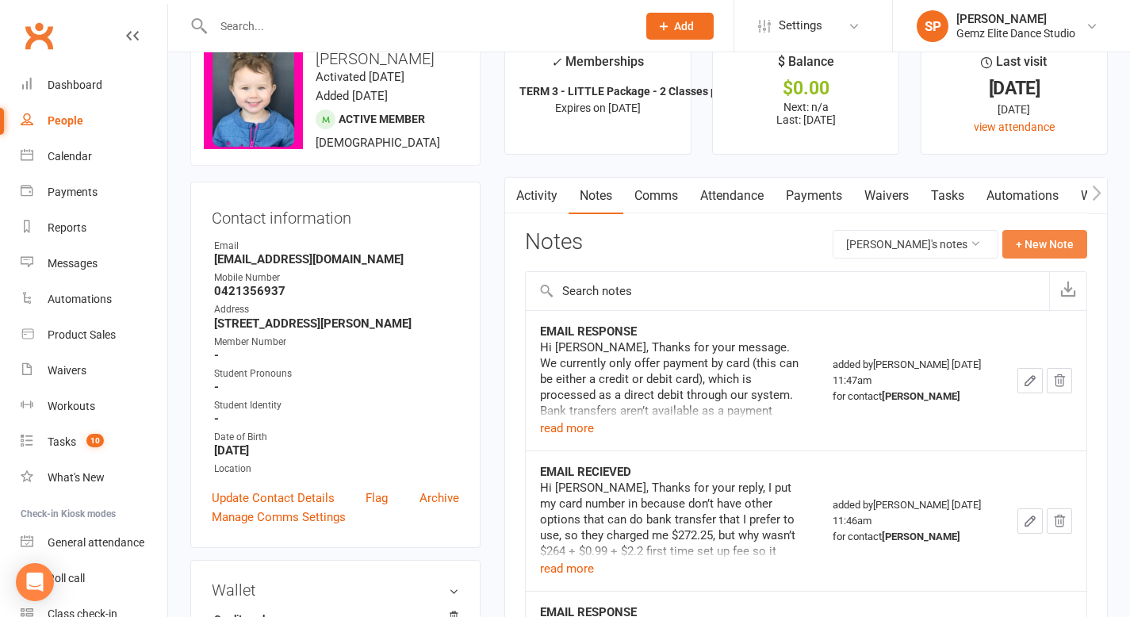
click at [1039, 247] on button "+ New Note" at bounding box center [1044, 244] width 85 height 29
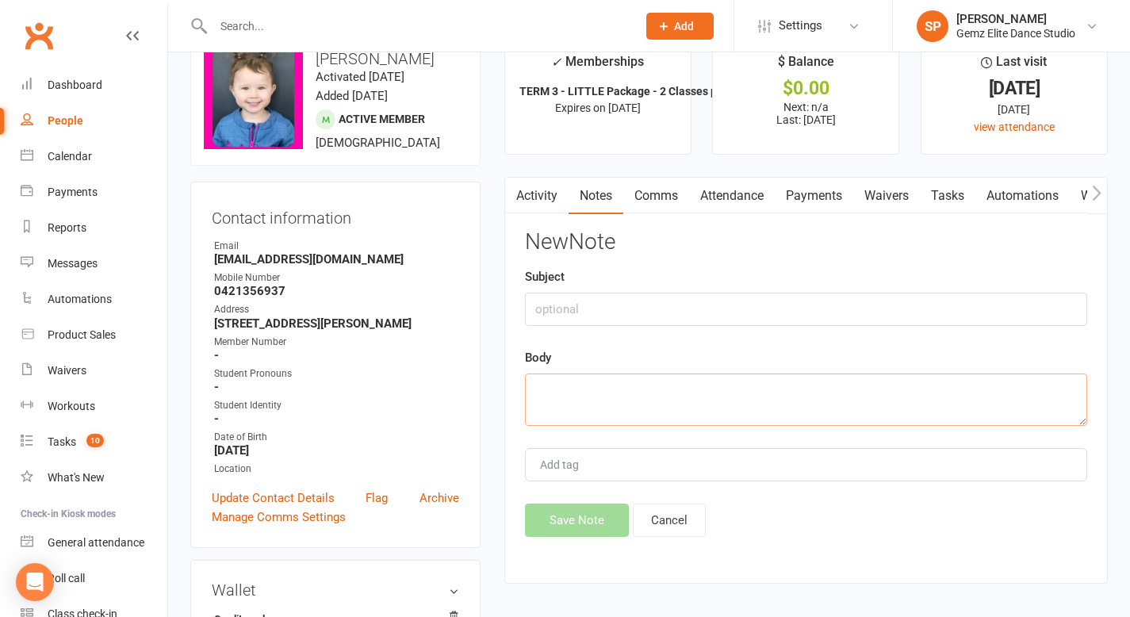
click at [655, 396] on textarea at bounding box center [806, 399] width 562 height 52
paste textarea "Hi, We are sadly to tell you that we are unable to attend the showcase for [PER…"
type textarea "Hi, We are sadly to tell you that we are unable to attend the showcase for [PER…"
click at [589, 545] on div "Activity Notes Comms Attendance Payments Waivers Tasks Automations Workouts Mob…" at bounding box center [805, 380] width 603 height 407
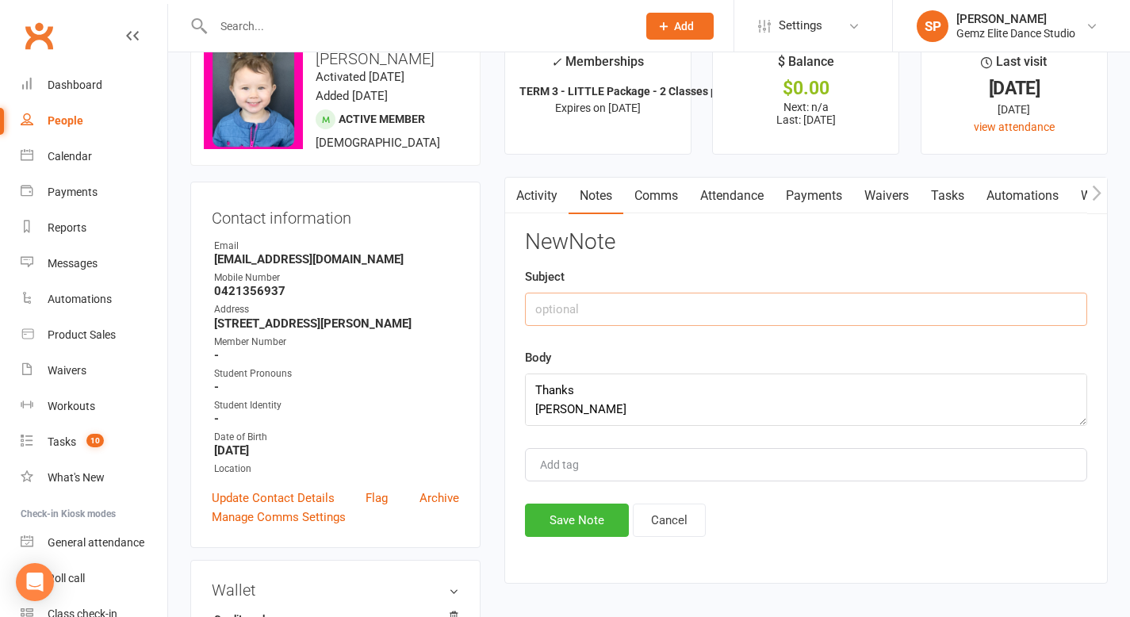
click at [599, 305] on input "text" at bounding box center [806, 309] width 562 height 33
type input "Email received [DATE]"
click at [586, 526] on button "Save Note" at bounding box center [577, 519] width 104 height 33
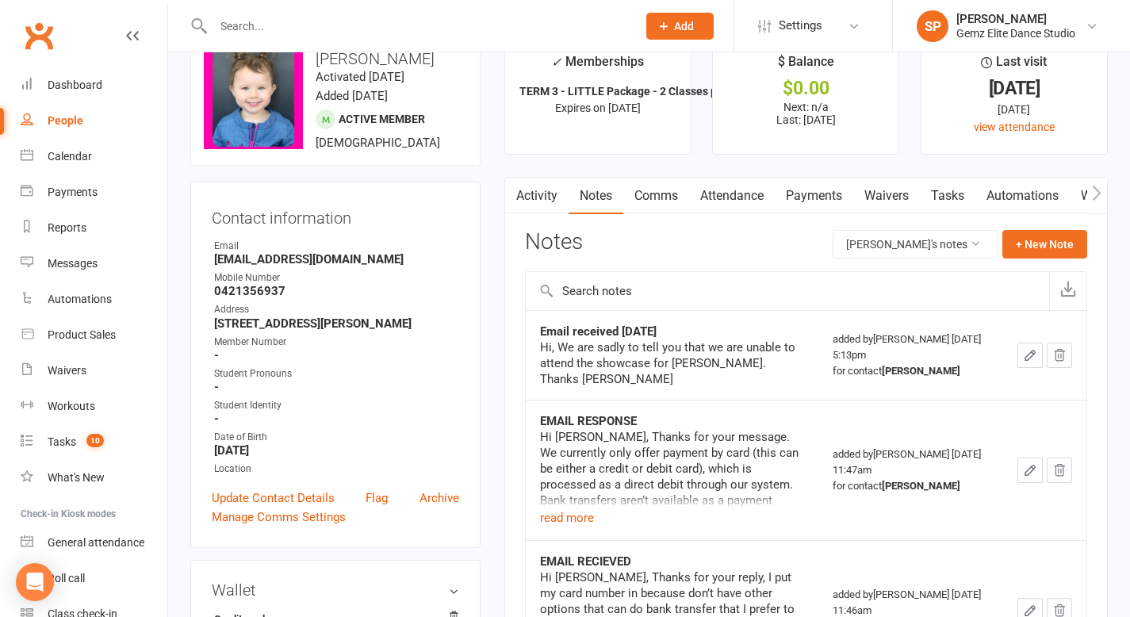
click at [661, 196] on link "Comms" at bounding box center [656, 196] width 66 height 36
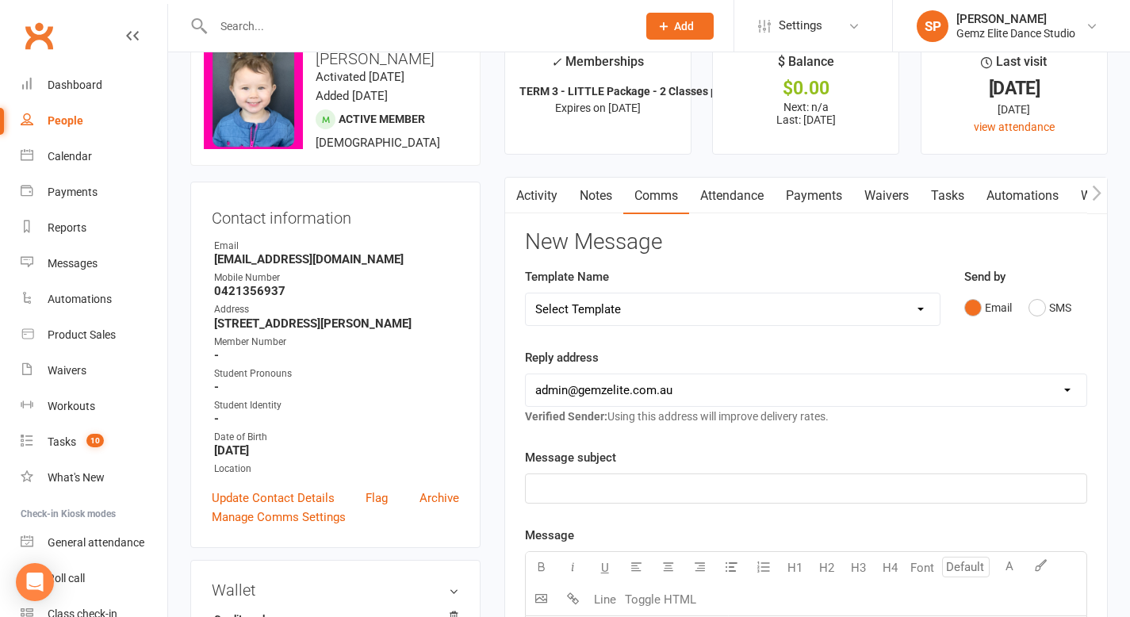
click at [557, 489] on p "﻿" at bounding box center [805, 488] width 541 height 19
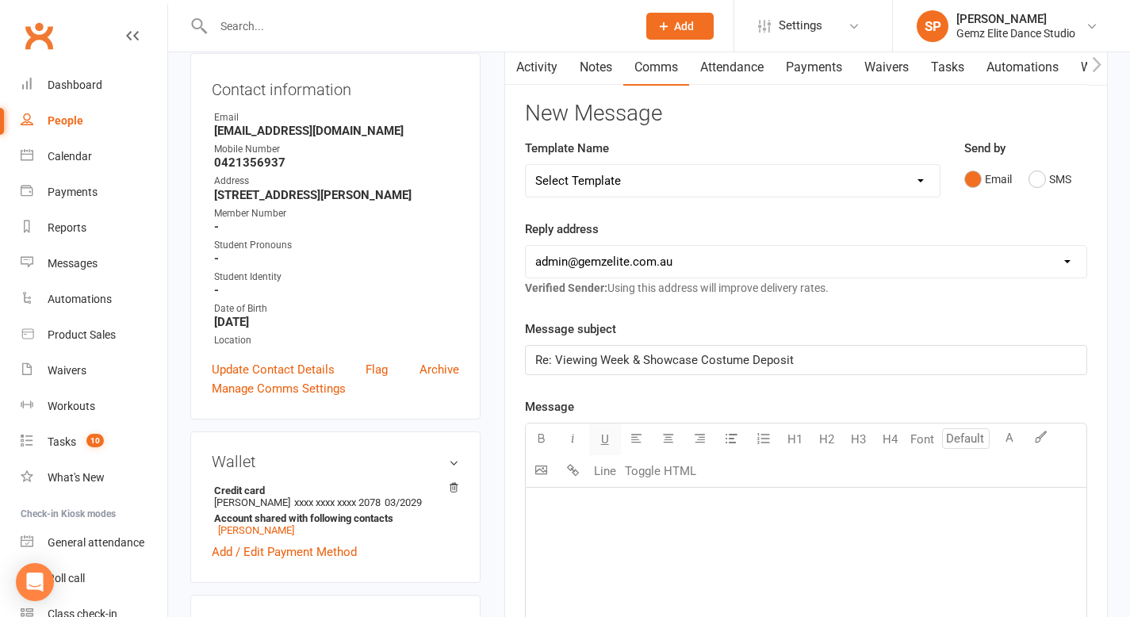
scroll to position [202, 0]
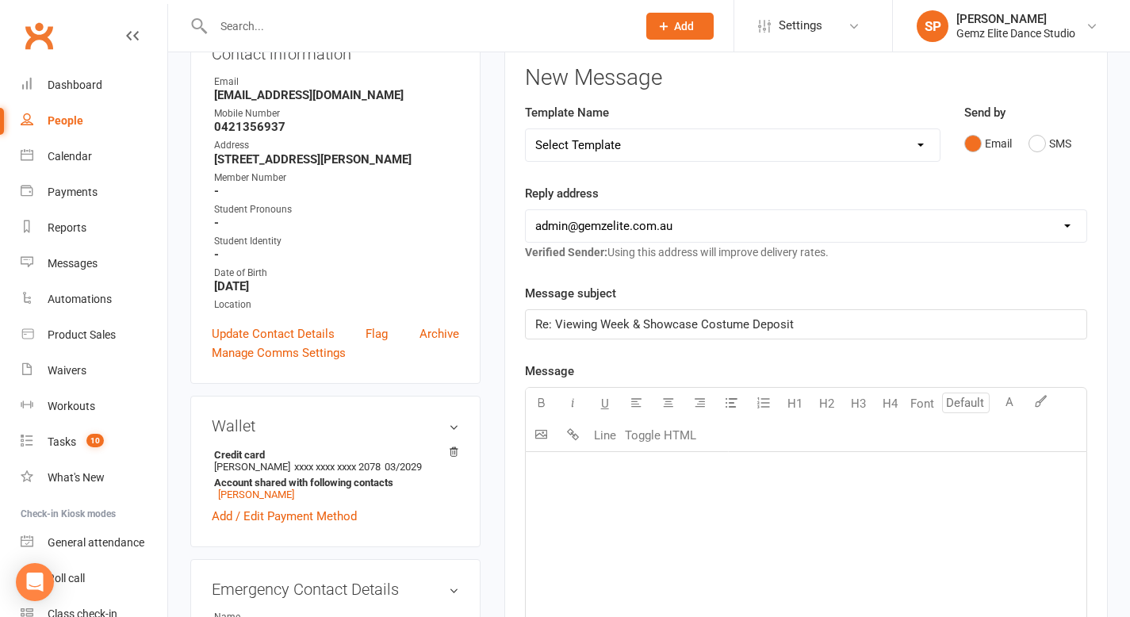
click at [572, 468] on p "﻿" at bounding box center [805, 471] width 541 height 19
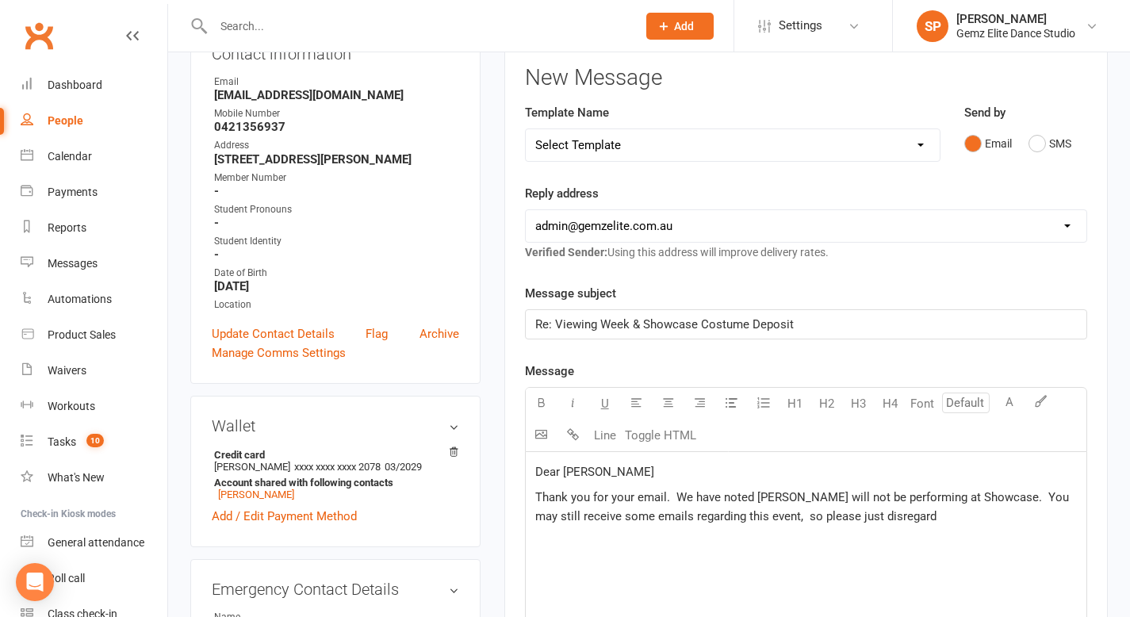
scroll to position [214, 0]
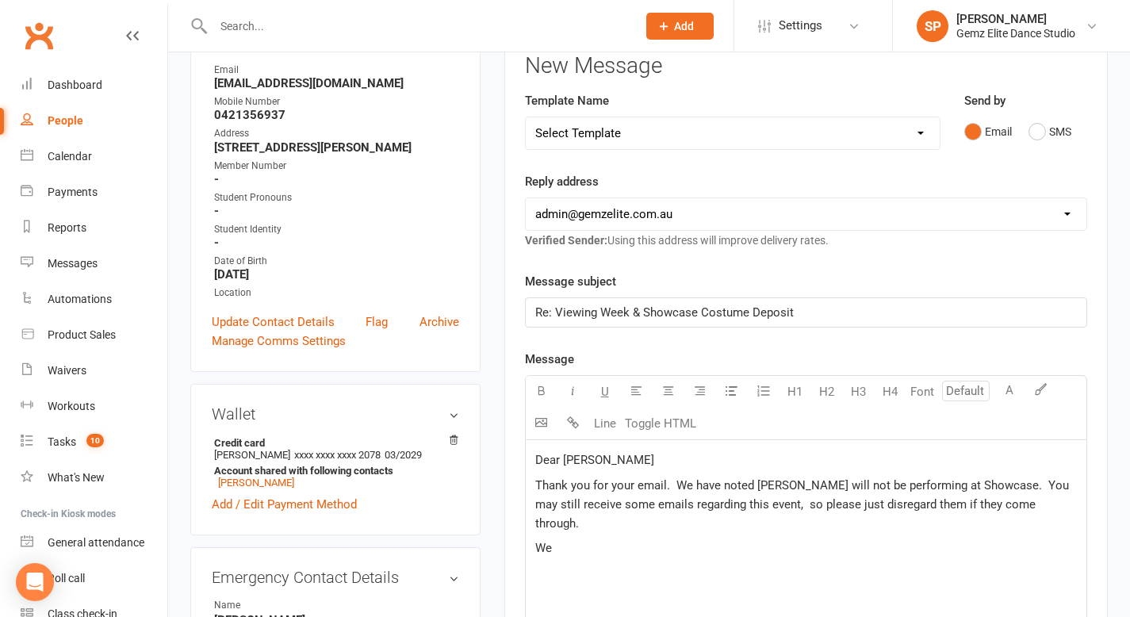
click at [644, 538] on p "We" at bounding box center [805, 547] width 541 height 19
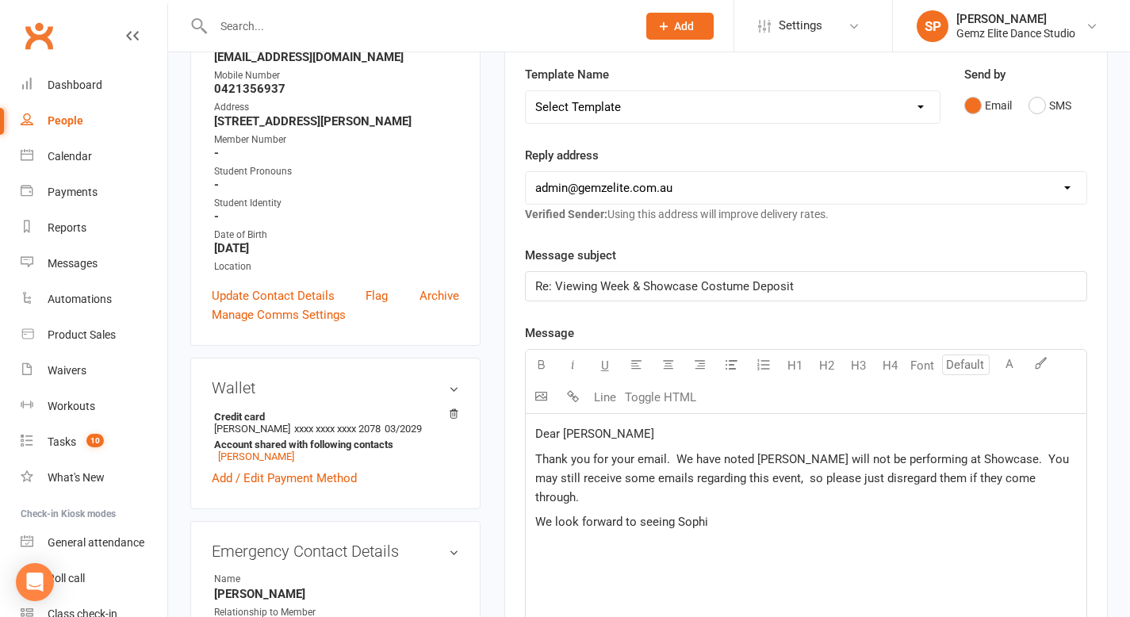
scroll to position [241, 0]
click at [665, 459] on span "Thank you for your email. We have noted [PERSON_NAME] will not be performing at…" at bounding box center [803, 477] width 537 height 52
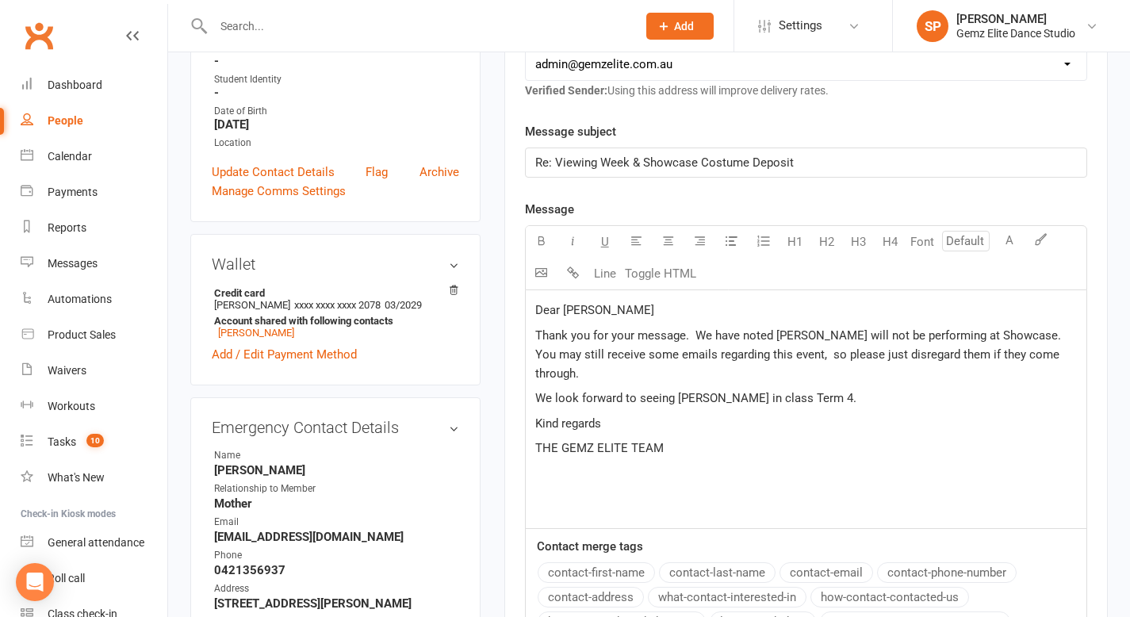
scroll to position [361, 0]
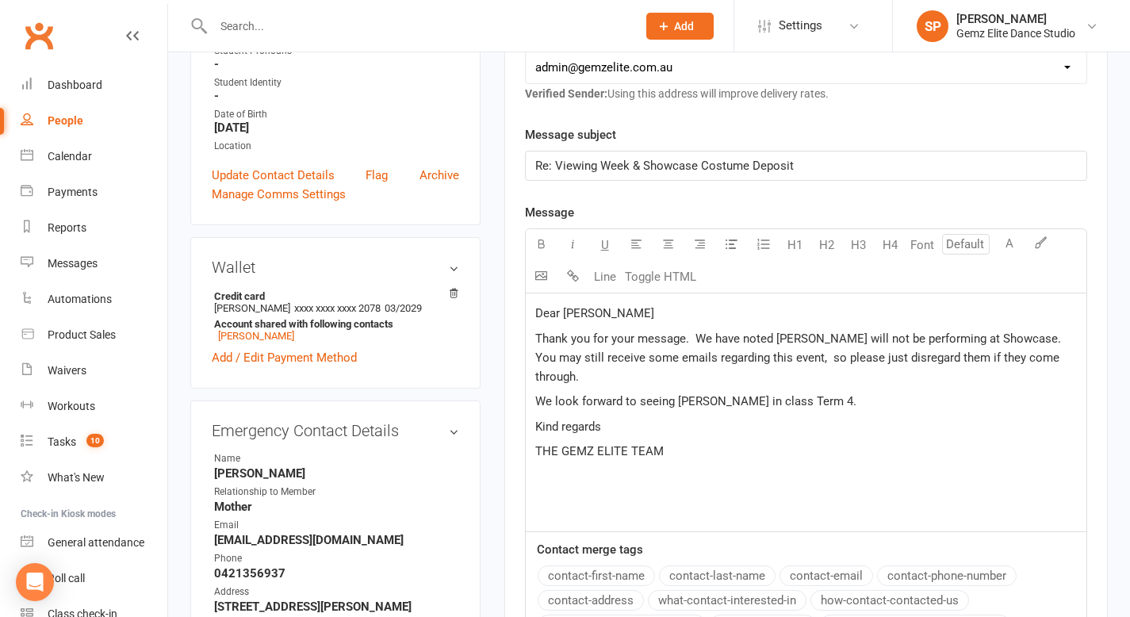
click at [536, 311] on span "Dear [PERSON_NAME]" at bounding box center [594, 313] width 119 height 14
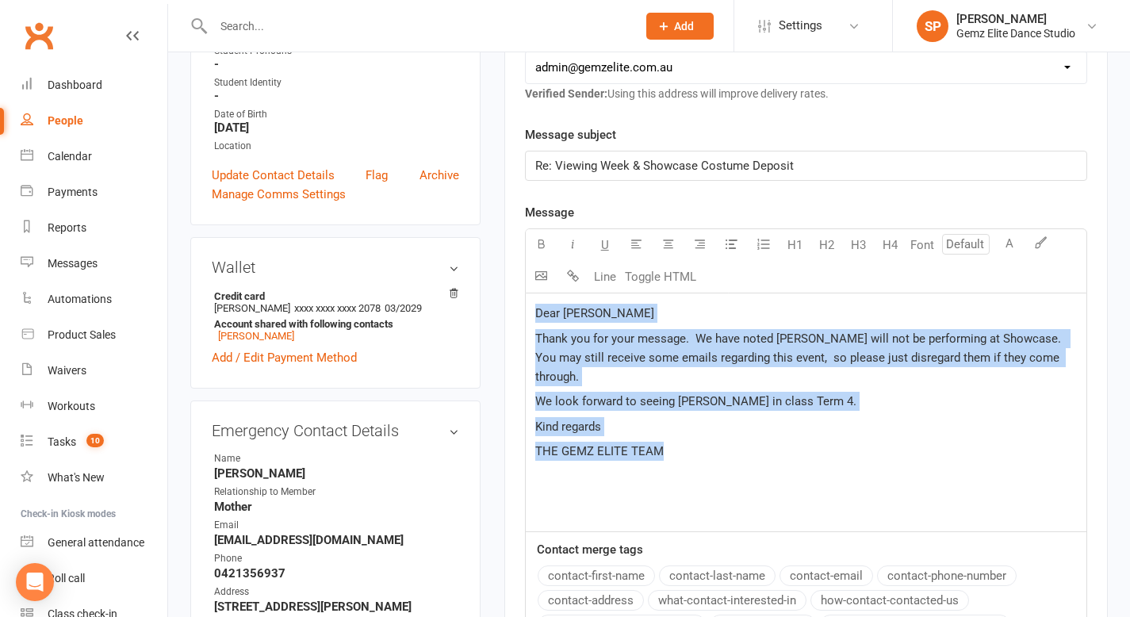
drag, startPoint x: 536, startPoint y: 311, endPoint x: 659, endPoint y: 436, distance: 175.5
click at [659, 436] on div "Dear [PERSON_NAME] Thank you for your message. We have noted [PERSON_NAME] will…" at bounding box center [806, 412] width 561 height 238
copy div "Dear [PERSON_NAME] Thank you for your message. We have noted [PERSON_NAME] will…"
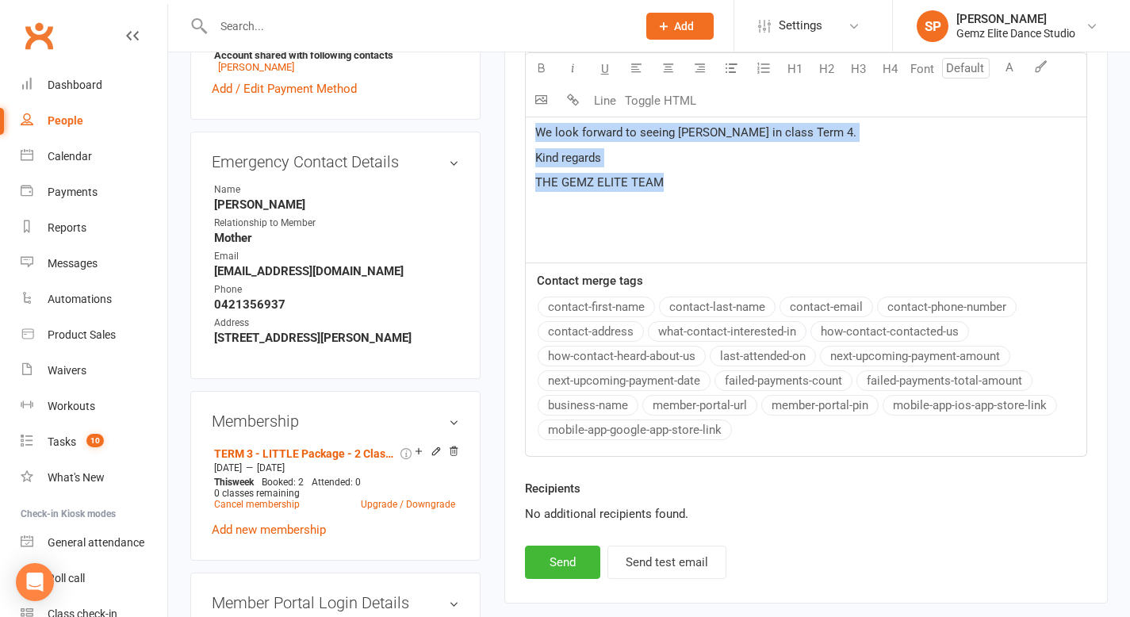
scroll to position [806, 0]
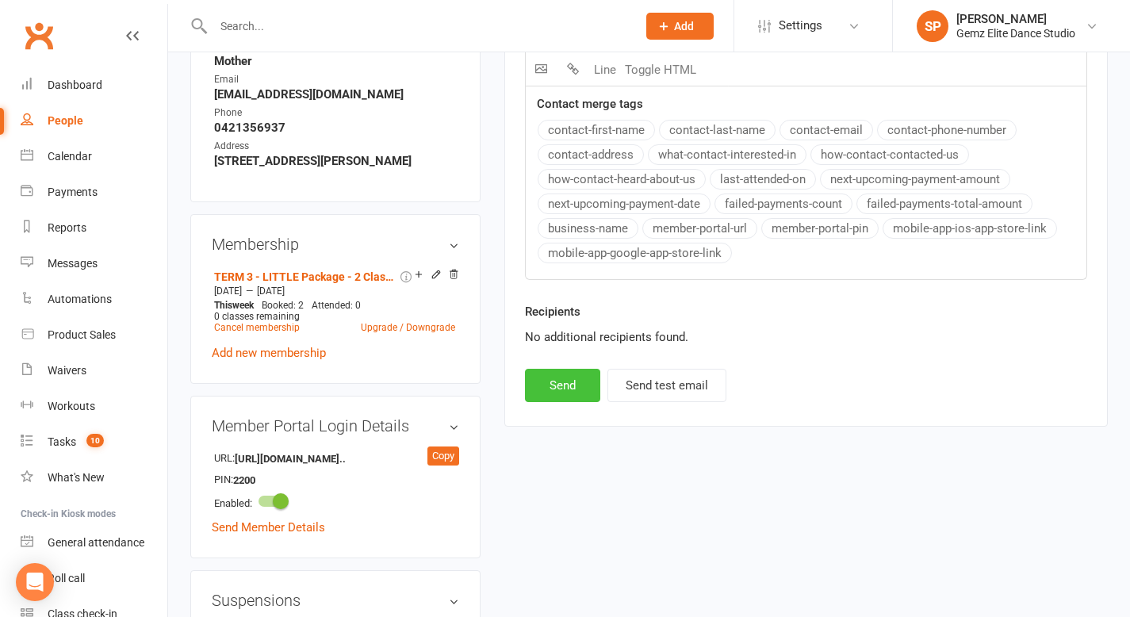
click at [558, 382] on button "Send" at bounding box center [562, 385] width 75 height 33
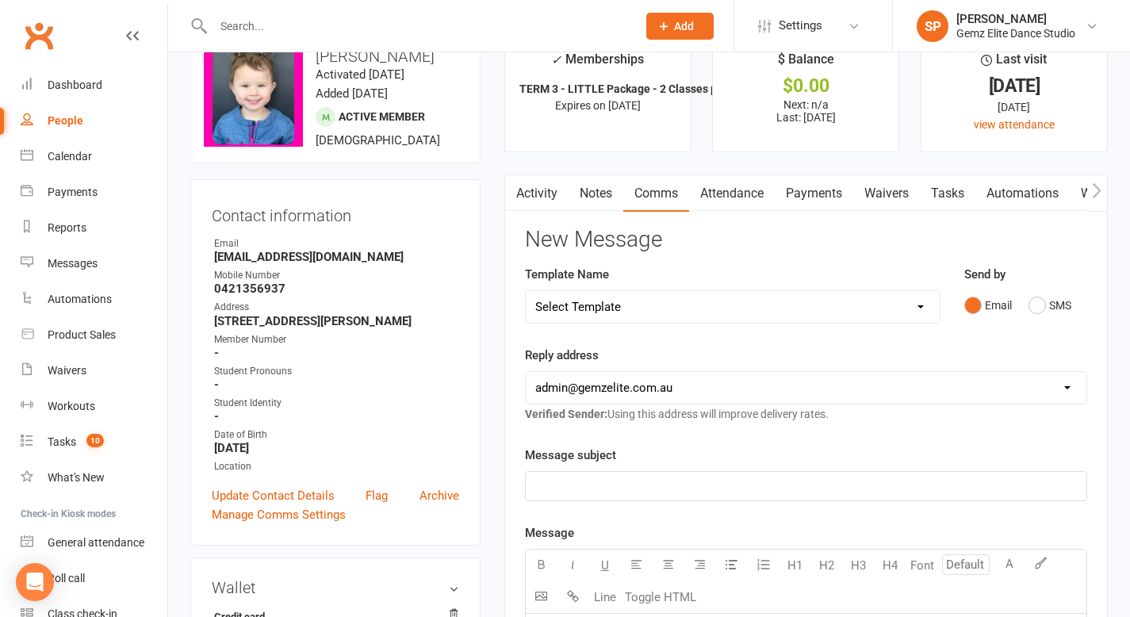
scroll to position [0, 0]
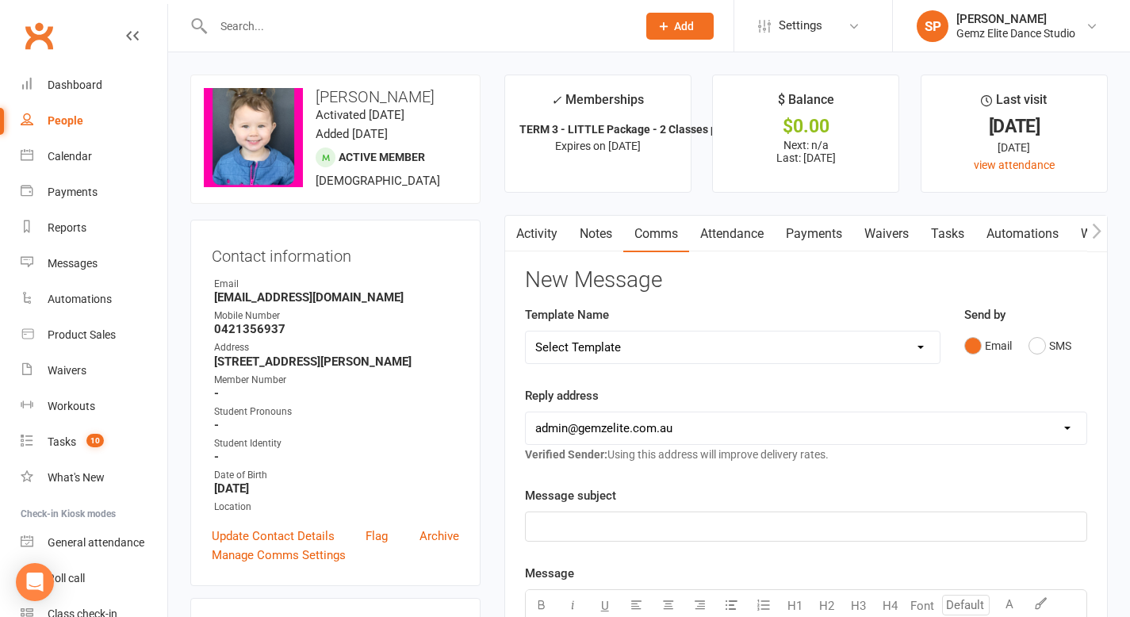
click at [256, 22] on input "text" at bounding box center [417, 26] width 417 height 22
paste input "[EMAIL_ADDRESS][DOMAIN_NAME]"
type input "[EMAIL_ADDRESS][DOMAIN_NAME]"
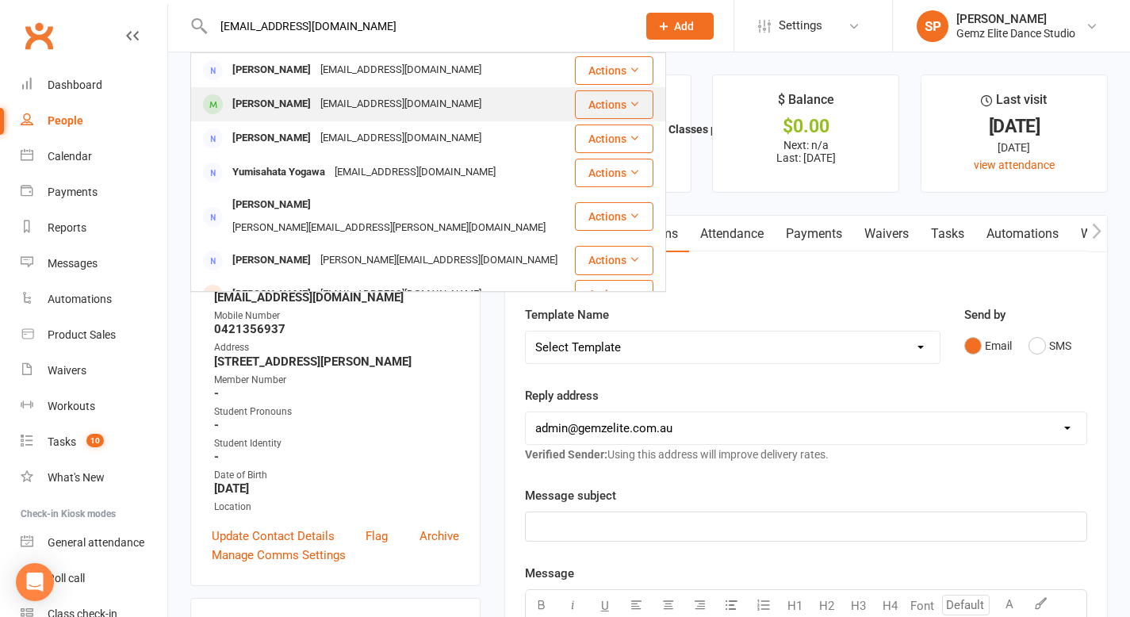
click at [263, 101] on div "[PERSON_NAME]" at bounding box center [272, 104] width 88 height 23
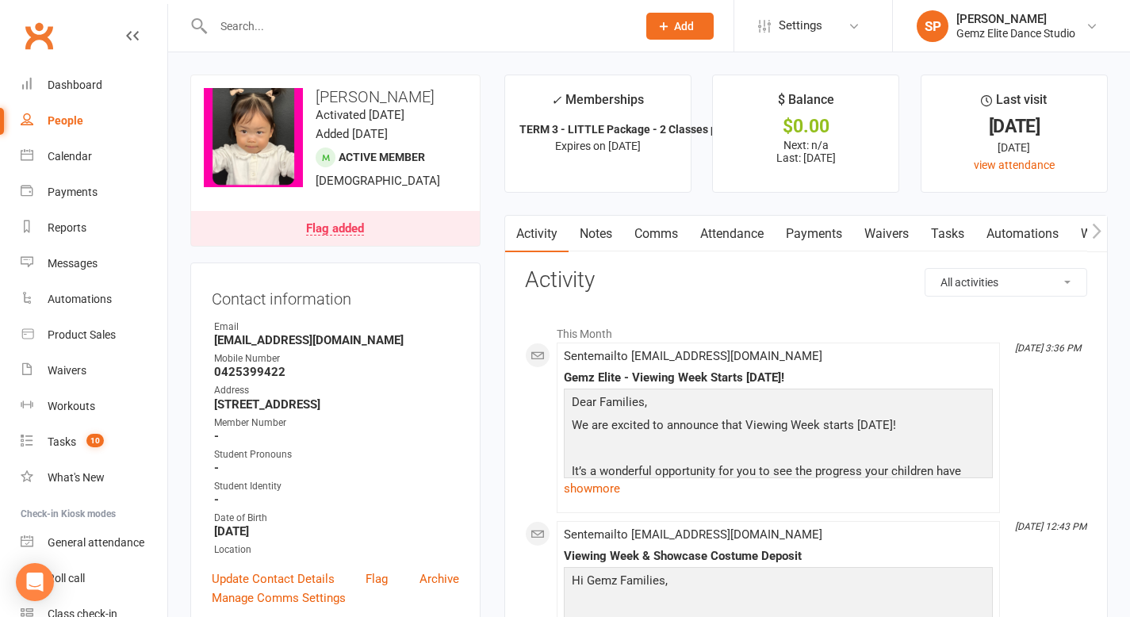
click at [605, 232] on link "Notes" at bounding box center [595, 234] width 55 height 36
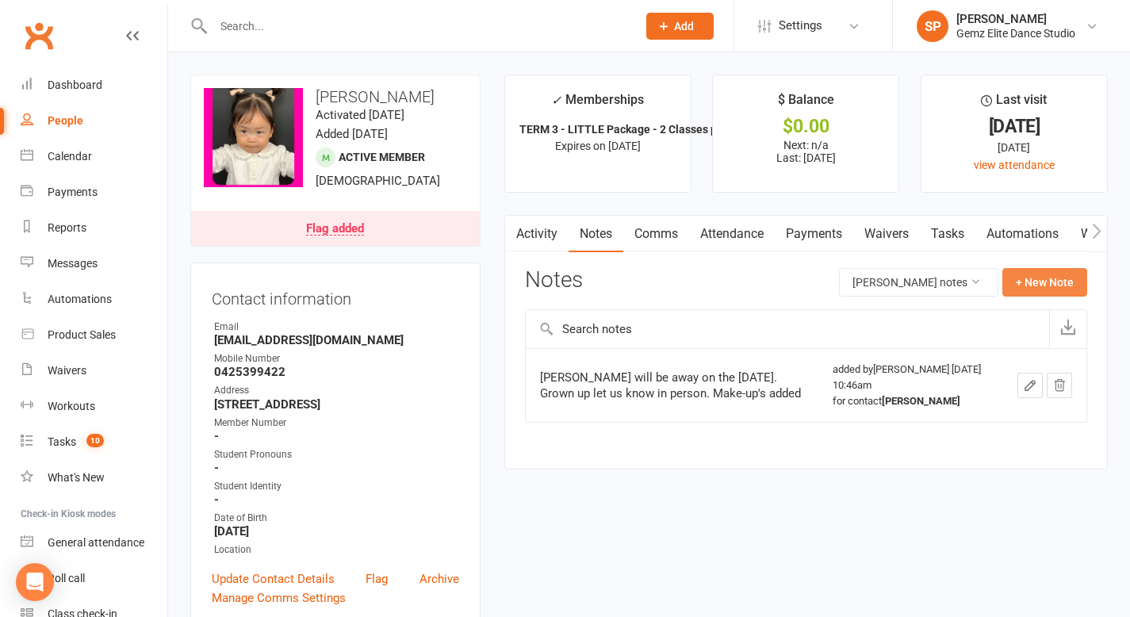
click at [1023, 274] on button "+ New Note" at bounding box center [1044, 282] width 85 height 29
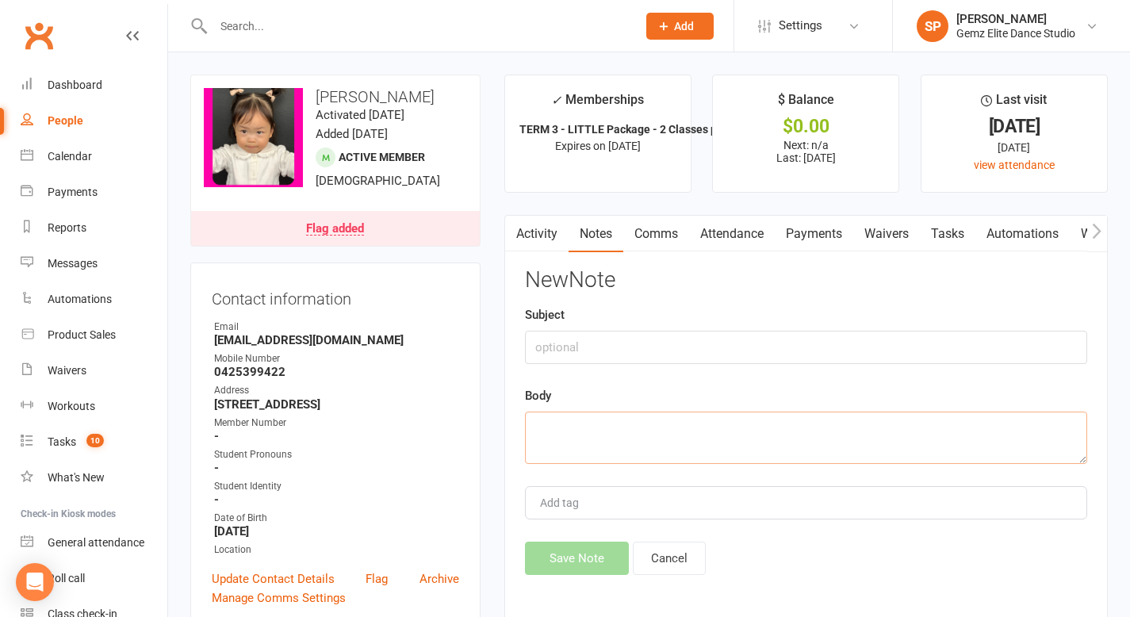
click at [622, 432] on textarea at bounding box center [806, 437] width 562 height 52
paste textarea "Hi, Would to inform you that [PERSON_NAME] will not be joining the upcoming sho…"
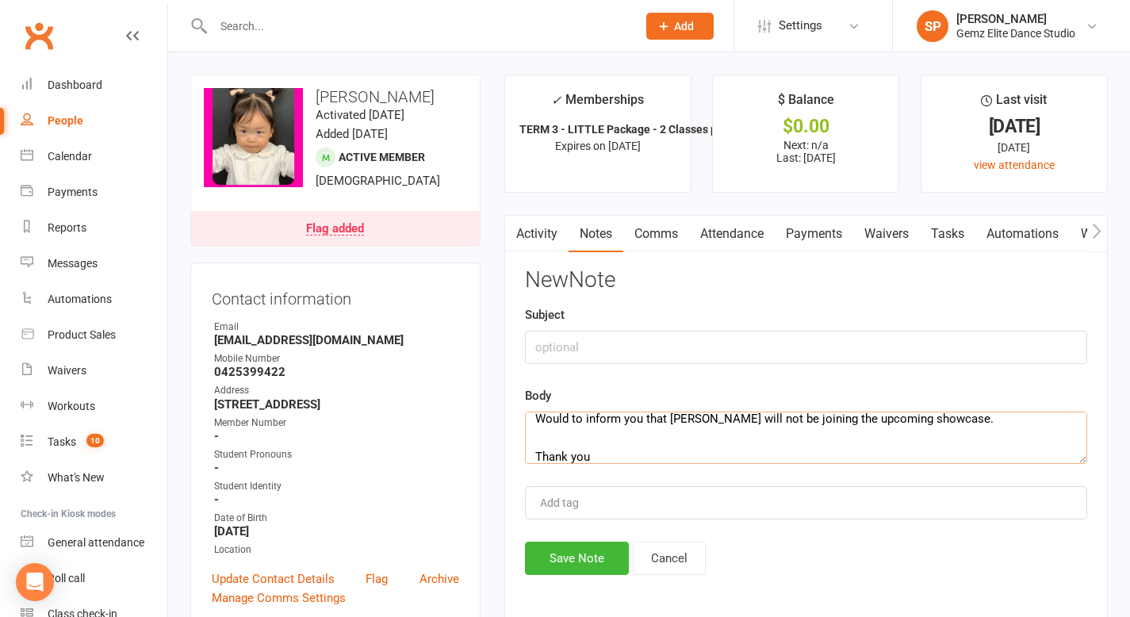
type textarea "Hi, Would to inform you that [PERSON_NAME] will not be joining the upcoming sho…"
click at [570, 348] on input "text" at bounding box center [806, 347] width 562 height 33
type input "Email received [DATE]"
click at [574, 561] on button "Save Note" at bounding box center [577, 557] width 104 height 33
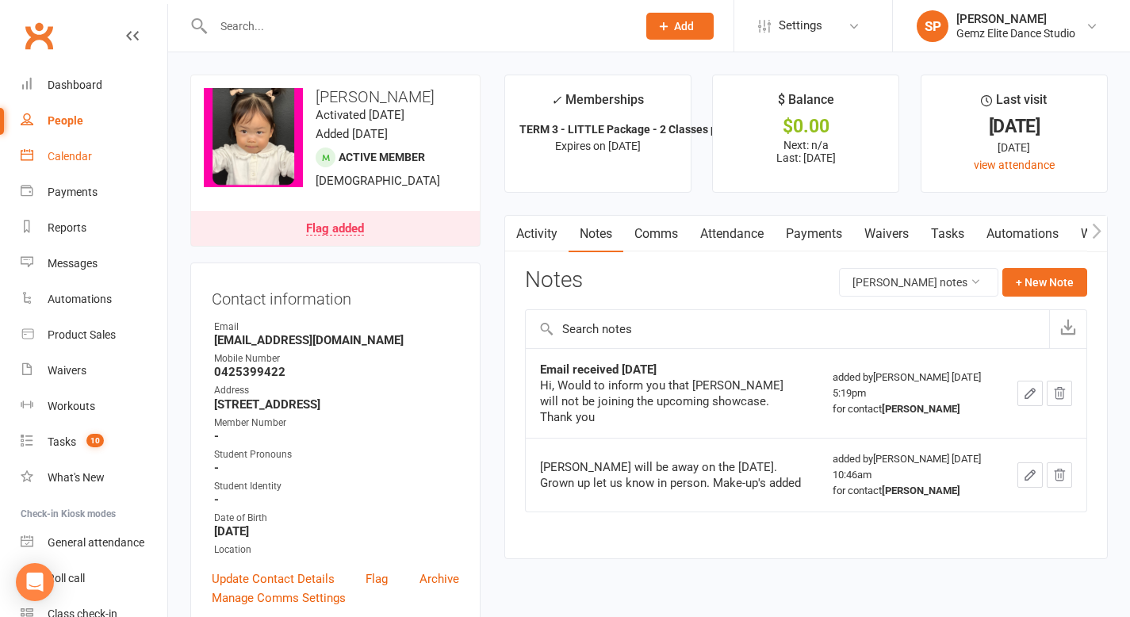
click at [83, 155] on div "Calendar" at bounding box center [70, 156] width 44 height 13
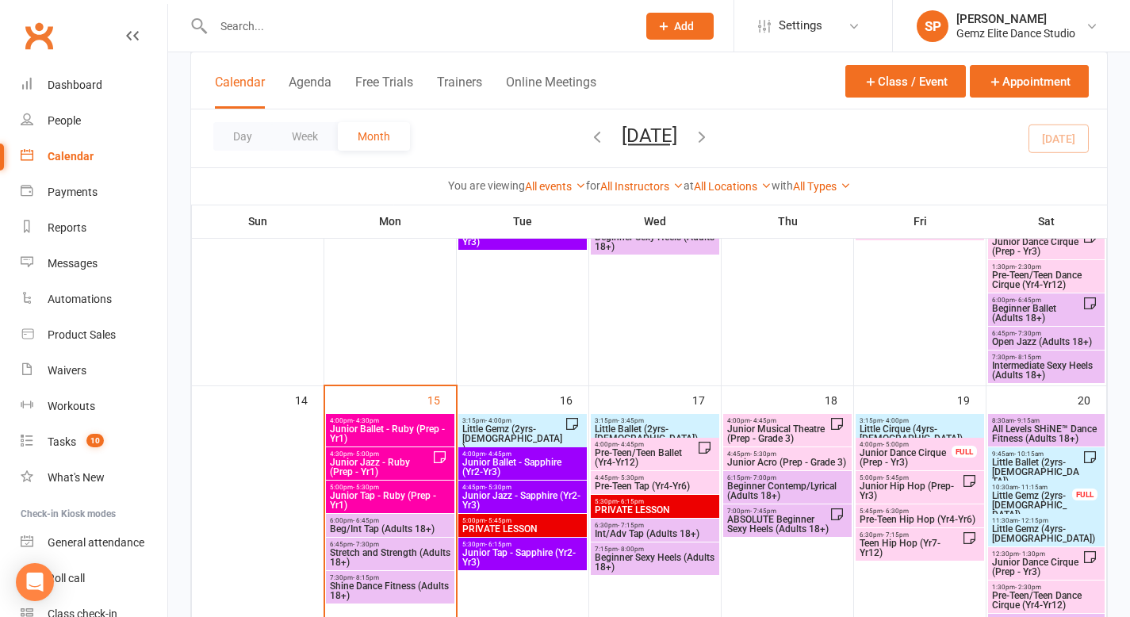
scroll to position [605, 0]
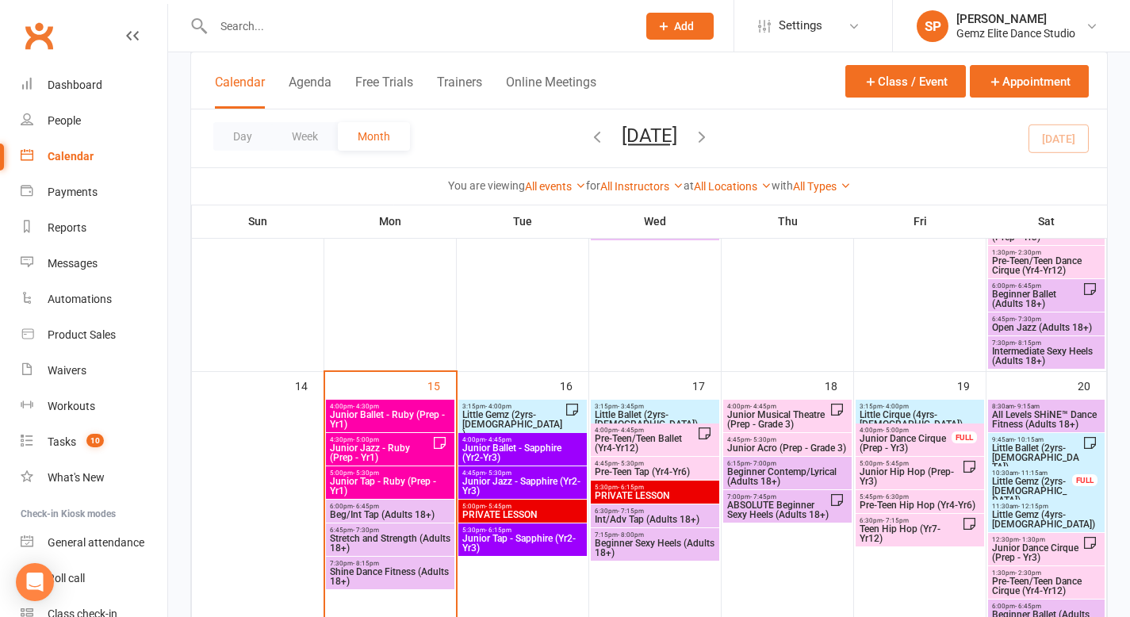
click at [1016, 446] on span "Little Ballet (2yrs-[DEMOGRAPHIC_DATA])" at bounding box center [1036, 457] width 91 height 29
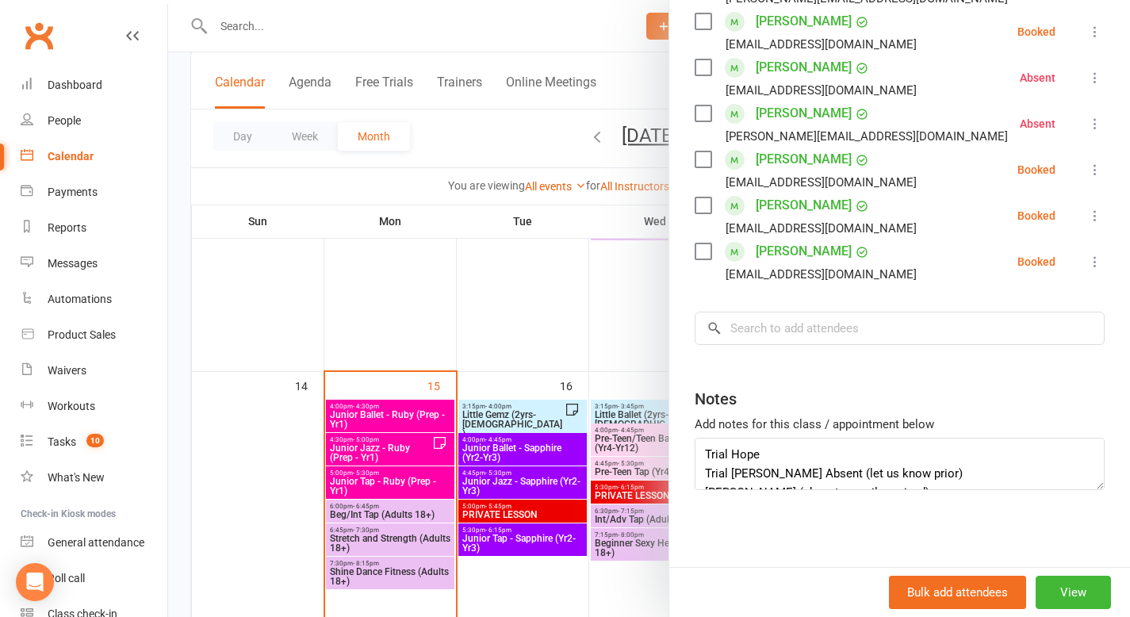
scroll to position [427, 0]
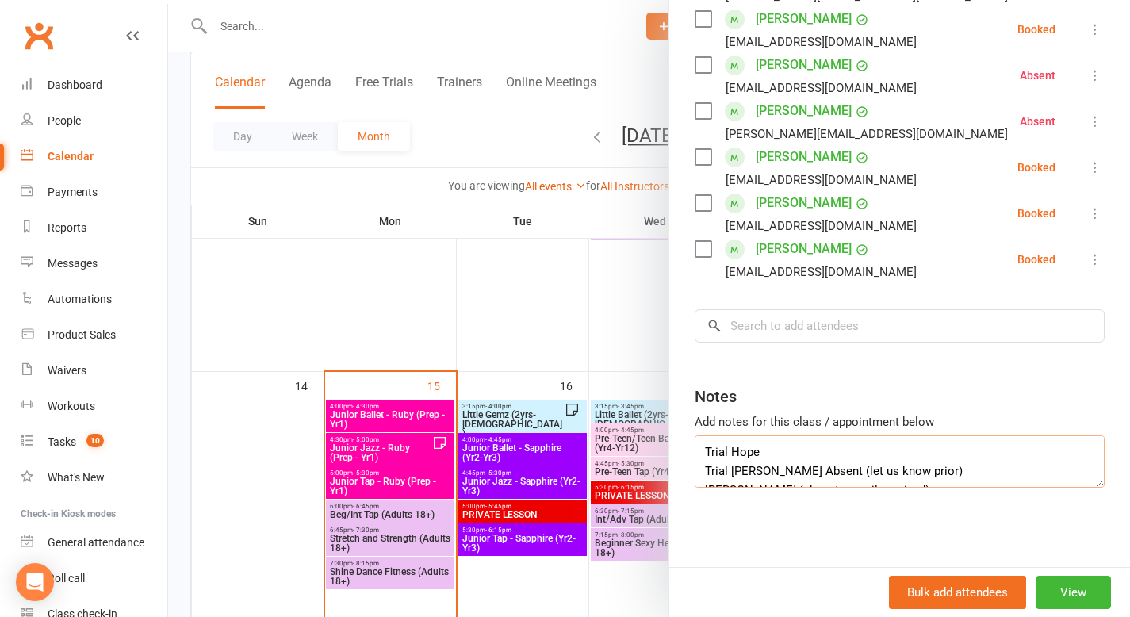
click at [927, 456] on textarea "Trial Hope Trial [PERSON_NAME] Absent (let us know prior) [PERSON_NAME] (absent…" at bounding box center [899, 461] width 410 height 52
click at [591, 338] on div at bounding box center [649, 308] width 962 height 617
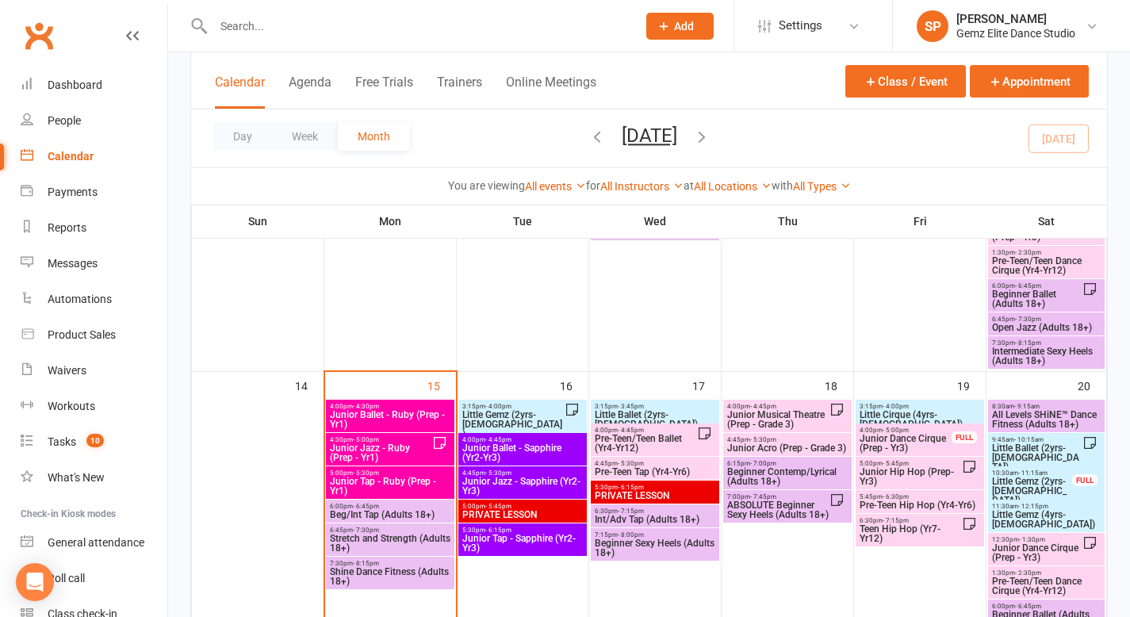
click at [321, 29] on input "text" at bounding box center [417, 26] width 417 height 22
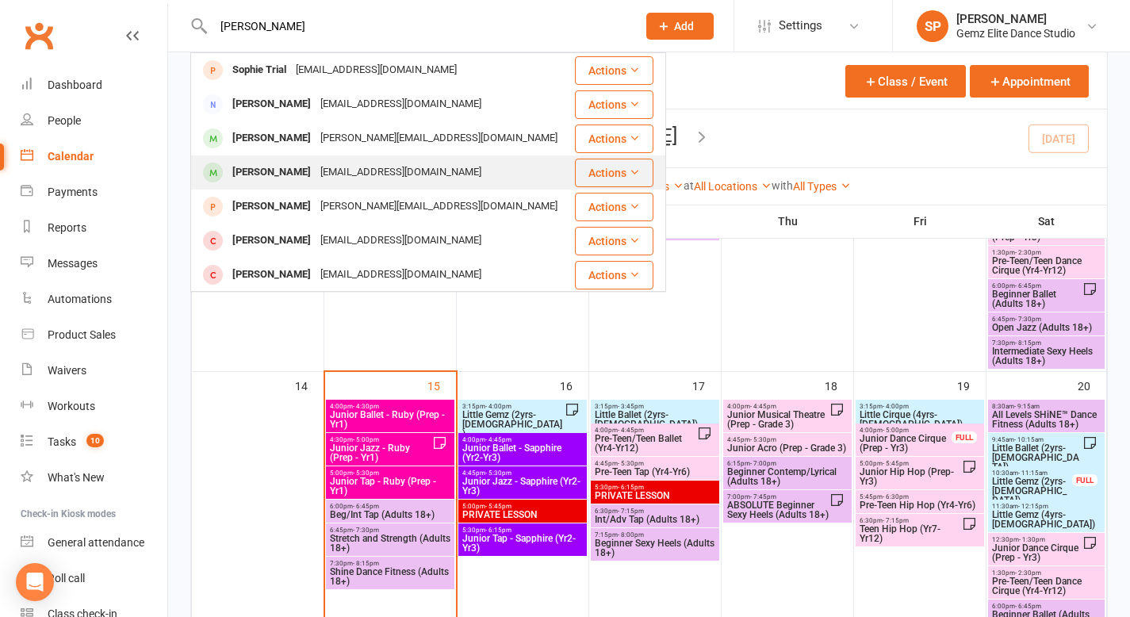
type input "[PERSON_NAME]"
click at [331, 172] on div "[EMAIL_ADDRESS][DOMAIN_NAME]" at bounding box center [401, 172] width 170 height 23
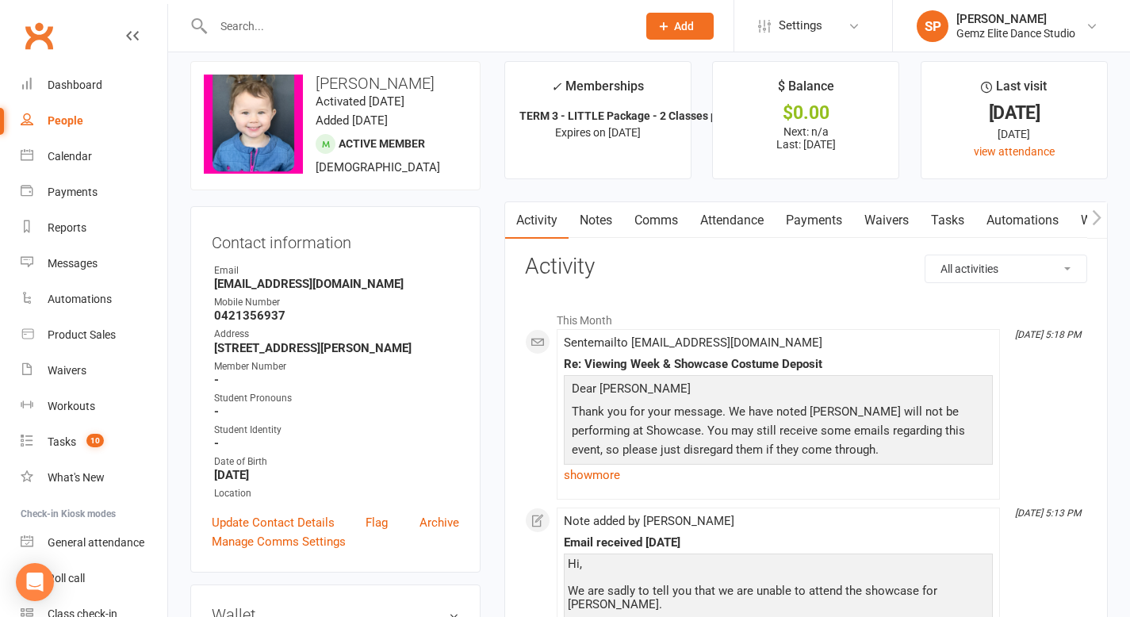
scroll to position [25, 0]
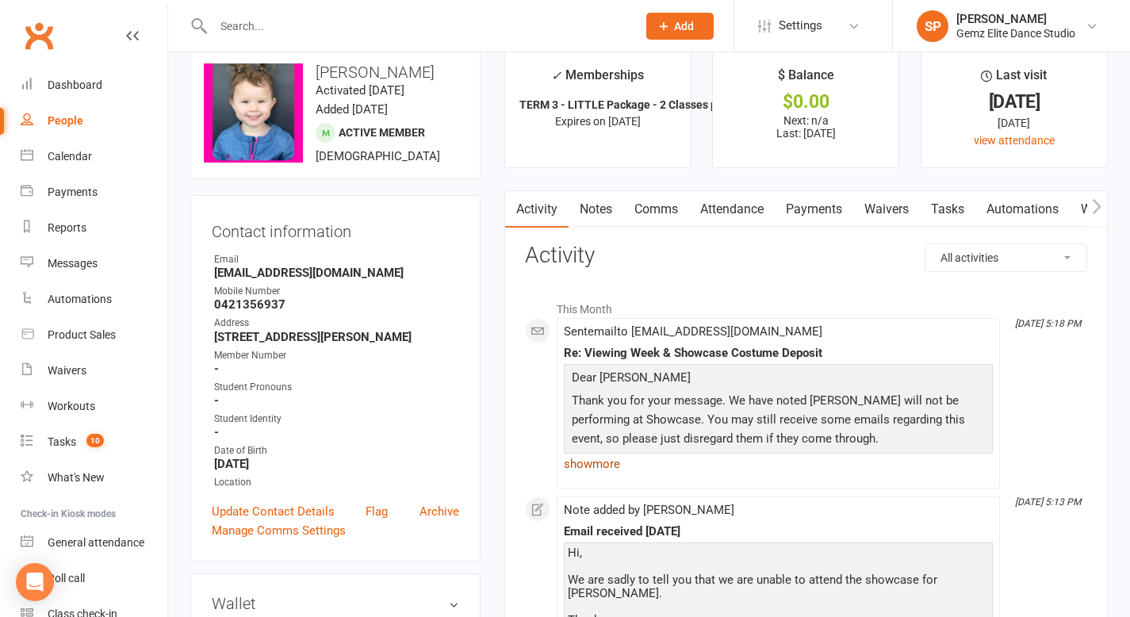
click at [591, 470] on link "show more" at bounding box center [778, 464] width 429 height 22
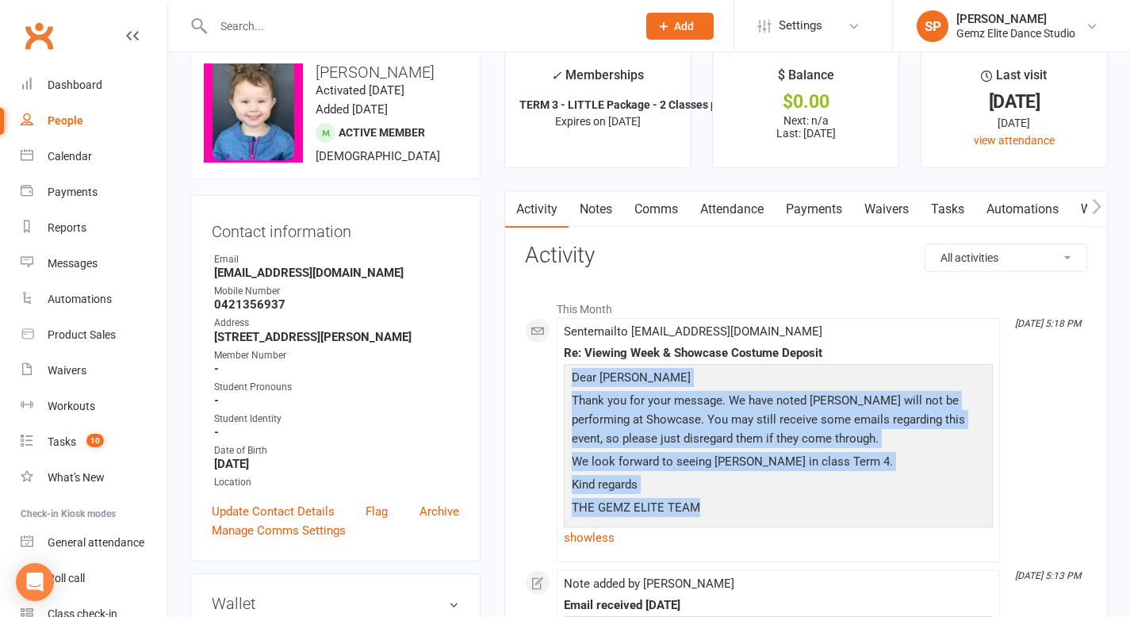
drag, startPoint x: 572, startPoint y: 377, endPoint x: 705, endPoint y: 501, distance: 181.2
click at [705, 501] on div "Dear [PERSON_NAME] Thank you for your message. We have noted [PERSON_NAME] will…" at bounding box center [778, 444] width 421 height 153
copy div "Dear [PERSON_NAME] Thank you for your message. We have noted [PERSON_NAME] will…"
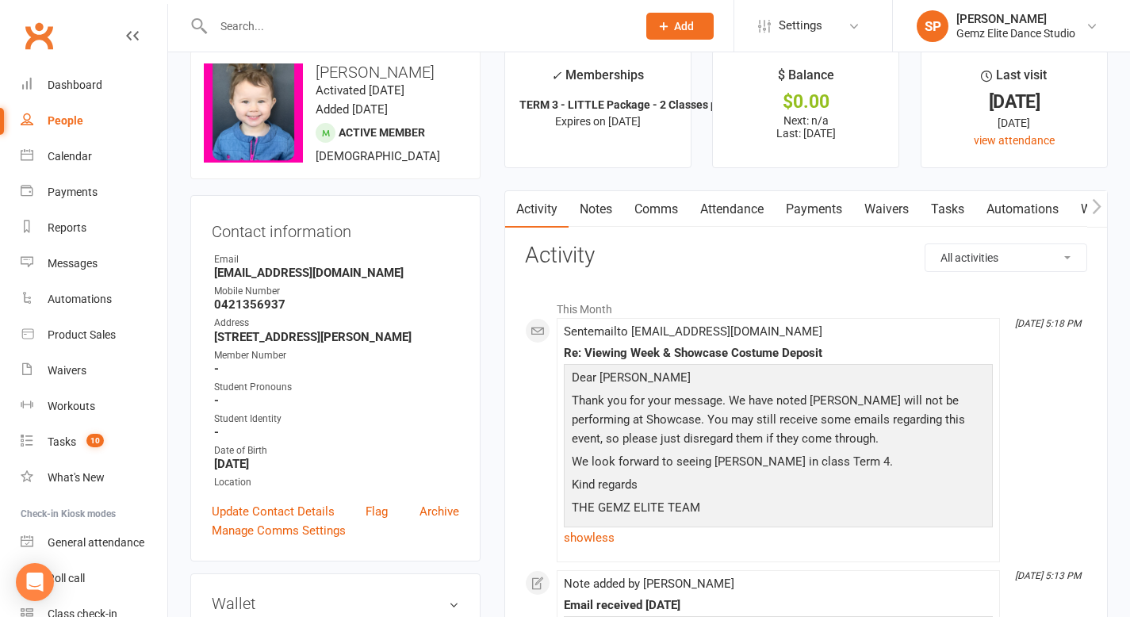
click at [332, 26] on input "text" at bounding box center [417, 26] width 417 height 22
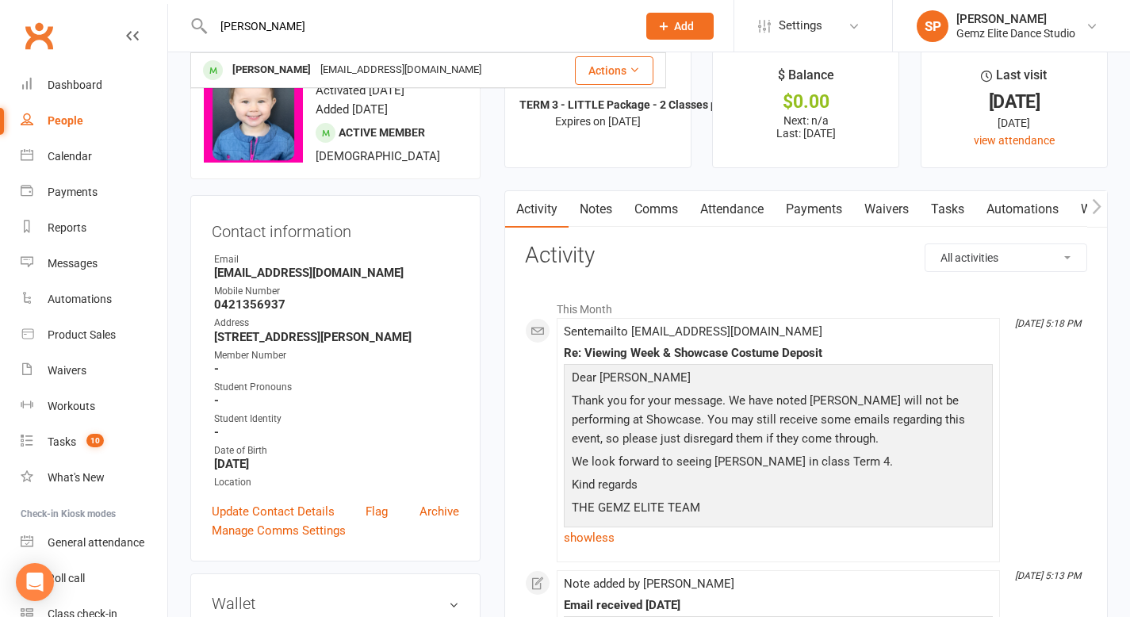
type input "[PERSON_NAME]"
click at [396, 262] on div "Email" at bounding box center [336, 259] width 245 height 15
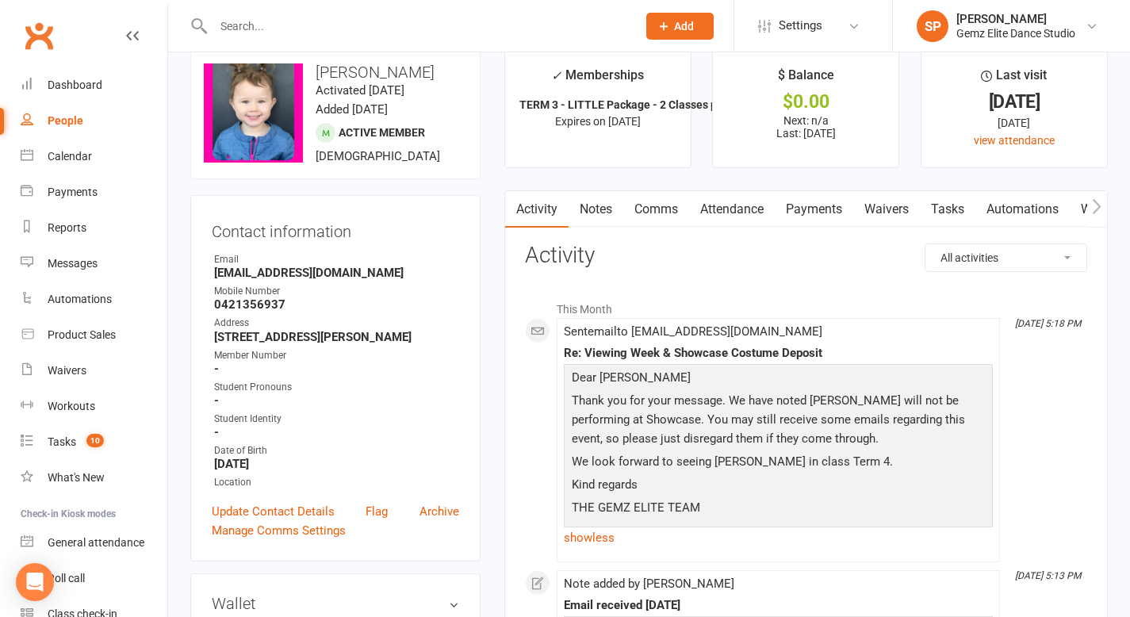
click at [309, 25] on input "text" at bounding box center [417, 26] width 417 height 22
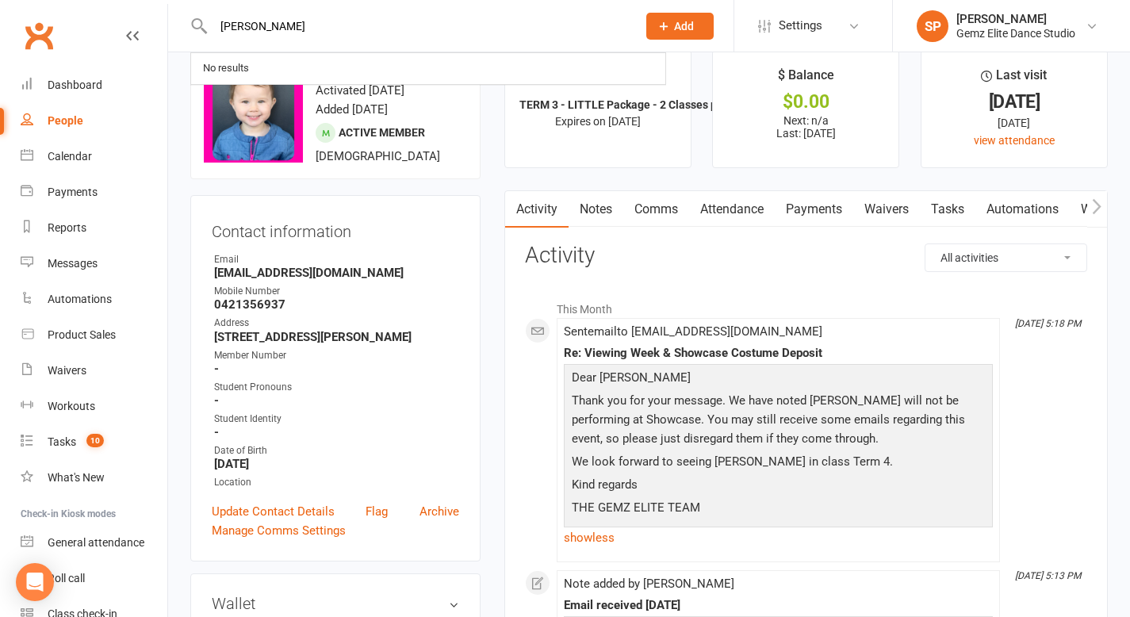
type input "[PERSON_NAME]"
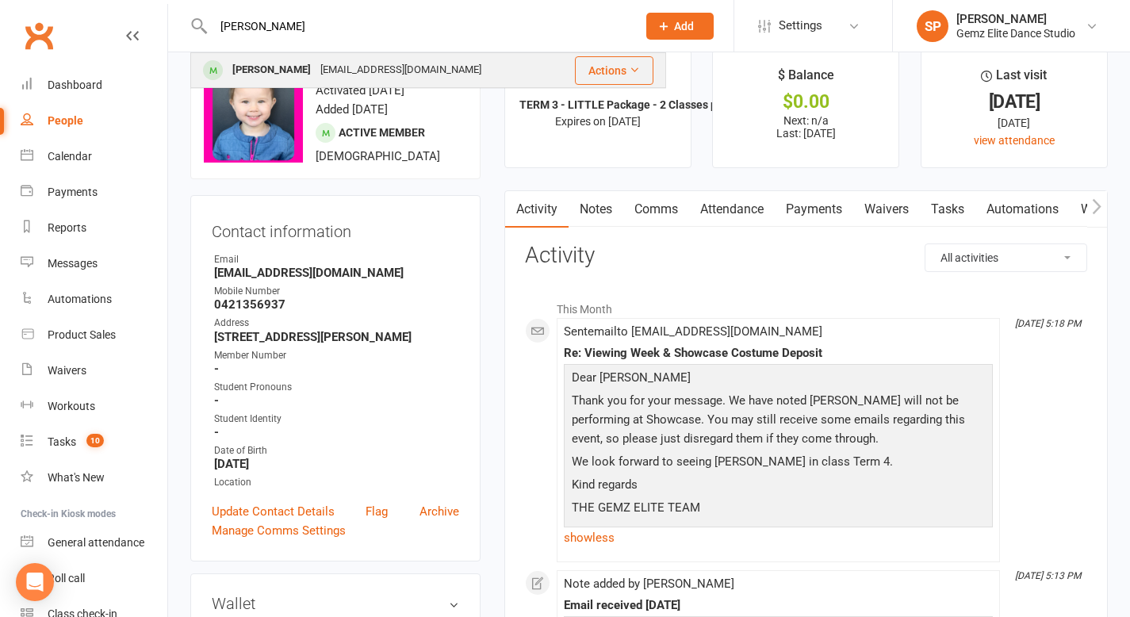
click at [316, 75] on div "[EMAIL_ADDRESS][DOMAIN_NAME]" at bounding box center [401, 70] width 170 height 23
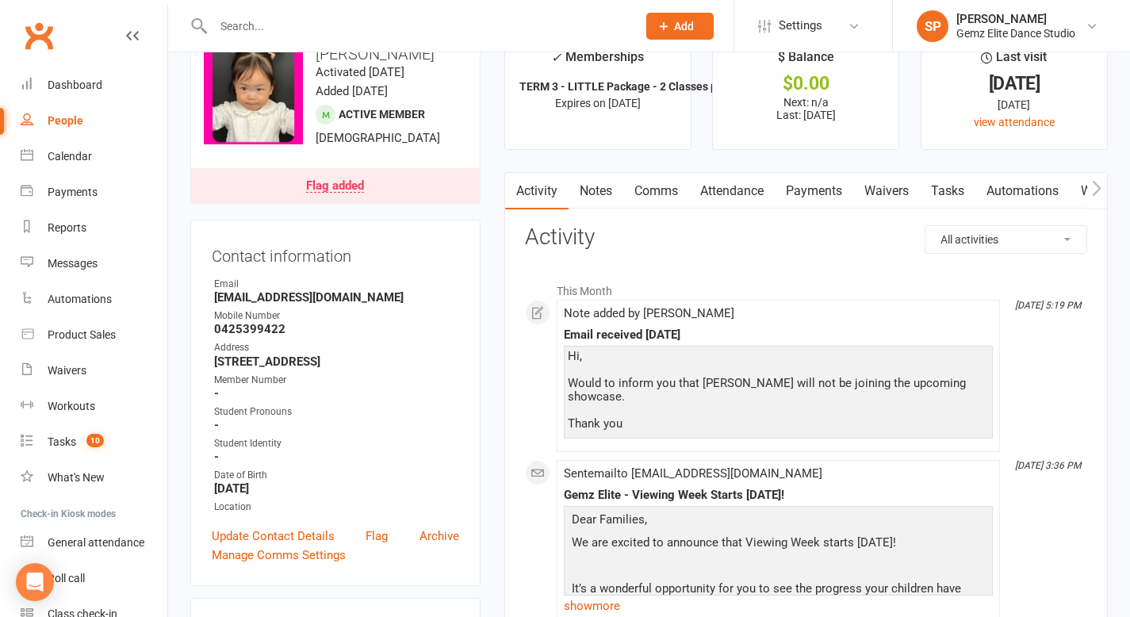
scroll to position [47, 0]
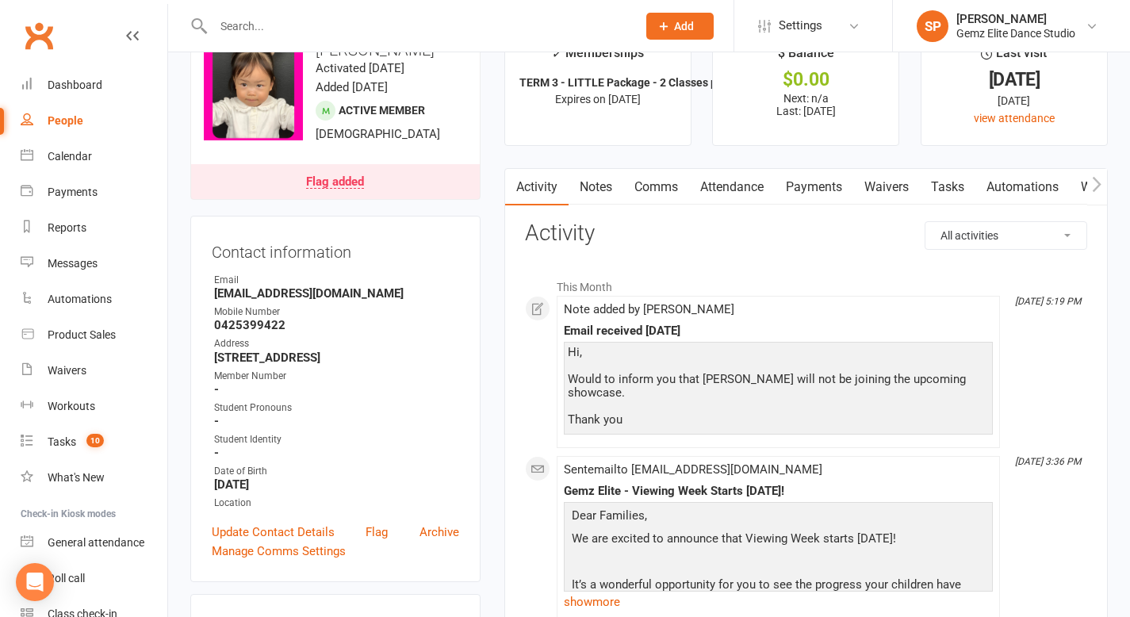
click at [664, 192] on link "Comms" at bounding box center [656, 187] width 66 height 36
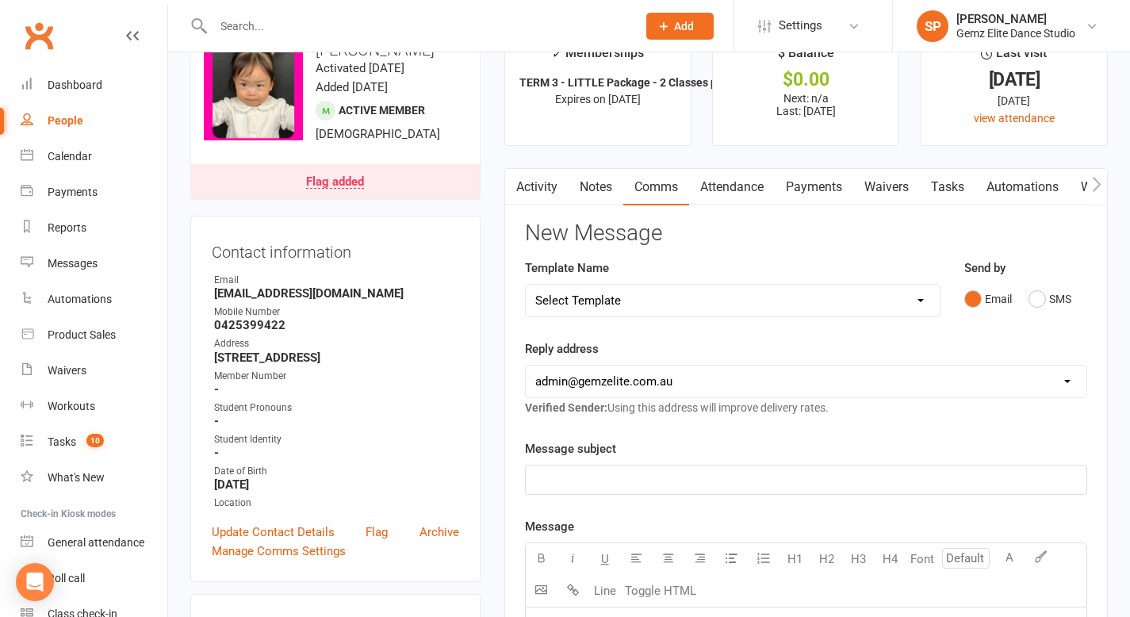
click at [651, 480] on p "﻿" at bounding box center [805, 479] width 541 height 19
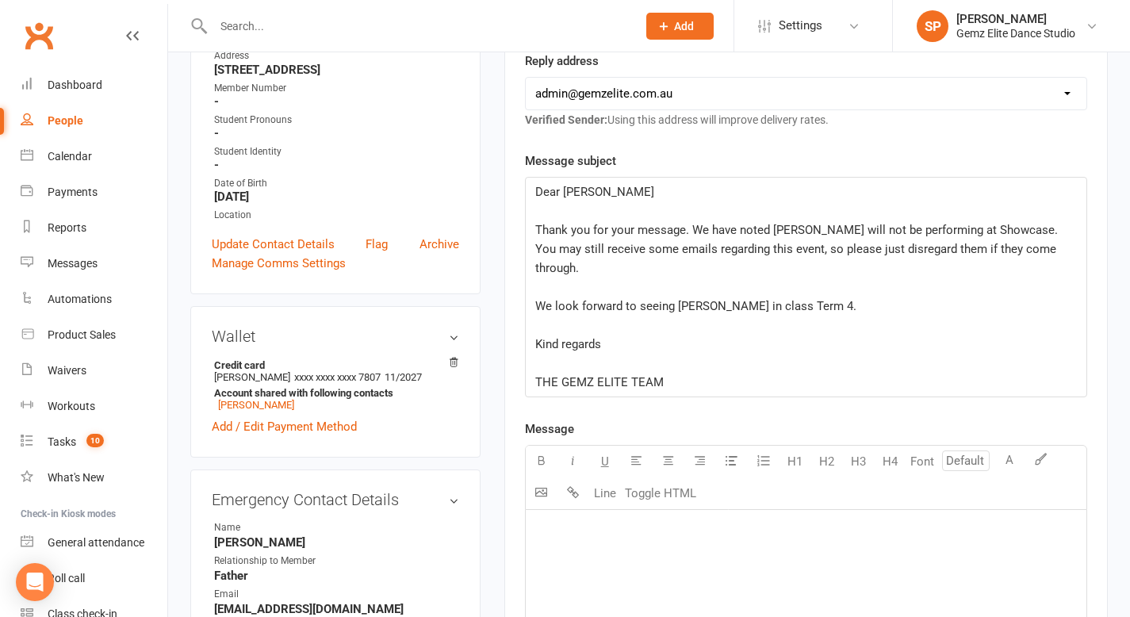
scroll to position [331, 0]
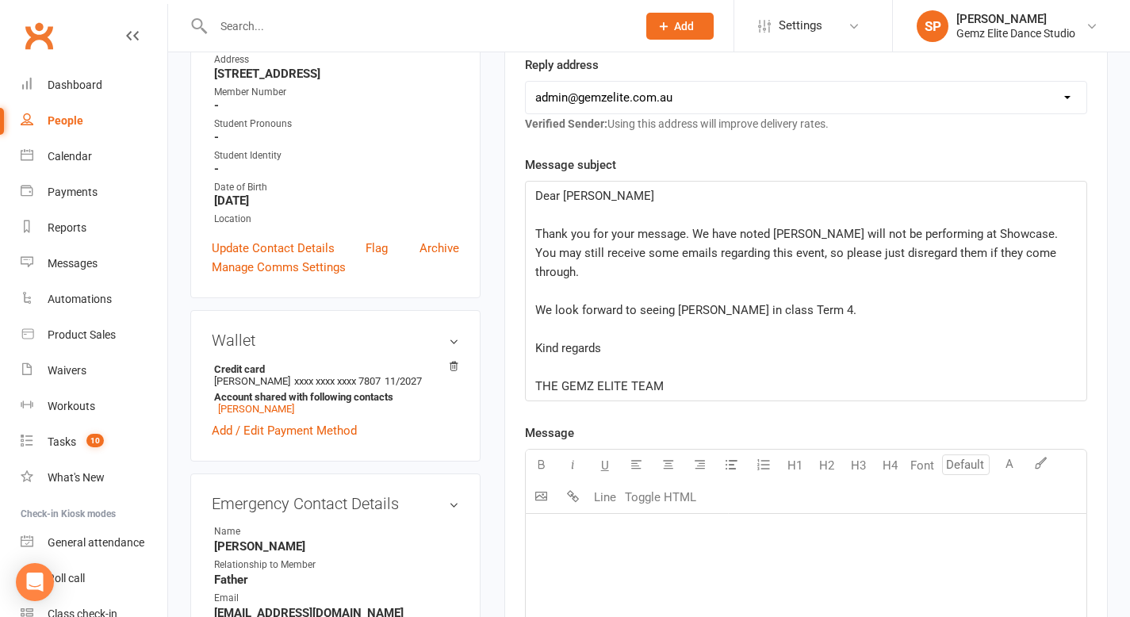
click at [625, 201] on p "Dear [PERSON_NAME]" at bounding box center [805, 195] width 541 height 19
click at [625, 201] on p "Hi There" at bounding box center [805, 195] width 541 height 19
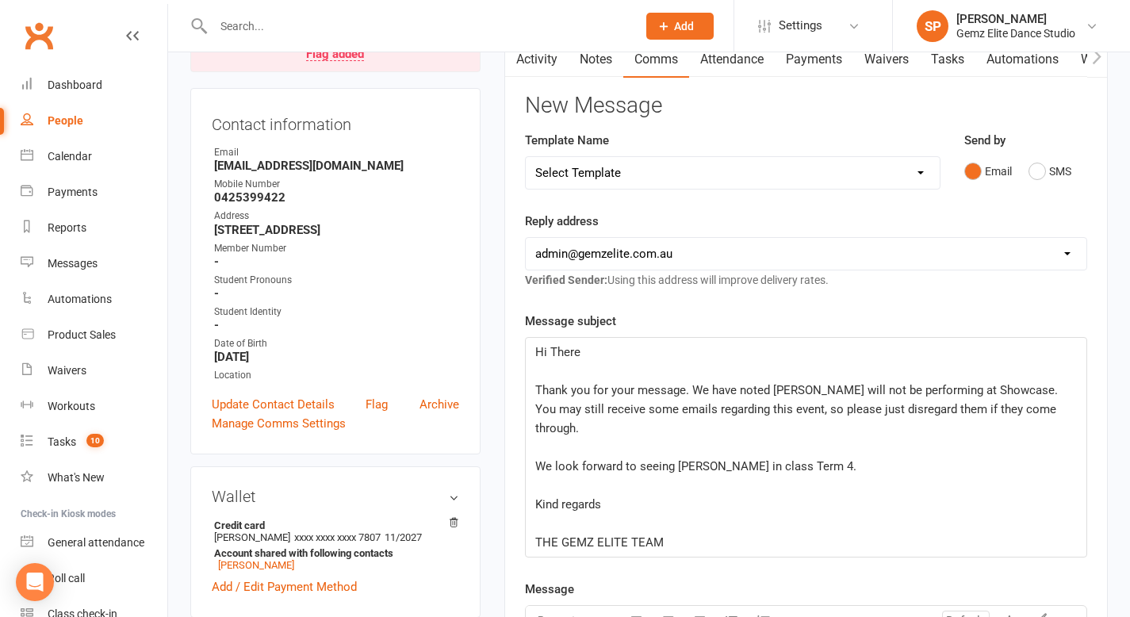
scroll to position [182, 0]
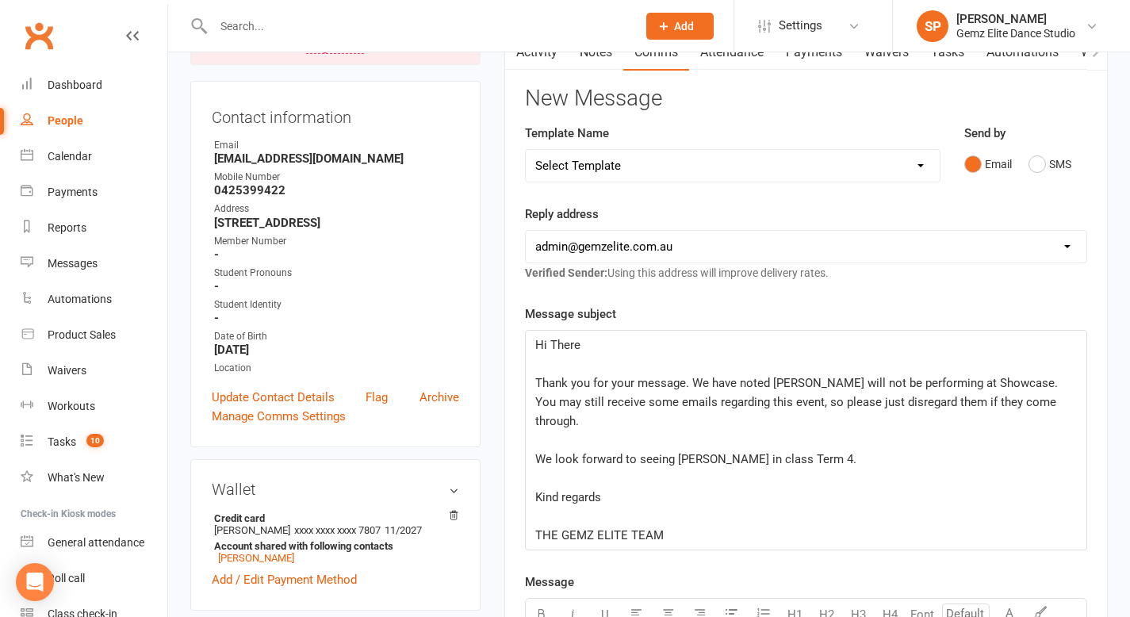
click at [808, 385] on span "Thank you for your message. We have noted [PERSON_NAME] will not be performing …" at bounding box center [798, 402] width 526 height 52
drag, startPoint x: 710, startPoint y: 440, endPoint x: 675, endPoint y: 440, distance: 34.1
click at [675, 452] on span "We look forward to seeing [PERSON_NAME] in class Term 4." at bounding box center [695, 459] width 321 height 14
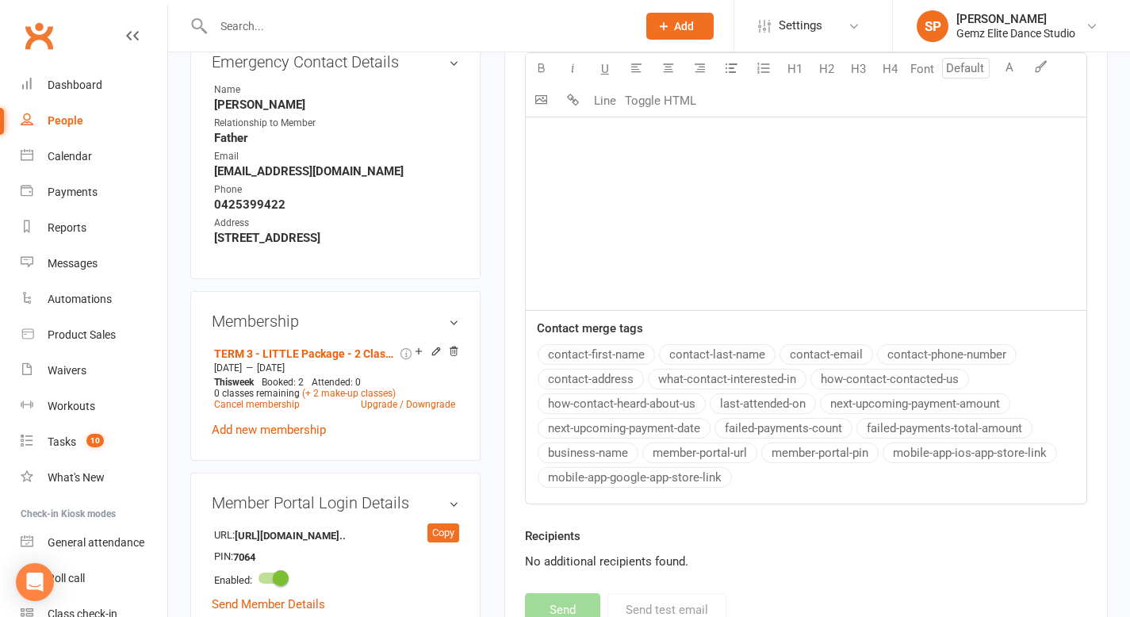
scroll to position [883, 0]
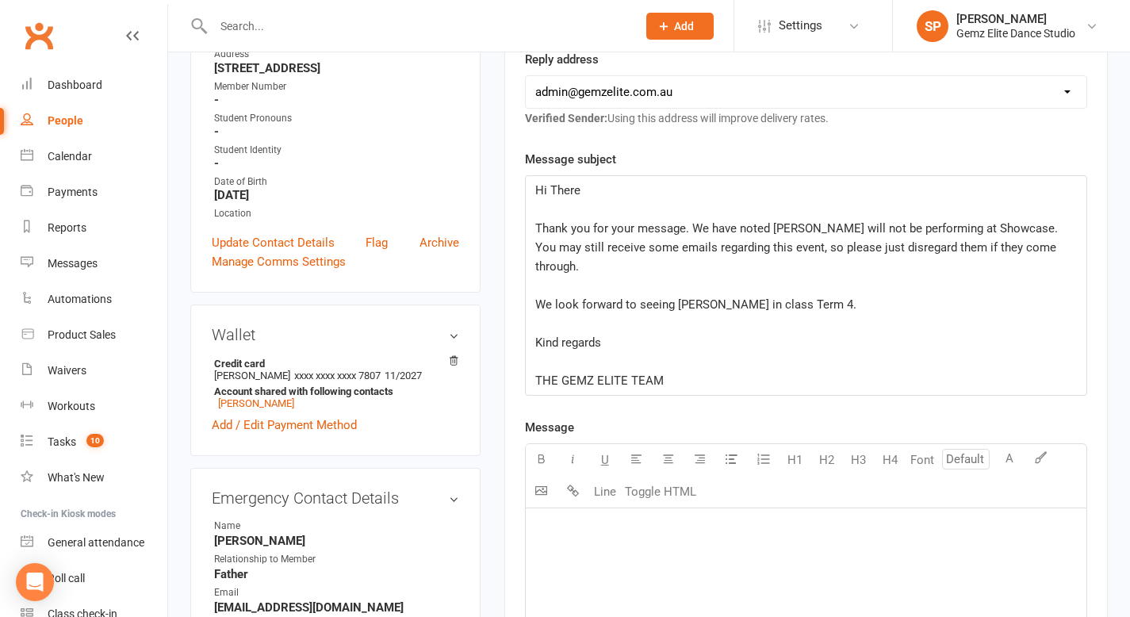
scroll to position [383, 0]
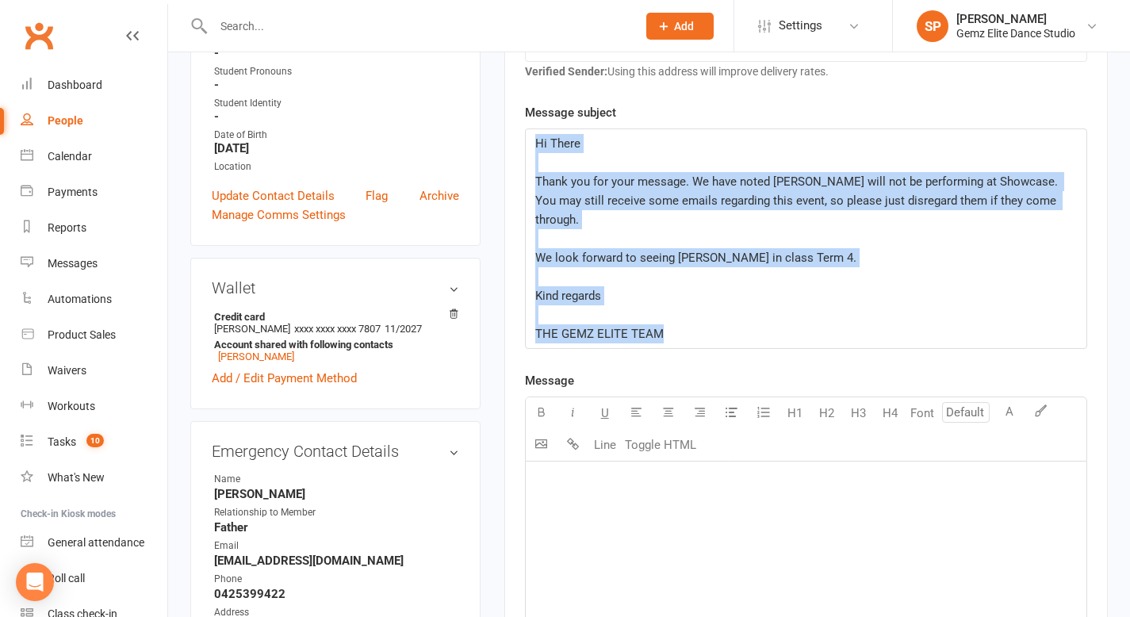
drag, startPoint x: 675, startPoint y: 315, endPoint x: 503, endPoint y: 124, distance: 256.0
click at [504, 124] on div "Activity Notes Comms Attendance Payments Waivers Tasks Automations Workouts Mob…" at bounding box center [805, 435] width 603 height 1207
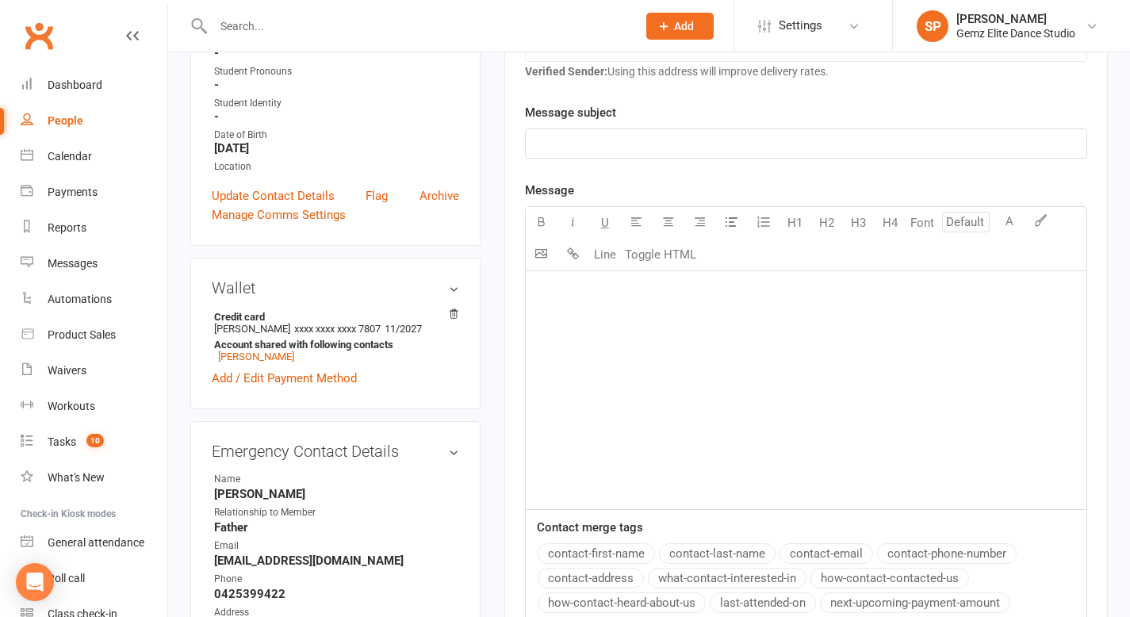
click at [554, 292] on p "﻿" at bounding box center [805, 290] width 541 height 19
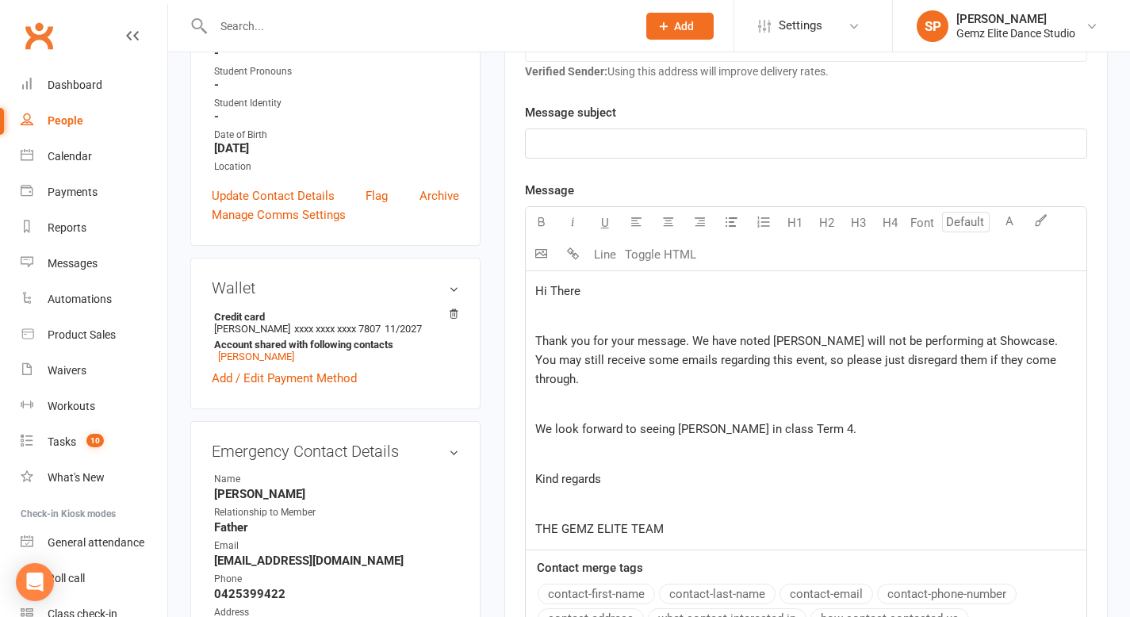
click at [566, 320] on p "﻿" at bounding box center [805, 316] width 541 height 19
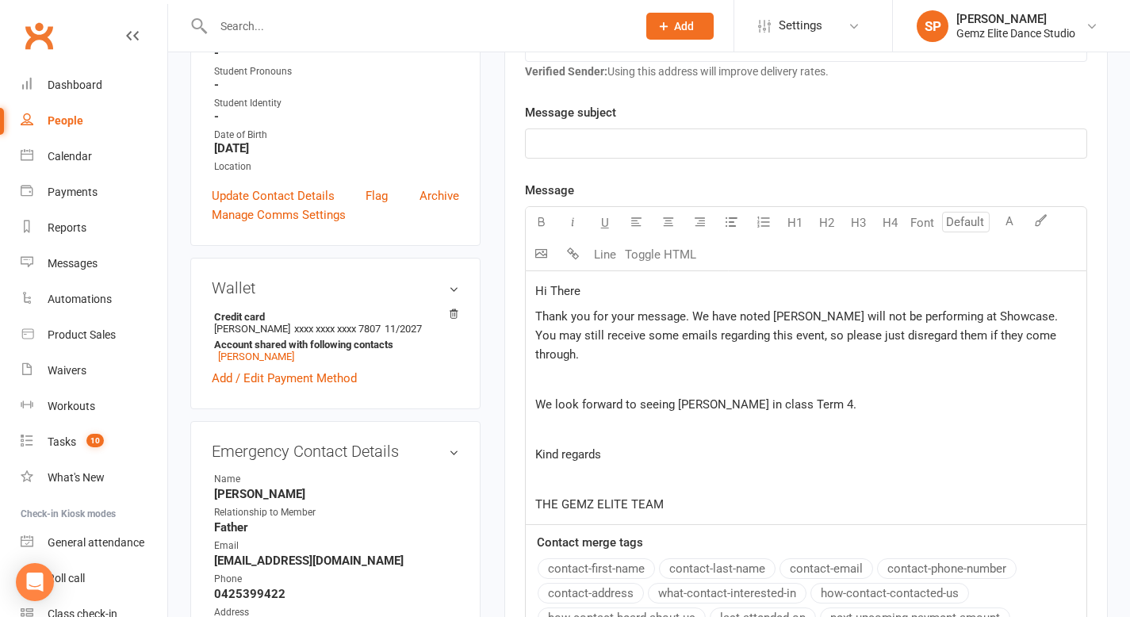
click at [556, 369] on p "﻿" at bounding box center [805, 378] width 541 height 19
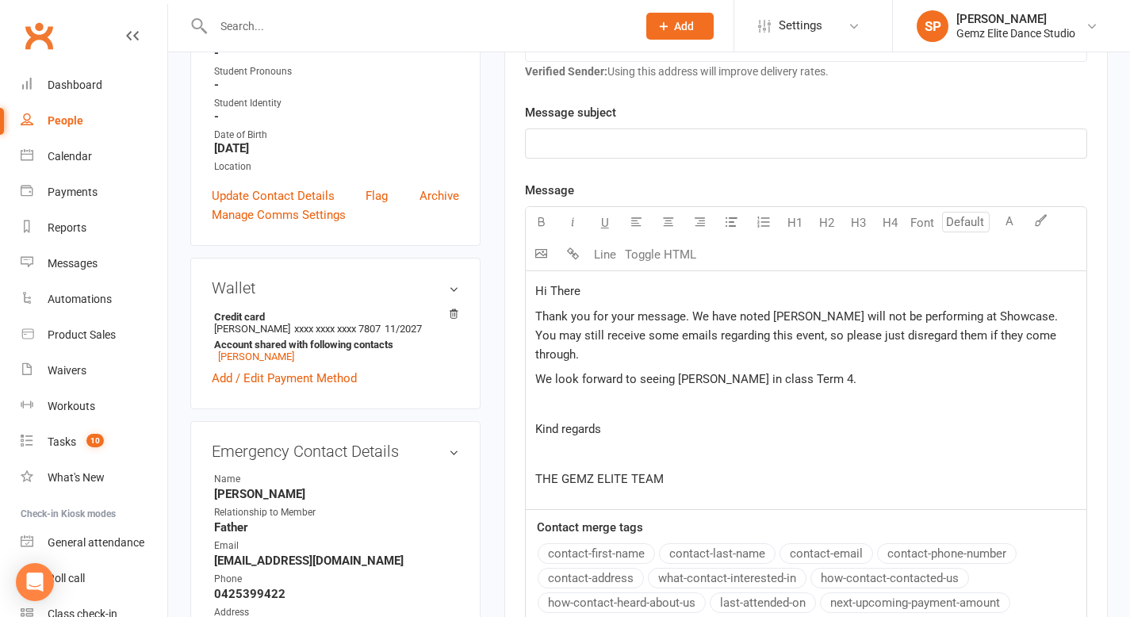
click at [553, 394] on div "Hi There Thank you for your message. We have noted [PERSON_NAME] will not be pe…" at bounding box center [806, 390] width 561 height 238
click at [565, 419] on p "﻿" at bounding box center [805, 428] width 541 height 19
click at [571, 140] on p "﻿" at bounding box center [805, 143] width 541 height 19
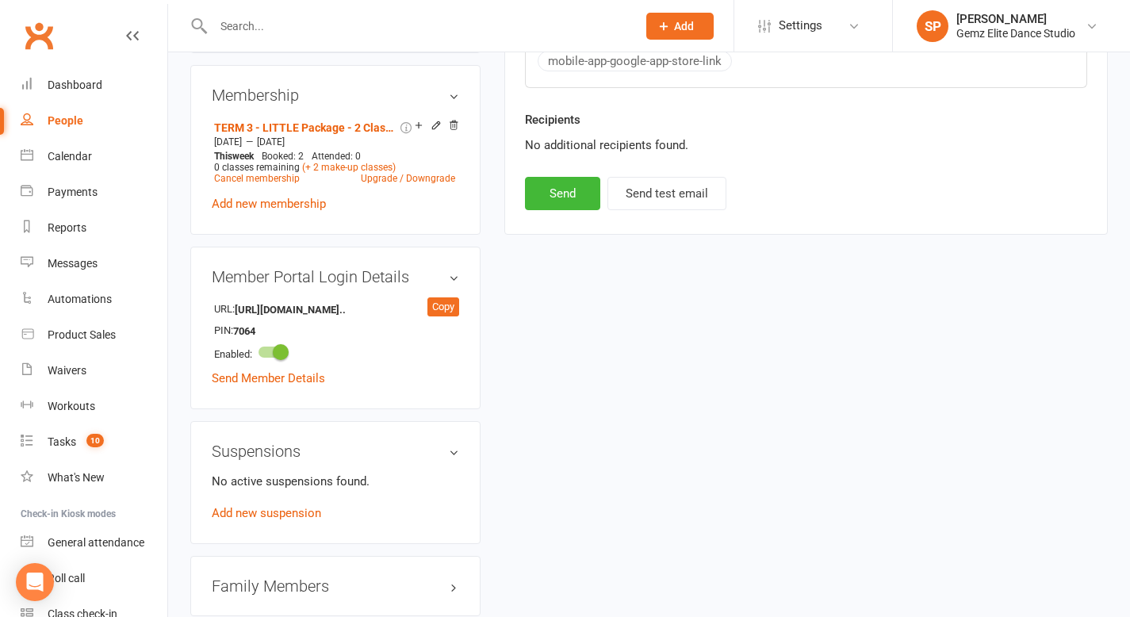
scroll to position [1033, 0]
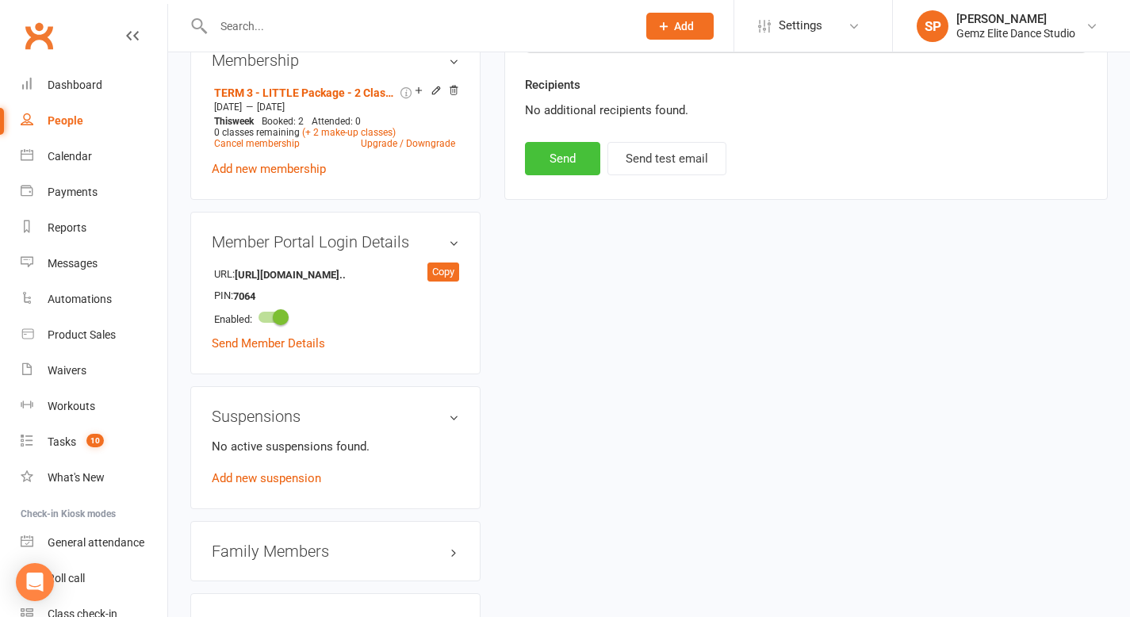
click at [568, 158] on button "Send" at bounding box center [562, 158] width 75 height 33
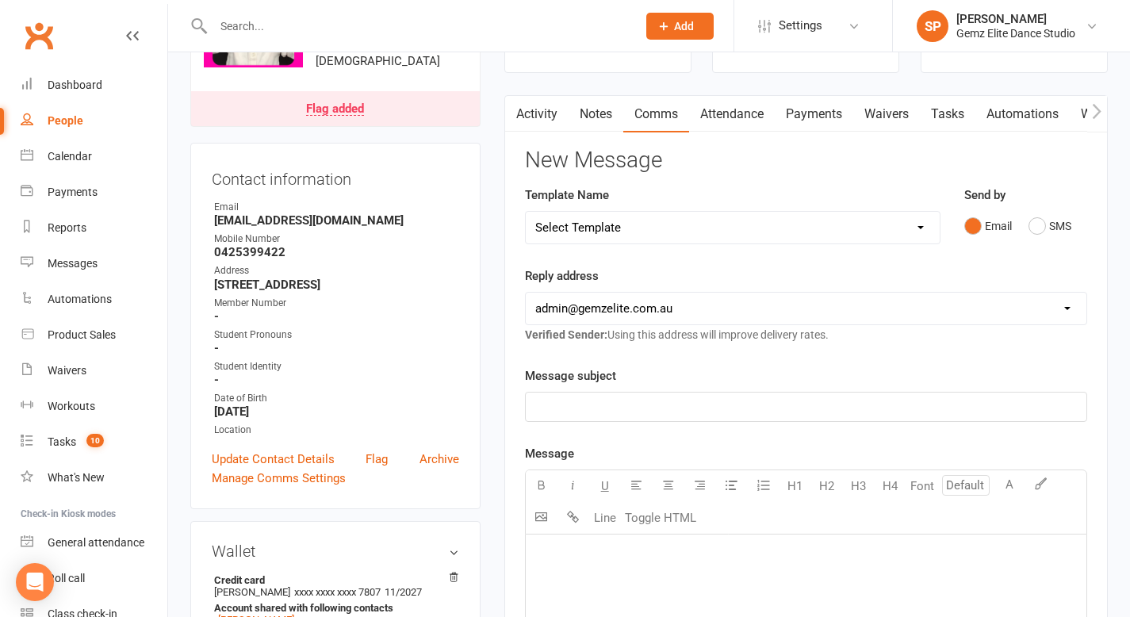
scroll to position [0, 0]
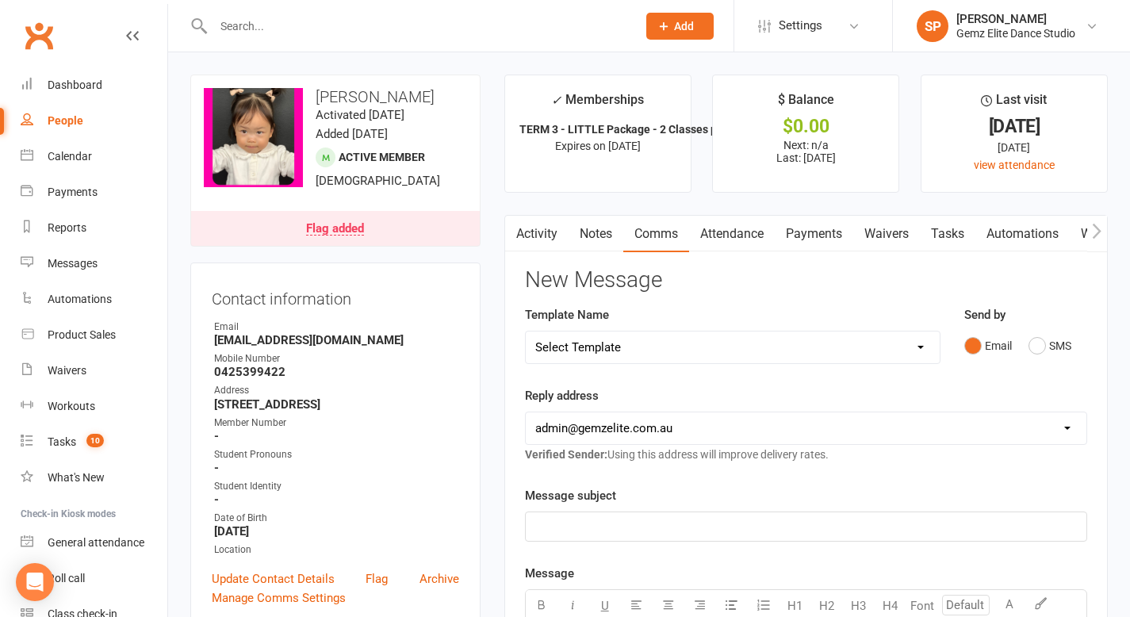
click at [324, 21] on input "text" at bounding box center [417, 26] width 417 height 22
paste input "[EMAIL_ADDRESS][DOMAIN_NAME]"
type input "[EMAIL_ADDRESS][DOMAIN_NAME]"
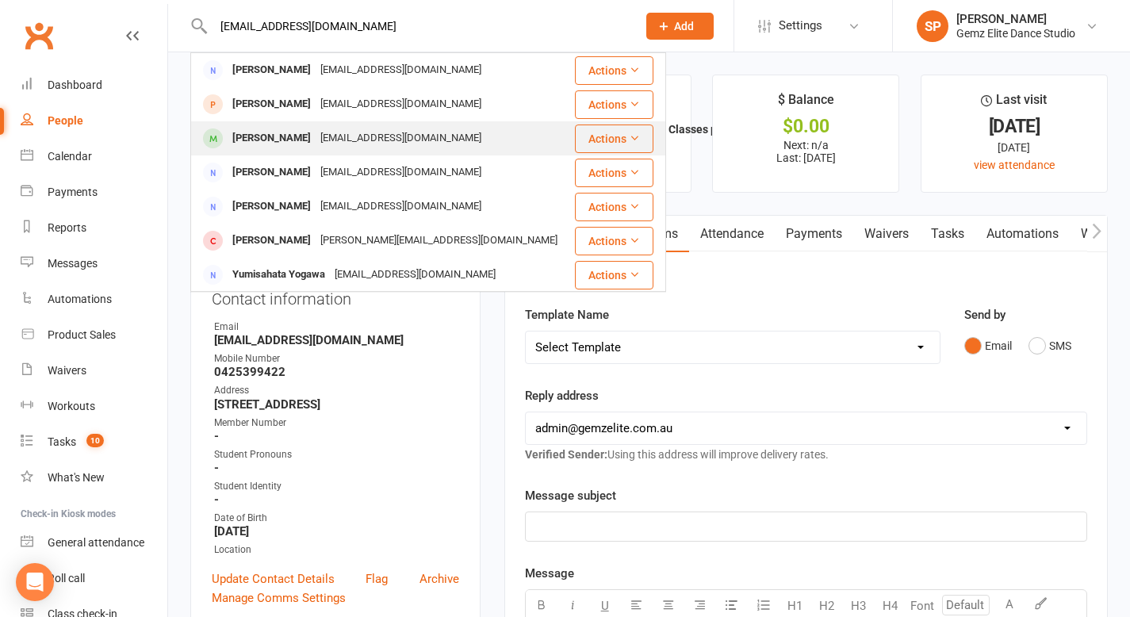
click at [288, 133] on div "[PERSON_NAME]" at bounding box center [272, 138] width 88 height 23
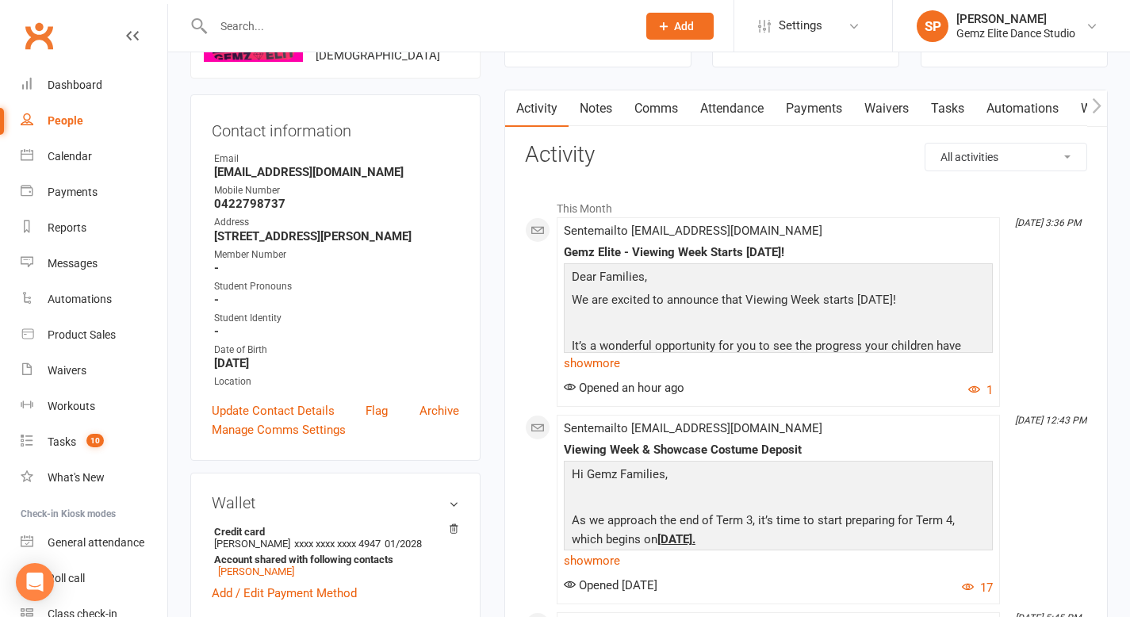
scroll to position [128, 0]
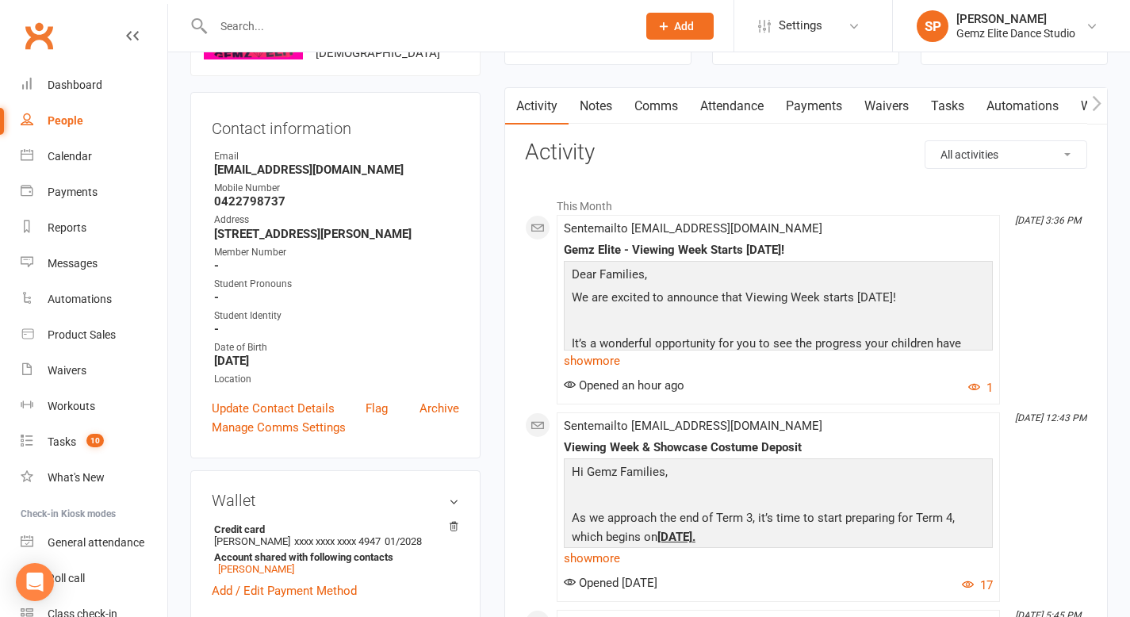
click at [608, 107] on link "Notes" at bounding box center [595, 106] width 55 height 36
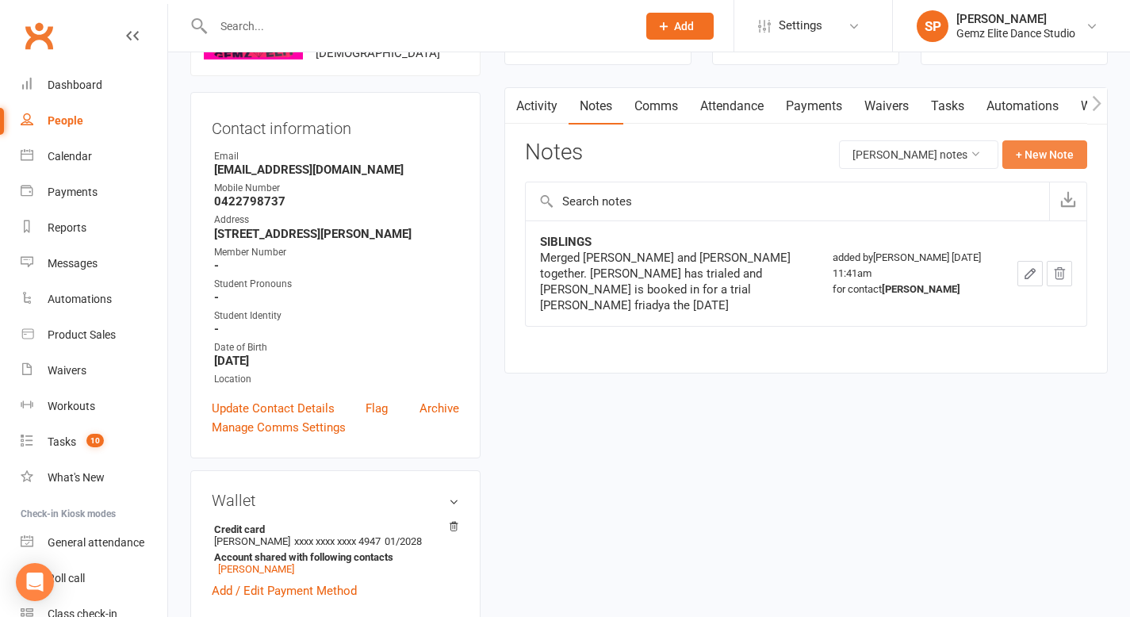
click at [1053, 149] on button "+ New Note" at bounding box center [1044, 154] width 85 height 29
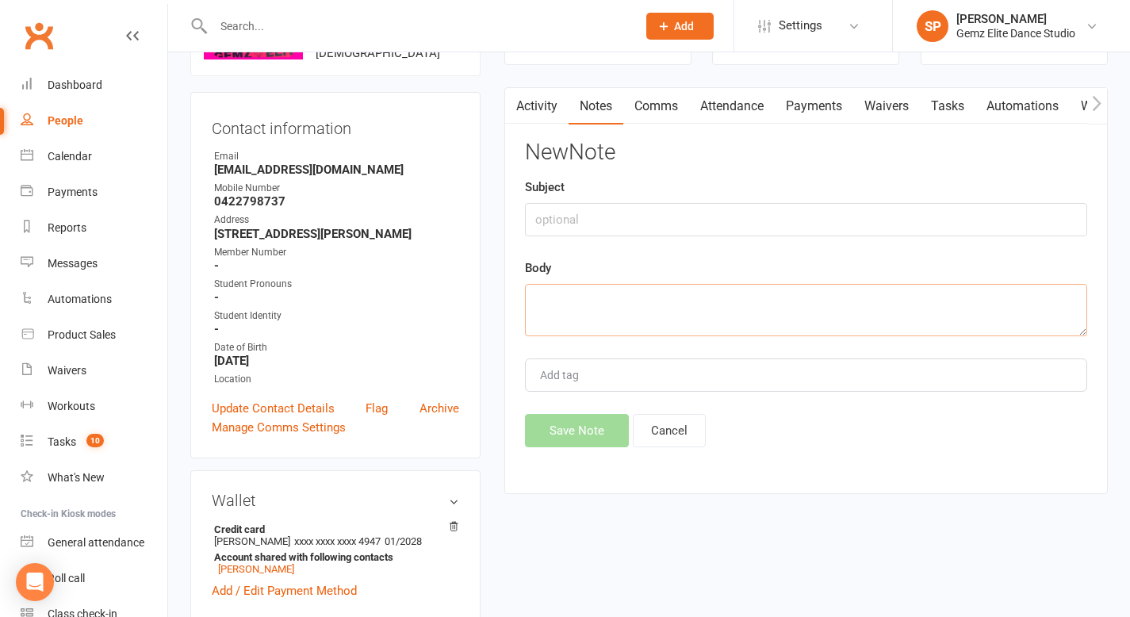
click at [717, 293] on textarea at bounding box center [806, 310] width 562 height 52
paste textarea "Hi Admin, Thank you for giving the family the opportunity to watch what our son…"
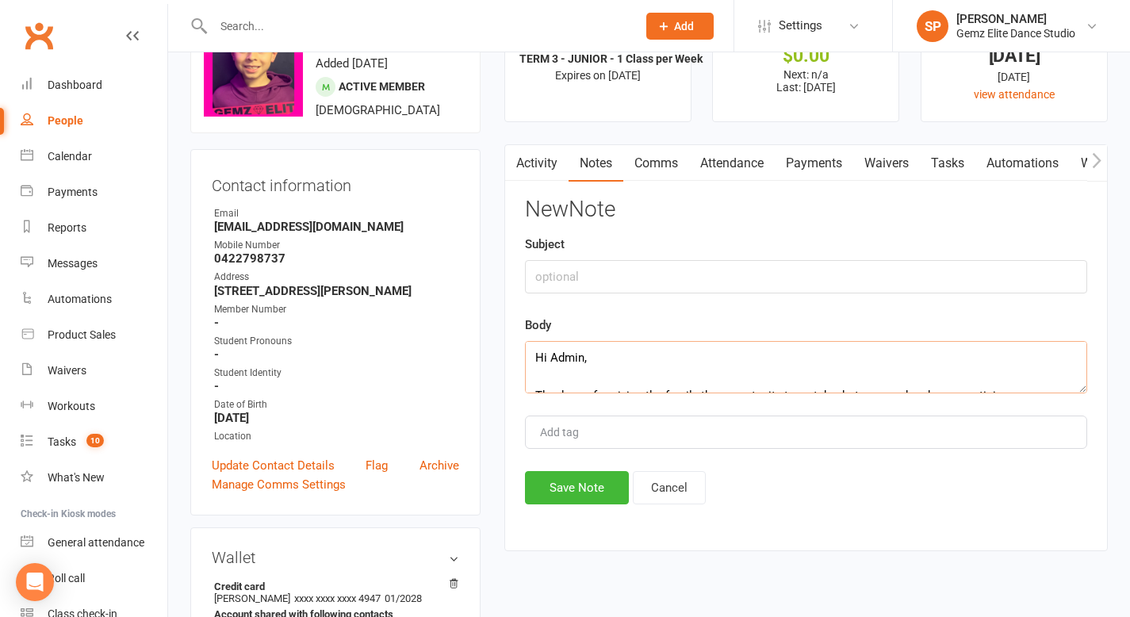
type textarea "Hi Admin, Thank you for giving the family the opportunity to watch what our son…"
click at [572, 281] on input "text" at bounding box center [806, 276] width 562 height 33
type input "Email received [DATE]"
click at [577, 486] on button "Save Note" at bounding box center [577, 487] width 104 height 33
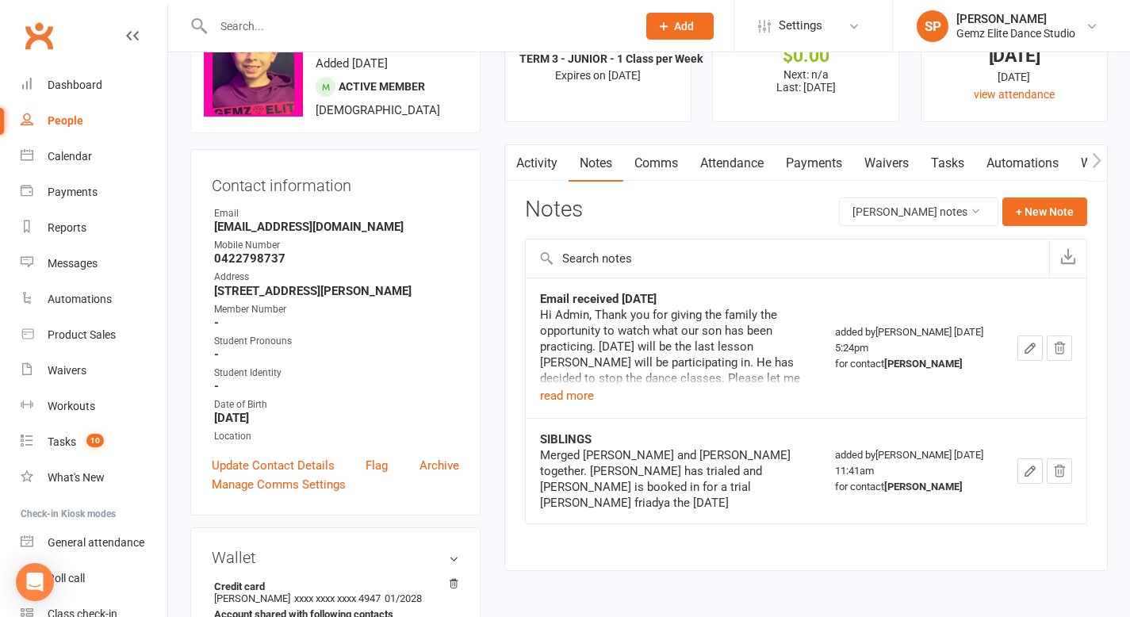
scroll to position [0, 0]
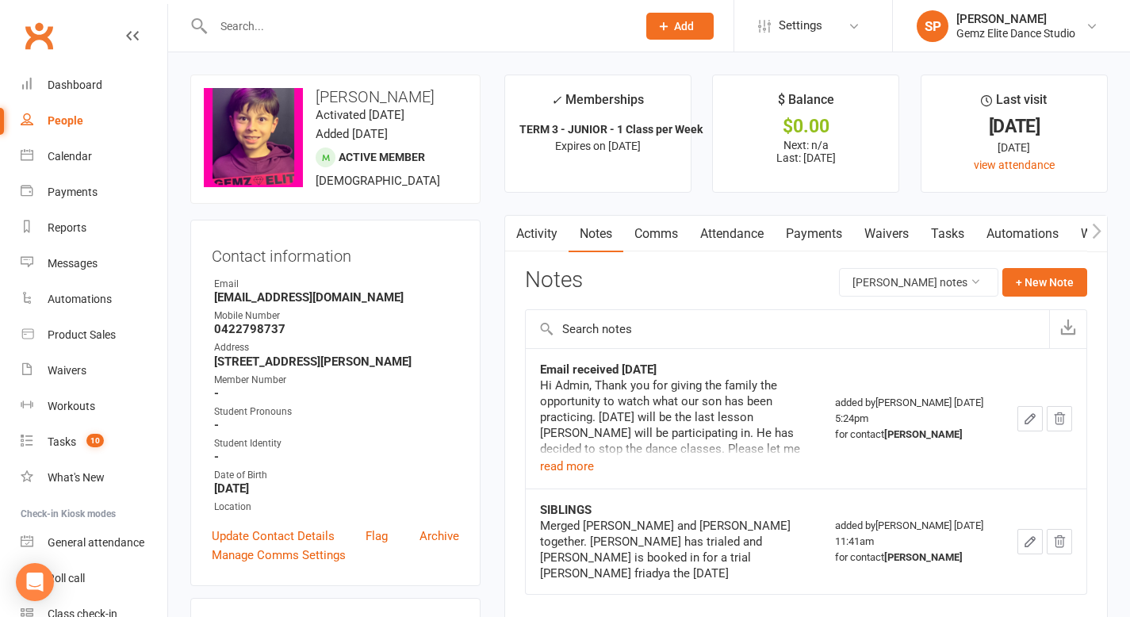
click at [672, 21] on button "Add" at bounding box center [679, 26] width 67 height 27
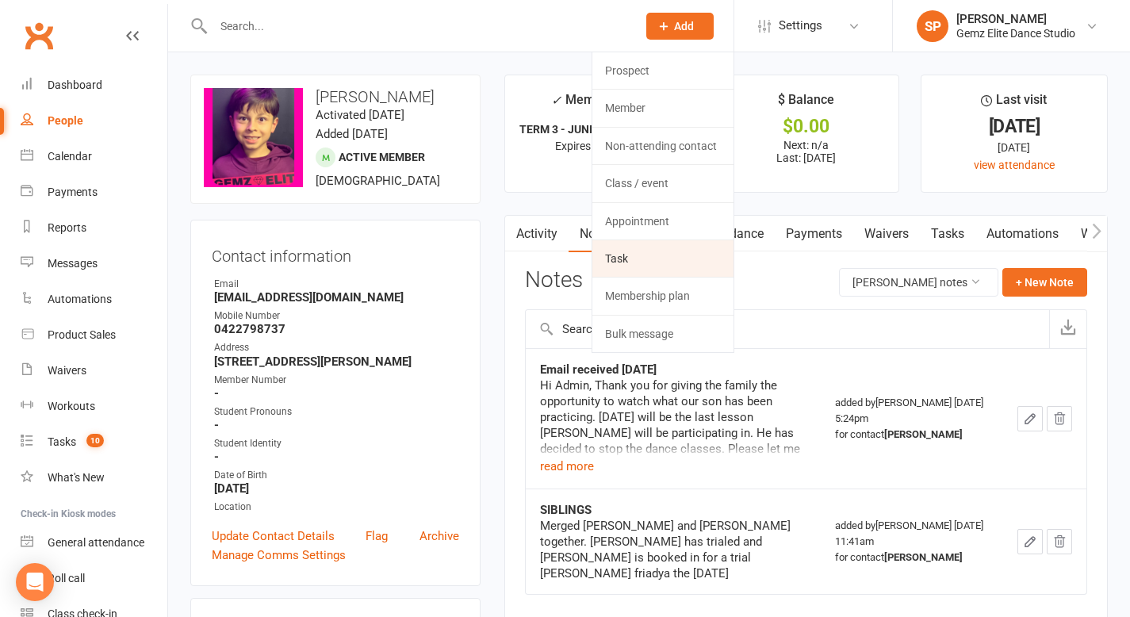
click at [641, 256] on link "Task" at bounding box center [662, 258] width 141 height 36
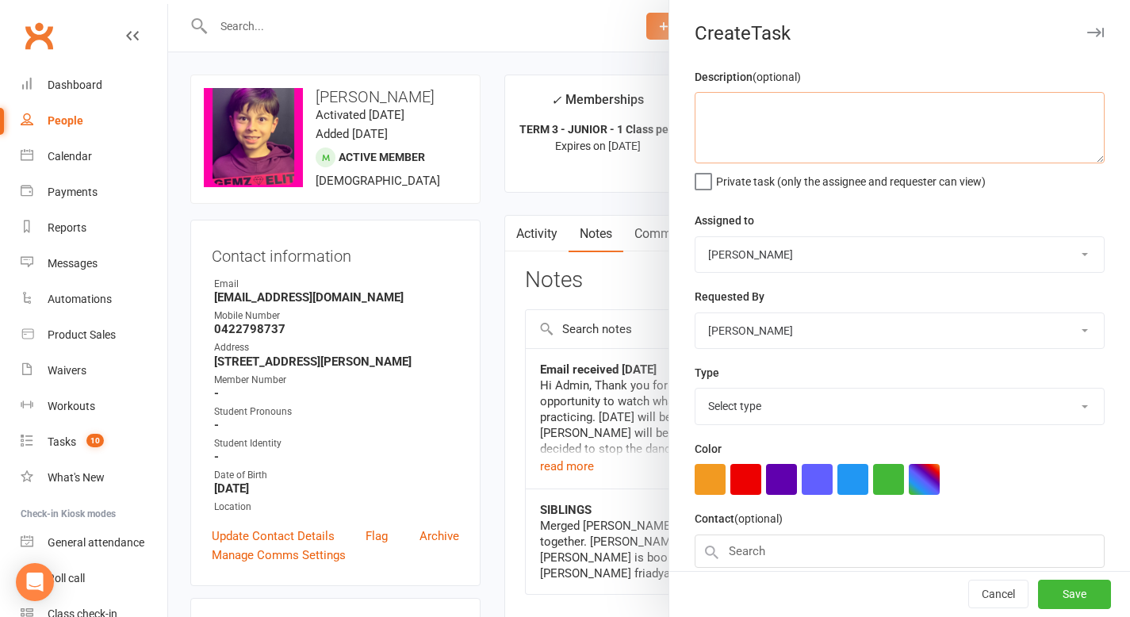
click at [712, 114] on textarea at bounding box center [899, 127] width 410 height 71
paste textarea "Hi Admin, Thank you for giving the family the opportunity to watch what our son…"
drag, startPoint x: 863, startPoint y: 138, endPoint x: 693, endPoint y: 94, distance: 175.9
click at [694, 94] on textarea "Hi Admin, Thank you for giving the family the opportunity to watch what our son…" at bounding box center [899, 127] width 410 height 71
click at [737, 132] on textarea "Enrolment Cancellation - [PERSON_NAME] Thank you [GEOGRAPHIC_DATA]" at bounding box center [899, 127] width 410 height 71
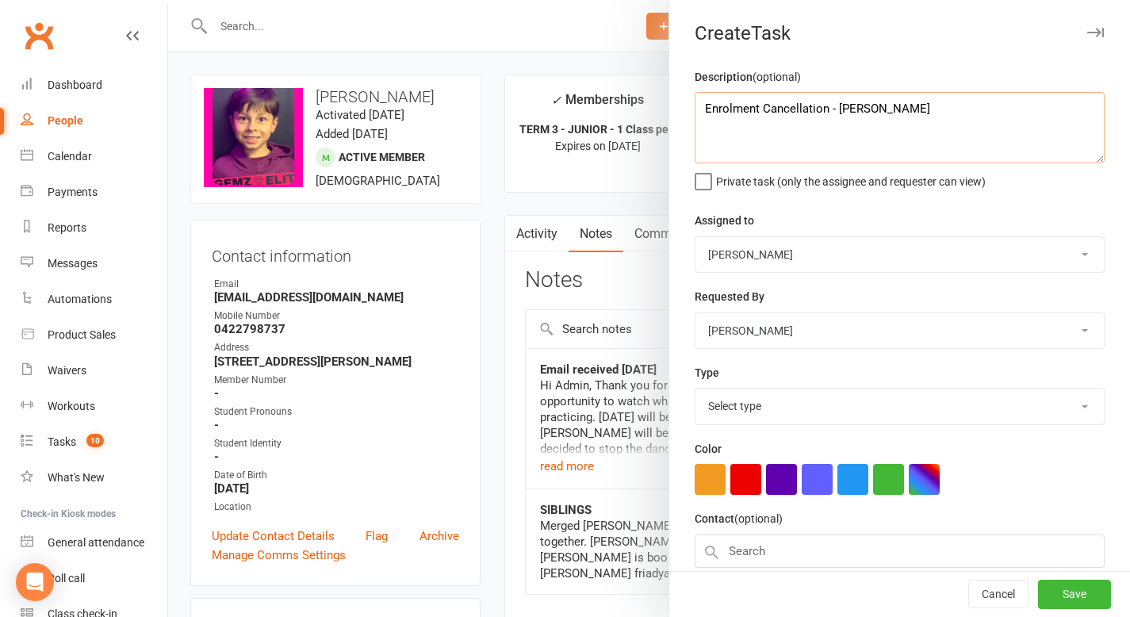
type textarea "Enrolment Cancellation - [PERSON_NAME]"
click at [1066, 255] on select "[PERSON_NAME] [PERSON_NAME] Admin Gemz Elite [PERSON_NAME]" at bounding box center [899, 254] width 408 height 35
select select "52032"
click at [695, 237] on select "[PERSON_NAME] [PERSON_NAME] Admin Gemz Elite [PERSON_NAME]" at bounding box center [899, 254] width 408 height 35
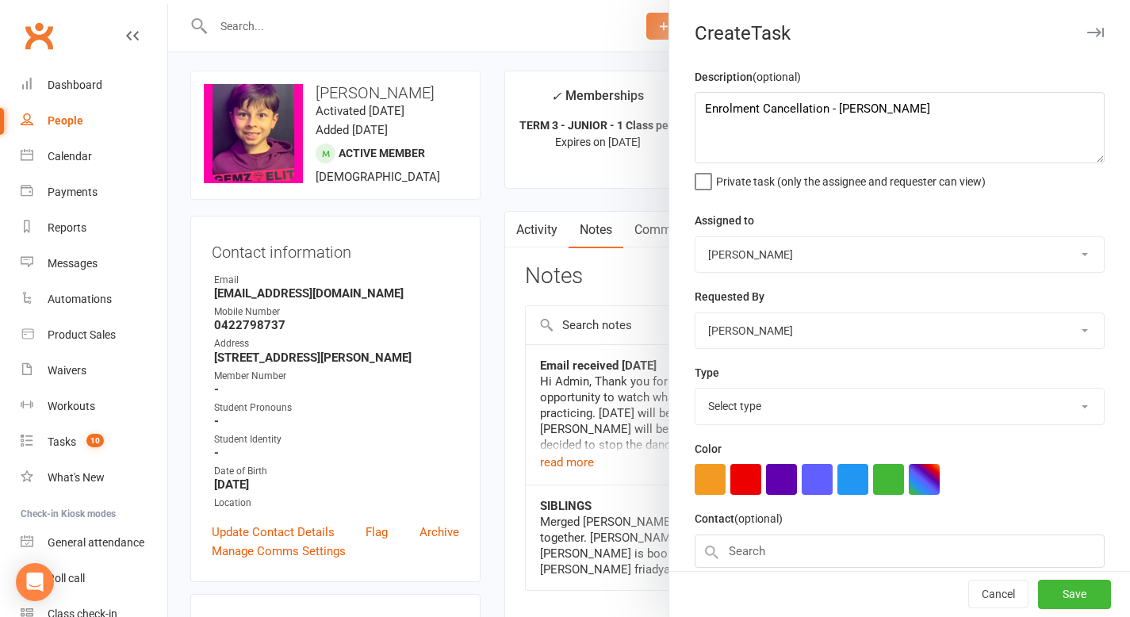
scroll to position [6, 0]
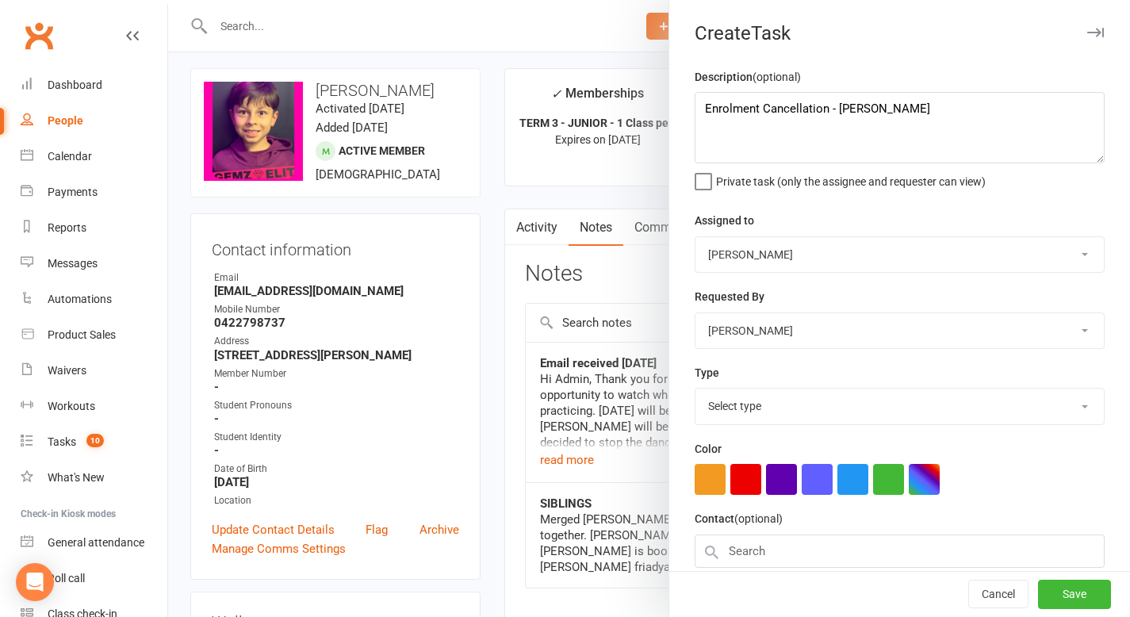
click at [1061, 411] on select "Select type Booking E-mail Enrolment First class Insta Make-up Measurements Mee…" at bounding box center [899, 405] width 408 height 35
select select "33171"
click at [695, 390] on select "Select type Booking E-mail Enrolment First class Insta Make-up Measurements Mee…" at bounding box center [899, 405] width 408 height 35
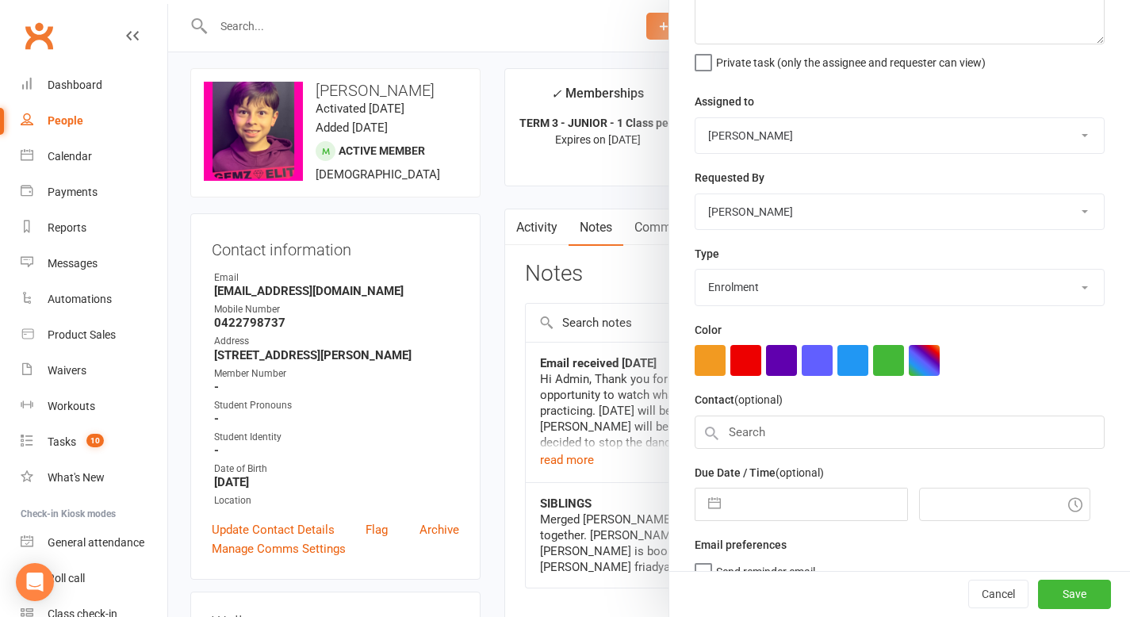
scroll to position [116, 0]
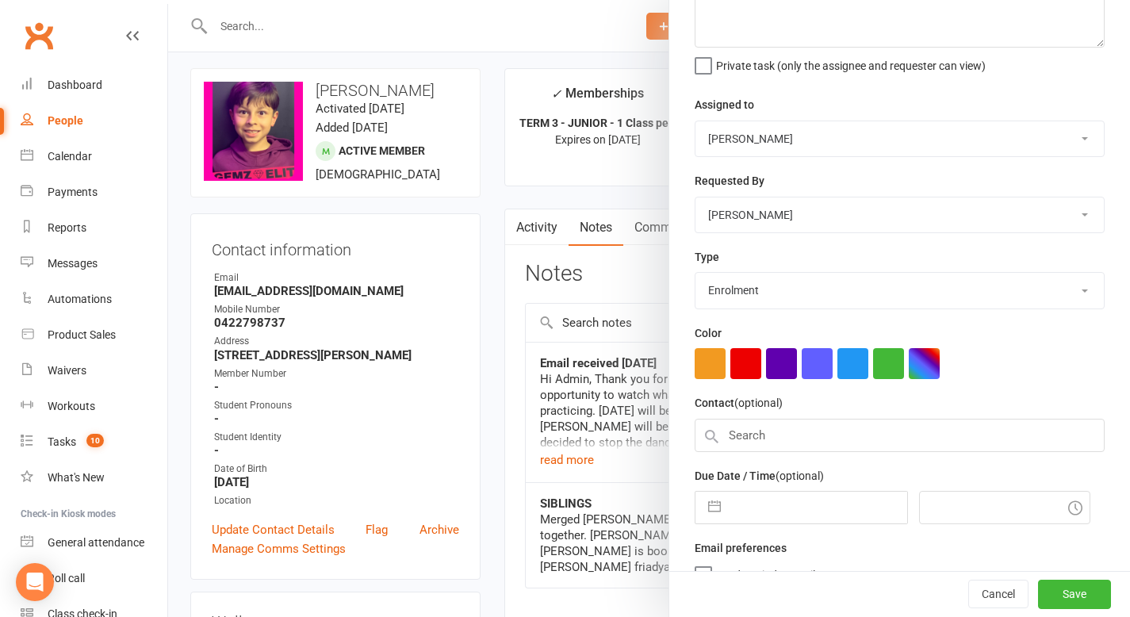
click at [1054, 294] on select "Booking E-mail Enrolment First class Insta Make-up Measurements Meeting Music O…" at bounding box center [899, 290] width 408 height 35
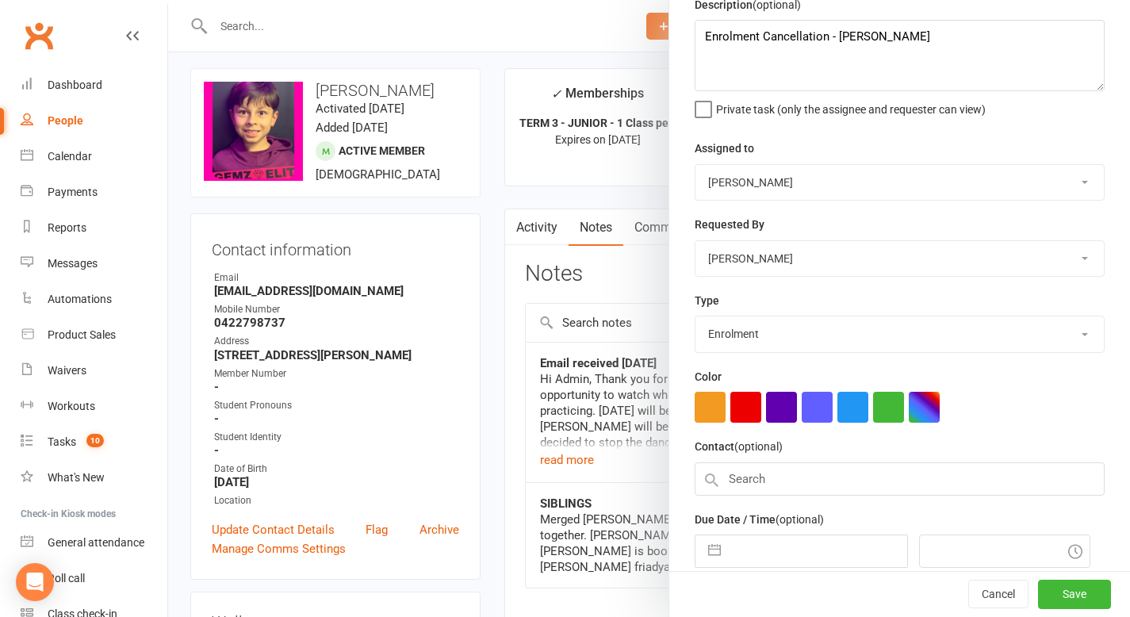
scroll to position [0, 0]
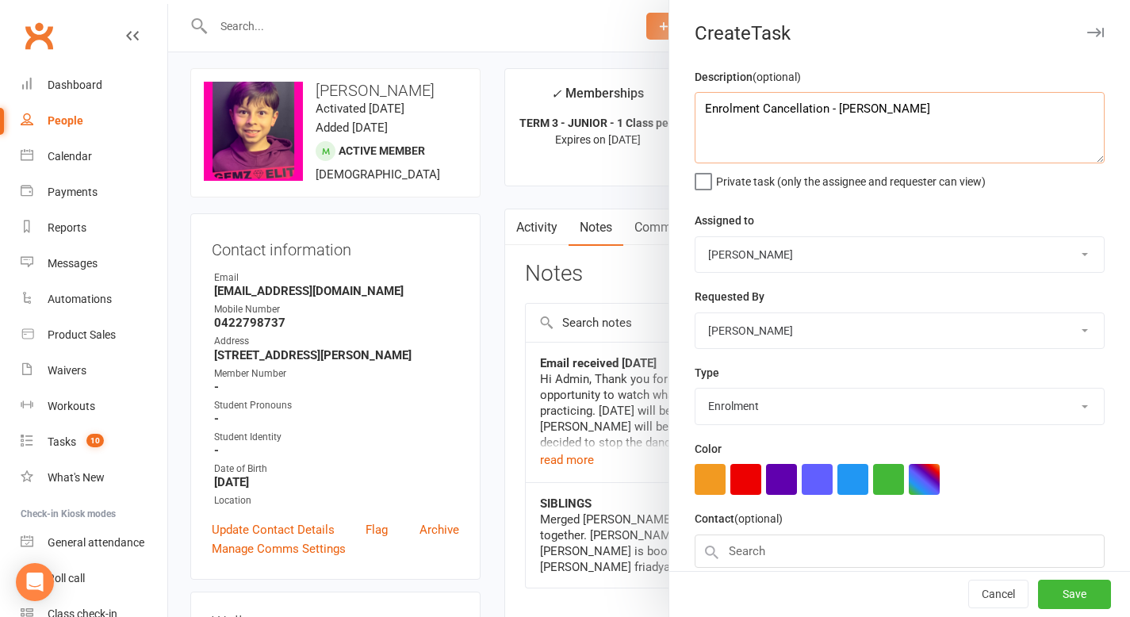
click at [825, 108] on textarea "Enrolment Cancellation - [PERSON_NAME]" at bounding box center [899, 127] width 410 height 71
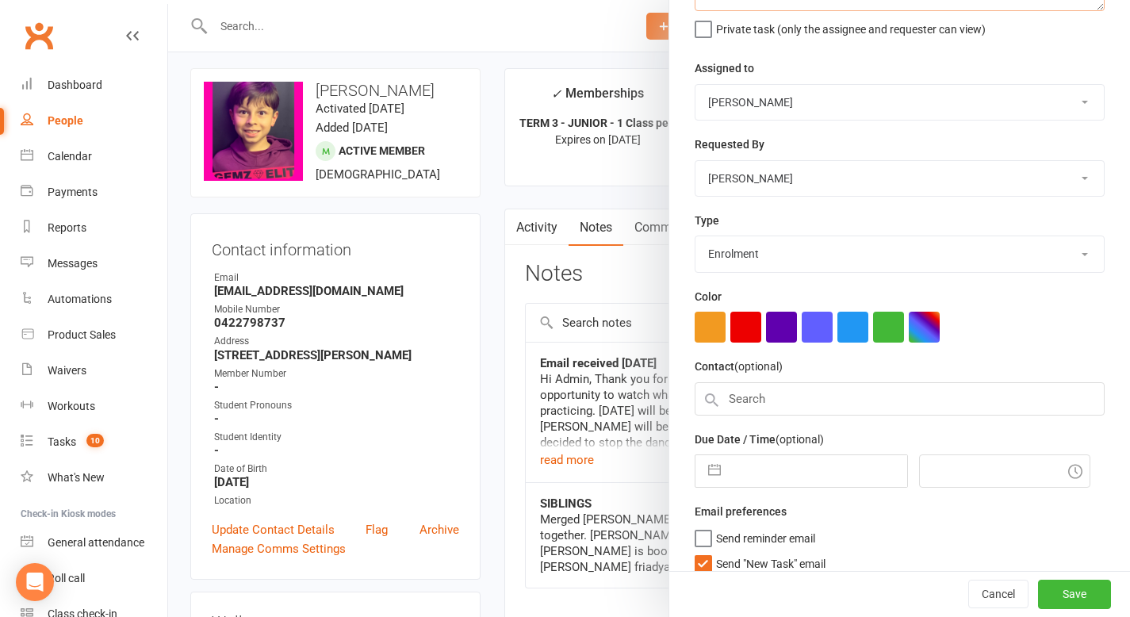
scroll to position [170, 0]
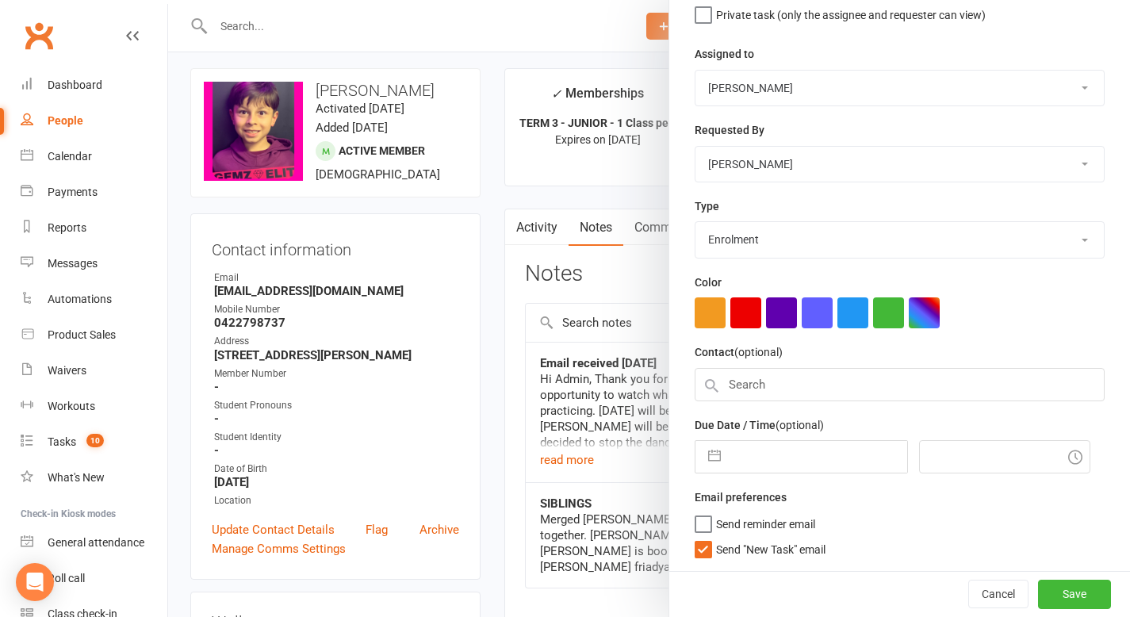
type textarea "Enrolment Cancellation term 4 - [PERSON_NAME]"
click at [767, 385] on input "text" at bounding box center [899, 384] width 410 height 33
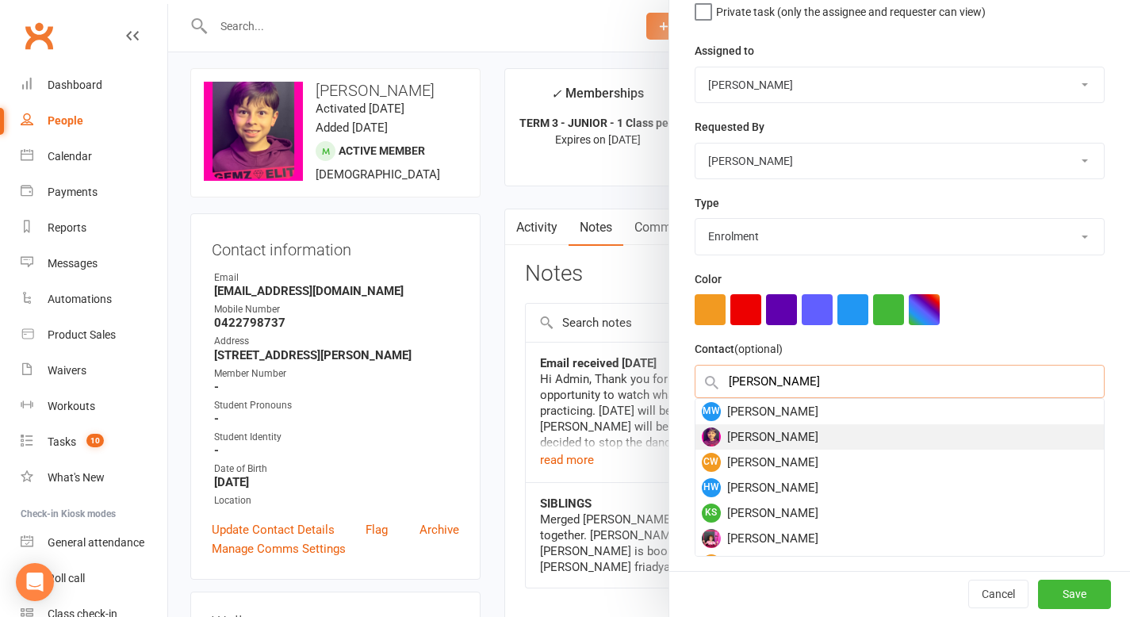
type input "[PERSON_NAME]"
click at [772, 441] on div "[PERSON_NAME]" at bounding box center [899, 436] width 408 height 25
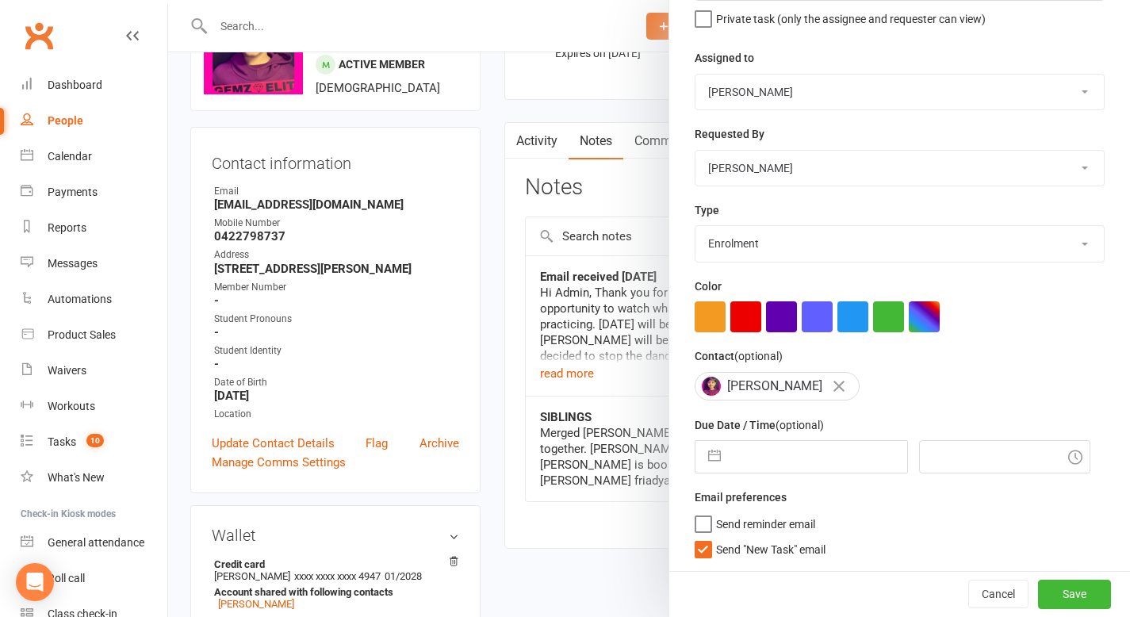
scroll to position [99, 0]
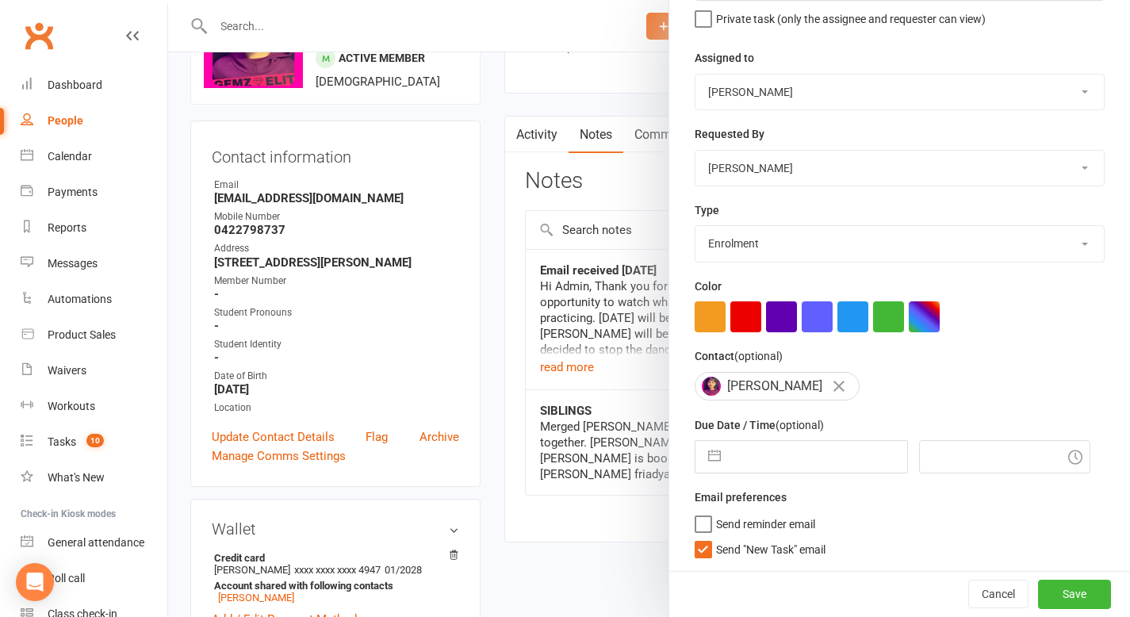
click at [798, 457] on input "text" at bounding box center [818, 457] width 178 height 32
select select "7"
select select "2025"
select select "8"
select select "2025"
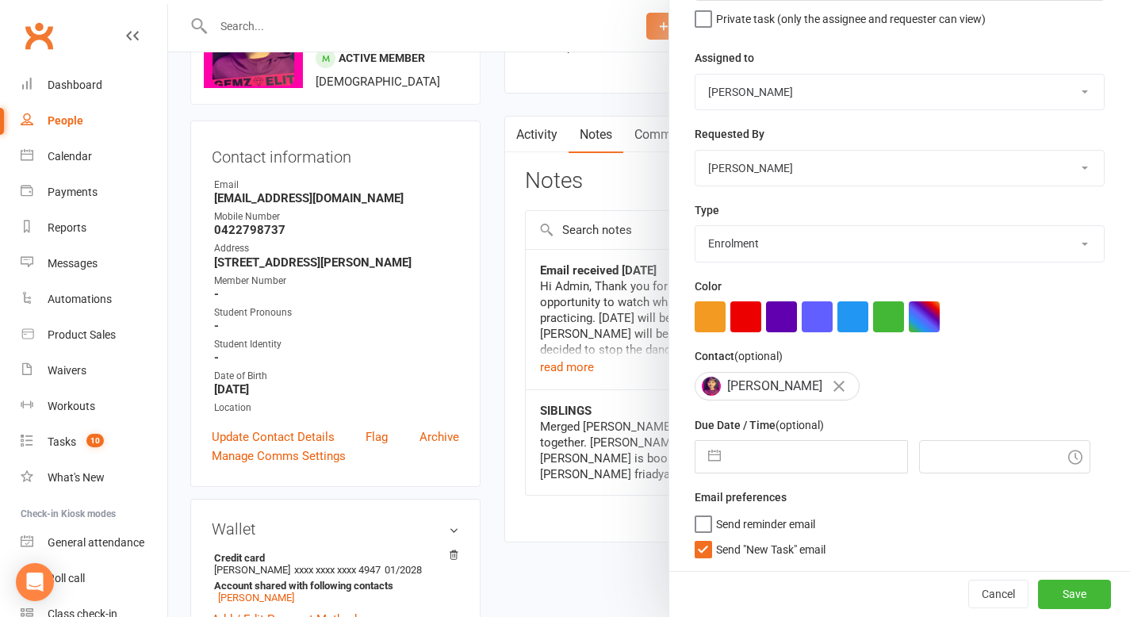
select select "9"
select select "2025"
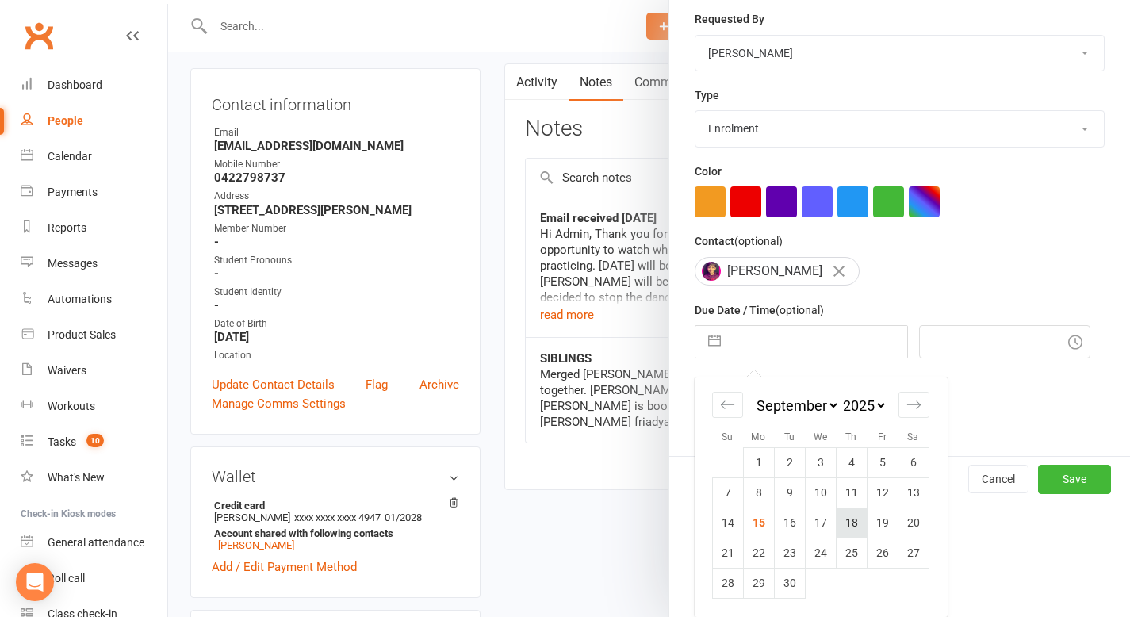
scroll to position [148, 0]
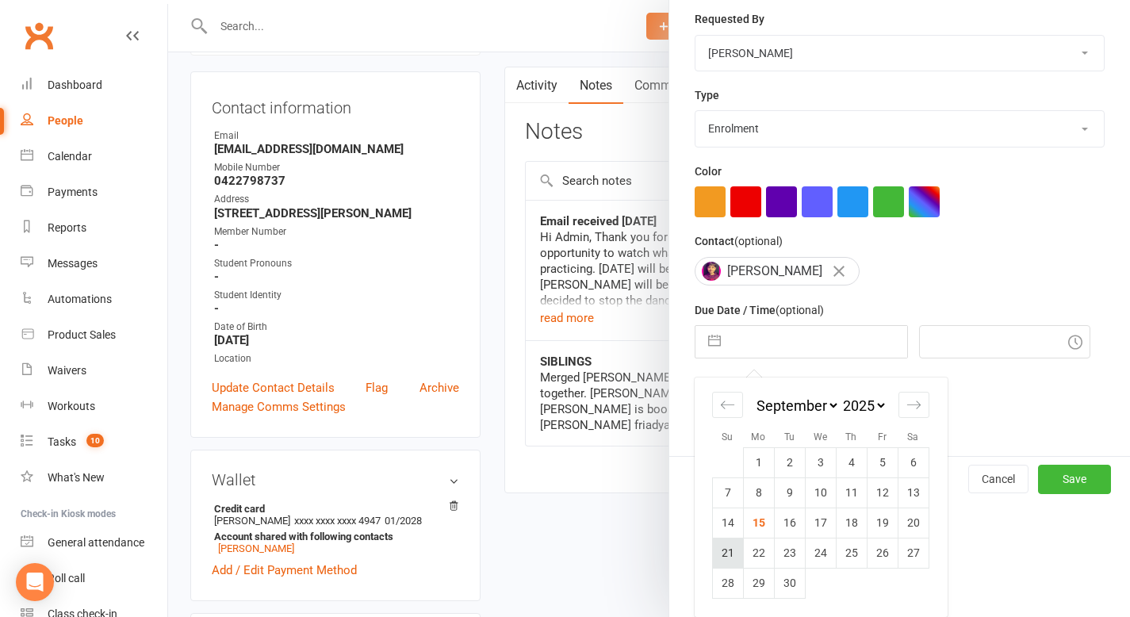
click at [716, 554] on td "21" at bounding box center [727, 553] width 31 height 30
type input "[DATE]"
type input "5:30pm"
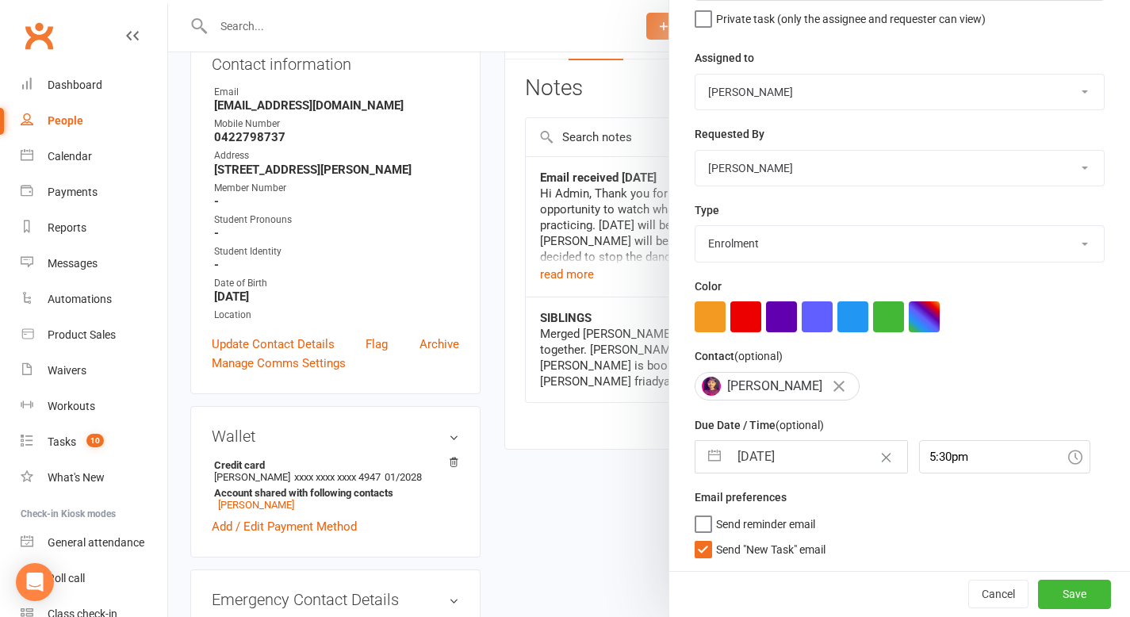
scroll to position [195, 0]
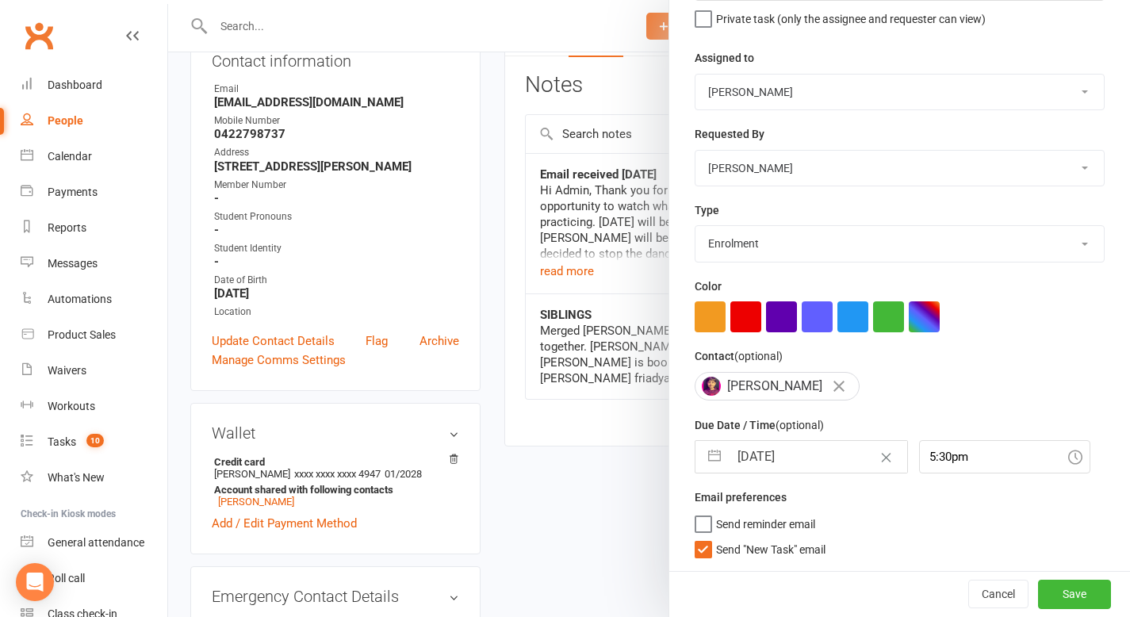
select select "7"
select select "2025"
select select "8"
select select "2025"
select select "9"
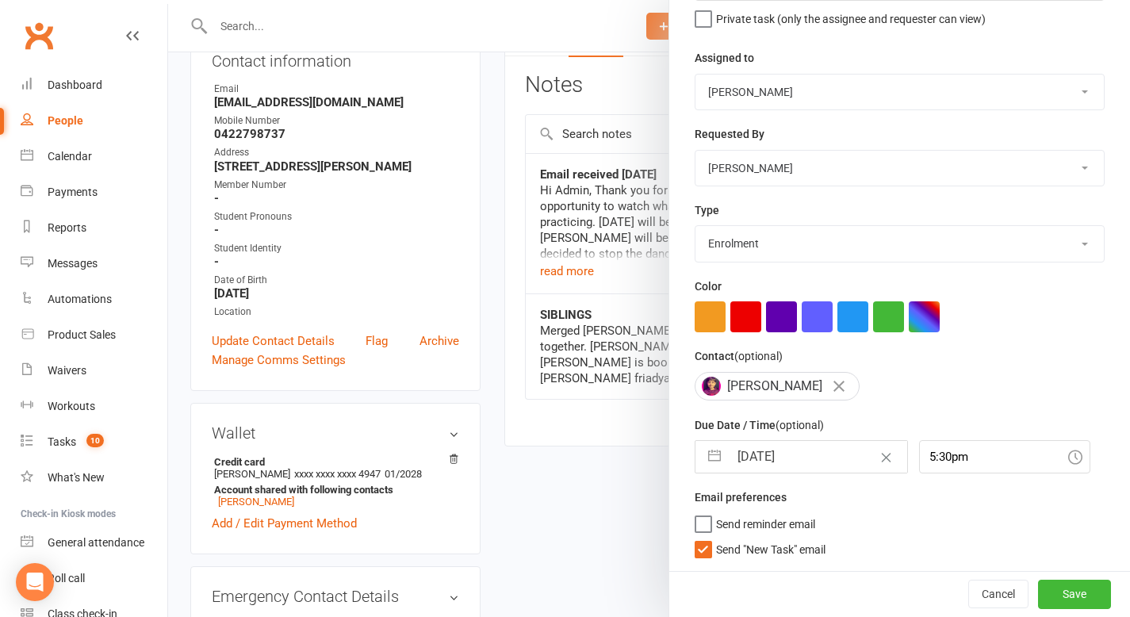
select select "2025"
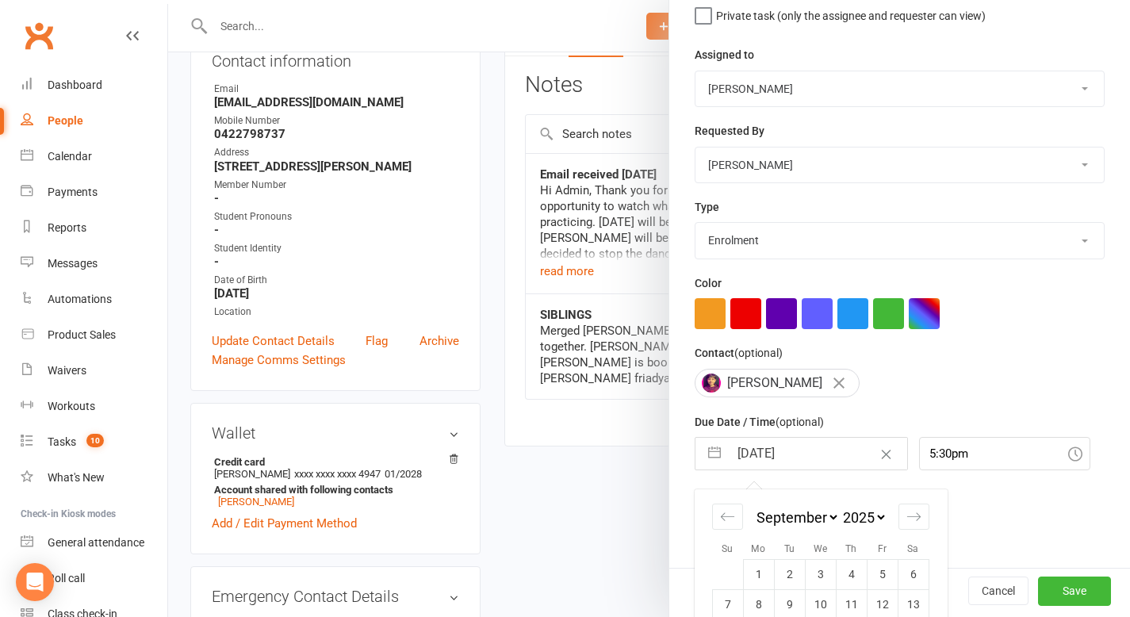
click at [814, 458] on input "[DATE]" at bounding box center [818, 454] width 178 height 32
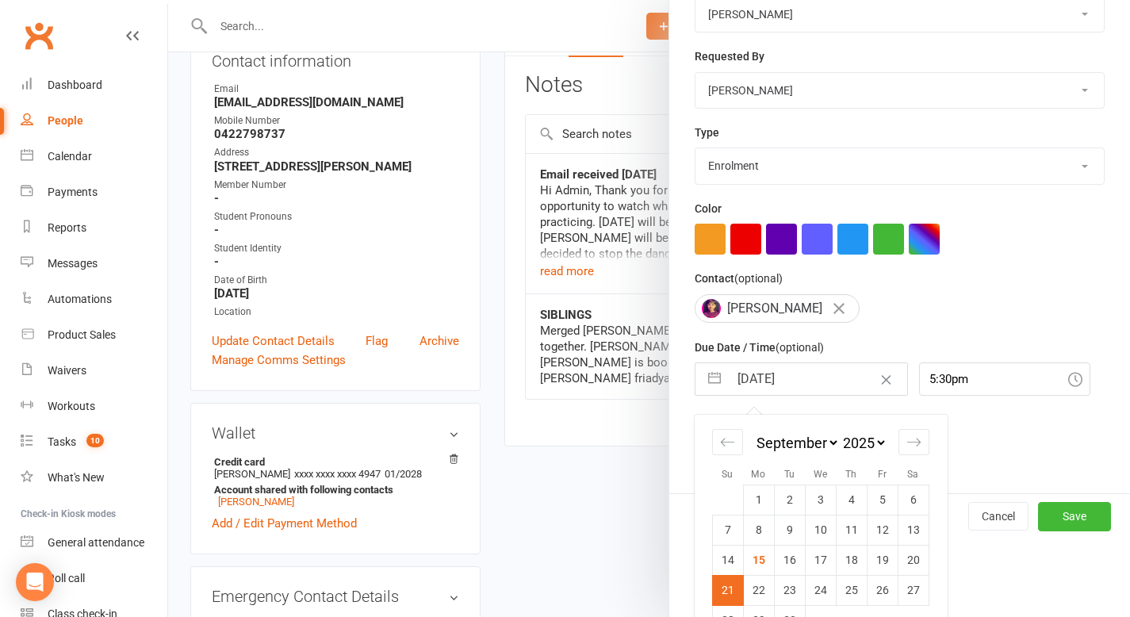
scroll to position [280, 0]
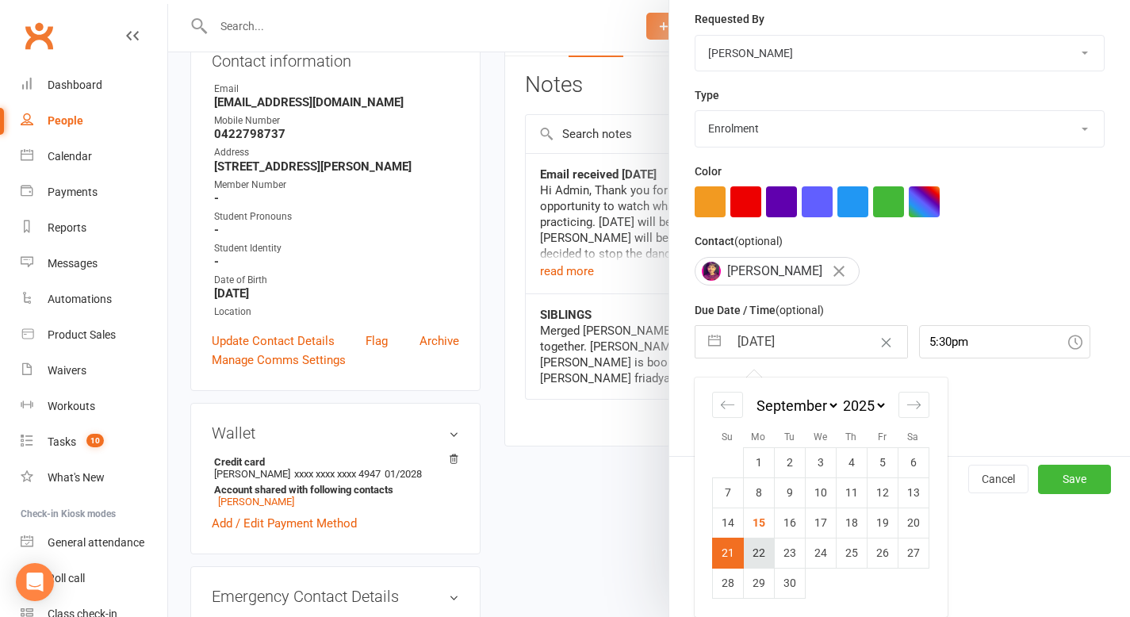
click at [754, 558] on td "22" at bounding box center [758, 553] width 31 height 30
type input "[DATE]"
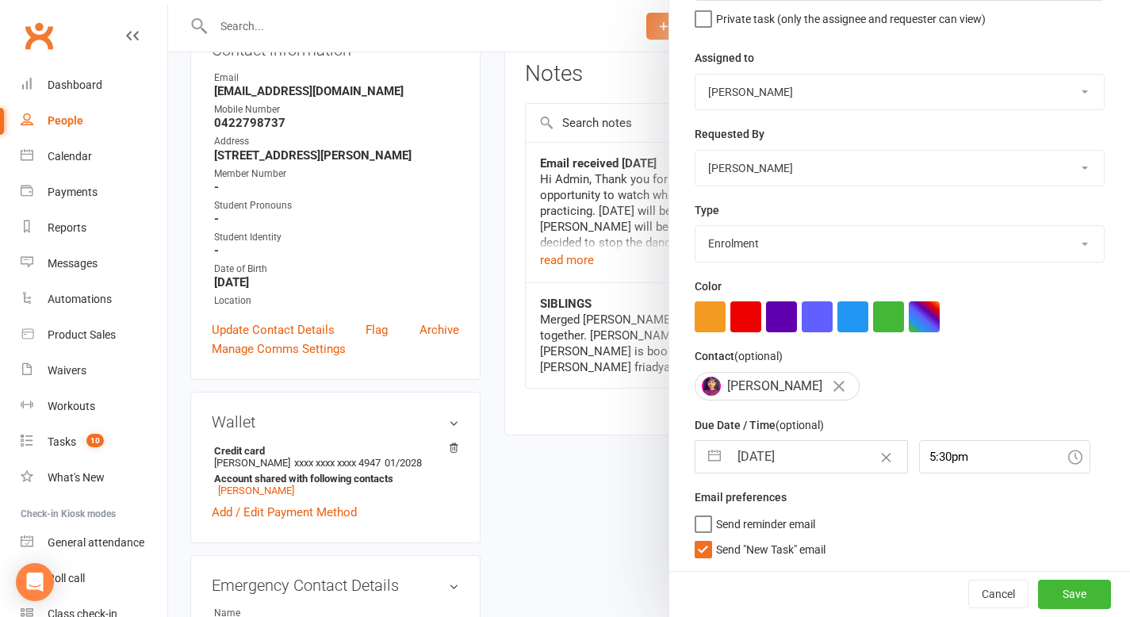
scroll to position [212, 0]
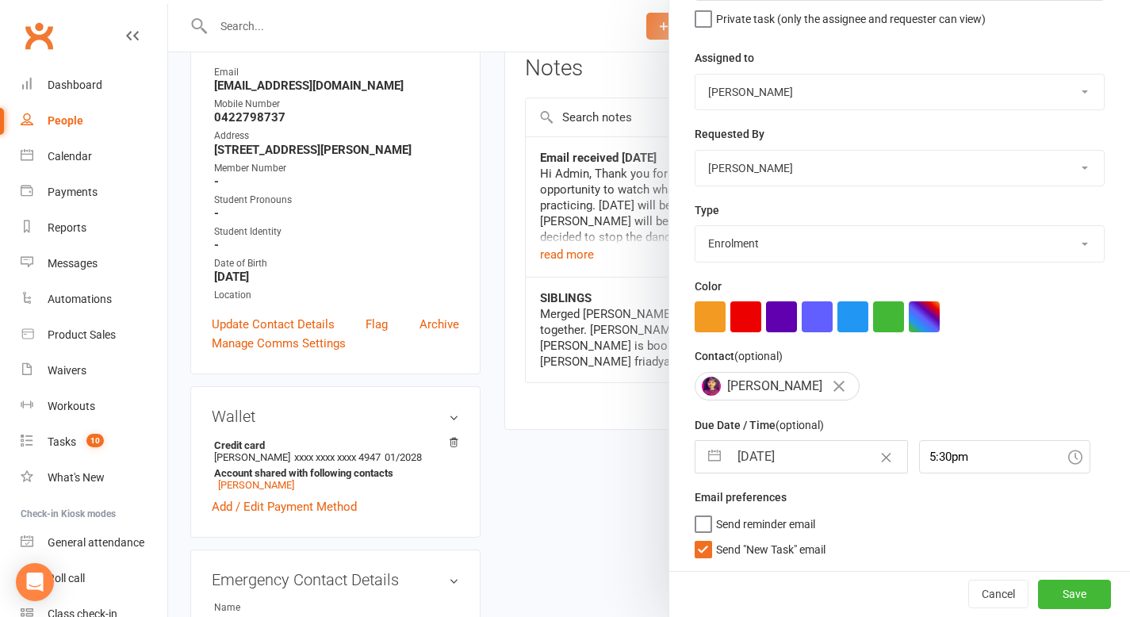
click at [702, 548] on label "Send "New Task" email" at bounding box center [759, 546] width 131 height 16
click at [702, 538] on input "Send "New Task" email" at bounding box center [759, 538] width 131 height 0
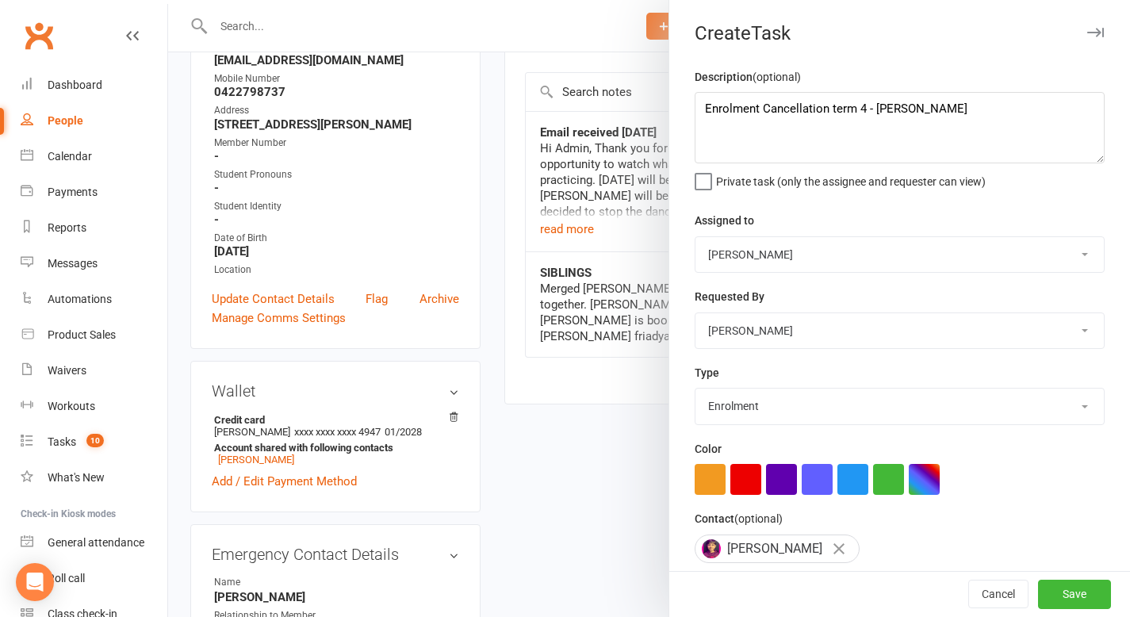
scroll to position [243, 0]
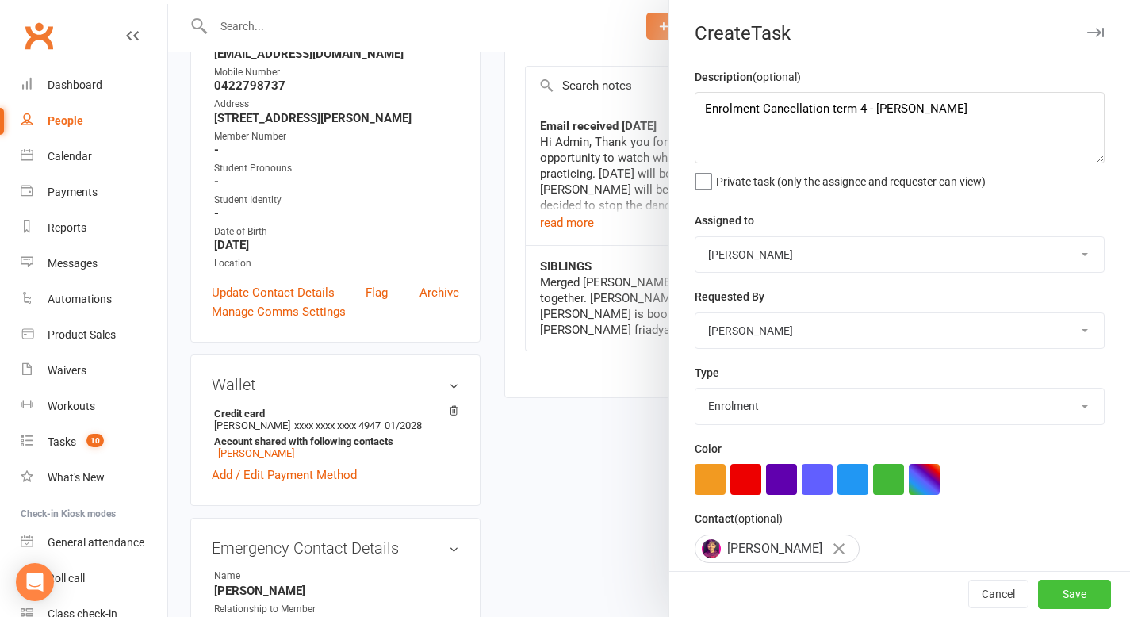
click at [1077, 591] on button "Save" at bounding box center [1074, 594] width 73 height 29
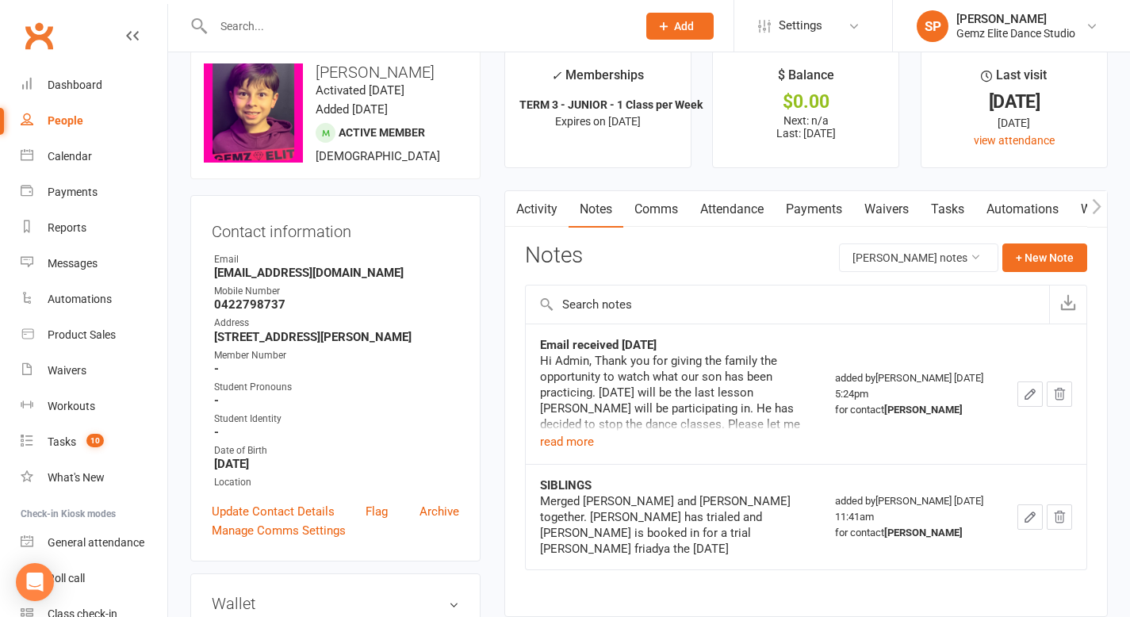
scroll to position [0, 0]
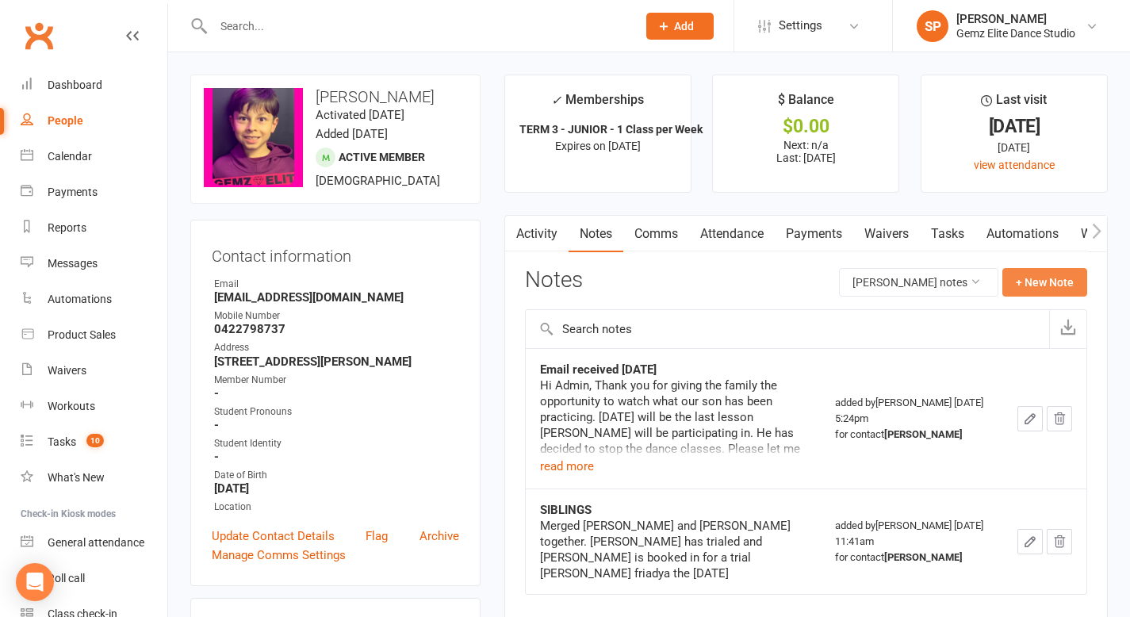
click at [1038, 275] on button "+ New Note" at bounding box center [1044, 282] width 85 height 29
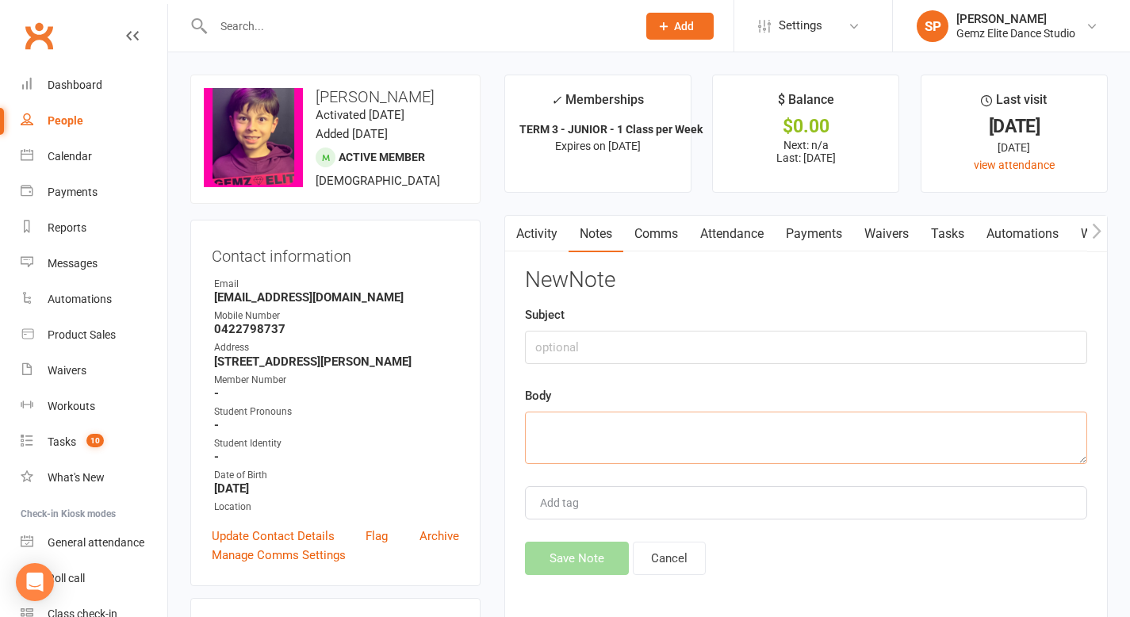
click at [693, 432] on textarea at bounding box center [806, 437] width 562 height 52
paste textarea "Can you please let me know if you require any other information for the cancell…"
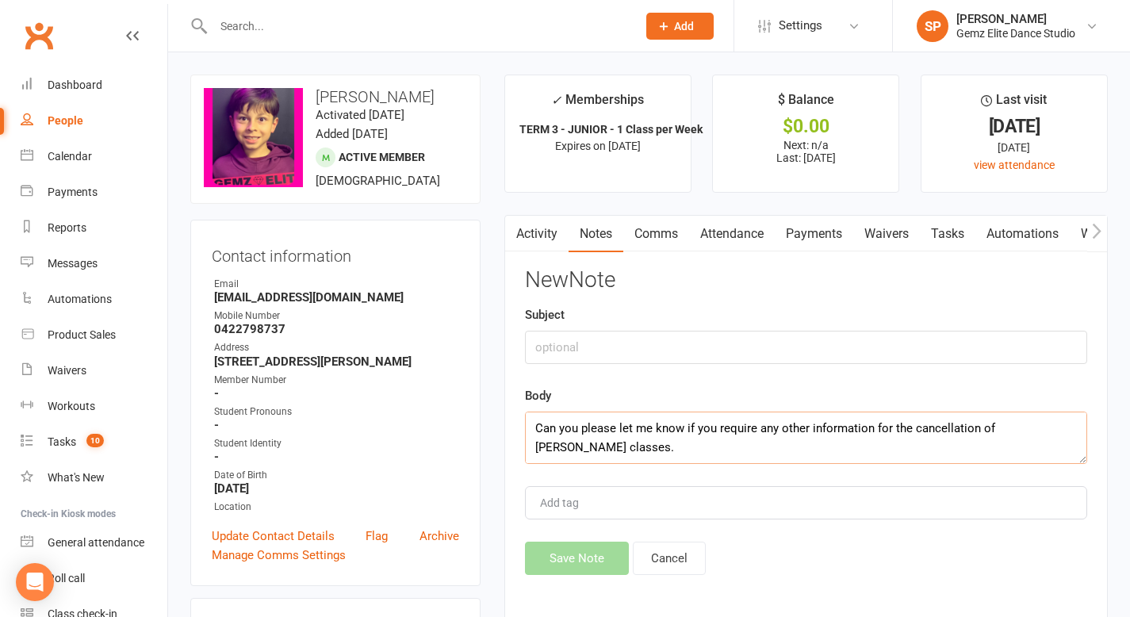
scroll to position [86, 0]
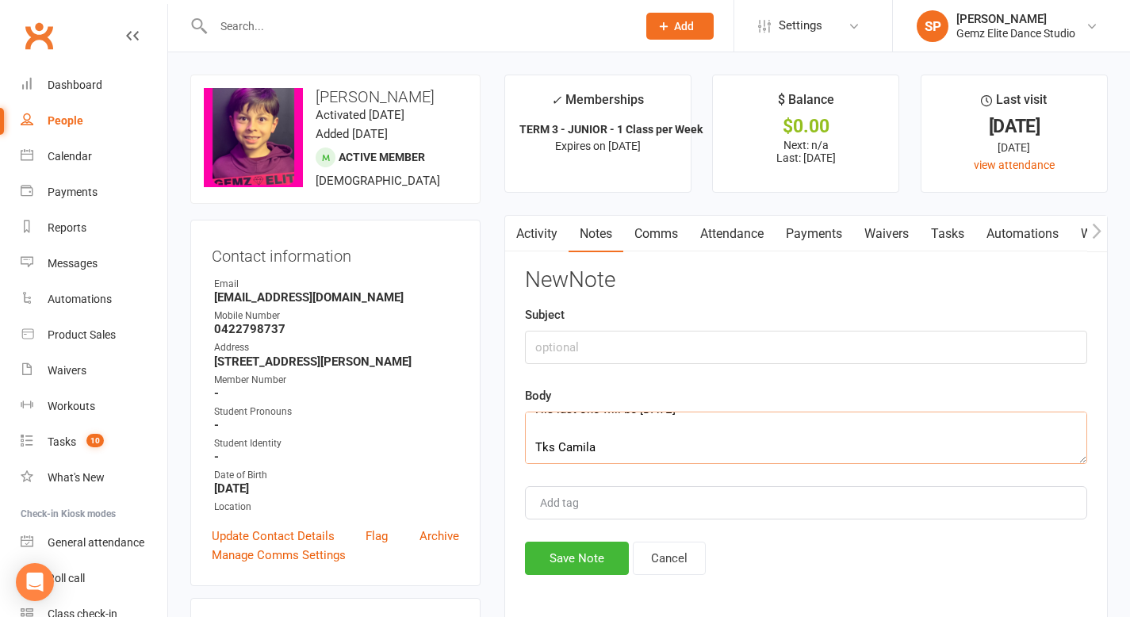
type textarea "Can you please let me know if you require any other information for the cancell…"
click at [600, 339] on input "text" at bounding box center [806, 347] width 562 height 33
type input "Email received [DATE]"
click at [593, 559] on button "Save Note" at bounding box center [577, 557] width 104 height 33
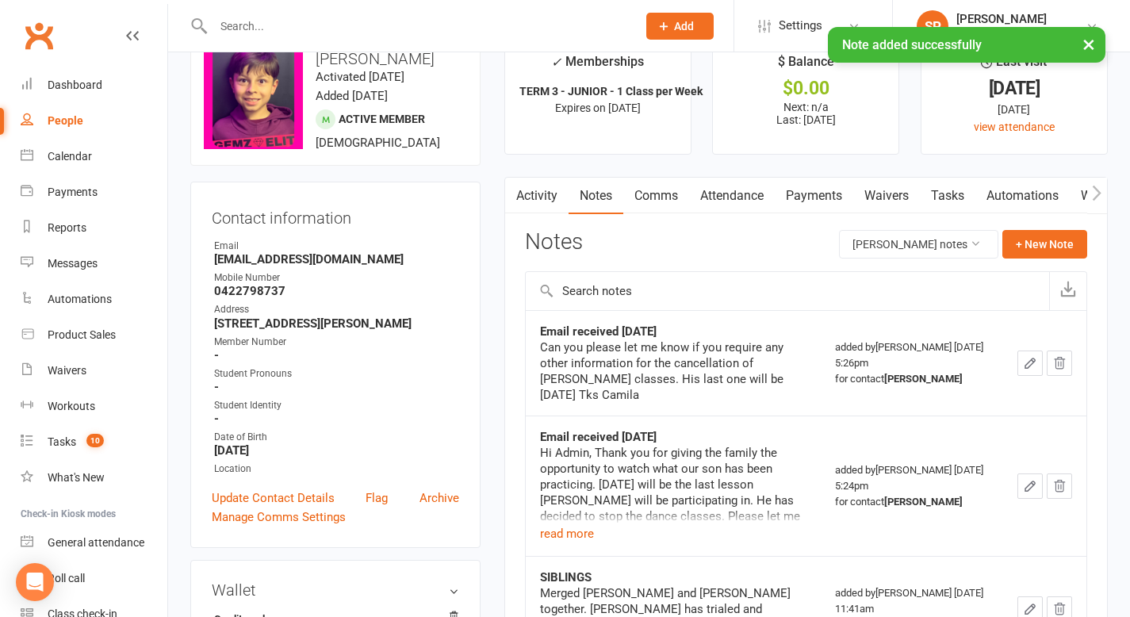
scroll to position [43, 0]
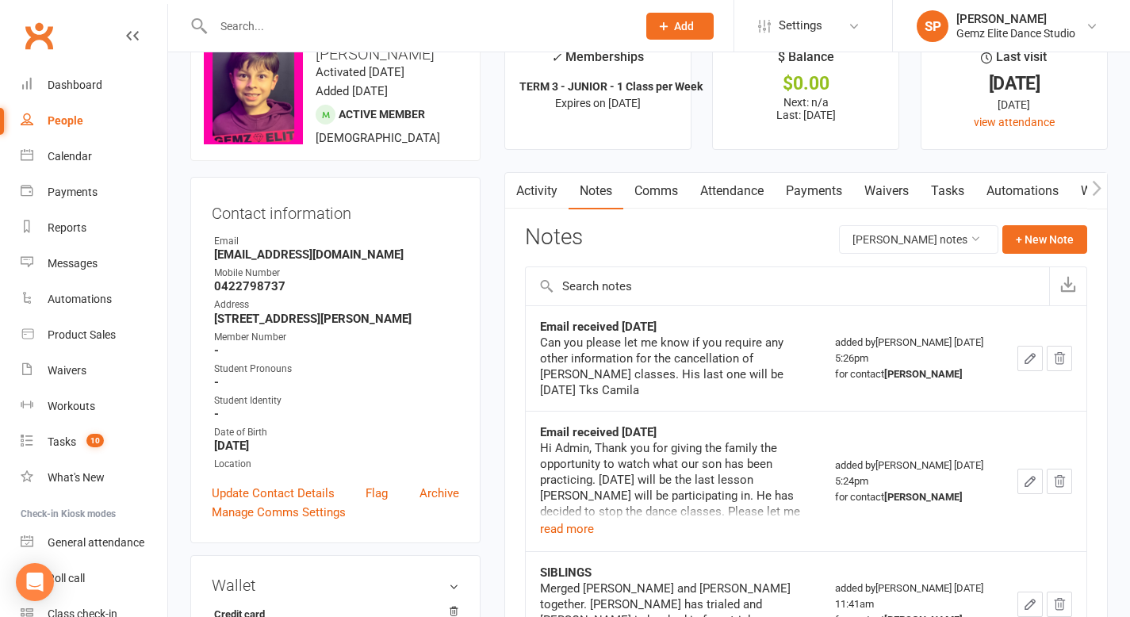
click at [672, 193] on link "Comms" at bounding box center [656, 191] width 66 height 36
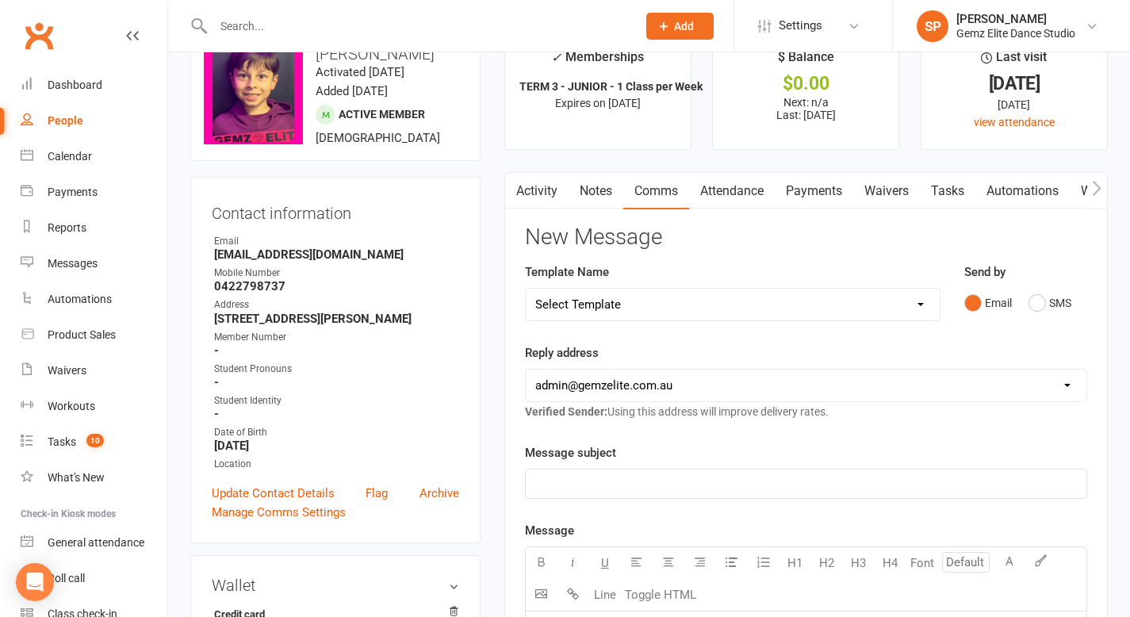
click at [541, 479] on p "﻿" at bounding box center [805, 483] width 541 height 19
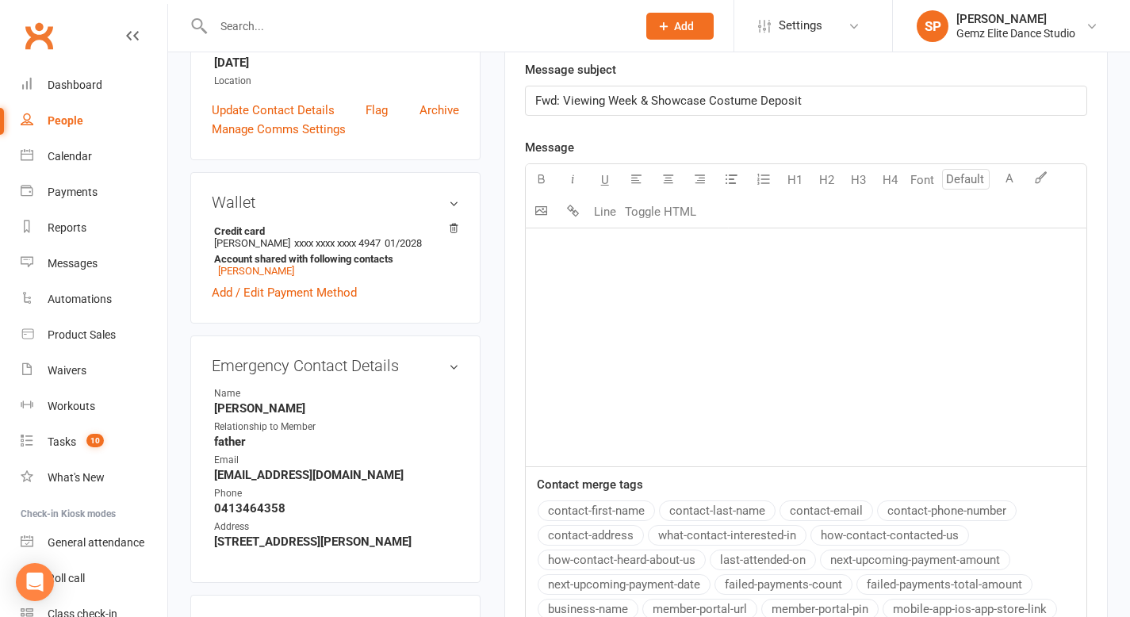
scroll to position [372, 0]
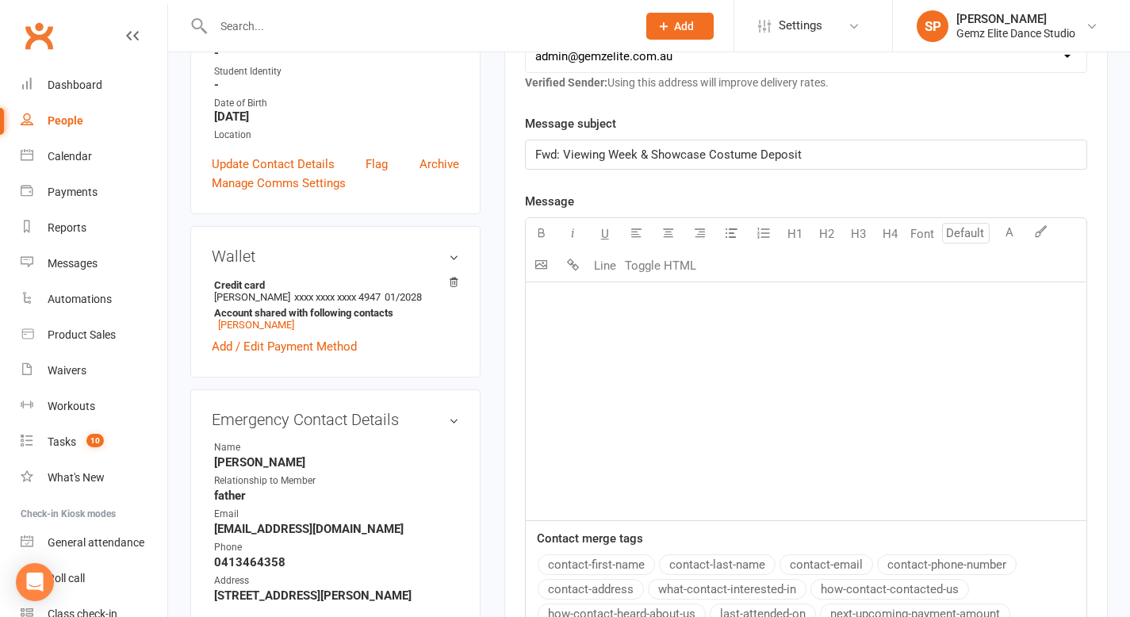
click at [588, 301] on p "﻿" at bounding box center [805, 302] width 541 height 19
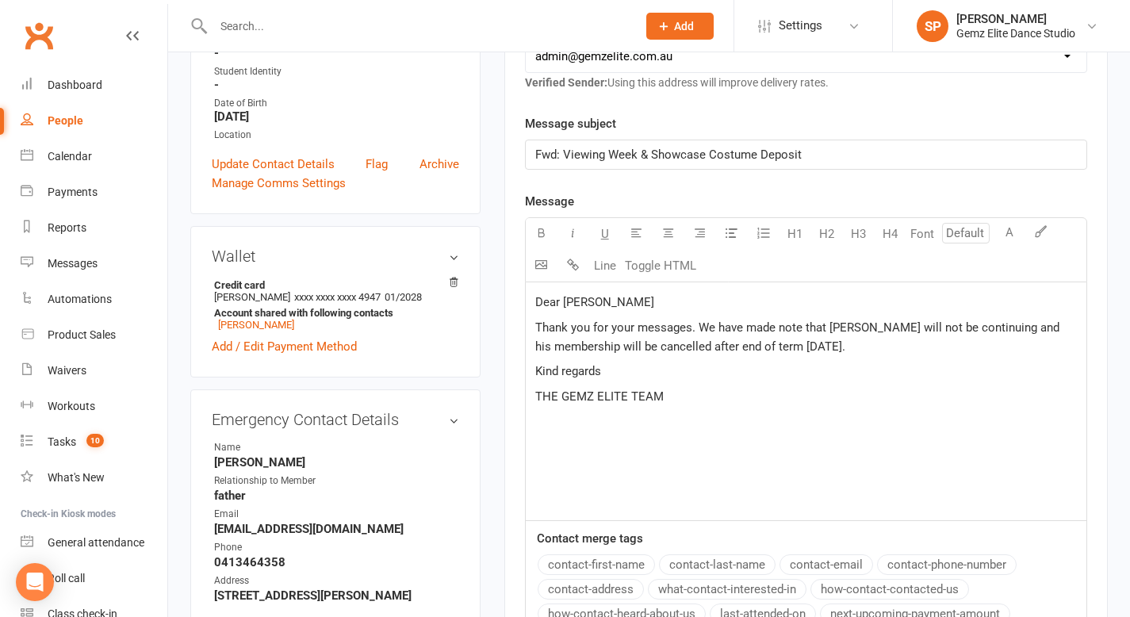
click at [759, 348] on span "Thank you for your messages. We have made note that [PERSON_NAME] will not be c…" at bounding box center [798, 336] width 527 height 33
click at [869, 349] on p "Thank you for your messages. We have made note that [PERSON_NAME] will not be c…" at bounding box center [805, 337] width 541 height 38
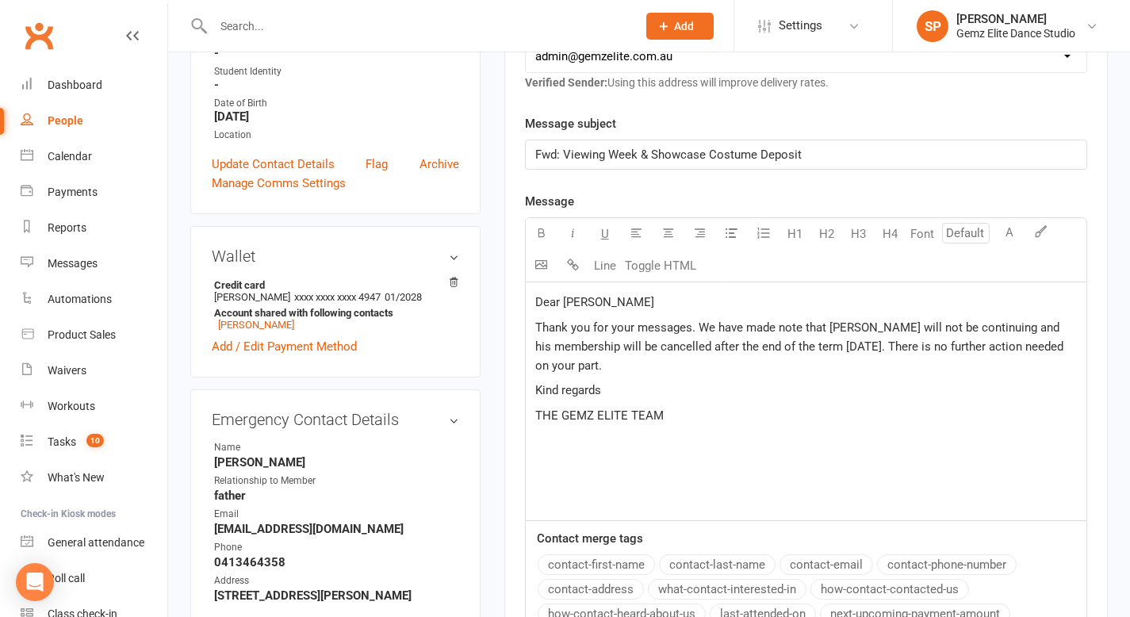
click at [754, 453] on div "Dear [PERSON_NAME] Thank you for your messages. We have made note that [PERSON_…" at bounding box center [806, 401] width 561 height 238
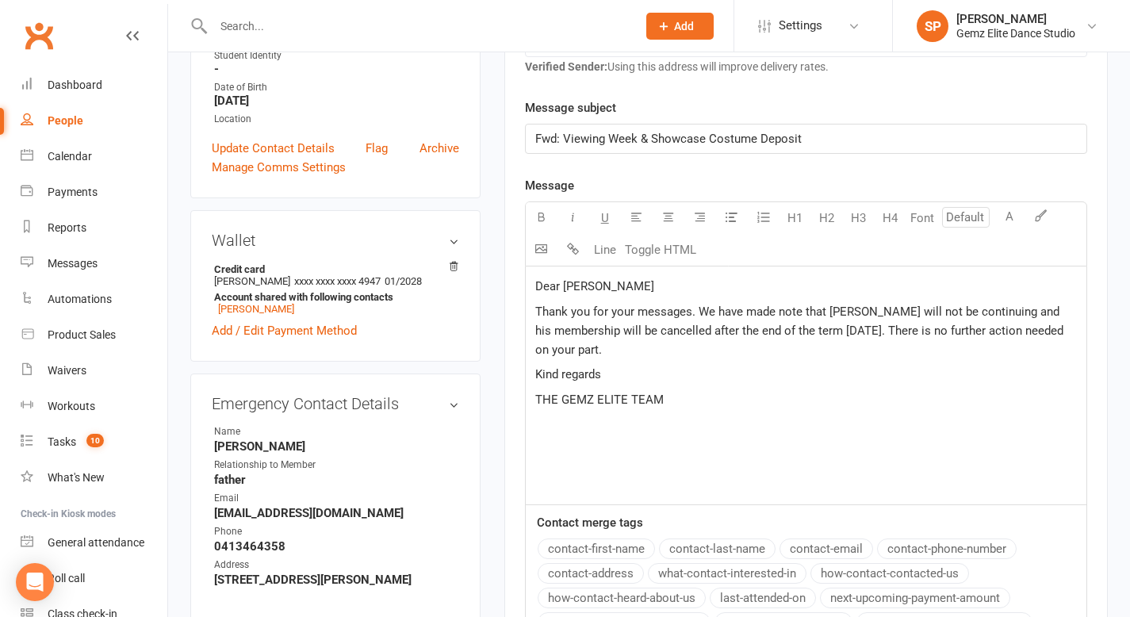
scroll to position [393, 0]
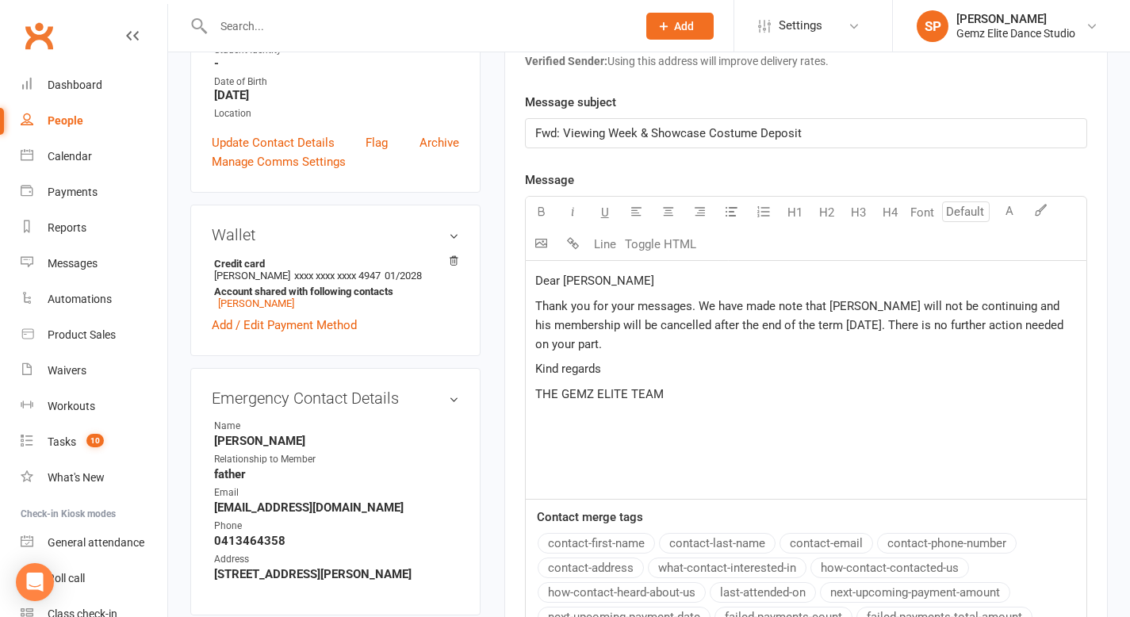
click at [818, 327] on span "Thank you for your messages. We have made note that [PERSON_NAME] will not be c…" at bounding box center [800, 325] width 531 height 52
click at [795, 327] on span "Thank you for your messages. We have made note that [PERSON_NAME] will not be c…" at bounding box center [800, 325] width 531 height 52
click at [843, 395] on p "THE GEMZ ELITE TEAM" at bounding box center [805, 394] width 541 height 19
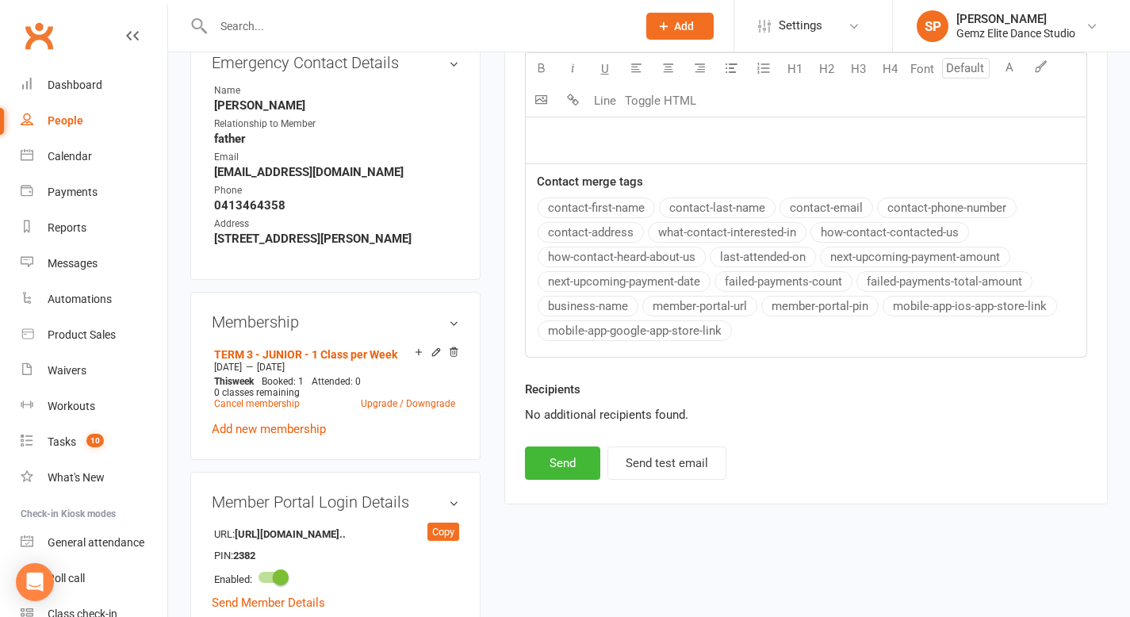
scroll to position [781, 0]
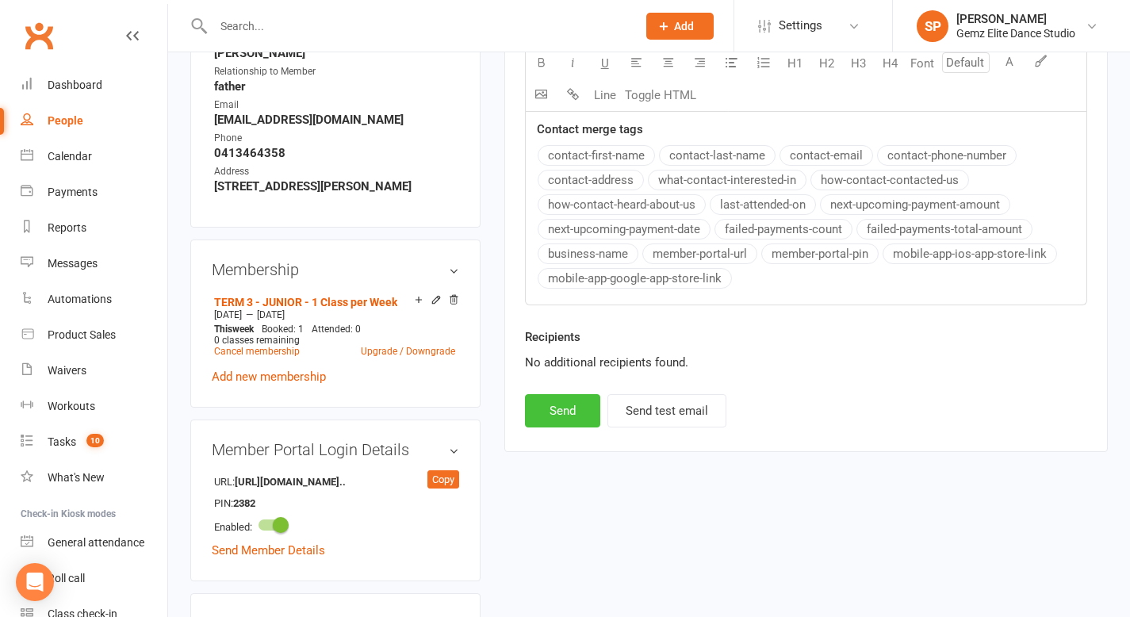
click at [545, 406] on button "Send" at bounding box center [562, 410] width 75 height 33
click at [79, 159] on div "Calendar" at bounding box center [70, 156] width 44 height 13
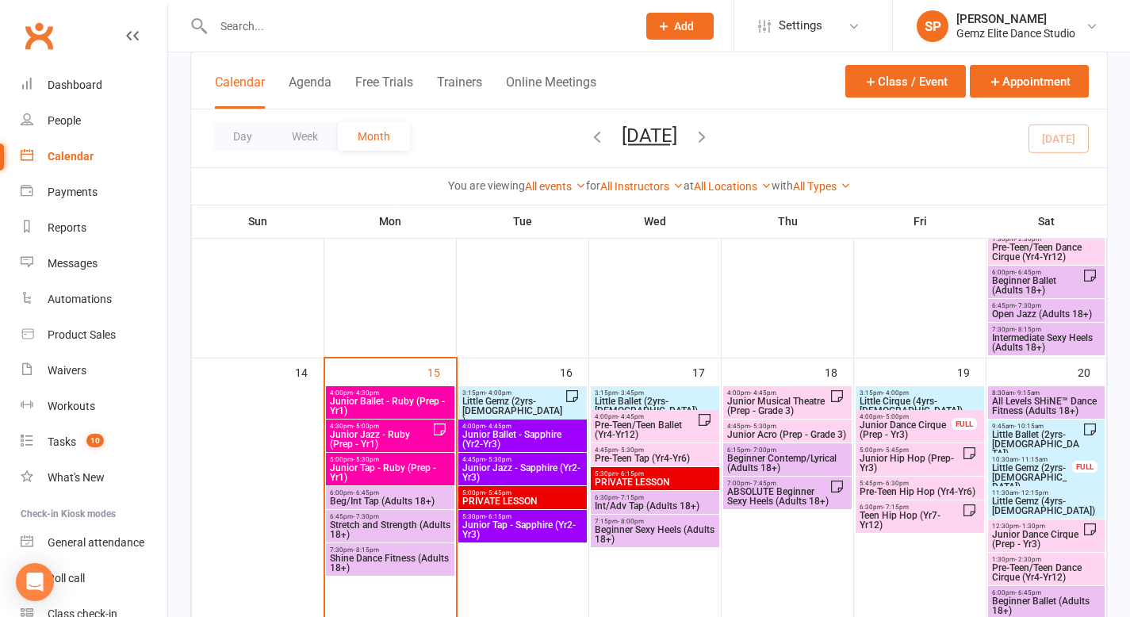
scroll to position [627, 0]
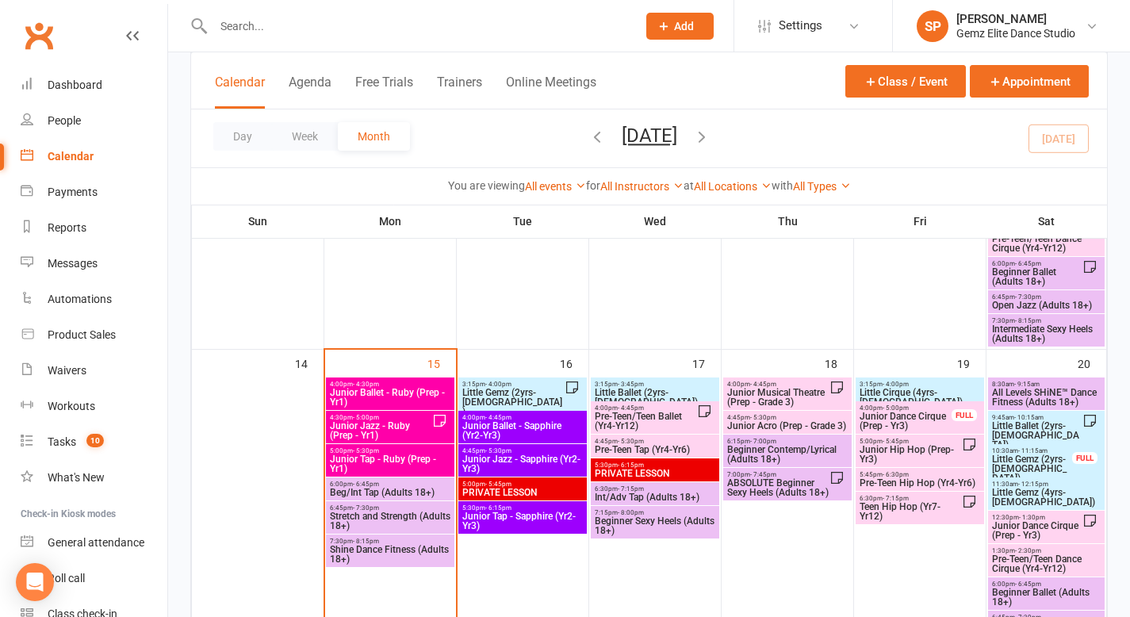
click at [375, 432] on span "Junior Jazz - Ruby (Prep - Yr1)" at bounding box center [380, 430] width 103 height 19
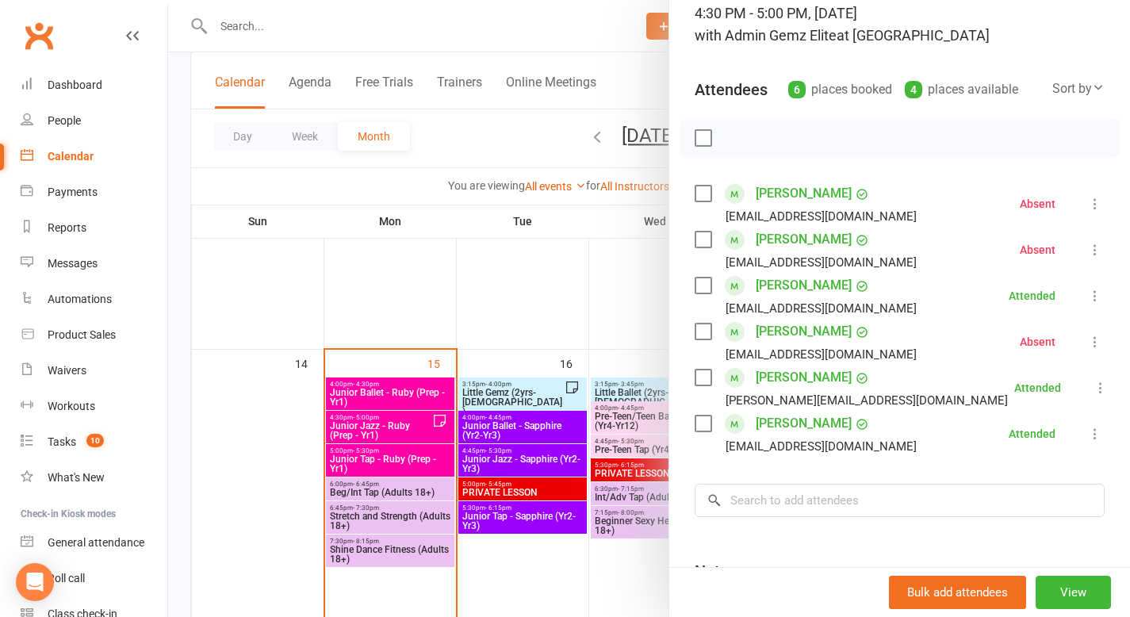
scroll to position [126, 0]
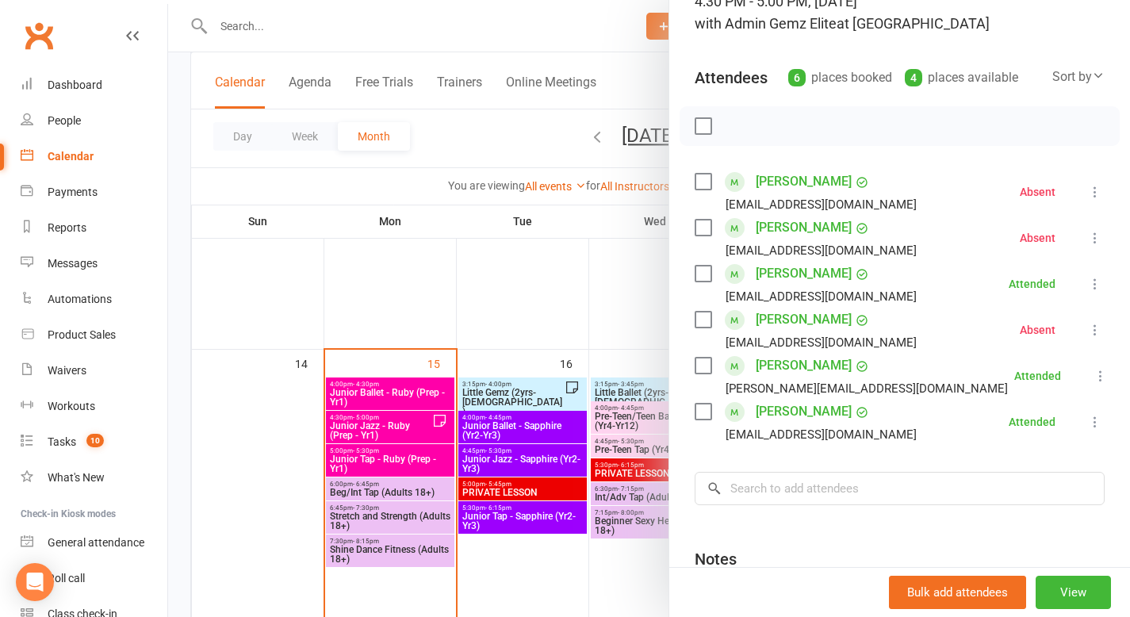
click at [415, 468] on div at bounding box center [649, 308] width 962 height 617
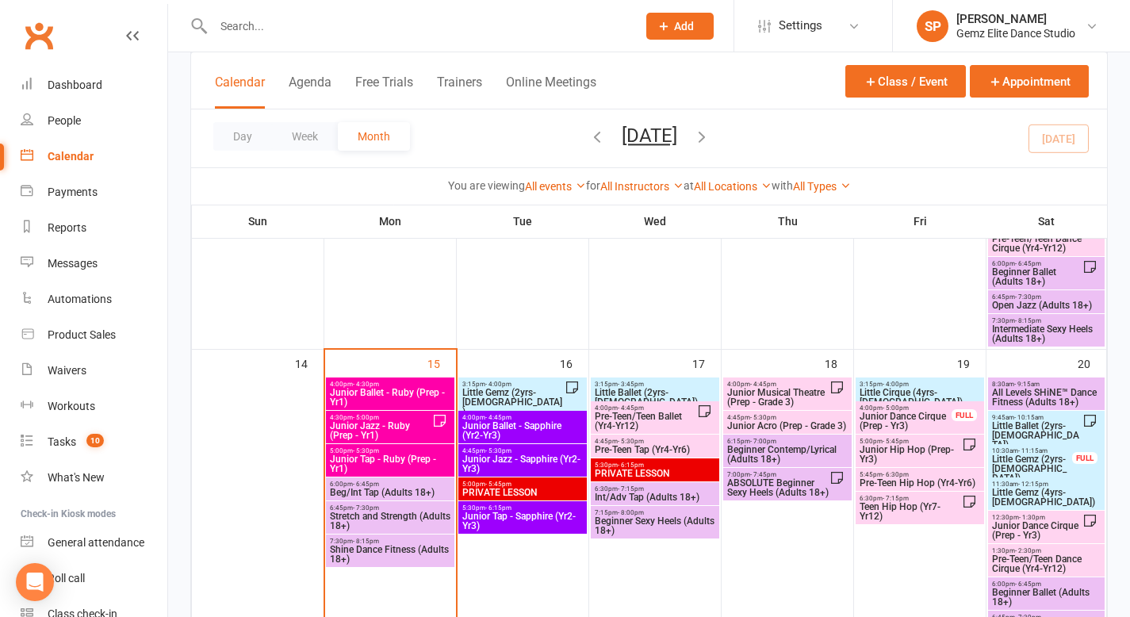
click at [434, 455] on span "Junior Tap - Ruby (Prep - Yr1)" at bounding box center [390, 463] width 122 height 19
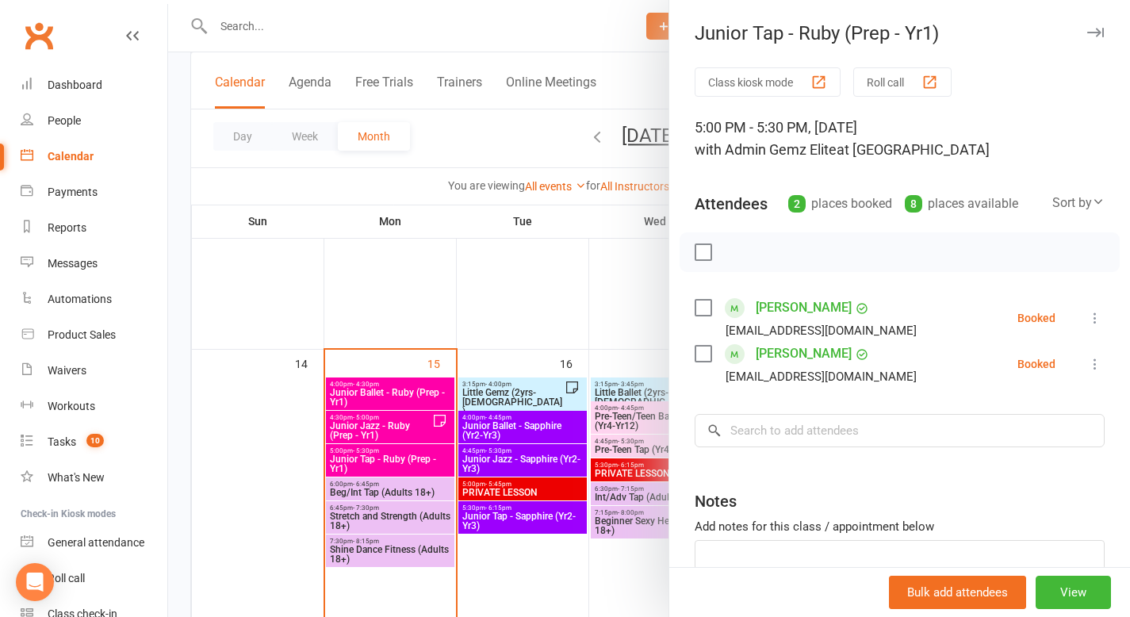
click at [1087, 317] on icon at bounding box center [1095, 318] width 16 height 16
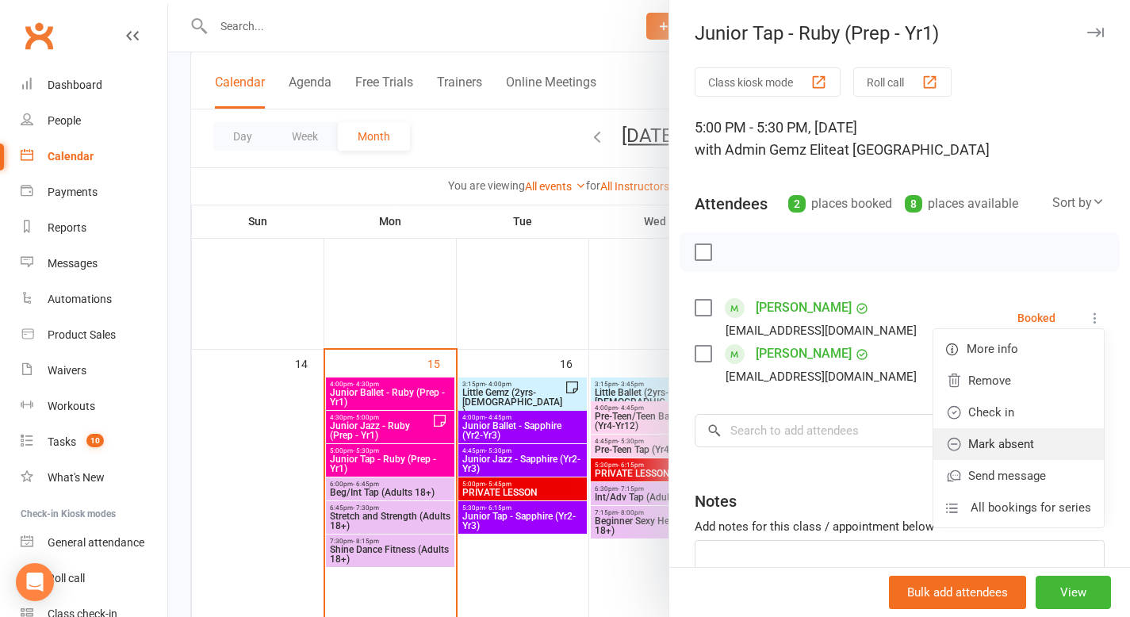
click at [1014, 438] on link "Mark absent" at bounding box center [1018, 444] width 170 height 32
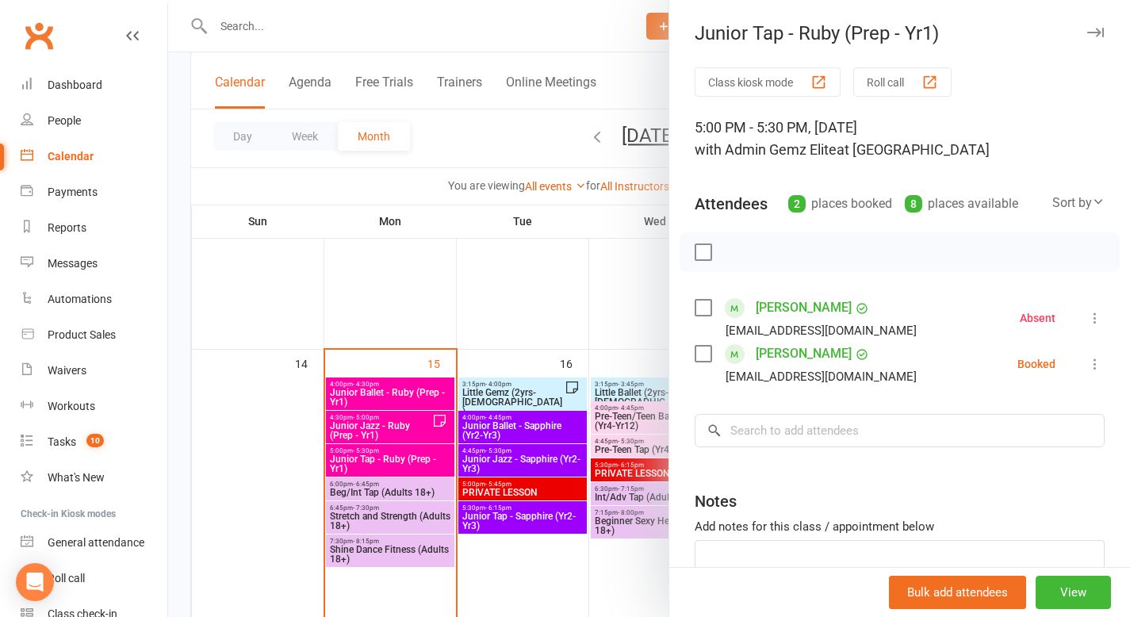
click at [1087, 362] on icon at bounding box center [1095, 364] width 16 height 16
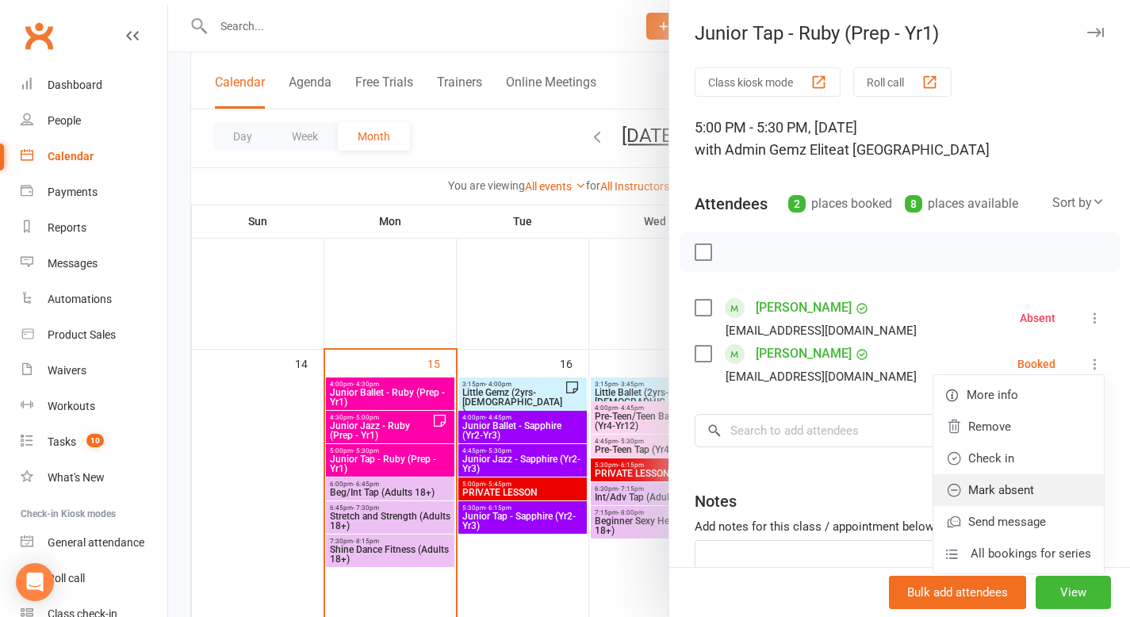
click at [1038, 488] on link "Mark absent" at bounding box center [1018, 490] width 170 height 32
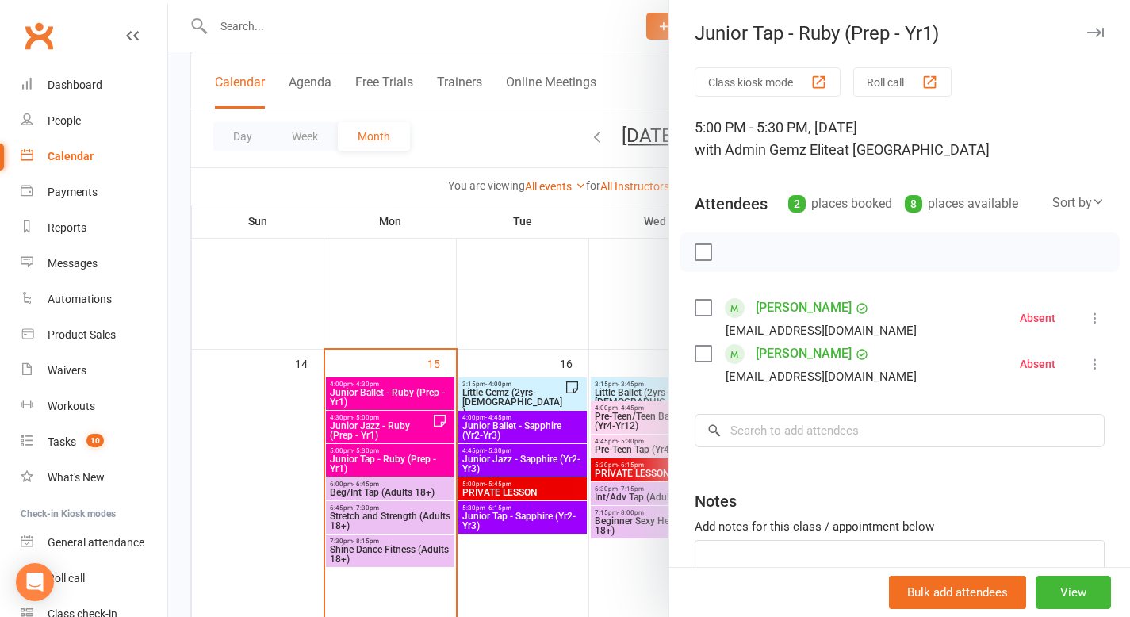
click at [581, 316] on div at bounding box center [649, 308] width 962 height 617
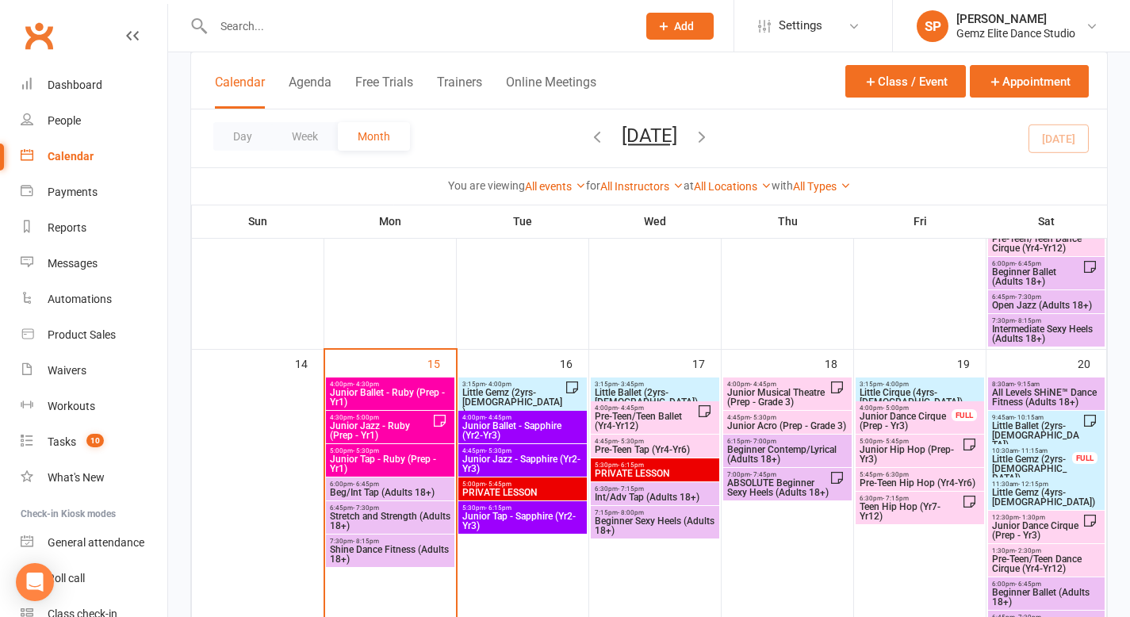
click at [527, 381] on span "3:15pm - 4:00pm" at bounding box center [512, 384] width 103 height 7
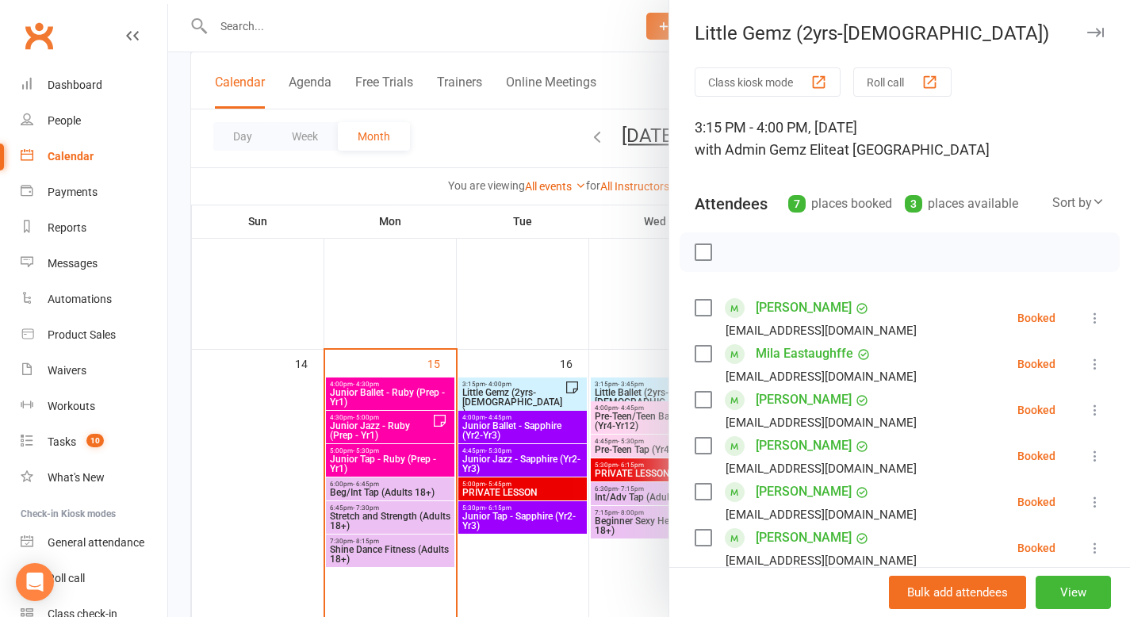
click at [551, 302] on div at bounding box center [649, 308] width 962 height 617
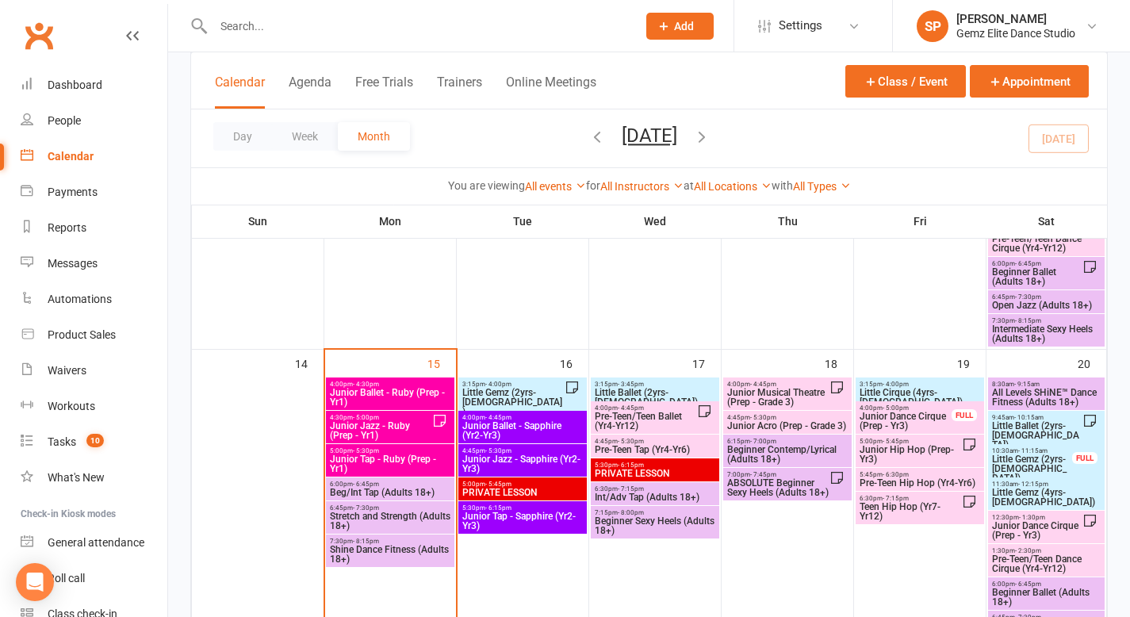
click at [525, 388] on span "Little Gemz (2yrs-[DEMOGRAPHIC_DATA])" at bounding box center [512, 402] width 103 height 29
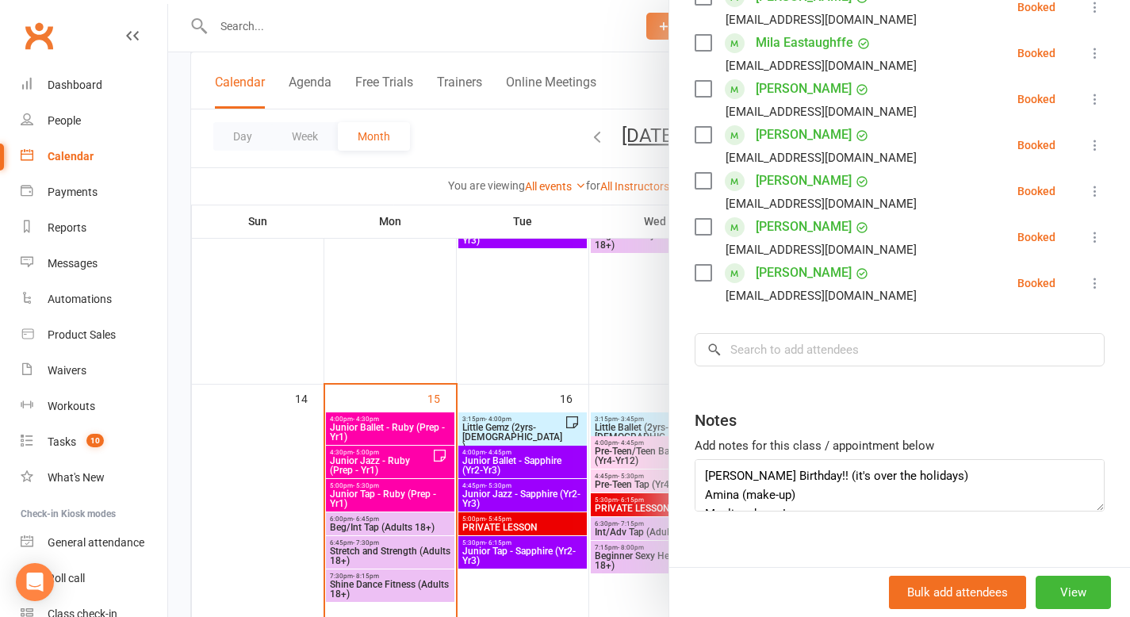
scroll to position [593, 0]
click at [525, 316] on div at bounding box center [649, 308] width 962 height 617
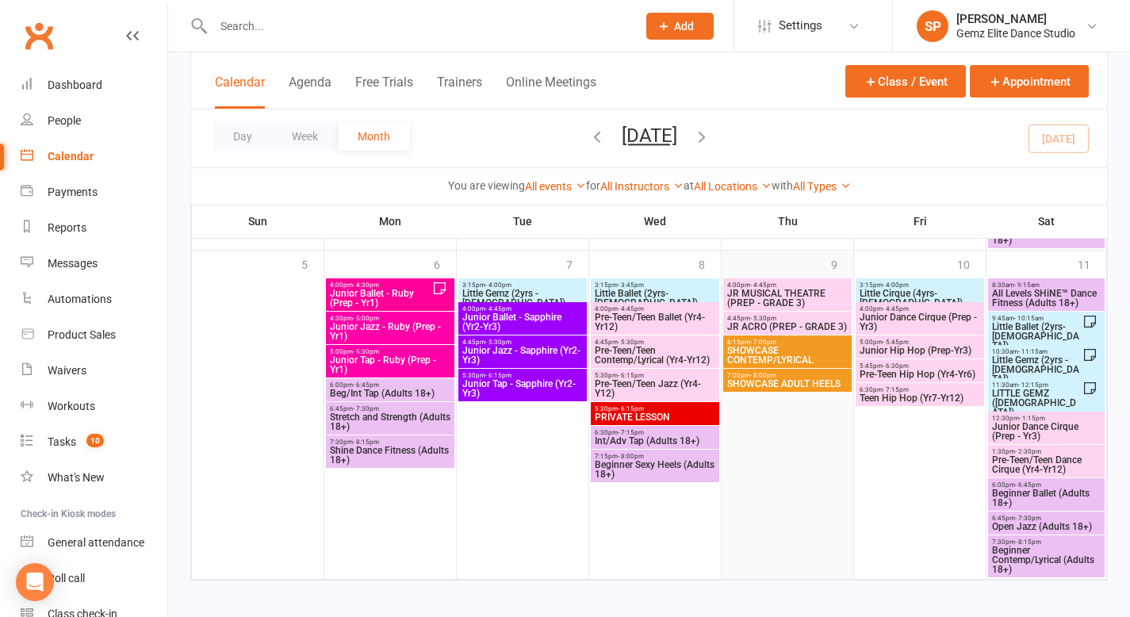
scroll to position [1373, 0]
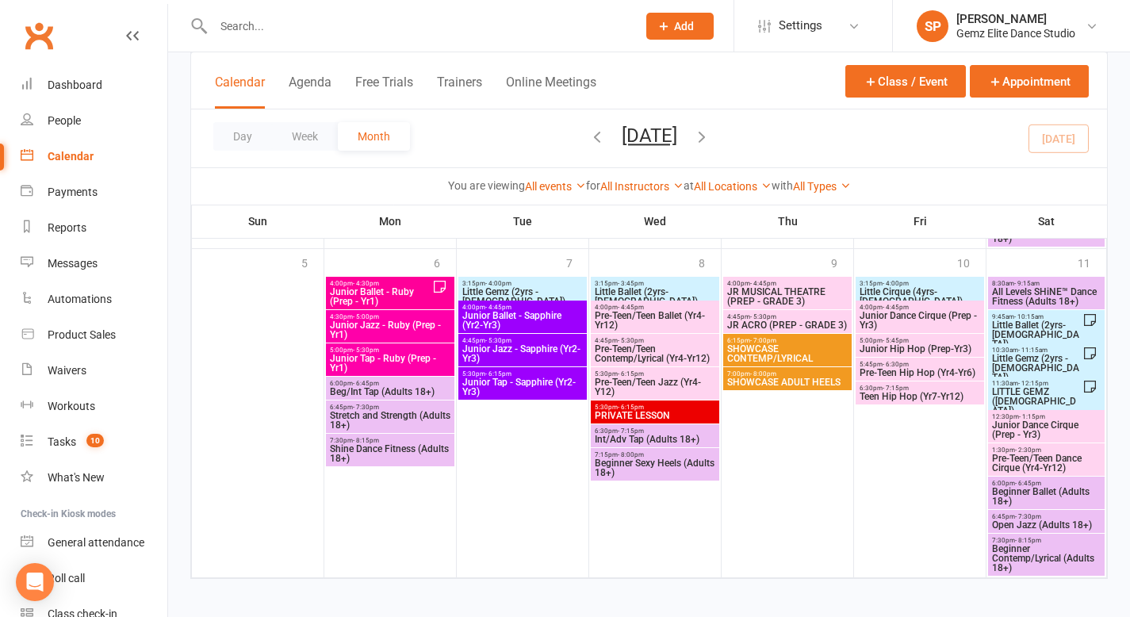
click at [1019, 394] on span "LITTLE GEMZ ([DEMOGRAPHIC_DATA])" at bounding box center [1036, 401] width 91 height 29
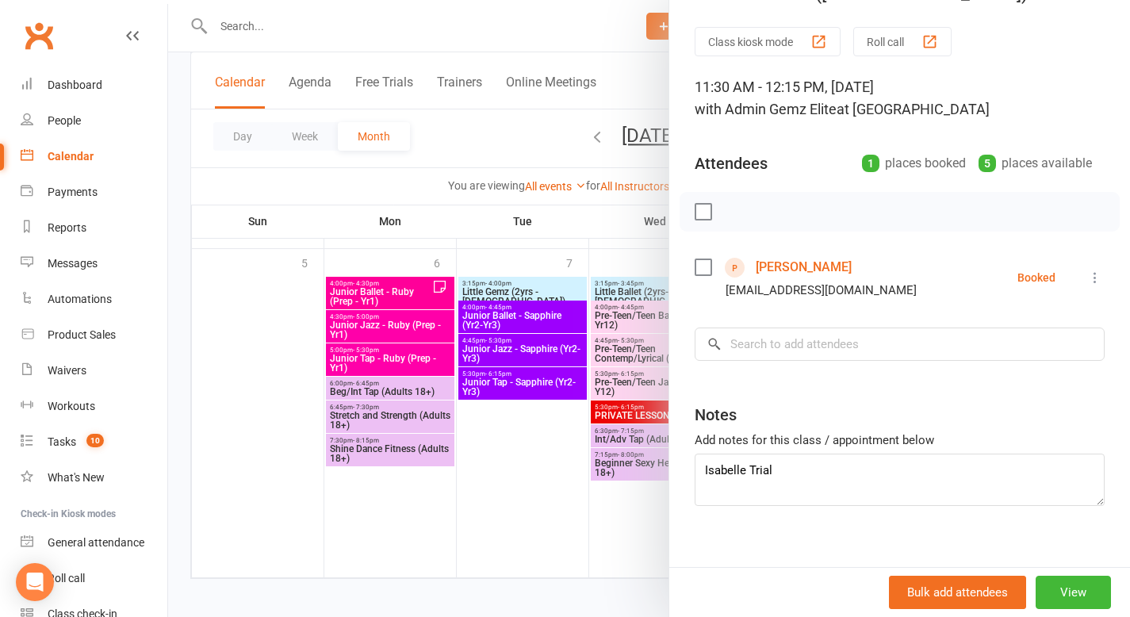
scroll to position [44, 0]
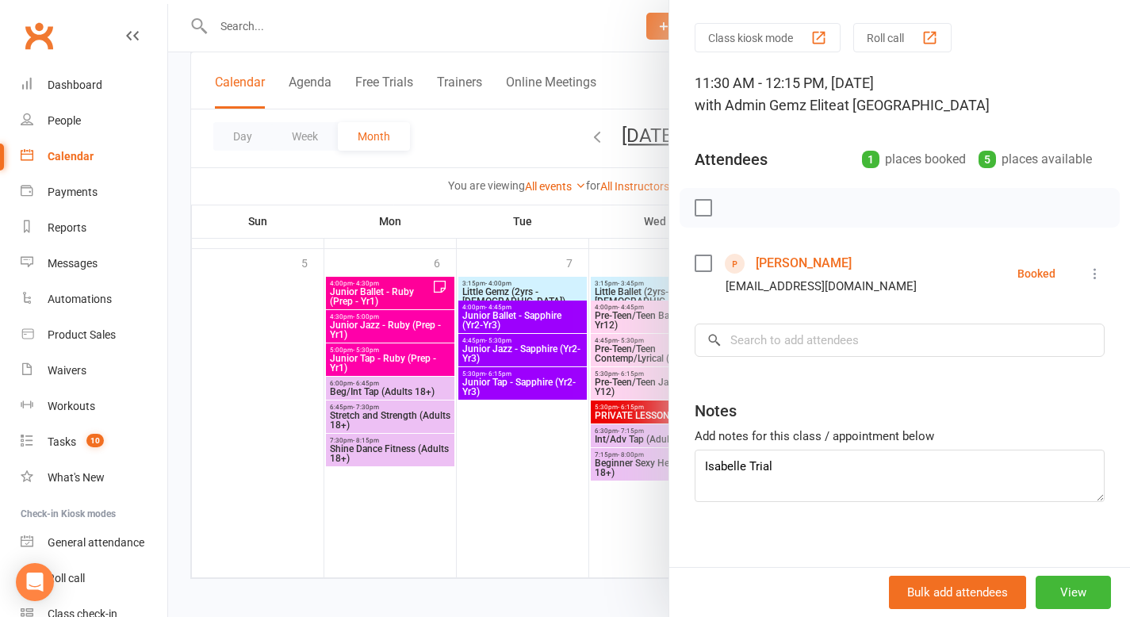
click at [619, 516] on div at bounding box center [649, 308] width 962 height 617
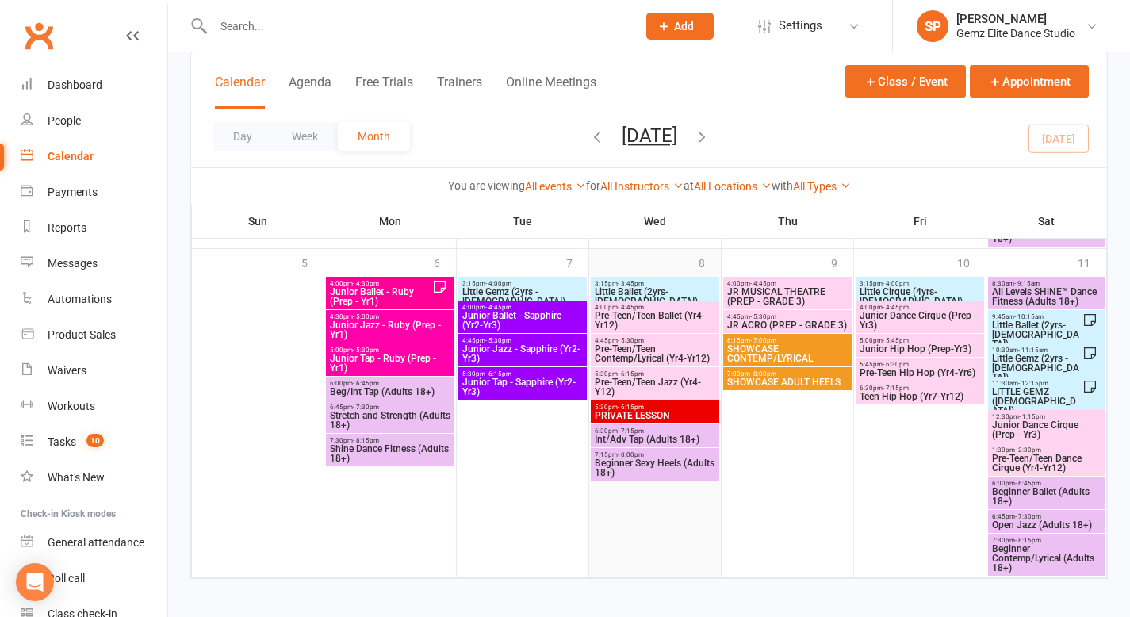
click at [596, 522] on div at bounding box center [655, 427] width 128 height 300
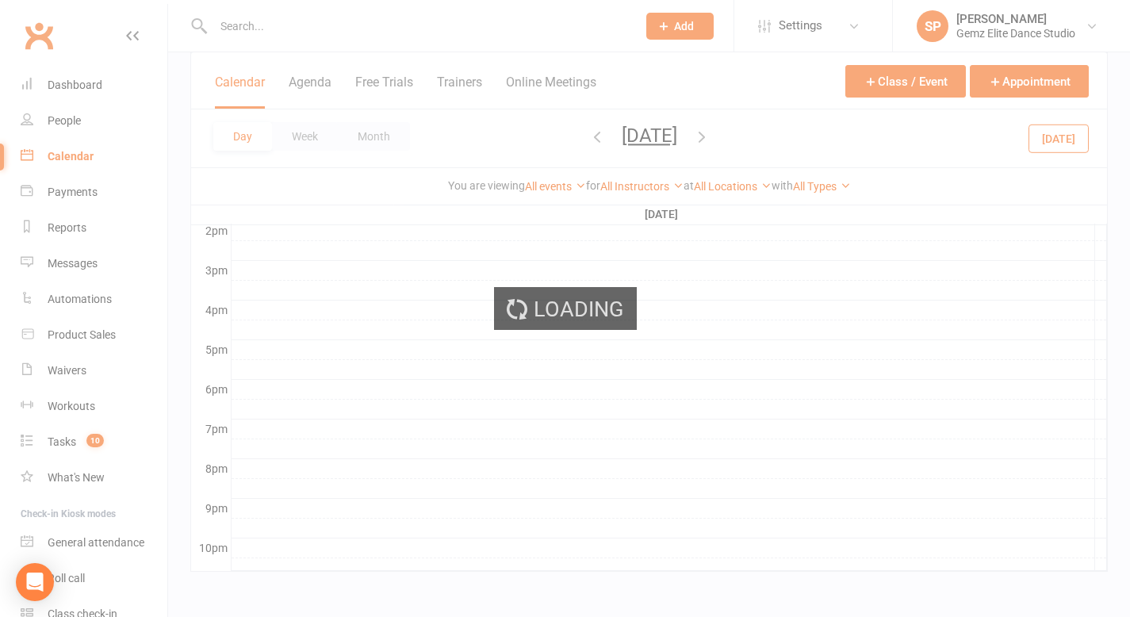
scroll to position [0, 0]
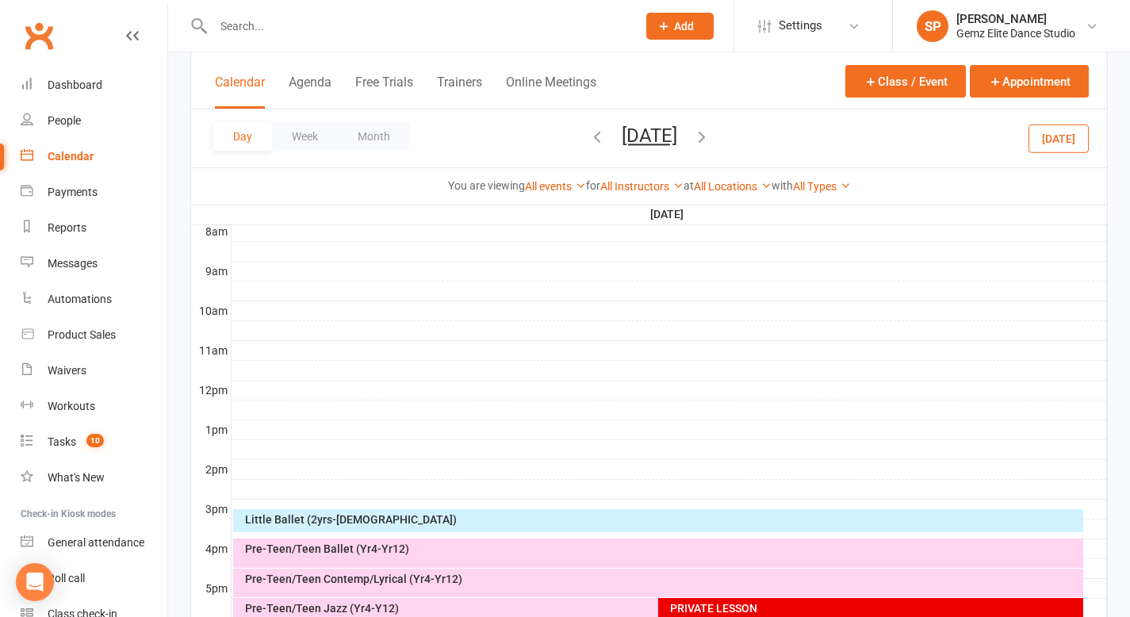
click at [71, 155] on div "Calendar" at bounding box center [71, 156] width 46 height 13
click at [381, 148] on button "Month" at bounding box center [374, 136] width 72 height 29
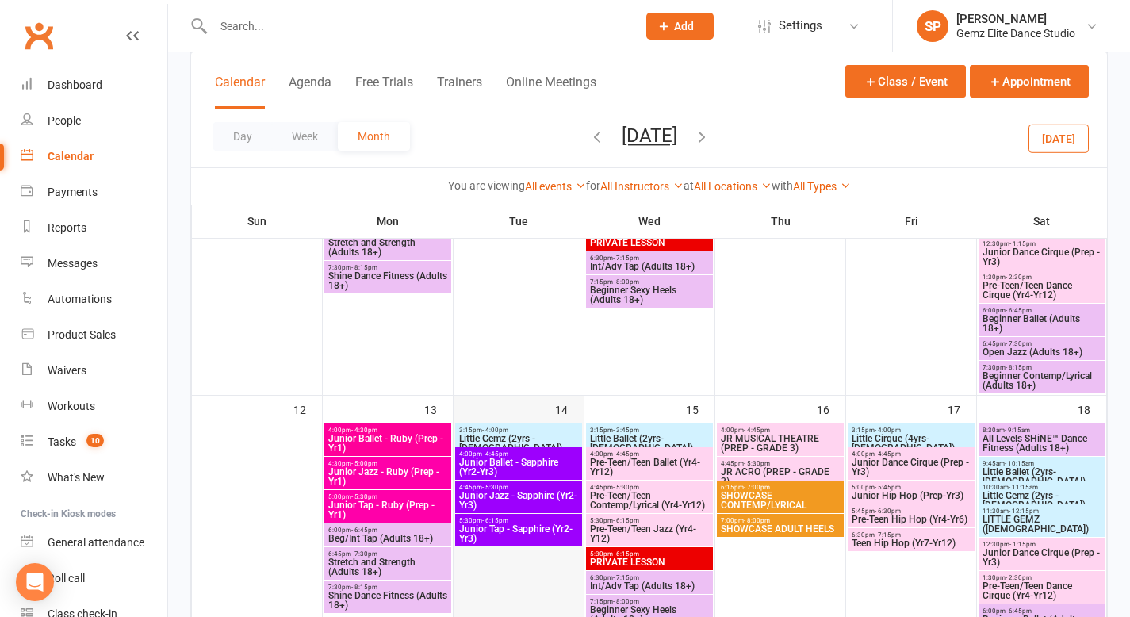
scroll to position [368, 0]
